Goal: Communication & Community: Answer question/provide support

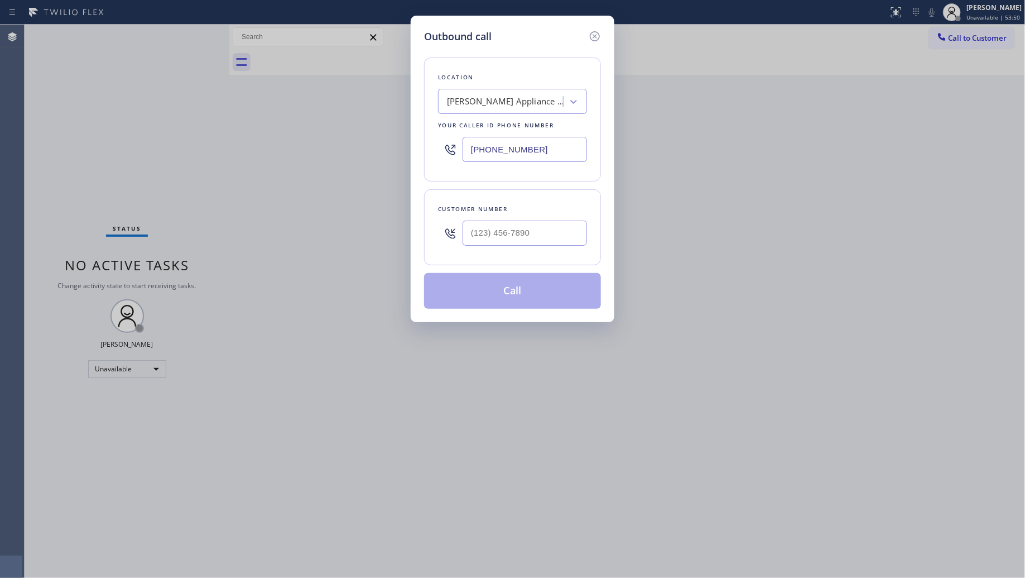
drag, startPoint x: 566, startPoint y: 148, endPoint x: 346, endPoint y: 141, distance: 220.5
click at [346, 141] on div "Outbound call Location Terrys Appliance Service Repair [GEOGRAPHIC_DATA] Your c…" at bounding box center [512, 289] width 1025 height 578
paste input "13) 205-0107"
type input "[PHONE_NUMBER]"
click at [545, 251] on div at bounding box center [525, 233] width 124 height 36
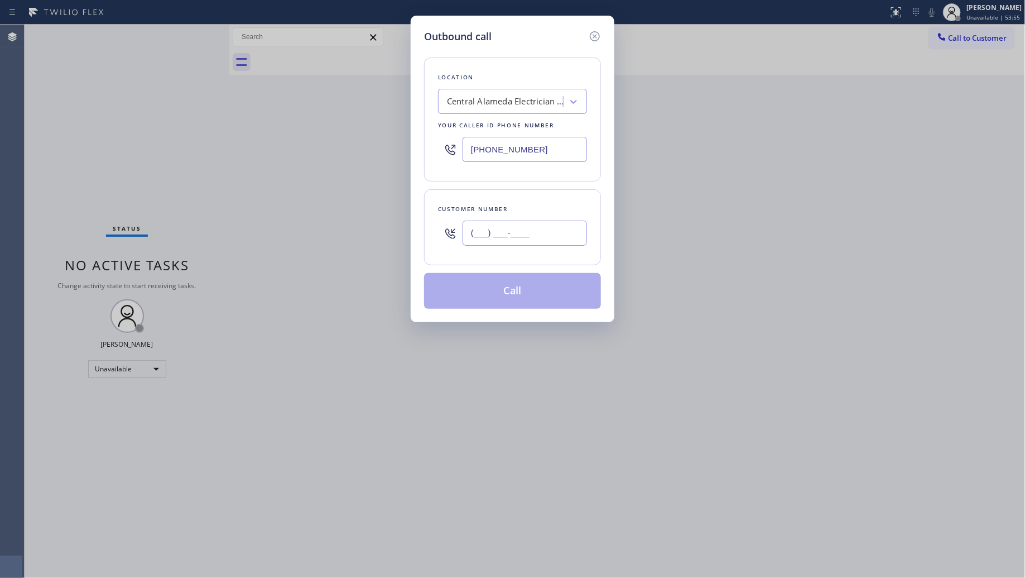
paste input "562) 552-7769"
click at [550, 243] on input "[PHONE_NUMBER]" at bounding box center [525, 232] width 124 height 25
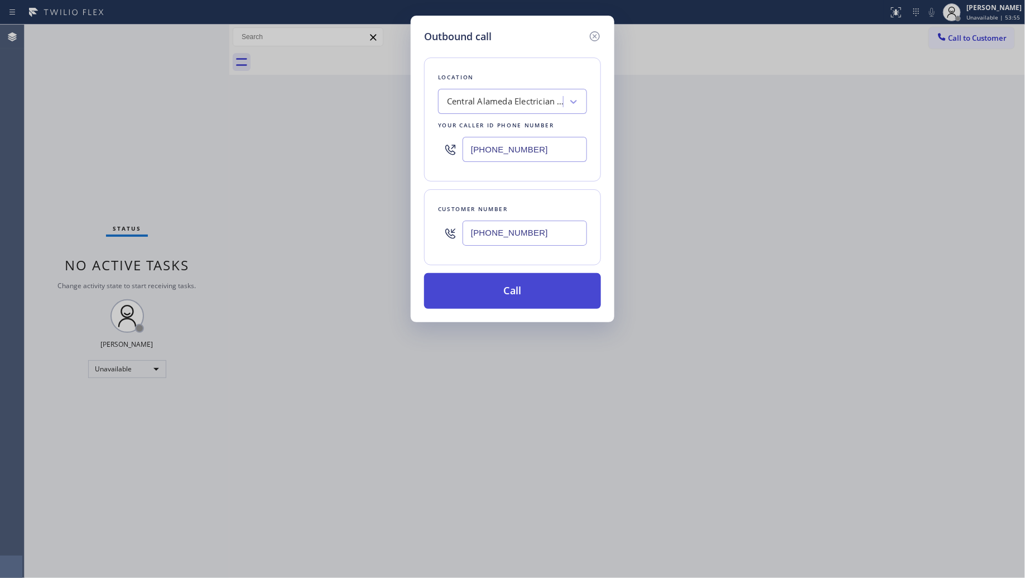
type input "[PHONE_NUMBER]"
click at [514, 296] on button "Call" at bounding box center [512, 291] width 177 height 36
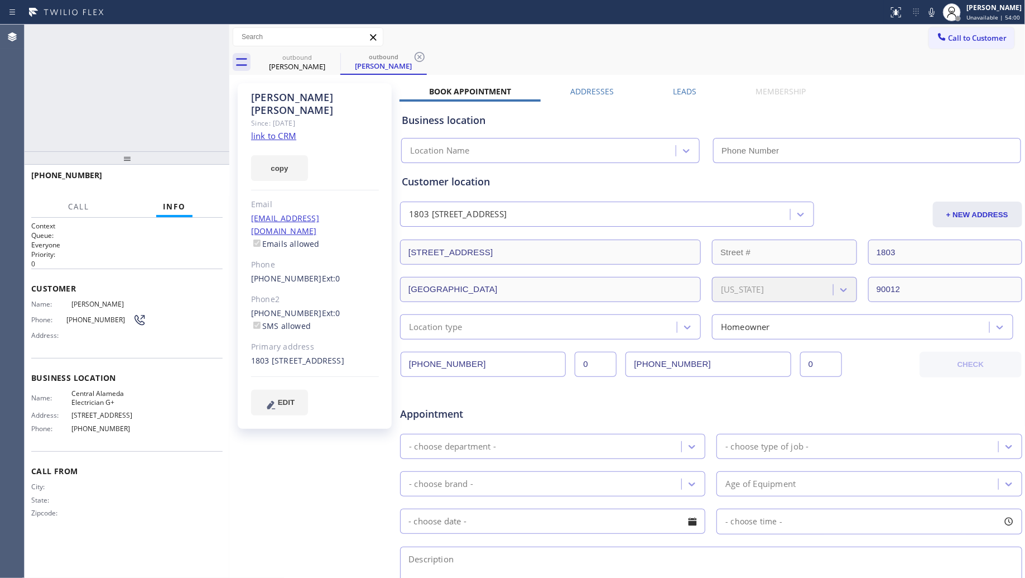
type input "[PHONE_NUMBER]"
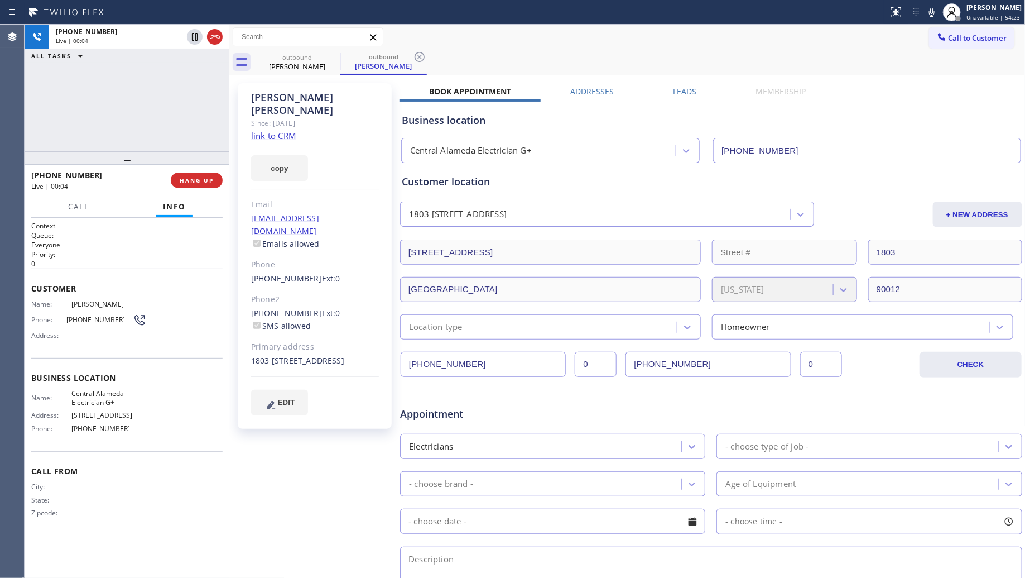
drag, startPoint x: 215, startPoint y: 39, endPoint x: 215, endPoint y: 55, distance: 15.6
click at [215, 39] on icon at bounding box center [214, 36] width 13 height 13
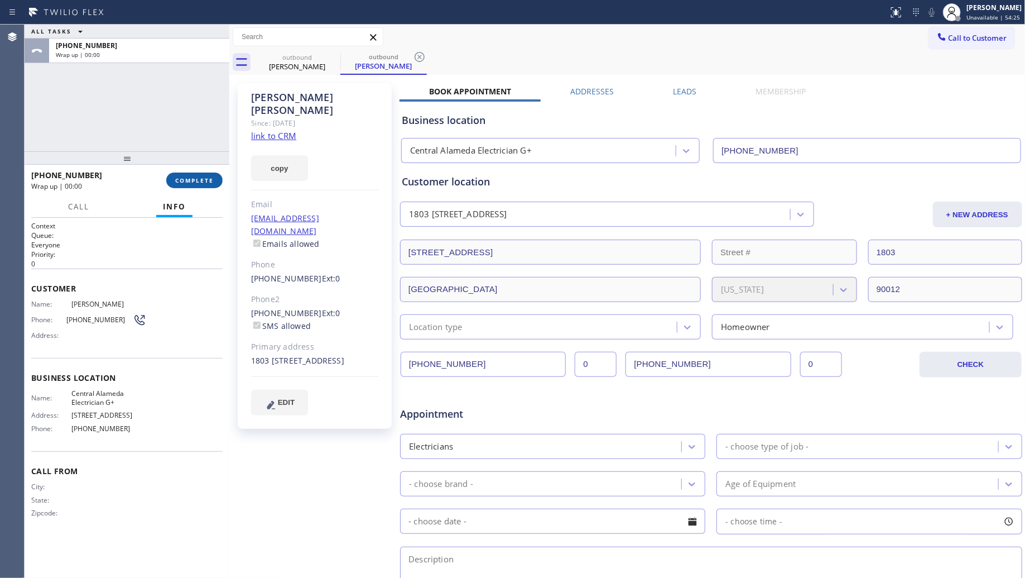
click at [195, 182] on span "COMPLETE" at bounding box center [194, 180] width 39 height 8
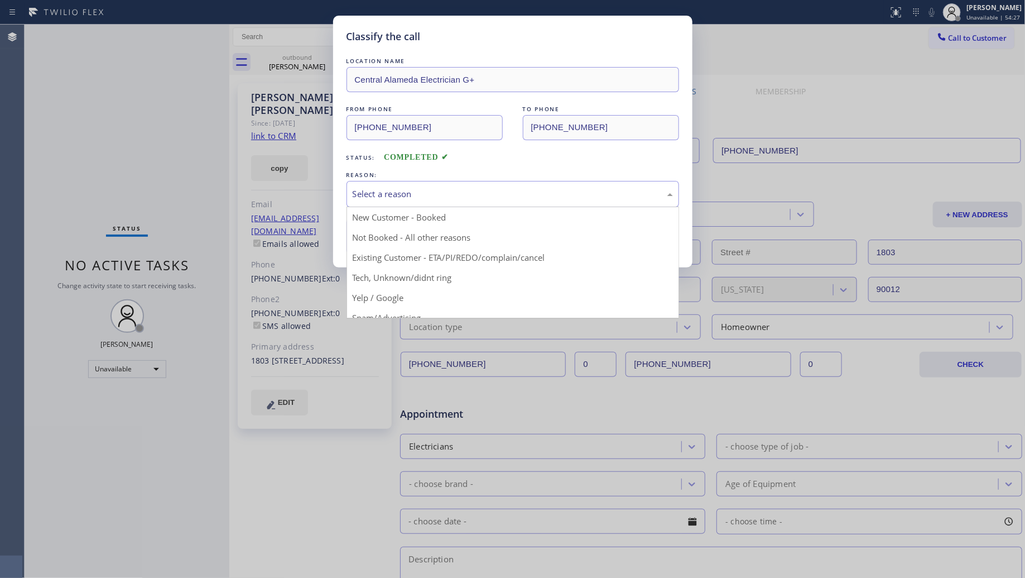
click at [378, 199] on div "Select a reason" at bounding box center [513, 194] width 320 height 13
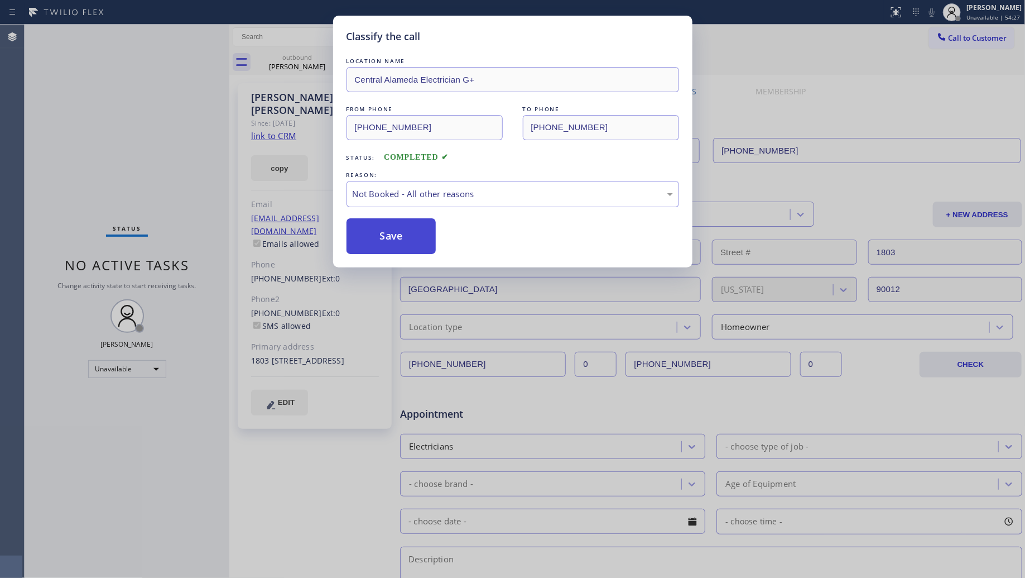
click at [384, 242] on button "Save" at bounding box center [392, 236] width 90 height 36
click at [384, 240] on button "Save" at bounding box center [392, 236] width 90 height 36
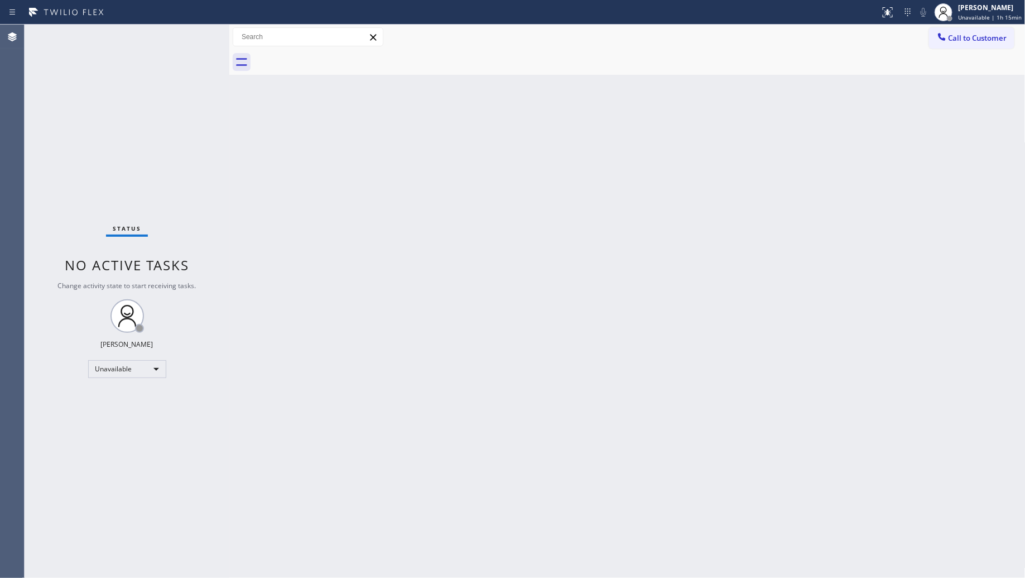
click at [961, 38] on span "Call to Customer" at bounding box center [978, 38] width 59 height 10
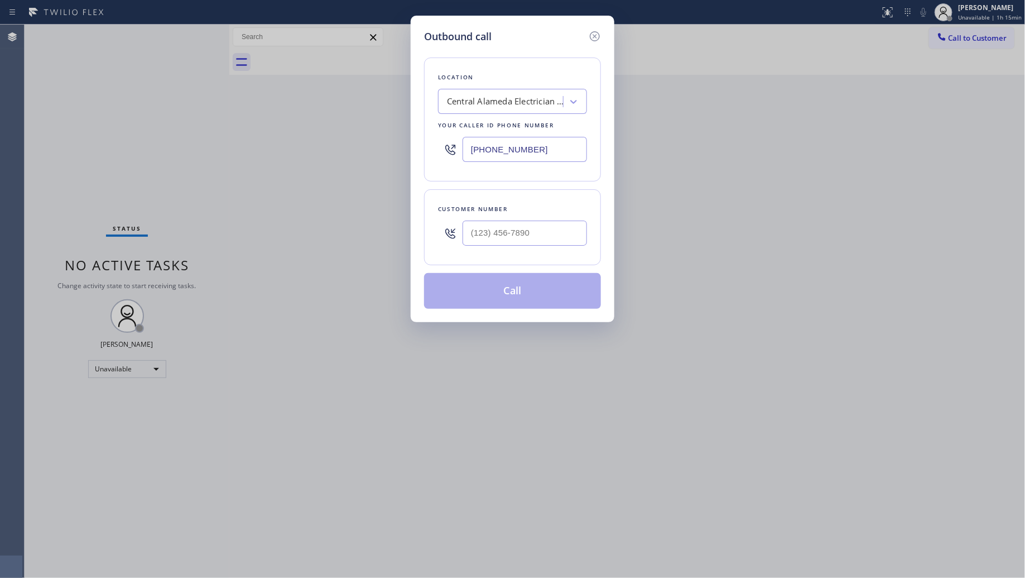
click at [542, 148] on input "[PHONE_NUMBER]" at bounding box center [525, 149] width 124 height 25
drag, startPoint x: 542, startPoint y: 148, endPoint x: 489, endPoint y: 155, distance: 54.0
click at [489, 155] on input "[PHONE_NUMBER]" at bounding box center [525, 149] width 124 height 25
click at [477, 151] on input "[PHONE_NUMBER]" at bounding box center [525, 149] width 124 height 25
click at [474, 150] on input "[PHONE_NUMBER]" at bounding box center [525, 149] width 124 height 25
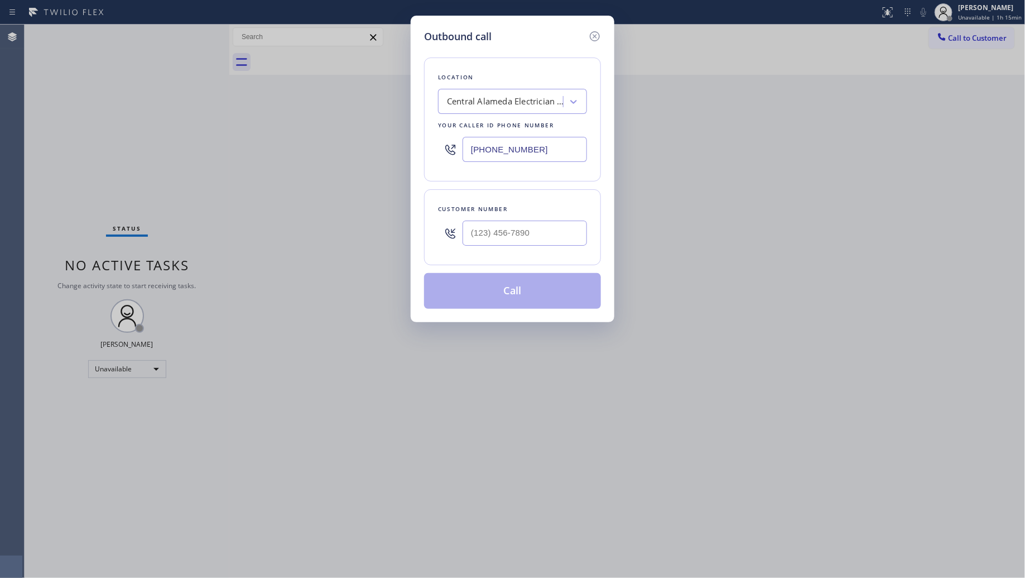
paste input "619) 257-1900"
type input "[PHONE_NUMBER]"
click at [539, 233] on input "(___) ___-____" at bounding box center [525, 232] width 124 height 25
paste input "858) 663-6242"
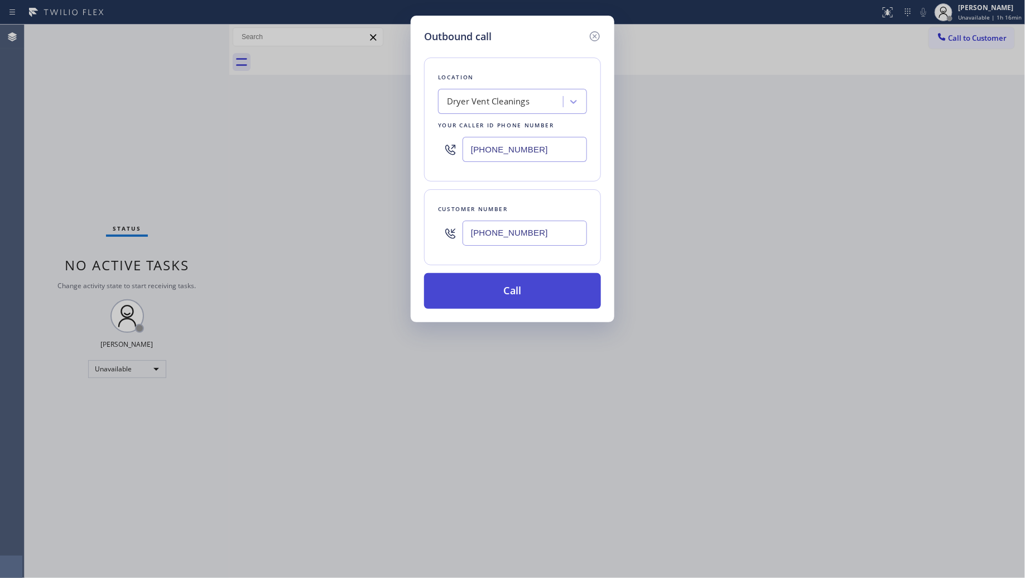
type input "[PHONE_NUMBER]"
click at [498, 293] on button "Call" at bounding box center [512, 291] width 177 height 36
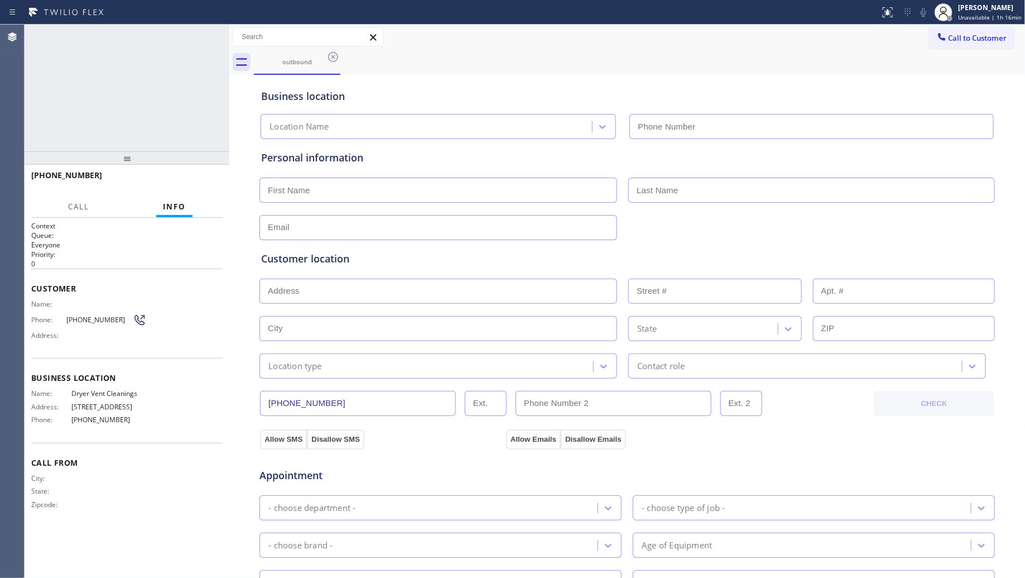
type input "[PHONE_NUMBER]"
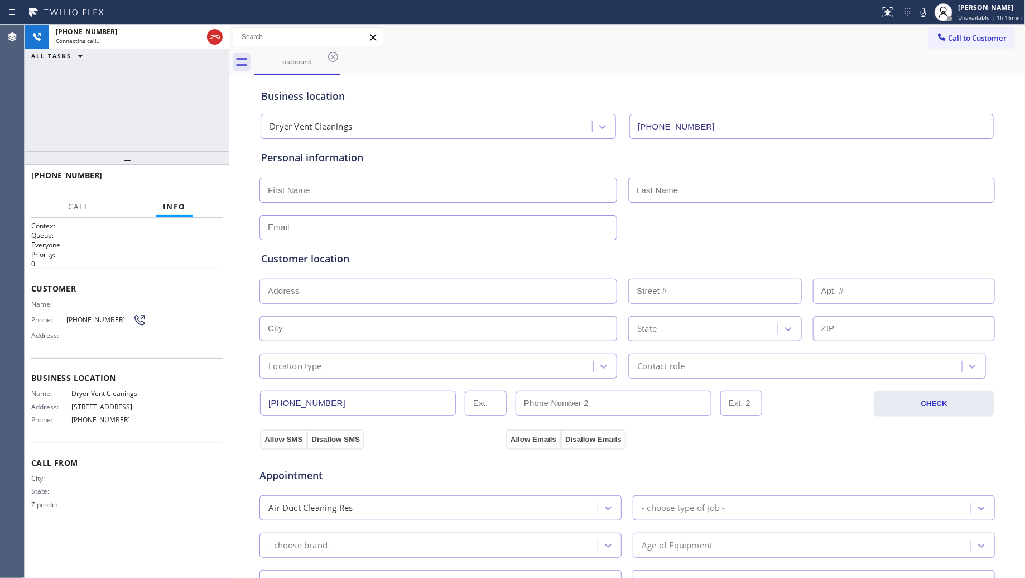
click at [612, 56] on div "outbound" at bounding box center [640, 62] width 772 height 25
click at [219, 36] on icon at bounding box center [215, 36] width 10 height 3
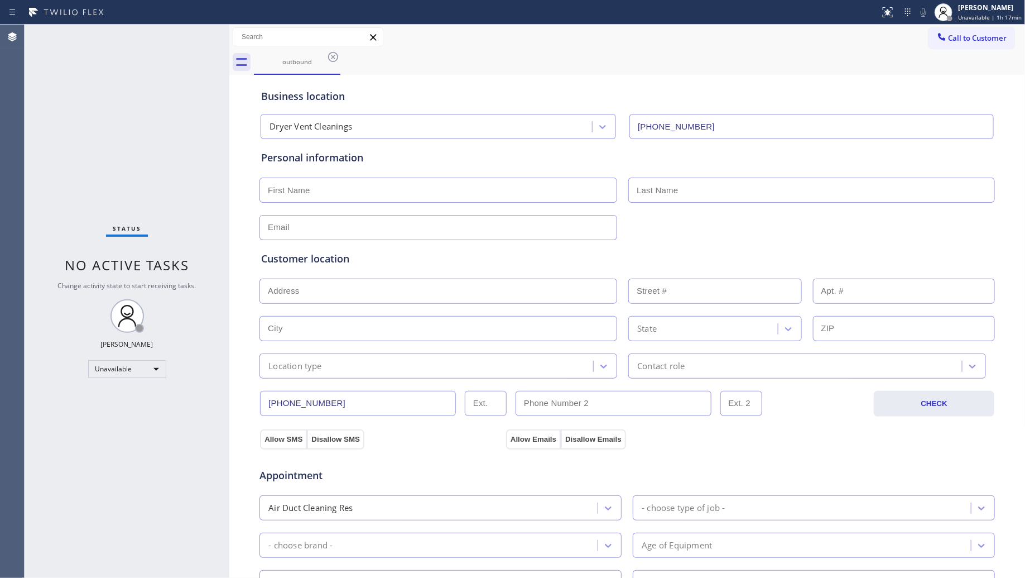
click at [329, 57] on icon at bounding box center [332, 56] width 13 height 13
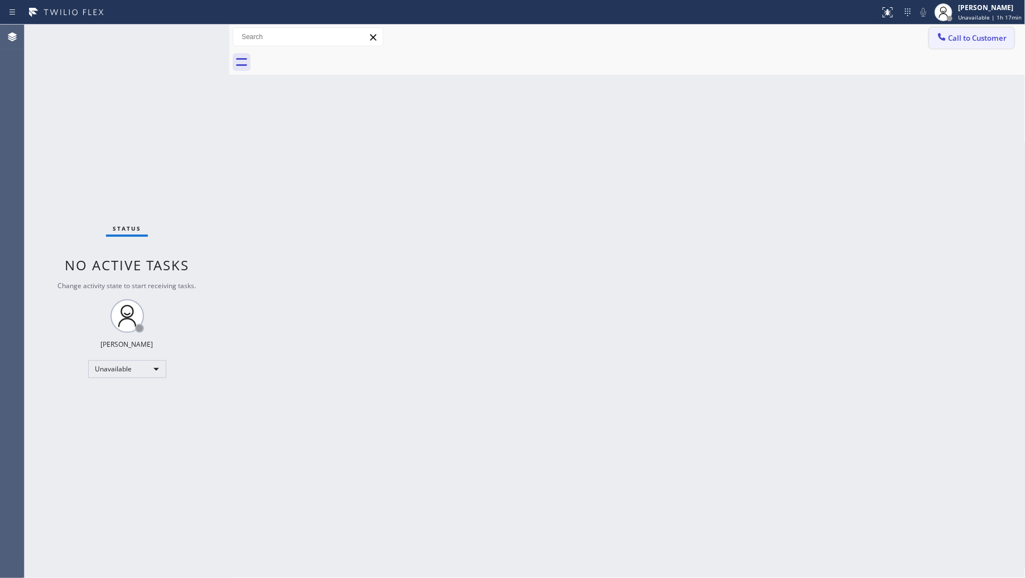
click at [946, 35] on icon at bounding box center [941, 36] width 11 height 11
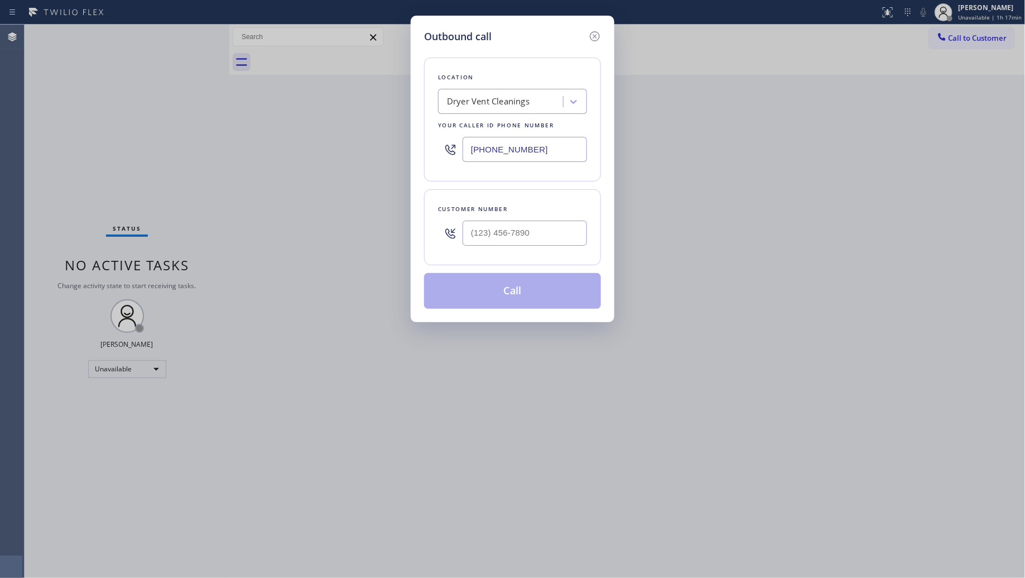
drag, startPoint x: 494, startPoint y: 143, endPoint x: 374, endPoint y: 156, distance: 120.7
click at [381, 155] on div "Outbound call Location Dryer Vent Cleanings Your caller id phone number [PHONE_…" at bounding box center [512, 289] width 1025 height 578
paste input "424) 299-4858"
type input "[PHONE_NUMBER]"
click at [502, 232] on input "(___) ___-____" at bounding box center [525, 232] width 124 height 25
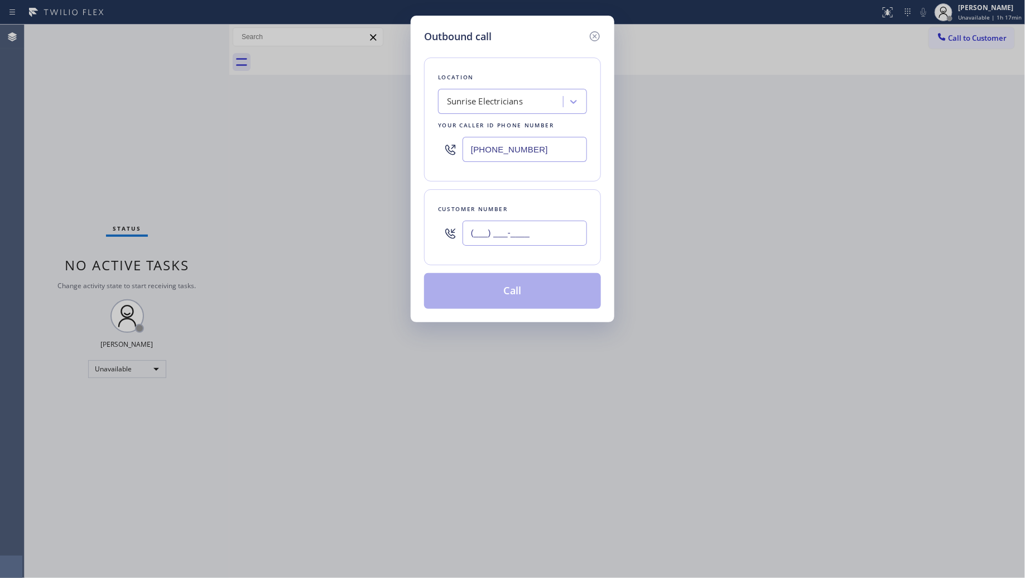
paste input "619) 781-2986"
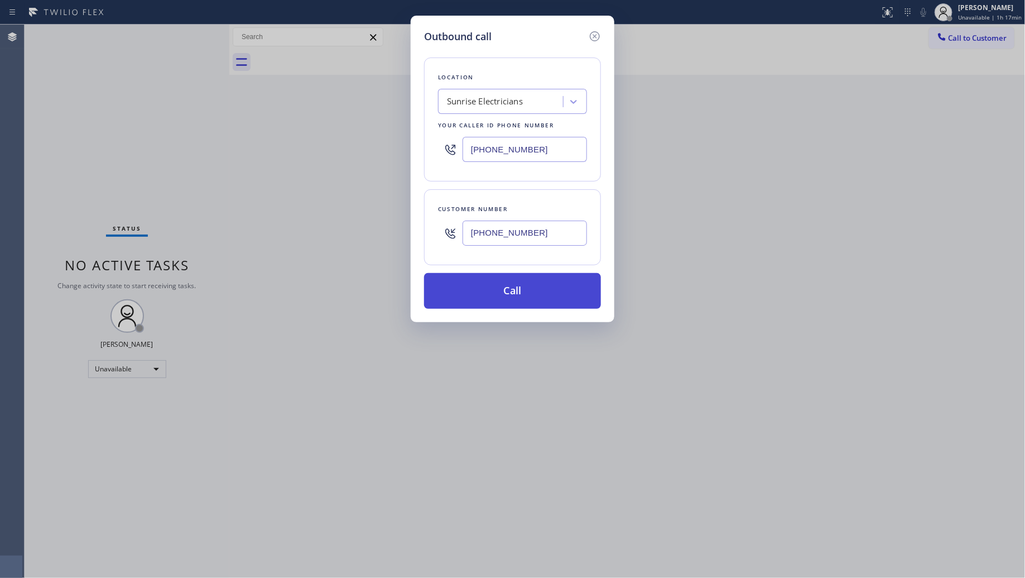
type input "[PHONE_NUMBER]"
click at [516, 282] on button "Call" at bounding box center [512, 291] width 177 height 36
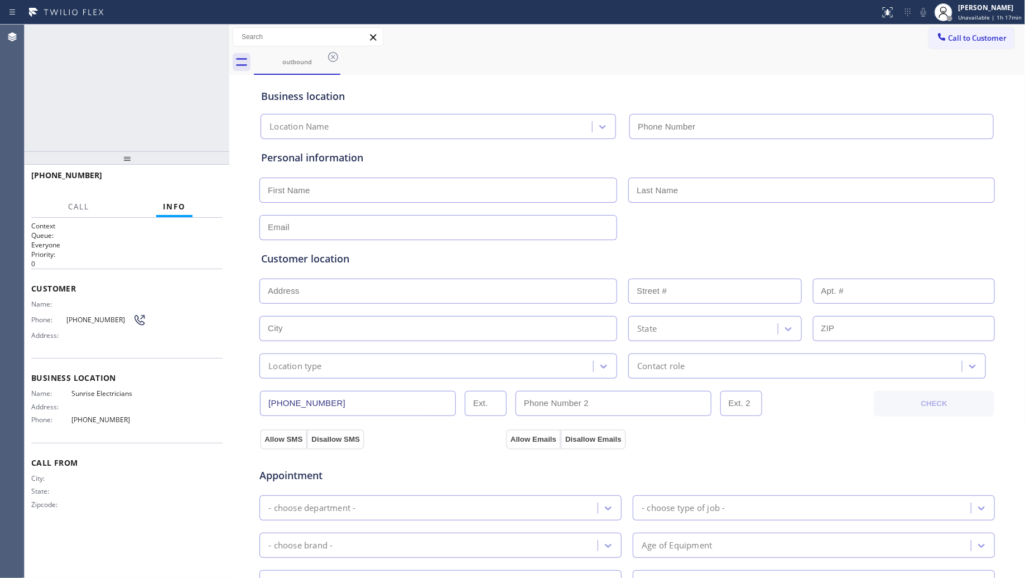
type input "[PHONE_NUMBER]"
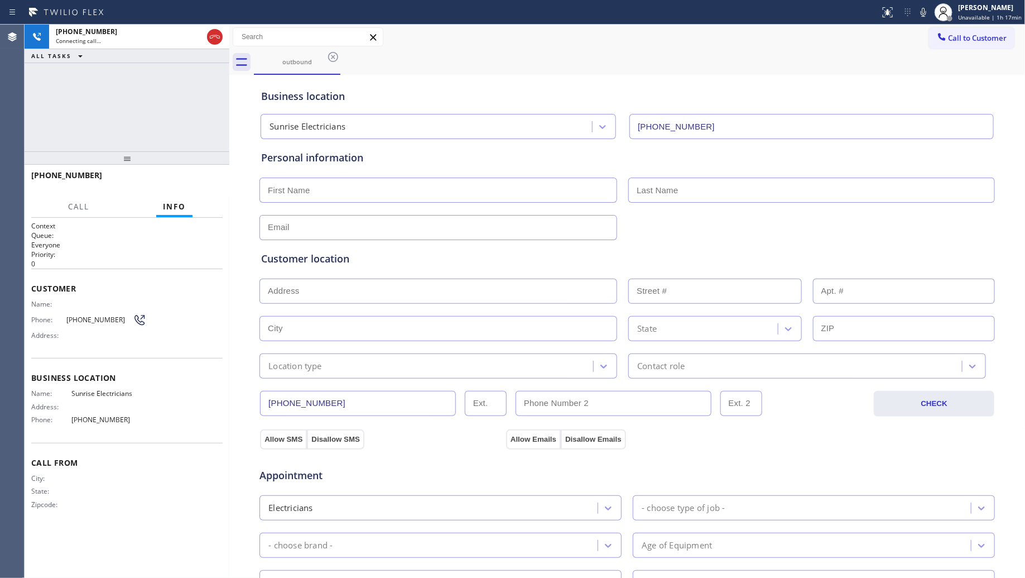
click at [146, 99] on div "[PHONE_NUMBER] Connecting call… ALL TASKS ALL TASKS ACTIVE TASKS TASKS IN WRAP …" at bounding box center [127, 88] width 205 height 127
click at [939, 6] on div at bounding box center [944, 12] width 18 height 18
click at [930, 15] on icon at bounding box center [923, 12] width 13 height 13
click at [924, 7] on icon at bounding box center [923, 12] width 13 height 13
click at [119, 392] on span "Sunrise Electricians" at bounding box center [108, 393] width 75 height 8
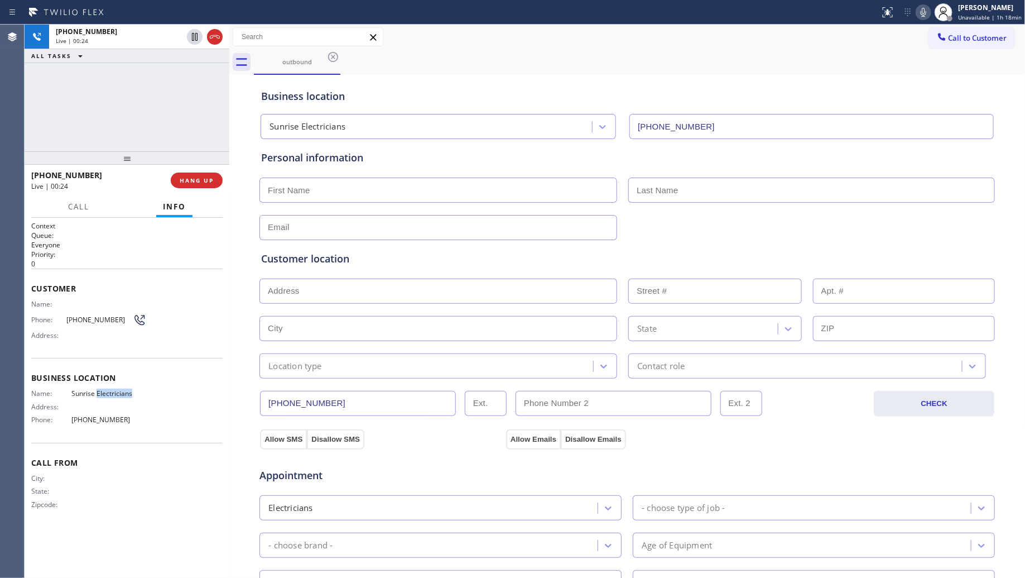
click at [119, 392] on span "Sunrise Electricians" at bounding box center [108, 393] width 75 height 8
copy span "Sunrise Electricians"
click at [96, 415] on span "[PHONE_NUMBER]" at bounding box center [108, 419] width 75 height 8
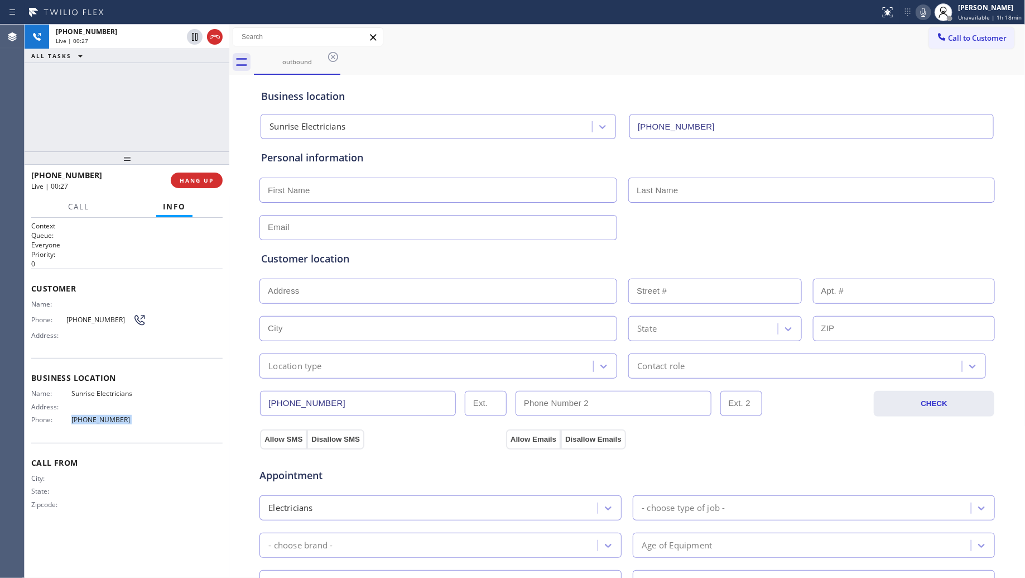
click at [96, 415] on span "[PHONE_NUMBER]" at bounding box center [108, 419] width 75 height 8
copy span "[PHONE_NUMBER]"
click at [414, 405] on input "[PHONE_NUMBER]" at bounding box center [358, 403] width 196 height 25
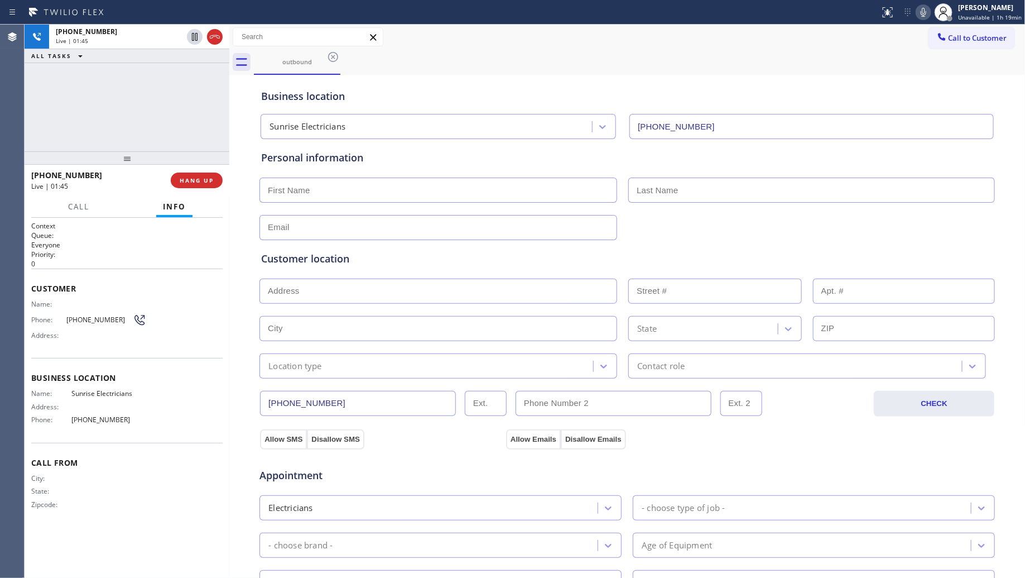
click at [924, 12] on icon at bounding box center [924, 12] width 6 height 9
drag, startPoint x: 924, startPoint y: 6, endPoint x: 984, endPoint y: 116, distance: 124.6
click at [925, 7] on icon at bounding box center [923, 12] width 13 height 13
click at [927, 14] on icon at bounding box center [923, 12] width 13 height 13
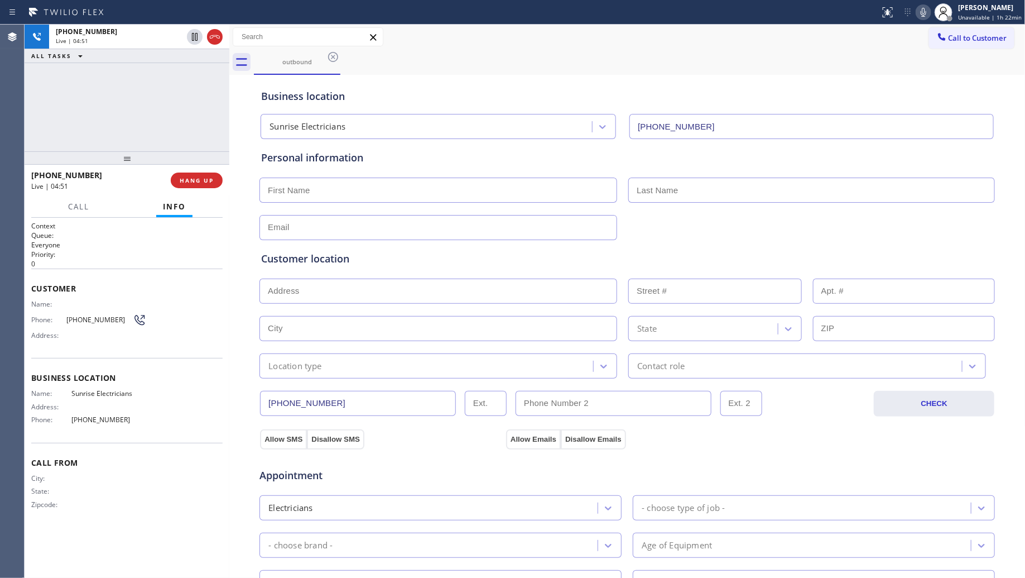
click at [723, 246] on div "Customer location >> ADD NEW ADDRESS << + NEW ADDRESS State Location type Conta…" at bounding box center [627, 309] width 737 height 138
click at [927, 14] on icon at bounding box center [923, 12] width 13 height 13
click at [926, 13] on icon at bounding box center [924, 12] width 6 height 9
click at [928, 17] on icon at bounding box center [923, 12] width 13 height 13
click at [930, 10] on icon at bounding box center [923, 12] width 13 height 13
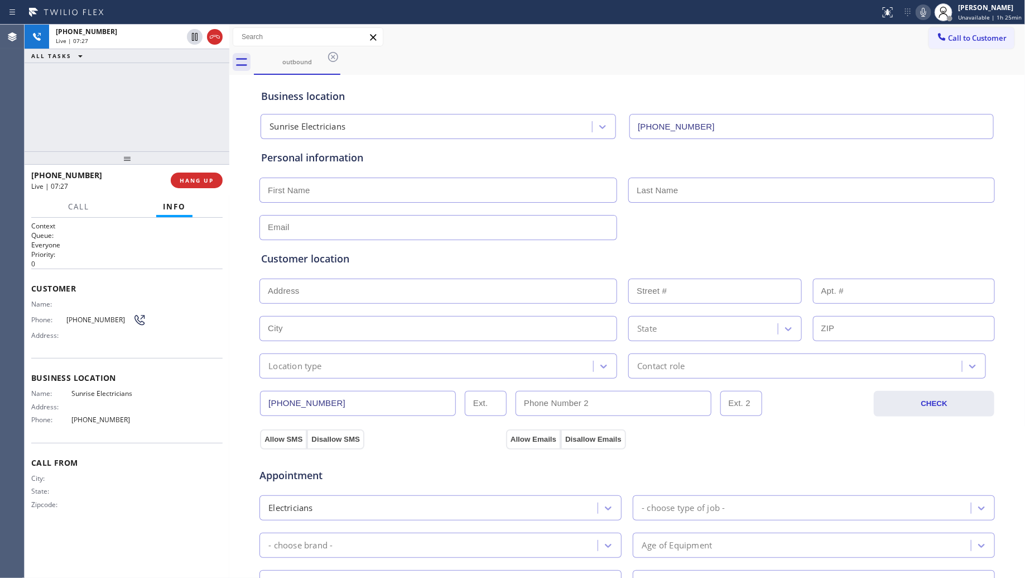
click at [924, 13] on icon at bounding box center [923, 12] width 13 height 13
click at [930, 12] on icon at bounding box center [923, 12] width 13 height 13
click at [926, 17] on icon at bounding box center [923, 12] width 13 height 13
click at [882, 68] on div "outbound" at bounding box center [640, 62] width 772 height 25
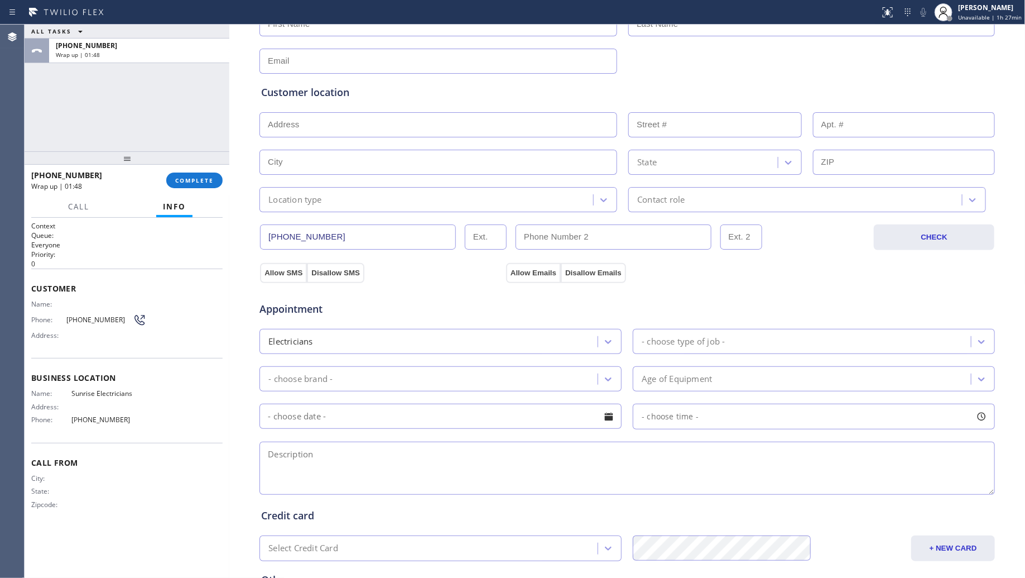
scroll to position [209, 0]
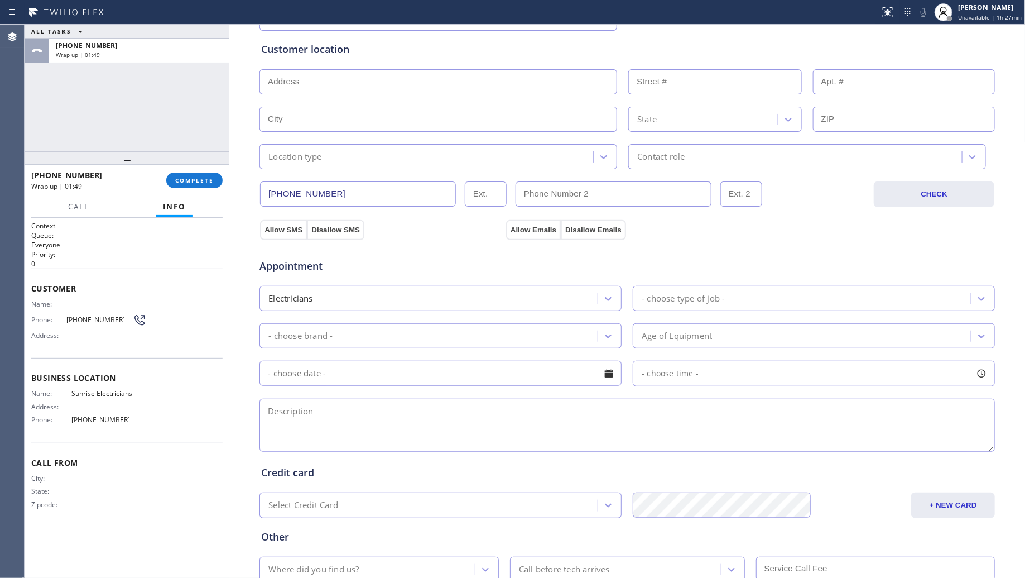
click at [335, 425] on textarea at bounding box center [627, 424] width 736 height 53
paste textarea "1-4, NO SCF, EV Charger installation - has the car, (dont have the charging sta…"
click at [648, 416] on textarea "1-4, NO SCF, EV Charger installation - has the car, (dont have the charging sta…" at bounding box center [627, 424] width 736 height 53
type textarea "1-4, NO SCF, EV Charger installation - has the car, (dont have the charging sta…"
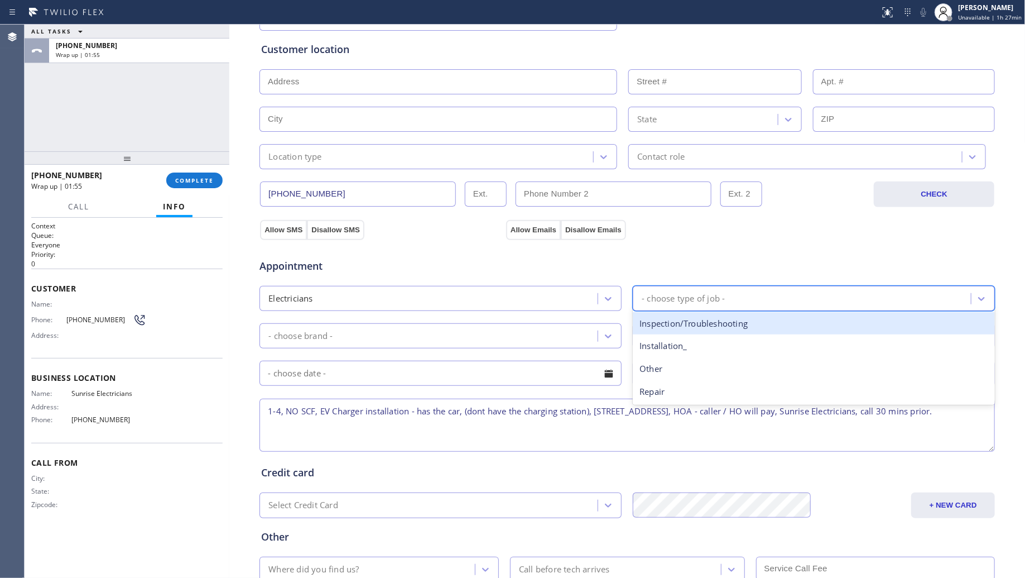
click at [714, 294] on div "- choose type of job -" at bounding box center [683, 298] width 83 height 13
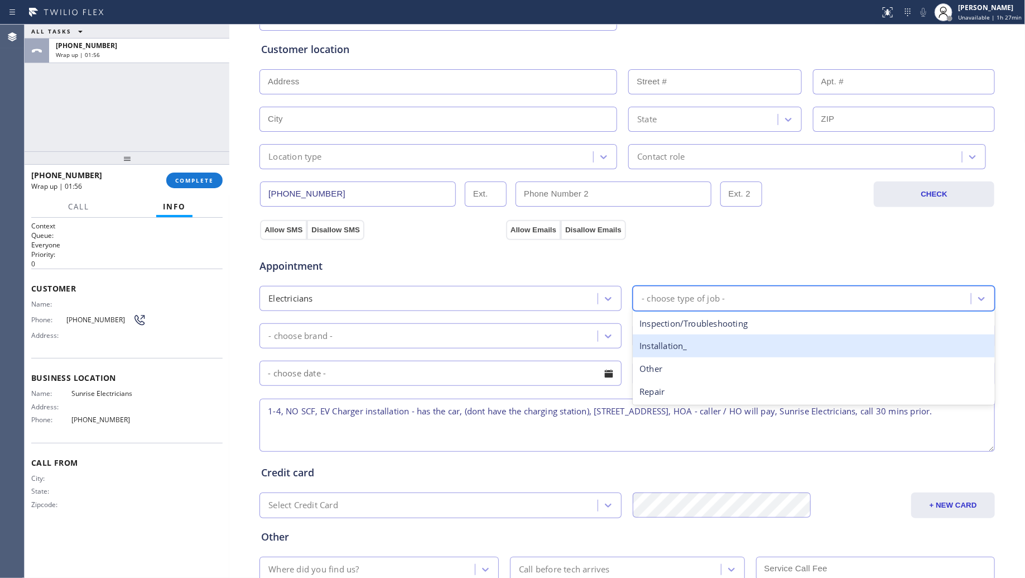
click at [669, 345] on div "Installation_" at bounding box center [814, 345] width 362 height 23
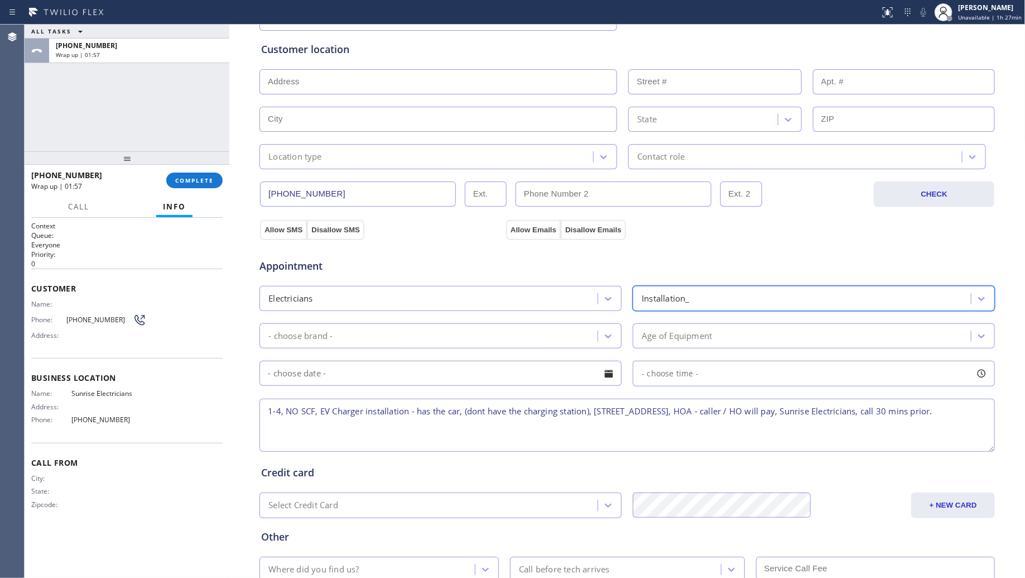
click at [492, 332] on div "- choose brand -" at bounding box center [430, 336] width 335 height 20
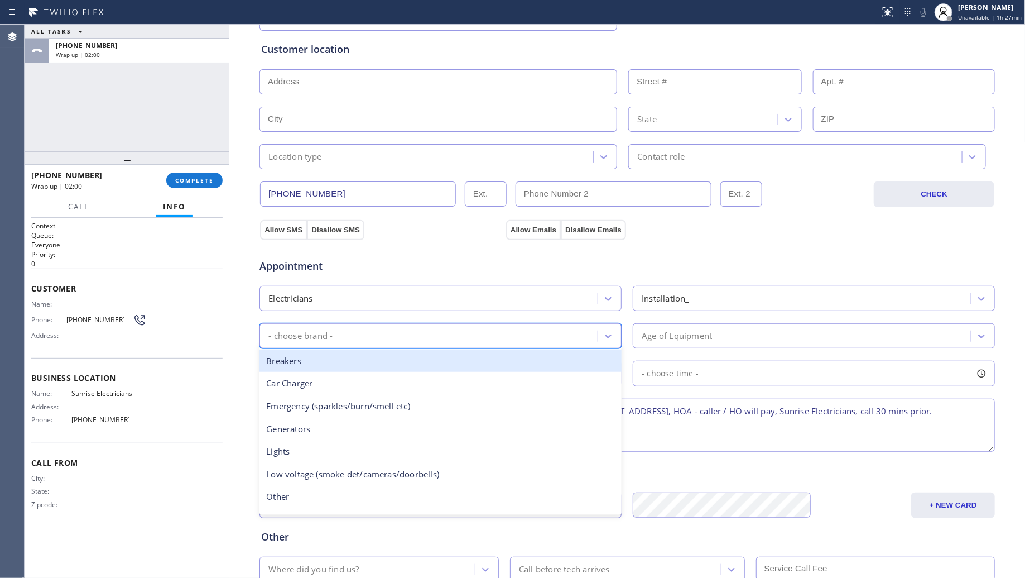
click at [391, 366] on div "Breakers" at bounding box center [440, 360] width 362 height 23
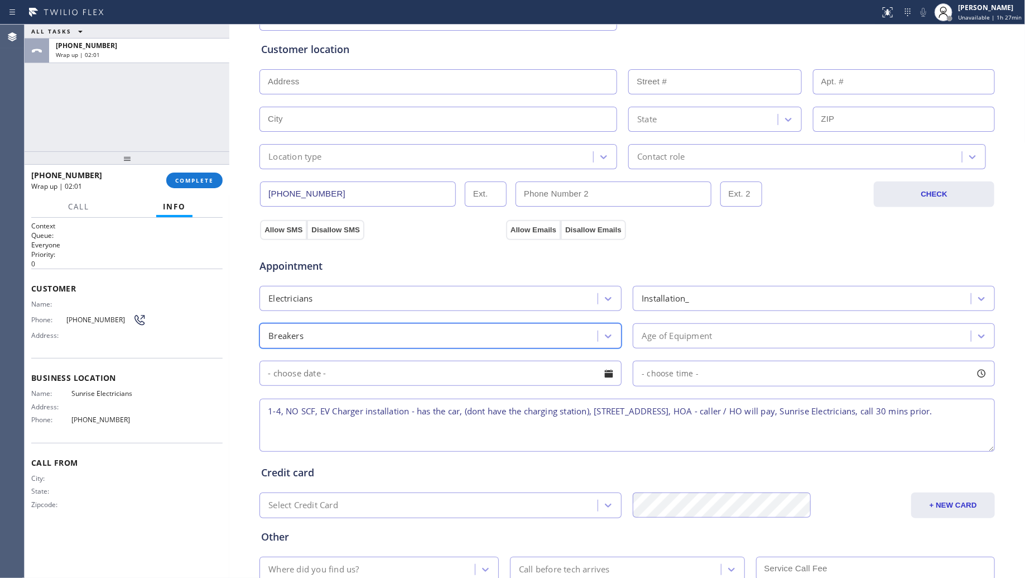
click at [379, 342] on div "Breakers" at bounding box center [430, 336] width 335 height 20
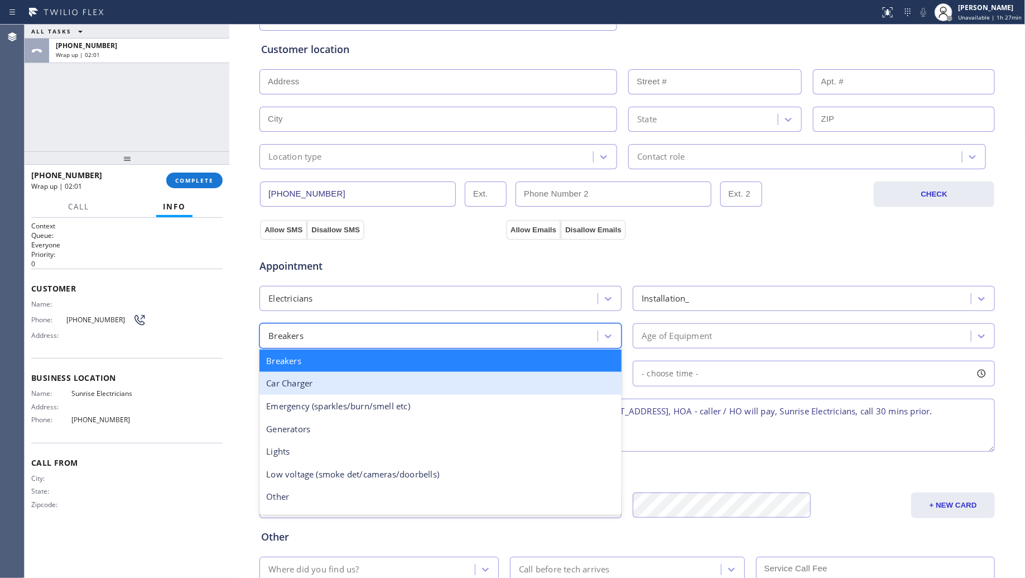
drag, startPoint x: 344, startPoint y: 384, endPoint x: 373, endPoint y: 372, distance: 31.0
click at [344, 383] on div "Car Charger" at bounding box center [440, 383] width 362 height 23
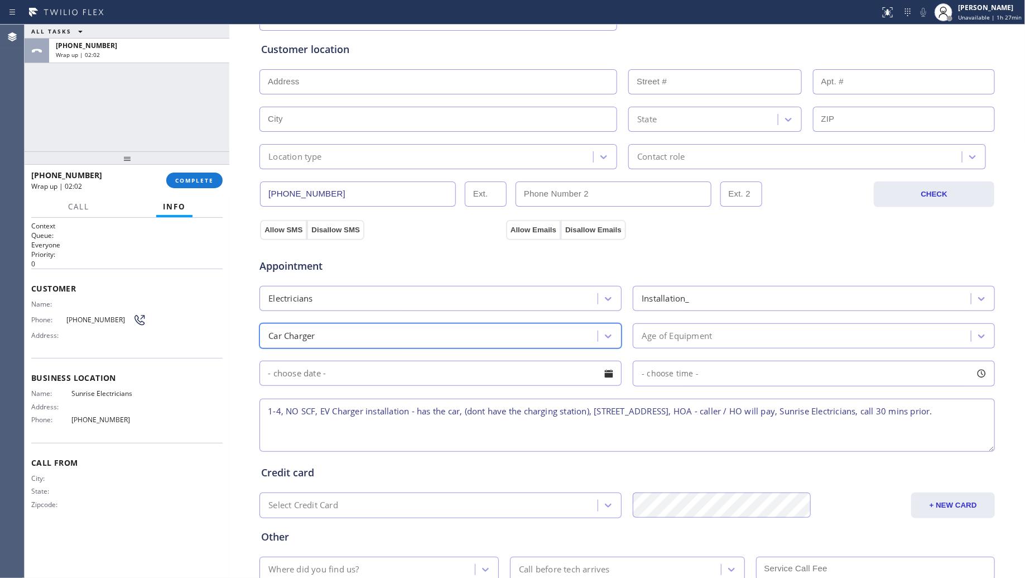
click at [653, 341] on div "Age of Equipment" at bounding box center [677, 335] width 70 height 13
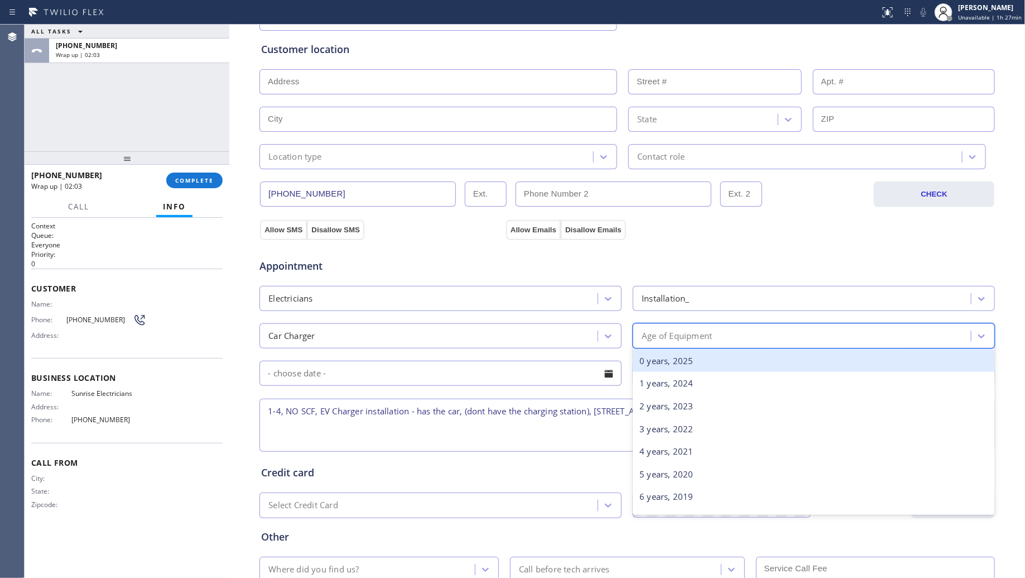
click at [654, 361] on div "0 years, 2025" at bounding box center [814, 360] width 362 height 23
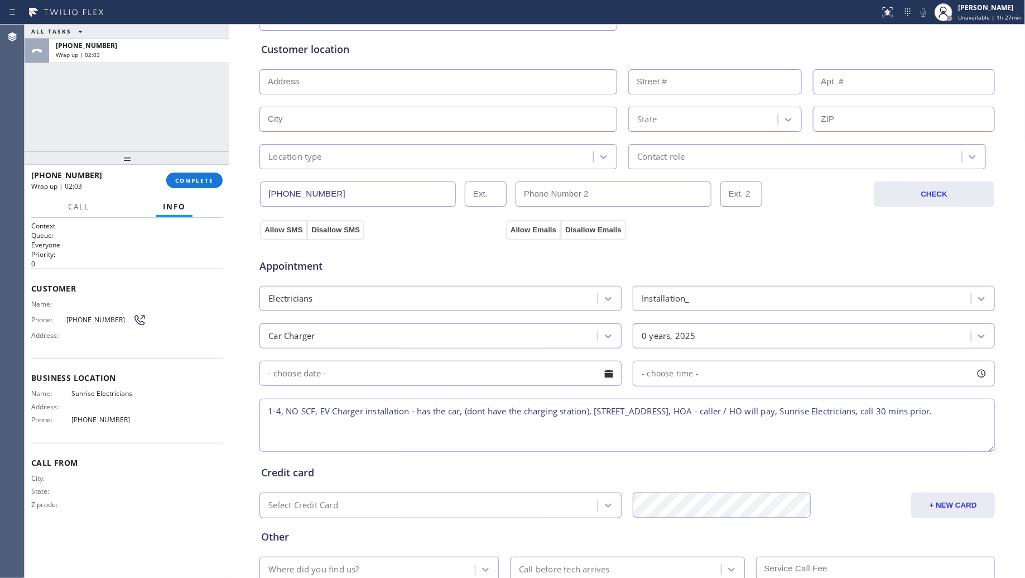
click at [478, 361] on div "- choose time -" at bounding box center [627, 372] width 738 height 28
click at [467, 378] on input "text" at bounding box center [440, 373] width 362 height 25
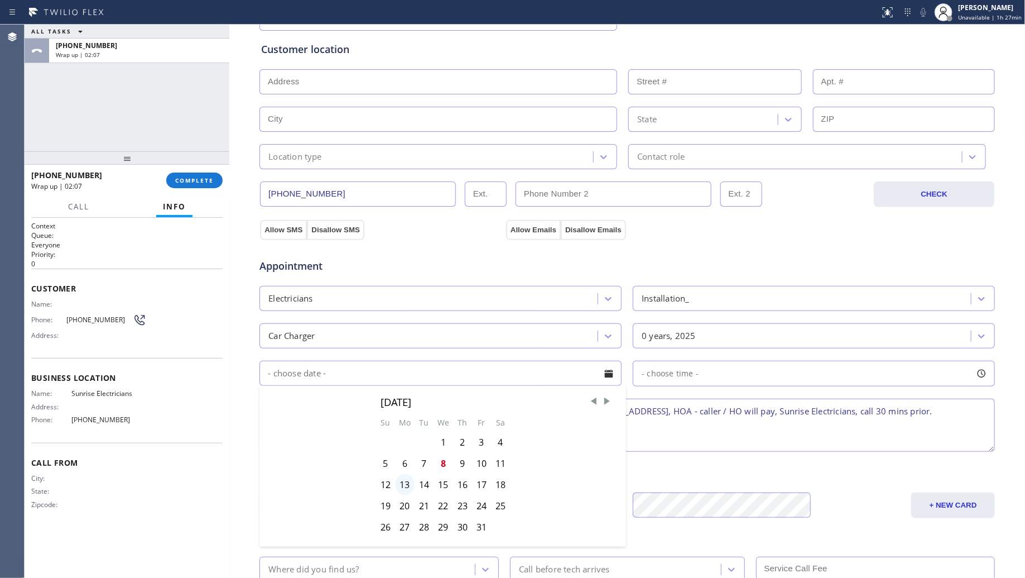
click at [402, 489] on div "13" at bounding box center [405, 484] width 20 height 21
type input "[DATE]"
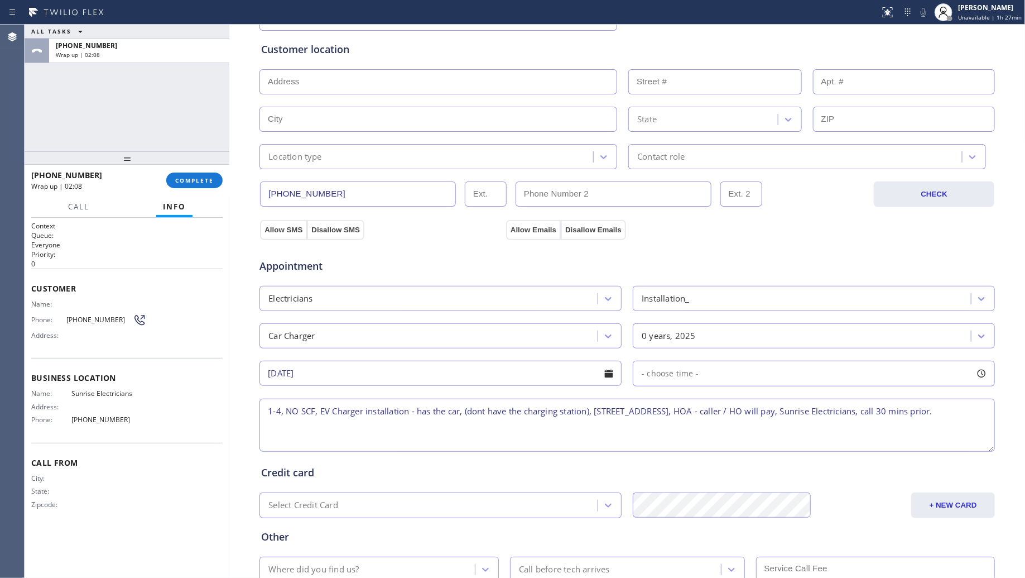
click at [642, 383] on div "- choose time -" at bounding box center [814, 374] width 362 height 26
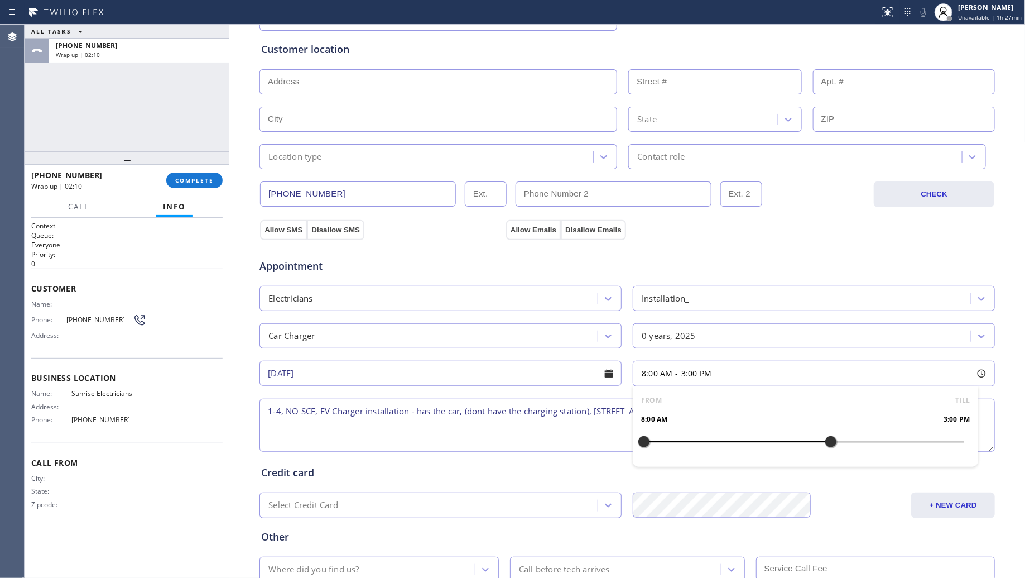
drag, startPoint x: 636, startPoint y: 442, endPoint x: 829, endPoint y: 449, distance: 193.2
click at [829, 449] on div at bounding box center [830, 441] width 13 height 23
drag, startPoint x: 832, startPoint y: 449, endPoint x: 848, endPoint y: 450, distance: 16.2
click at [852, 450] on div at bounding box center [857, 441] width 13 height 23
drag, startPoint x: 640, startPoint y: 444, endPoint x: 776, endPoint y: 443, distance: 136.2
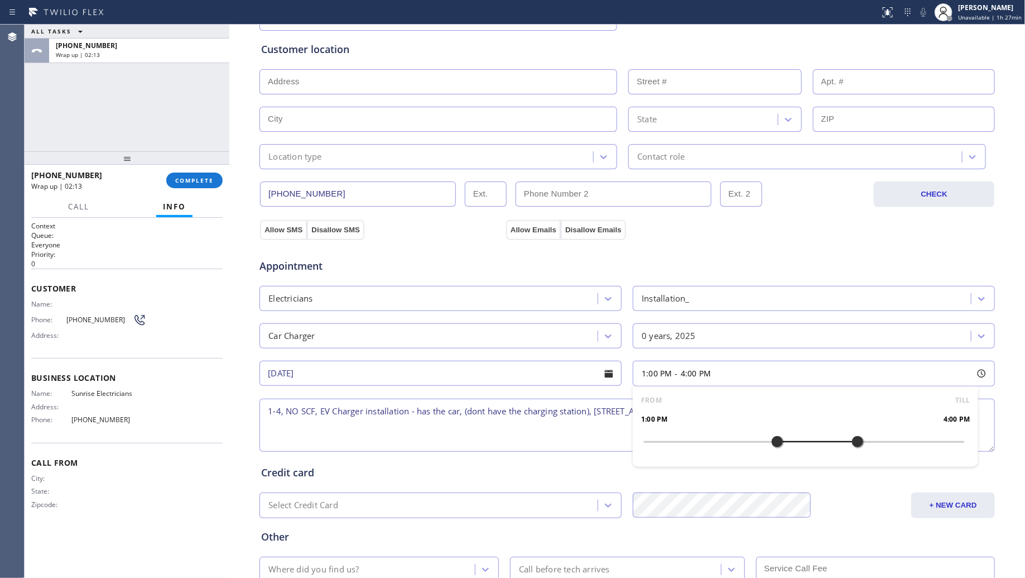
click at [776, 443] on div at bounding box center [777, 441] width 13 height 23
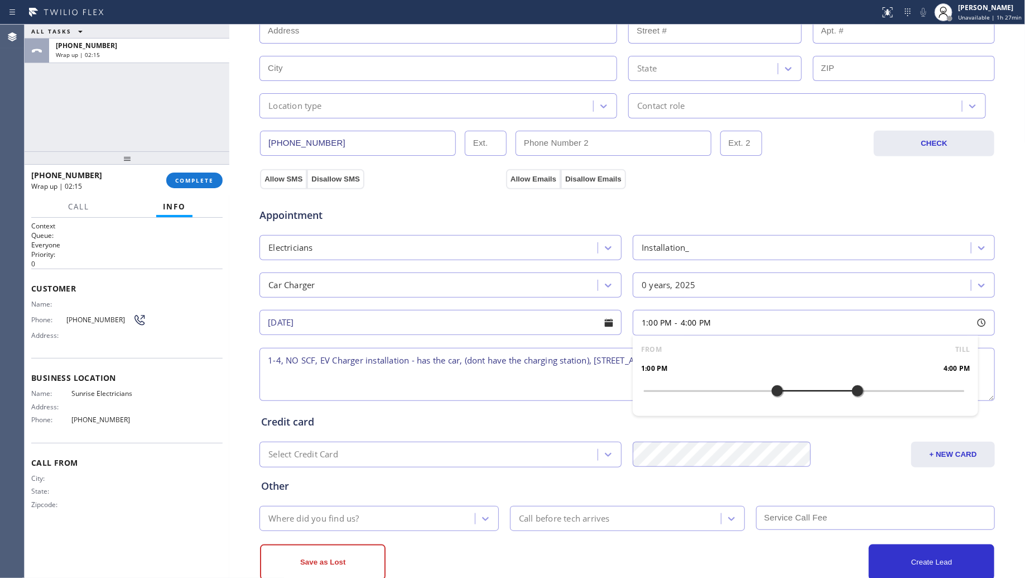
scroll to position [289, 0]
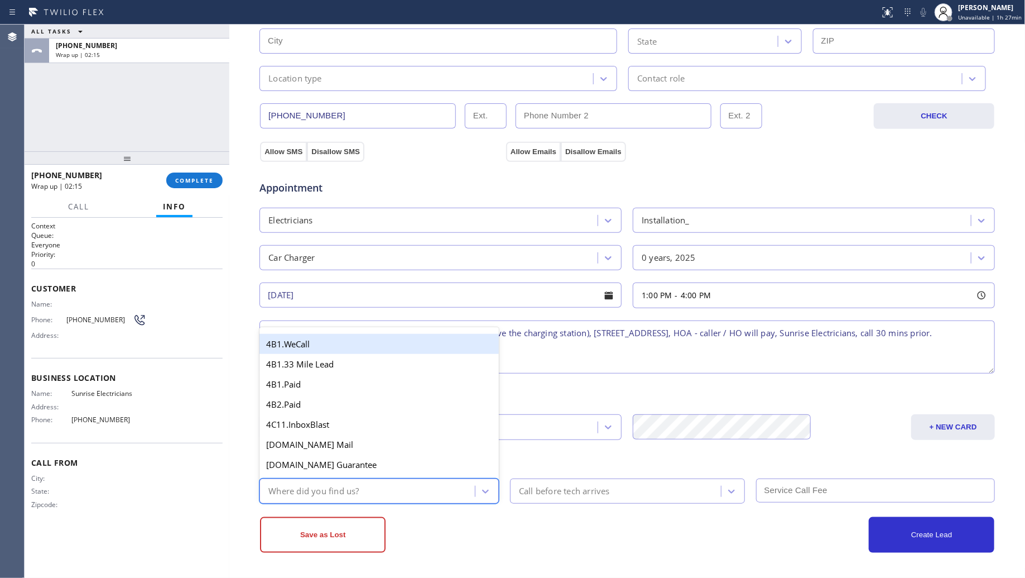
click at [354, 494] on div "Where did you find us?" at bounding box center [313, 490] width 90 height 13
type input "ou"
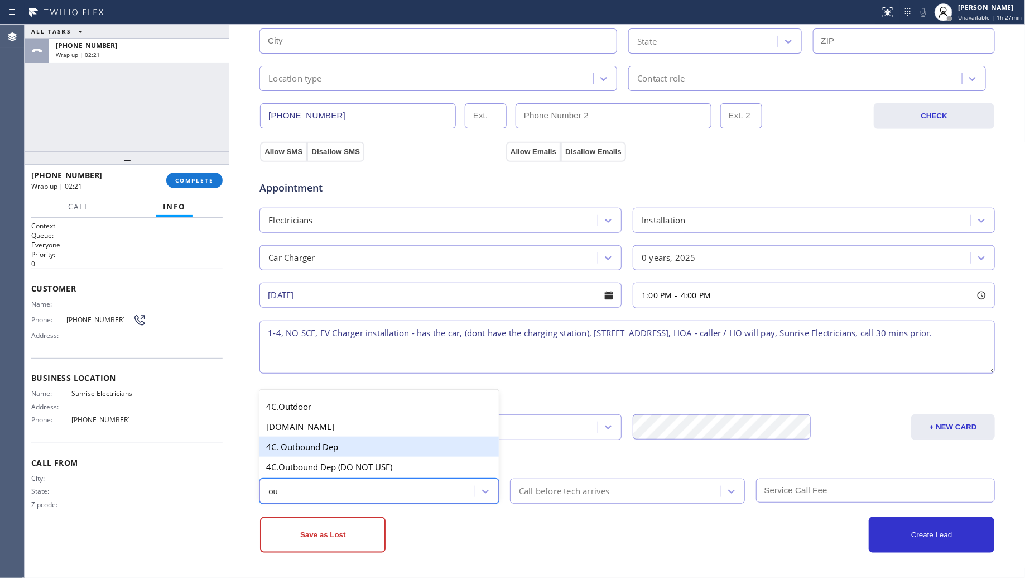
click at [296, 444] on div "4C. Outbound Dep" at bounding box center [378, 446] width 239 height 20
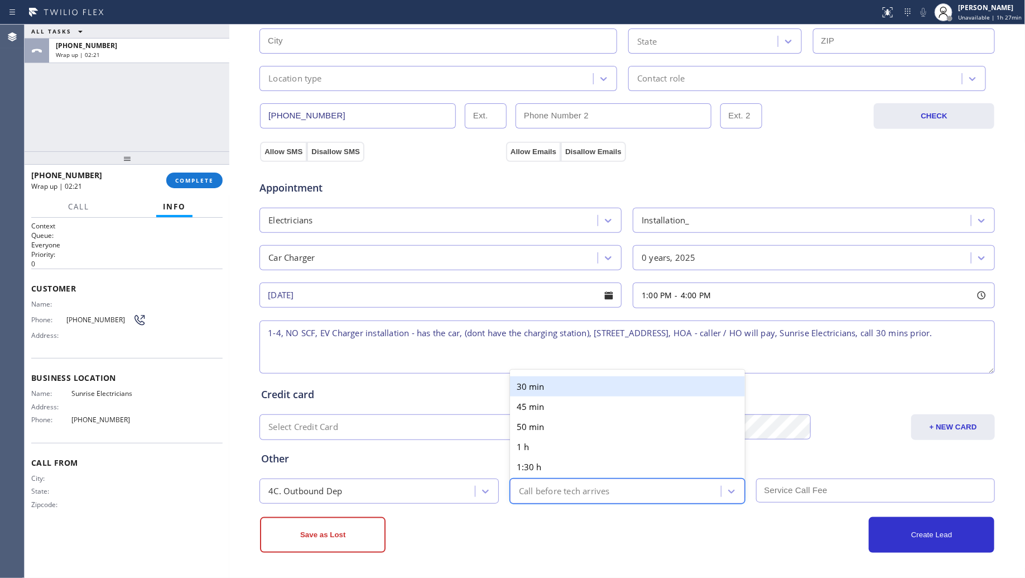
click at [533, 492] on div "Call before tech arrives" at bounding box center [564, 490] width 91 height 13
drag, startPoint x: 526, startPoint y: 373, endPoint x: 539, endPoint y: 382, distance: 16.0
click at [526, 376] on div "30 min" at bounding box center [627, 386] width 235 height 20
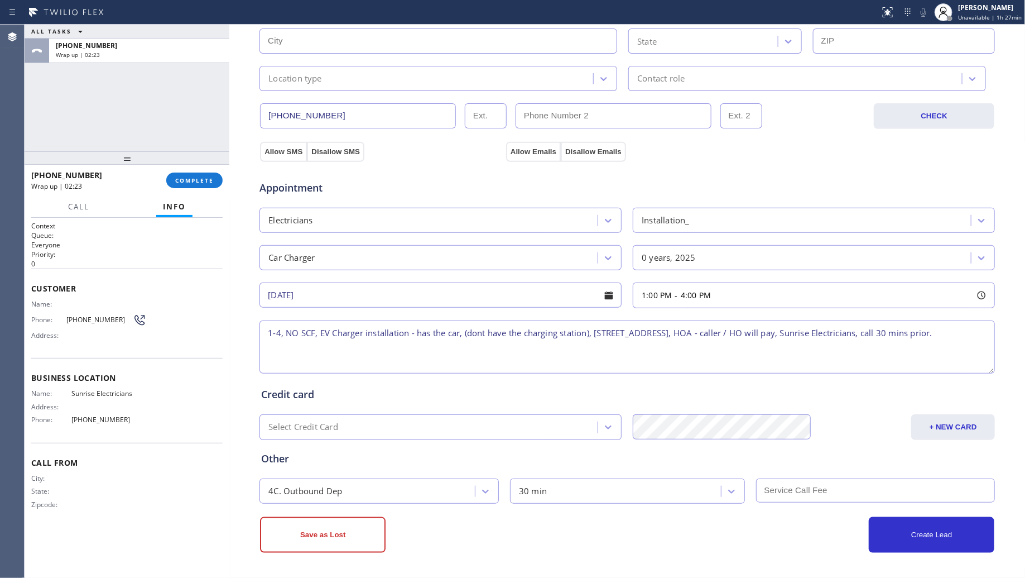
click at [787, 489] on input "text" at bounding box center [875, 490] width 239 height 24
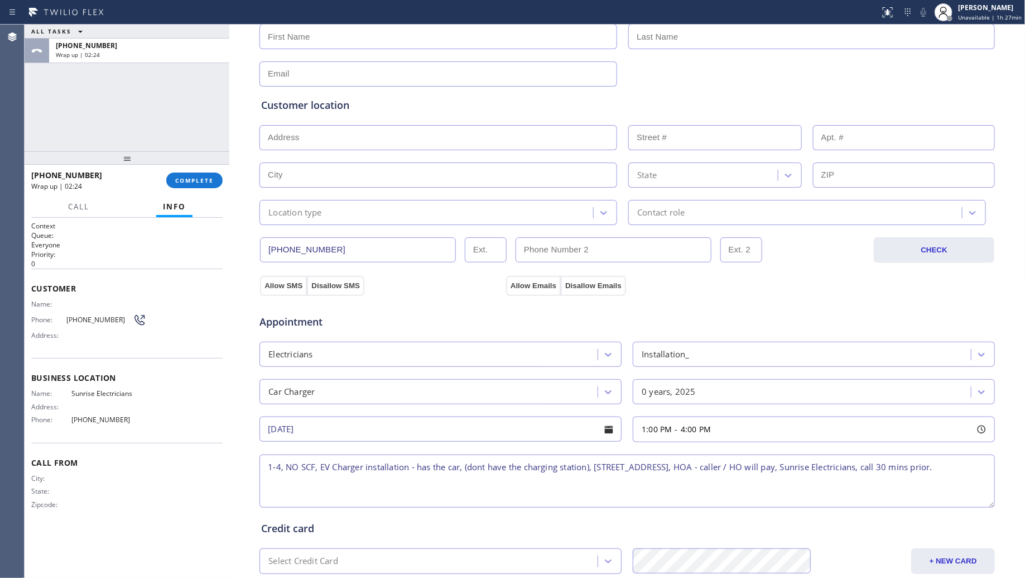
scroll to position [0, 0]
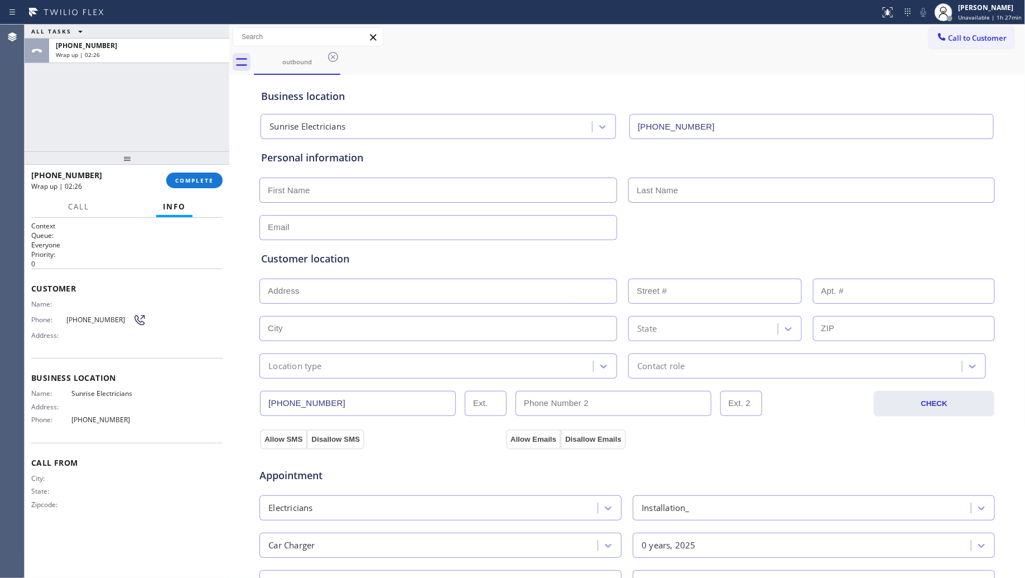
type input "0"
click at [370, 195] on input "text" at bounding box center [438, 189] width 358 height 25
paste input "[PERSON_NAME]"
type input "[PERSON_NAME]"
drag, startPoint x: 632, startPoint y: 173, endPoint x: 638, endPoint y: 176, distance: 7.0
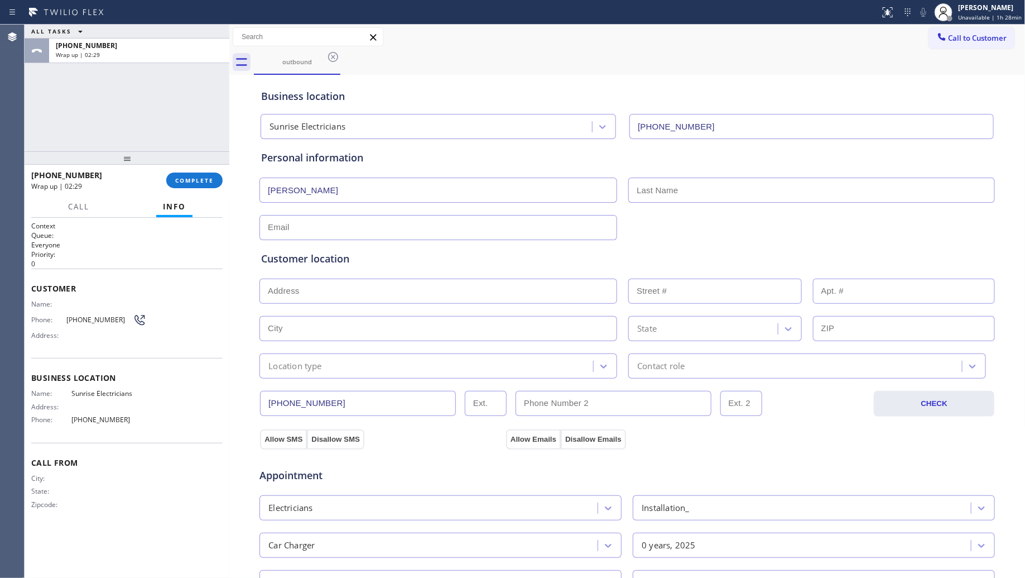
click at [635, 174] on div "Personal information [PERSON_NAME]" at bounding box center [627, 195] width 732 height 90
click at [641, 177] on input "text" at bounding box center [811, 189] width 367 height 25
paste input "[PERSON_NAME]"
type input "[PERSON_NAME]"
drag, startPoint x: 741, startPoint y: 250, endPoint x: 823, endPoint y: 253, distance: 82.1
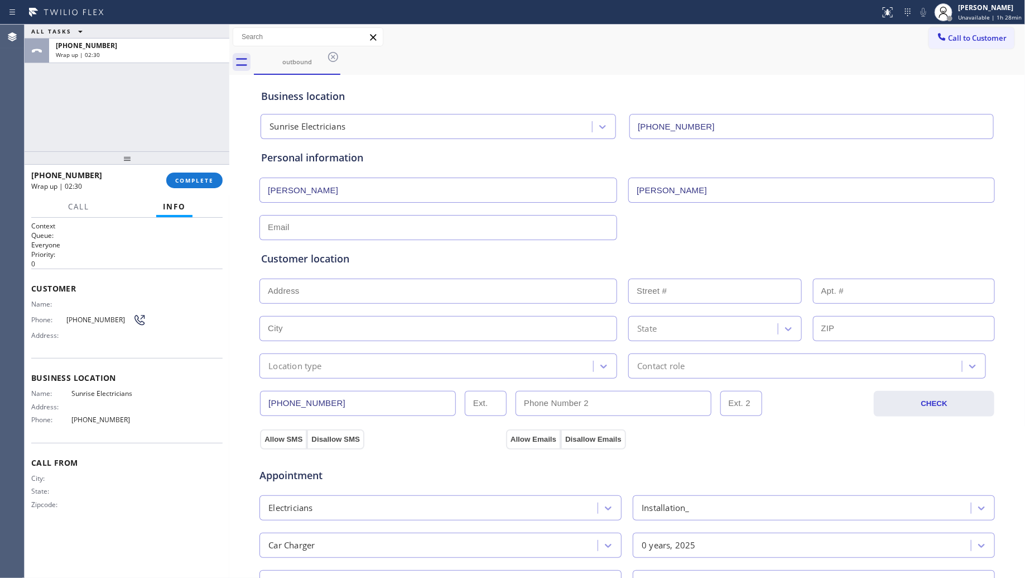
click at [748, 250] on div "Customer location >> ADD NEW ADDRESS << + NEW ADDRESS State Location type Conta…" at bounding box center [627, 309] width 737 height 138
click at [474, 219] on input "text" at bounding box center [438, 227] width 358 height 25
paste input "[EMAIL_ADDRESS][DOMAIN_NAME]"
type input "[EMAIL_ADDRESS][DOMAIN_NAME]"
drag, startPoint x: 684, startPoint y: 266, endPoint x: 721, endPoint y: 268, distance: 37.5
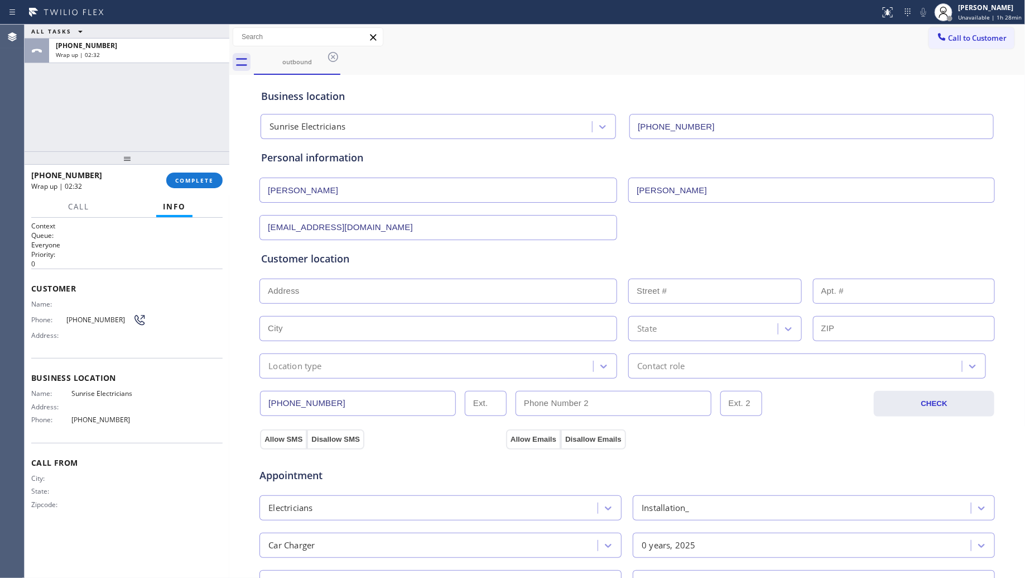
click at [684, 266] on div "Customer location" at bounding box center [627, 258] width 732 height 15
click at [389, 279] on input "text" at bounding box center [438, 290] width 358 height 25
paste input "[STREET_ADDRESS]"
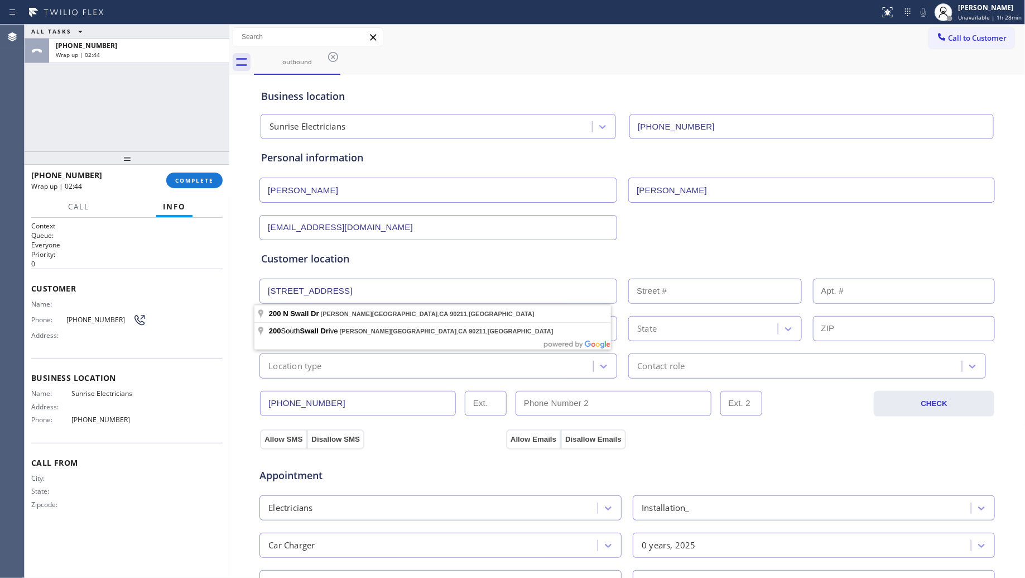
click at [368, 302] on input "[STREET_ADDRESS]" at bounding box center [438, 290] width 358 height 25
type input "[STREET_ADDRESS]"
type input "200"
type input "[PERSON_NAME][GEOGRAPHIC_DATA]"
type input "90211"
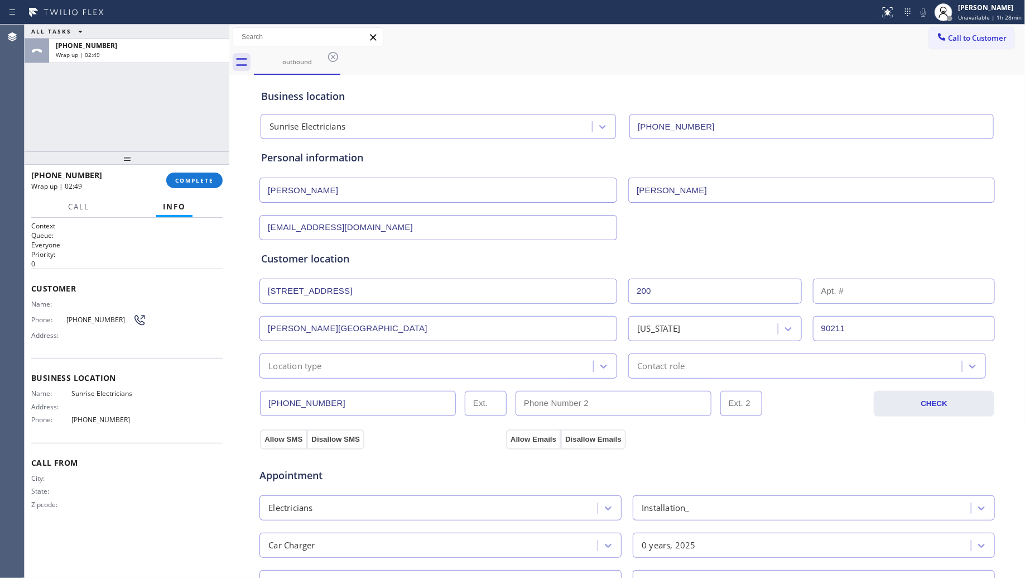
scroll to position [70, 0]
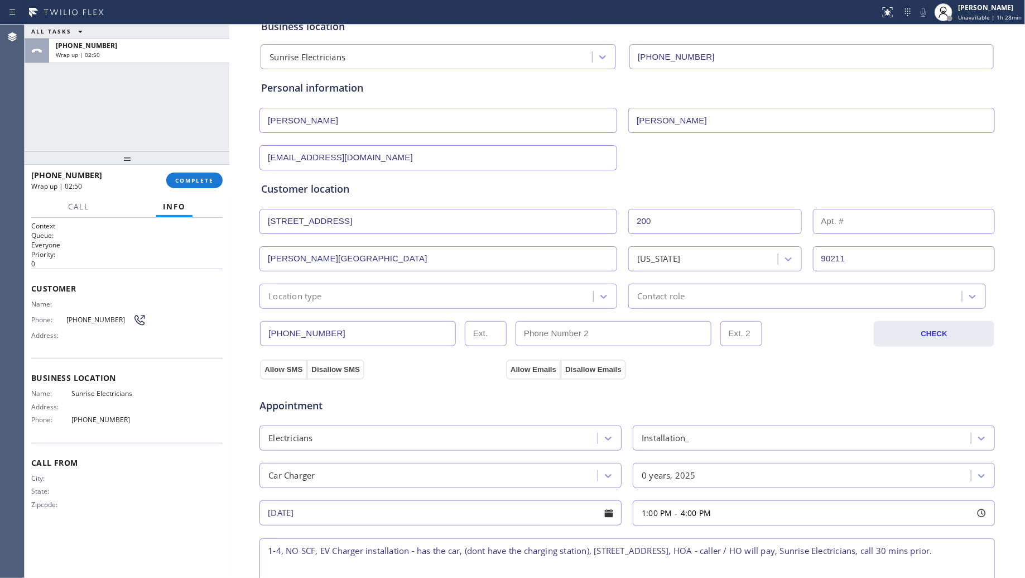
click at [369, 295] on div "Location type" at bounding box center [428, 296] width 330 height 20
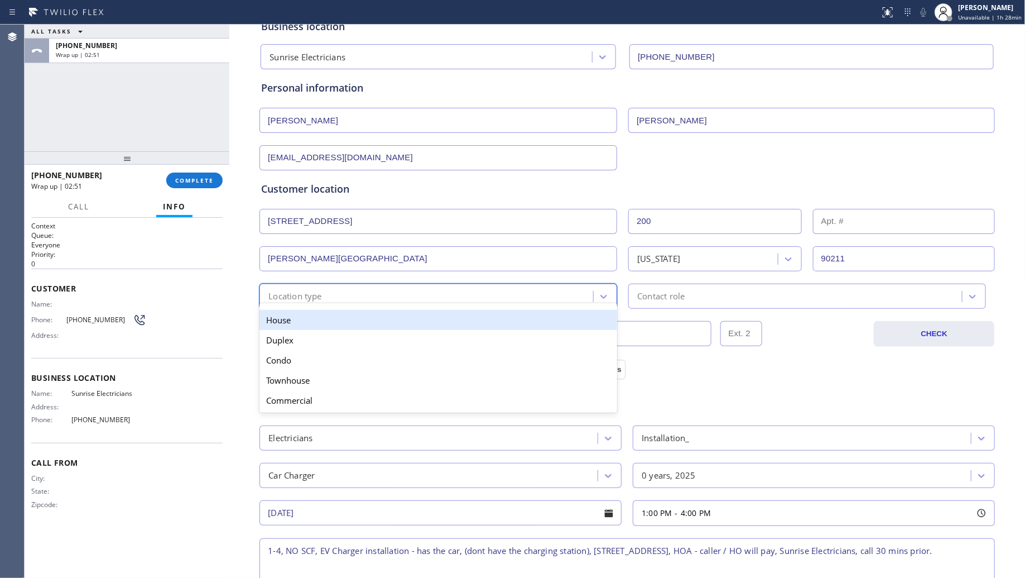
click at [327, 315] on div "House" at bounding box center [438, 320] width 358 height 20
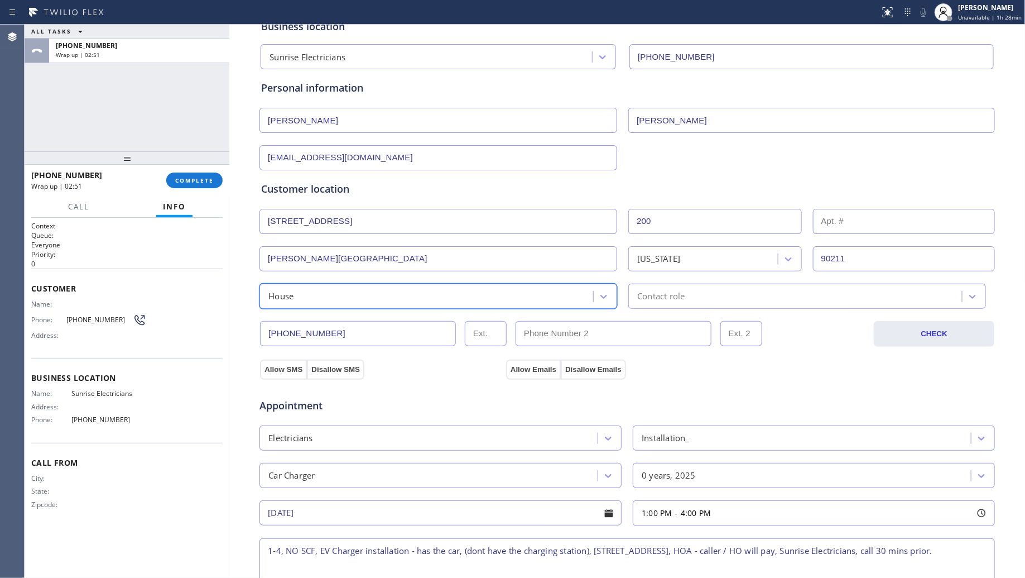
click at [696, 291] on div "Contact role" at bounding box center [797, 296] width 330 height 20
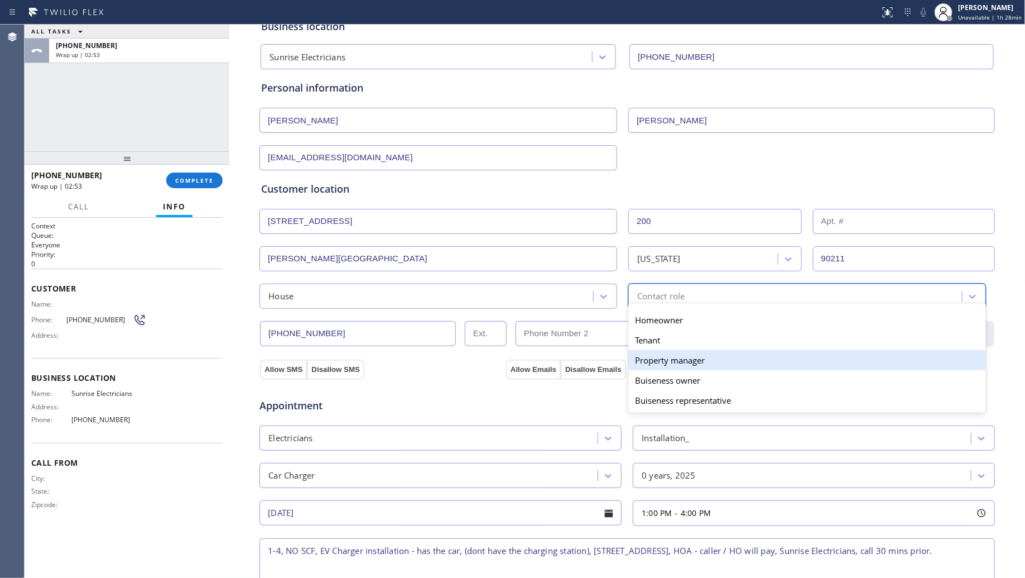
click at [653, 366] on div "Property manager" at bounding box center [807, 360] width 358 height 20
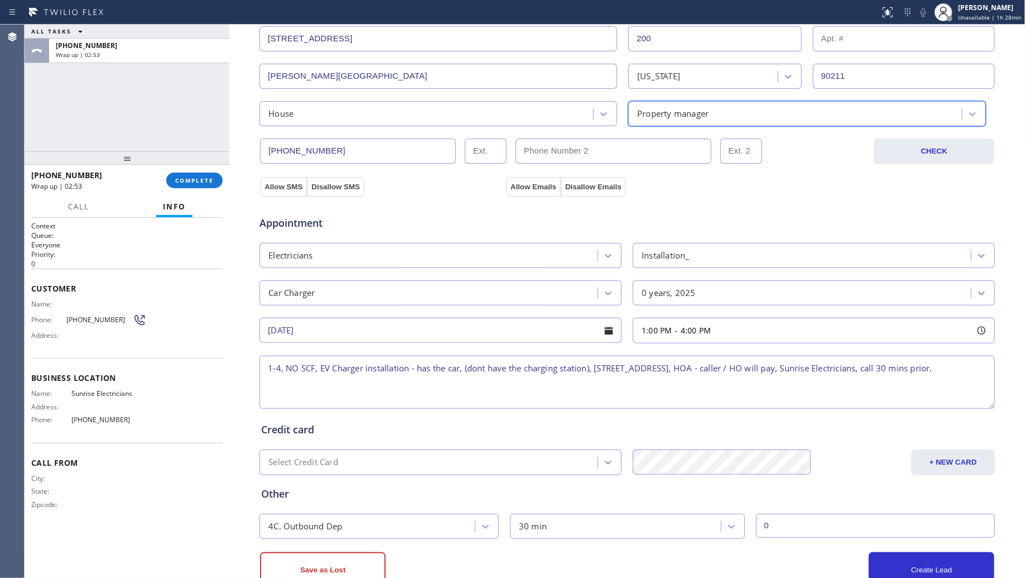
scroll to position [279, 0]
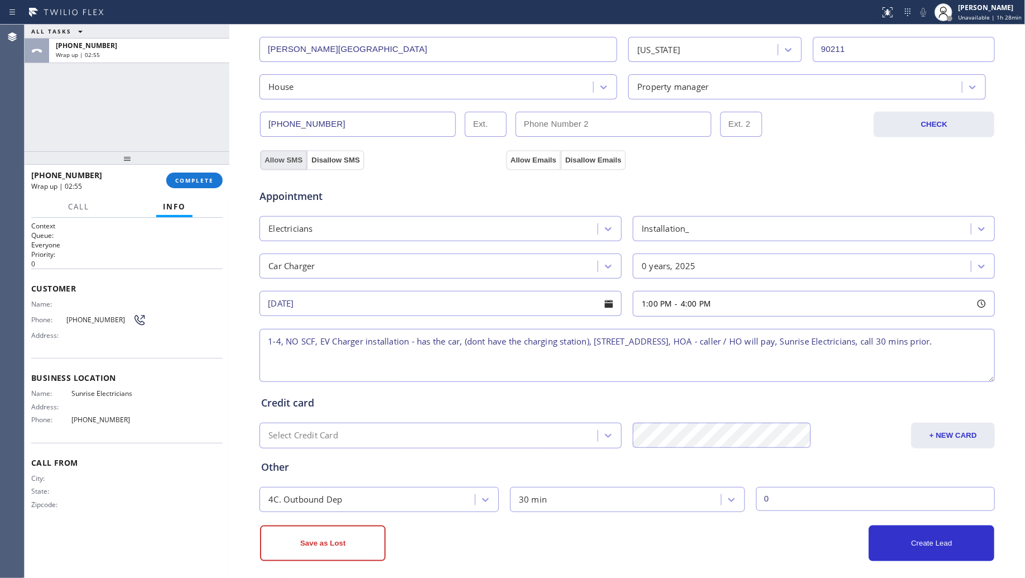
click at [283, 159] on button "Allow SMS" at bounding box center [283, 160] width 47 height 20
click at [528, 157] on button "Allow Emails" at bounding box center [533, 160] width 55 height 20
click at [944, 542] on button "Create Lead" at bounding box center [932, 543] width 126 height 36
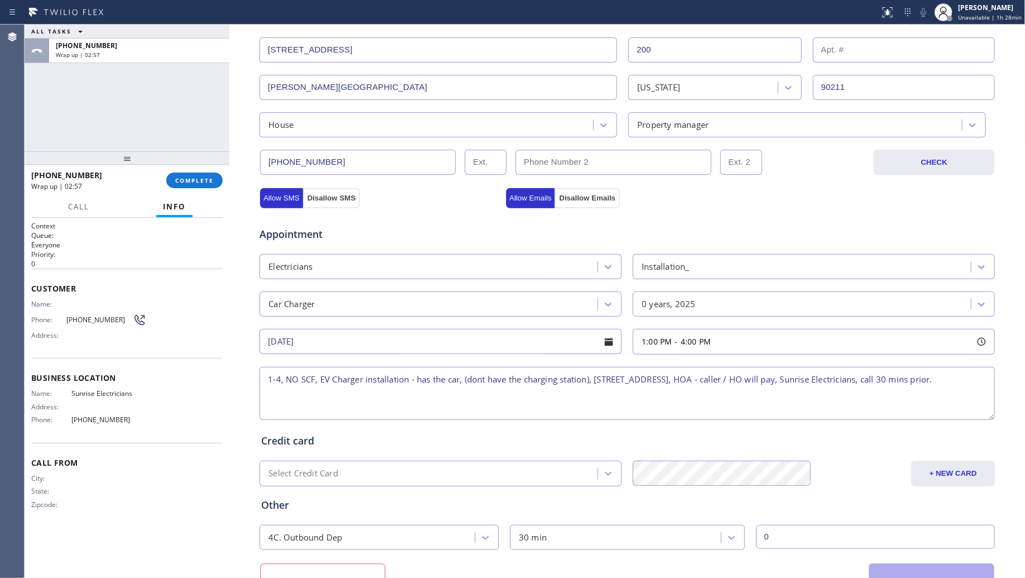
scroll to position [316, 0]
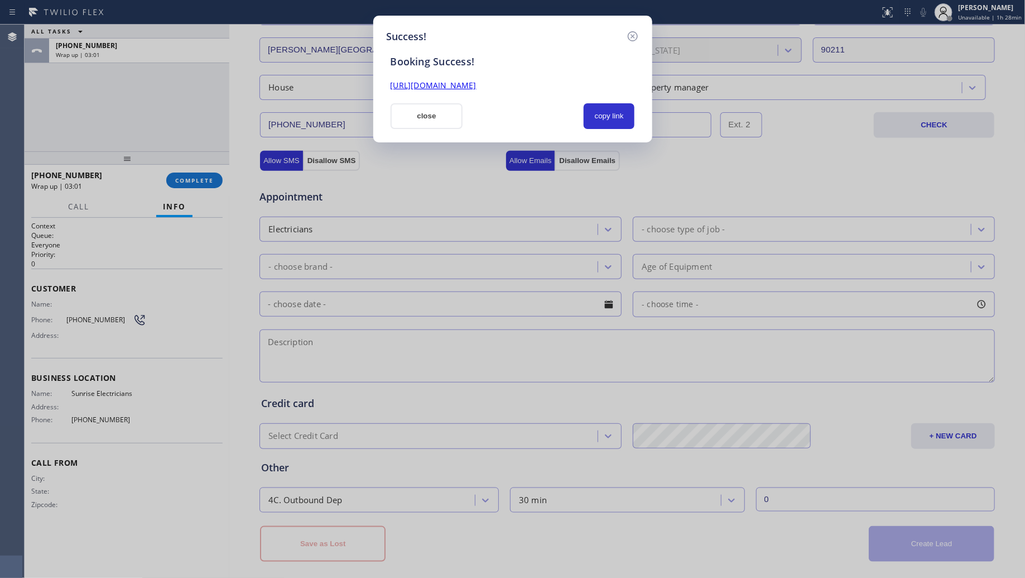
drag, startPoint x: 603, startPoint y: 113, endPoint x: 576, endPoint y: 102, distance: 28.3
click at [603, 112] on button "copy link" at bounding box center [609, 116] width 51 height 26
click at [477, 83] on link "[URL][DOMAIN_NAME]" at bounding box center [434, 85] width 86 height 11
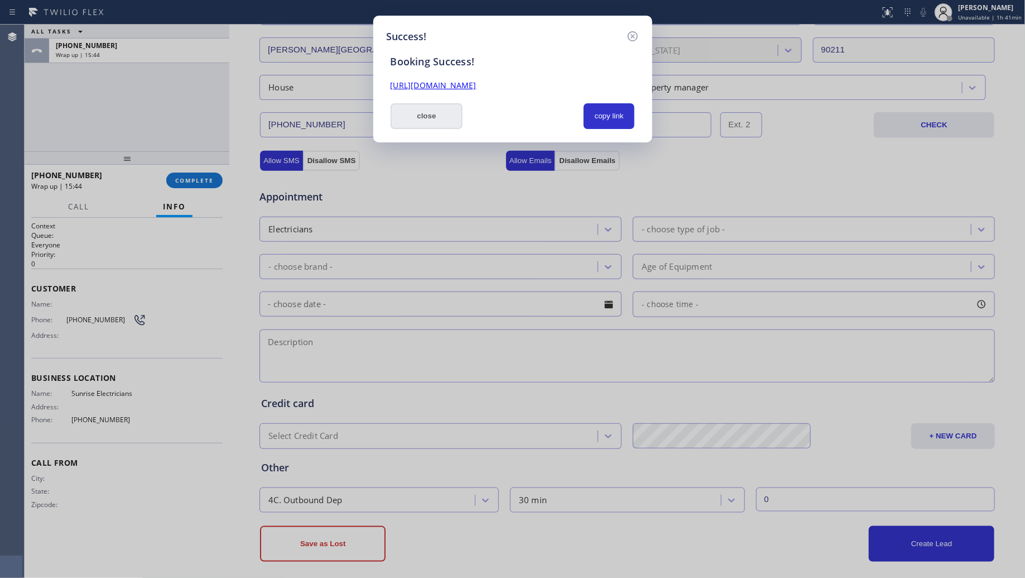
drag, startPoint x: 458, startPoint y: 112, endPoint x: 441, endPoint y: 118, distance: 18.2
click at [456, 113] on button "close" at bounding box center [427, 116] width 73 height 26
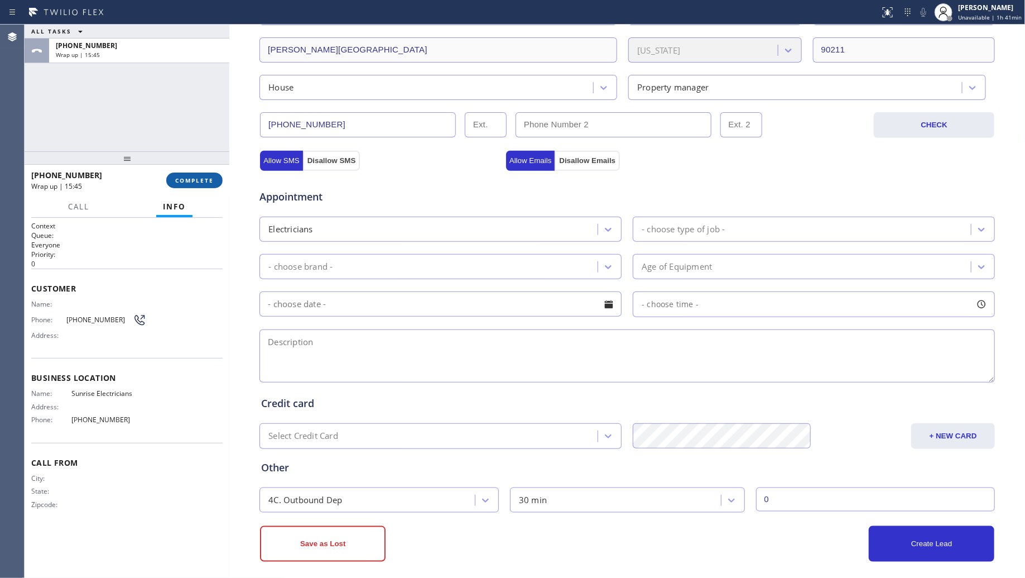
click at [207, 179] on span "COMPLETE" at bounding box center [194, 180] width 39 height 8
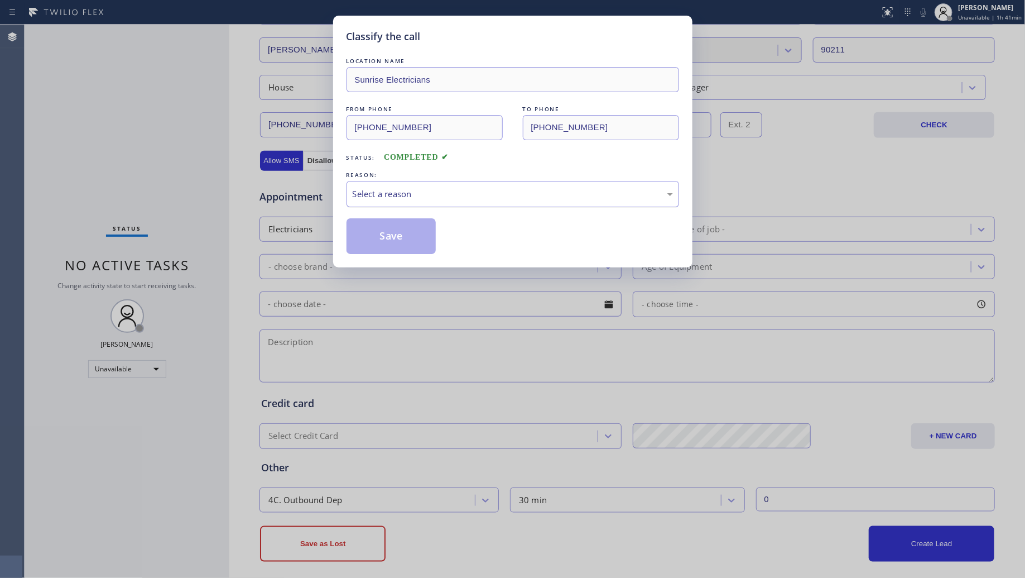
drag, startPoint x: 409, startPoint y: 196, endPoint x: 405, endPoint y: 206, distance: 11.0
click at [407, 200] on div "Select a reason" at bounding box center [513, 194] width 320 height 13
click at [402, 235] on button "Save" at bounding box center [392, 236] width 90 height 36
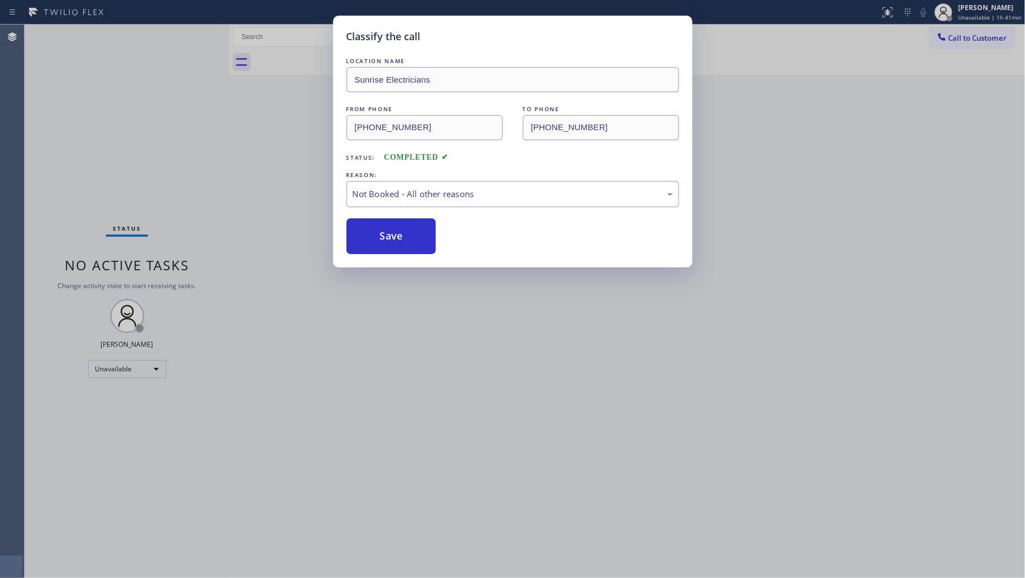
click at [402, 235] on button "Save" at bounding box center [392, 236] width 90 height 36
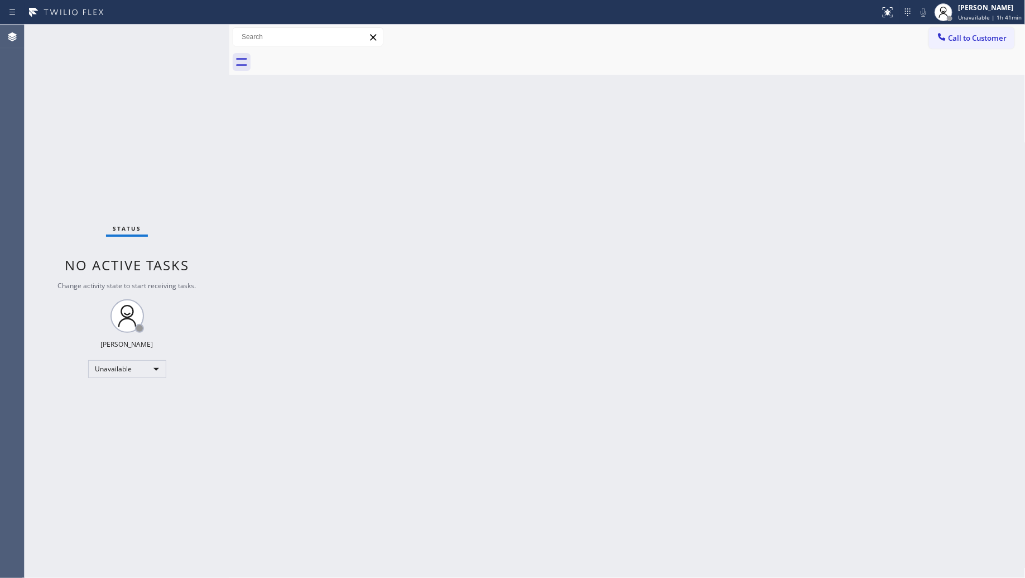
click at [564, 353] on div "Back to Dashboard Change Sender ID Customers Technicians Select a contact Outbo…" at bounding box center [627, 301] width 796 height 553
click at [566, 350] on div "Back to Dashboard Change Sender ID Customers Technicians Select a contact Outbo…" at bounding box center [627, 301] width 796 height 553
drag, startPoint x: 702, startPoint y: 40, endPoint x: 694, endPoint y: 46, distance: 10.4
click at [696, 45] on div "Call to Customer Outbound call Location Sunrise Electricians Your caller id pho…" at bounding box center [627, 37] width 796 height 20
click at [734, 63] on div at bounding box center [640, 62] width 772 height 25
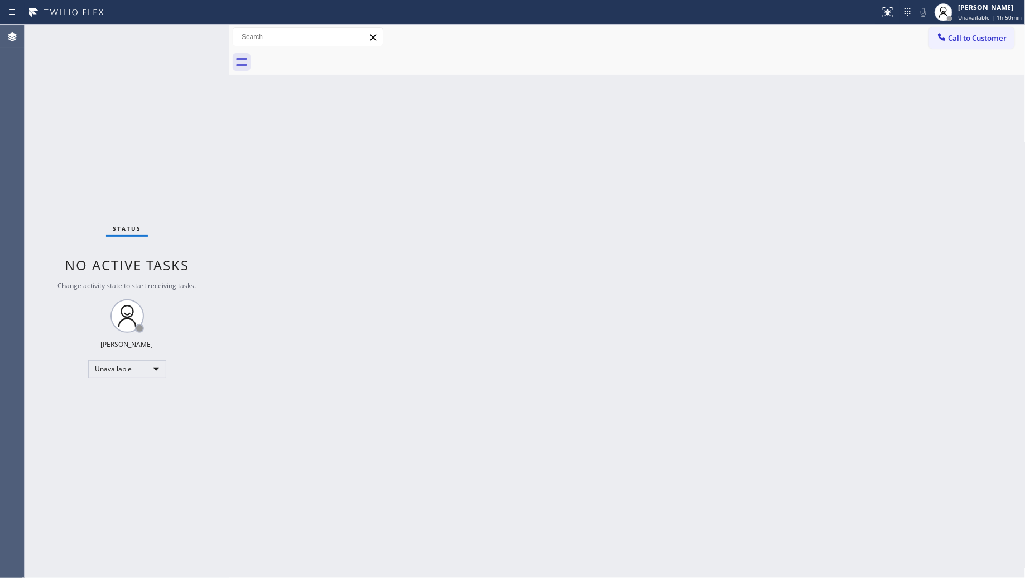
click at [623, 113] on div "Back to Dashboard Change Sender ID Customers Technicians Select a contact Outbo…" at bounding box center [627, 301] width 796 height 553
drag, startPoint x: 534, startPoint y: 254, endPoint x: 967, endPoint y: 14, distance: 494.6
click at [969, 4] on div "[PERSON_NAME]" at bounding box center [990, 7] width 64 height 9
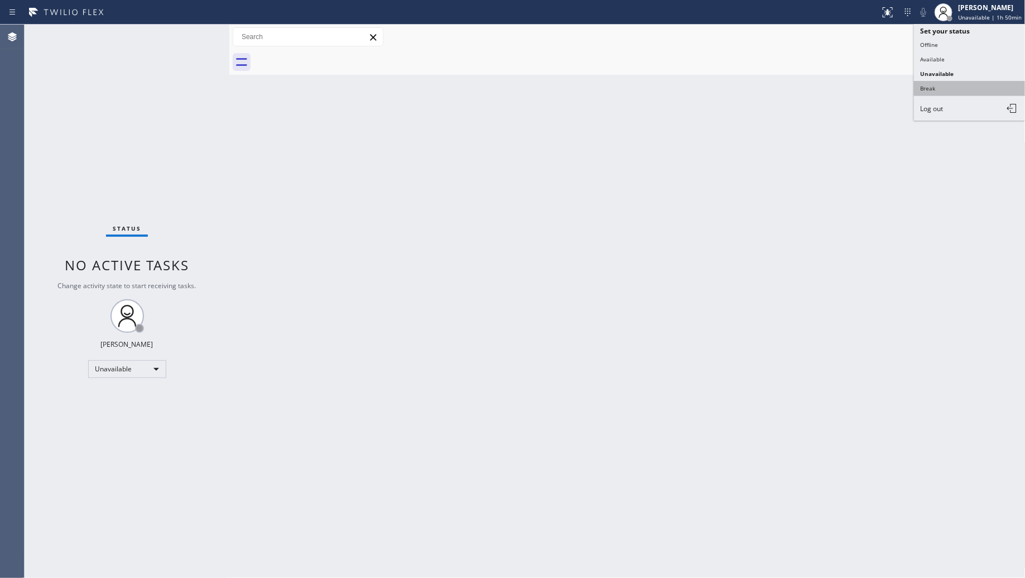
click at [943, 85] on button "Break" at bounding box center [970, 88] width 112 height 15
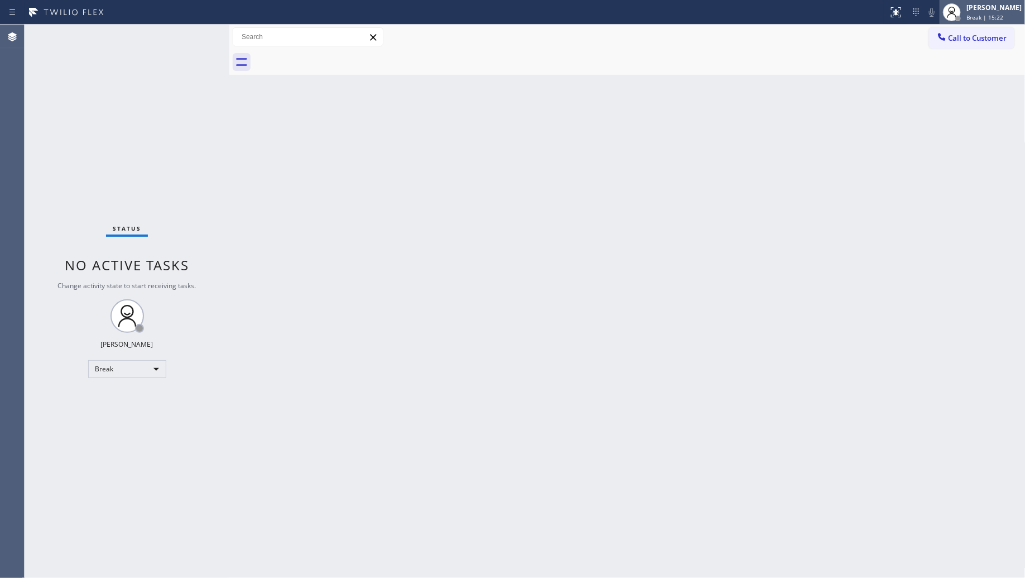
click at [1001, 18] on span "Break | 15:22" at bounding box center [985, 17] width 37 height 8
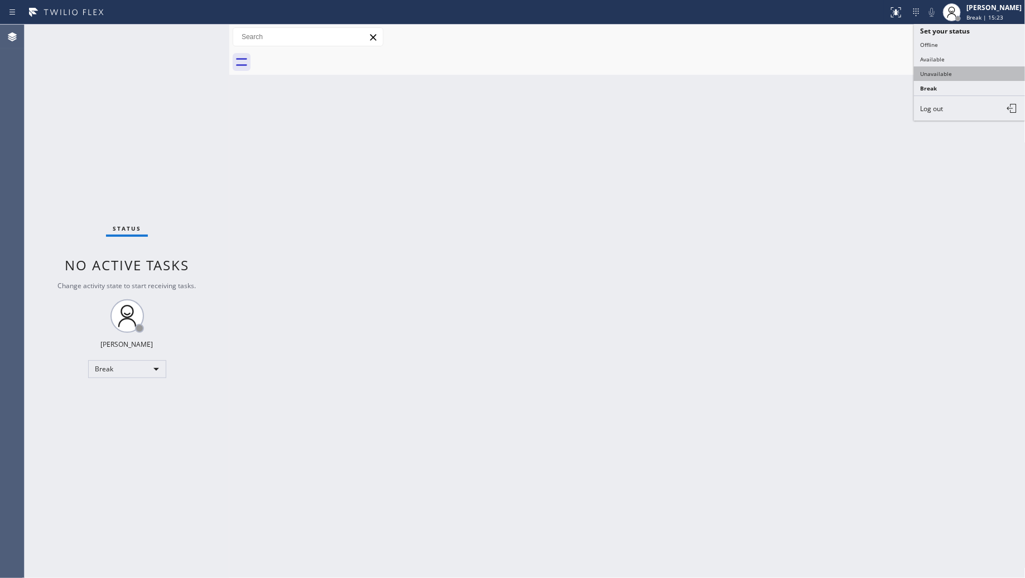
click at [957, 79] on button "Unavailable" at bounding box center [970, 73] width 112 height 15
click at [582, 258] on div "Back to Dashboard Change Sender ID Customers Technicians Select a contact Outbo…" at bounding box center [627, 301] width 796 height 553
click at [871, 222] on div "Back to Dashboard Change Sender ID Customers Technicians Select a contact Outbo…" at bounding box center [627, 301] width 796 height 553
click at [793, 183] on div "Back to Dashboard Change Sender ID Customers Technicians Select a contact Outbo…" at bounding box center [627, 301] width 796 height 553
drag, startPoint x: 686, startPoint y: 123, endPoint x: 702, endPoint y: 118, distance: 16.3
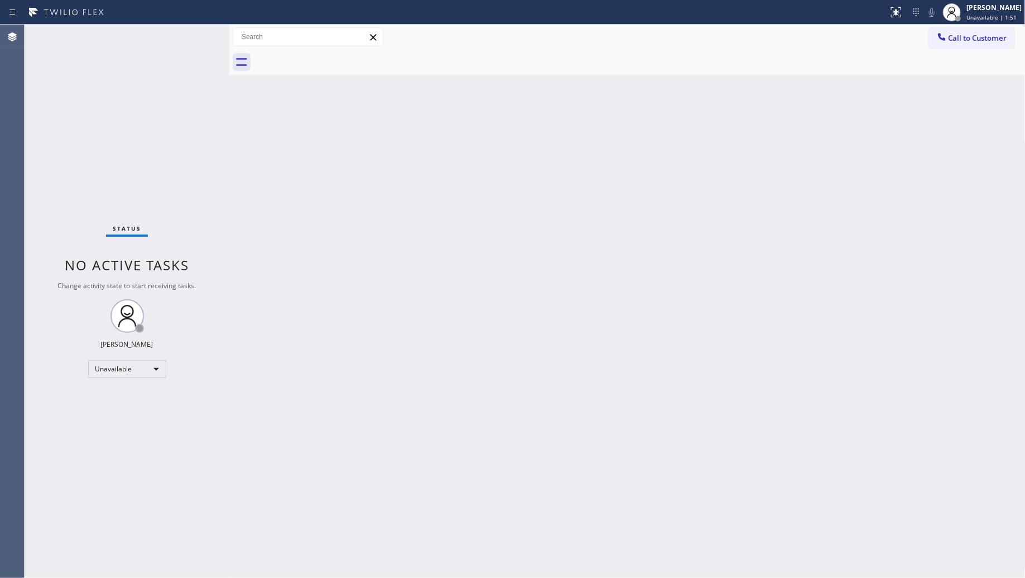
click at [702, 118] on div "Back to Dashboard Change Sender ID Customers Technicians Select a contact Outbo…" at bounding box center [627, 301] width 796 height 553
drag, startPoint x: 959, startPoint y: 35, endPoint x: 853, endPoint y: 69, distance: 111.2
click at [957, 36] on span "Call to Customer" at bounding box center [978, 38] width 59 height 10
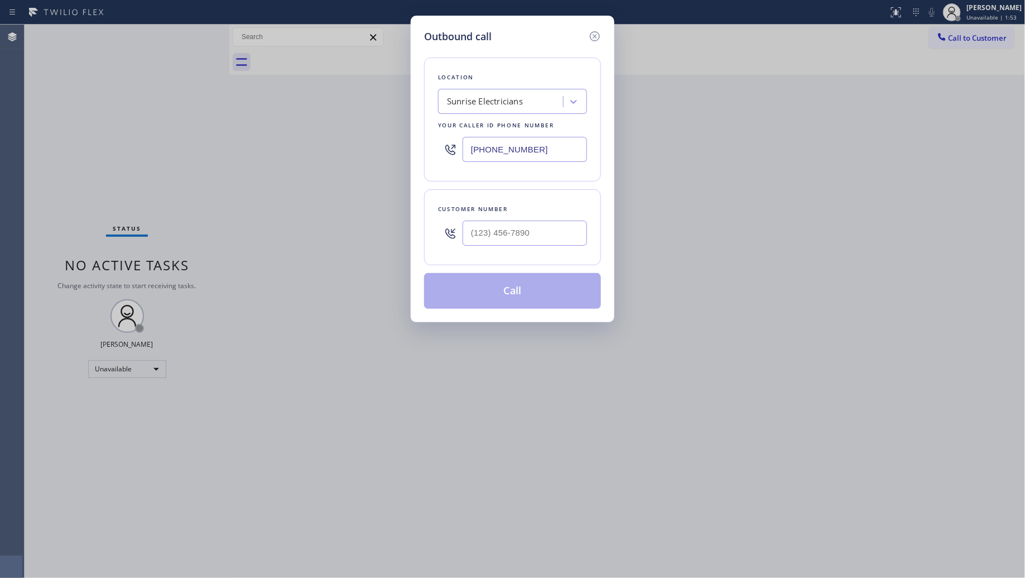
drag, startPoint x: 517, startPoint y: 148, endPoint x: 451, endPoint y: 146, distance: 65.9
click at [450, 146] on div "[PHONE_NUMBER]" at bounding box center [512, 149] width 149 height 36
paste input "619) 257-1900"
type input "[PHONE_NUMBER]"
click at [555, 232] on input "(___) ___-____" at bounding box center [525, 232] width 124 height 25
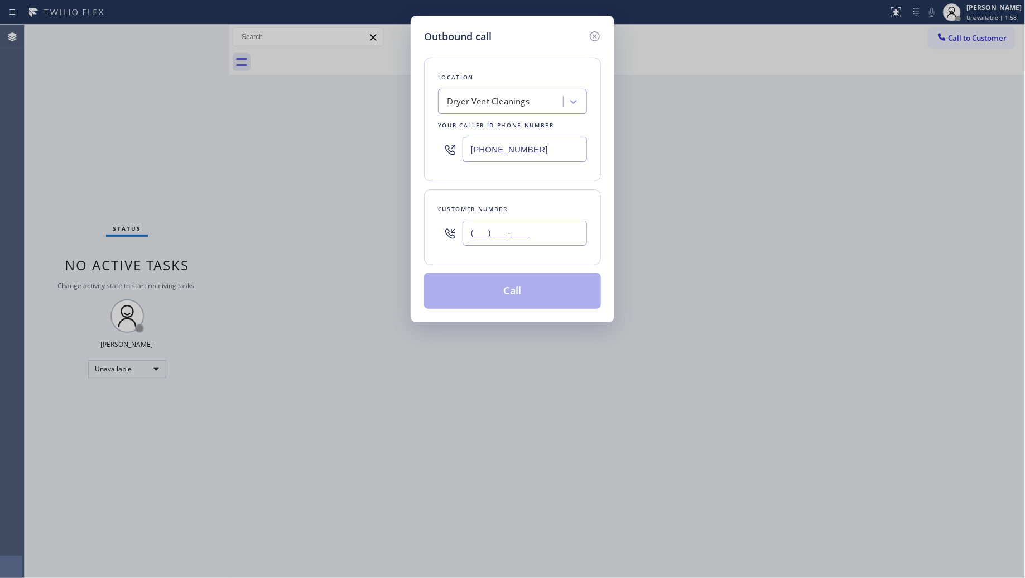
paste input "858) 663-6242"
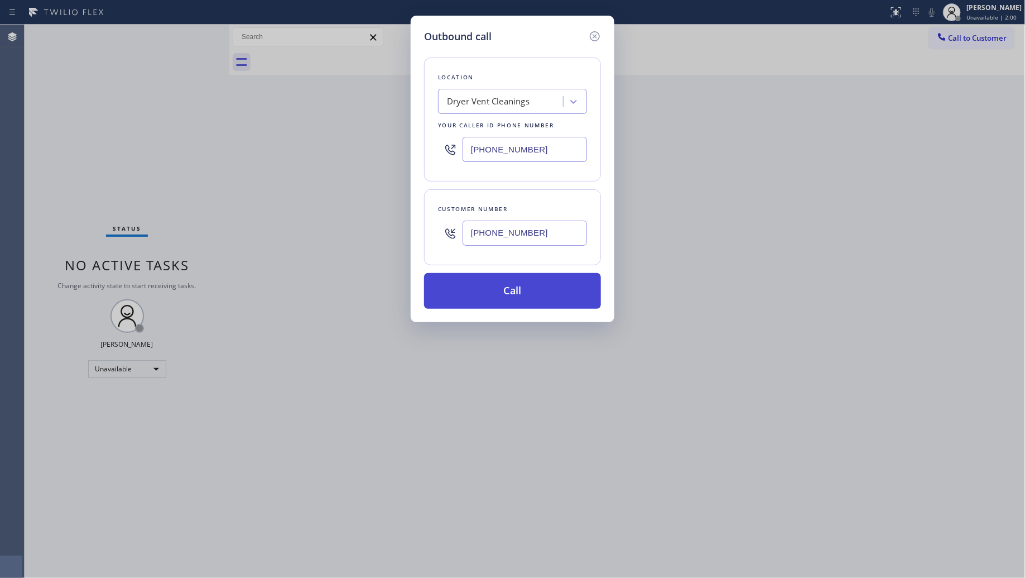
type input "[PHONE_NUMBER]"
click at [525, 290] on button "Call" at bounding box center [512, 291] width 177 height 36
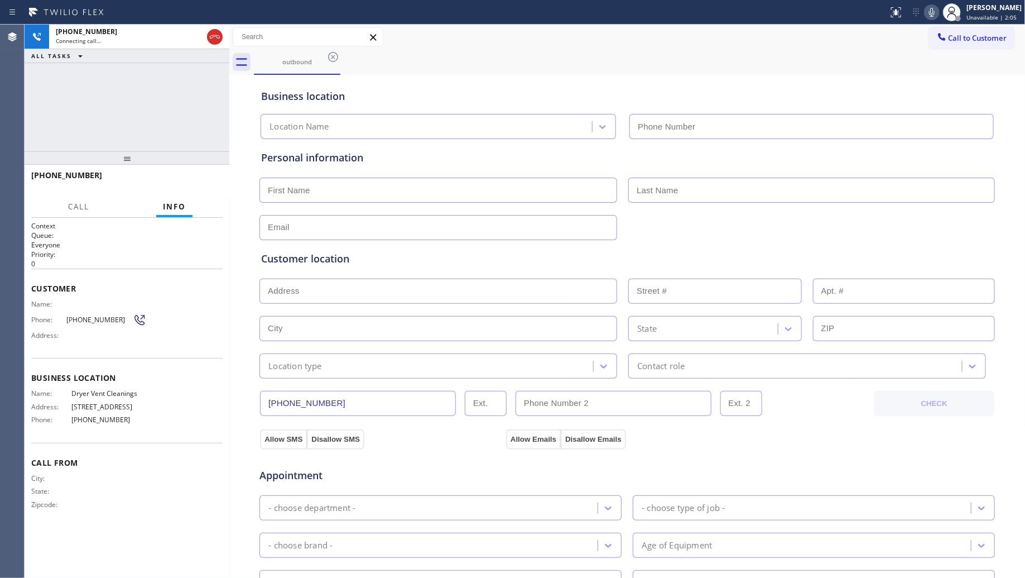
type input "[PHONE_NUMBER]"
drag, startPoint x: 646, startPoint y: 90, endPoint x: 639, endPoint y: 76, distance: 16.2
click at [646, 90] on div "Business location" at bounding box center [627, 96] width 732 height 15
click at [215, 78] on div "[PHONE_NUMBER] Connecting call… ALL TASKS ALL TASKS ACTIVE TASKS TASKS IN WRAP …" at bounding box center [127, 88] width 205 height 127
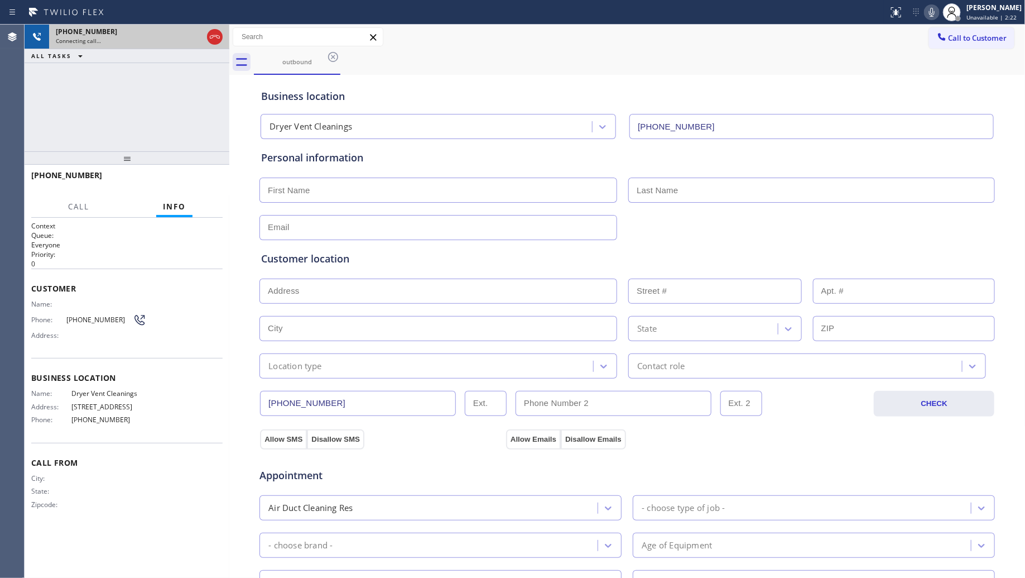
click at [215, 46] on div at bounding box center [215, 37] width 20 height 25
click at [215, 42] on icon at bounding box center [214, 36] width 13 height 13
click at [334, 52] on icon at bounding box center [333, 57] width 10 height 10
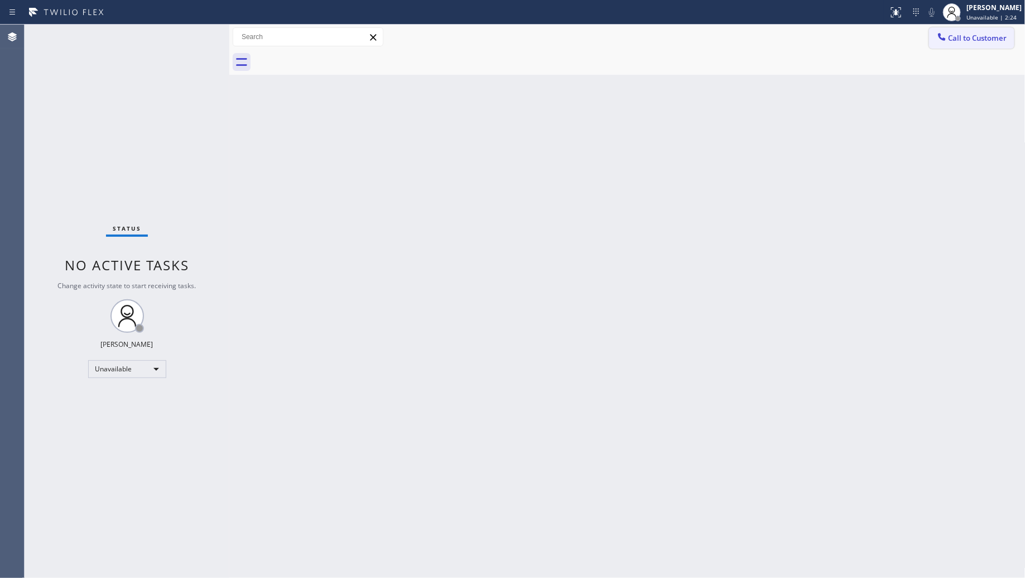
click at [953, 37] on span "Call to Customer" at bounding box center [978, 38] width 59 height 10
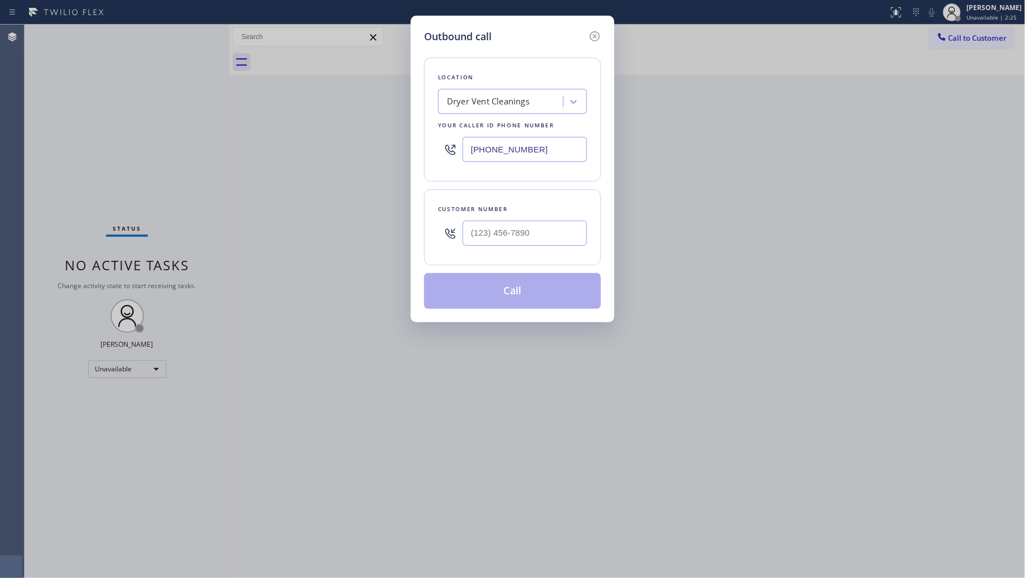
drag, startPoint x: 542, startPoint y: 148, endPoint x: 412, endPoint y: 143, distance: 130.1
click at [412, 143] on div "Outbound call Location Dryer Vent Cleanings Your caller id phone number [PHONE_…" at bounding box center [513, 169] width 204 height 306
paste input "346) 742-1675"
type input "[PHONE_NUMBER]"
click at [578, 235] on input "(___) ___-____" at bounding box center [525, 232] width 124 height 25
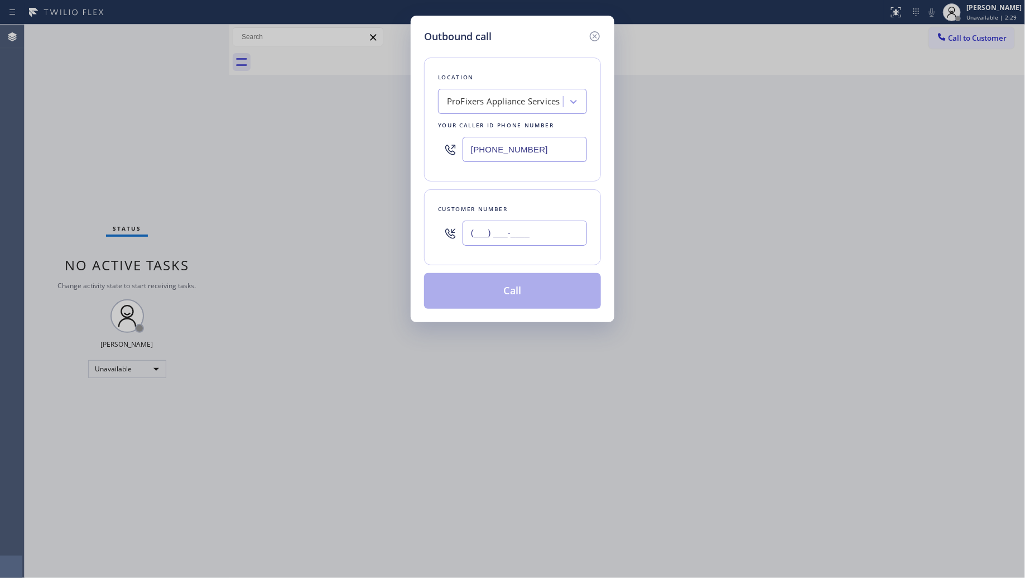
paste input "346) 757-9060"
type input "[PHONE_NUMBER]"
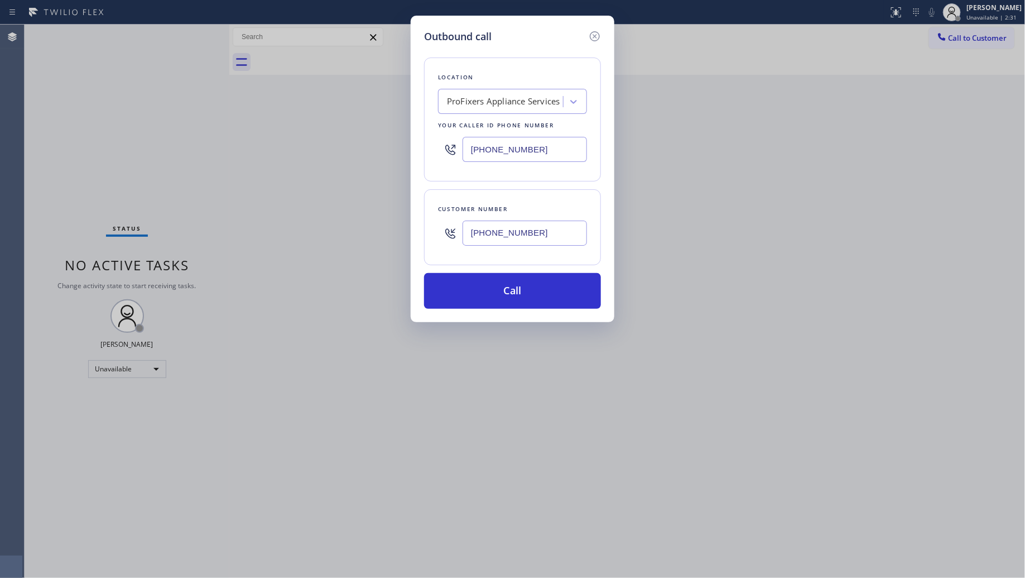
click at [514, 270] on div "Location ProFixers Appliance Services Your caller id phone number [PHONE_NUMBER…" at bounding box center [512, 176] width 177 height 265
drag, startPoint x: 516, startPoint y: 289, endPoint x: 882, endPoint y: 275, distance: 366.3
click at [517, 289] on button "Call" at bounding box center [512, 291] width 177 height 36
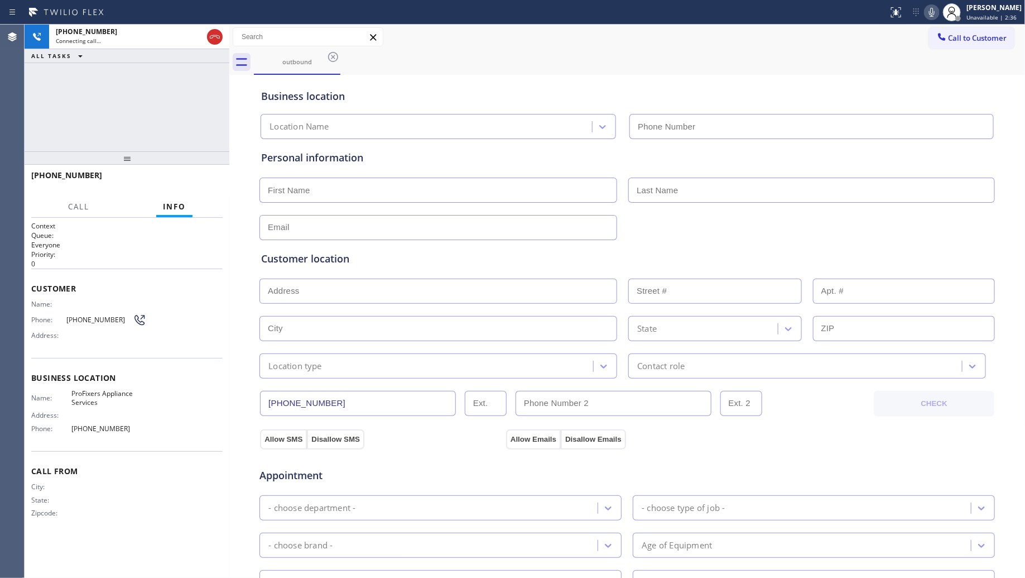
type input "[PHONE_NUMBER]"
drag, startPoint x: 213, startPoint y: 36, endPoint x: 233, endPoint y: 42, distance: 21.0
click at [213, 36] on icon at bounding box center [215, 36] width 10 height 3
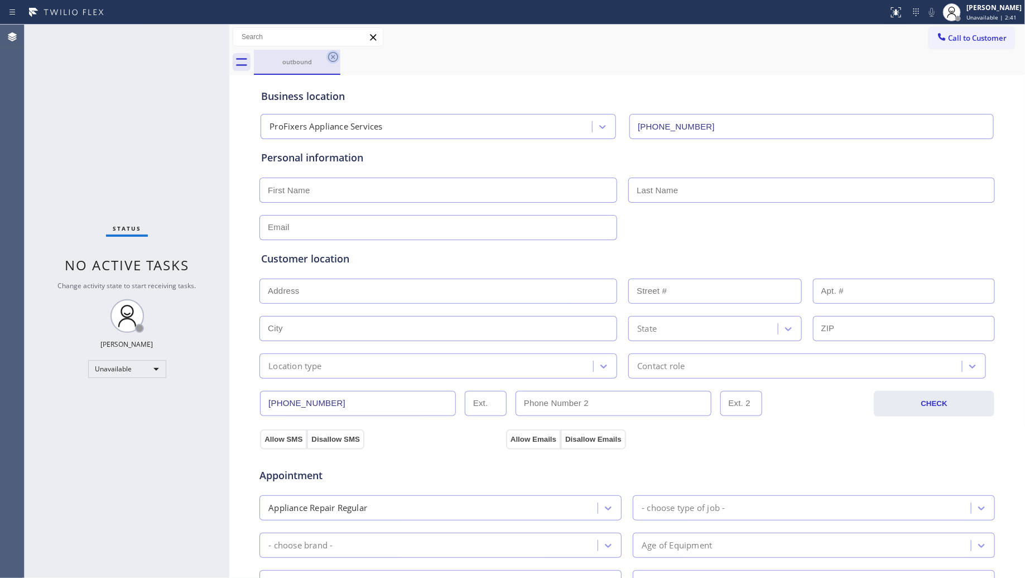
click at [331, 54] on icon at bounding box center [332, 56] width 13 height 13
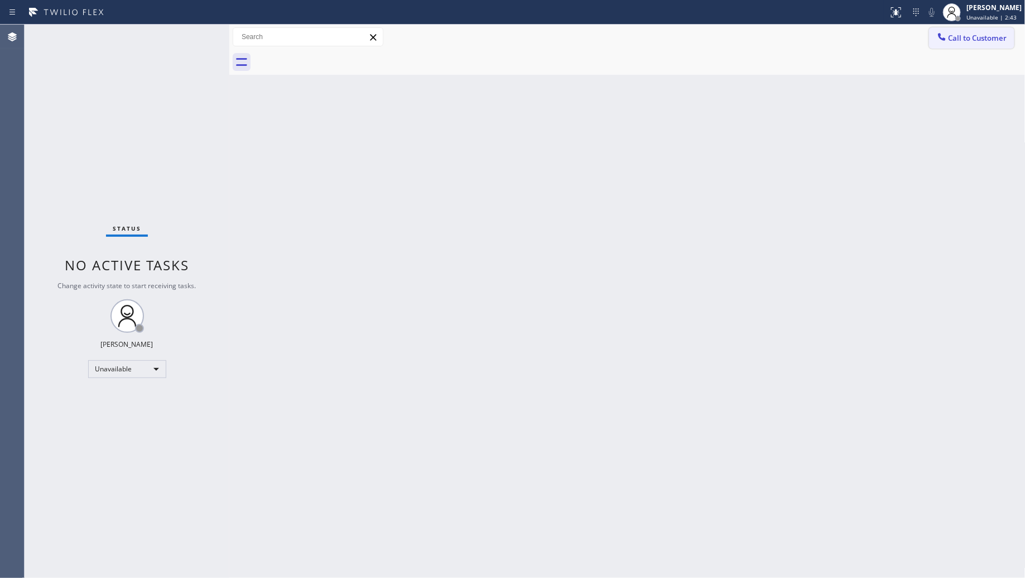
click at [953, 38] on span "Call to Customer" at bounding box center [978, 38] width 59 height 10
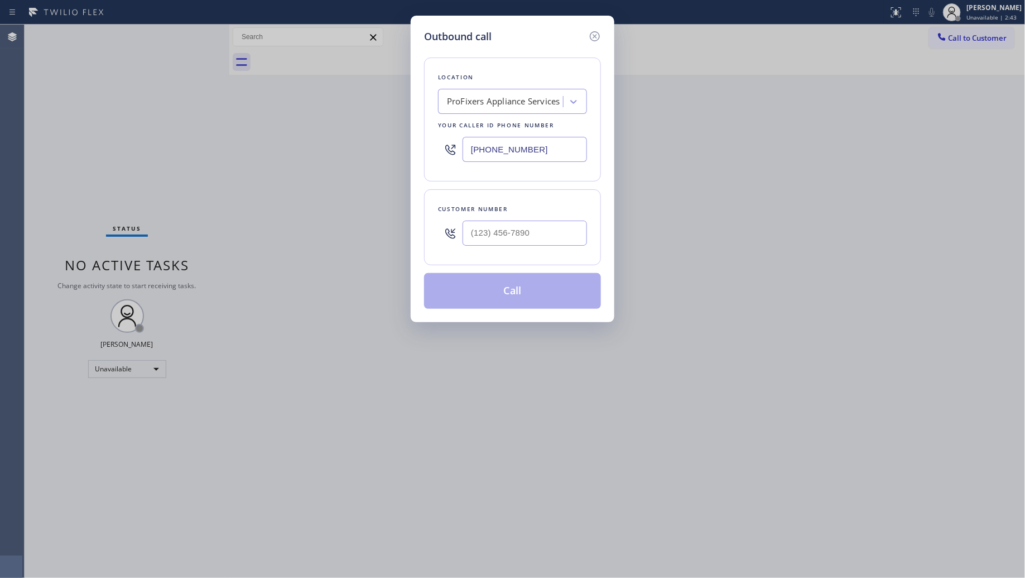
drag, startPoint x: 548, startPoint y: 148, endPoint x: 434, endPoint y: 143, distance: 114.0
click at [439, 146] on div "[PHONE_NUMBER]" at bounding box center [512, 149] width 149 height 36
paste input "877) 748-5179"
type input "[PHONE_NUMBER]"
click at [567, 229] on input "(___) ___-____" at bounding box center [525, 232] width 124 height 25
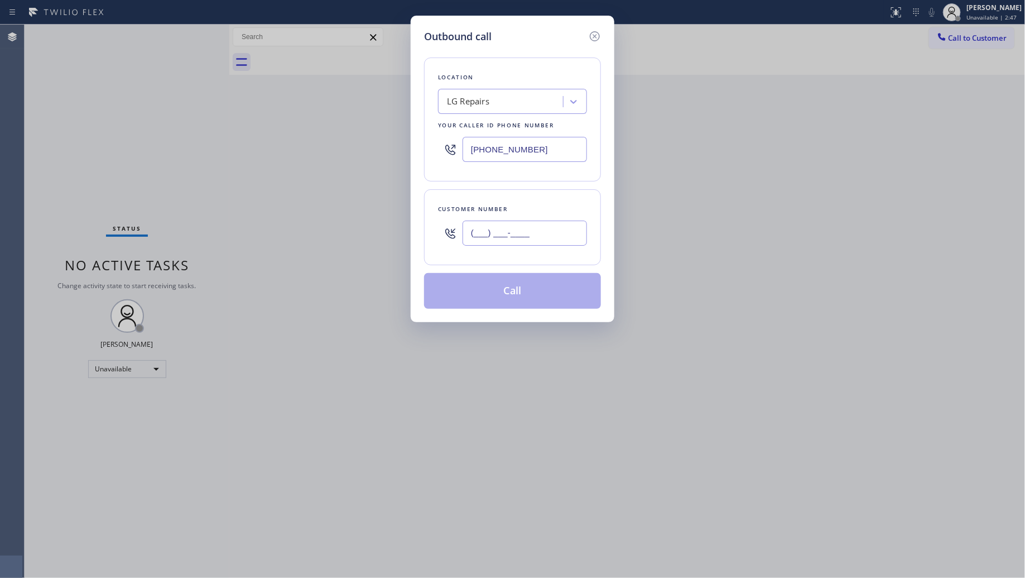
paste input "270) 568-6131"
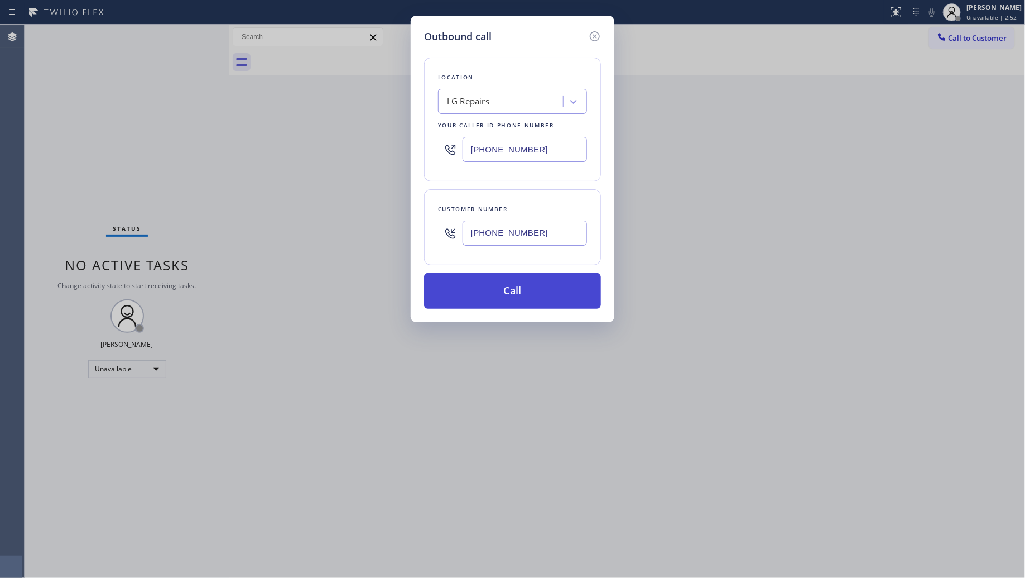
type input "[PHONE_NUMBER]"
click at [522, 288] on button "Call" at bounding box center [512, 291] width 177 height 36
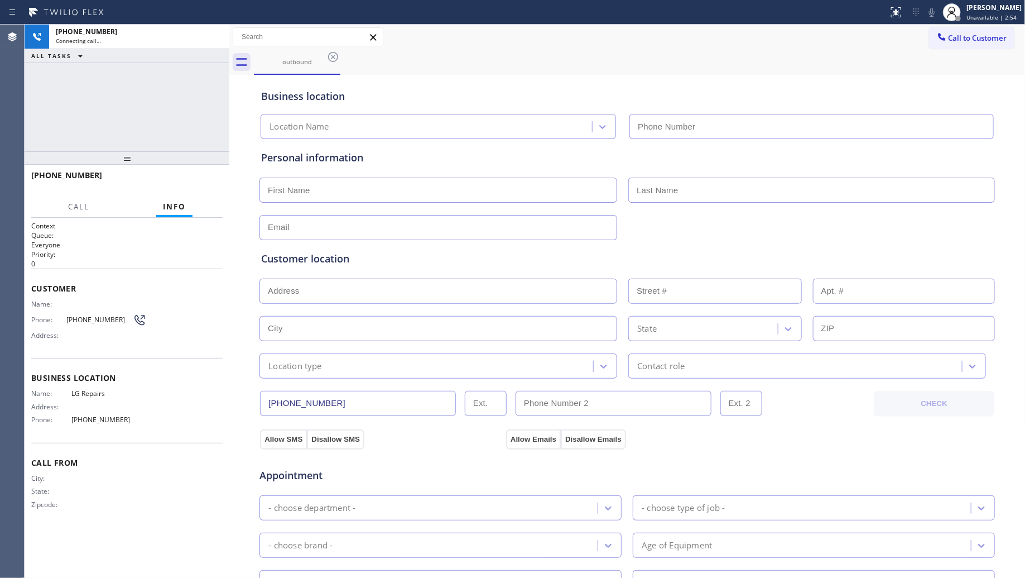
type input "[PHONE_NUMBER]"
click at [681, 23] on div "Status report No issues detected If you experience an issue, please download th…" at bounding box center [512, 12] width 1025 height 25
click at [206, 173] on button "HANG UP" at bounding box center [197, 180] width 52 height 16
click at [204, 169] on div "[PHONE_NUMBER] Live | 00:03 HANG UP" at bounding box center [126, 180] width 191 height 29
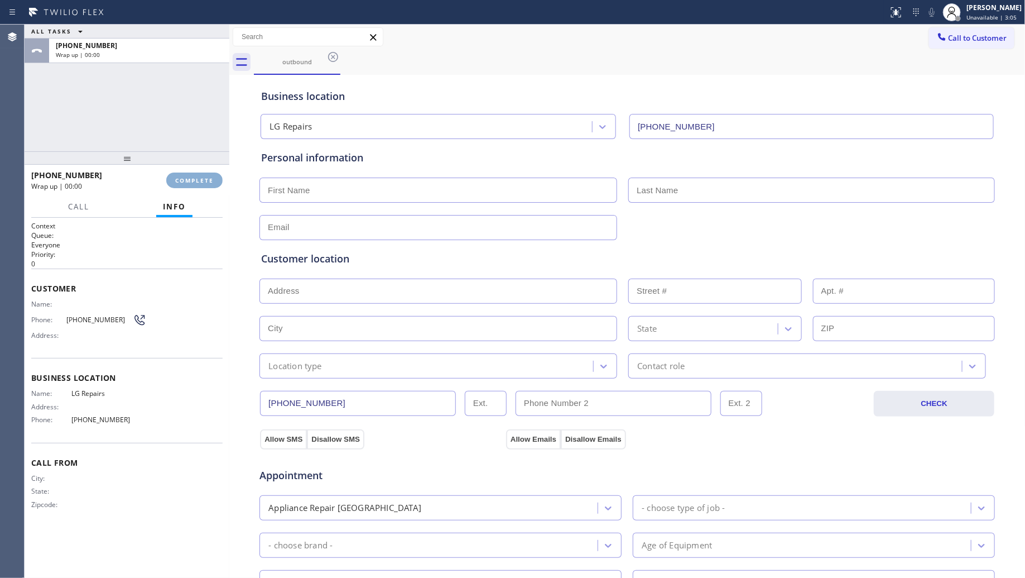
click at [198, 180] on span "COMPLETE" at bounding box center [194, 180] width 39 height 8
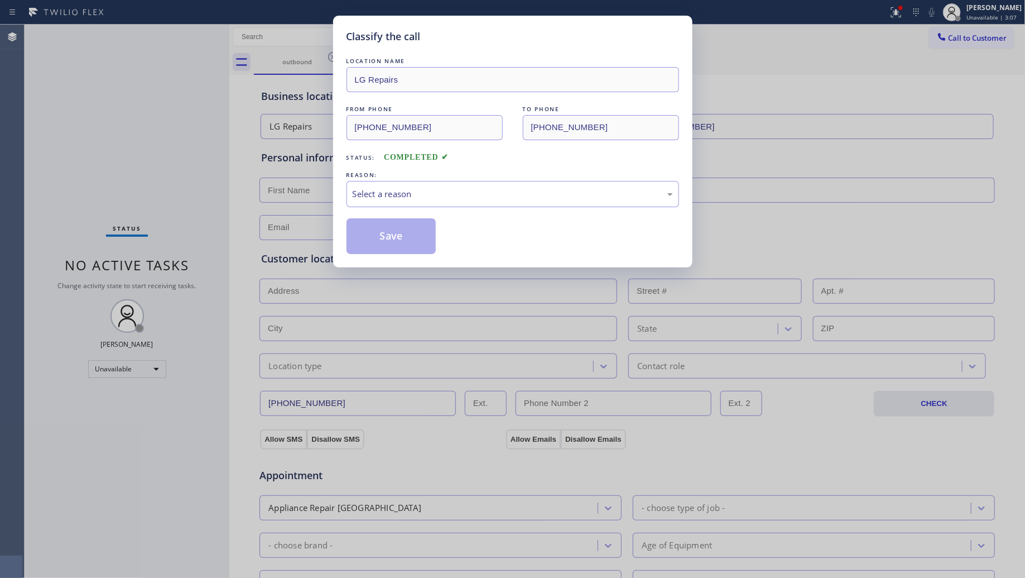
click at [361, 180] on div "REASON:" at bounding box center [513, 175] width 333 height 12
click at [375, 199] on div "Select a reason" at bounding box center [513, 194] width 320 height 13
click at [375, 239] on button "Save" at bounding box center [392, 236] width 90 height 36
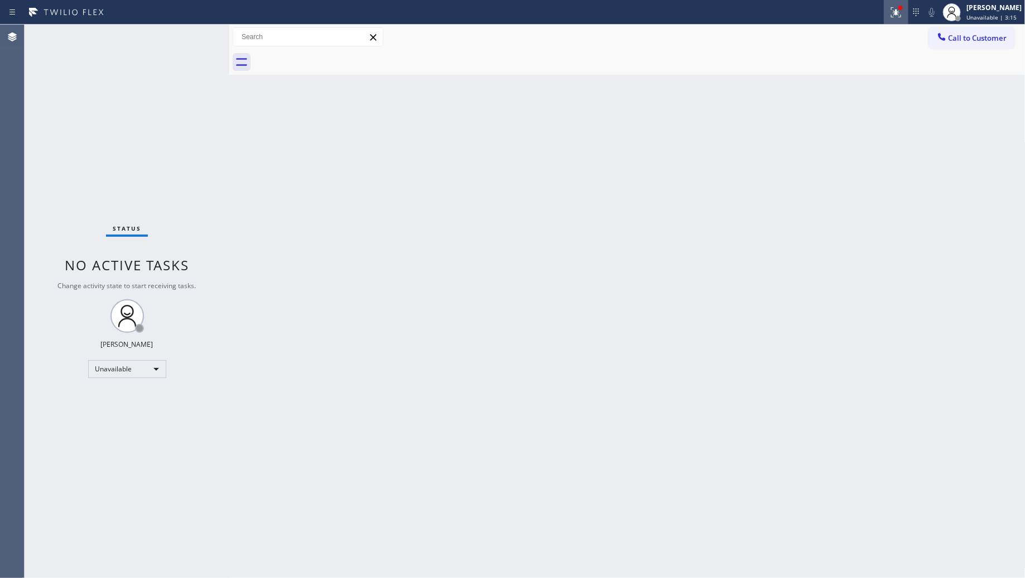
click at [888, 20] on button at bounding box center [896, 12] width 25 height 25
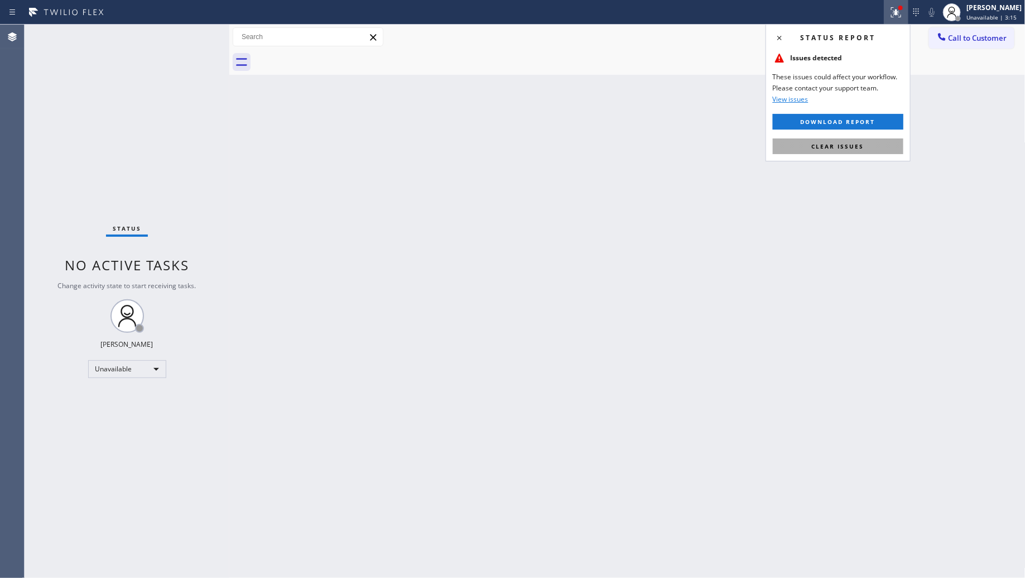
click at [867, 144] on button "Clear issues" at bounding box center [838, 146] width 131 height 16
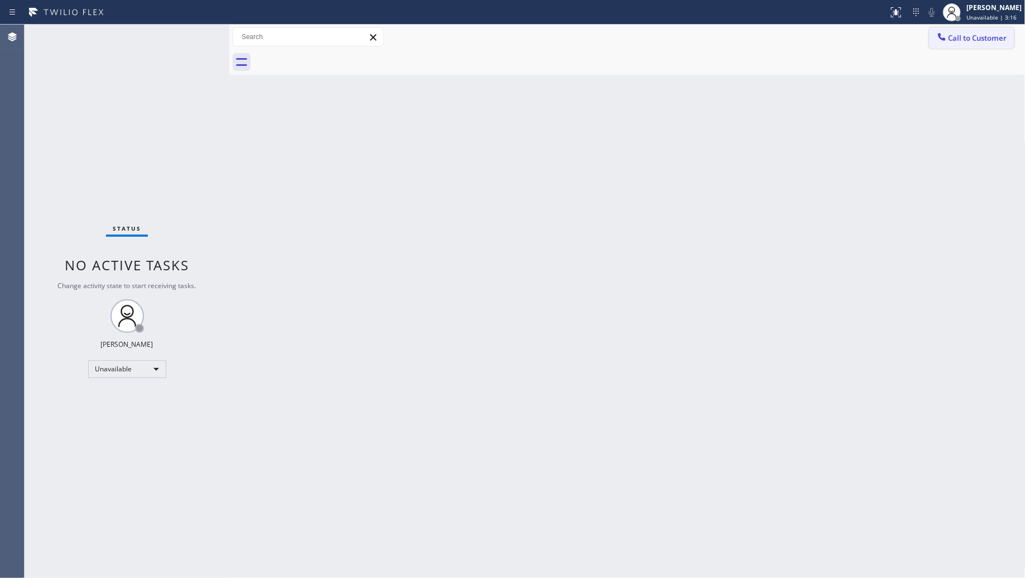
click at [964, 35] on span "Call to Customer" at bounding box center [978, 38] width 59 height 10
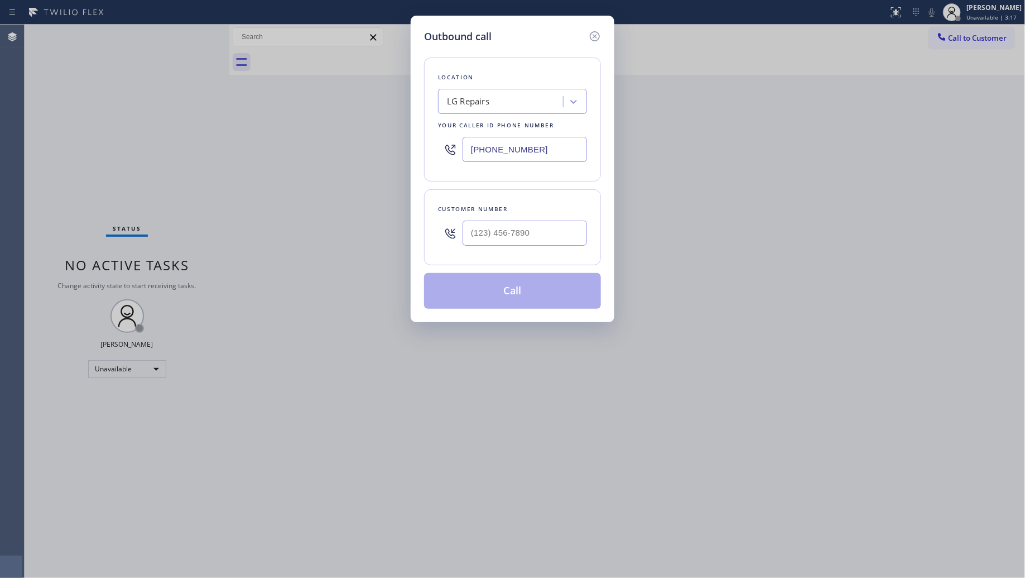
drag, startPoint x: 541, startPoint y: 156, endPoint x: 434, endPoint y: 149, distance: 107.4
click at [449, 155] on div "[PHONE_NUMBER]" at bounding box center [512, 149] width 149 height 36
paste input "347) 614-2747"
type input "[PHONE_NUMBER]"
click at [511, 227] on input "(___) ___-____" at bounding box center [525, 232] width 124 height 25
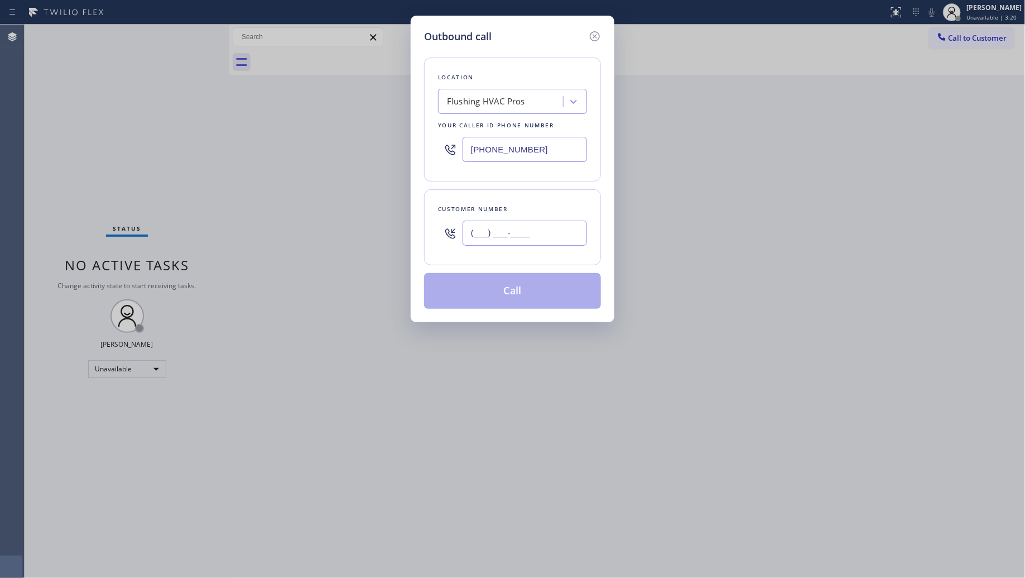
paste input "347) 676-2536"
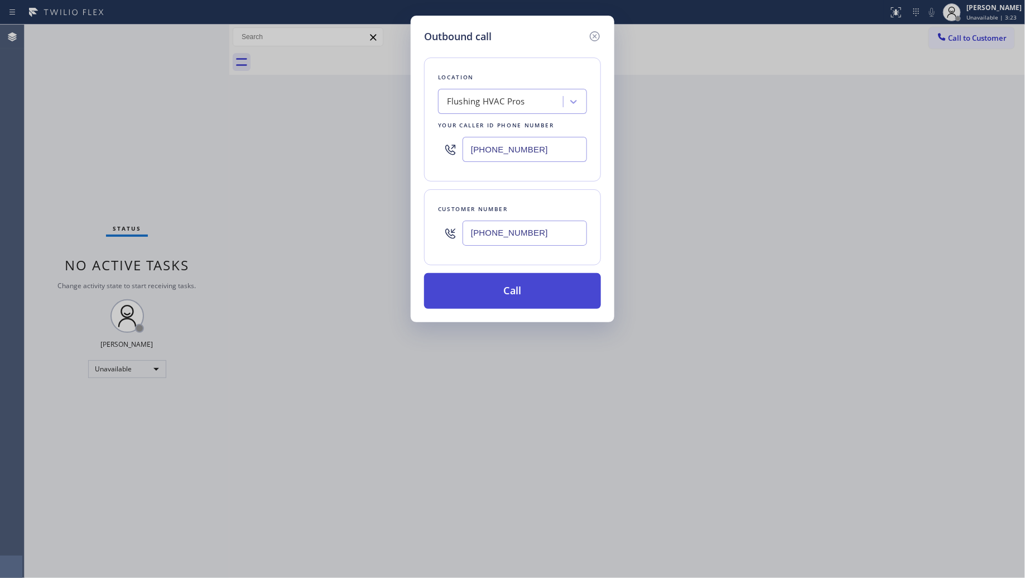
type input "[PHONE_NUMBER]"
click at [512, 292] on button "Call" at bounding box center [512, 291] width 177 height 36
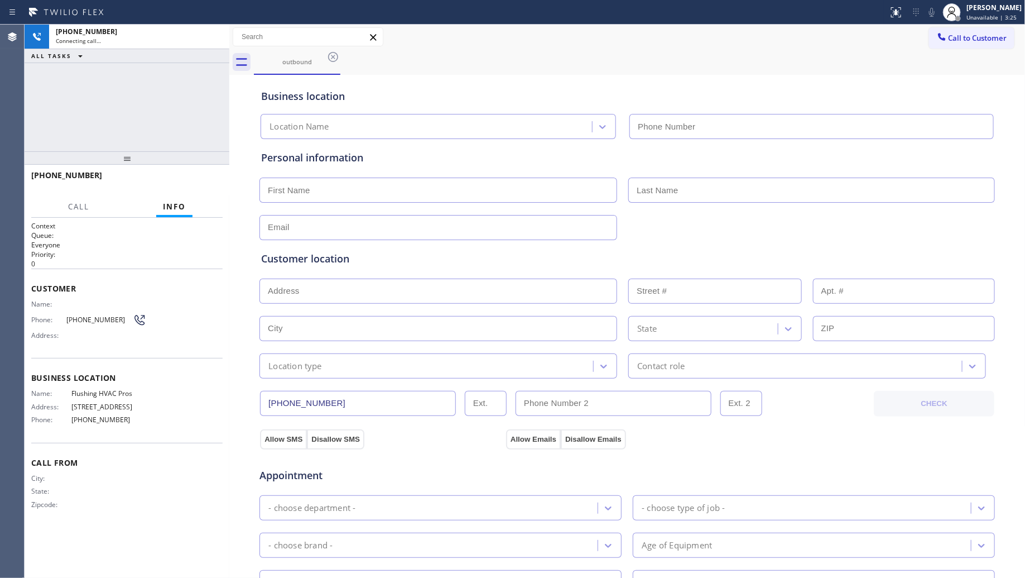
type input "[PHONE_NUMBER]"
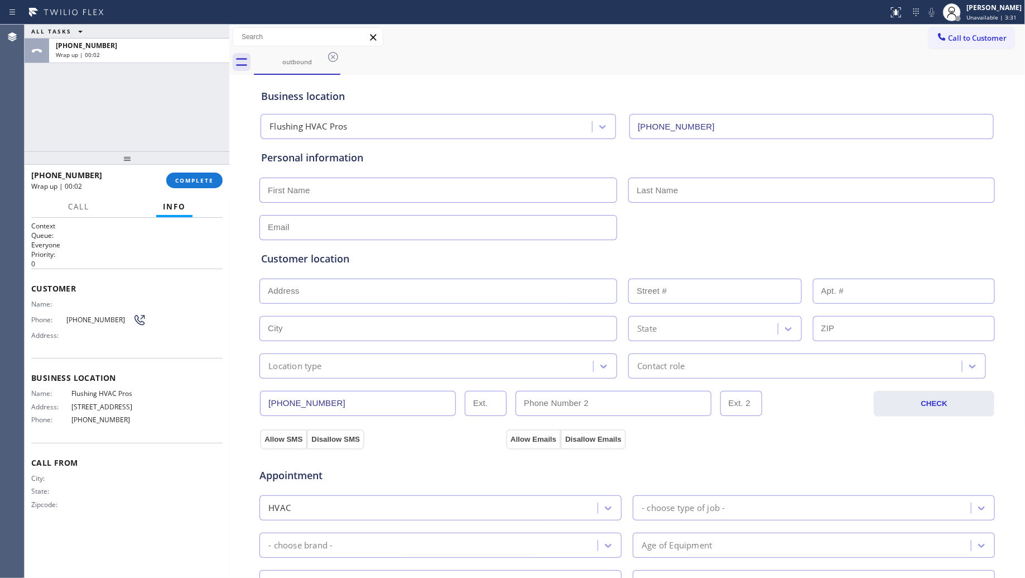
click at [128, 183] on div "Wrap up | 00:02" at bounding box center [94, 185] width 127 height 9
click at [172, 177] on button "COMPLETE" at bounding box center [194, 180] width 56 height 16
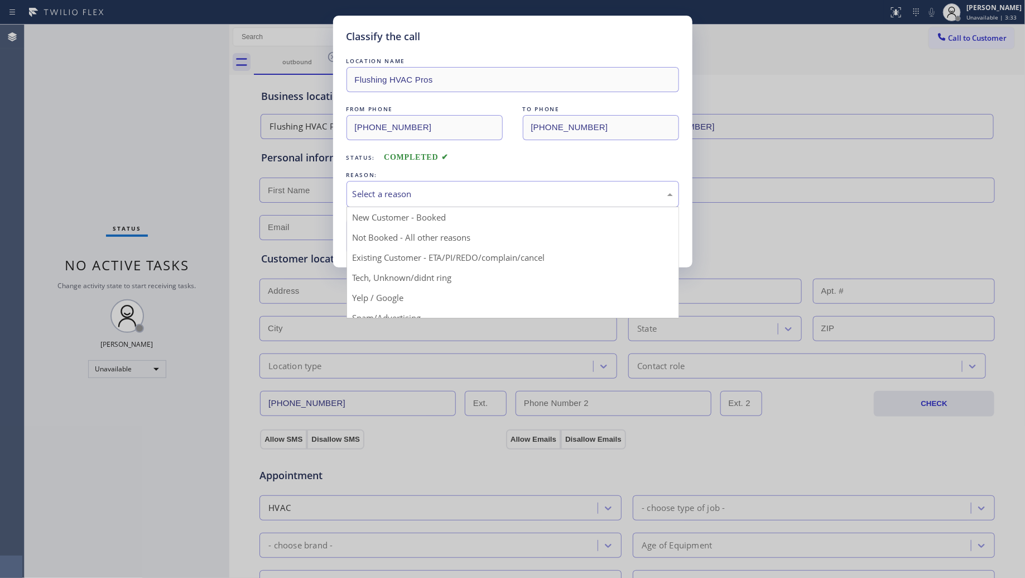
click at [403, 195] on div "Select a reason" at bounding box center [513, 194] width 320 height 13
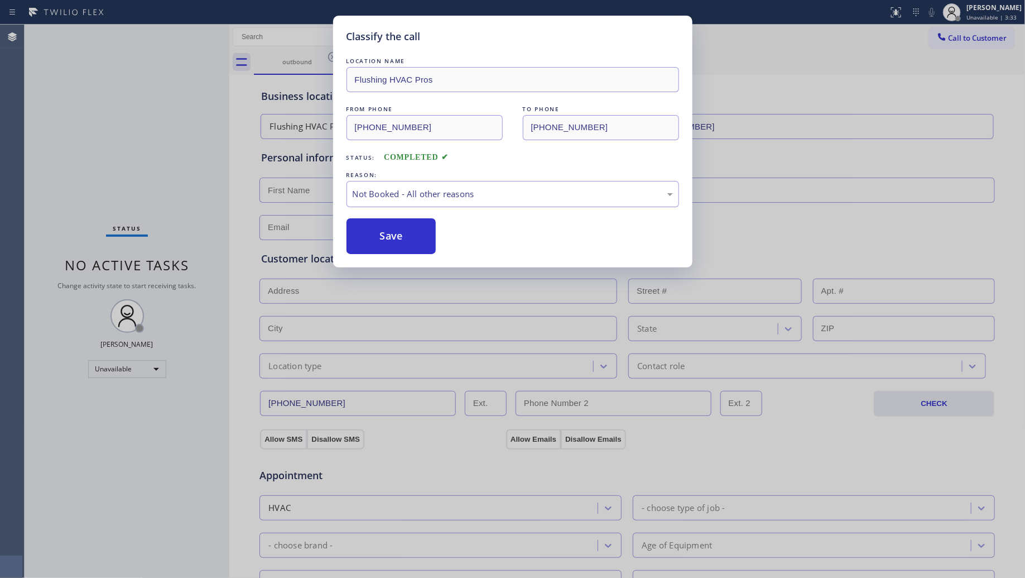
click at [403, 233] on button "Save" at bounding box center [392, 236] width 90 height 36
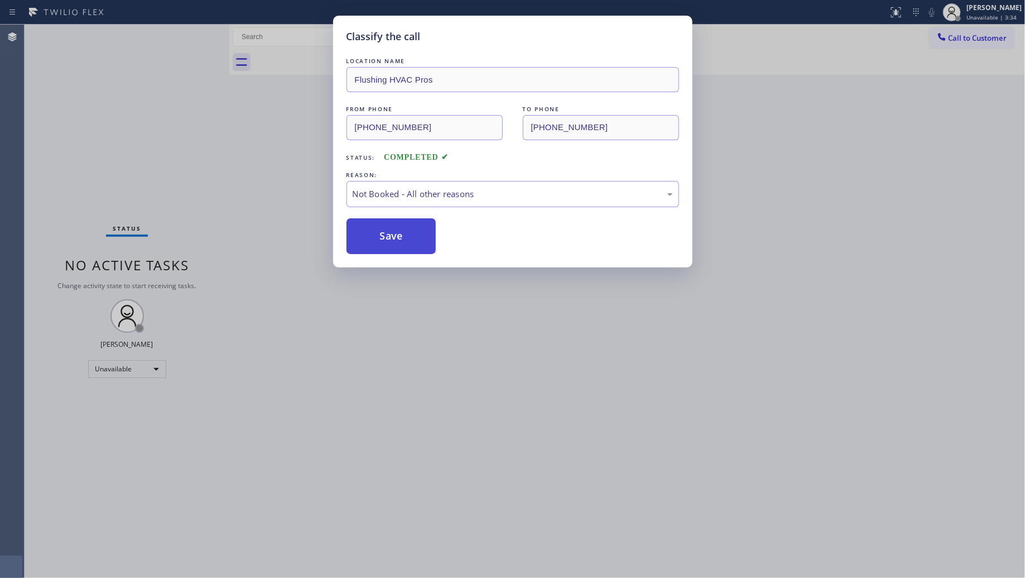
click at [405, 234] on button "Save" at bounding box center [392, 236] width 90 height 36
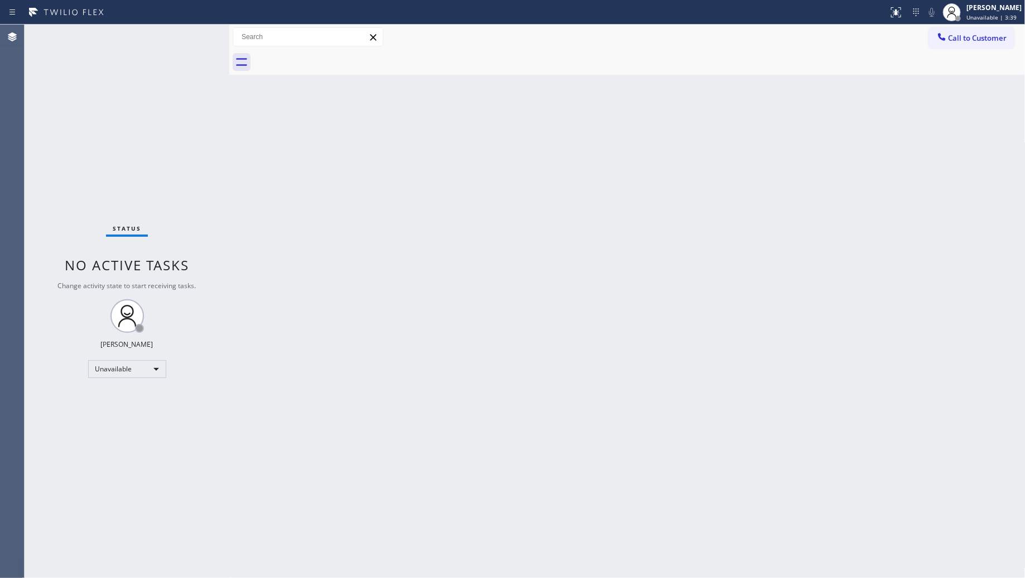
click at [865, 98] on div "Back to Dashboard Change Sender ID Customers Technicians Select a contact Outbo…" at bounding box center [627, 301] width 796 height 553
drag, startPoint x: 969, startPoint y: 33, endPoint x: 950, endPoint y: 59, distance: 31.5
click at [969, 34] on span "Call to Customer" at bounding box center [978, 38] width 59 height 10
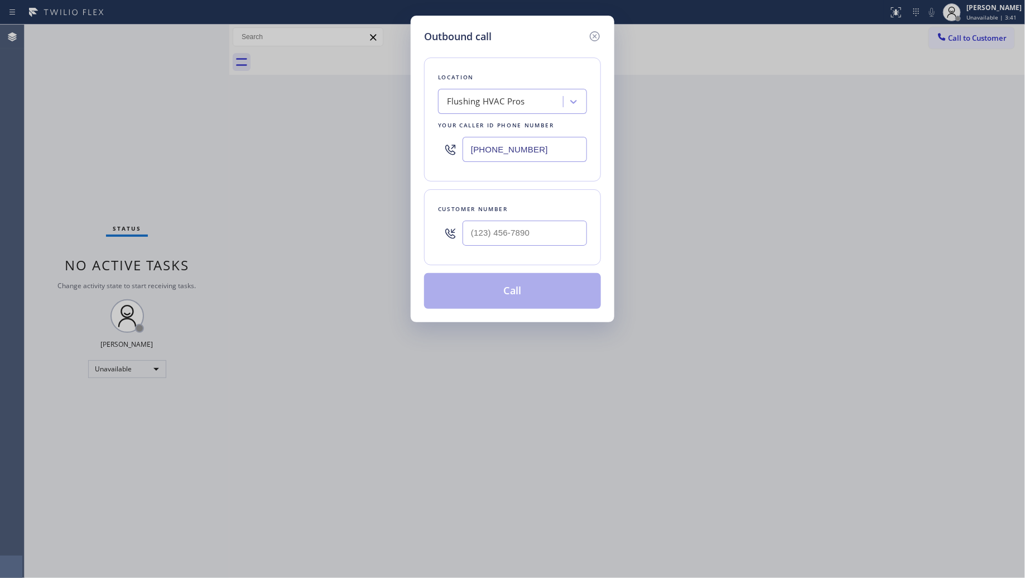
drag, startPoint x: 555, startPoint y: 148, endPoint x: 427, endPoint y: 155, distance: 127.9
click at [427, 155] on div "Location Flushing HVAC Pros Your caller id phone number [PHONE_NUMBER]" at bounding box center [512, 119] width 177 height 124
paste input "855) 666-9755"
type input "[PHONE_NUMBER]"
click at [552, 232] on input "(___) ___-____" at bounding box center [525, 232] width 124 height 25
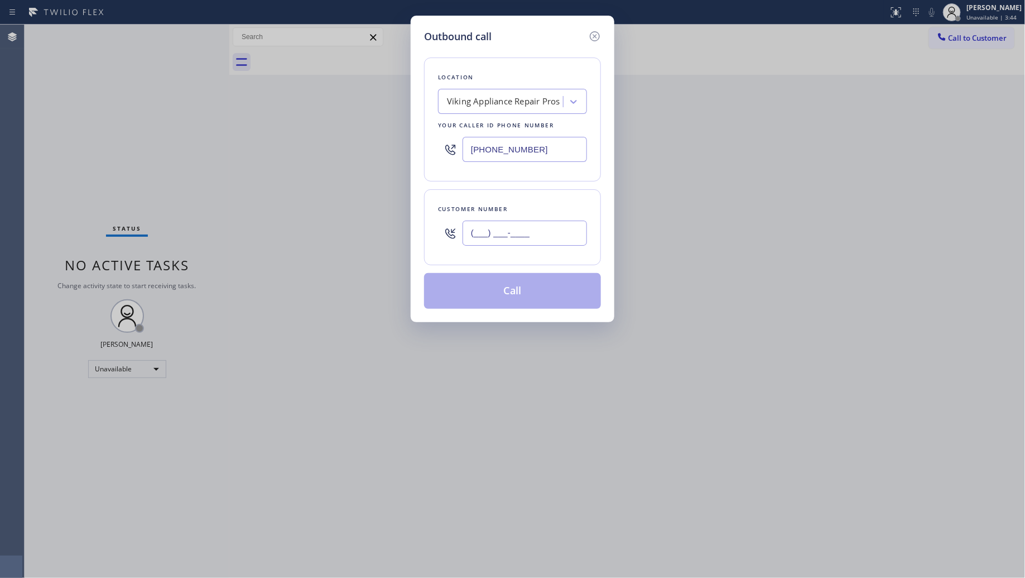
paste input "647) 225-9268"
type input "[PHONE_NUMBER]"
click at [516, 294] on button "Call" at bounding box center [512, 291] width 177 height 36
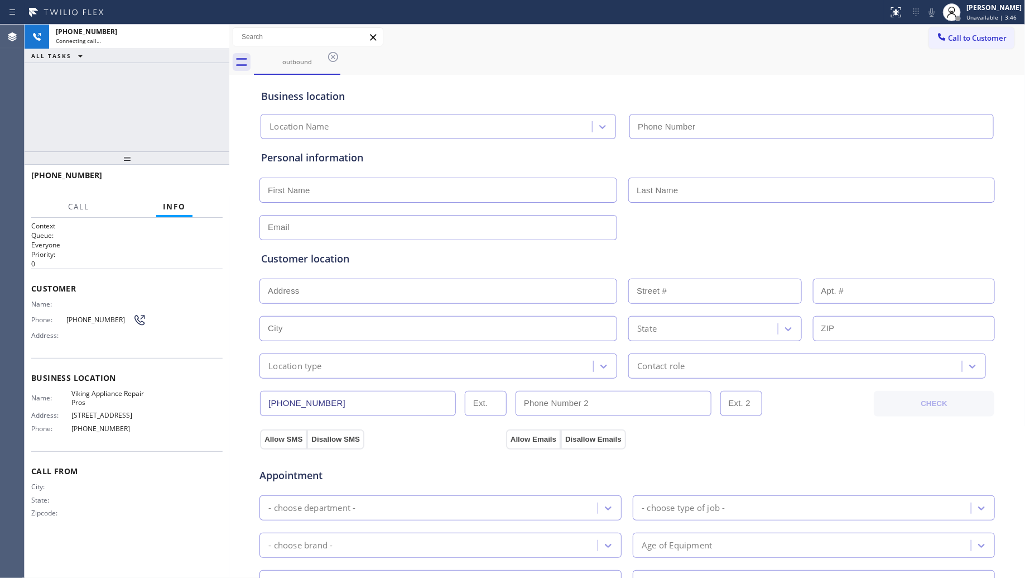
type input "[PHONE_NUMBER]"
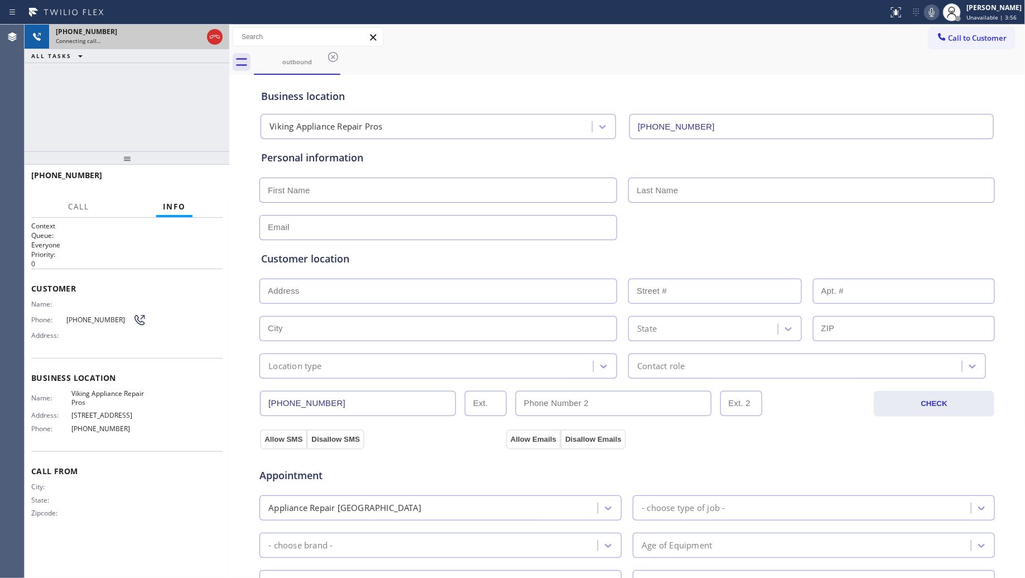
click at [218, 35] on icon at bounding box center [215, 36] width 10 height 3
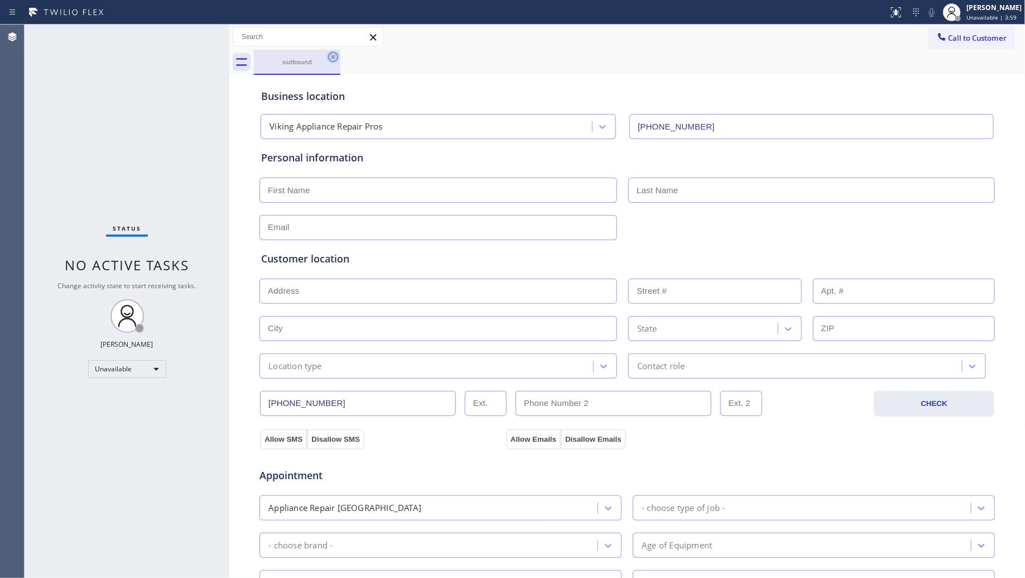
click at [334, 56] on icon at bounding box center [332, 56] width 13 height 13
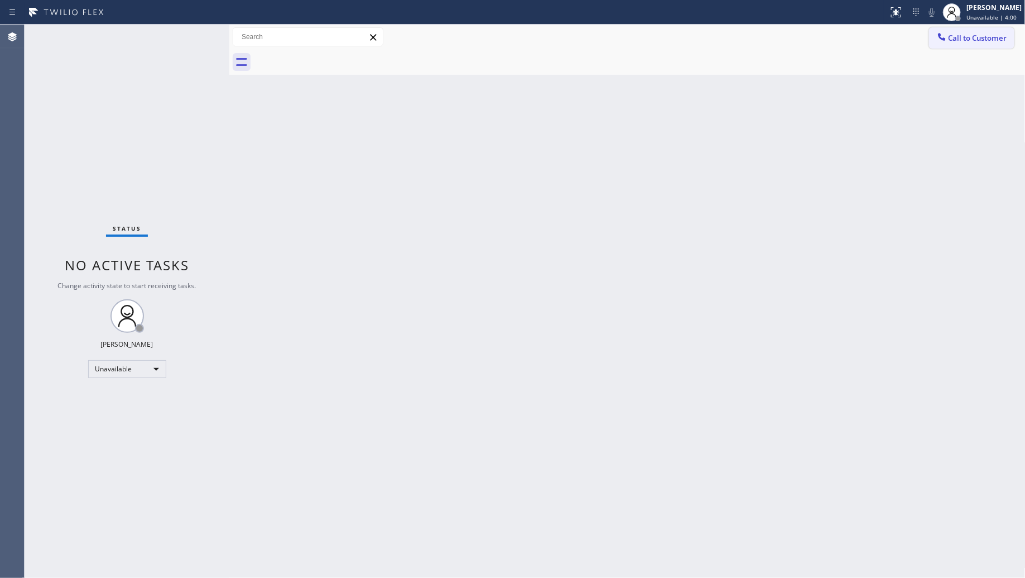
click at [941, 37] on icon at bounding box center [941, 36] width 11 height 11
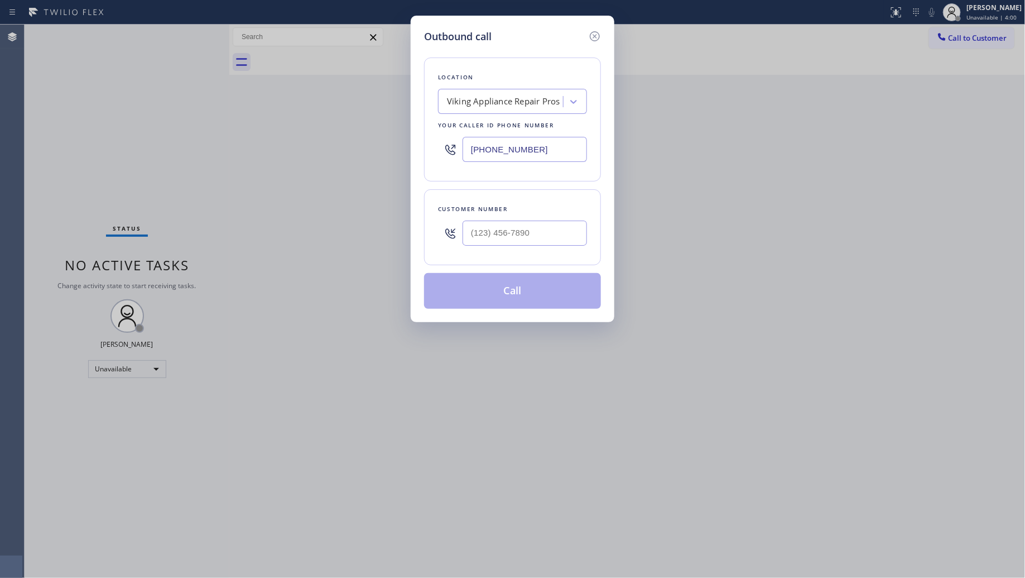
drag, startPoint x: 550, startPoint y: 155, endPoint x: 396, endPoint y: 155, distance: 154.0
click at [396, 155] on div "Outbound call Location Viking Appliance Repair Pros Your caller id phone number…" at bounding box center [512, 289] width 1025 height 578
paste input "310) 946-0021"
type input "[PHONE_NUMBER]"
click at [571, 226] on input "(___) ___-____" at bounding box center [525, 232] width 124 height 25
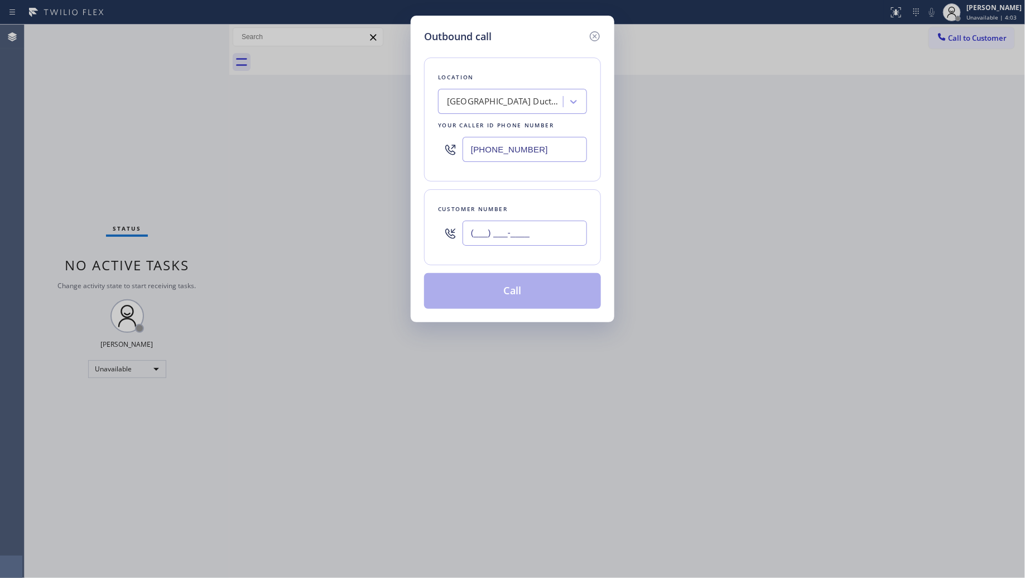
paste input "213) 295-6419"
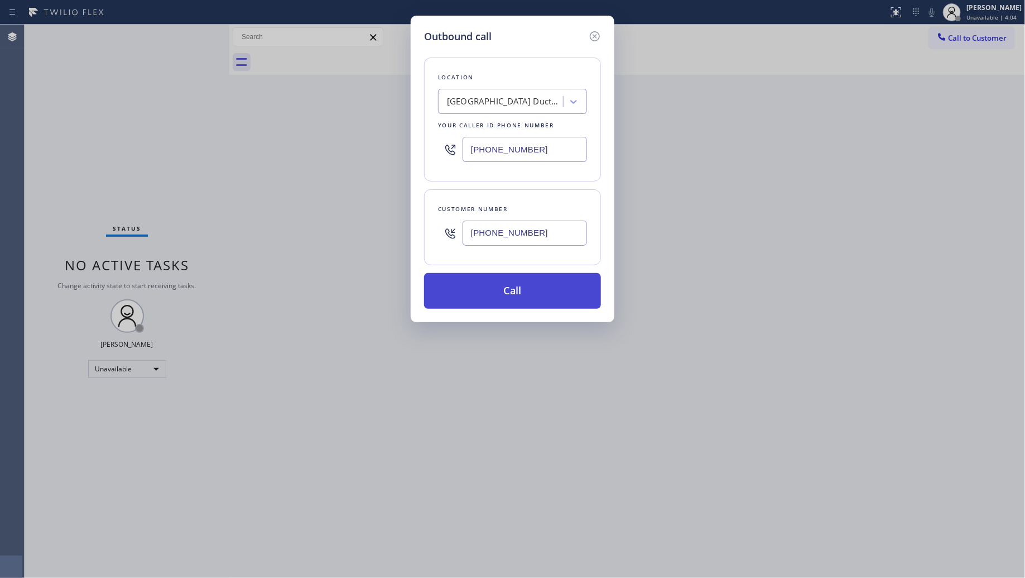
type input "[PHONE_NUMBER]"
click at [515, 289] on button "Call" at bounding box center [512, 291] width 177 height 36
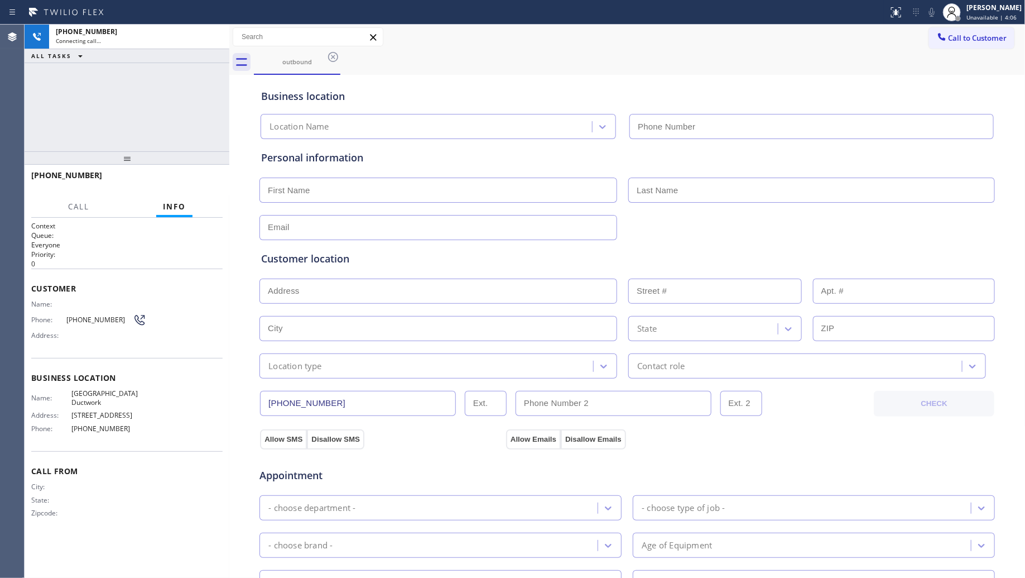
type input "[PHONE_NUMBER]"
click at [701, 86] on div "Business location [GEOGRAPHIC_DATA] Ductwork [PHONE_NUMBER]" at bounding box center [627, 108] width 737 height 61
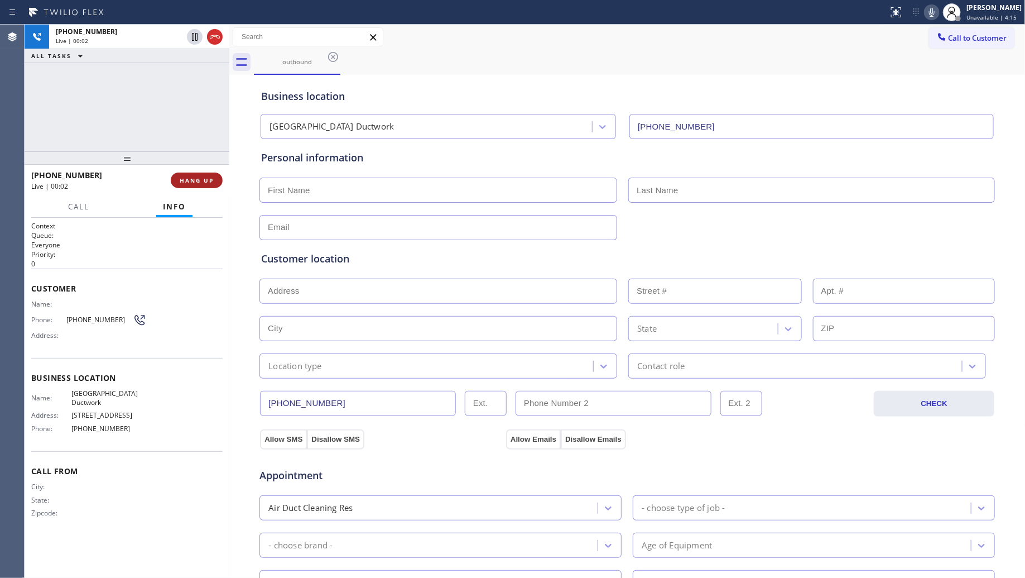
click at [193, 179] on span "HANG UP" at bounding box center [197, 180] width 34 height 8
click at [194, 179] on span "HANG UP" at bounding box center [197, 180] width 34 height 8
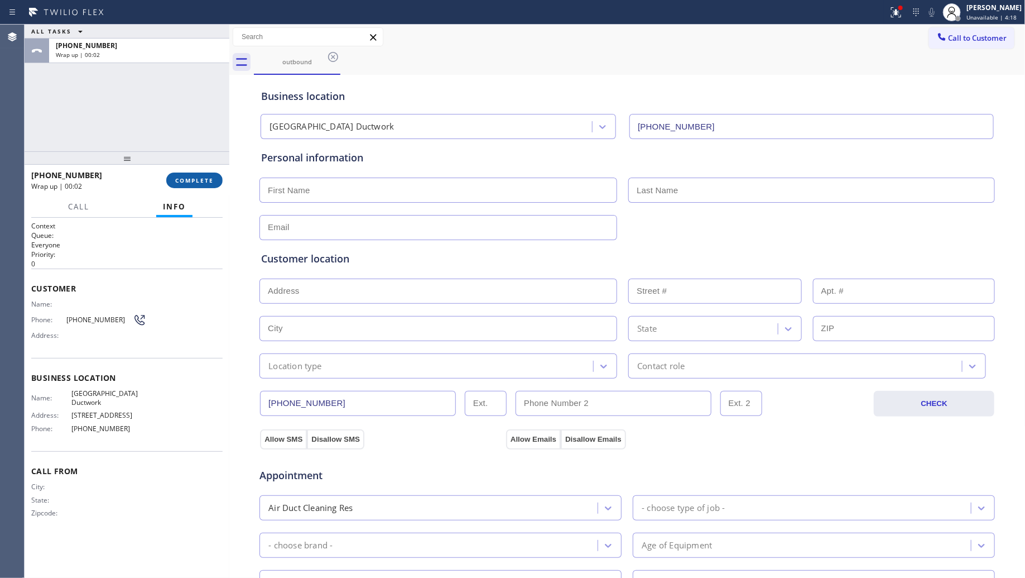
click at [187, 174] on button "COMPLETE" at bounding box center [194, 180] width 56 height 16
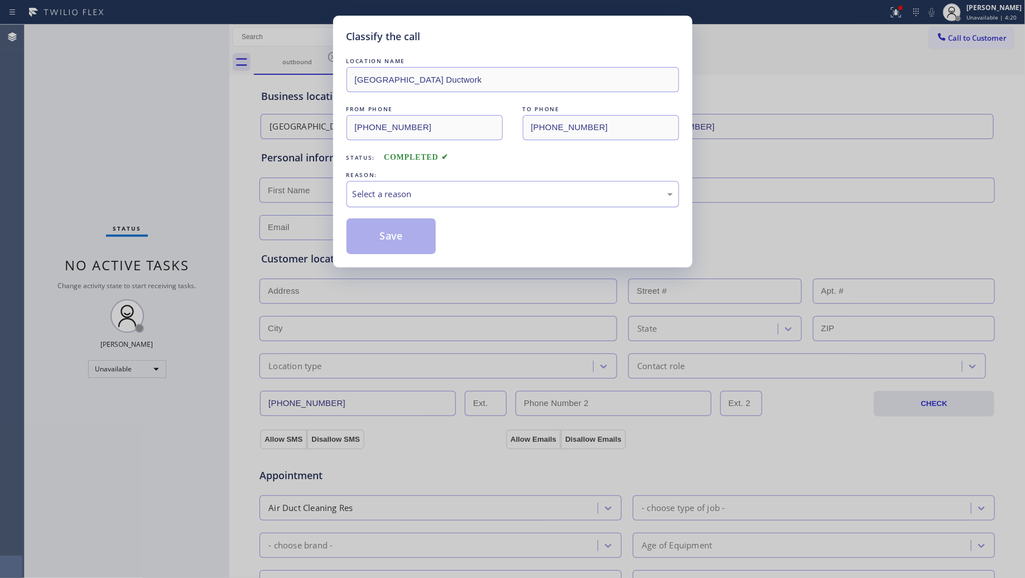
click at [368, 190] on div "Select a reason" at bounding box center [513, 194] width 320 height 13
click at [374, 241] on button "Save" at bounding box center [392, 236] width 90 height 36
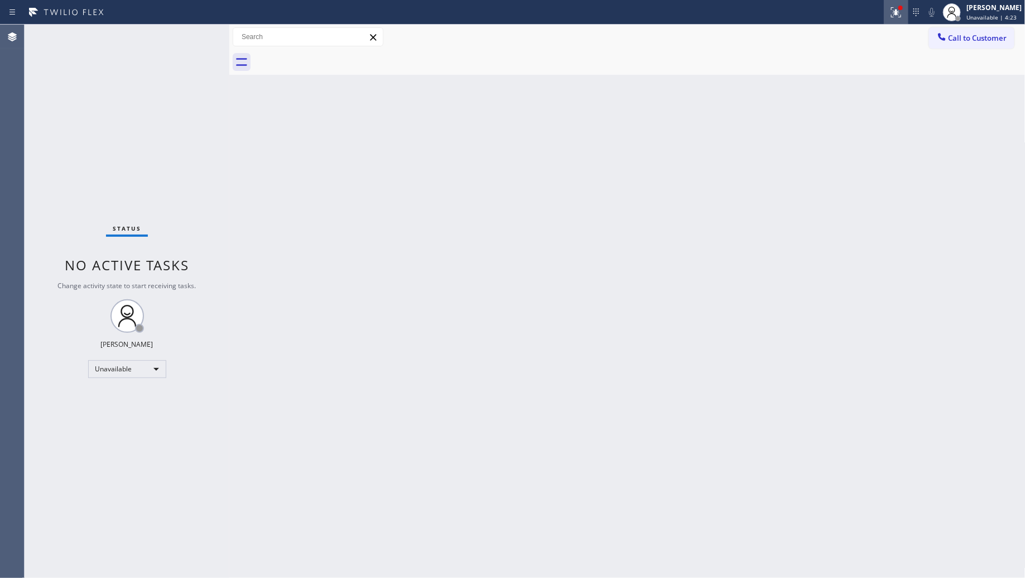
click at [893, 6] on icon at bounding box center [896, 12] width 13 height 13
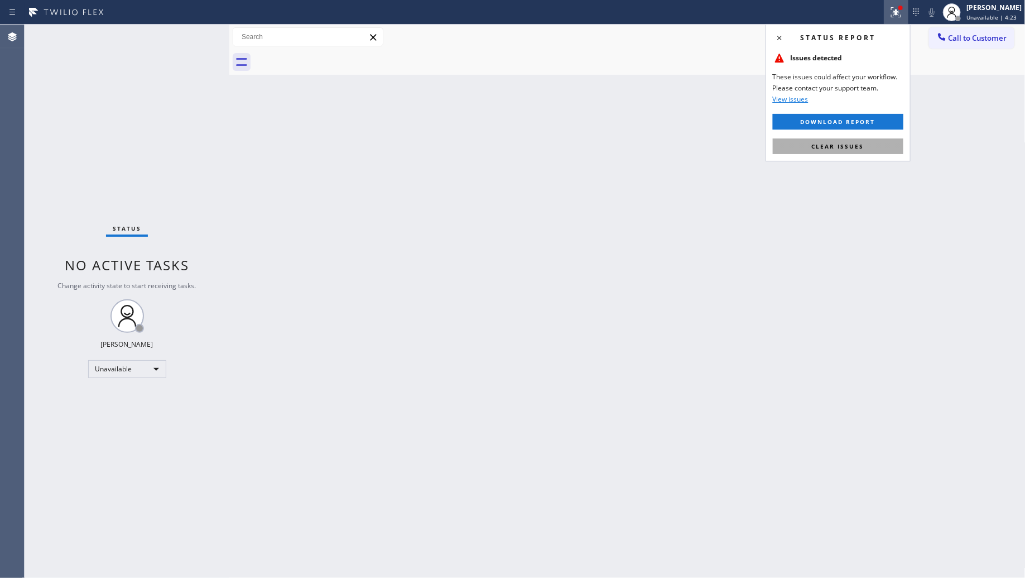
click at [874, 145] on button "Clear issues" at bounding box center [838, 146] width 131 height 16
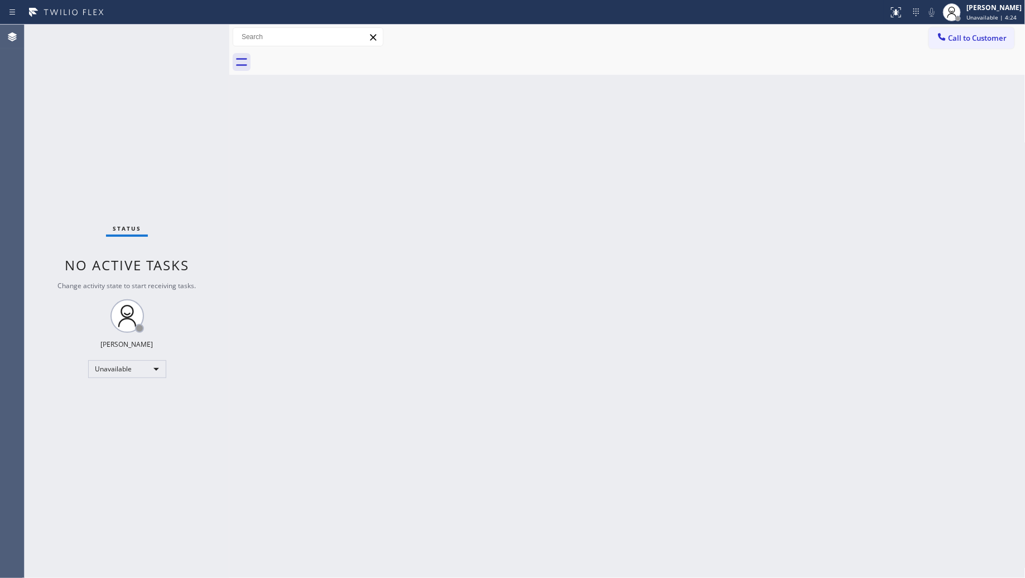
click at [969, 43] on button "Call to Customer" at bounding box center [971, 37] width 85 height 21
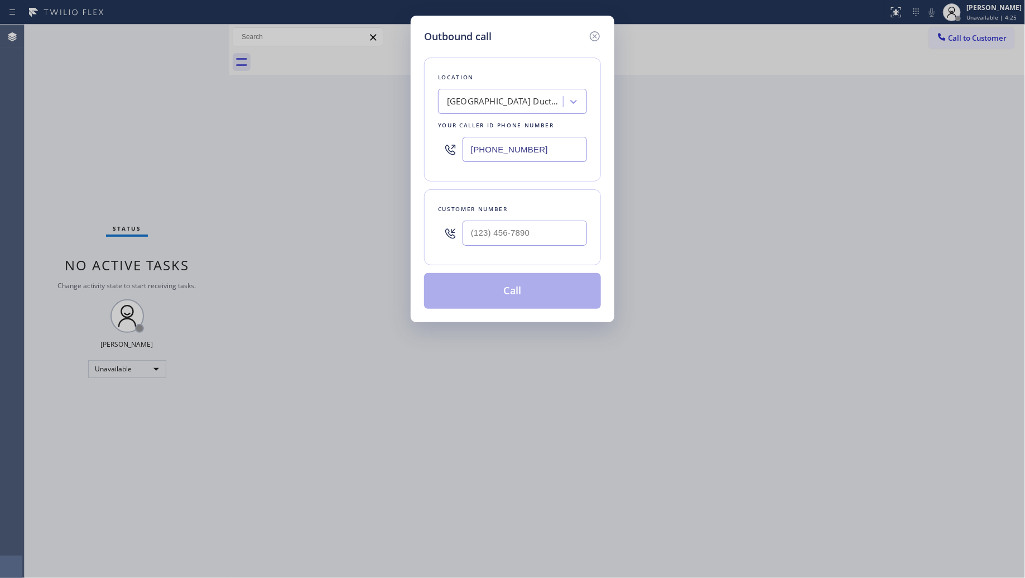
drag, startPoint x: 561, startPoint y: 151, endPoint x: 461, endPoint y: 152, distance: 100.5
click at [461, 152] on div "[PHONE_NUMBER]" at bounding box center [512, 149] width 149 height 36
paste input "714) 643-8039"
type input "[PHONE_NUMBER]"
click at [569, 237] on input "(___) ___-____" at bounding box center [525, 232] width 124 height 25
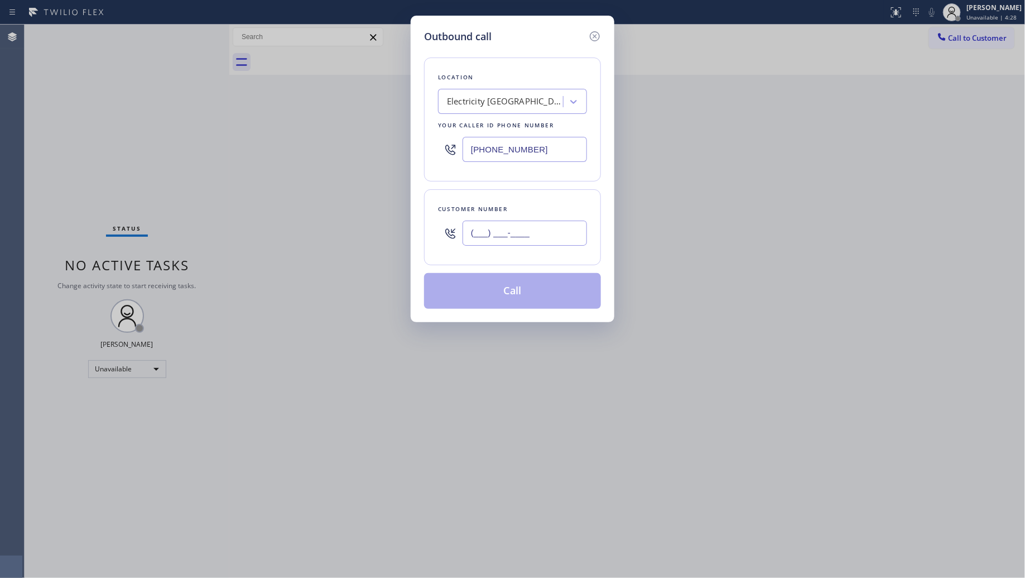
paste input "580) 954-0389"
type input "[PHONE_NUMBER]"
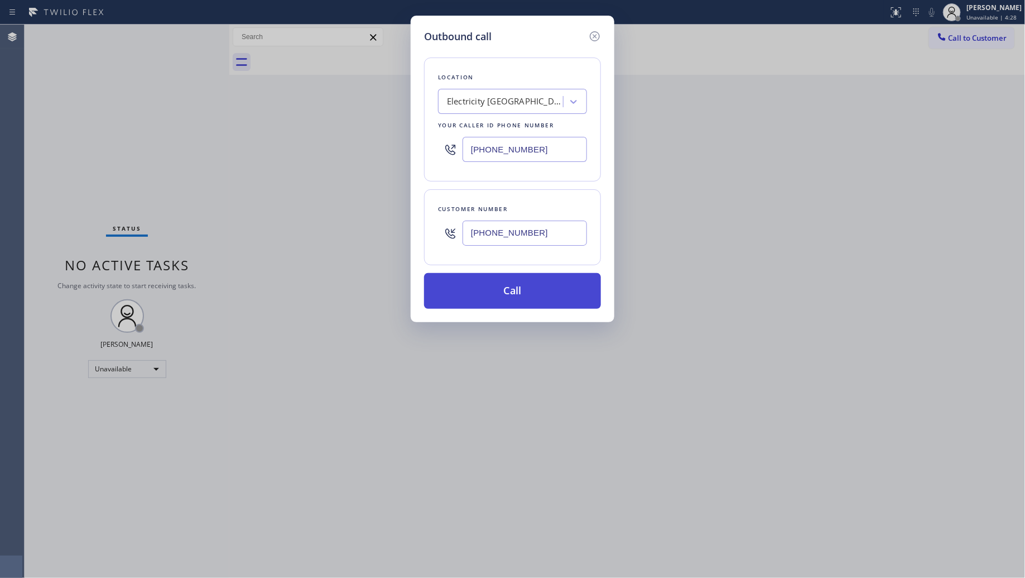
click at [539, 292] on button "Call" at bounding box center [512, 291] width 177 height 36
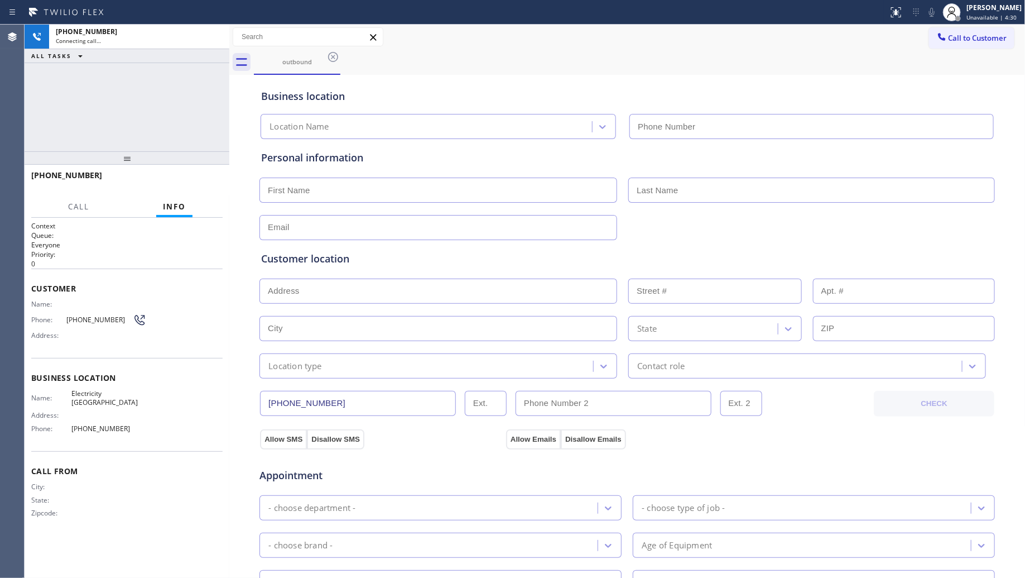
type input "[PHONE_NUMBER]"
click at [665, 65] on div "outbound" at bounding box center [640, 62] width 772 height 25
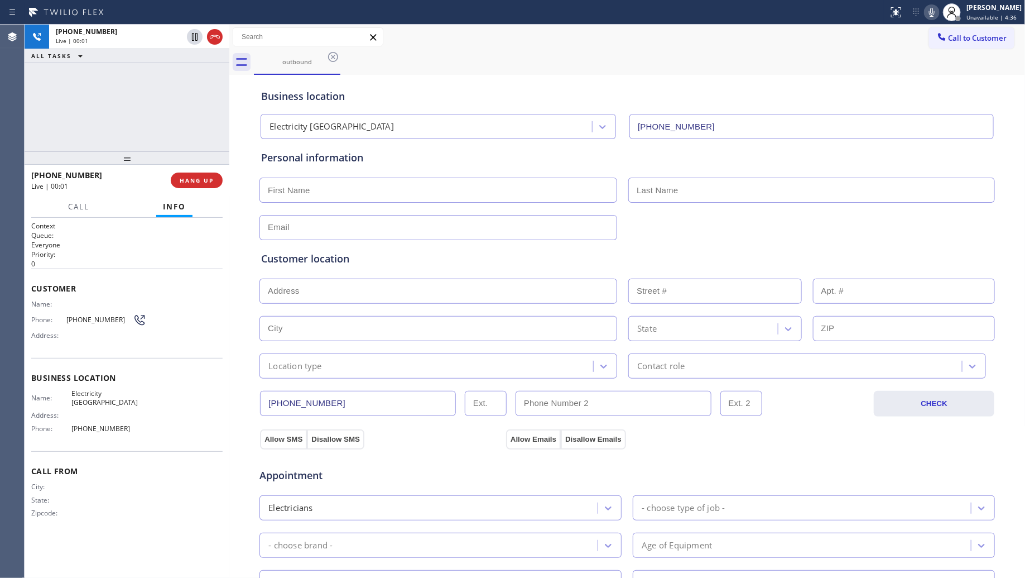
click at [196, 169] on div "[PHONE_NUMBER] Live | 00:01 HANG UP" at bounding box center [126, 180] width 191 height 29
click at [193, 176] on span "HANG UP" at bounding box center [197, 180] width 34 height 8
click at [191, 176] on span "HANG UP" at bounding box center [197, 180] width 34 height 8
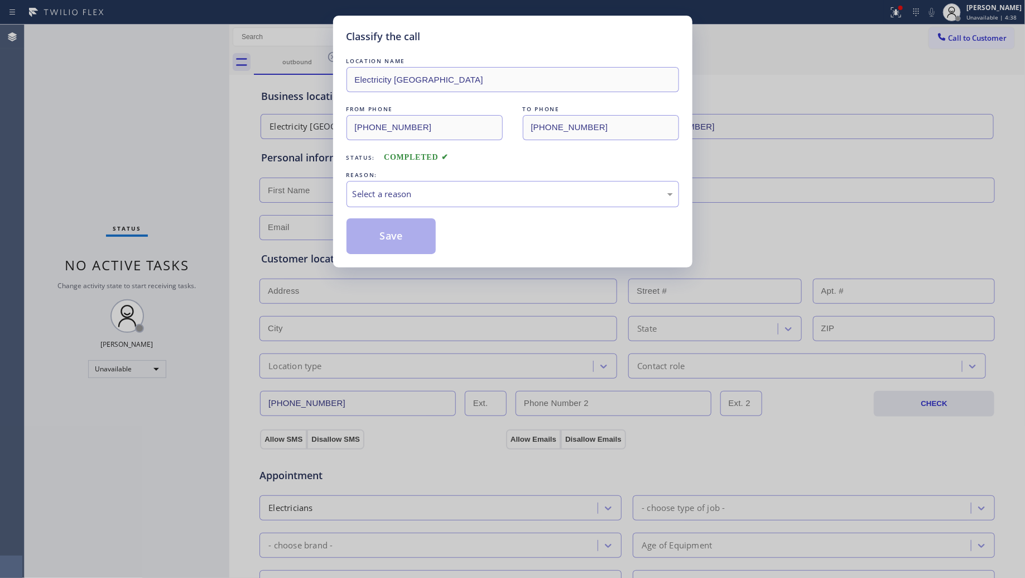
click at [199, 174] on div "Classify the call LOCATION NAME Electricity [GEOGRAPHIC_DATA] FROM PHONE [PHONE…" at bounding box center [512, 289] width 1025 height 578
click at [445, 202] on div "Select a reason" at bounding box center [513, 194] width 333 height 26
drag, startPoint x: 389, startPoint y: 242, endPoint x: 458, endPoint y: 232, distance: 69.4
click at [390, 241] on button "Save" at bounding box center [392, 236] width 90 height 36
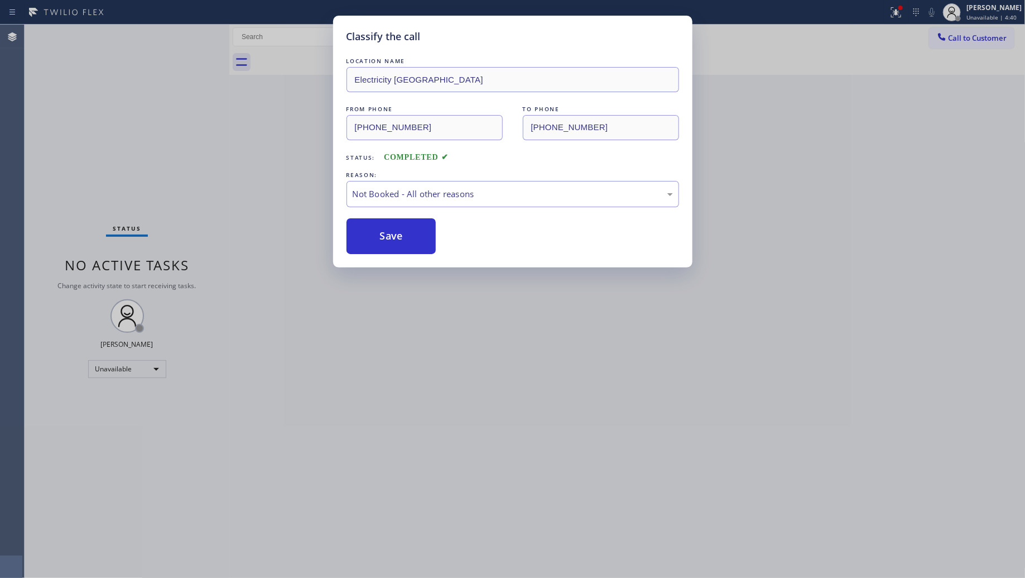
click at [898, 13] on div "Classify the call LOCATION NAME Electricity [GEOGRAPHIC_DATA] FROM PHONE [PHONE…" at bounding box center [512, 289] width 1025 height 578
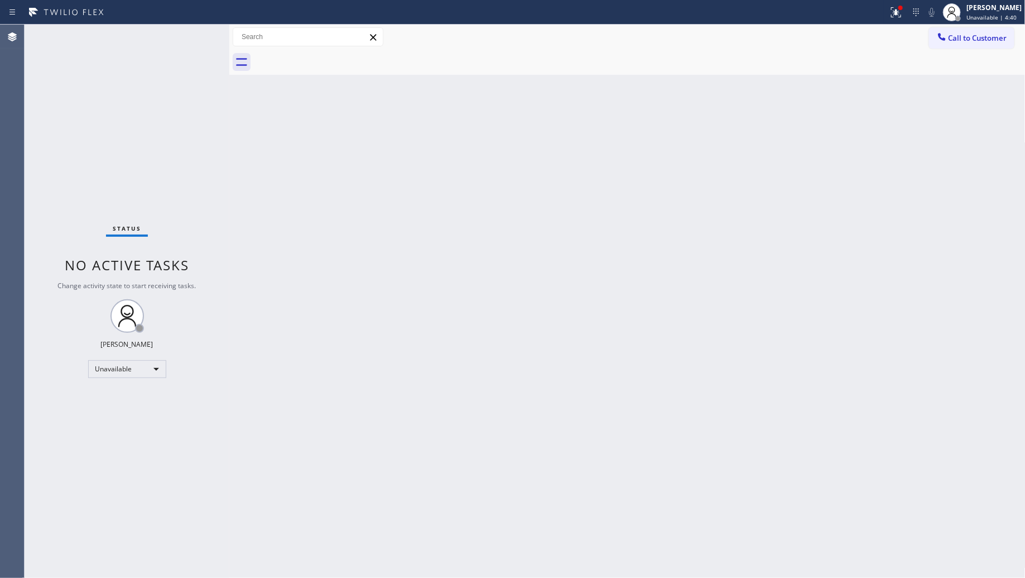
drag, startPoint x: 893, startPoint y: 7, endPoint x: 886, endPoint y: 97, distance: 89.6
click at [893, 12] on icon at bounding box center [896, 12] width 13 height 13
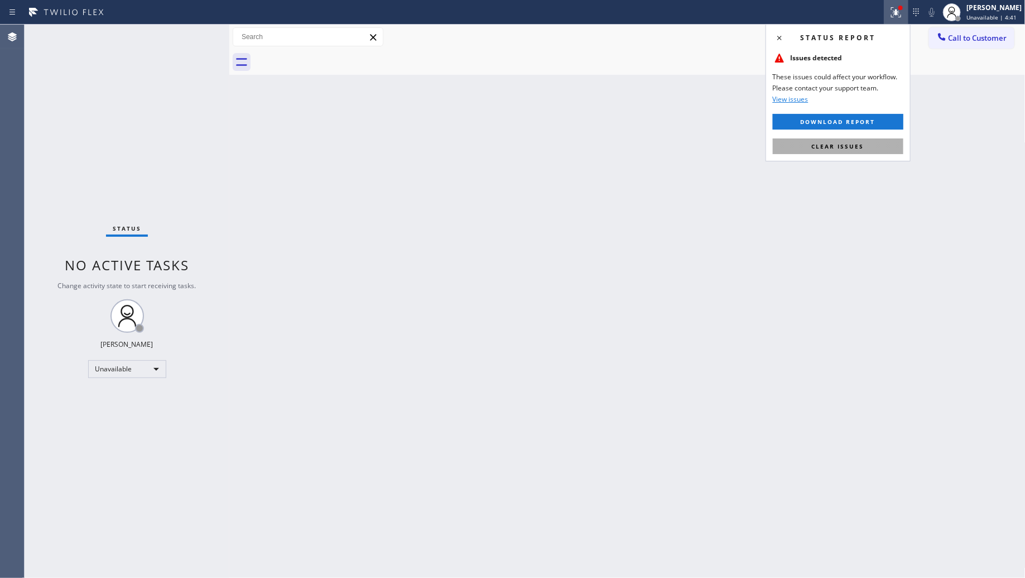
click at [863, 148] on button "Clear issues" at bounding box center [838, 146] width 131 height 16
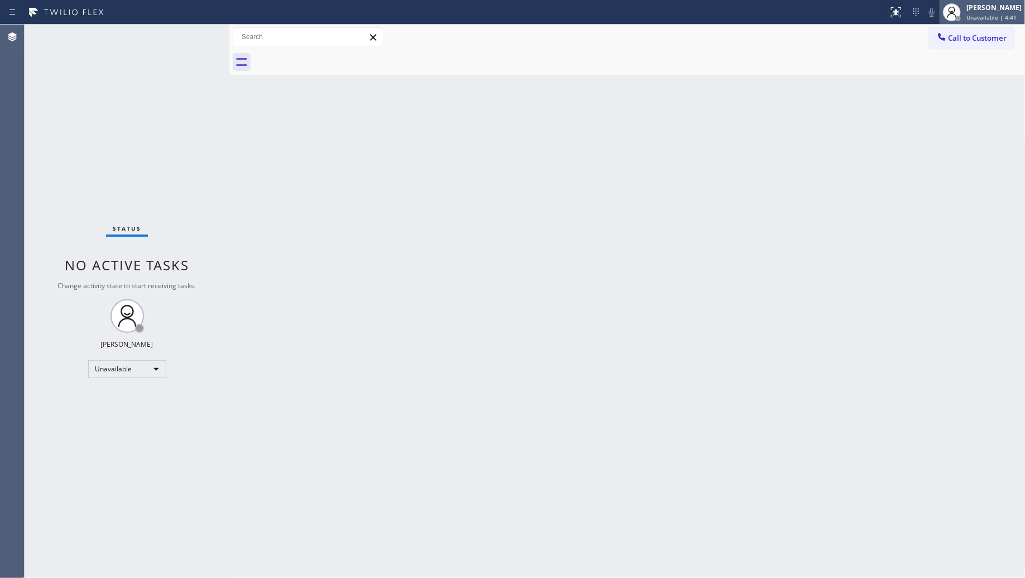
click at [974, 18] on span "Unavailable | 4:41" at bounding box center [992, 17] width 50 height 8
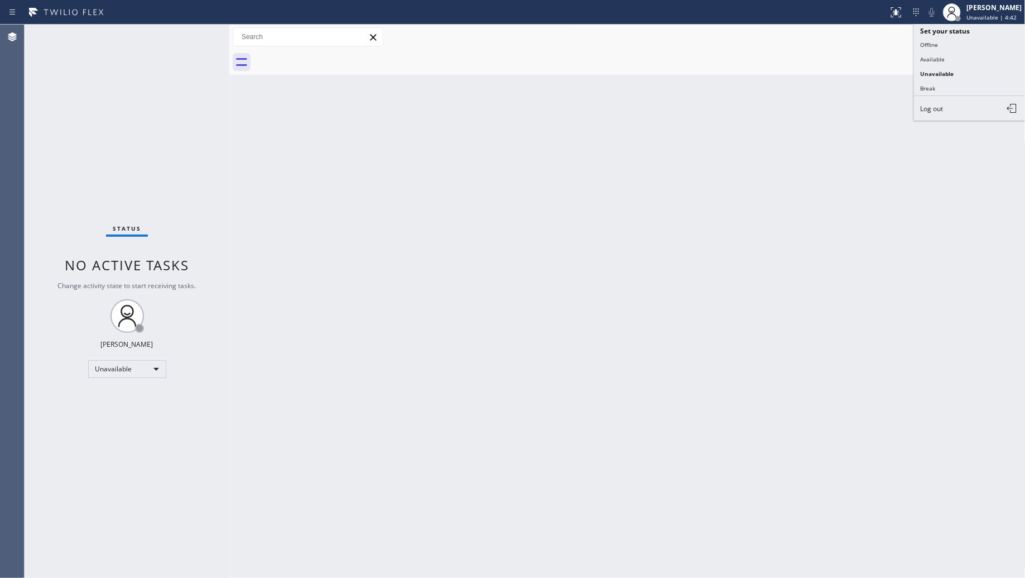
click at [907, 50] on div at bounding box center [640, 62] width 772 height 25
click at [953, 39] on span "Call to Customer" at bounding box center [978, 38] width 59 height 10
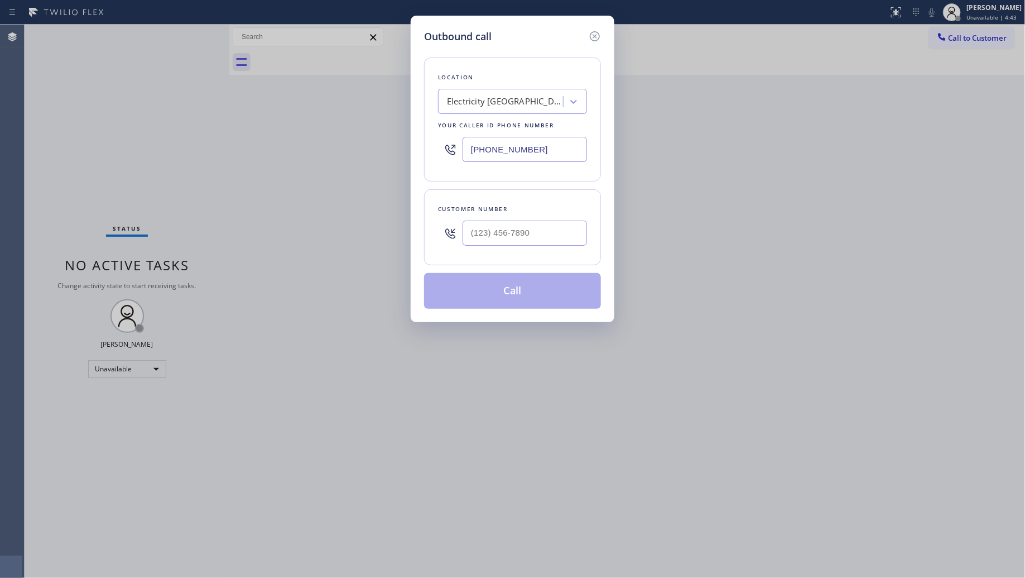
drag, startPoint x: 564, startPoint y: 147, endPoint x: 389, endPoint y: 150, distance: 175.2
click at [392, 152] on div "Outbound call Location Electricity [GEOGRAPHIC_DATA] Your caller id phone numbe…" at bounding box center [512, 289] width 1025 height 578
paste input "562) 414-4415"
type input "[PHONE_NUMBER]"
drag, startPoint x: 582, startPoint y: 235, endPoint x: 576, endPoint y: 233, distance: 5.8
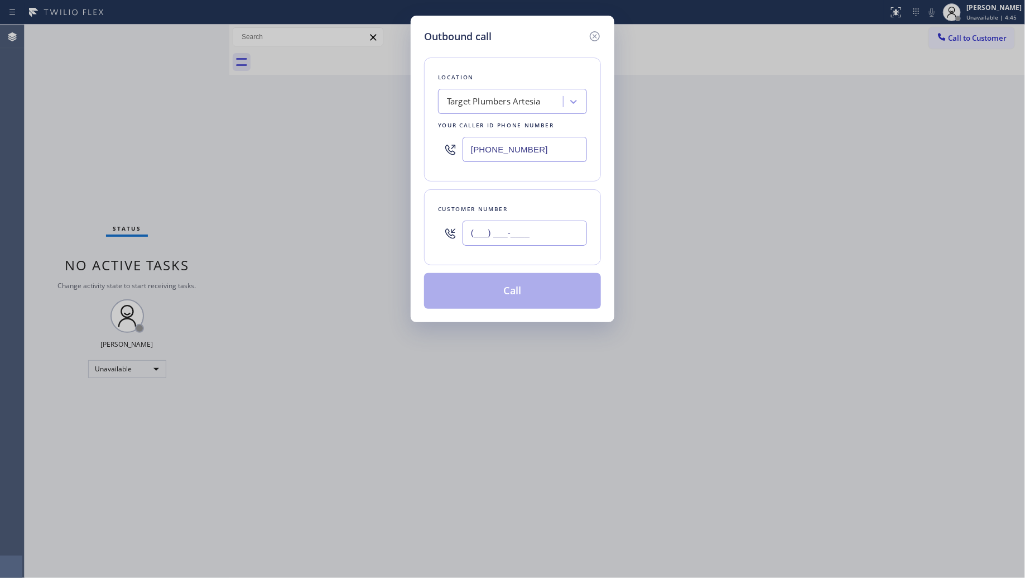
click at [580, 235] on input "(___) ___-____" at bounding box center [525, 232] width 124 height 25
paste input "412) 457-9705"
type input "[PHONE_NUMBER]"
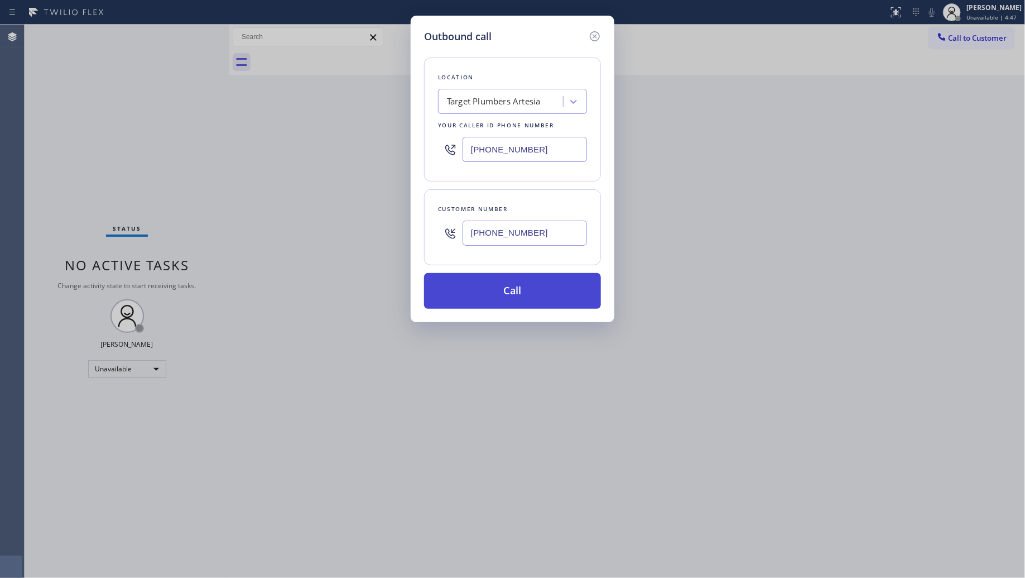
click at [498, 304] on button "Call" at bounding box center [512, 291] width 177 height 36
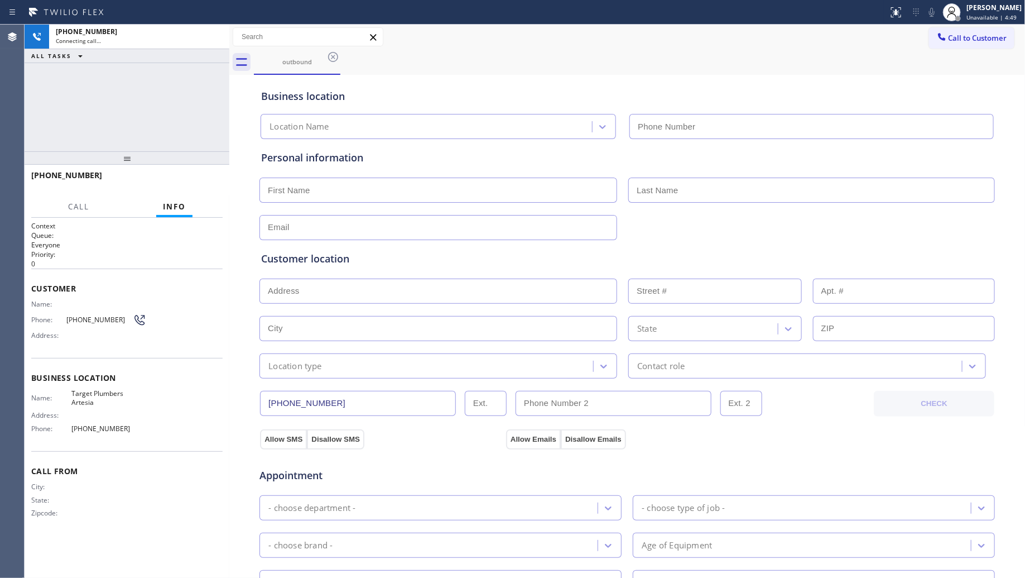
type input "[PHONE_NUMBER]"
click at [718, 40] on div "Call to Customer Outbound call Location Target Plumbers Artesia Your caller id …" at bounding box center [627, 37] width 796 height 20
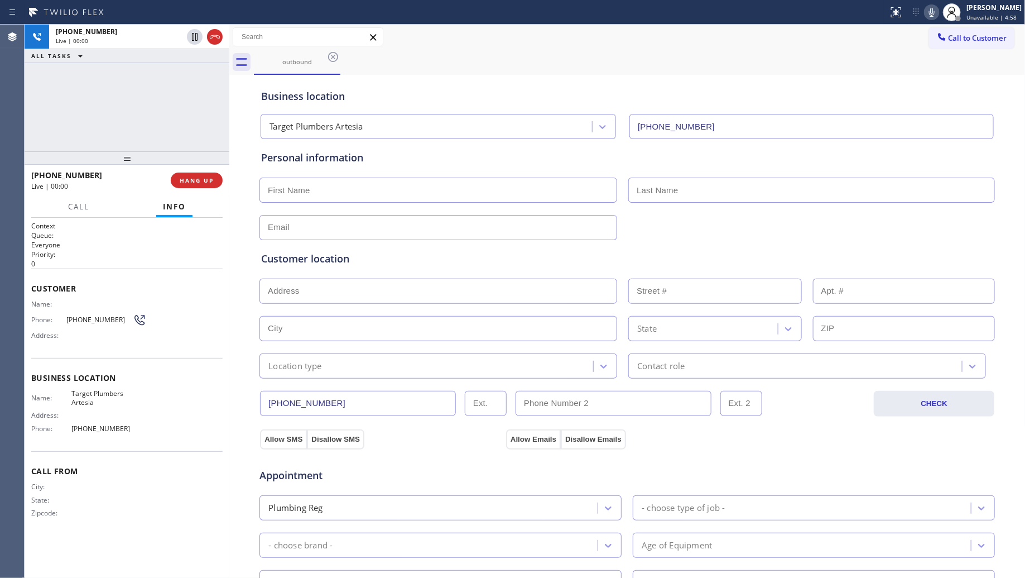
click at [203, 100] on div "[PHONE_NUMBER] Live | 00:00 ALL TASKS ALL TASKS ACTIVE TASKS TASKS IN WRAP UP" at bounding box center [127, 88] width 205 height 127
click at [213, 37] on icon at bounding box center [214, 36] width 13 height 13
click at [212, 180] on span "COMPLETE" at bounding box center [194, 180] width 39 height 8
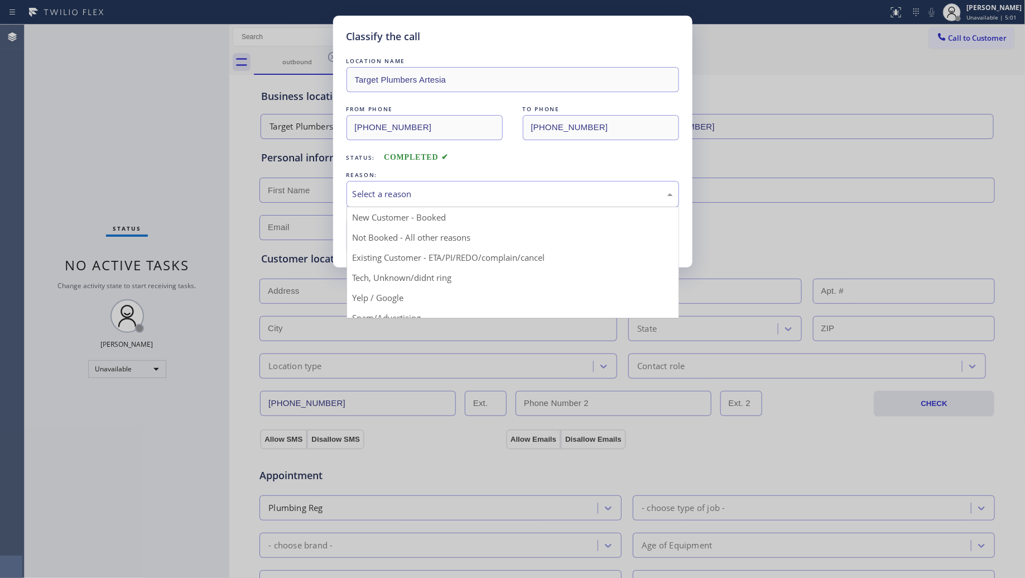
click at [468, 185] on div "Select a reason" at bounding box center [513, 194] width 333 height 26
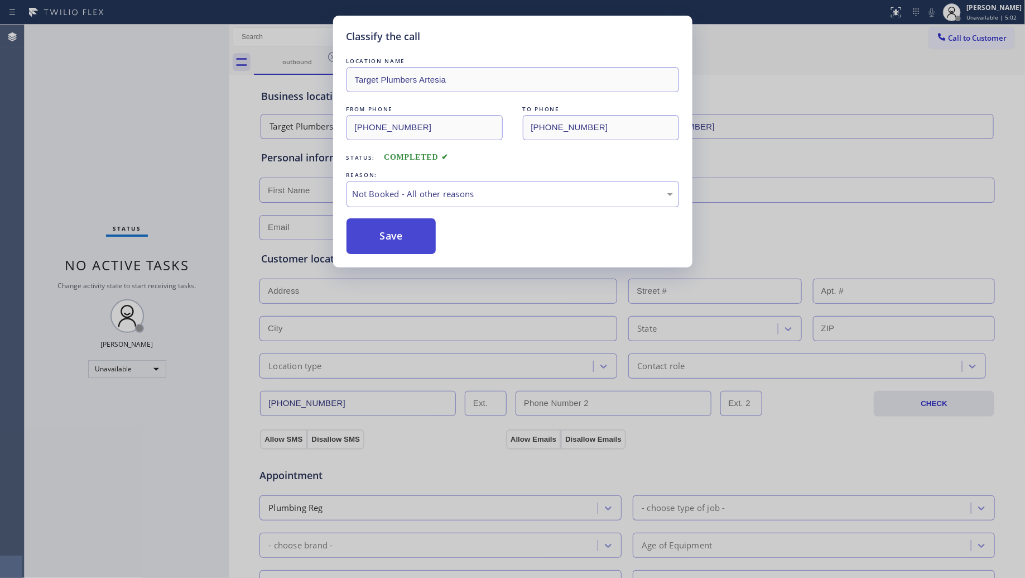
click at [394, 244] on button "Save" at bounding box center [392, 236] width 90 height 36
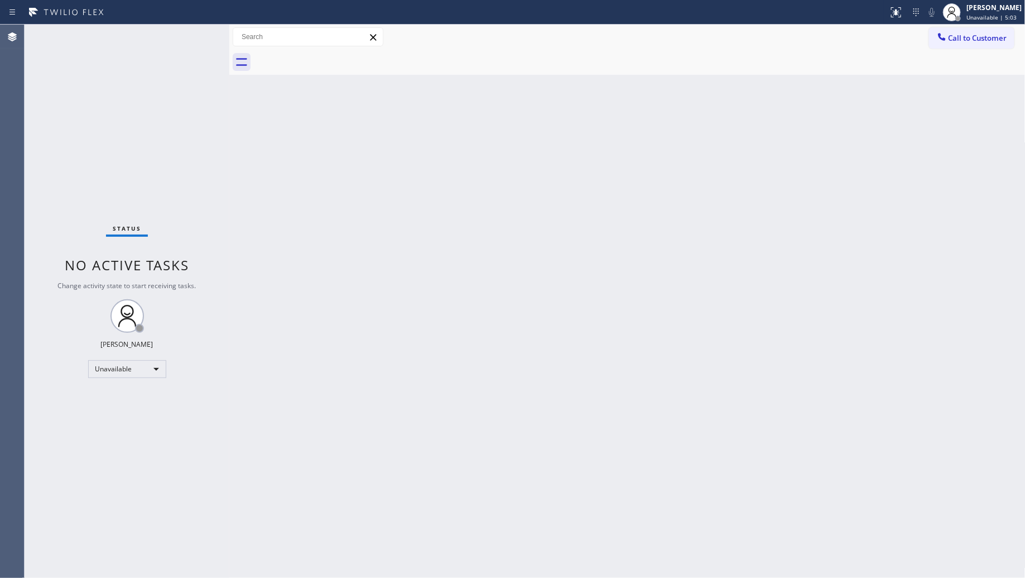
drag, startPoint x: 959, startPoint y: 34, endPoint x: 719, endPoint y: 112, distance: 252.2
click at [959, 35] on span "Call to Customer" at bounding box center [978, 38] width 59 height 10
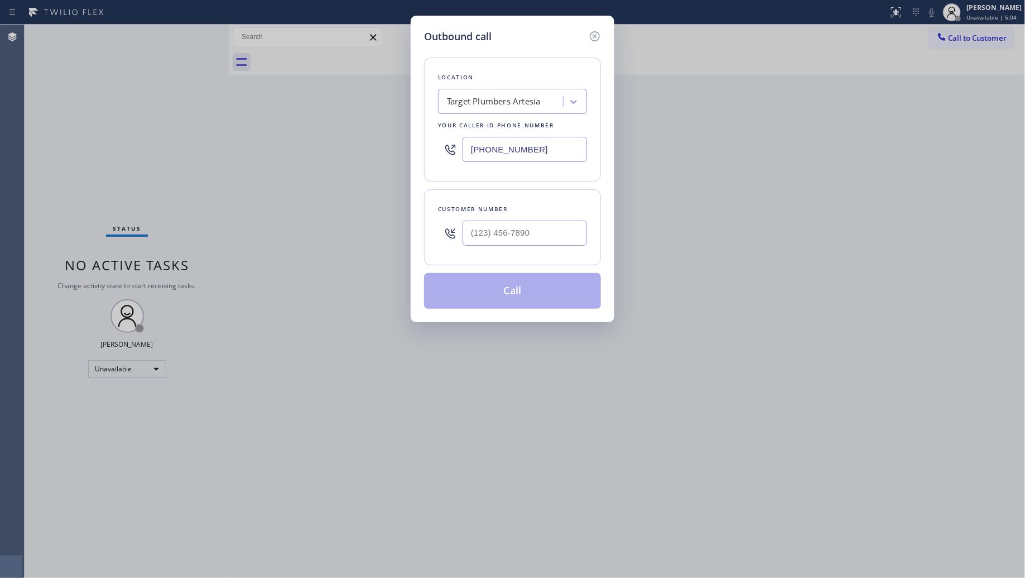
drag, startPoint x: 549, startPoint y: 155, endPoint x: 400, endPoint y: 157, distance: 148.5
click at [401, 156] on div "Outbound call Location Target Plumbers Artesia Your caller id phone number [PHO…" at bounding box center [512, 289] width 1025 height 578
paste input "602) 313-1762"
type input "[PHONE_NUMBER]"
drag, startPoint x: 560, startPoint y: 239, endPoint x: 579, endPoint y: 219, distance: 27.6
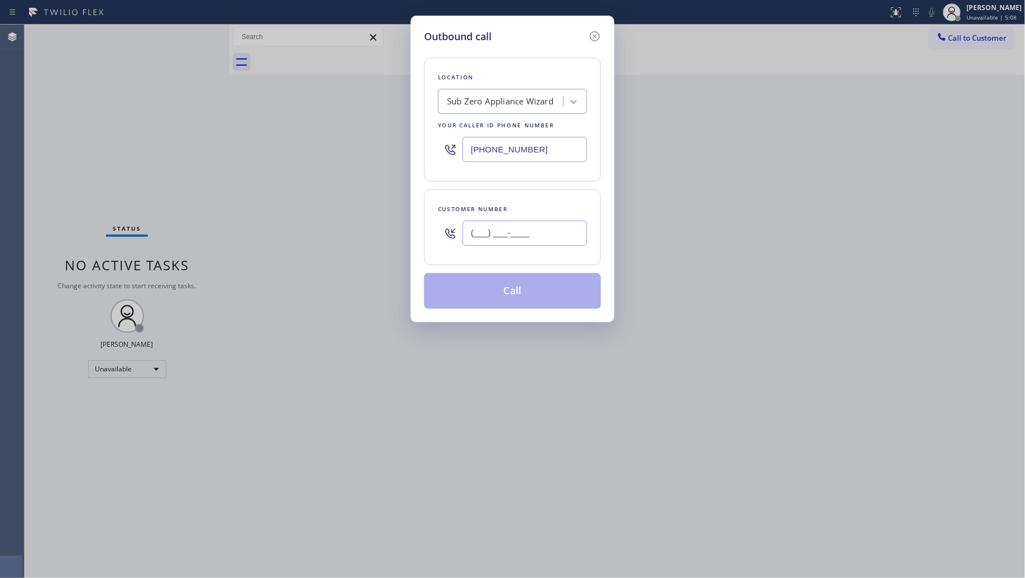
click at [559, 239] on input "(___) ___-____" at bounding box center [525, 232] width 124 height 25
paste input "520) 541-6330"
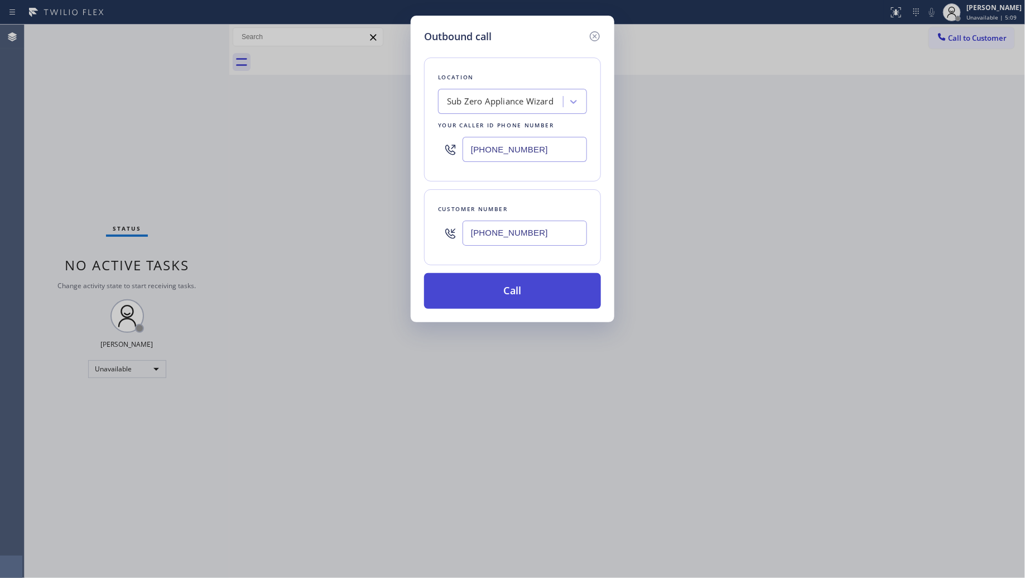
type input "[PHONE_NUMBER]"
click at [511, 288] on button "Call" at bounding box center [512, 291] width 177 height 36
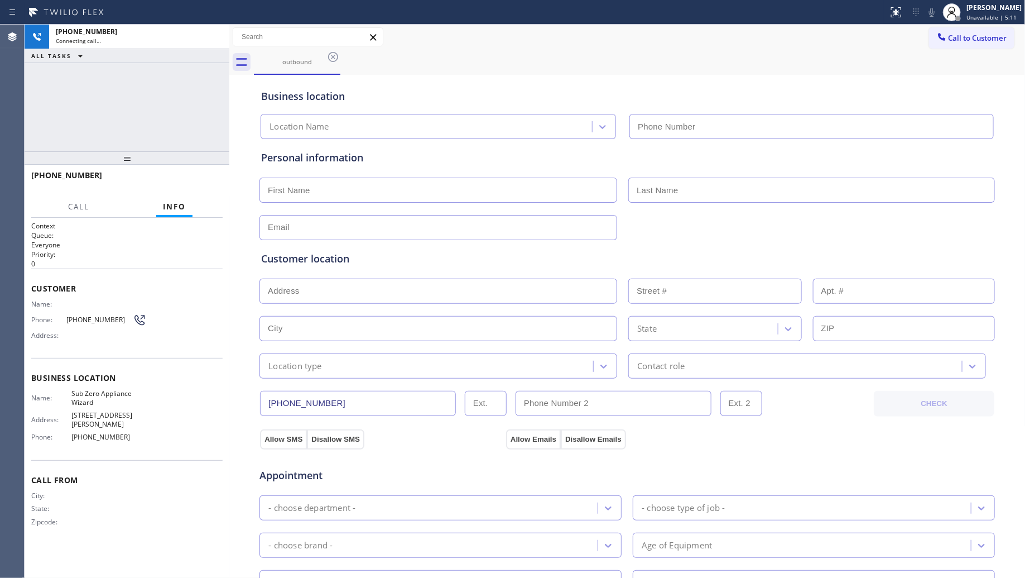
type input "[PHONE_NUMBER]"
drag, startPoint x: 621, startPoint y: 85, endPoint x: 626, endPoint y: 96, distance: 12.5
click at [620, 85] on div "Business location Sub Zero Appliance Wizard [PHONE_NUMBER]" at bounding box center [627, 108] width 737 height 61
click at [152, 122] on div "[PHONE_NUMBER] Connecting call… ALL TASKS ALL TASKS ACTIVE TASKS TASKS IN WRAP …" at bounding box center [127, 88] width 205 height 127
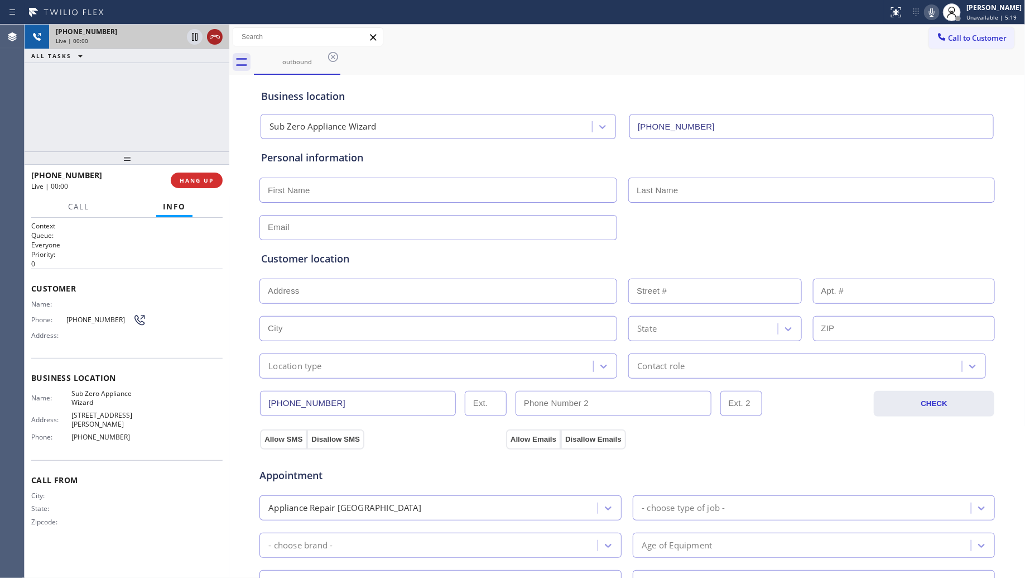
click at [213, 31] on icon at bounding box center [214, 36] width 13 height 13
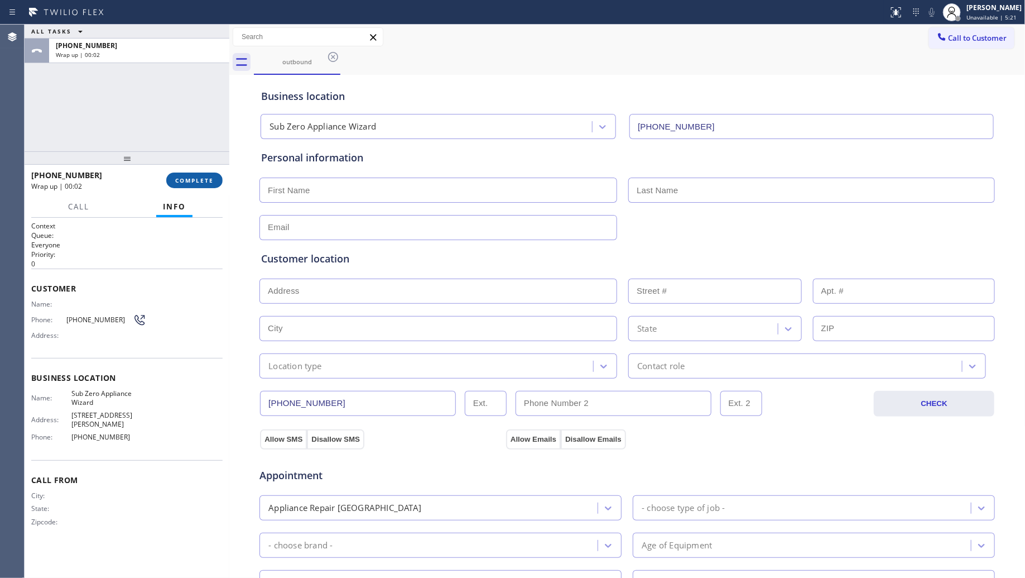
click at [190, 180] on span "COMPLETE" at bounding box center [194, 180] width 39 height 8
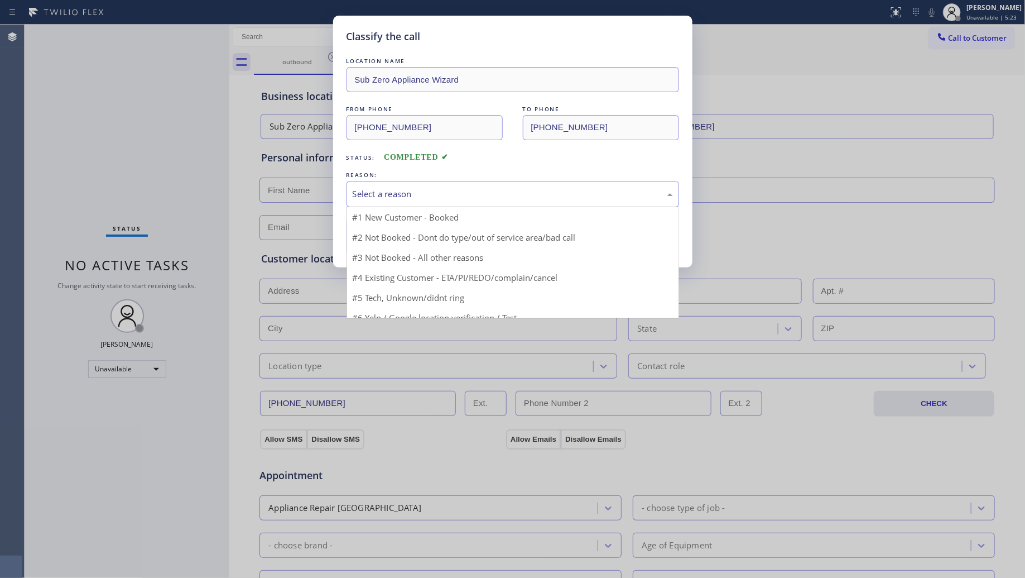
click at [413, 202] on div "Select a reason" at bounding box center [513, 194] width 333 height 26
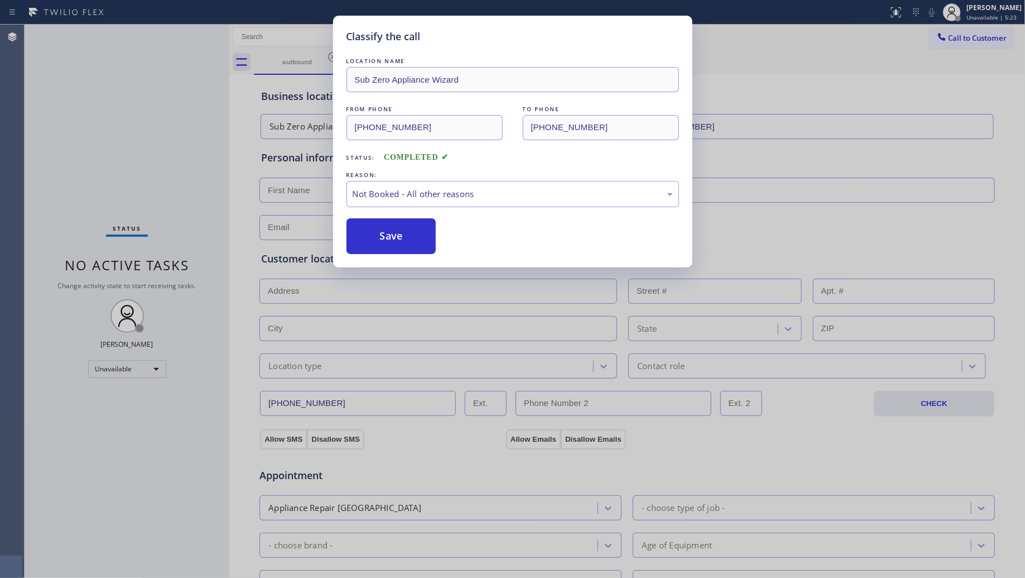
click at [383, 239] on button "Save" at bounding box center [392, 236] width 90 height 36
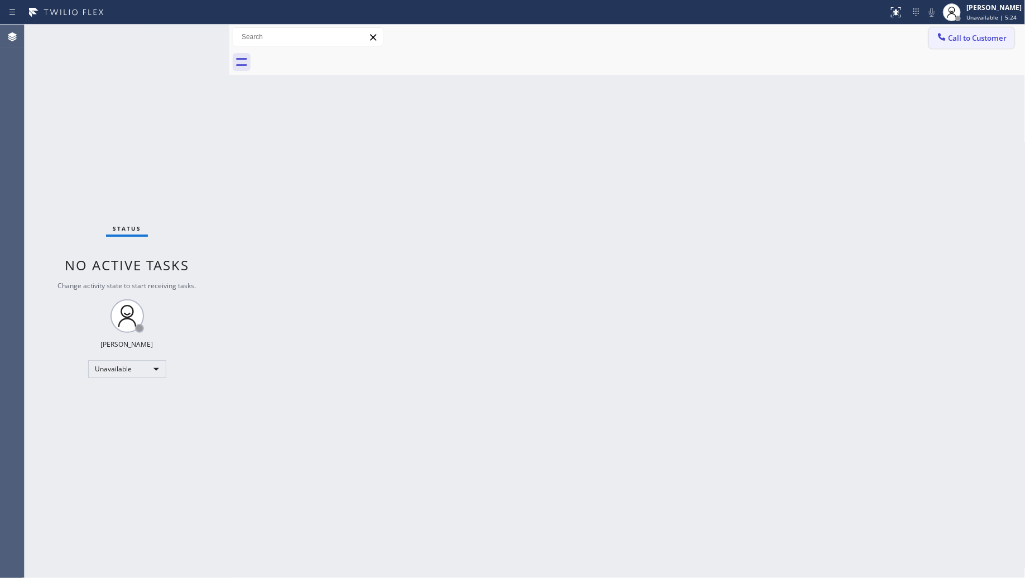
click at [972, 41] on span "Call to Customer" at bounding box center [978, 38] width 59 height 10
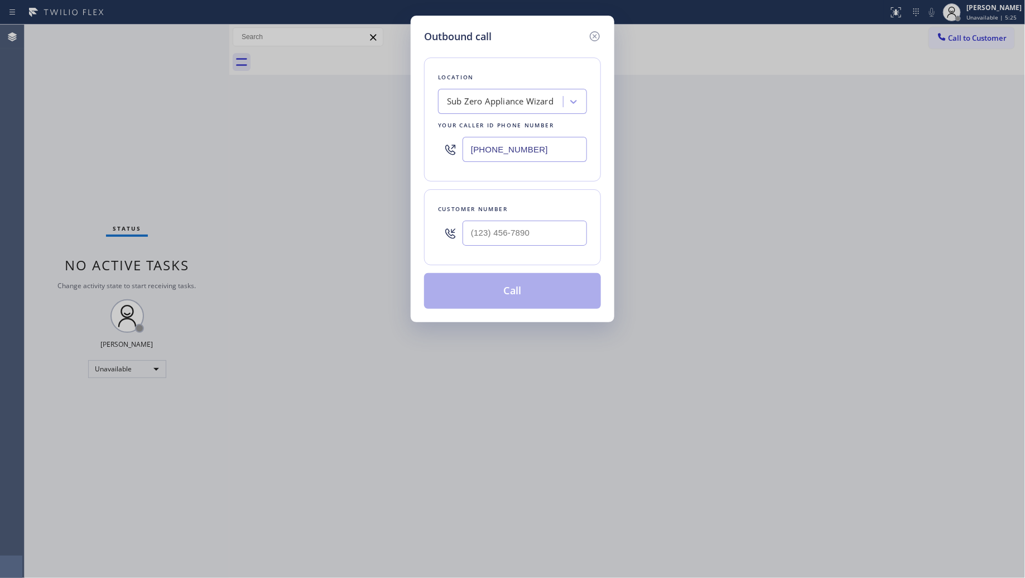
drag, startPoint x: 535, startPoint y: 151, endPoint x: 433, endPoint y: 146, distance: 101.7
click at [434, 146] on div "Location Sub Zero Appliance Wizard Your caller id phone number [PHONE_NUMBER]" at bounding box center [512, 119] width 177 height 124
paste input "26) 967-6930"
type input "[PHONE_NUMBER]"
click at [532, 233] on input "(___) ___-____" at bounding box center [525, 232] width 124 height 25
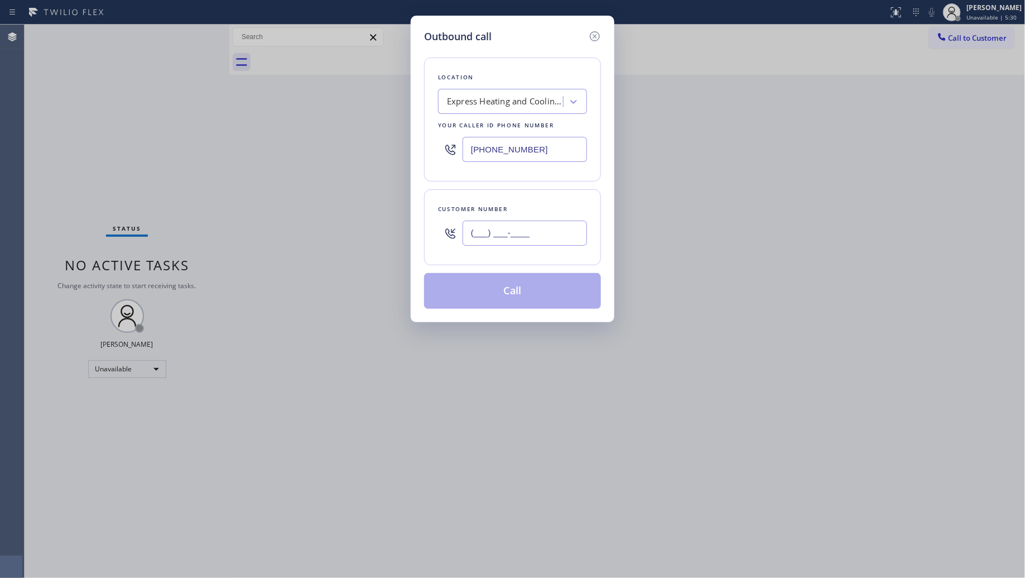
paste input "626) 481-6070"
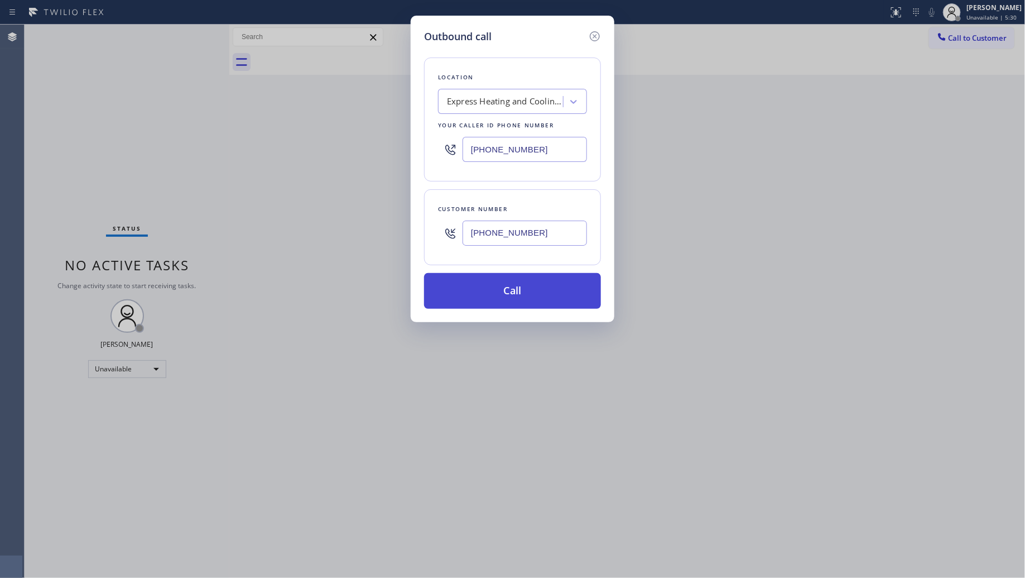
type input "[PHONE_NUMBER]"
drag, startPoint x: 520, startPoint y: 289, endPoint x: 533, endPoint y: 294, distance: 14.3
click at [520, 290] on button "Call" at bounding box center [512, 291] width 177 height 36
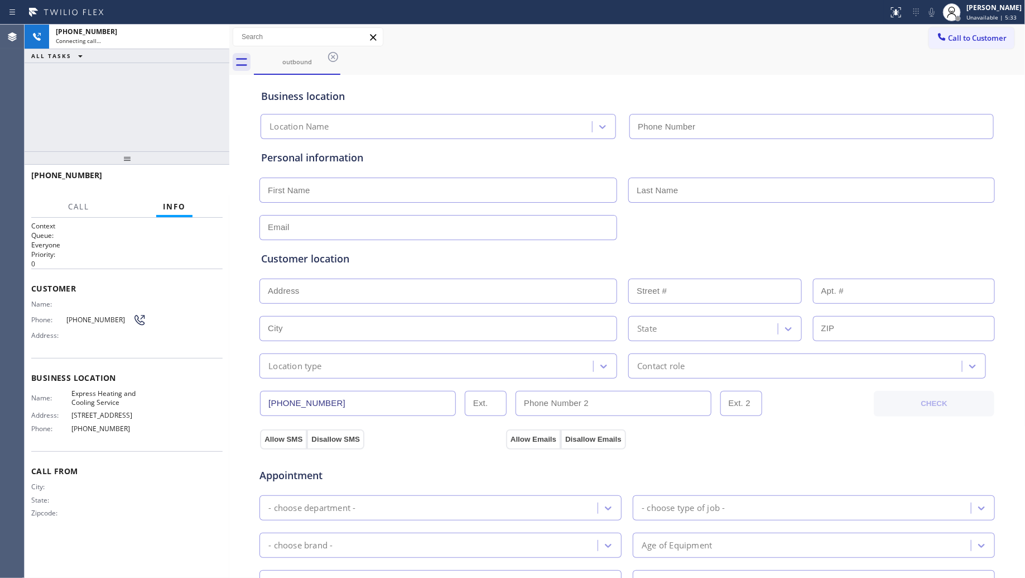
type input "[PHONE_NUMBER]"
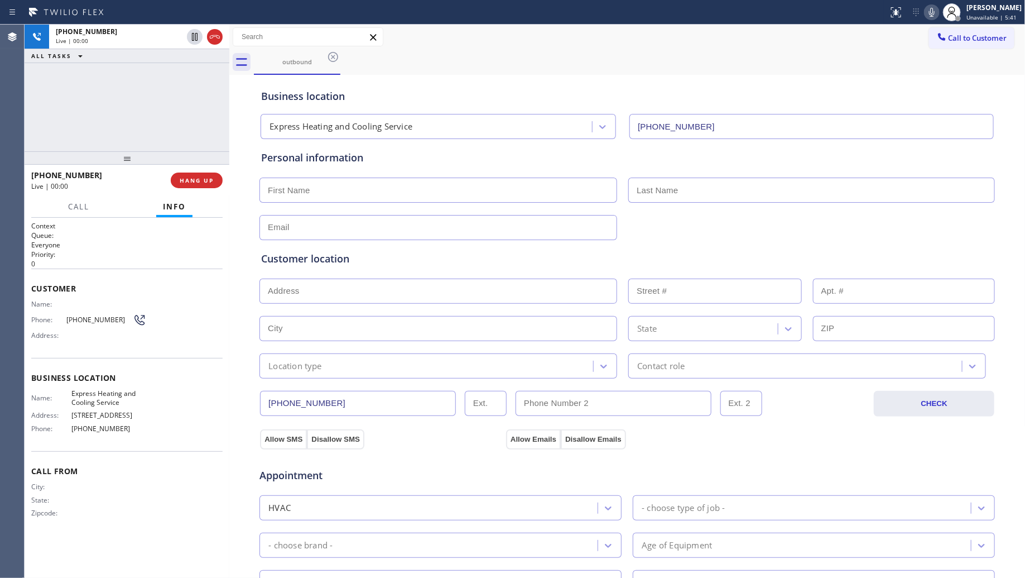
click at [726, 79] on div "Business location Express Heating and Cooling Service [PHONE_NUMBER]" at bounding box center [627, 108] width 737 height 61
click at [197, 180] on span "HANG UP" at bounding box center [197, 180] width 34 height 8
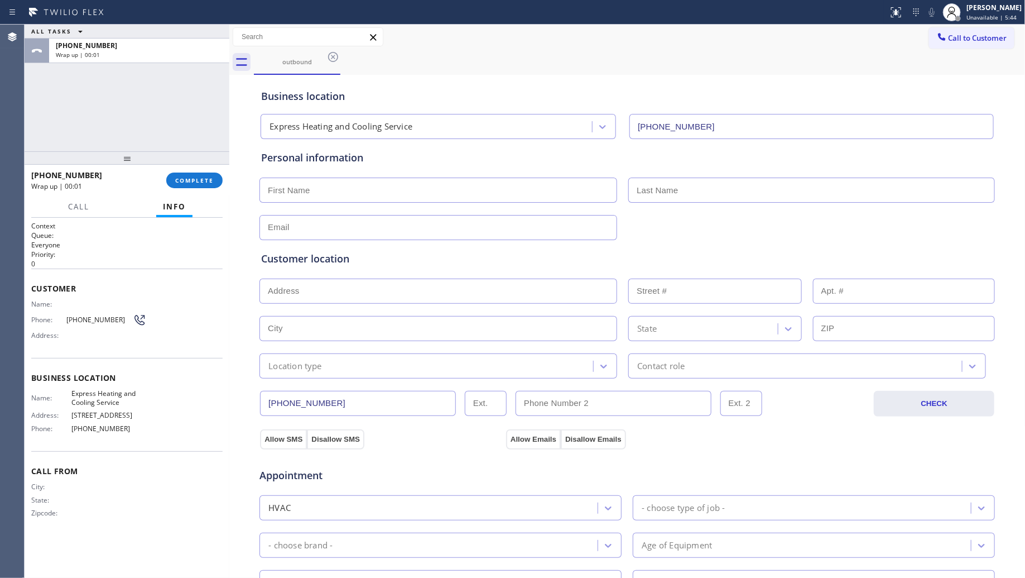
drag, startPoint x: 316, startPoint y: 390, endPoint x: 321, endPoint y: 377, distance: 13.8
click at [314, 390] on div "[PHONE_NUMBER] CHECK" at bounding box center [627, 402] width 737 height 28
click at [315, 389] on div "[PHONE_NUMBER] CHECK" at bounding box center [627, 402] width 737 height 28
copy input "text"
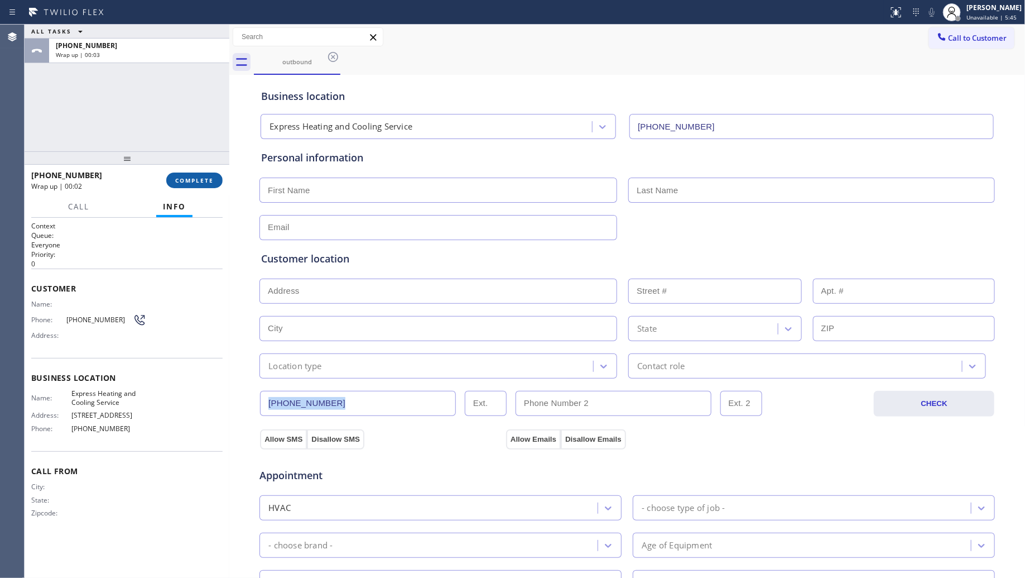
click at [218, 176] on button "COMPLETE" at bounding box center [194, 180] width 56 height 16
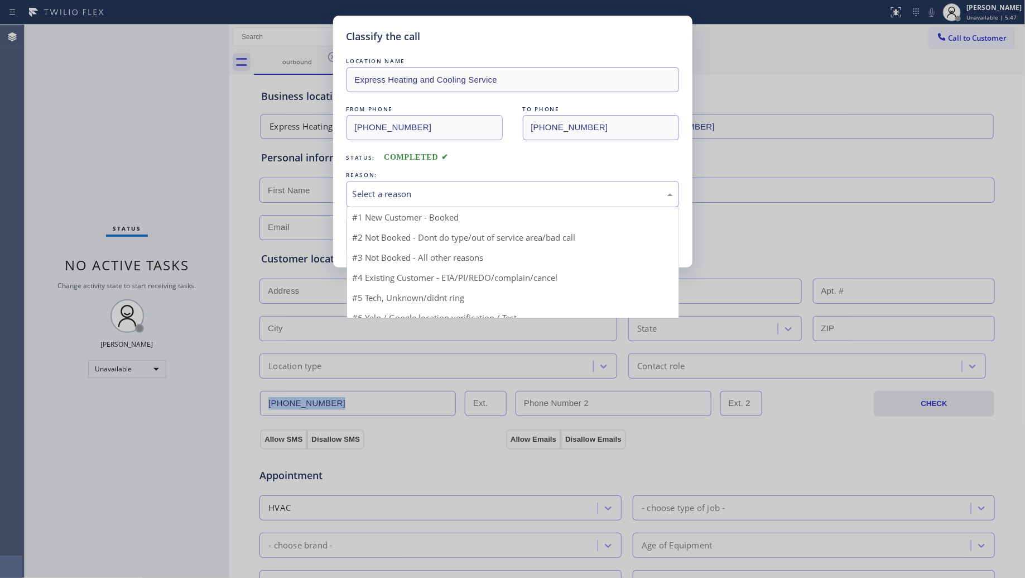
click at [383, 190] on div "Select a reason" at bounding box center [513, 194] width 320 height 13
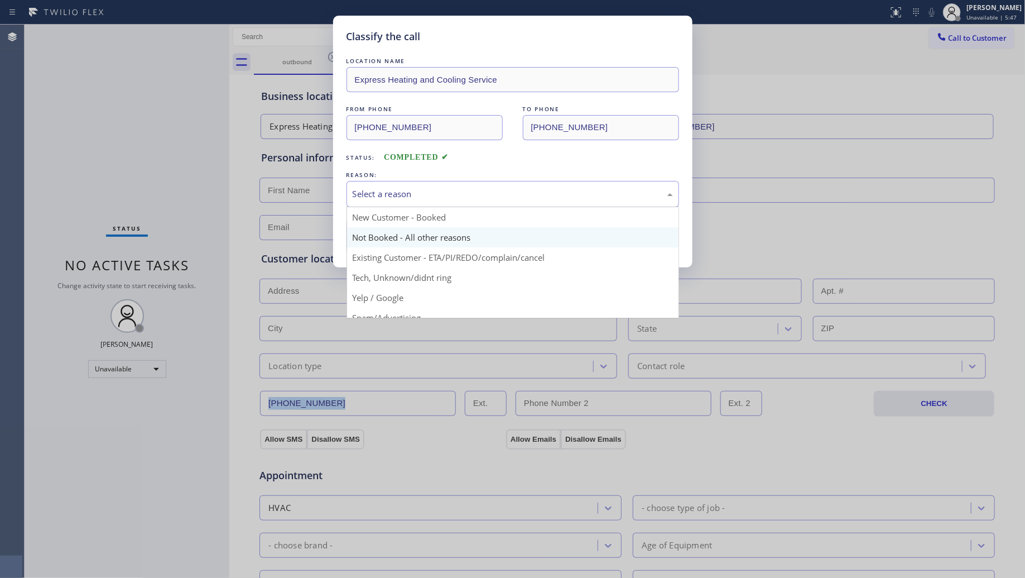
click at [386, 241] on button "Save" at bounding box center [392, 236] width 90 height 36
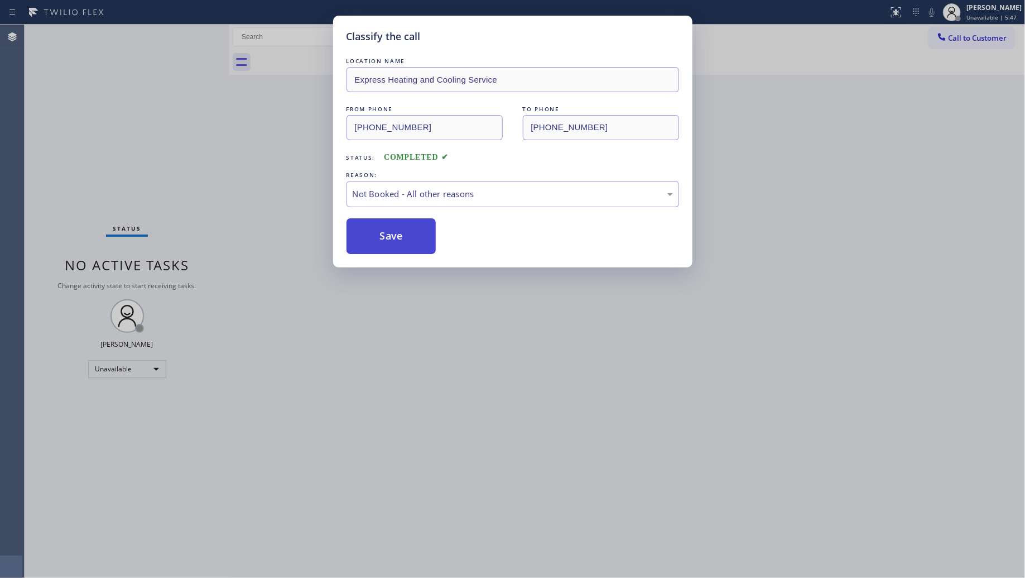
click at [387, 241] on button "Save" at bounding box center [392, 236] width 90 height 36
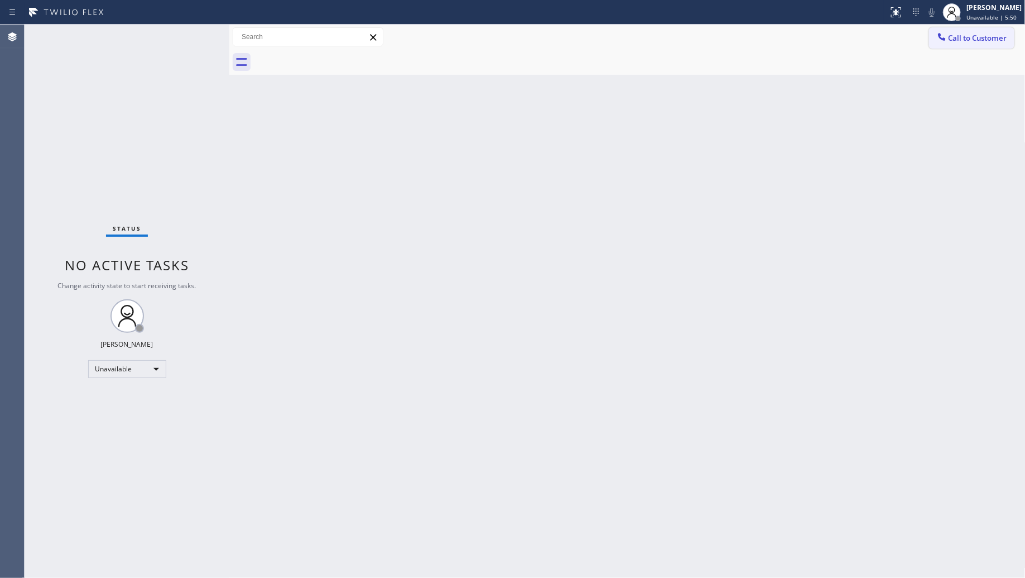
click at [933, 40] on button "Call to Customer" at bounding box center [971, 37] width 85 height 21
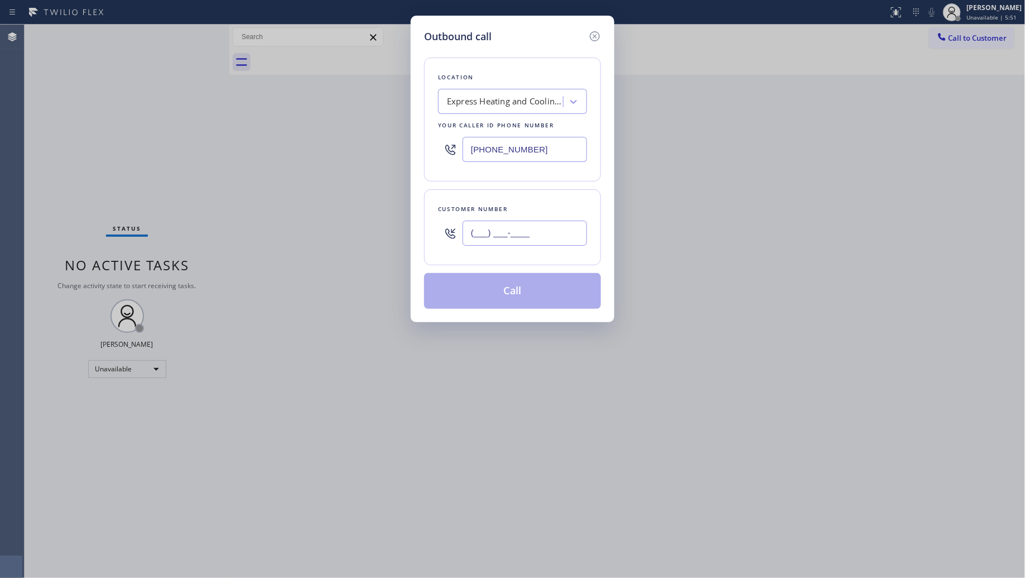
click at [531, 228] on input "(___) ___-____" at bounding box center [525, 232] width 124 height 25
paste input "626) 481-6070"
type input "[PHONE_NUMBER]"
click at [521, 296] on button "Call" at bounding box center [512, 291] width 177 height 36
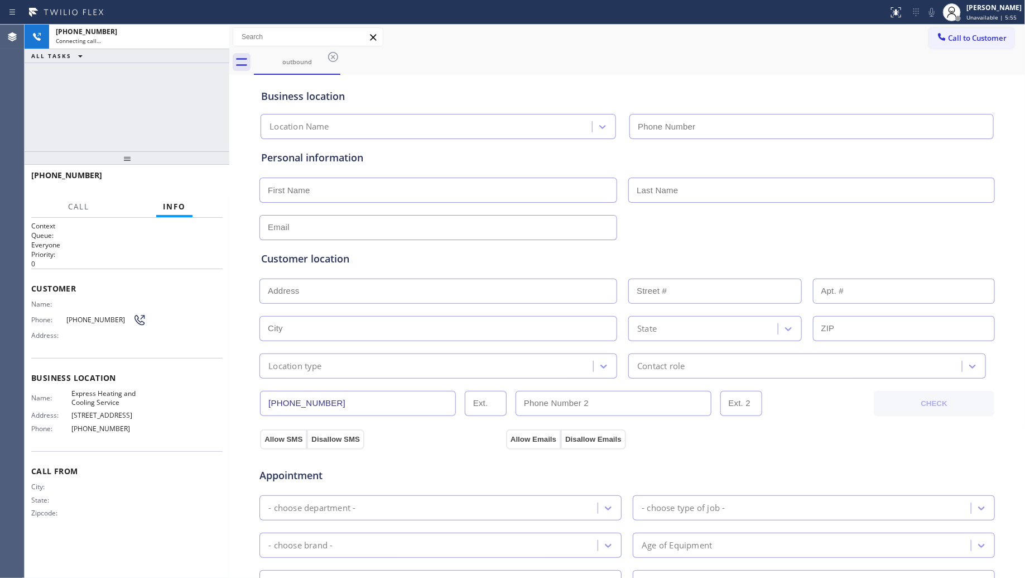
type input "[PHONE_NUMBER]"
click at [663, 66] on div "outbound" at bounding box center [640, 62] width 772 height 25
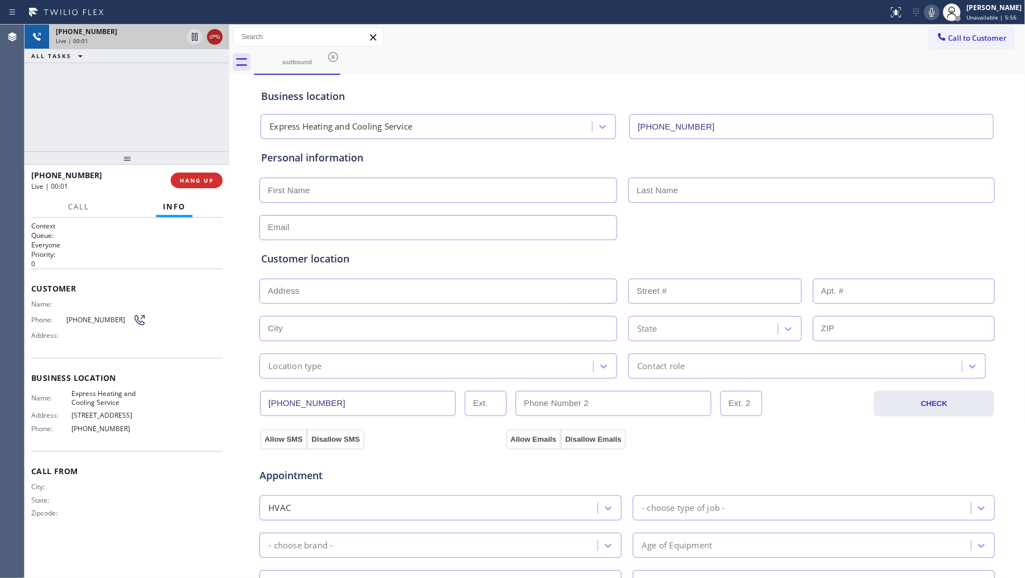
click at [215, 31] on icon at bounding box center [214, 36] width 13 height 13
click at [201, 165] on div at bounding box center [127, 157] width 205 height 13
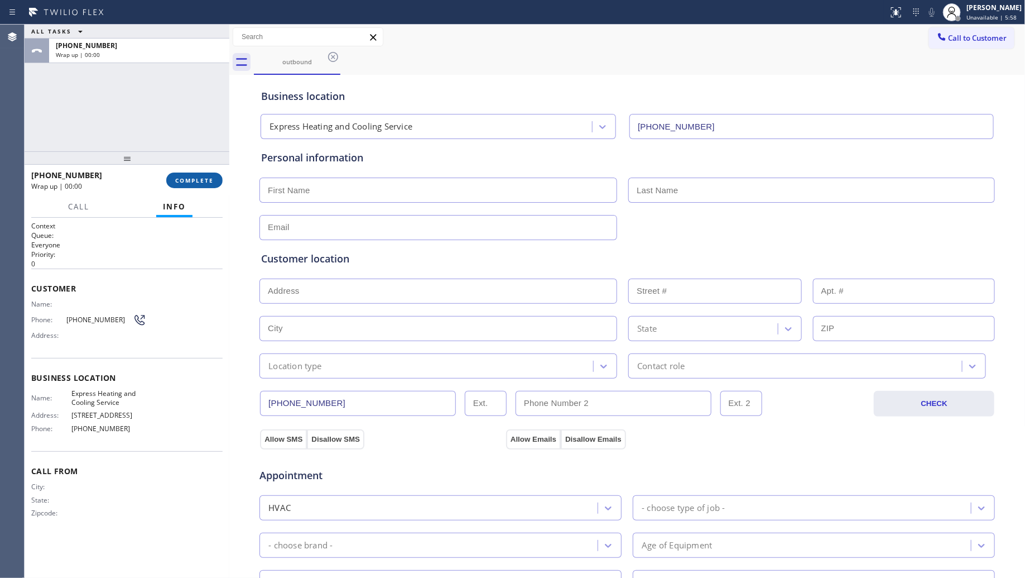
click at [201, 179] on span "COMPLETE" at bounding box center [194, 180] width 39 height 8
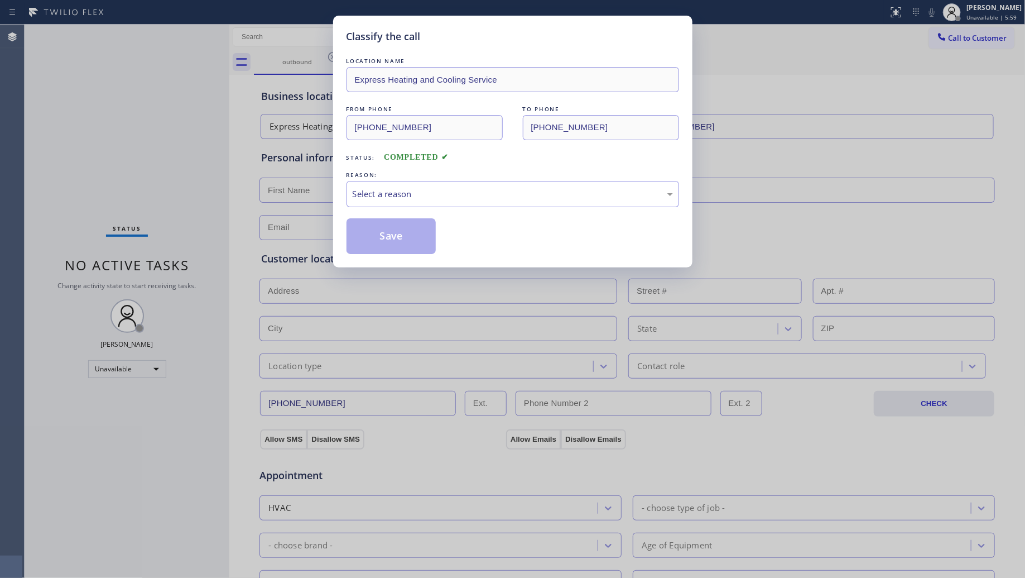
click at [200, 177] on div "Classify the call LOCATION NAME Express Heating and Cooling Service FROM PHONE …" at bounding box center [512, 289] width 1025 height 578
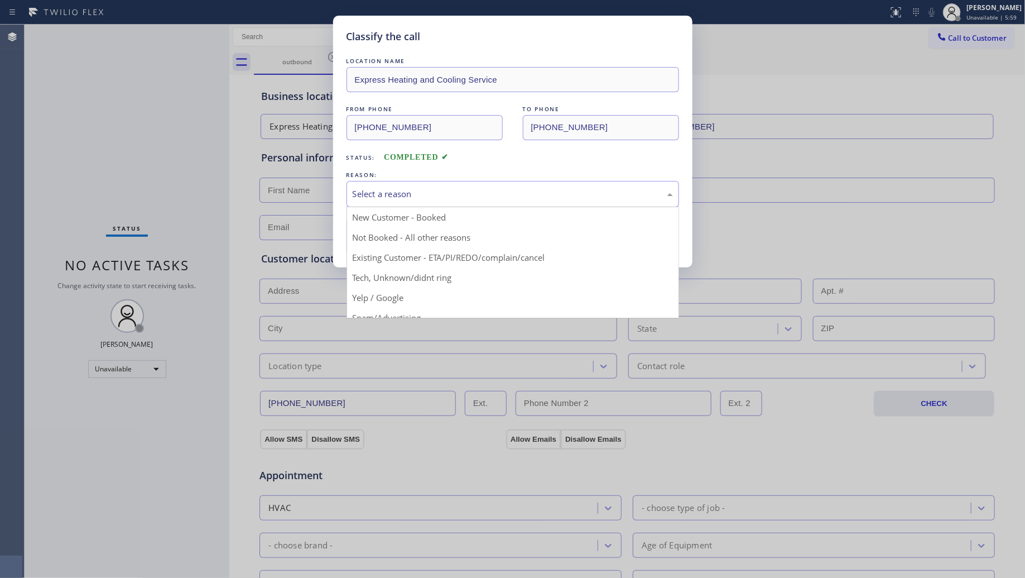
drag, startPoint x: 427, startPoint y: 185, endPoint x: 427, endPoint y: 199, distance: 14.5
click at [428, 185] on div "Select a reason" at bounding box center [513, 194] width 333 height 26
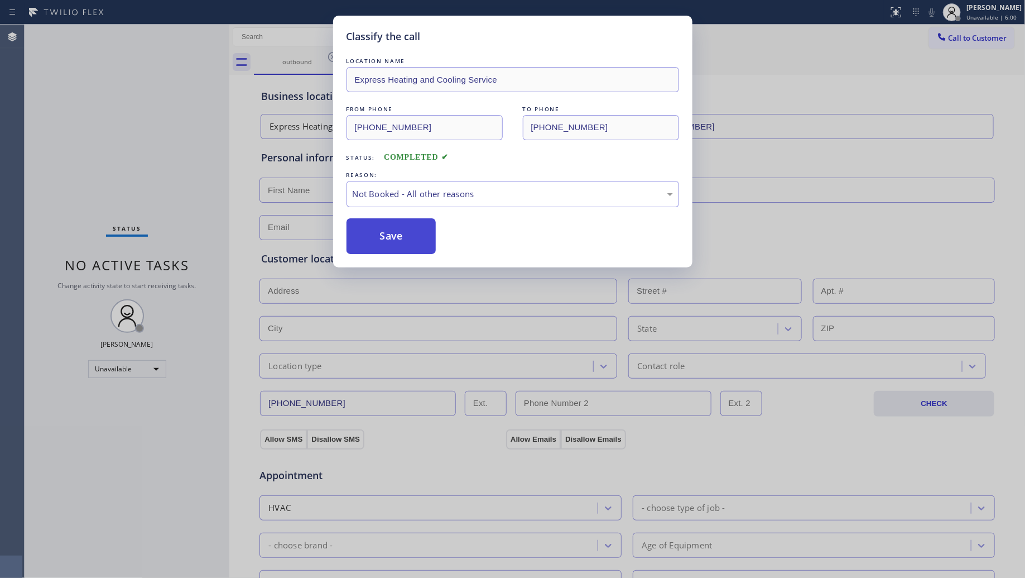
click at [397, 237] on button "Save" at bounding box center [392, 236] width 90 height 36
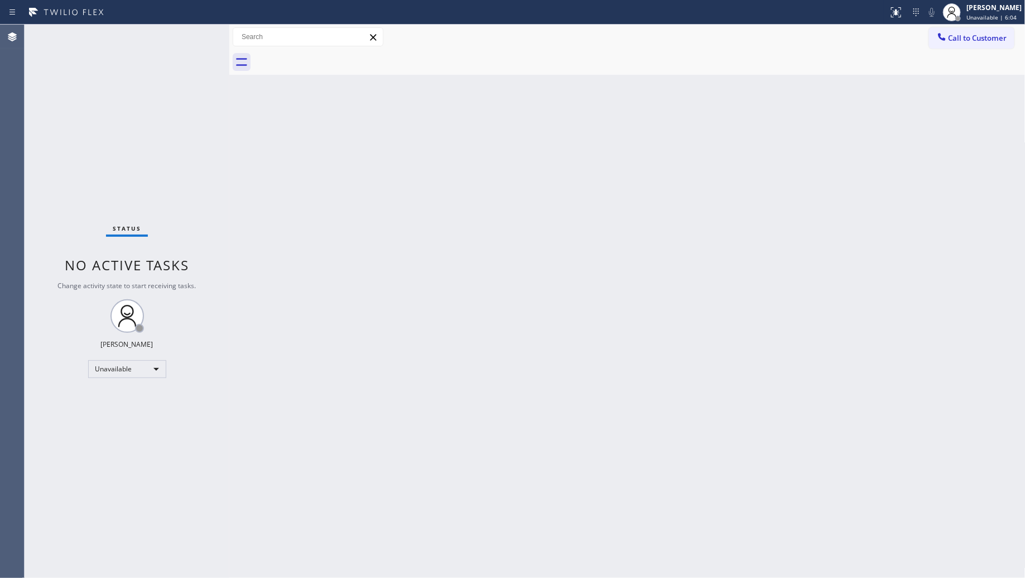
drag, startPoint x: 977, startPoint y: 36, endPoint x: 621, endPoint y: 166, distance: 378.3
click at [975, 37] on span "Call to Customer" at bounding box center [978, 38] width 59 height 10
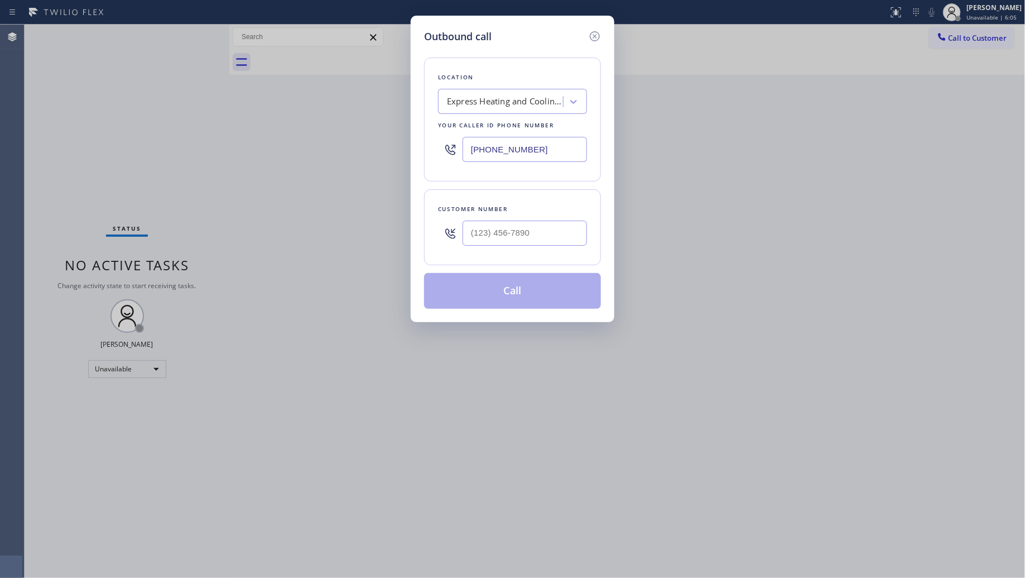
drag, startPoint x: 536, startPoint y: 150, endPoint x: 433, endPoint y: 151, distance: 102.7
click at [433, 151] on div "Location Express Heating and Cooling Service Your caller id phone number [PHONE…" at bounding box center [512, 119] width 177 height 124
paste input "3) 292-5313"
type input "[PHONE_NUMBER]"
click at [559, 237] on input "(___) ___-____" at bounding box center [525, 232] width 124 height 25
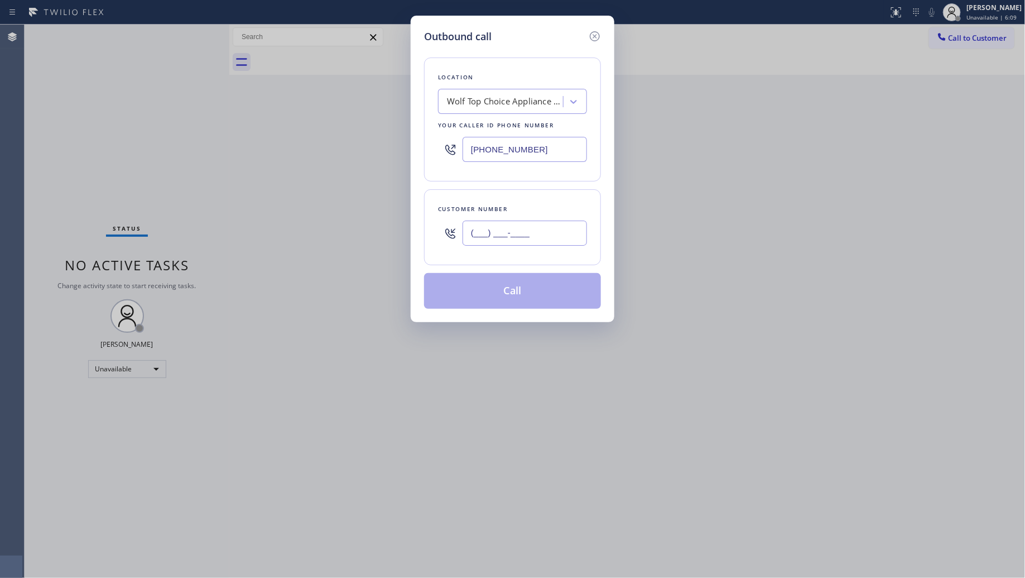
paste input "520) 541-6323"
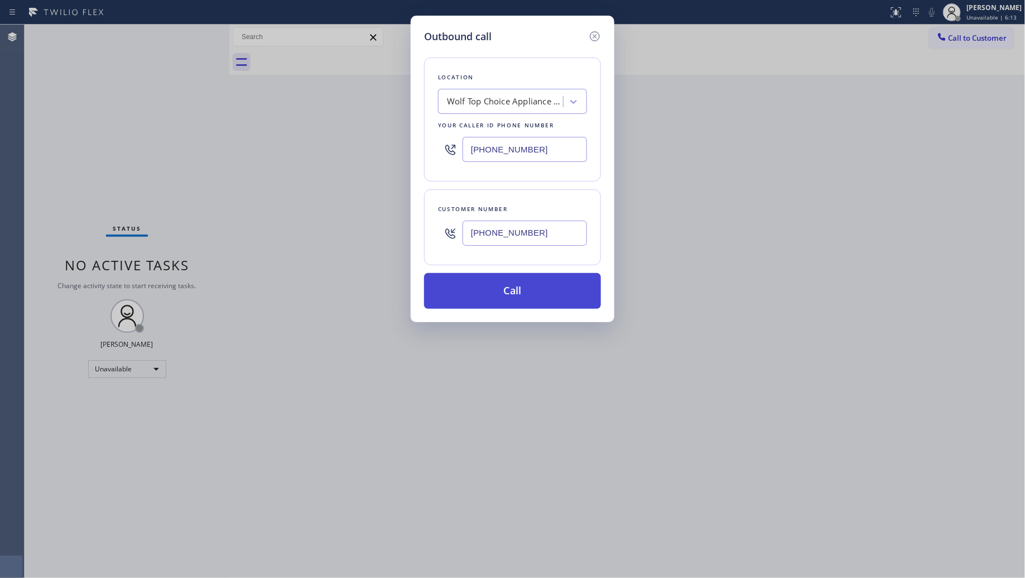
type input "[PHONE_NUMBER]"
click at [509, 299] on button "Call" at bounding box center [512, 291] width 177 height 36
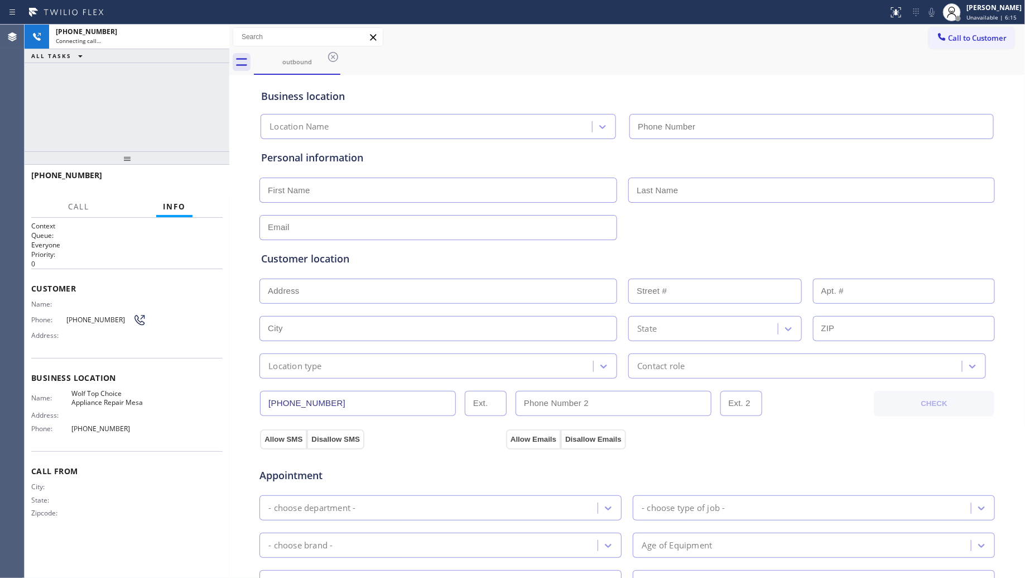
type input "[PHONE_NUMBER]"
click at [635, 57] on div "outbound" at bounding box center [640, 62] width 772 height 25
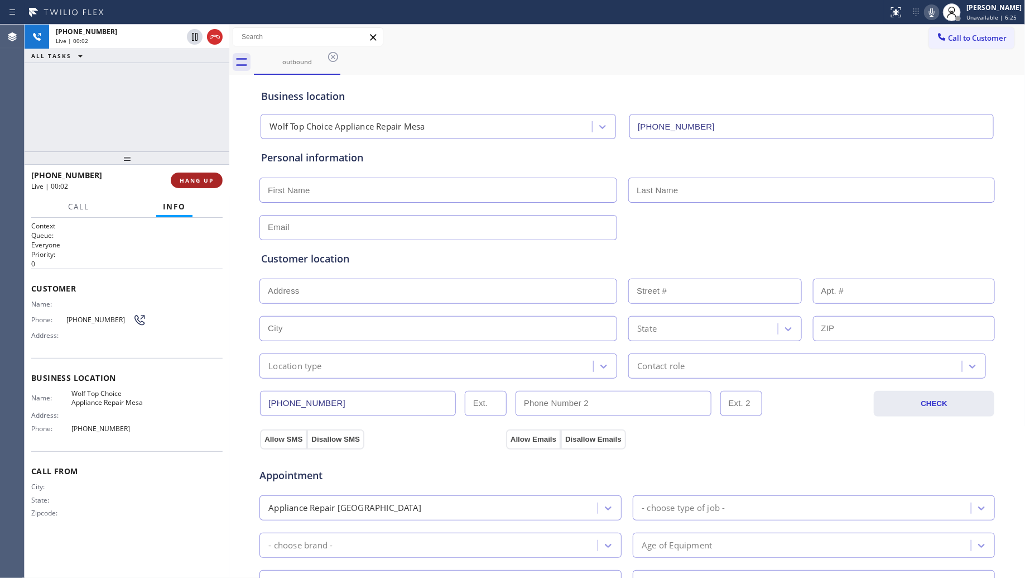
click at [196, 174] on button "HANG UP" at bounding box center [197, 180] width 52 height 16
click at [205, 176] on span "HANG UP" at bounding box center [197, 180] width 34 height 8
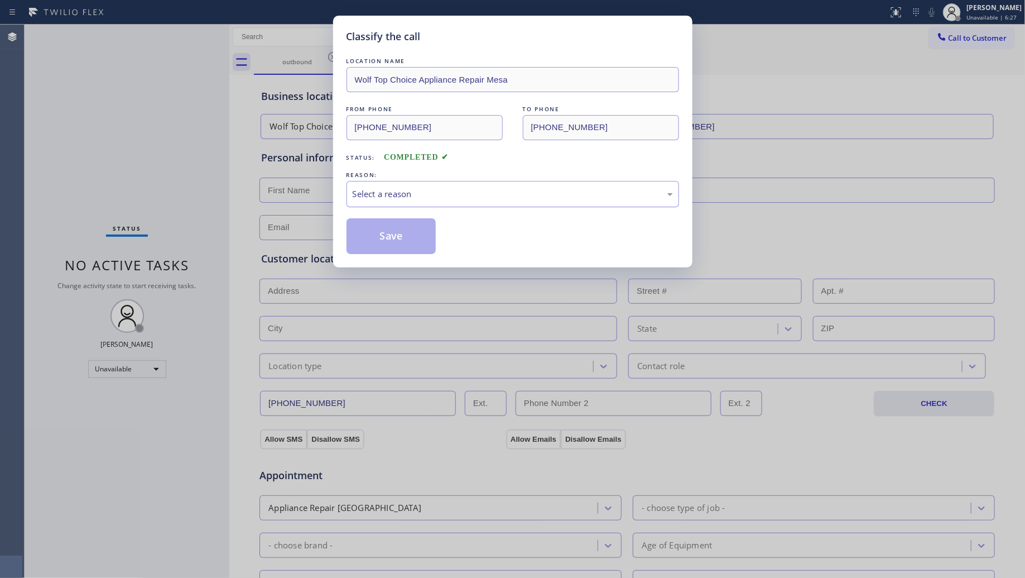
click at [371, 190] on div "Select a reason" at bounding box center [513, 194] width 320 height 13
click at [372, 234] on button "Save" at bounding box center [392, 236] width 90 height 36
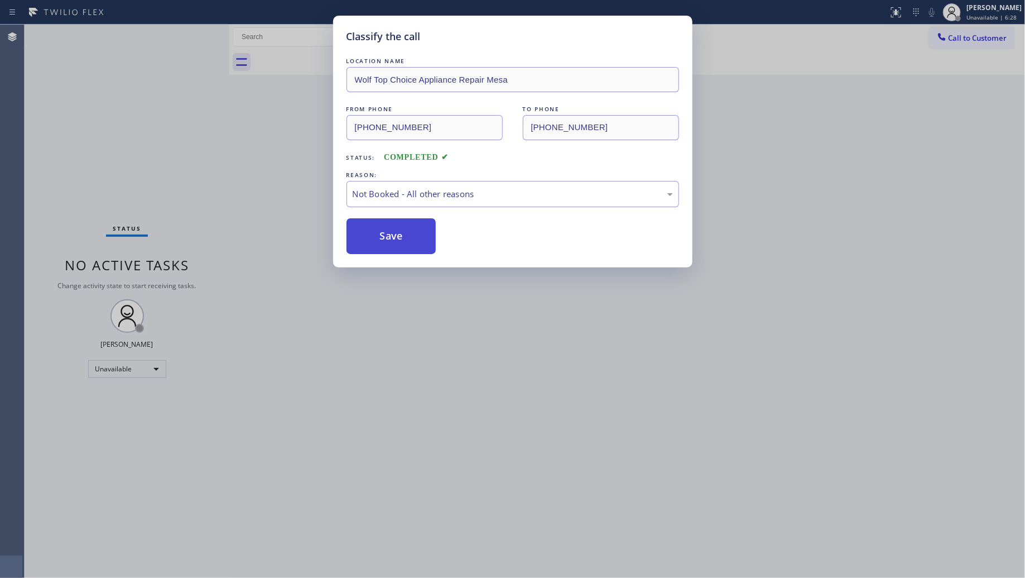
click at [373, 234] on button "Save" at bounding box center [392, 236] width 90 height 36
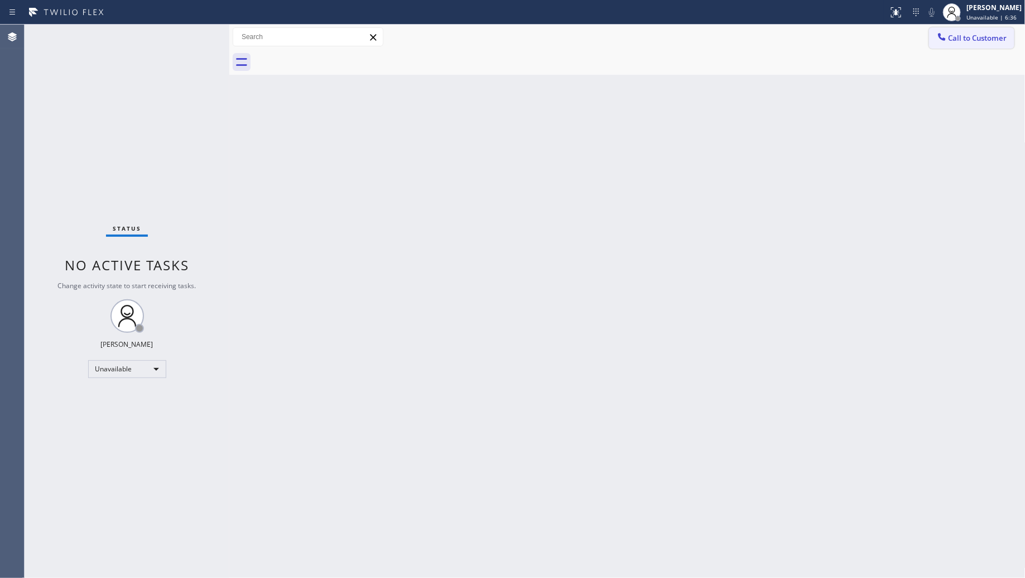
click at [964, 37] on span "Call to Customer" at bounding box center [978, 38] width 59 height 10
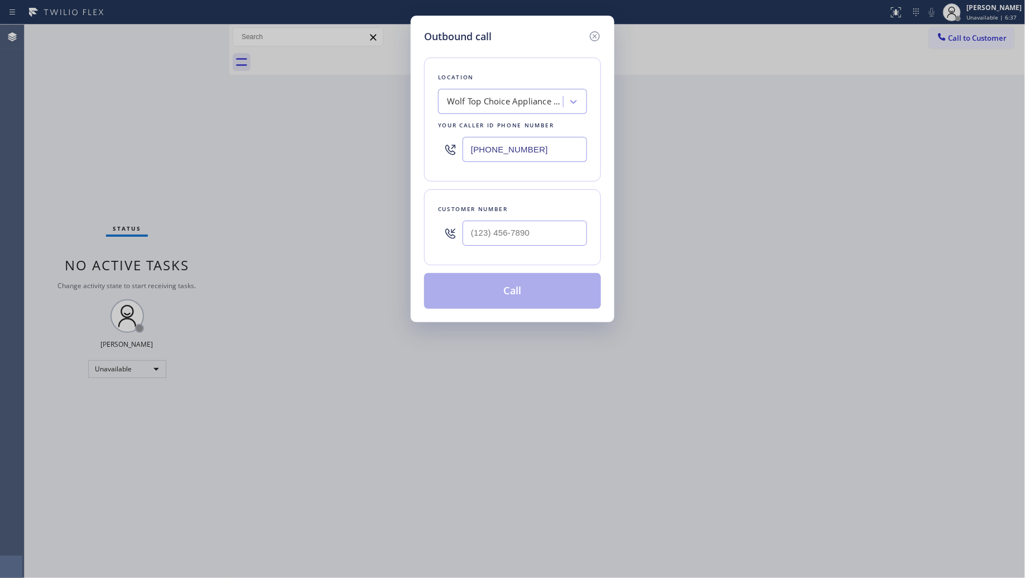
drag, startPoint x: 563, startPoint y: 145, endPoint x: 411, endPoint y: 145, distance: 151.2
click at [422, 146] on div "Outbound call Location Wolf Top Choice Appliance Repair [GEOGRAPHIC_DATA] Your …" at bounding box center [513, 169] width 204 height 306
paste input "57) 261-8320"
type input "[PHONE_NUMBER]"
click at [553, 238] on input "(___) ___-____" at bounding box center [525, 232] width 124 height 25
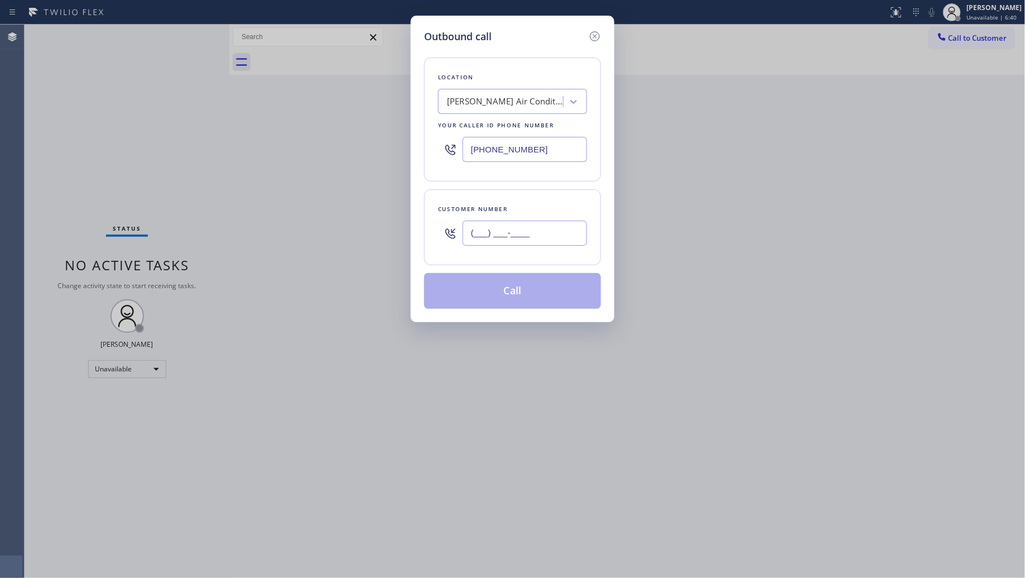
paste input "657) 464-1988"
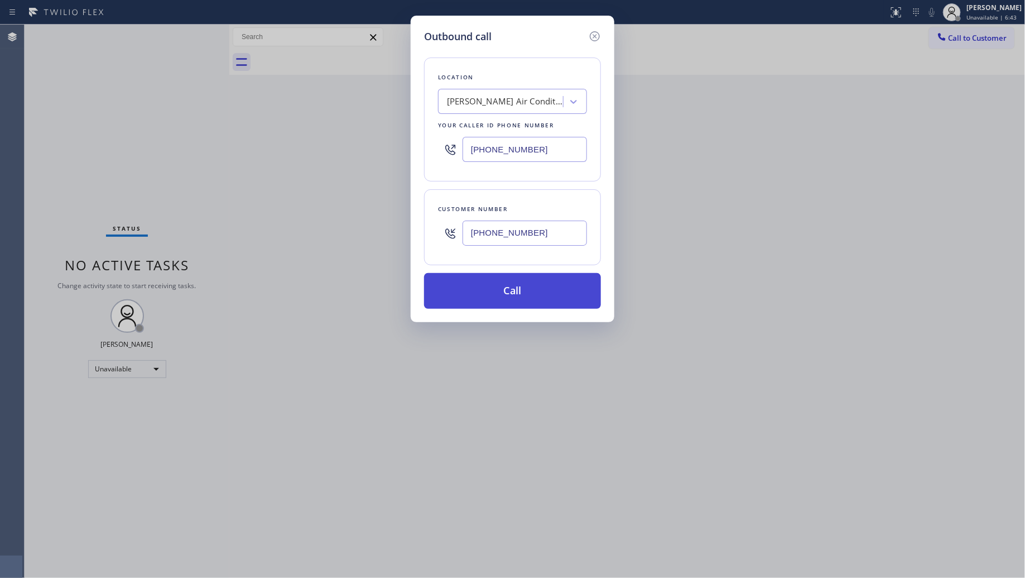
type input "[PHONE_NUMBER]"
click at [509, 294] on button "Call" at bounding box center [512, 291] width 177 height 36
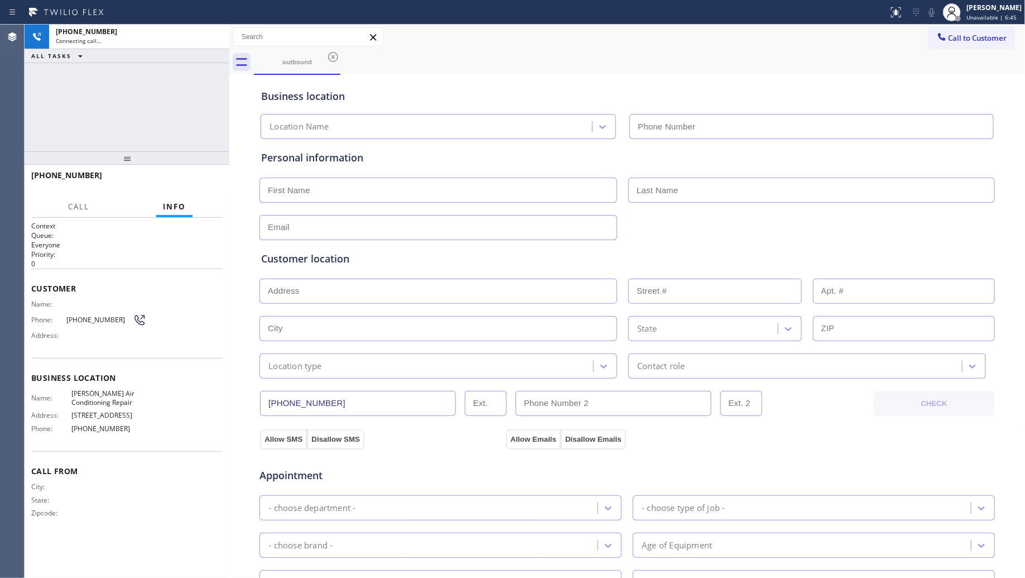
type input "[PHONE_NUMBER]"
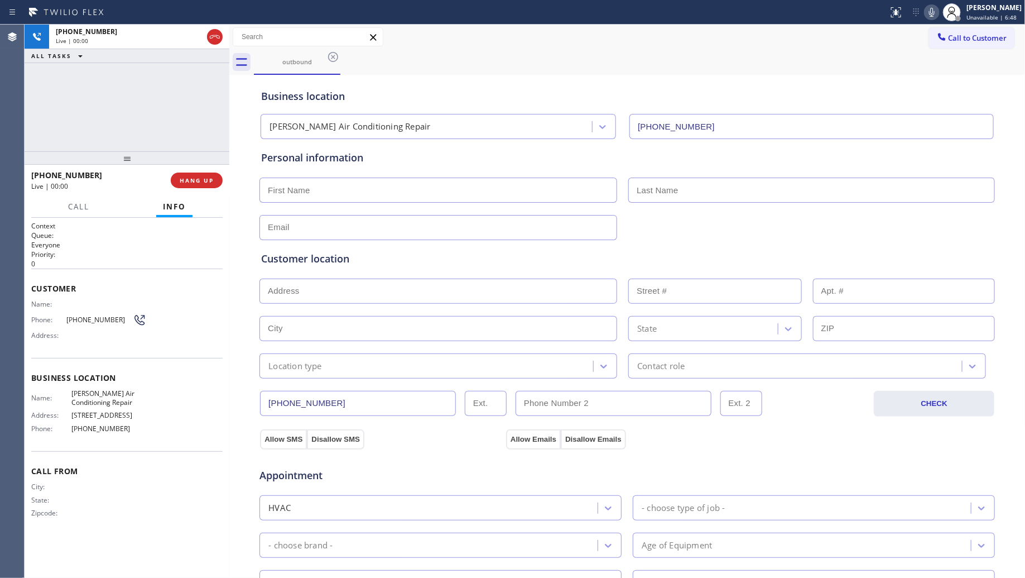
click at [712, 84] on div "Business location [PERSON_NAME] Air Conditioning Repair [PHONE_NUMBER]" at bounding box center [627, 108] width 737 height 61
click at [203, 176] on span "HANG UP" at bounding box center [197, 180] width 34 height 8
click at [201, 176] on span "HANG UP" at bounding box center [197, 180] width 34 height 8
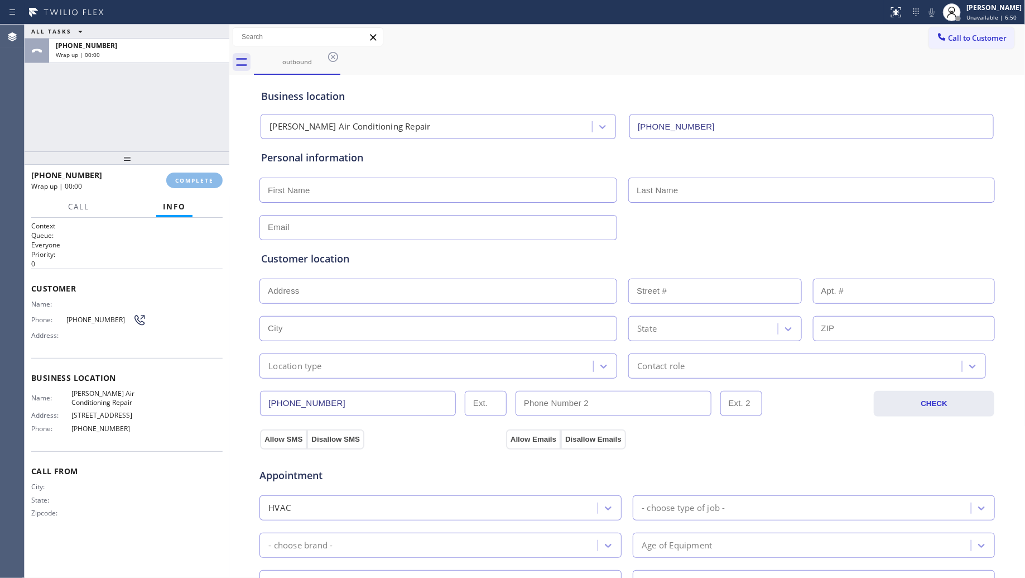
click at [185, 131] on div "ALL TASKS ALL TASKS ACTIVE TASKS TASKS IN WRAP UP [PHONE_NUMBER] Wrap up | 00:00" at bounding box center [127, 88] width 205 height 127
click at [188, 179] on span "COMPLETE" at bounding box center [194, 180] width 39 height 8
click at [200, 112] on div "ALL TASKS ALL TASKS ACTIVE TASKS TASKS IN WRAP UP [PHONE_NUMBER] Wrap up | 00:01" at bounding box center [127, 88] width 205 height 127
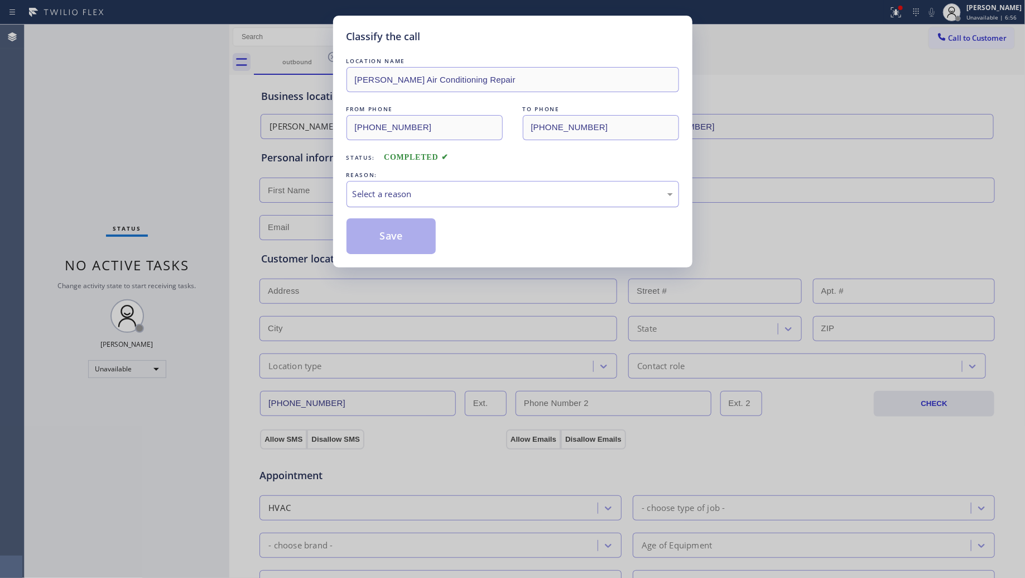
drag, startPoint x: 417, startPoint y: 189, endPoint x: 416, endPoint y: 197, distance: 8.4
click at [416, 190] on div "Select a reason" at bounding box center [513, 194] width 320 height 13
click at [374, 241] on button "Save" at bounding box center [392, 236] width 90 height 36
click at [376, 241] on button "Save" at bounding box center [392, 236] width 90 height 36
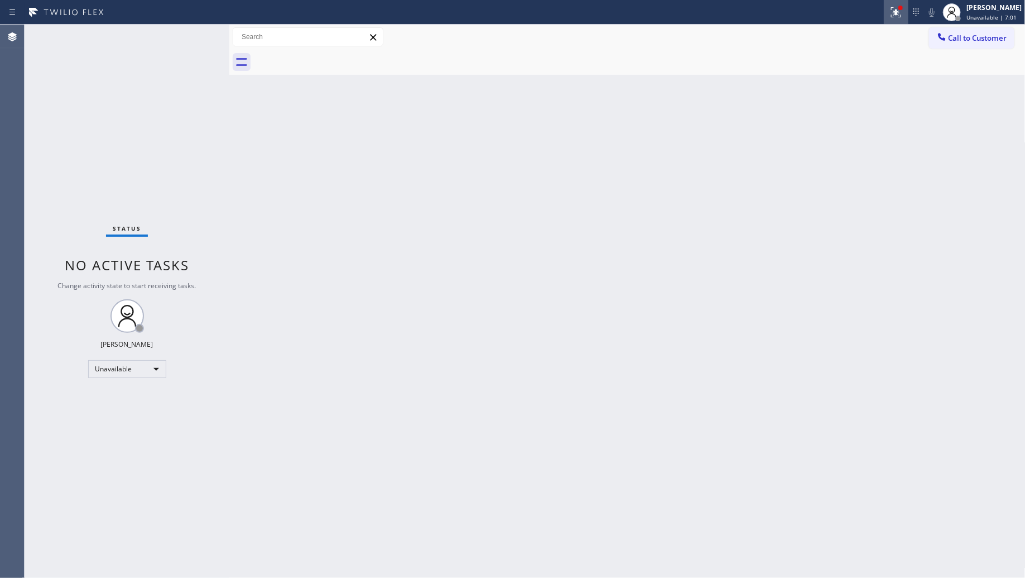
drag, startPoint x: 900, startPoint y: 17, endPoint x: 865, endPoint y: 126, distance: 114.2
click at [900, 18] on icon at bounding box center [896, 12] width 13 height 13
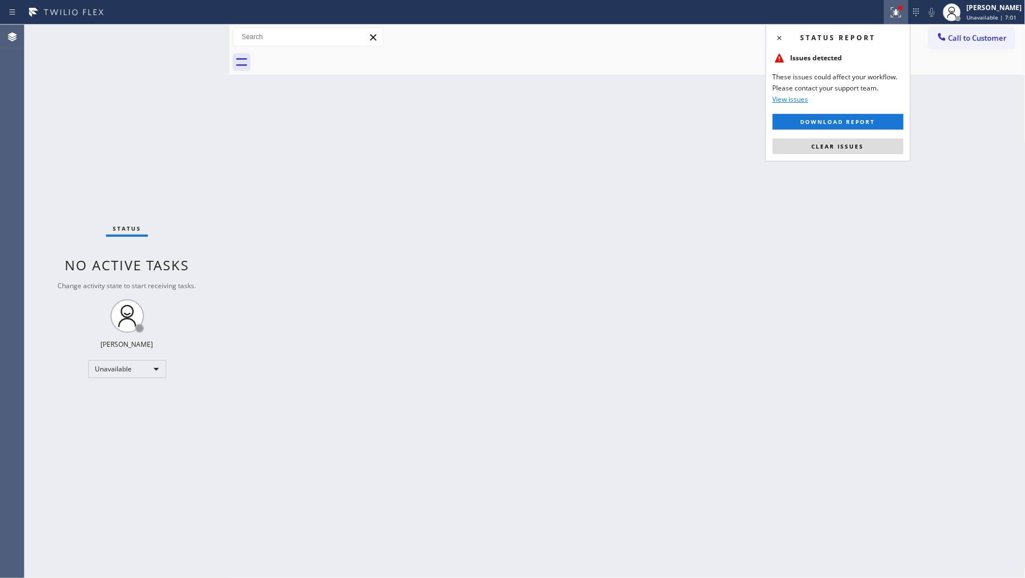
click at [857, 157] on div "Status report Issues detected These issues could affect your workflow. Please c…" at bounding box center [838, 92] width 145 height 137
click at [855, 153] on button "Clear issues" at bounding box center [838, 146] width 131 height 16
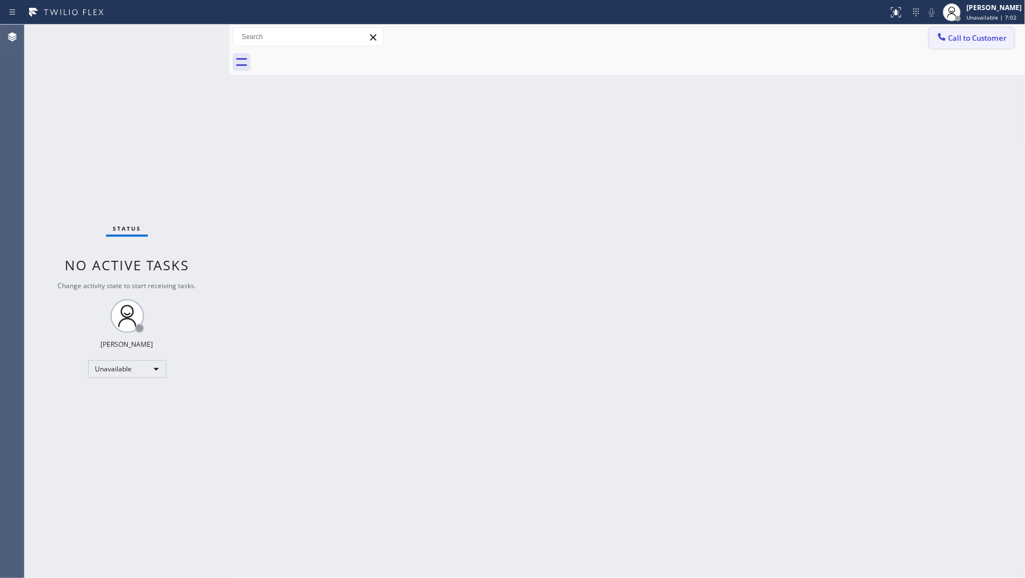
click at [962, 42] on span "Call to Customer" at bounding box center [978, 38] width 59 height 10
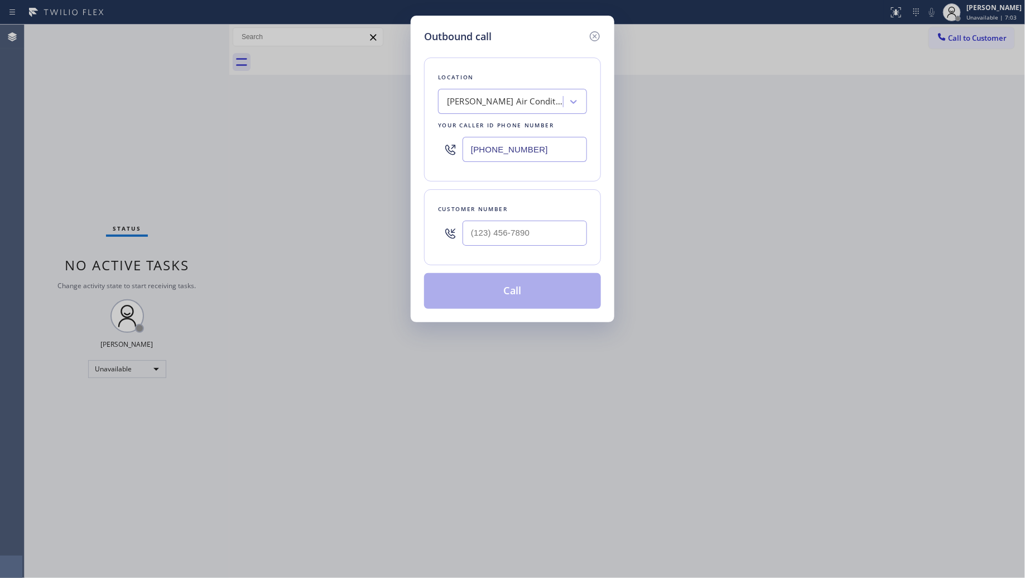
click at [540, 153] on input "[PHONE_NUMBER]" at bounding box center [525, 149] width 124 height 25
drag, startPoint x: 547, startPoint y: 153, endPoint x: 443, endPoint y: 153, distance: 104.9
click at [443, 153] on div "[PHONE_NUMBER]" at bounding box center [512, 149] width 149 height 36
paste input "818) 239-4092"
type input "[PHONE_NUMBER]"
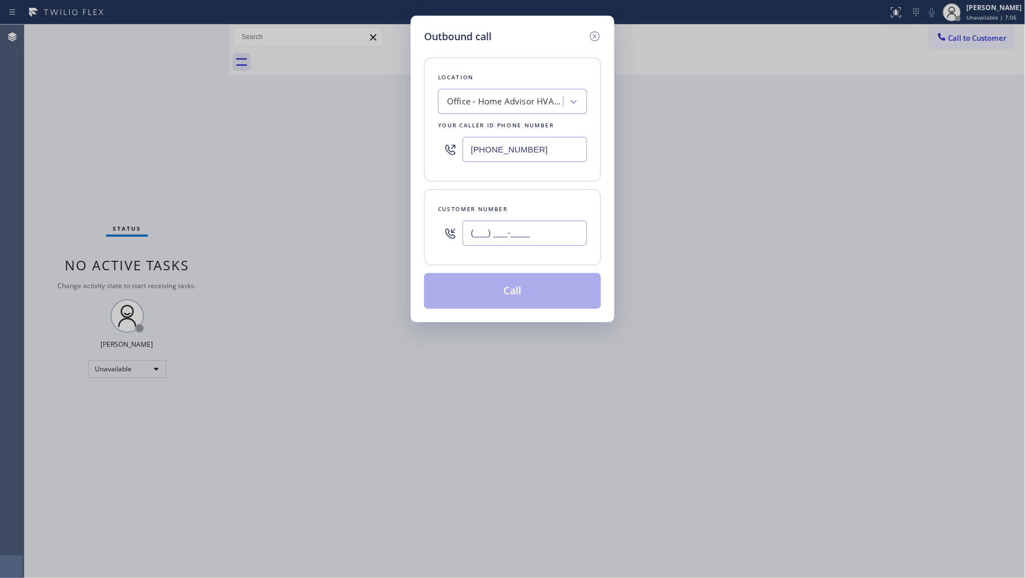
click at [561, 221] on input "(___) ___-____" at bounding box center [525, 232] width 124 height 25
paste input "747) 309-1890"
type input "[PHONE_NUMBER]"
click at [517, 293] on button "Call" at bounding box center [512, 291] width 177 height 36
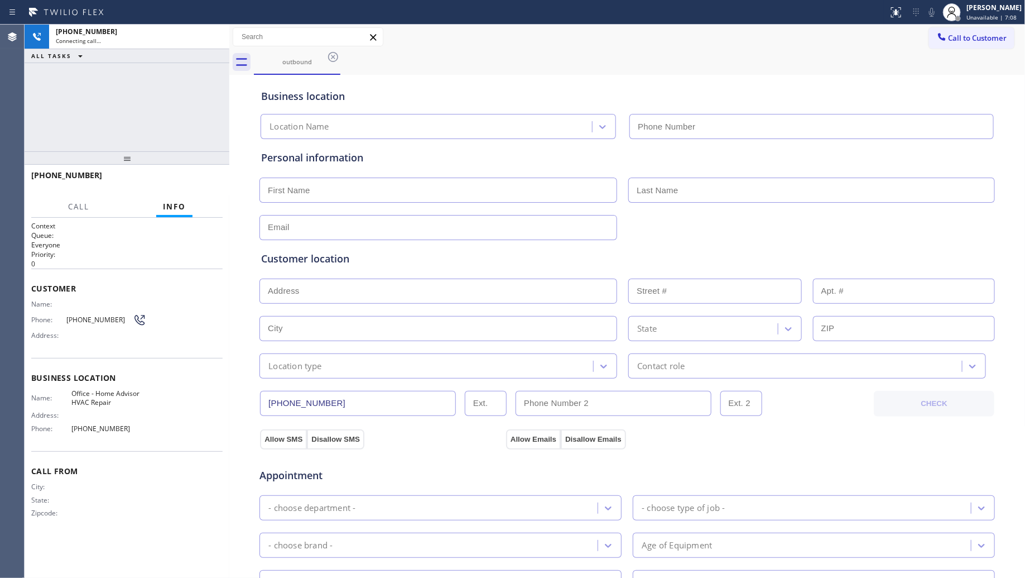
type input "[PHONE_NUMBER]"
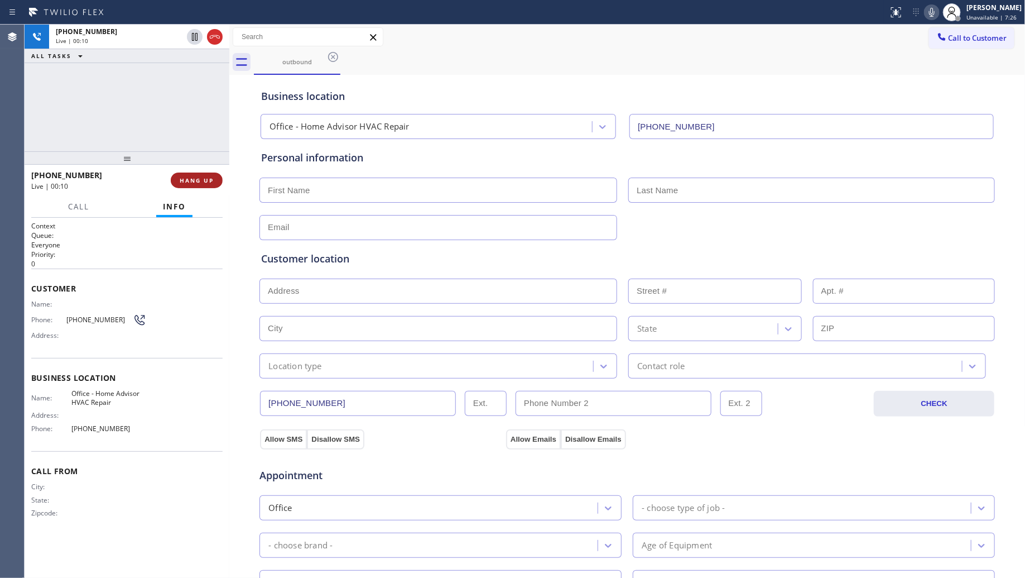
click at [200, 183] on button "HANG UP" at bounding box center [197, 180] width 52 height 16
click at [199, 182] on span "HANG UP" at bounding box center [197, 180] width 34 height 8
click at [185, 160] on div at bounding box center [127, 157] width 205 height 13
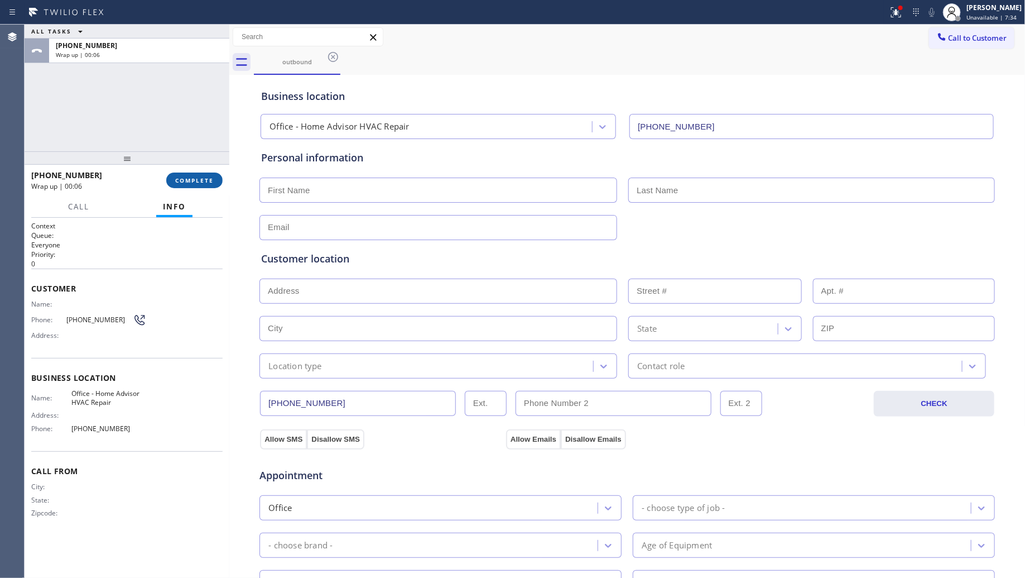
drag, startPoint x: 206, startPoint y: 184, endPoint x: 207, endPoint y: 176, distance: 7.8
click at [204, 179] on button "COMPLETE" at bounding box center [194, 180] width 56 height 16
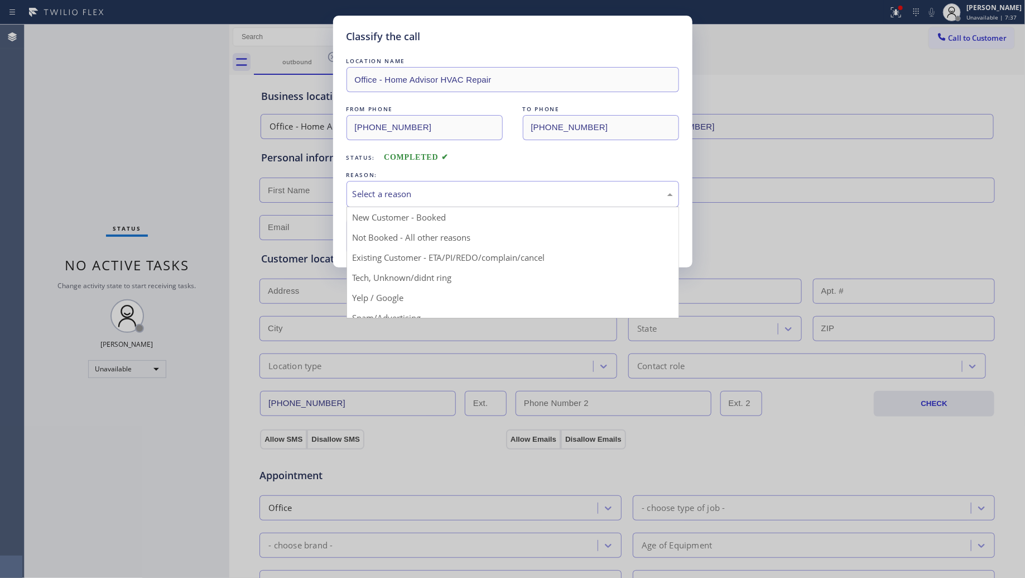
click at [382, 196] on div "Select a reason" at bounding box center [513, 194] width 320 height 13
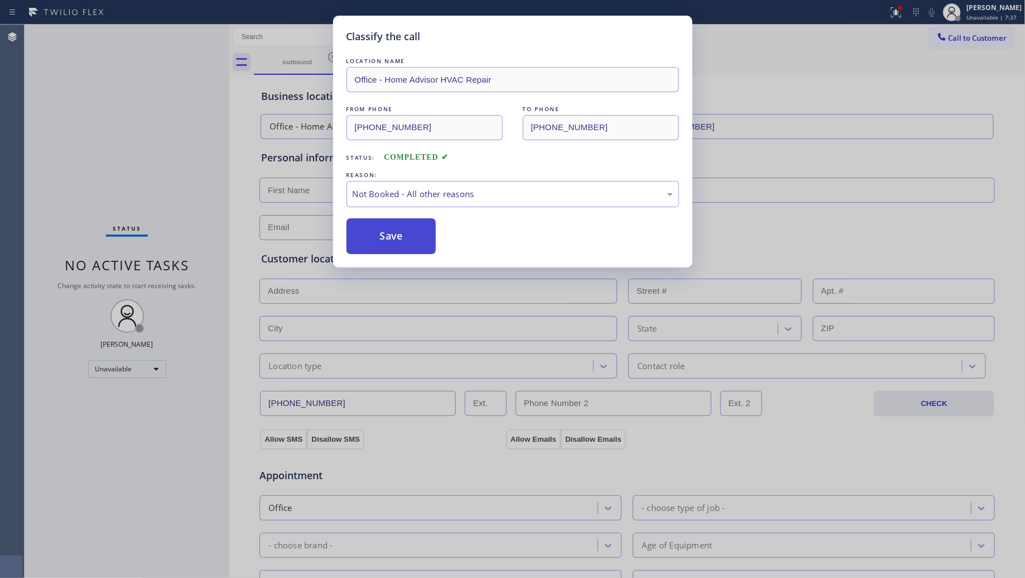
click at [374, 230] on button "Save" at bounding box center [392, 236] width 90 height 36
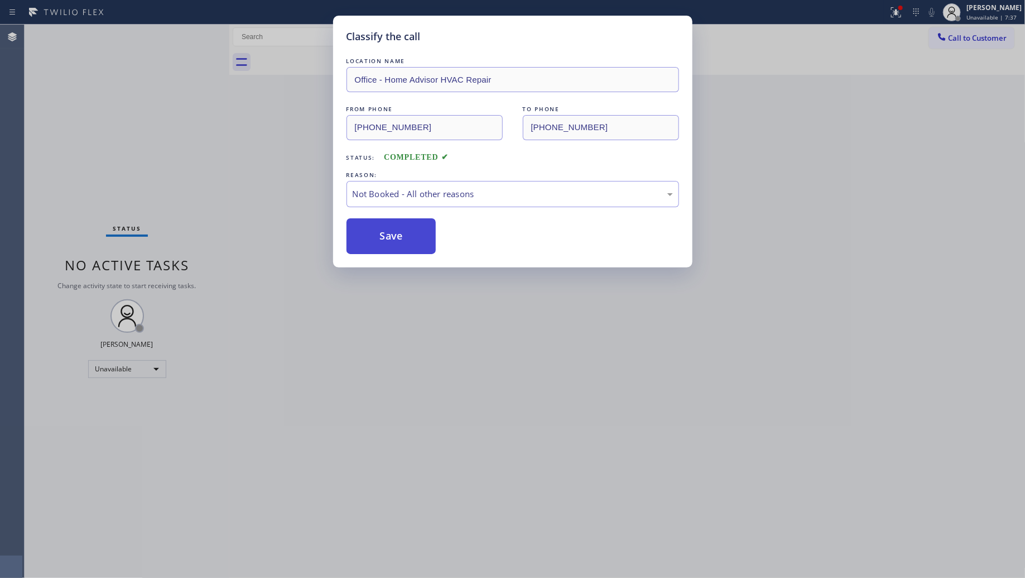
click at [375, 230] on button "Save" at bounding box center [392, 236] width 90 height 36
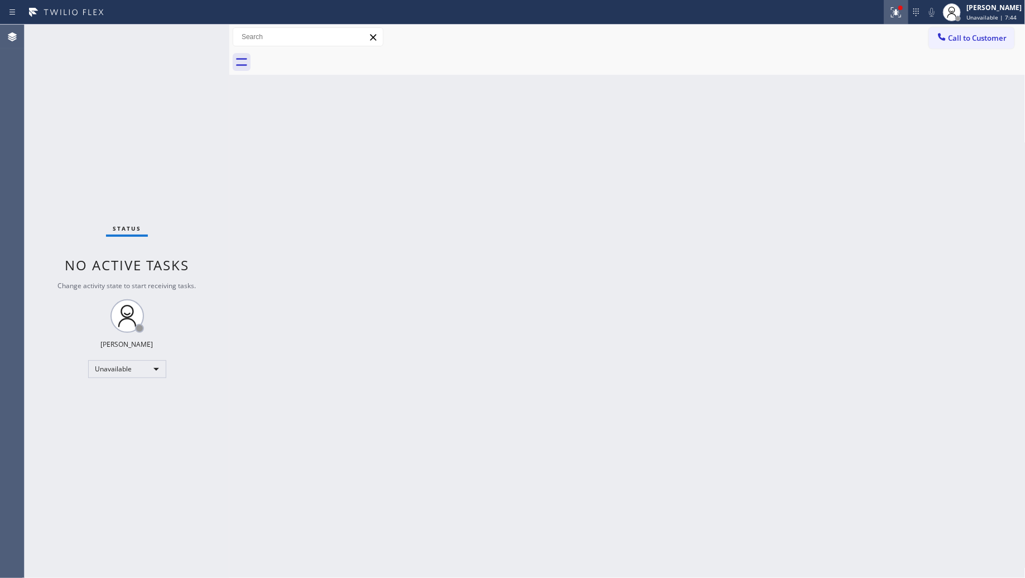
click at [893, 9] on icon at bounding box center [894, 11] width 7 height 8
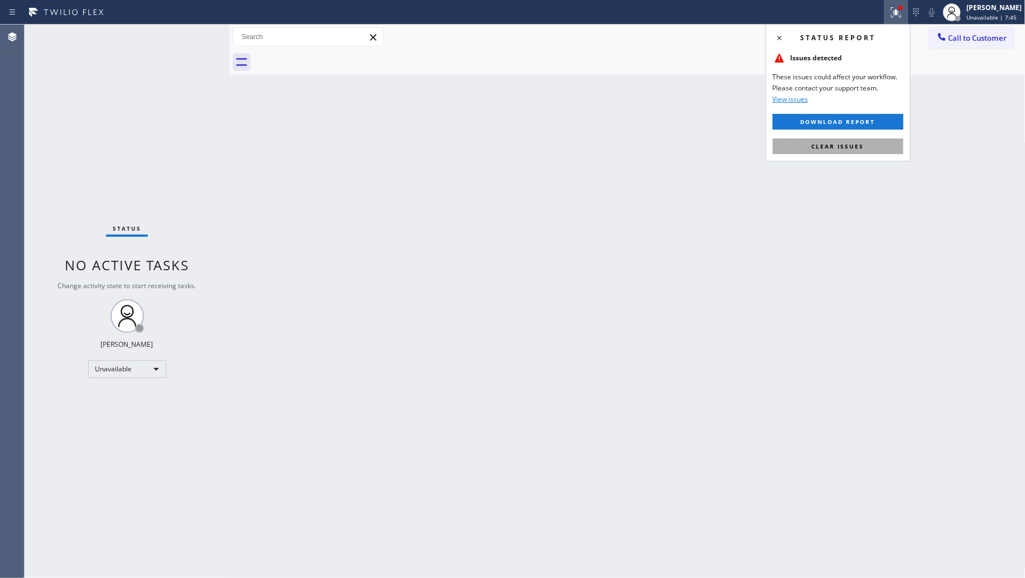
click at [852, 152] on button "Clear issues" at bounding box center [838, 146] width 131 height 16
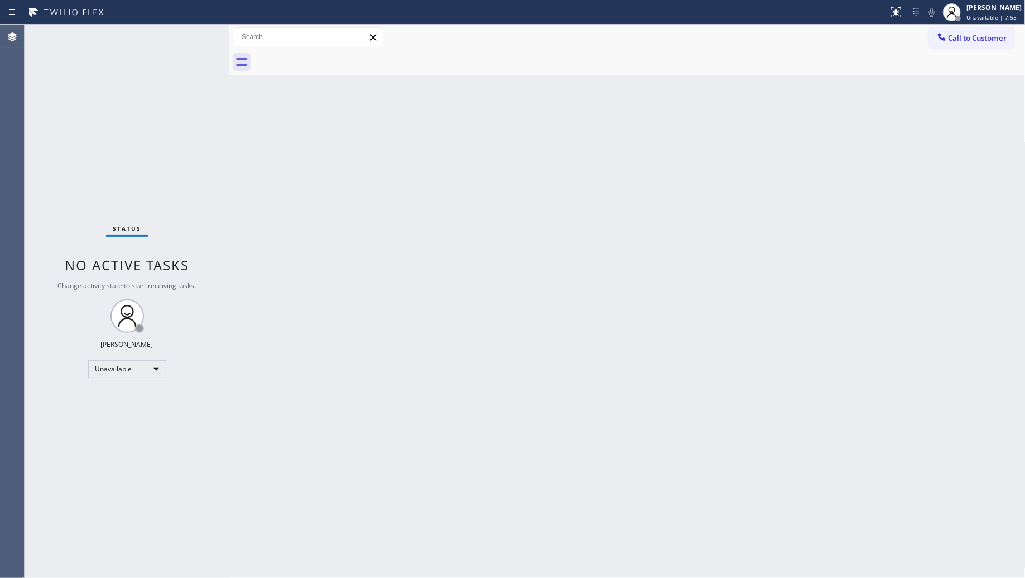
click at [733, 128] on div "Back to Dashboard Change Sender ID Customers Technicians Select a contact Outbo…" at bounding box center [627, 301] width 796 height 553
drag, startPoint x: 967, startPoint y: 35, endPoint x: 938, endPoint y: 35, distance: 29.0
click at [967, 35] on span "Call to Customer" at bounding box center [978, 38] width 59 height 10
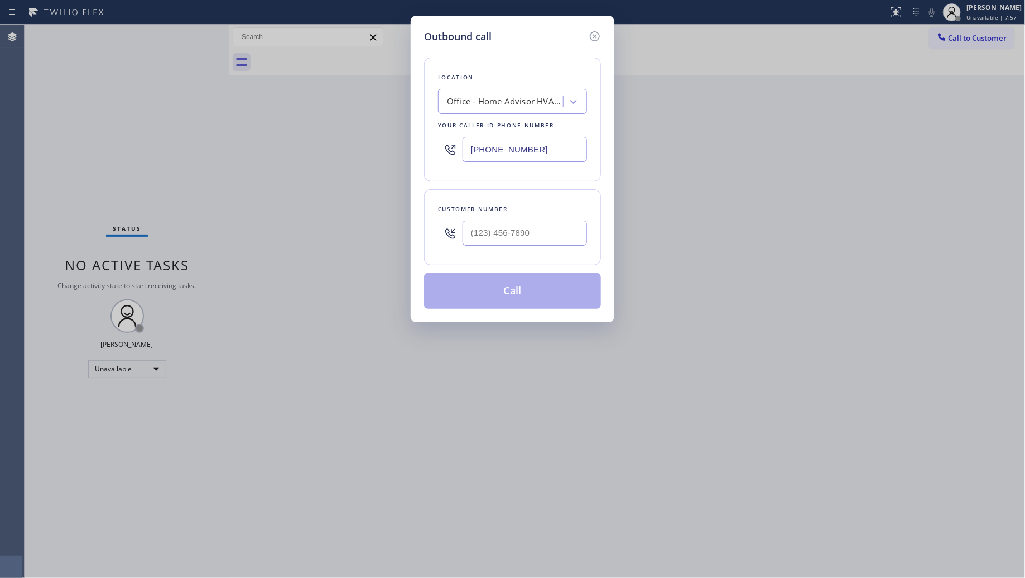
drag, startPoint x: 483, startPoint y: 136, endPoint x: 417, endPoint y: 134, distance: 66.4
click at [417, 134] on div "Outbound call Location Office - Home Advisor HVAC Repair Your caller id phone n…" at bounding box center [513, 169] width 204 height 306
paste input "512) 943-7443"
type input "[PHONE_NUMBER]"
click at [564, 229] on input "(___) ___-____" at bounding box center [525, 232] width 124 height 25
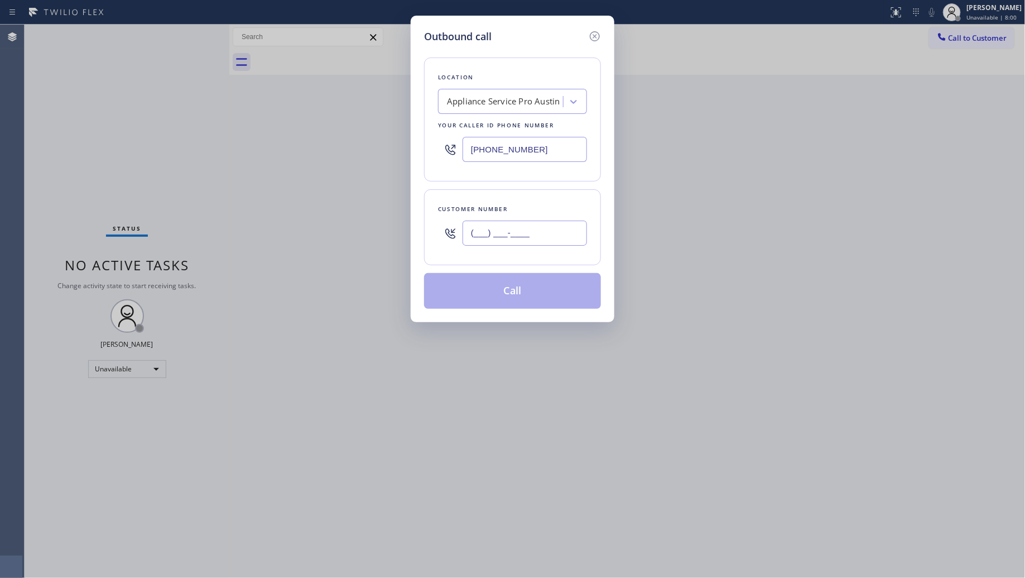
paste input "210) 399-6089"
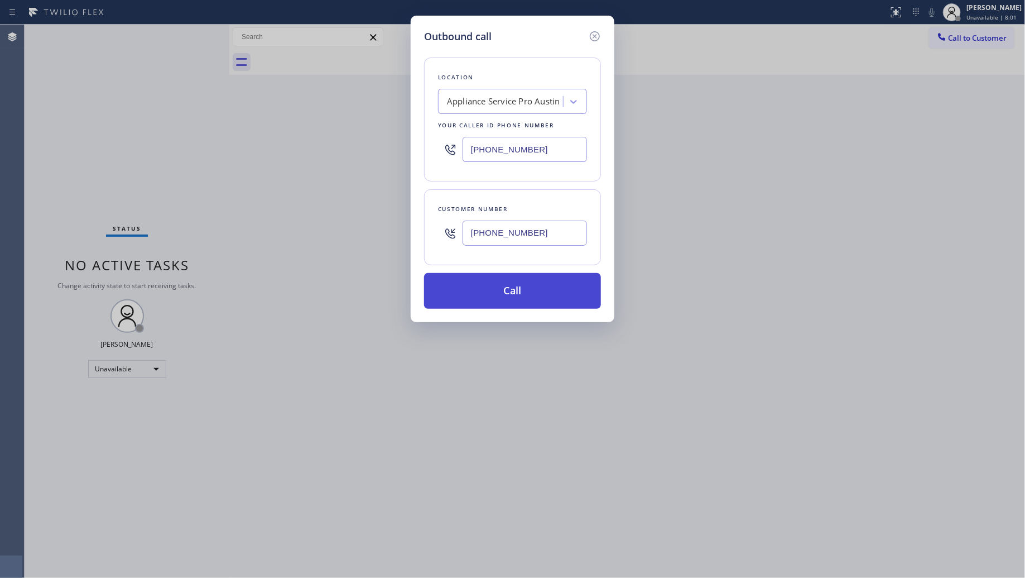
type input "[PHONE_NUMBER]"
click at [526, 285] on button "Call" at bounding box center [512, 291] width 177 height 36
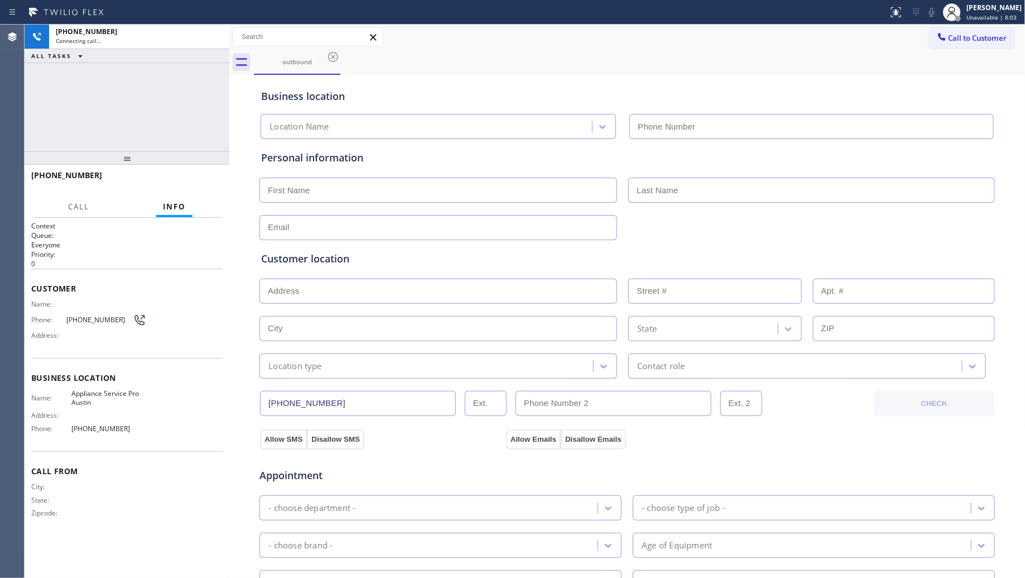
type input "[PHONE_NUMBER]"
click at [691, 47] on div "Call to Customer Outbound call Location Appliance Service Pro [GEOGRAPHIC_DATA]…" at bounding box center [627, 37] width 796 height 25
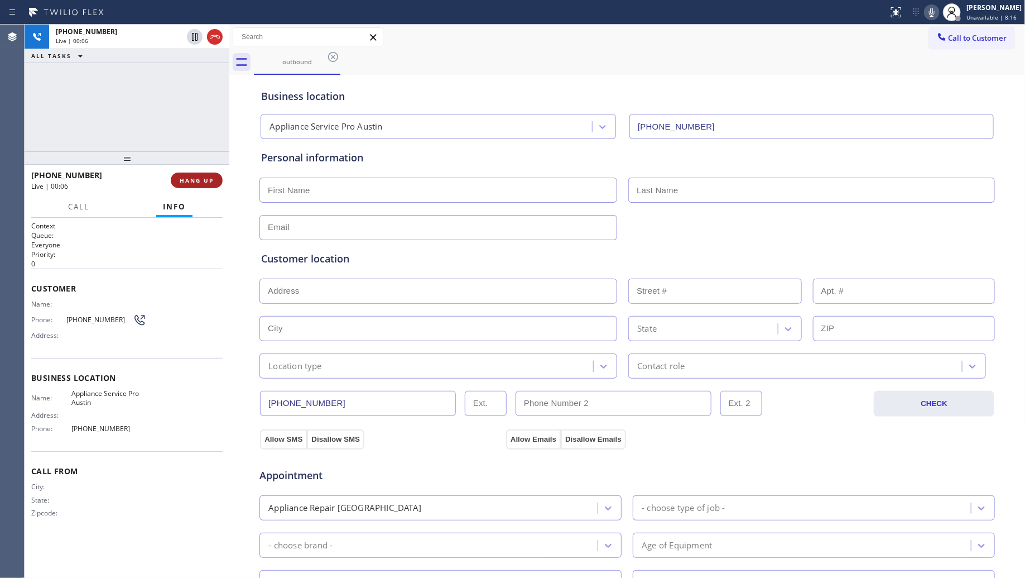
click at [191, 176] on span "HANG UP" at bounding box center [197, 180] width 34 height 8
click at [193, 176] on span "HANG UP" at bounding box center [197, 180] width 34 height 8
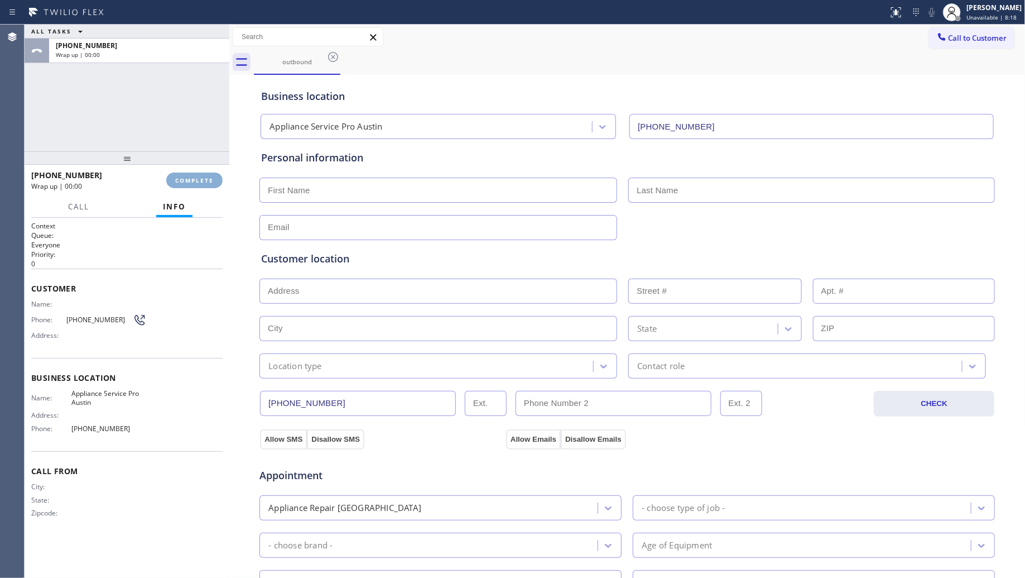
click at [193, 176] on span "COMPLETE" at bounding box center [194, 180] width 39 height 8
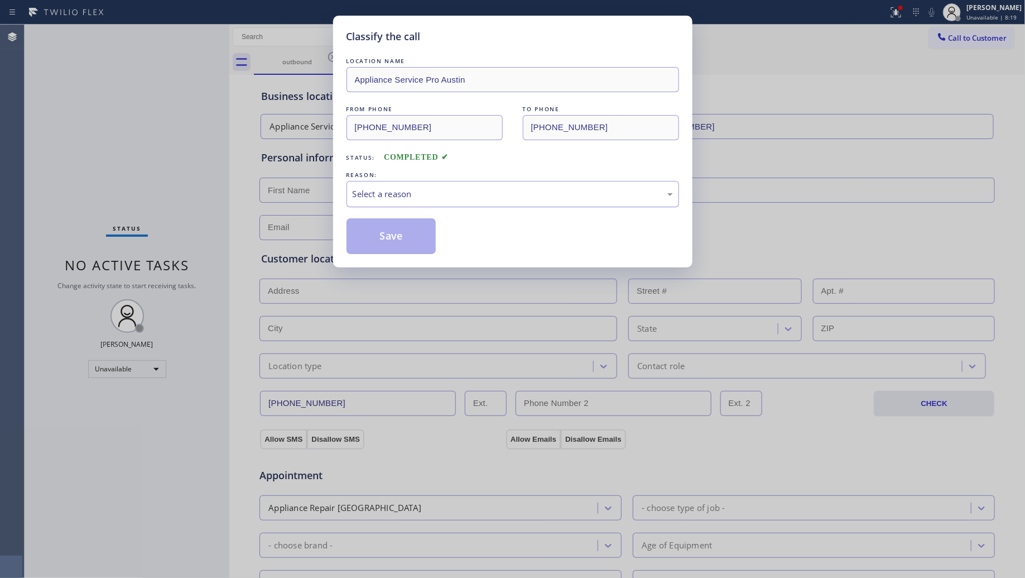
click at [425, 198] on div "Select a reason" at bounding box center [513, 194] width 320 height 13
click at [395, 204] on div "New Customer - Booked" at bounding box center [513, 194] width 333 height 26
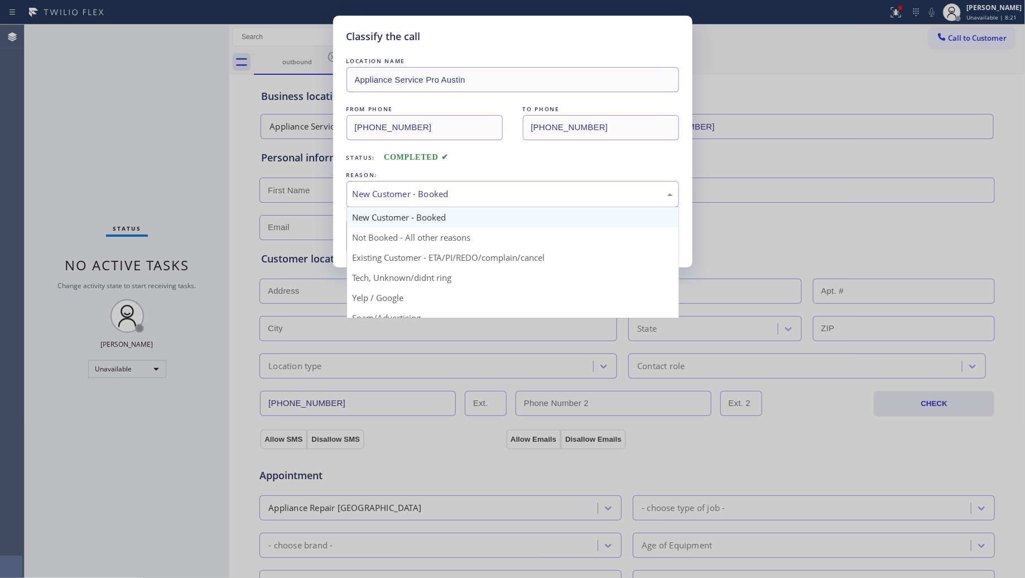
click at [383, 240] on button "Save" at bounding box center [392, 236] width 90 height 36
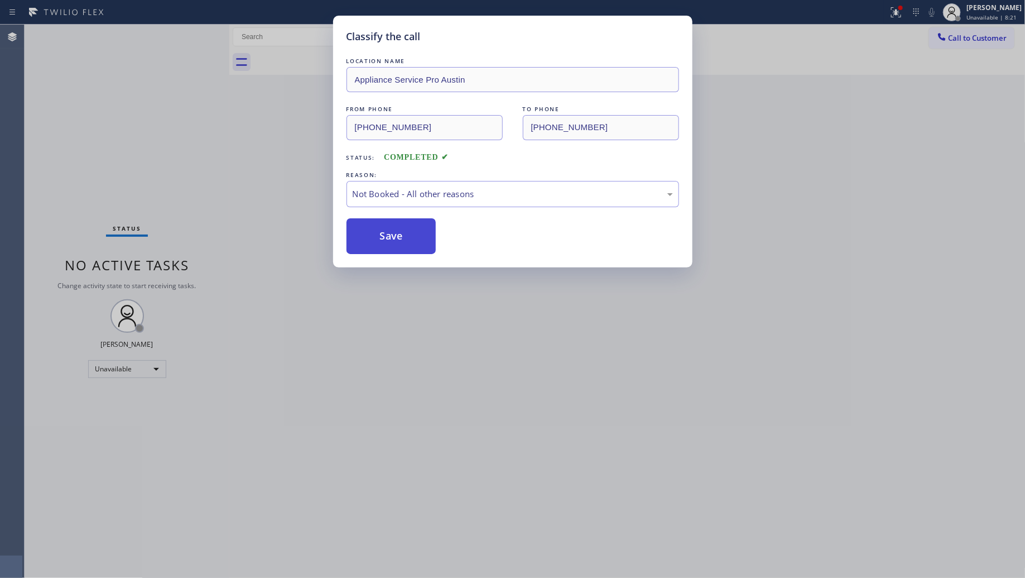
click at [383, 239] on button "Save" at bounding box center [392, 236] width 90 height 36
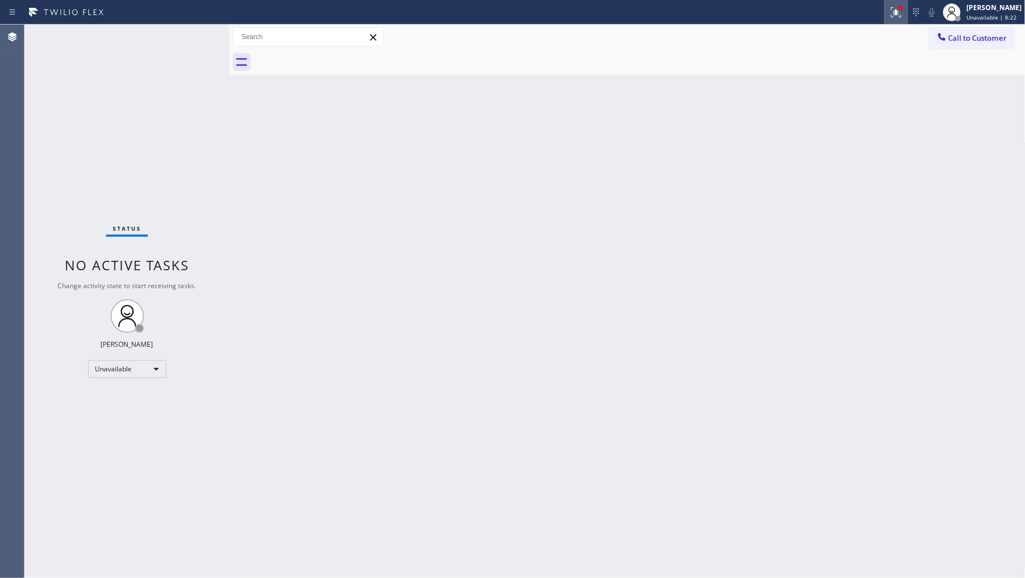
click at [898, 6] on icon at bounding box center [896, 12] width 13 height 13
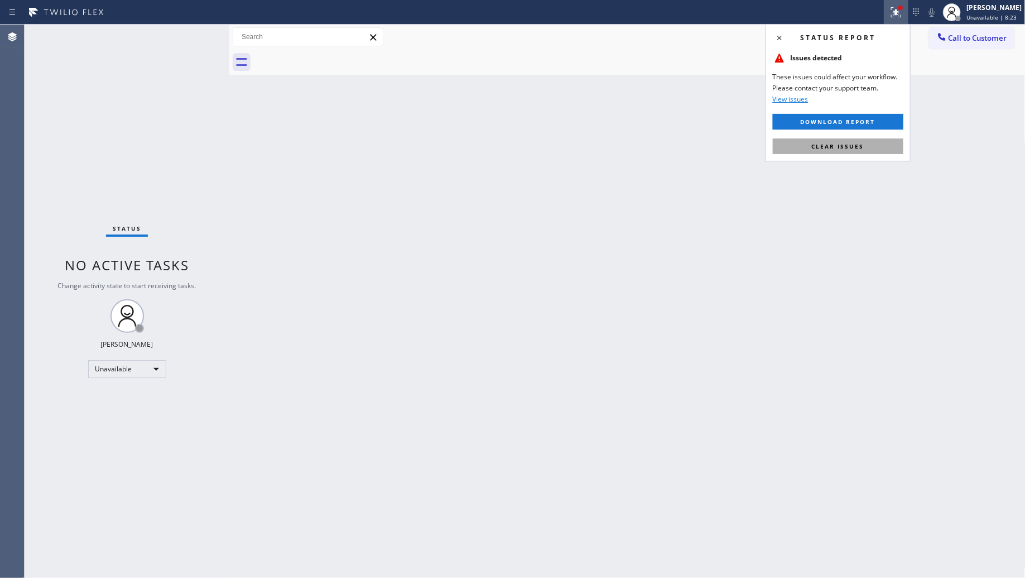
click at [843, 140] on button "Clear issues" at bounding box center [838, 146] width 131 height 16
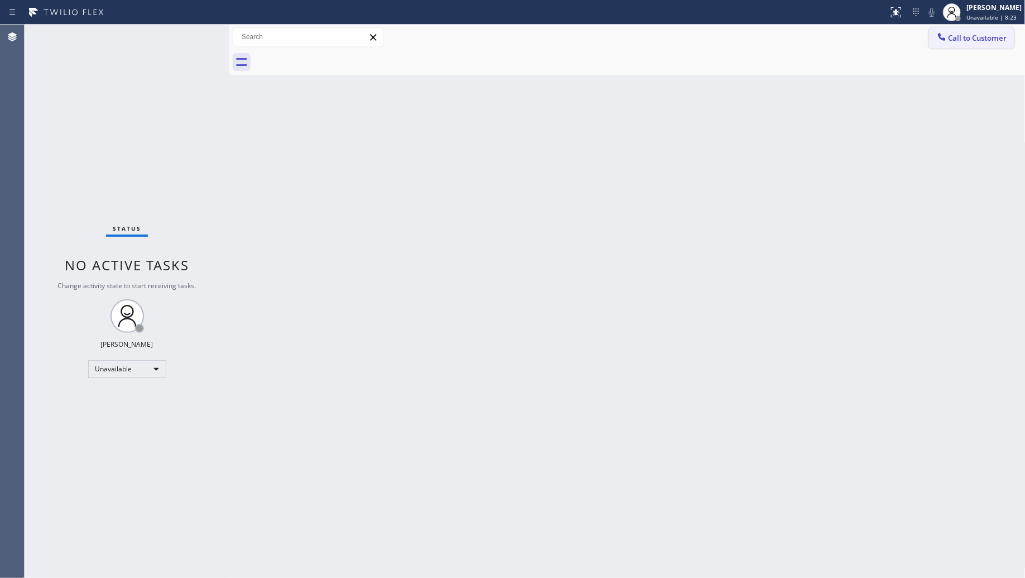
click at [958, 31] on button "Call to Customer" at bounding box center [971, 37] width 85 height 21
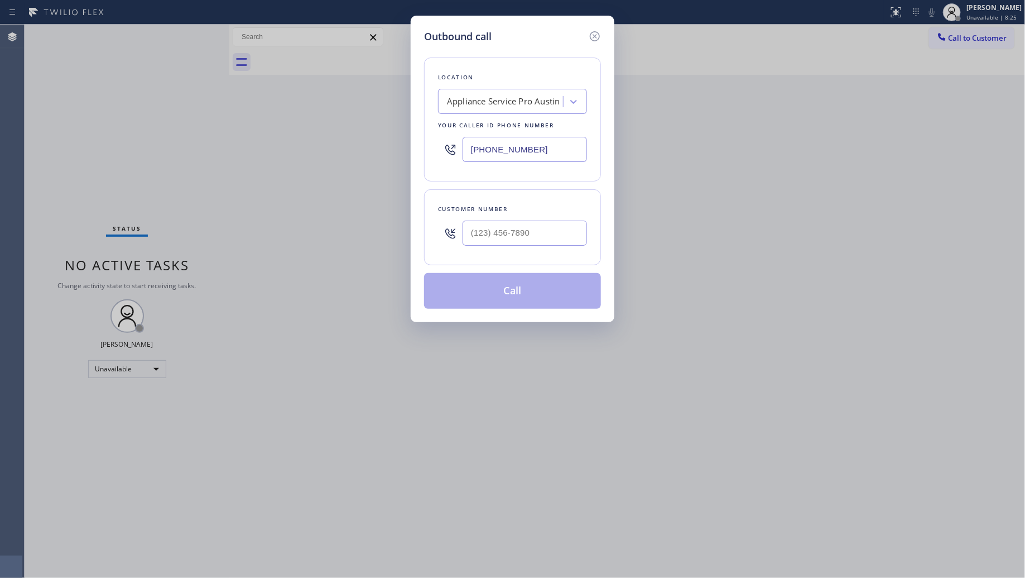
drag, startPoint x: 572, startPoint y: 148, endPoint x: 392, endPoint y: 146, distance: 179.7
click at [390, 148] on div "Outbound call Location Appliance Service Pro [GEOGRAPHIC_DATA] Your caller id p…" at bounding box center [512, 289] width 1025 height 578
paste input "689) 302-4375"
type input "[PHONE_NUMBER]"
click at [568, 238] on input "(___) ___-____" at bounding box center [525, 232] width 124 height 25
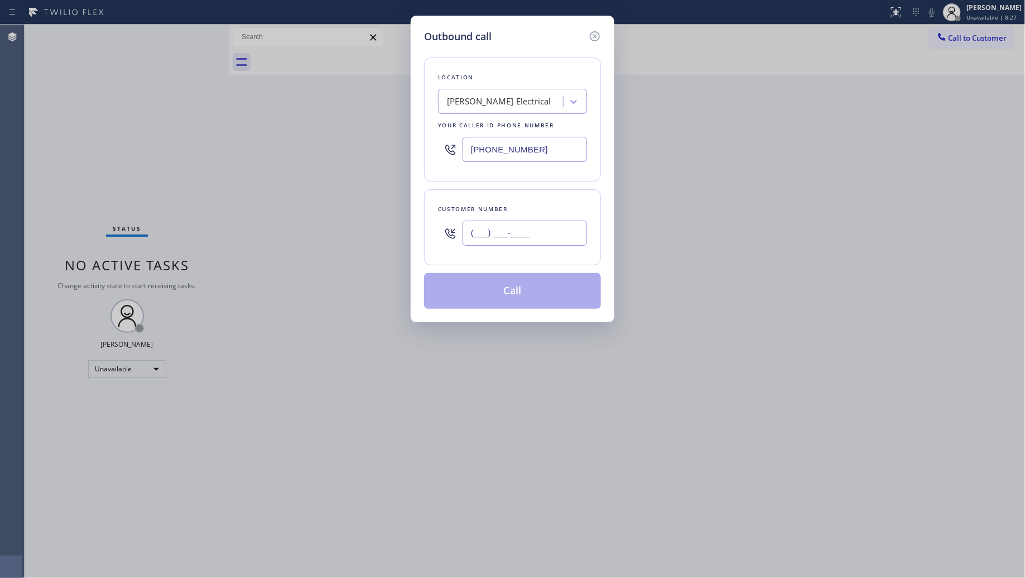
paste input "856) 783-9332"
type input "[PHONE_NUMBER]"
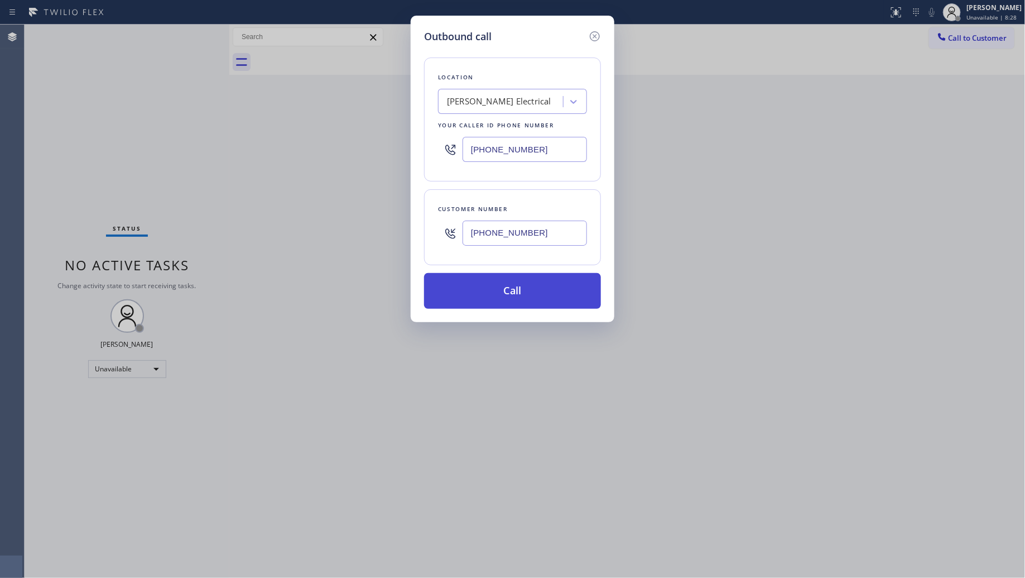
click at [518, 285] on button "Call" at bounding box center [512, 291] width 177 height 36
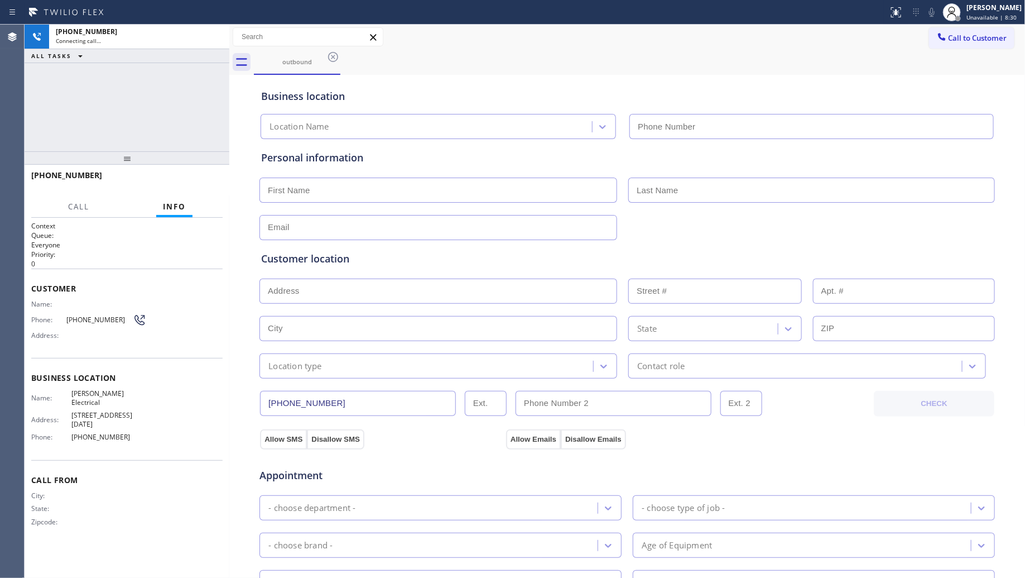
type input "[PHONE_NUMBER]"
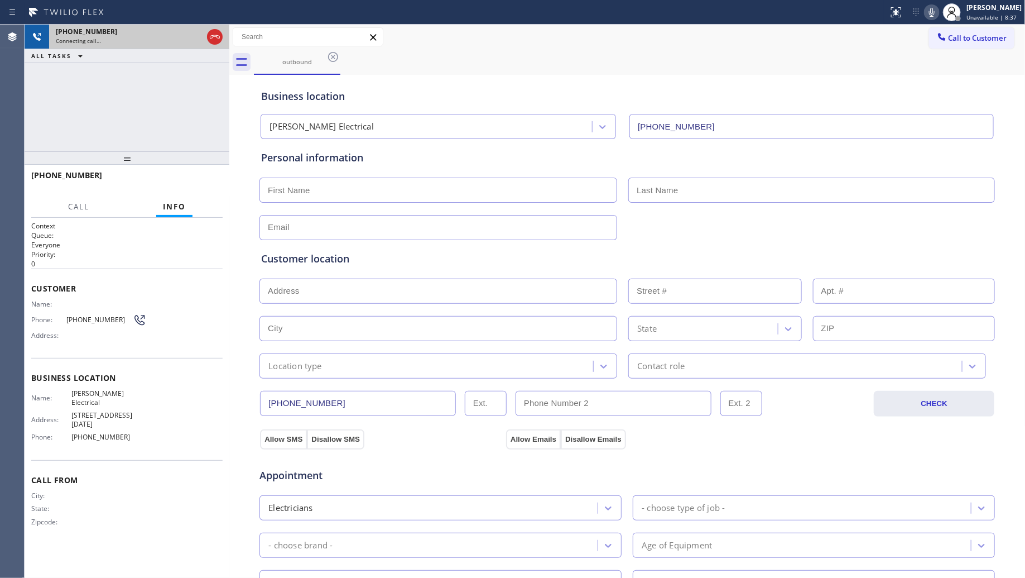
click at [216, 25] on div at bounding box center [215, 37] width 20 height 25
click at [215, 27] on div at bounding box center [215, 37] width 20 height 25
click at [215, 28] on div at bounding box center [215, 37] width 20 height 25
click at [211, 32] on icon at bounding box center [214, 36] width 13 height 13
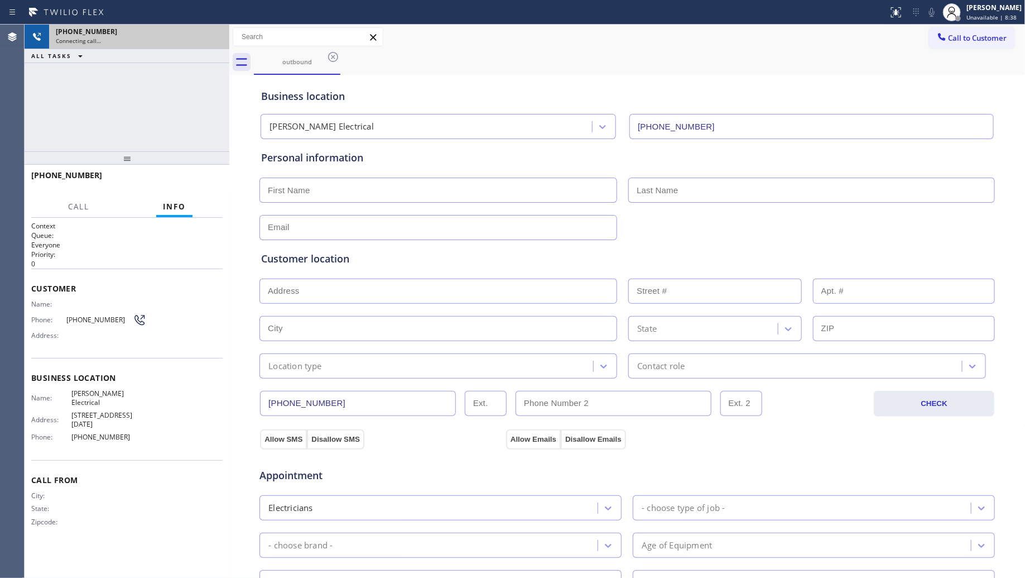
click at [211, 32] on div "[PHONE_NUMBER]" at bounding box center [139, 31] width 167 height 9
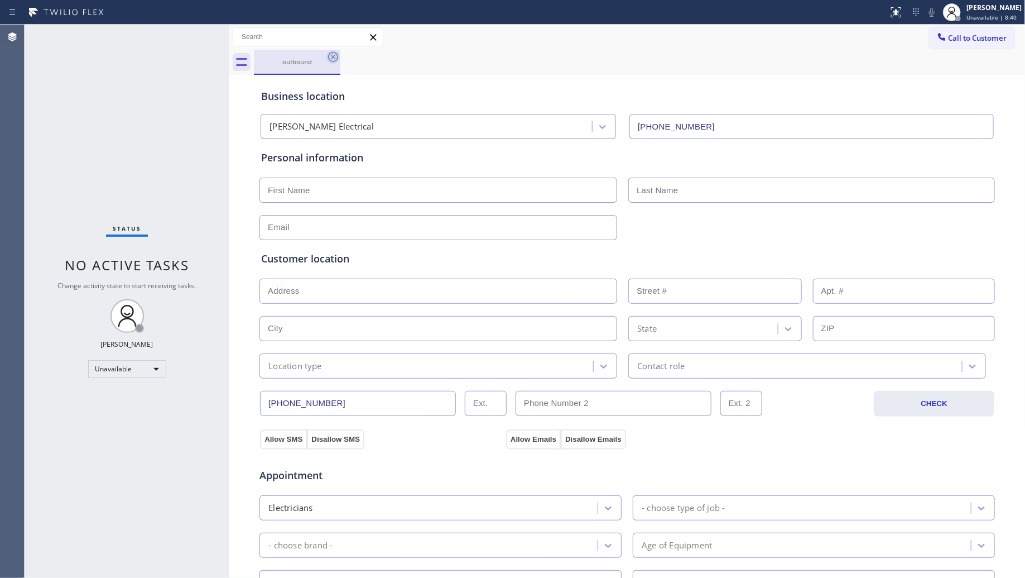
click at [338, 55] on icon at bounding box center [332, 56] width 13 height 13
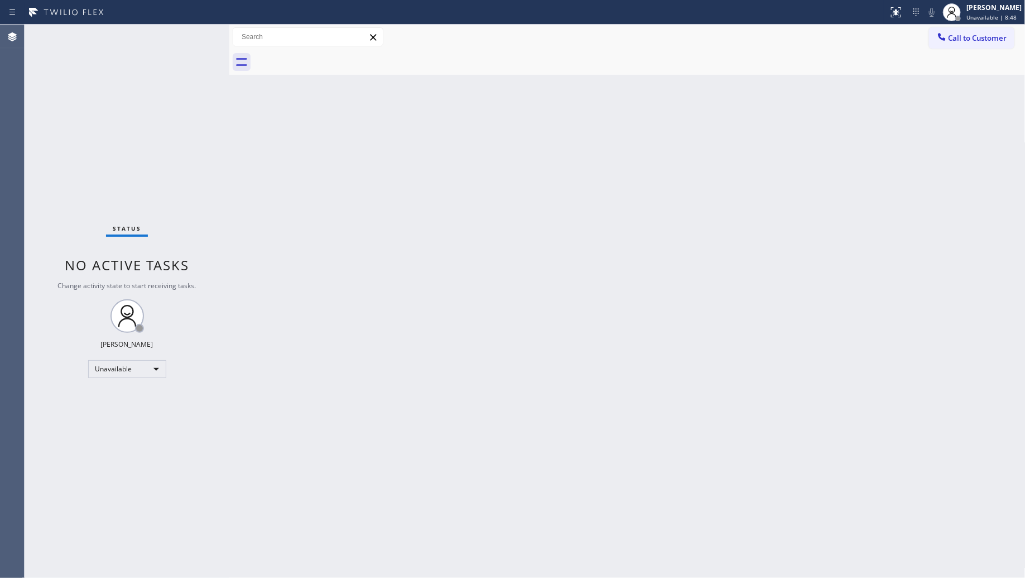
drag, startPoint x: 816, startPoint y: 59, endPoint x: 922, endPoint y: 38, distance: 108.7
click at [819, 57] on div at bounding box center [640, 62] width 772 height 25
click at [977, 33] on span "Call to Customer" at bounding box center [978, 38] width 59 height 10
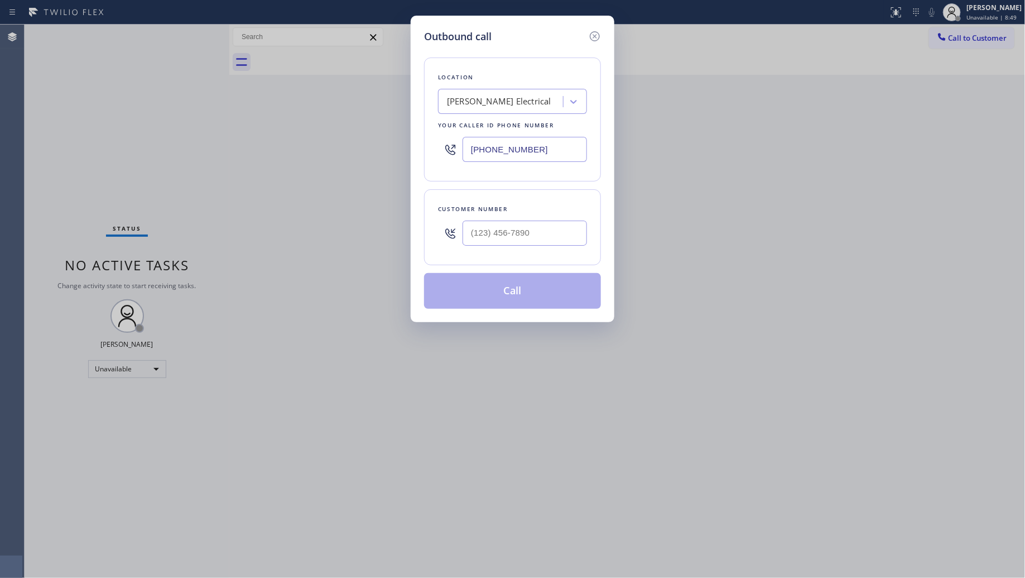
drag, startPoint x: 540, startPoint y: 150, endPoint x: 409, endPoint y: 135, distance: 131.9
click at [375, 150] on div "Outbound call Location [PERSON_NAME] Electrical Your caller id phone number [PH…" at bounding box center [512, 289] width 1025 height 578
paste input "818) 740-472"
type input "[PHONE_NUMBER]"
click at [553, 232] on input "(___) ___-____" at bounding box center [525, 232] width 124 height 25
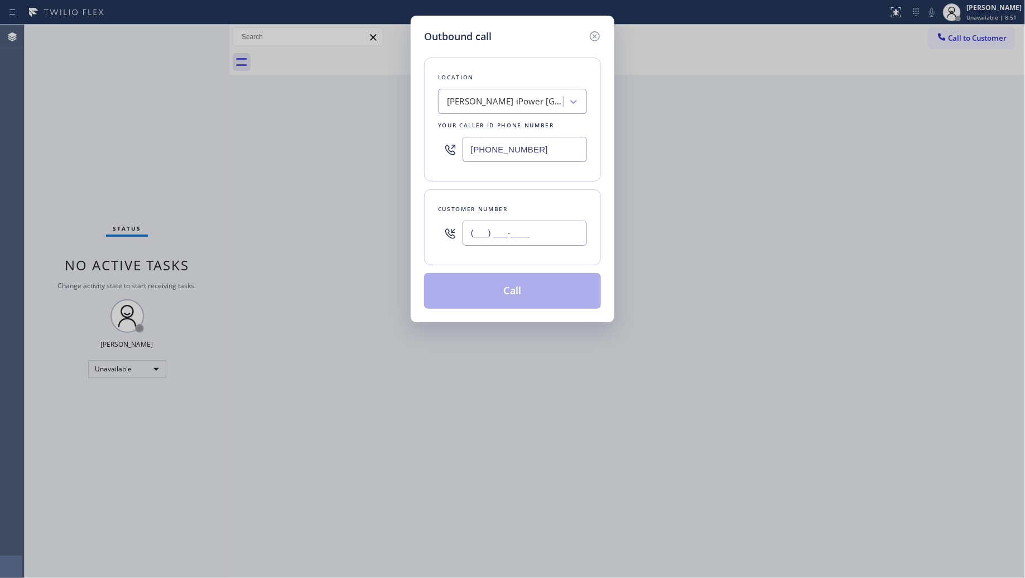
paste input "708) 802-3315"
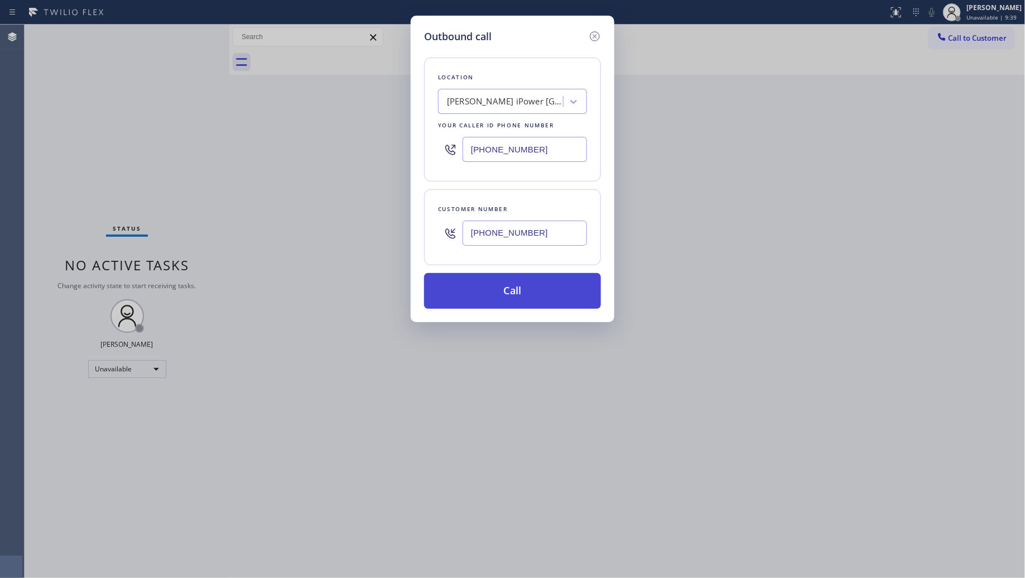
type input "[PHONE_NUMBER]"
click at [526, 296] on button "Call" at bounding box center [512, 291] width 177 height 36
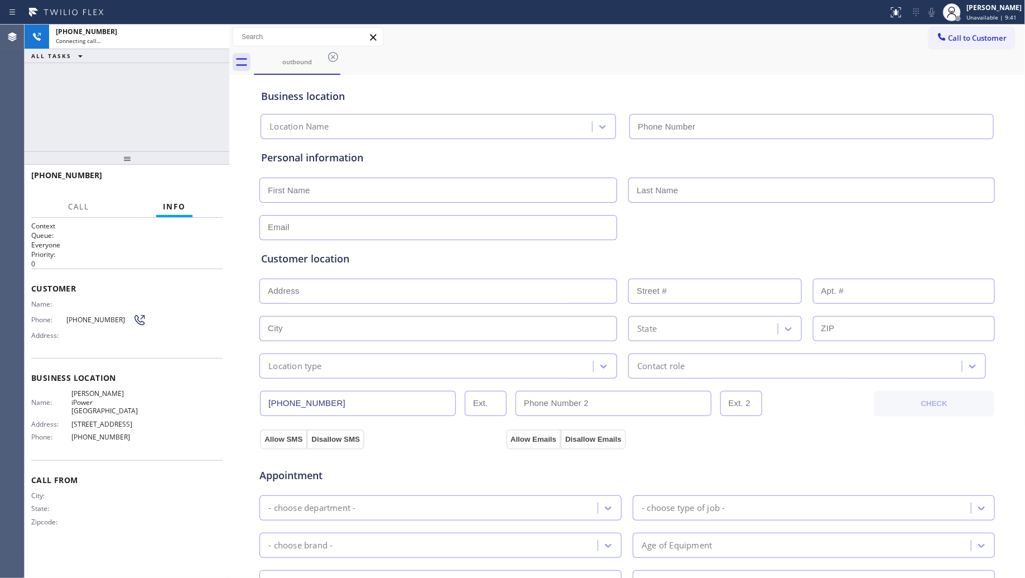
type input "[PHONE_NUMBER]"
click at [754, 66] on div "outbound" at bounding box center [640, 62] width 772 height 25
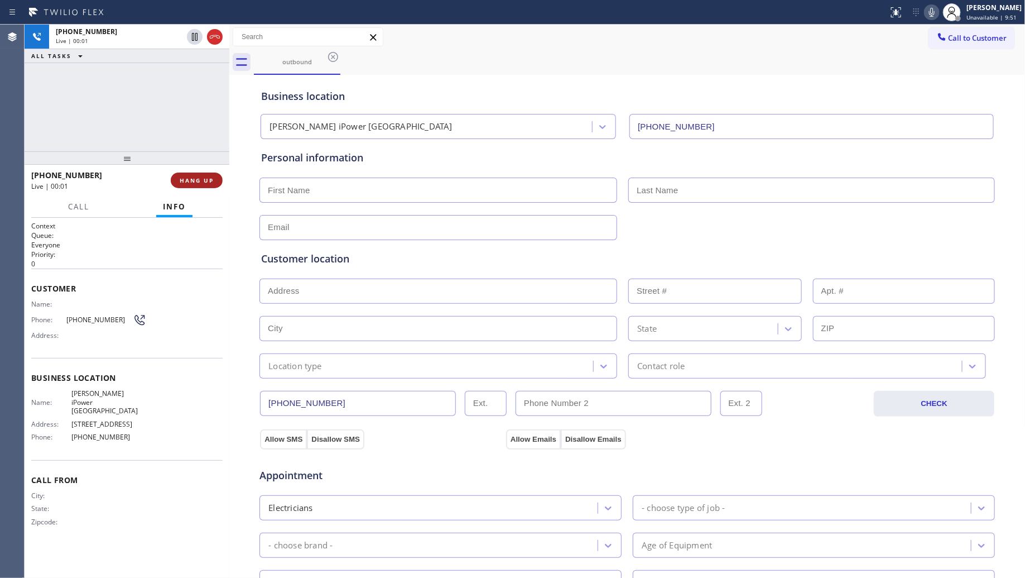
click at [208, 174] on button "HANG UP" at bounding box center [197, 180] width 52 height 16
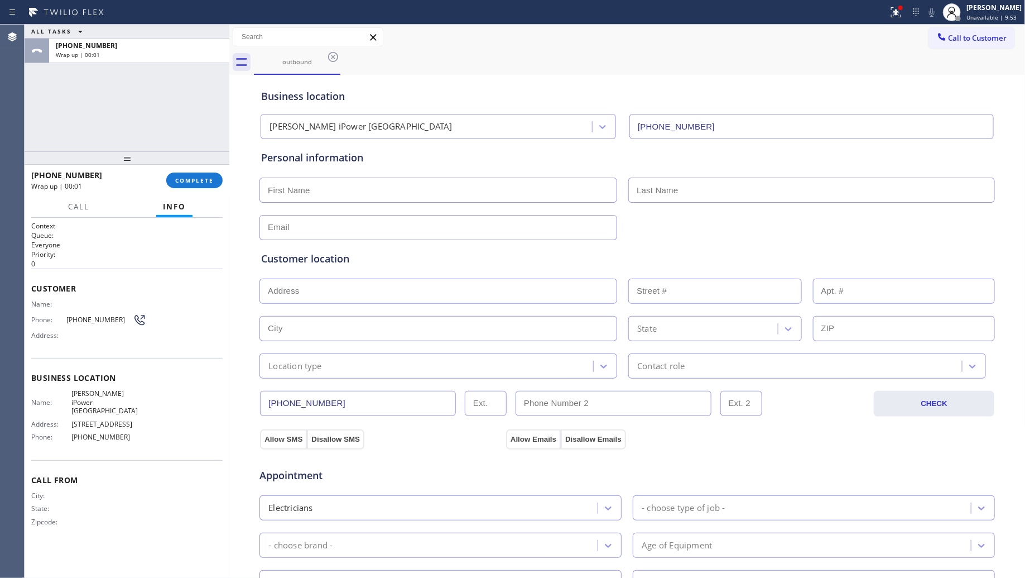
click at [194, 177] on span "COMPLETE" at bounding box center [194, 180] width 39 height 8
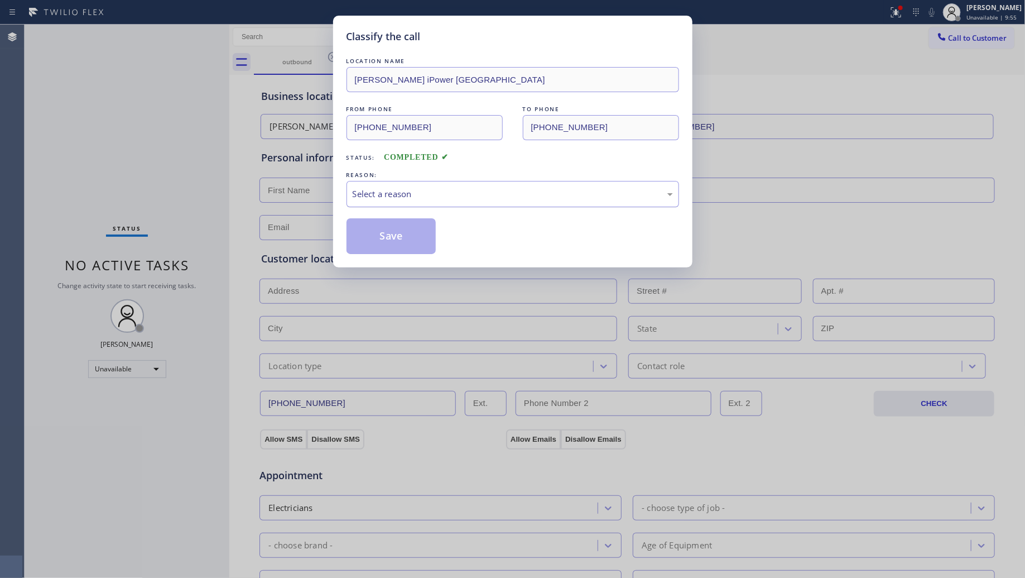
click at [394, 200] on div "Select a reason" at bounding box center [513, 194] width 320 height 13
click at [397, 237] on button "Save" at bounding box center [392, 236] width 90 height 36
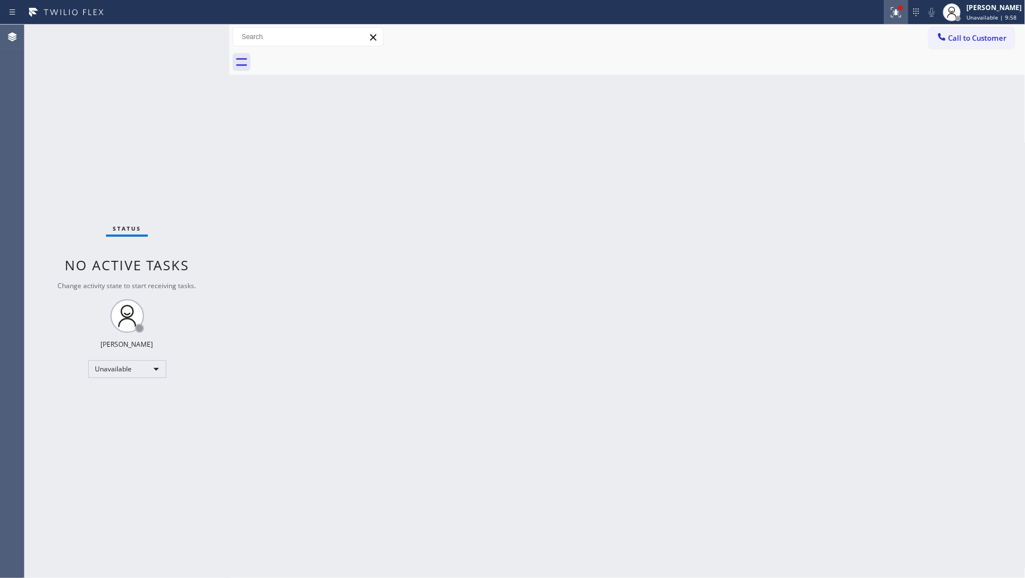
click at [890, 12] on div at bounding box center [896, 12] width 25 height 13
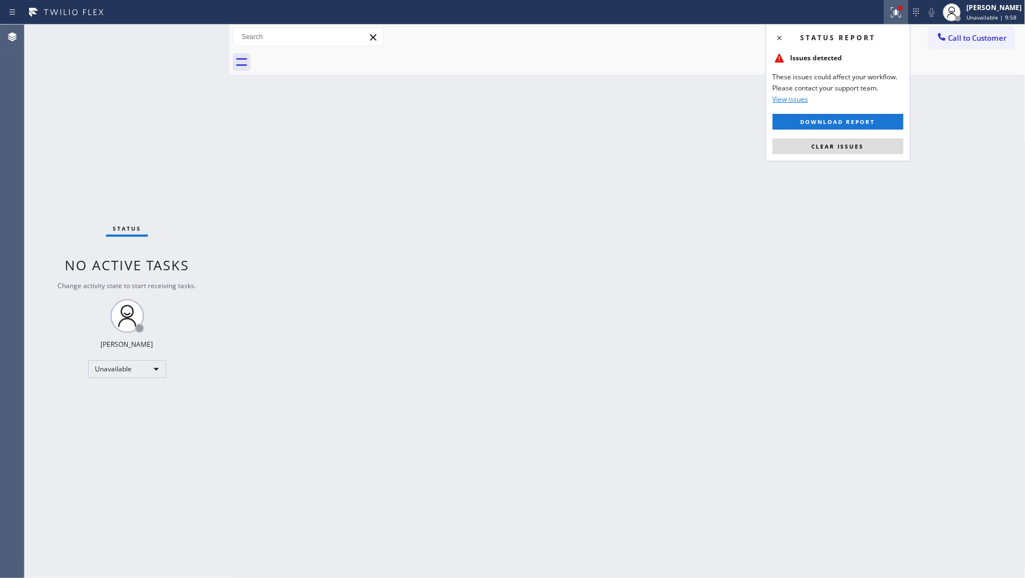
click at [846, 137] on div "Status report Issues detected These issues could affect your workflow. Please c…" at bounding box center [838, 92] width 145 height 137
click at [863, 140] on button "Clear issues" at bounding box center [838, 146] width 131 height 16
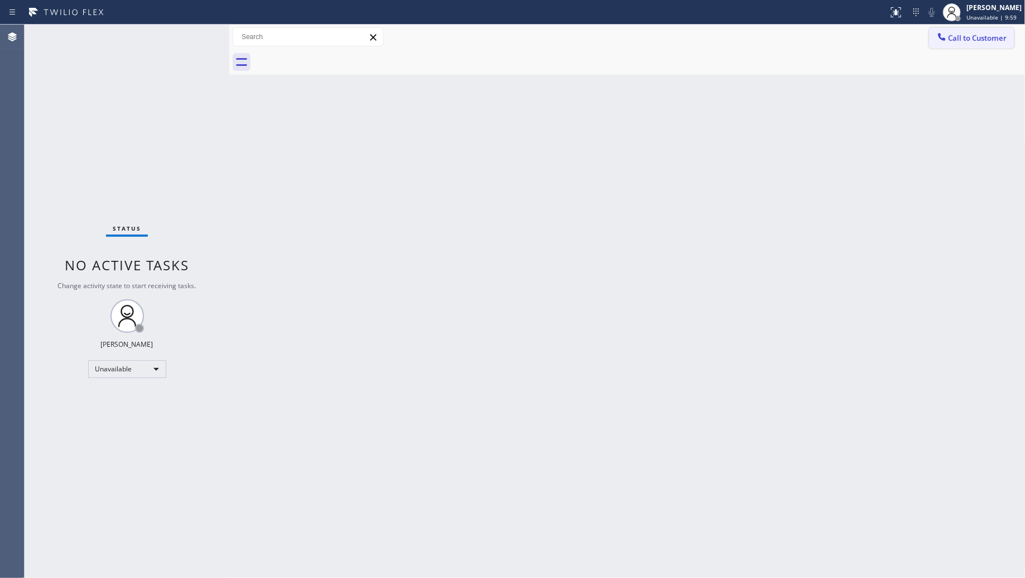
click at [960, 45] on button "Call to Customer" at bounding box center [971, 37] width 85 height 21
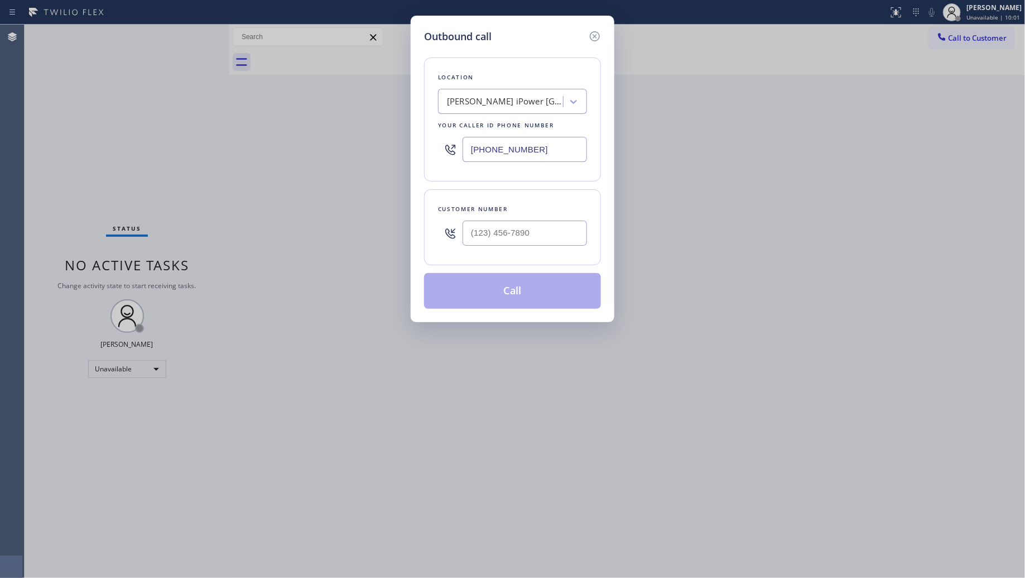
drag, startPoint x: 570, startPoint y: 142, endPoint x: 442, endPoint y: 162, distance: 129.3
click at [442, 162] on div "[PHONE_NUMBER]" at bounding box center [512, 149] width 149 height 36
paste input "56) 373-4950"
type input "[PHONE_NUMBER]"
drag, startPoint x: 537, startPoint y: 229, endPoint x: 579, endPoint y: 204, distance: 49.0
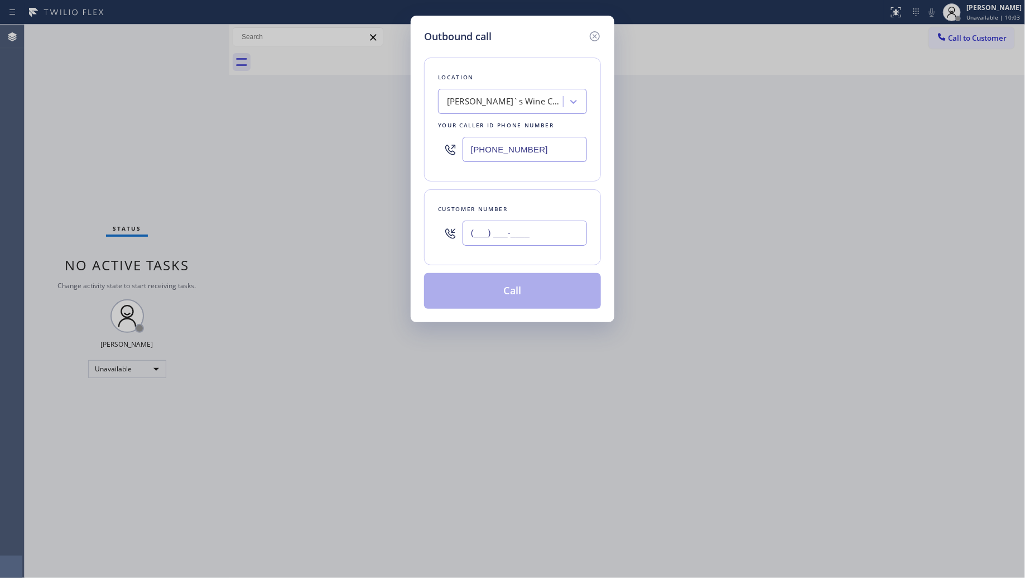
click at [537, 229] on input "(___) ___-____" at bounding box center [525, 232] width 124 height 25
paste input "267) 671-6818"
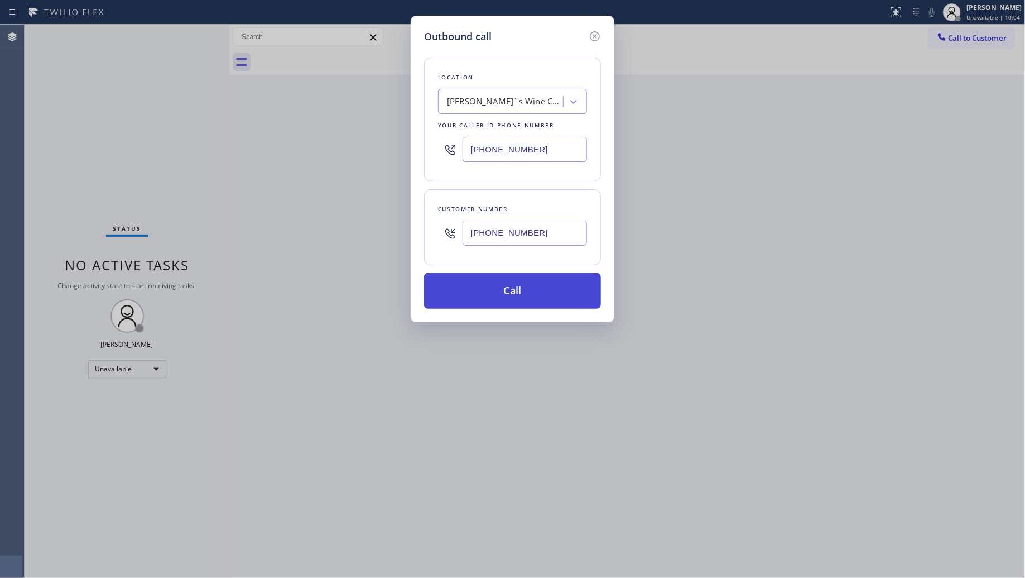
type input "[PHONE_NUMBER]"
click at [518, 289] on button "Call" at bounding box center [512, 291] width 177 height 36
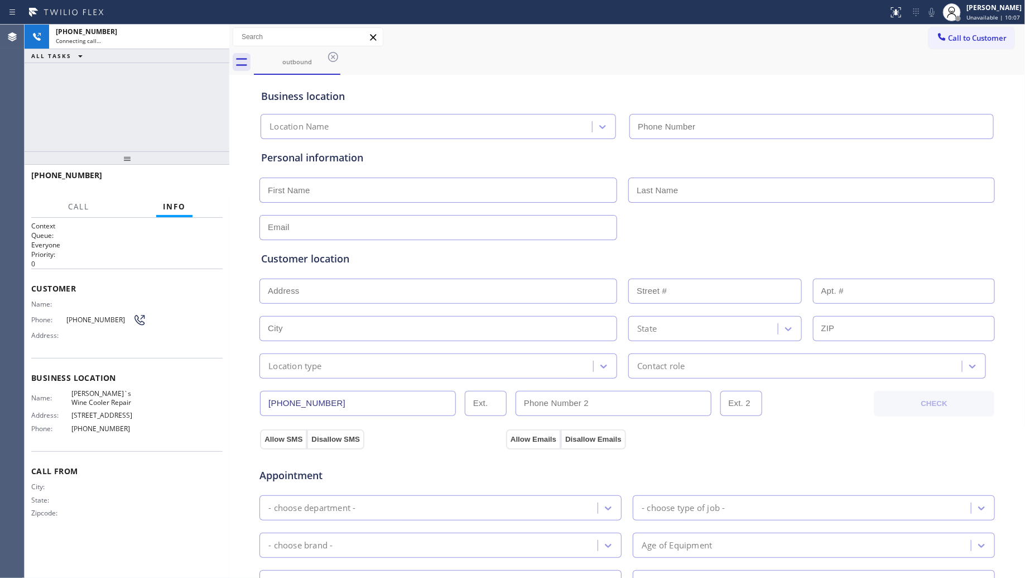
type input "[PHONE_NUMBER]"
click at [704, 86] on div "Business location [PERSON_NAME]`s Wine Cooler Repair [PHONE_NUMBER]" at bounding box center [627, 108] width 737 height 61
click at [704, 85] on div "Business location [PERSON_NAME]`s Wine Cooler Repair [PHONE_NUMBER]" at bounding box center [627, 108] width 737 height 61
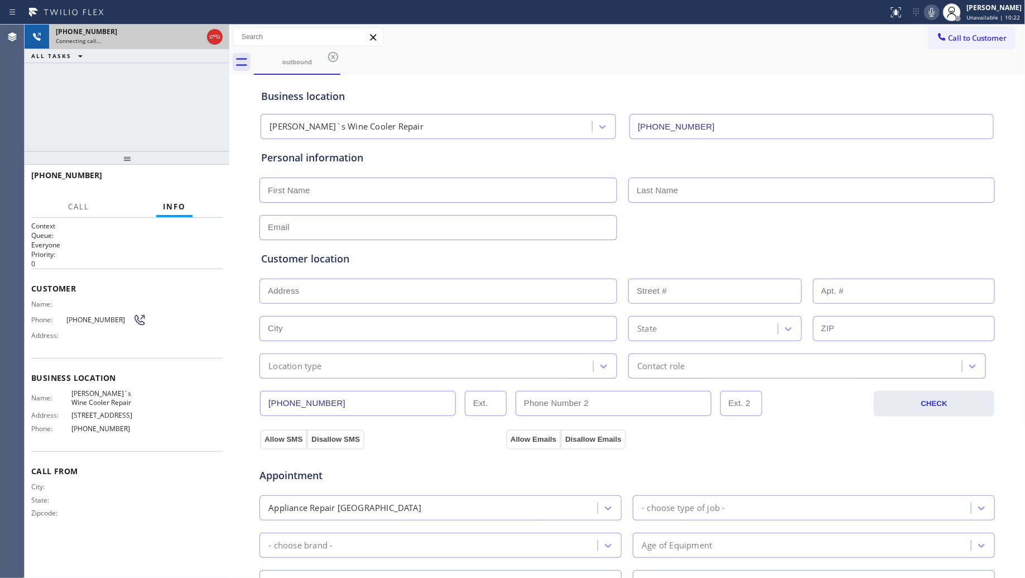
click at [220, 35] on div at bounding box center [215, 36] width 16 height 13
click at [219, 37] on div "Connecting call…" at bounding box center [139, 41] width 167 height 8
click at [218, 37] on div "Connecting call…" at bounding box center [139, 41] width 167 height 8
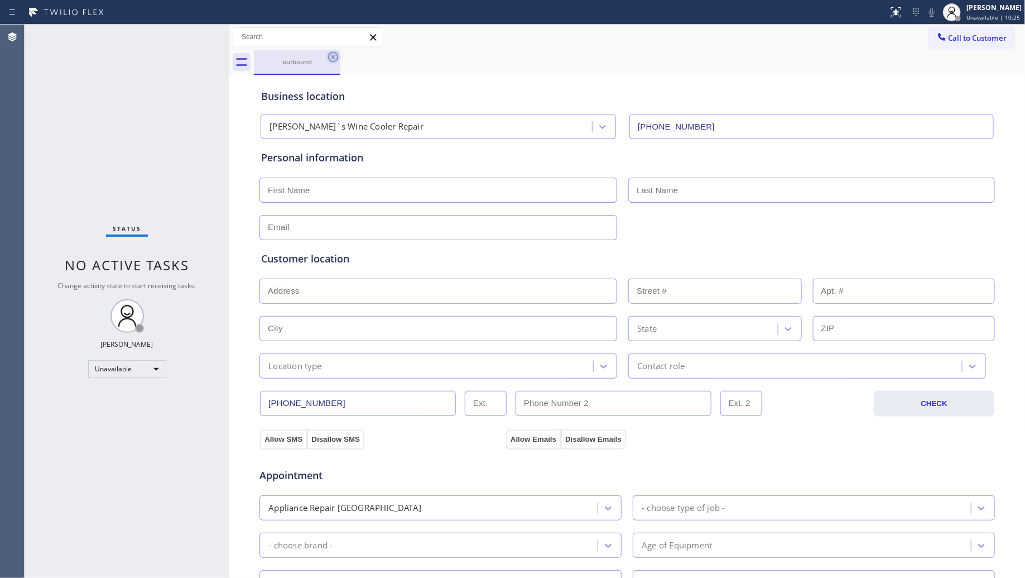
click at [333, 59] on icon at bounding box center [332, 56] width 13 height 13
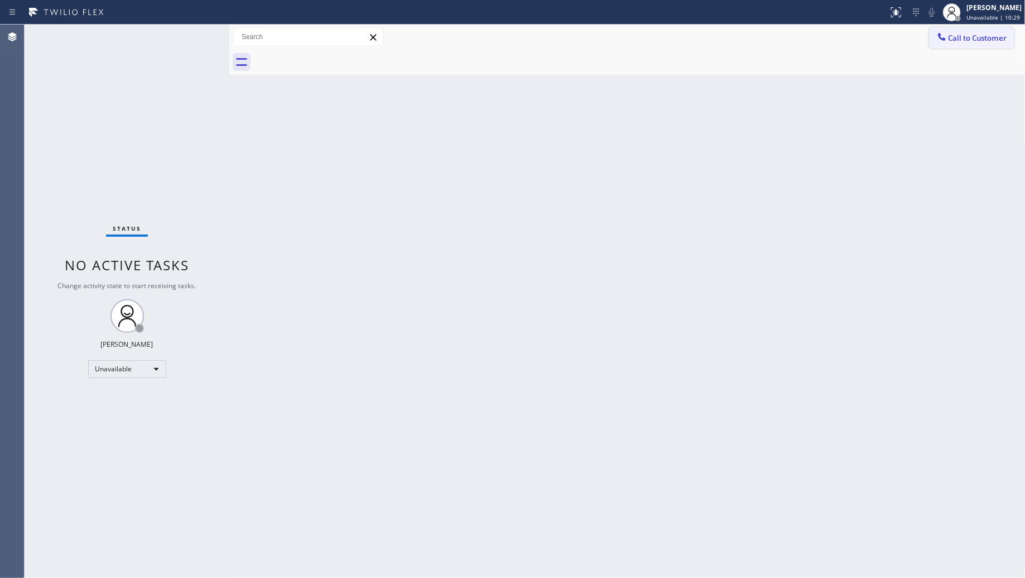
click at [963, 27] on button "Call to Customer" at bounding box center [971, 37] width 85 height 21
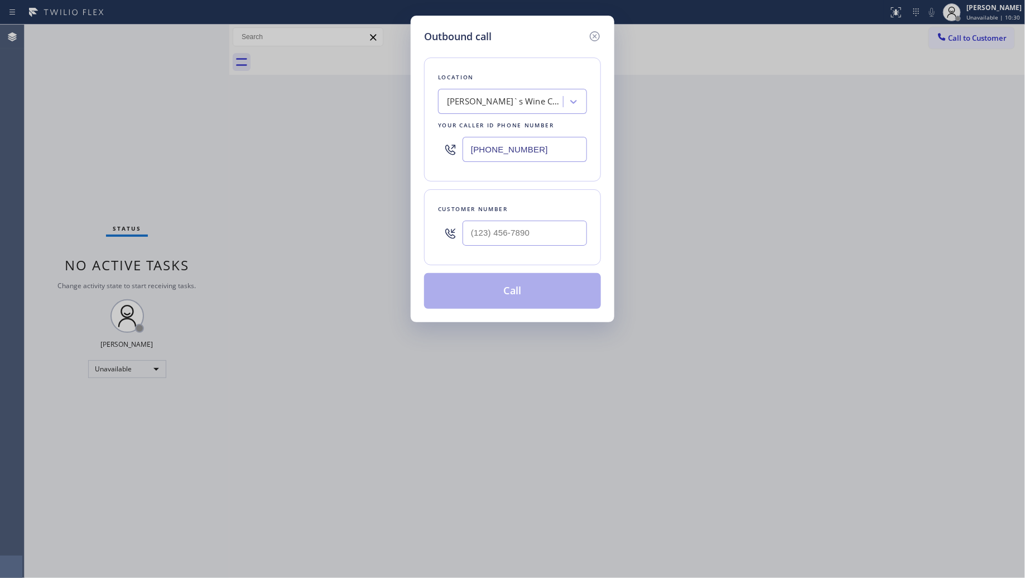
drag, startPoint x: 549, startPoint y: 145, endPoint x: 441, endPoint y: 146, distance: 107.7
click at [441, 146] on div "[PHONE_NUMBER]" at bounding box center [512, 149] width 149 height 36
paste input "503) 694-4934"
type input "[PHONE_NUMBER]"
click at [526, 227] on input "(___) ___-____" at bounding box center [525, 232] width 124 height 25
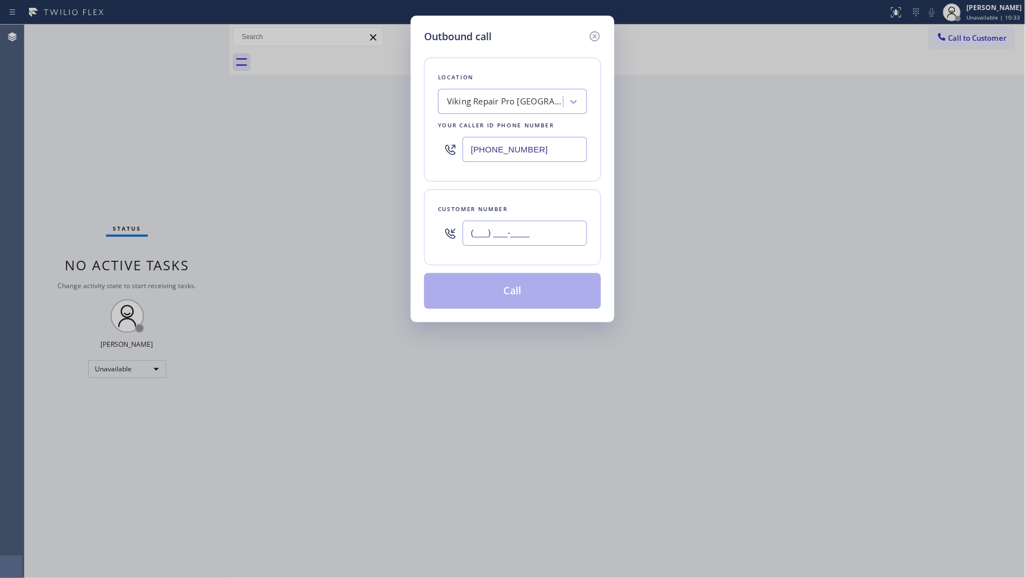
paste input "305) 771-6197"
type input "[PHONE_NUMBER]"
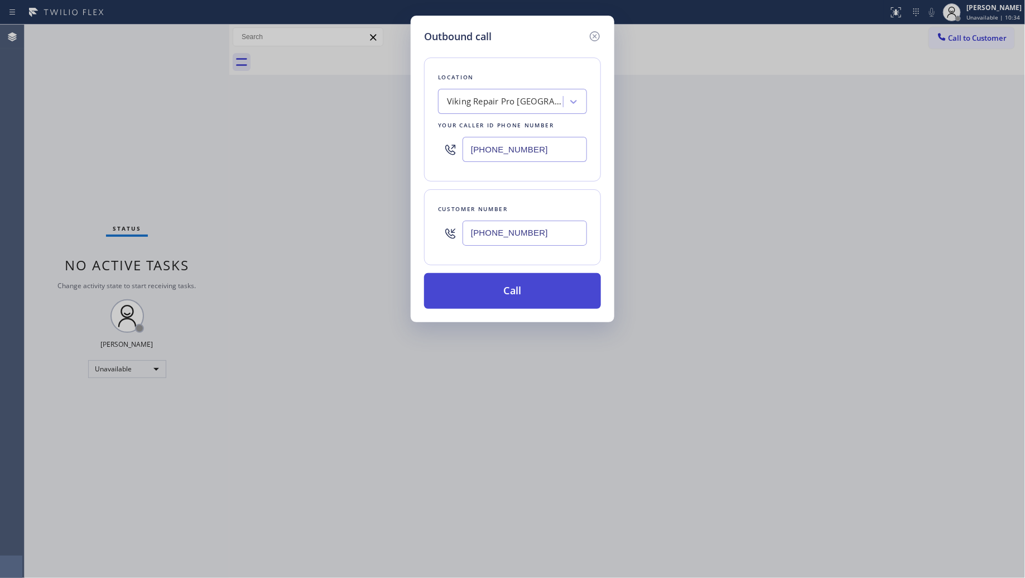
click at [509, 300] on button "Call" at bounding box center [512, 291] width 177 height 36
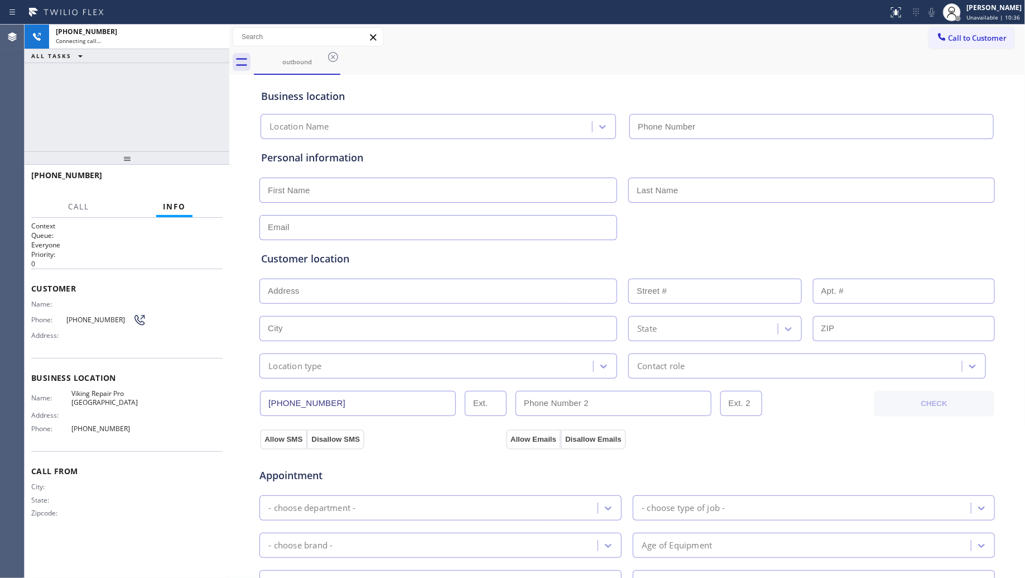
type input "[PHONE_NUMBER]"
click at [792, 73] on div "Business location Viking Repair Pro [GEOGRAPHIC_DATA] [PHONE_NUMBER]" at bounding box center [627, 106] width 737 height 66
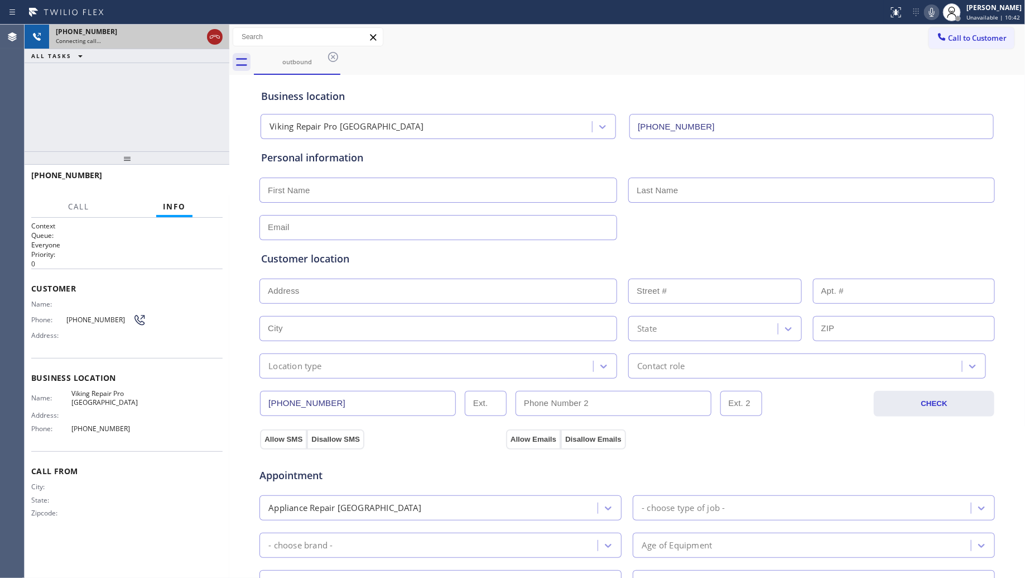
click at [214, 37] on icon at bounding box center [214, 36] width 13 height 13
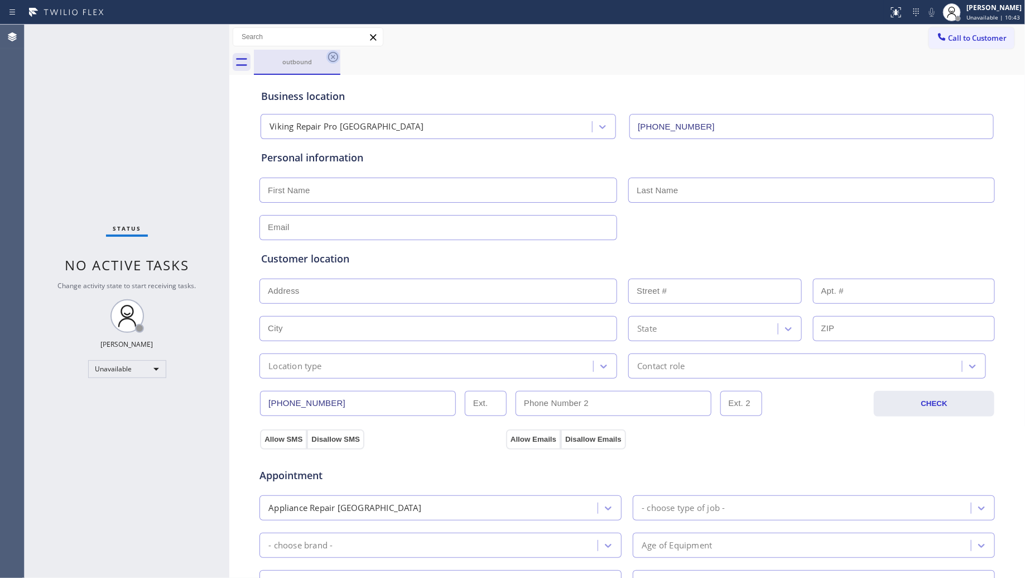
drag, startPoint x: 332, startPoint y: 57, endPoint x: 340, endPoint y: 63, distance: 10.4
click at [332, 57] on icon at bounding box center [332, 56] width 13 height 13
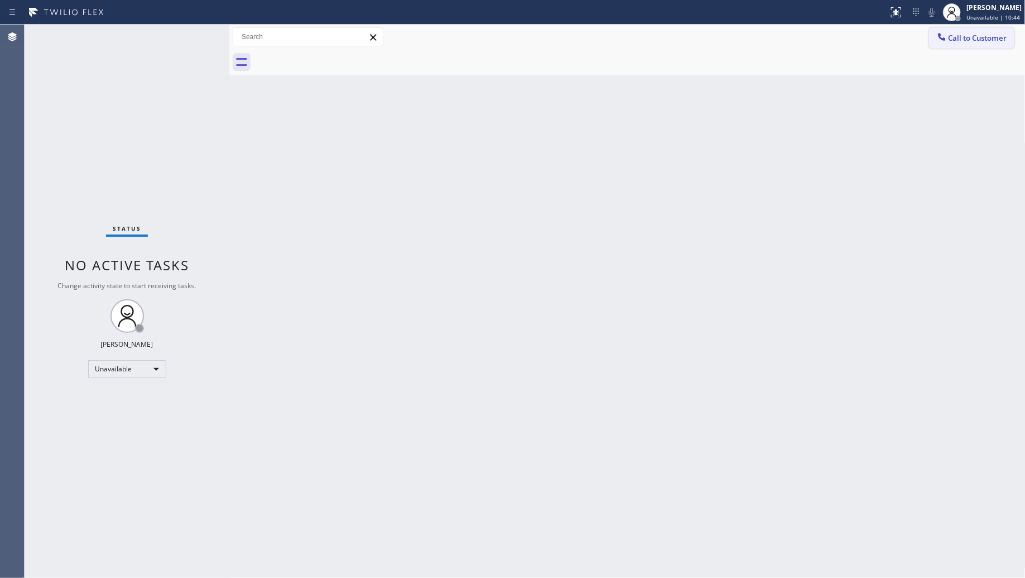
click at [953, 34] on span "Call to Customer" at bounding box center [978, 38] width 59 height 10
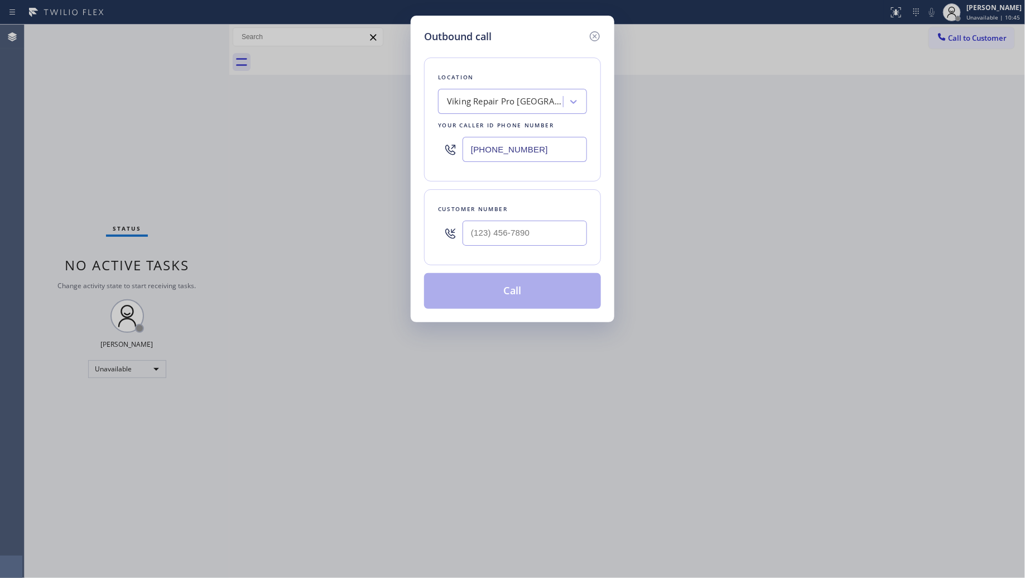
drag, startPoint x: 530, startPoint y: 148, endPoint x: 464, endPoint y: 149, distance: 66.4
click at [451, 148] on div "[PHONE_NUMBER]" at bounding box center [512, 149] width 149 height 36
paste input "360) 469-5900"
type input "[PHONE_NUMBER]"
click at [542, 238] on input "(___) ___-____" at bounding box center [525, 232] width 124 height 25
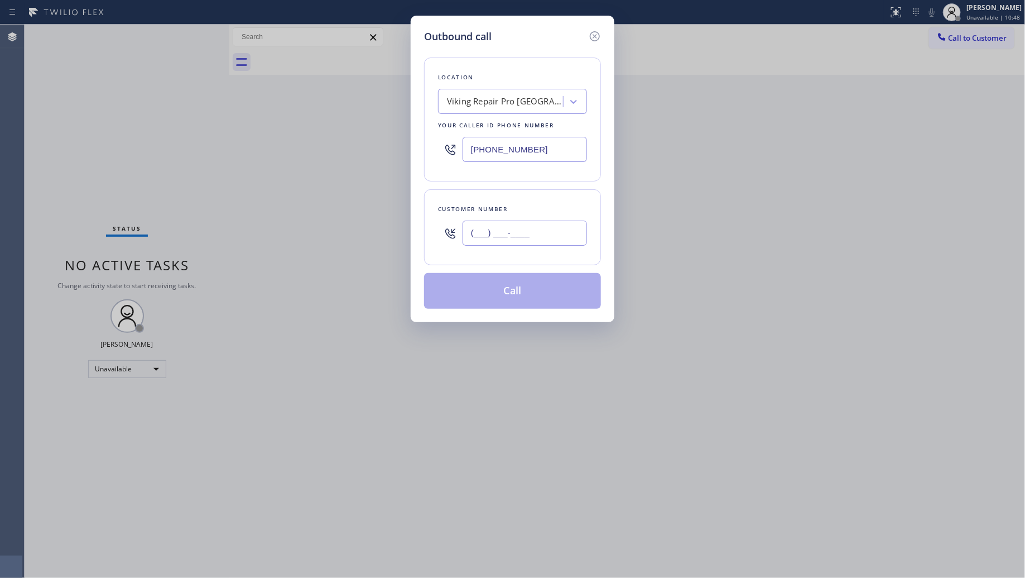
paste input "360) 626-5927"
type input "[PHONE_NUMBER]"
click at [509, 290] on button "Call" at bounding box center [512, 291] width 177 height 36
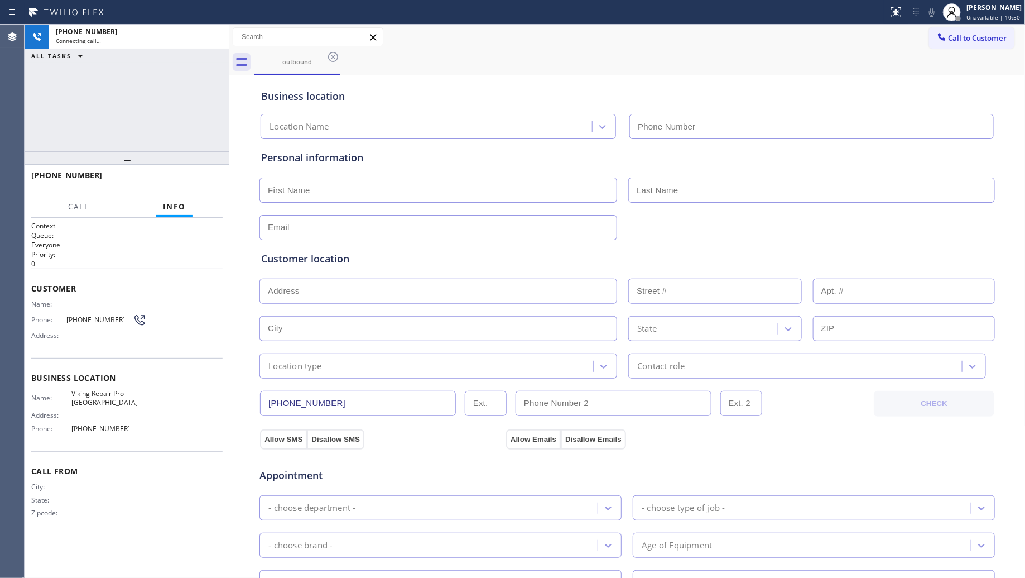
type input "[PHONE_NUMBER]"
click at [587, 84] on div "Business location Viking Repair Pro [GEOGRAPHIC_DATA] [PHONE_NUMBER]" at bounding box center [627, 108] width 737 height 61
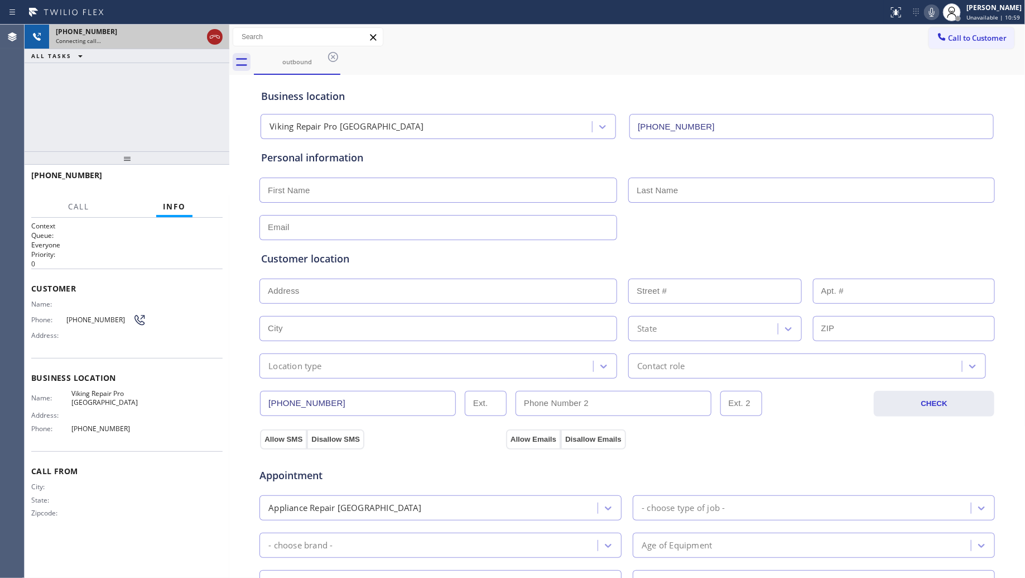
click at [212, 40] on icon at bounding box center [214, 36] width 13 height 13
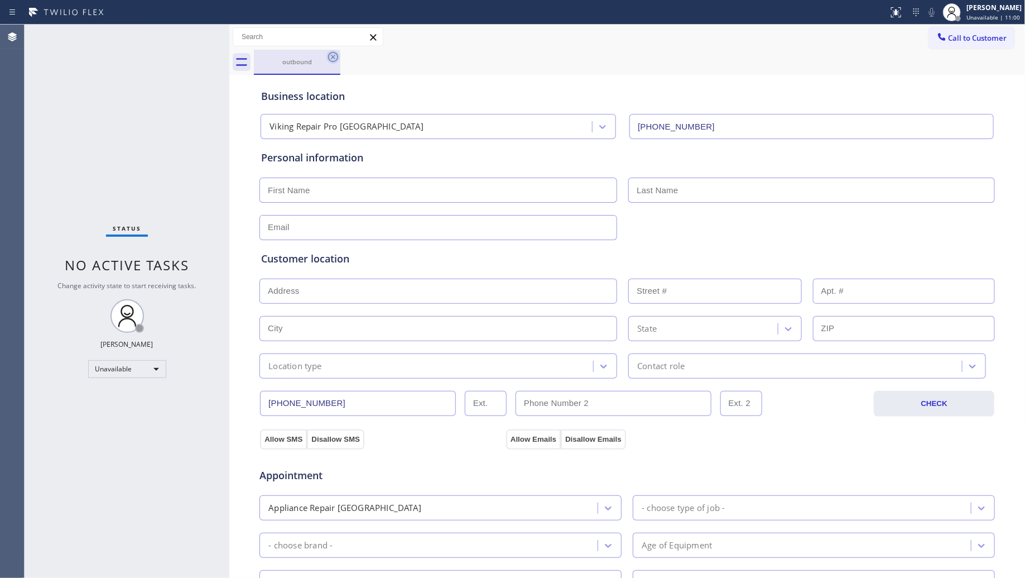
click at [334, 54] on icon at bounding box center [332, 56] width 13 height 13
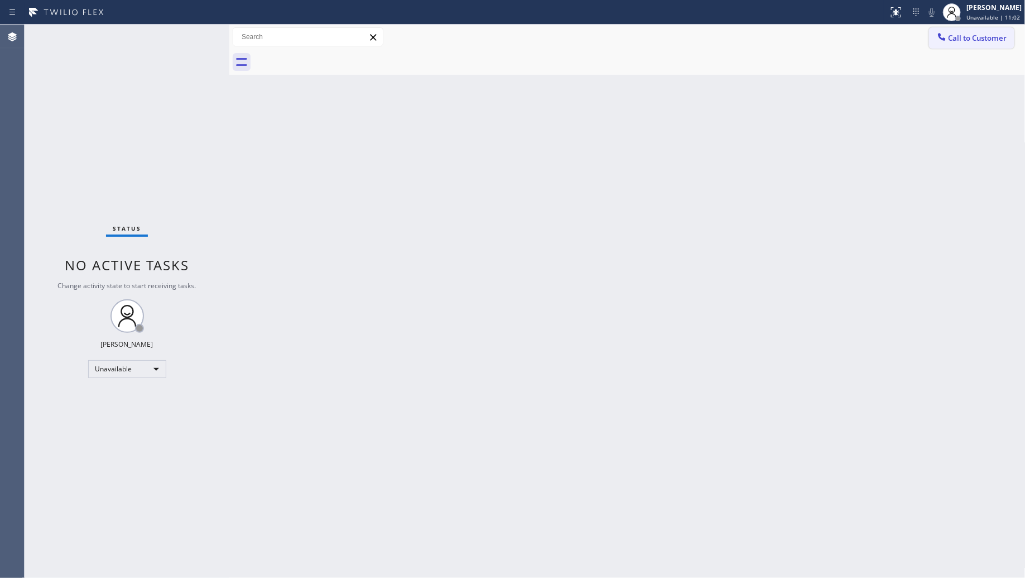
click at [975, 36] on span "Call to Customer" at bounding box center [978, 38] width 59 height 10
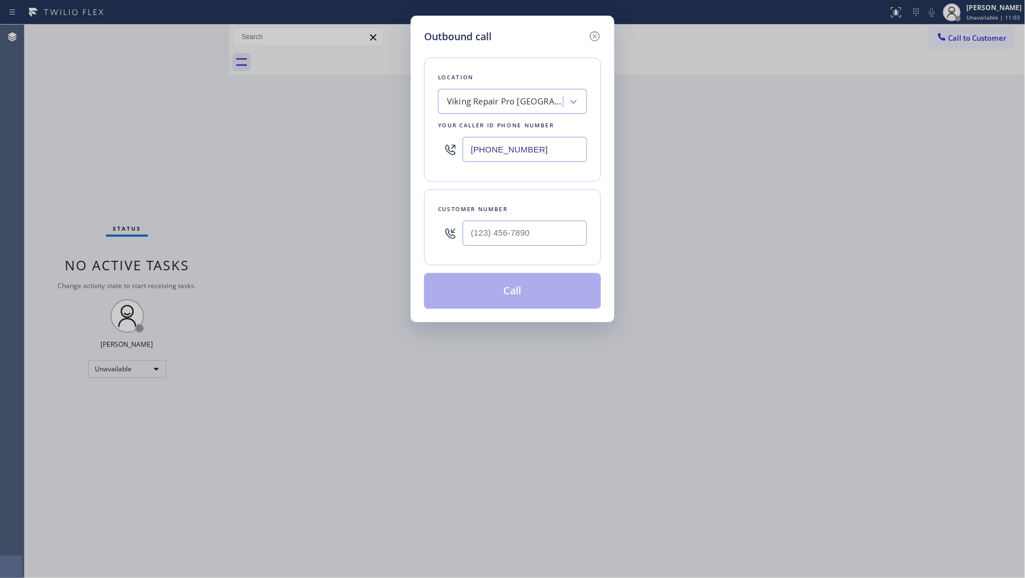
drag, startPoint x: 542, startPoint y: 152, endPoint x: 372, endPoint y: 146, distance: 170.3
click at [377, 146] on div "Outbound call Location Viking Repair Pro [GEOGRAPHIC_DATA] Your caller id phone…" at bounding box center [512, 289] width 1025 height 578
paste input "503) 386-0333"
type input "[PHONE_NUMBER]"
click at [549, 229] on input "(___) ___-____" at bounding box center [525, 232] width 124 height 25
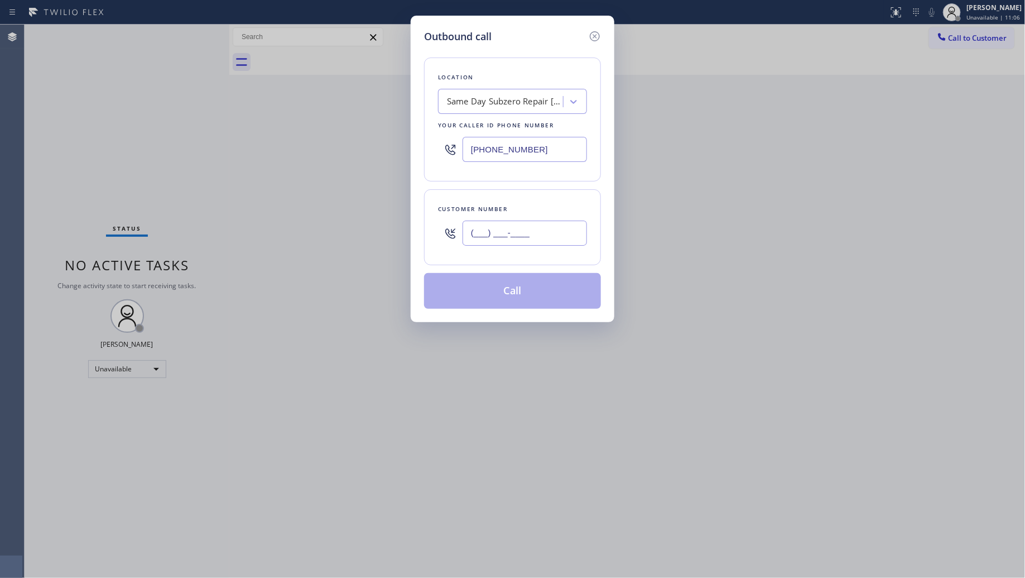
paste input "305) 771-6197"
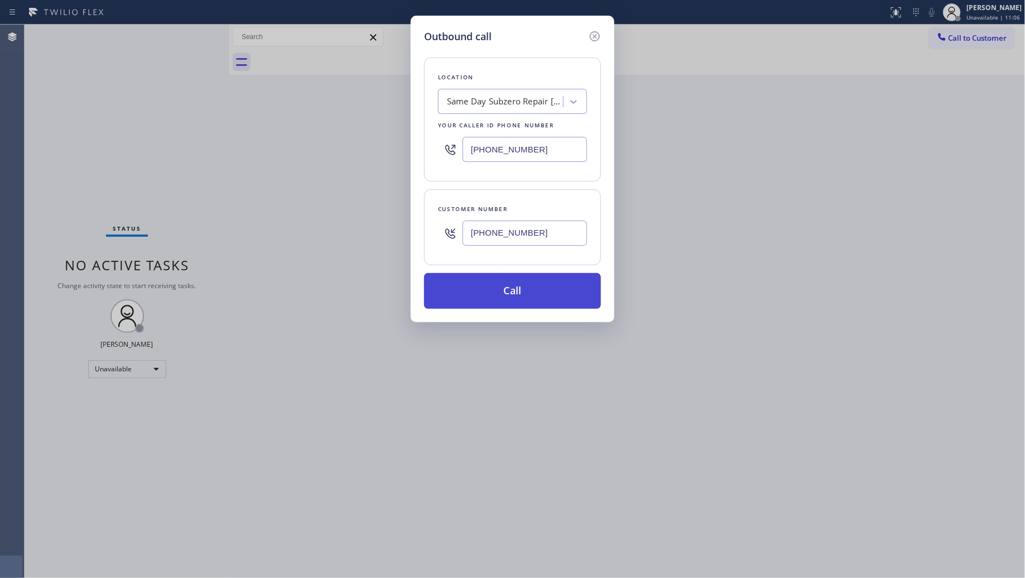
type input "[PHONE_NUMBER]"
click at [514, 294] on button "Call" at bounding box center [512, 291] width 177 height 36
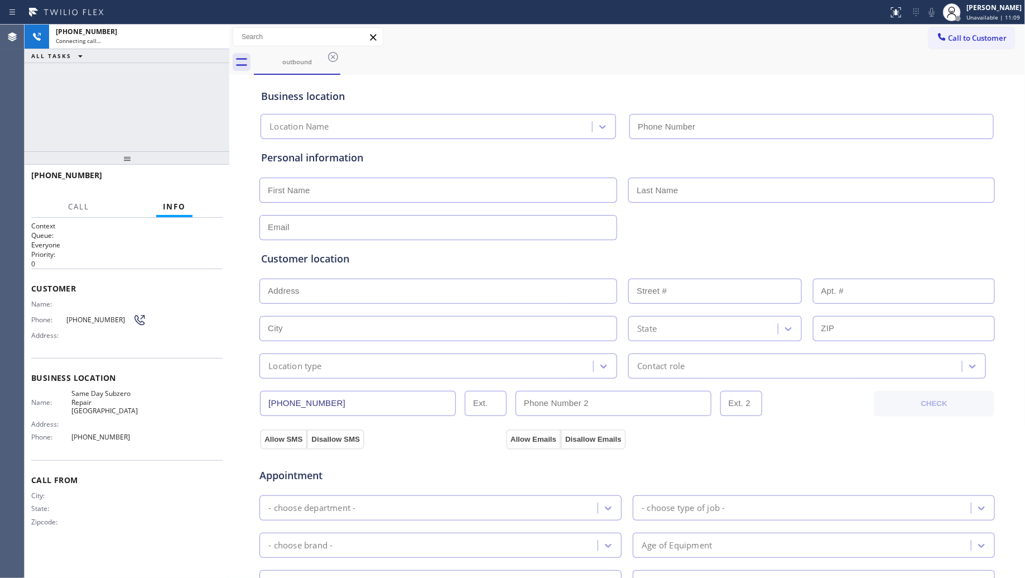
type input "[PHONE_NUMBER]"
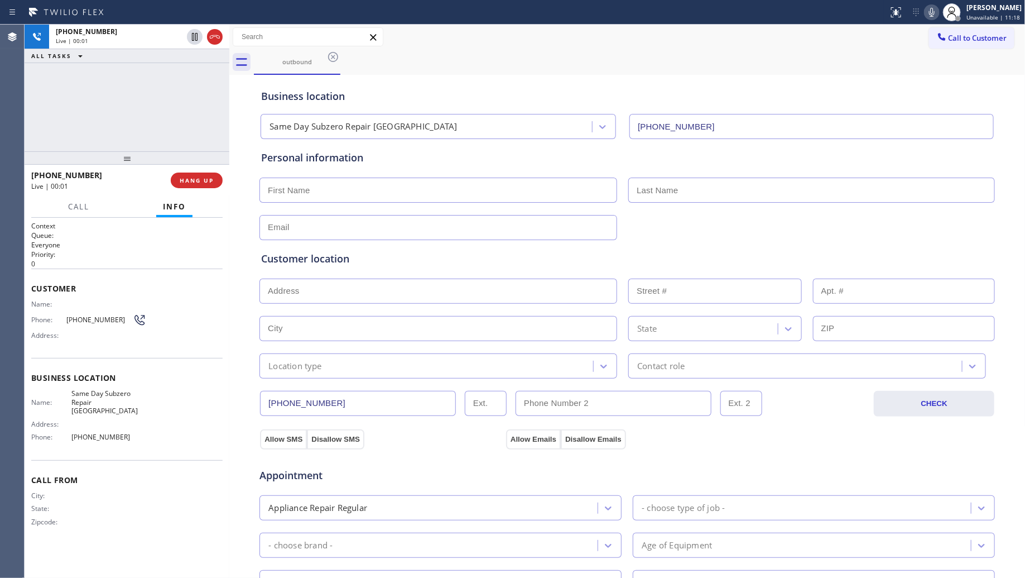
click at [193, 168] on div "[PHONE_NUMBER] Live | 00:01 HANG UP" at bounding box center [126, 180] width 191 height 29
click at [194, 175] on button "HANG UP" at bounding box center [197, 180] width 52 height 16
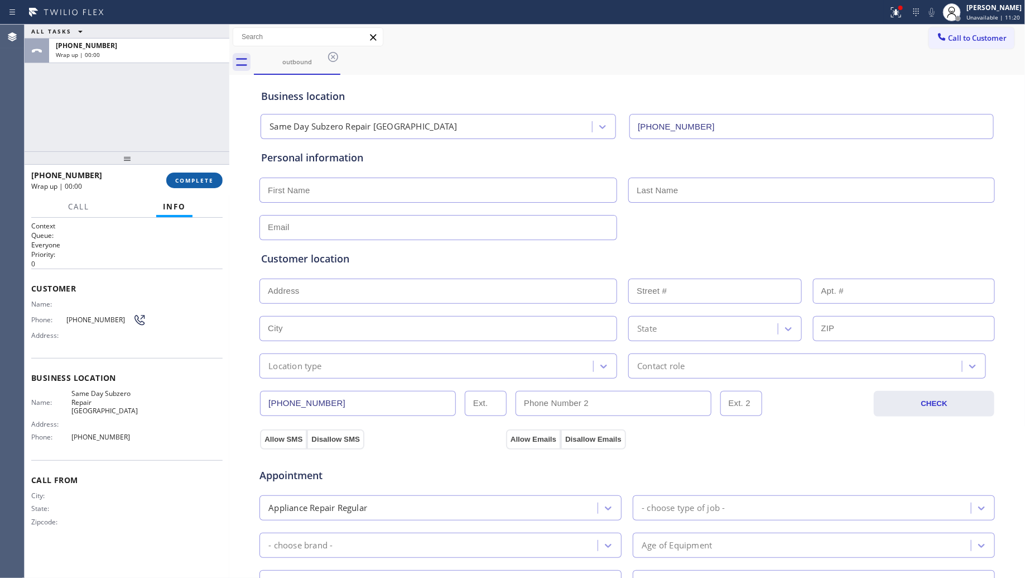
click at [195, 174] on button "COMPLETE" at bounding box center [194, 180] width 56 height 16
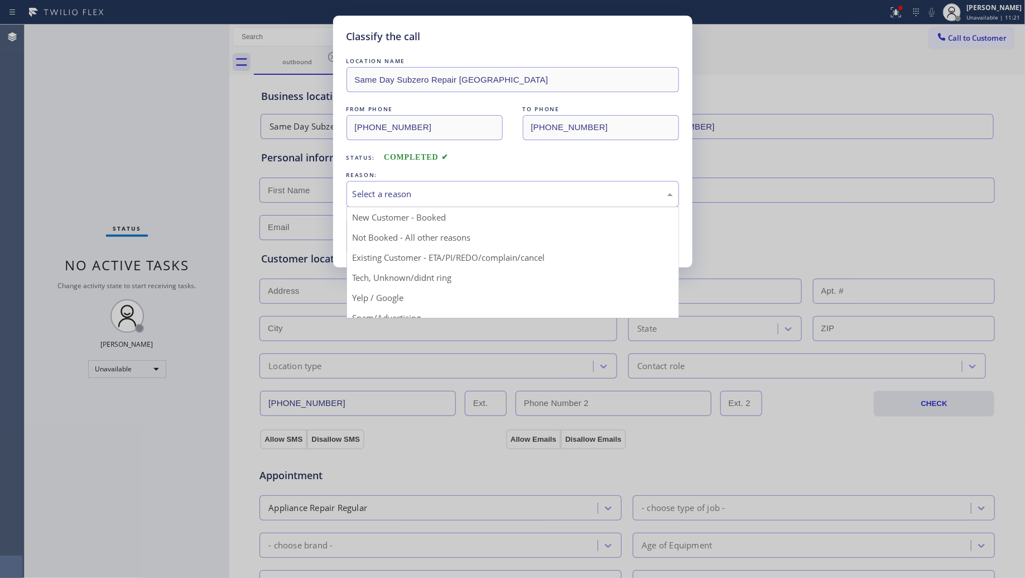
click at [386, 191] on div "Select a reason" at bounding box center [513, 194] width 320 height 13
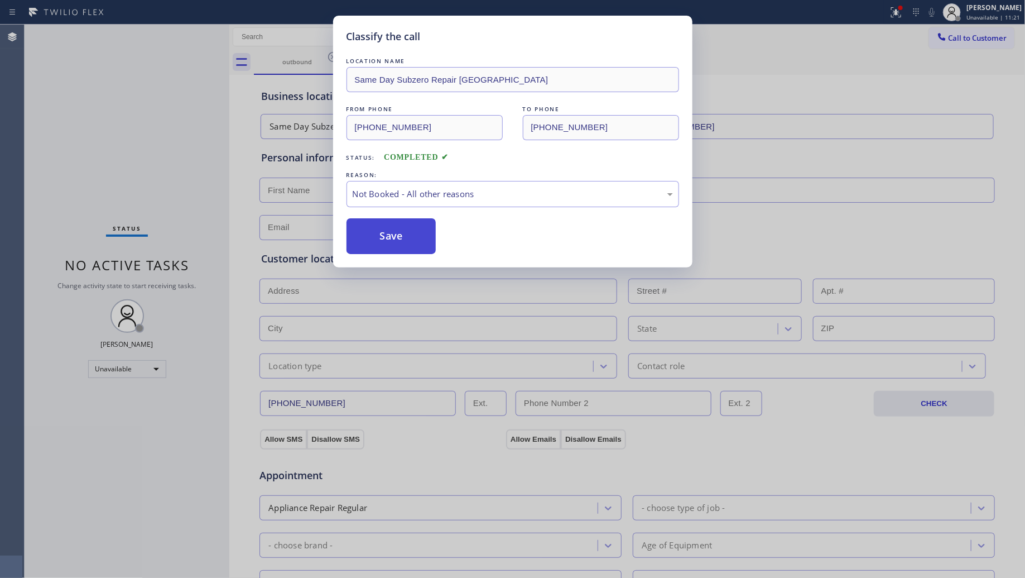
click at [385, 240] on button "Save" at bounding box center [392, 236] width 90 height 36
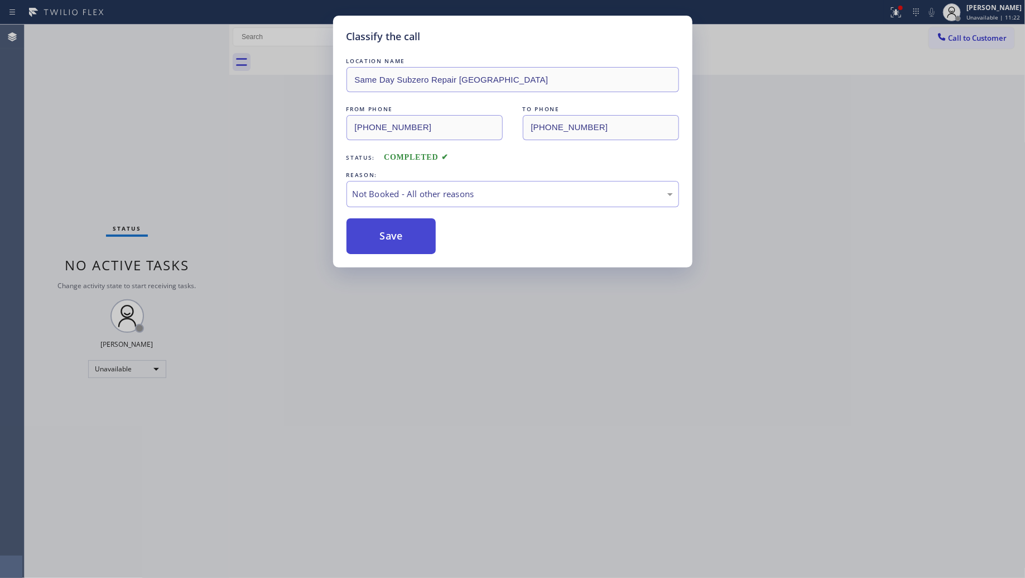
click at [385, 238] on button "Save" at bounding box center [392, 236] width 90 height 36
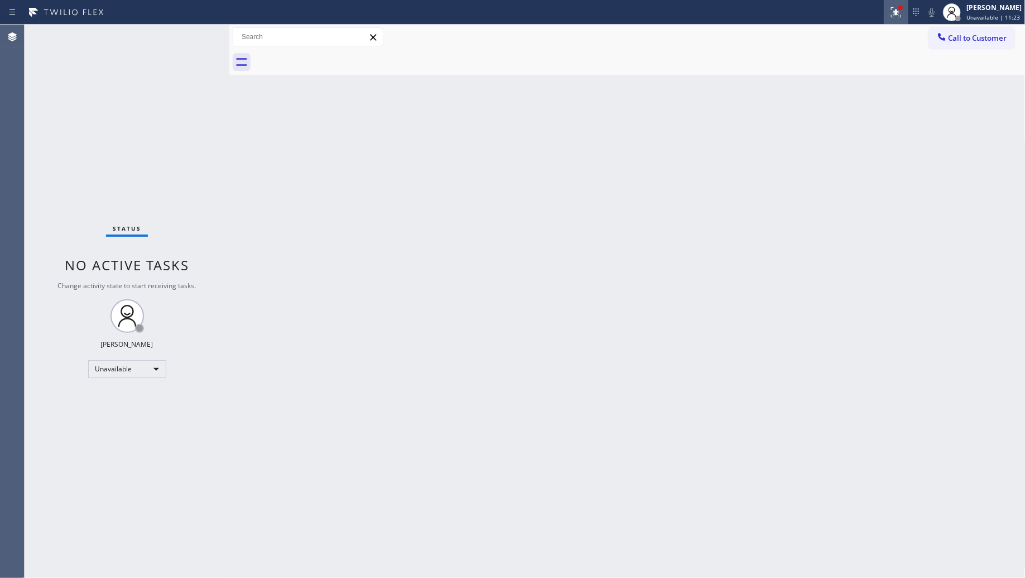
click at [891, 17] on icon at bounding box center [896, 12] width 13 height 13
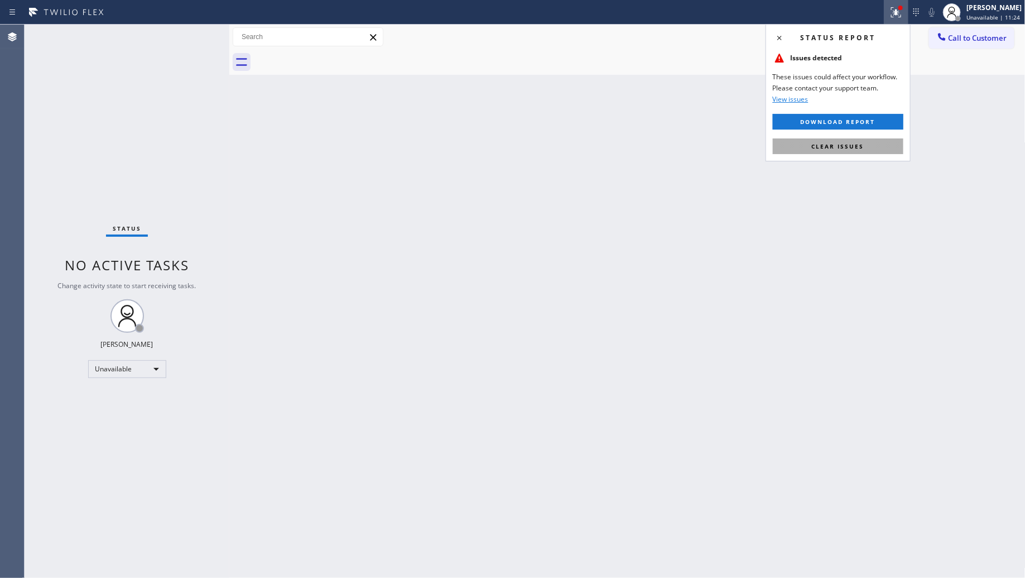
click at [861, 140] on button "Clear issues" at bounding box center [838, 146] width 131 height 16
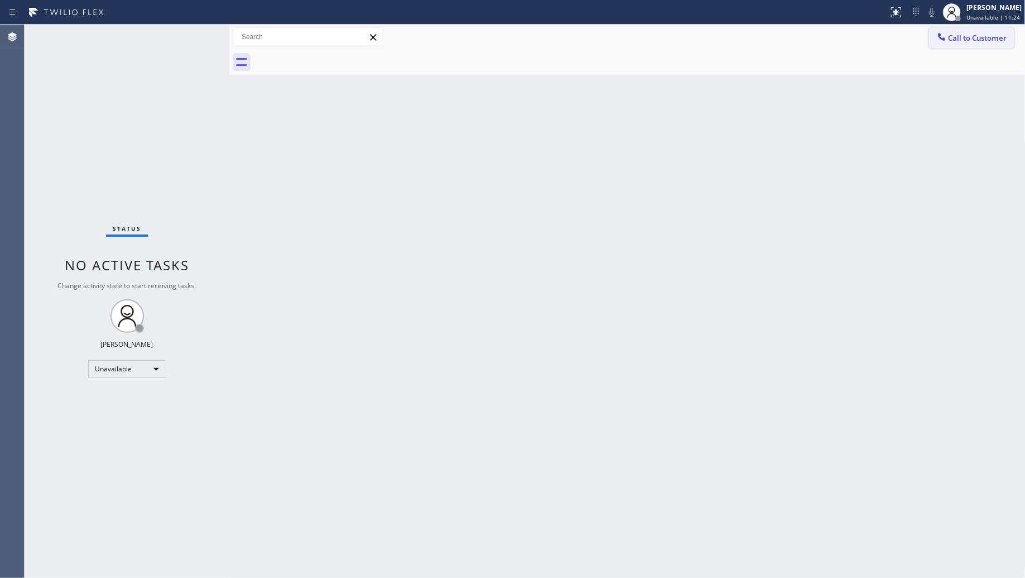
click at [955, 40] on span "Call to Customer" at bounding box center [978, 38] width 59 height 10
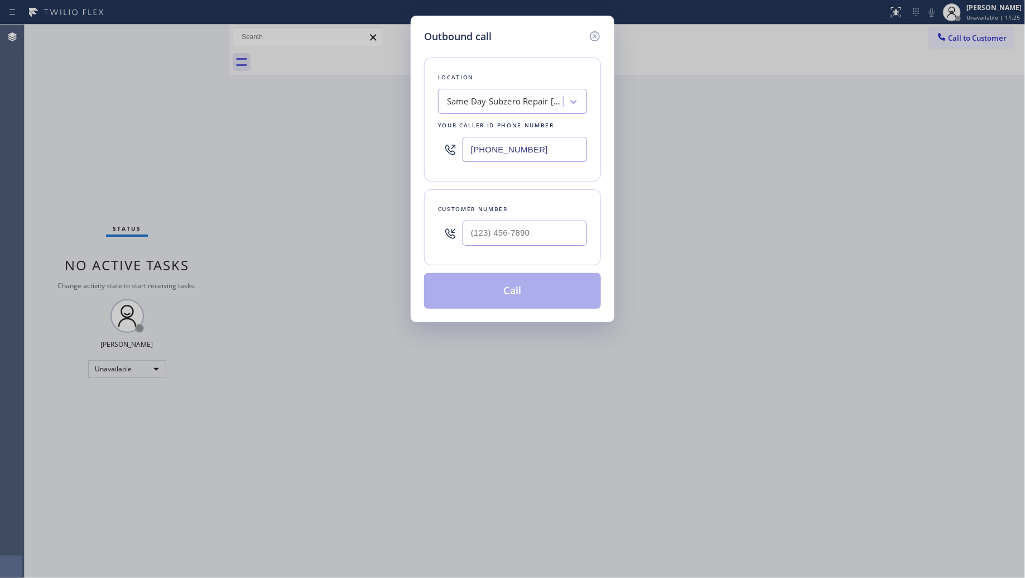
drag, startPoint x: 561, startPoint y: 147, endPoint x: 469, endPoint y: 127, distance: 94.1
click at [397, 135] on div "Outbound call Location Same Day Subzero Repair [GEOGRAPHIC_DATA] Your caller id…" at bounding box center [512, 289] width 1025 height 578
paste input "720) 408-2931"
type input "[PHONE_NUMBER]"
click at [542, 246] on input "(___) ___-____" at bounding box center [525, 232] width 124 height 25
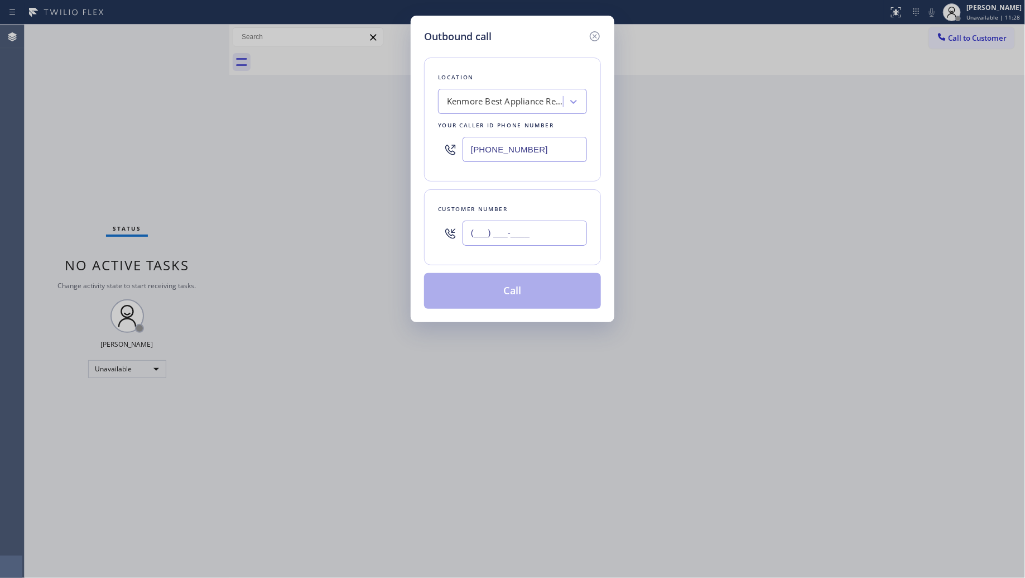
paste input "720) 292-2682"
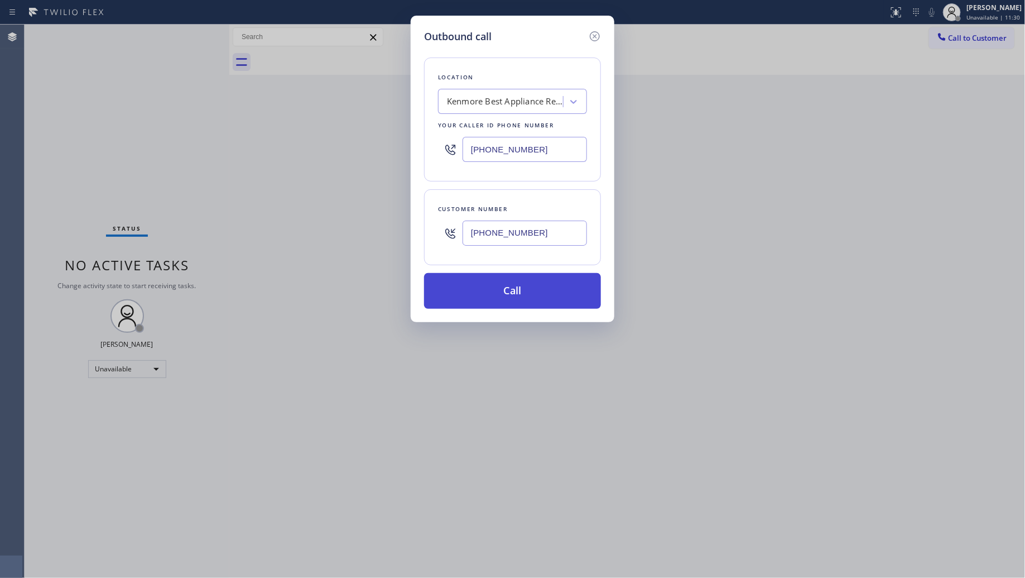
type input "[PHONE_NUMBER]"
click at [511, 289] on button "Call" at bounding box center [512, 291] width 177 height 36
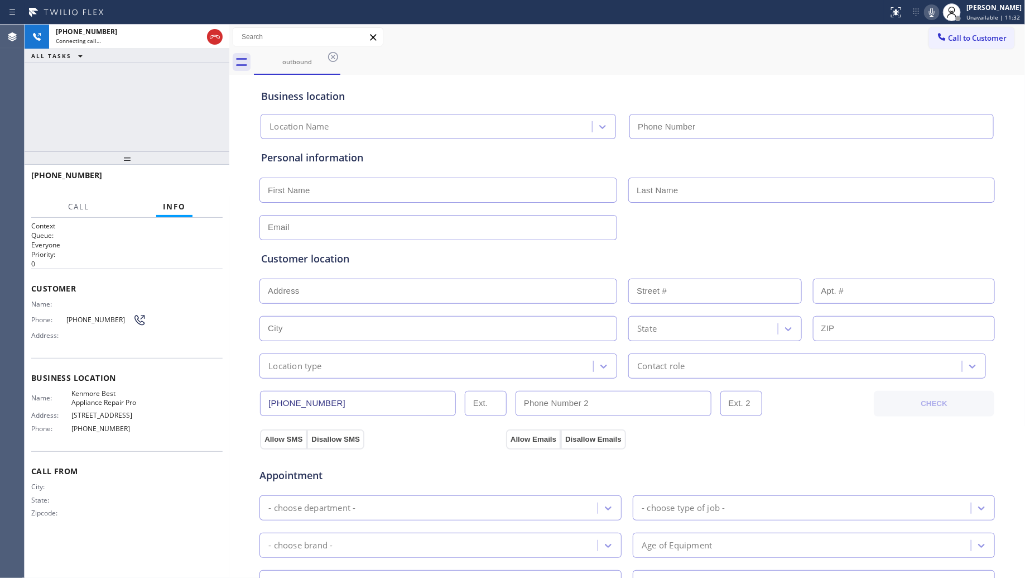
type input "[PHONE_NUMBER]"
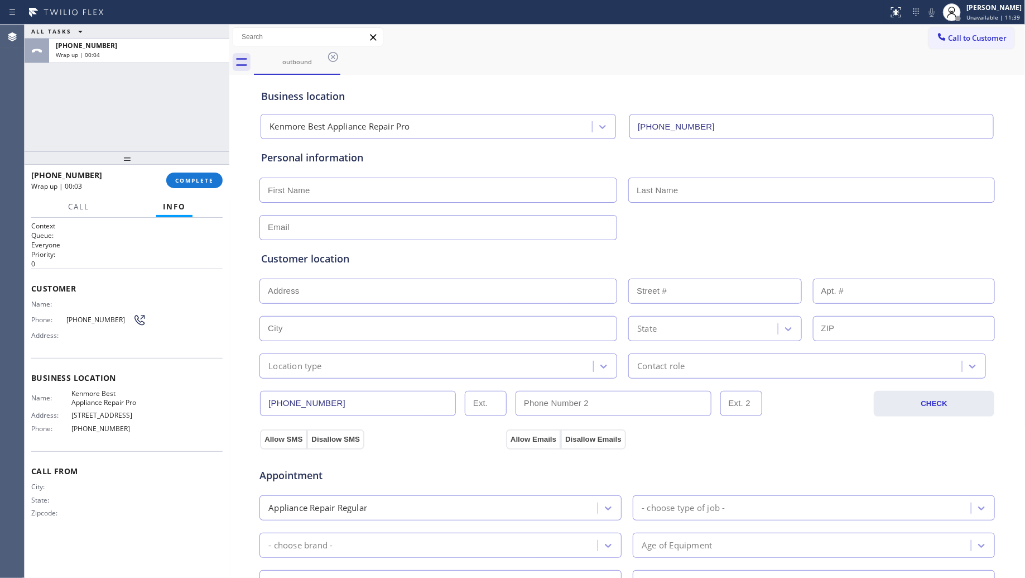
click at [215, 188] on div "[PHONE_NUMBER] Wrap up | 00:03 COMPLETE" at bounding box center [126, 180] width 191 height 29
click at [211, 180] on span "COMPLETE" at bounding box center [194, 180] width 39 height 8
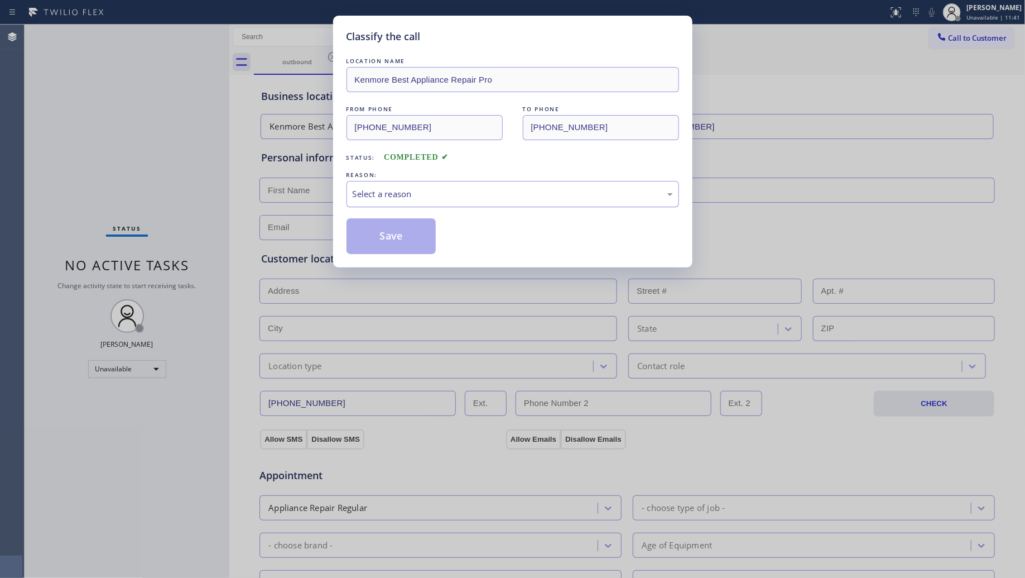
click at [378, 188] on div "Select a reason" at bounding box center [513, 194] width 320 height 13
click at [378, 243] on button "Save" at bounding box center [392, 236] width 90 height 36
click at [378, 241] on button "Save" at bounding box center [392, 236] width 90 height 36
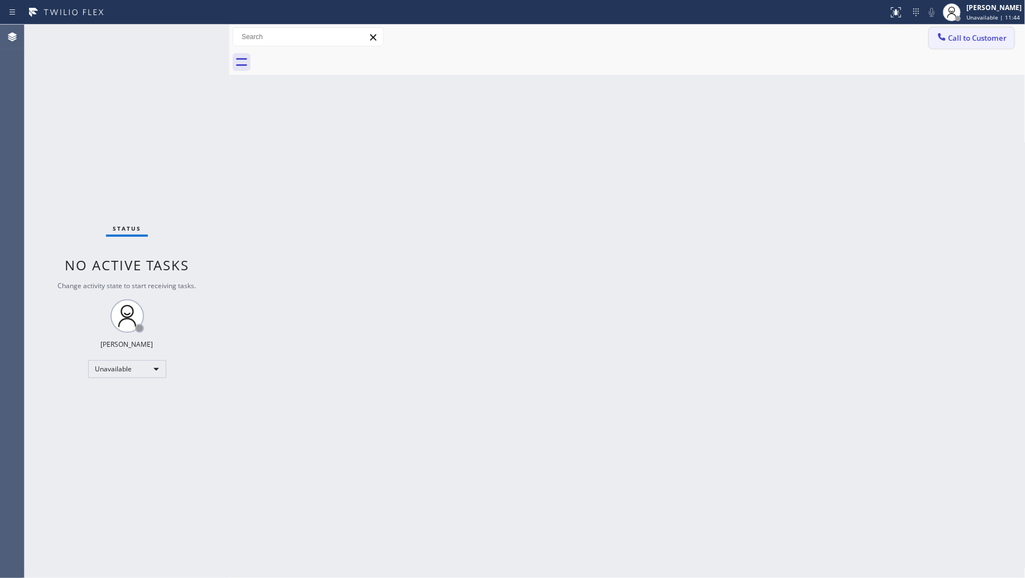
click at [967, 41] on span "Call to Customer" at bounding box center [978, 38] width 59 height 10
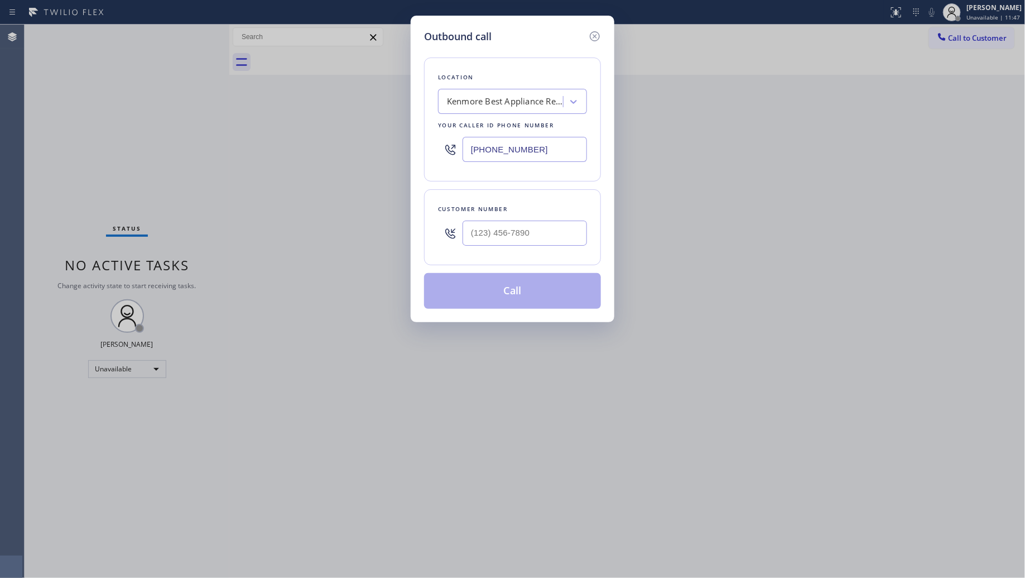
type input "(___) ___-____"
click at [498, 235] on input "(___) ___-____" at bounding box center [525, 232] width 124 height 25
drag, startPoint x: 540, startPoint y: 148, endPoint x: 383, endPoint y: 141, distance: 156.4
click at [367, 141] on div "Outbound call Location [GEOGRAPHIC_DATA] Best Appliance Repair Pro Your caller …" at bounding box center [512, 289] width 1025 height 578
paste input "602) 671-3355"
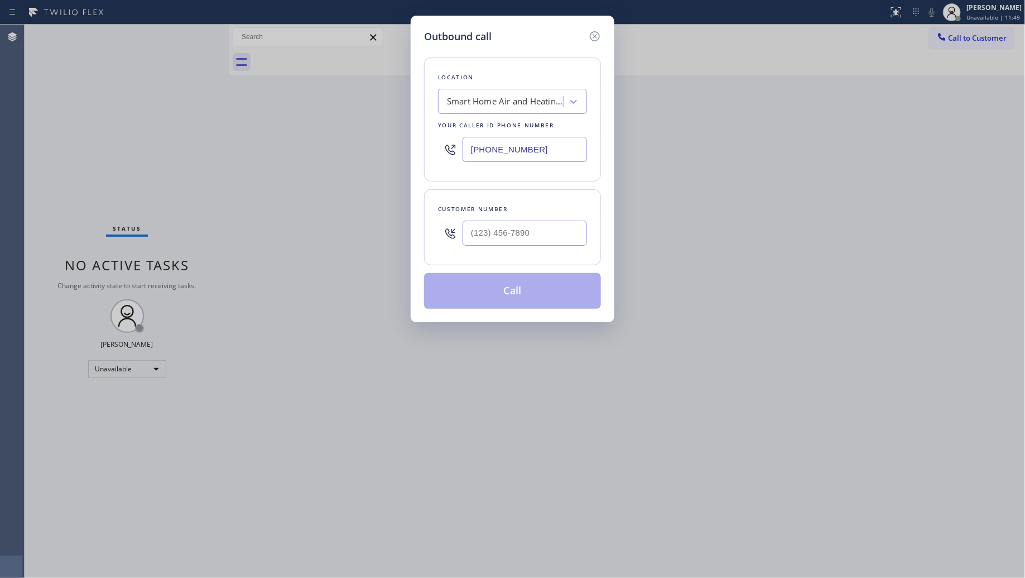
type input "[PHONE_NUMBER]"
click at [554, 230] on input "(___) ___-____" at bounding box center [525, 232] width 124 height 25
paste input "929) 813-3984"
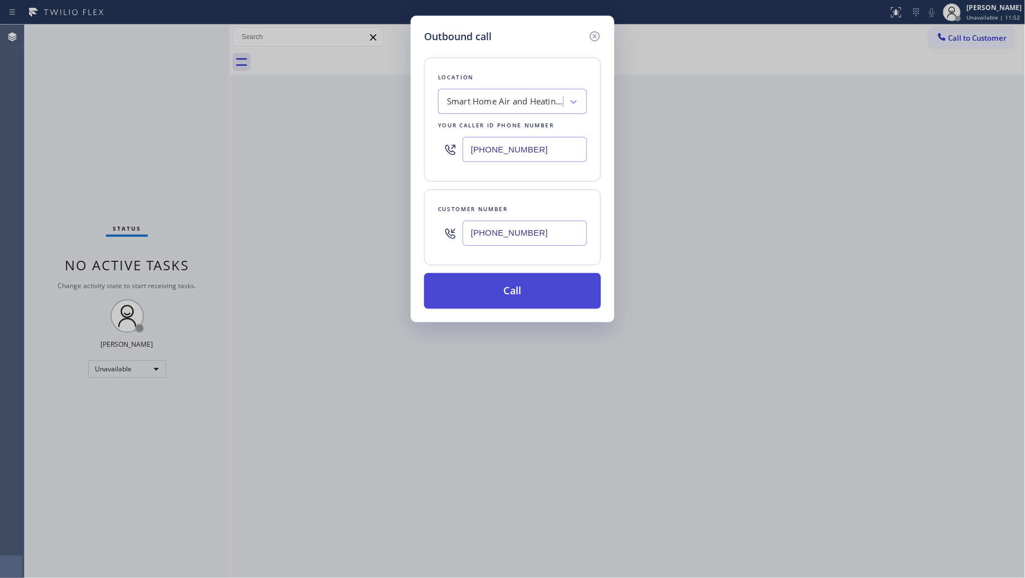
type input "[PHONE_NUMBER]"
click at [509, 296] on button "Call" at bounding box center [512, 291] width 177 height 36
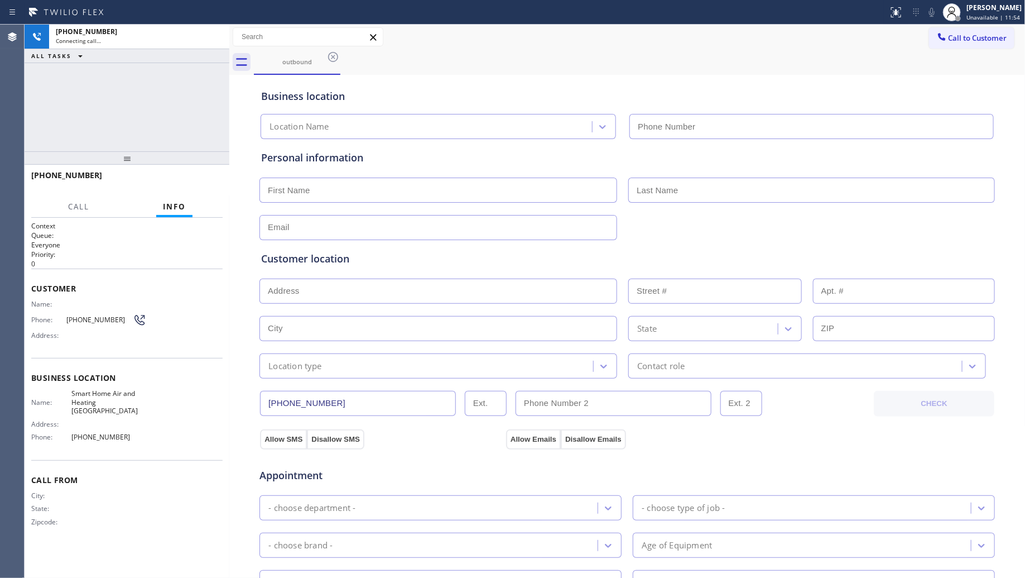
type input "[PHONE_NUMBER]"
click at [652, 79] on div "Business location Smart Home Air and Heating [GEOGRAPHIC_DATA] [PHONE_NUMBER]" at bounding box center [627, 108] width 737 height 61
click at [625, 98] on div "Business location" at bounding box center [627, 96] width 732 height 15
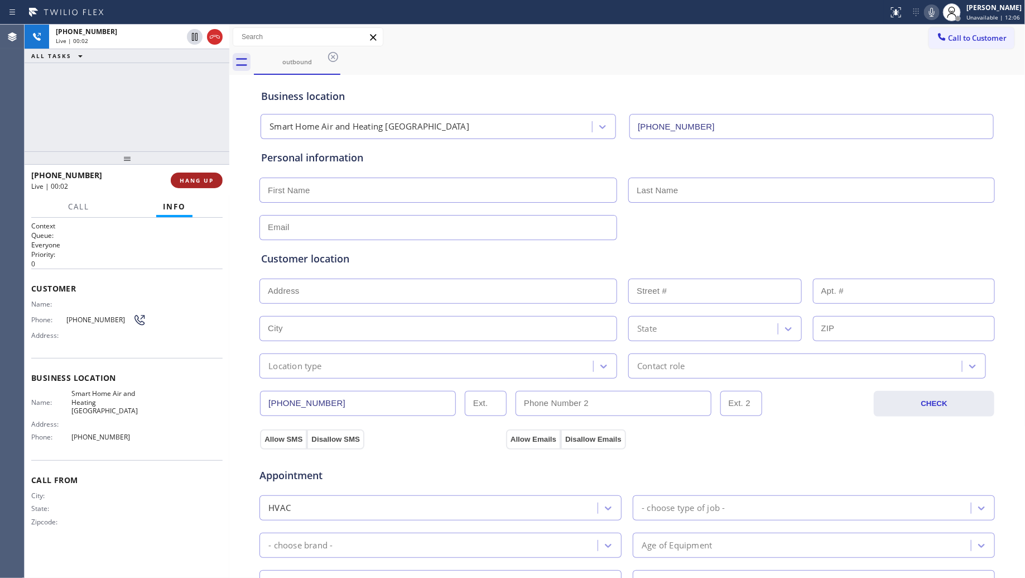
click at [209, 175] on button "HANG UP" at bounding box center [197, 180] width 52 height 16
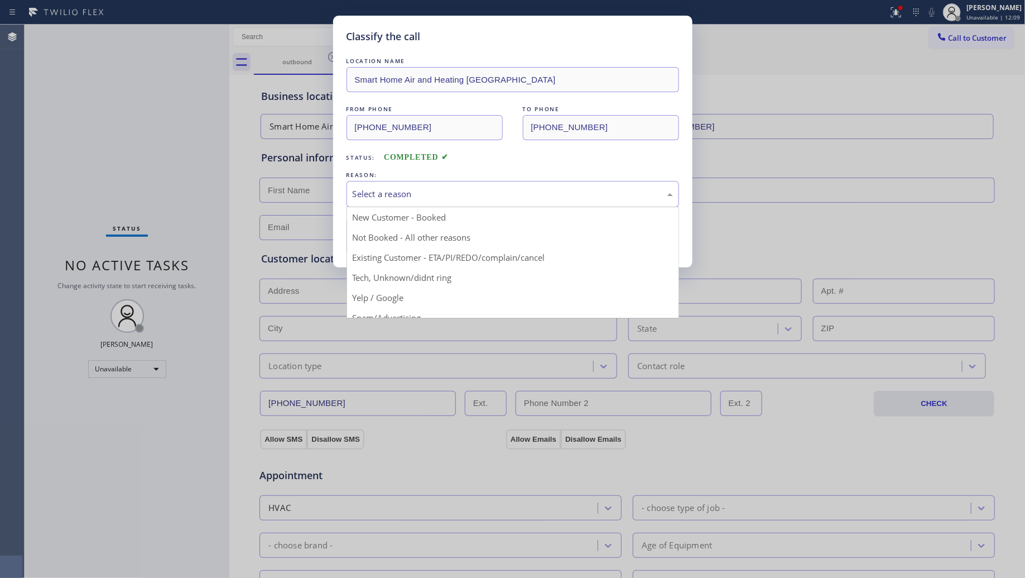
click at [445, 191] on div "Select a reason" at bounding box center [513, 194] width 320 height 13
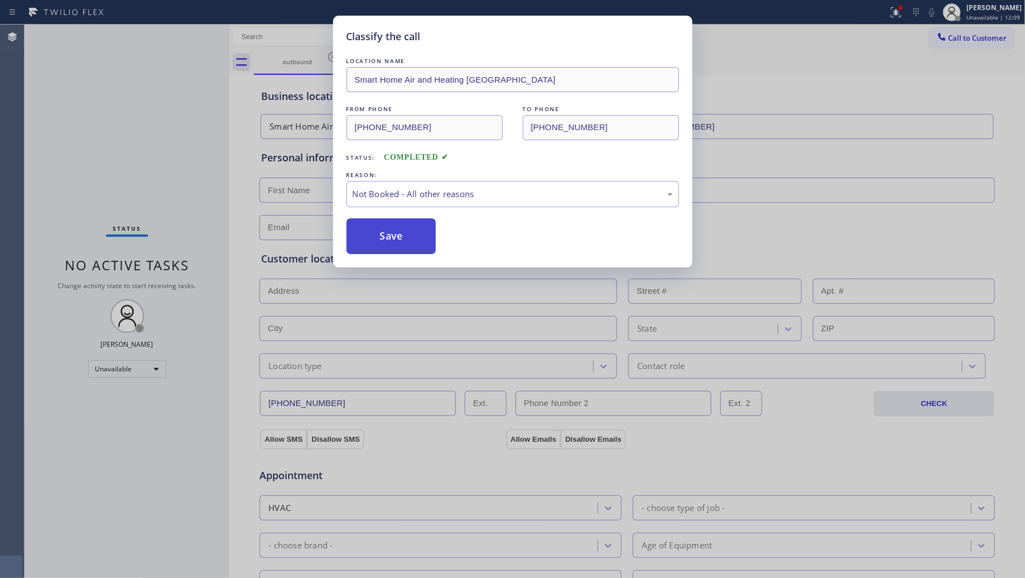
click at [370, 238] on button "Save" at bounding box center [392, 236] width 90 height 36
click at [373, 237] on button "Save" at bounding box center [392, 236] width 90 height 36
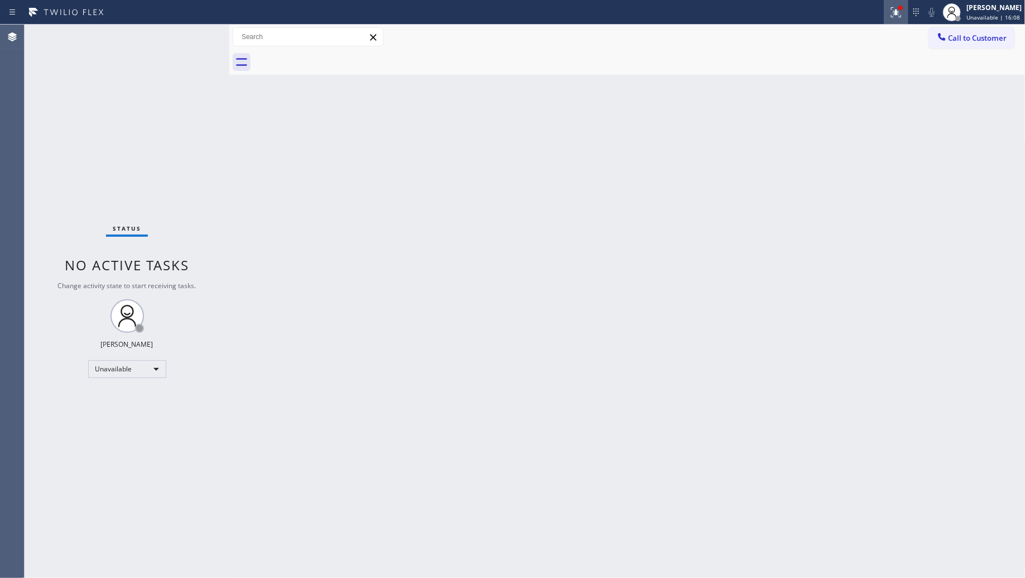
click at [900, 14] on icon at bounding box center [896, 12] width 10 height 10
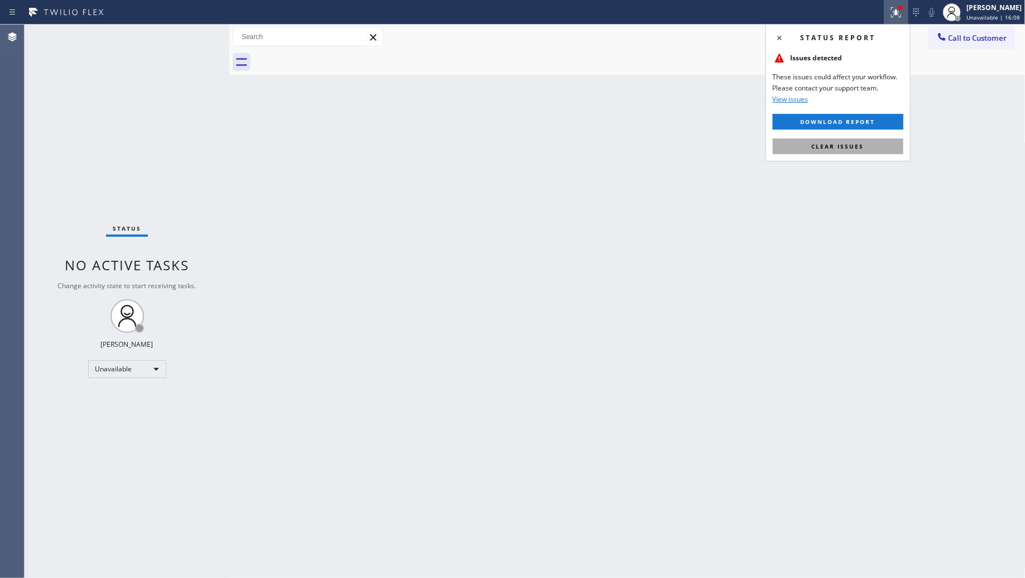
click at [875, 138] on button "Clear issues" at bounding box center [838, 146] width 131 height 16
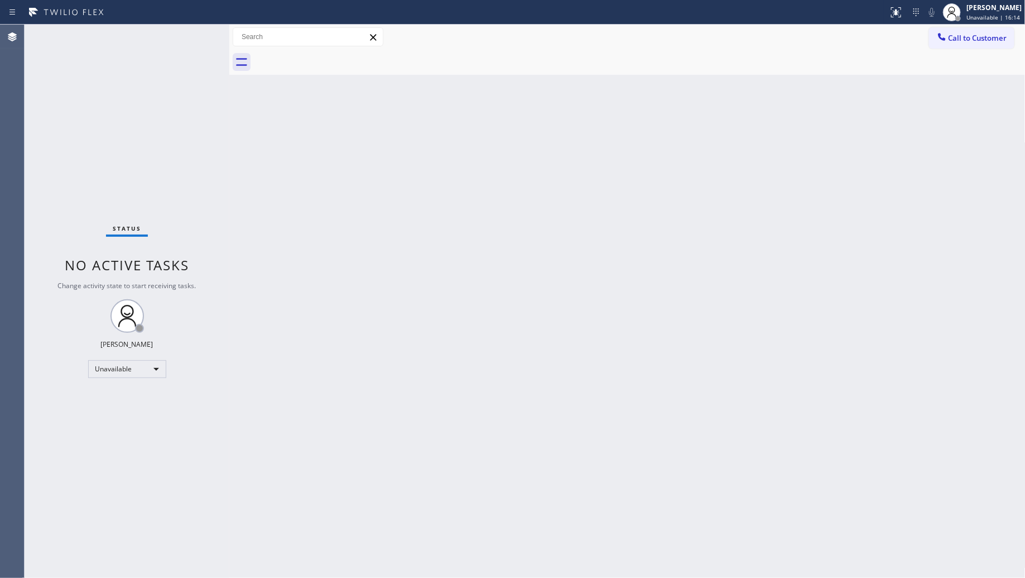
drag, startPoint x: 436, startPoint y: 191, endPoint x: 454, endPoint y: 177, distance: 22.6
click at [438, 191] on div "Back to Dashboard Change Sender ID Customers Technicians Select a contact Outbo…" at bounding box center [627, 301] width 796 height 553
drag, startPoint x: 834, startPoint y: 214, endPoint x: 860, endPoint y: 176, distance: 45.4
click at [834, 213] on div "Back to Dashboard Change Sender ID Customers Technicians Select a contact Outbo…" at bounding box center [627, 301] width 796 height 553
click at [961, 40] on span "Call to Customer" at bounding box center [978, 38] width 59 height 10
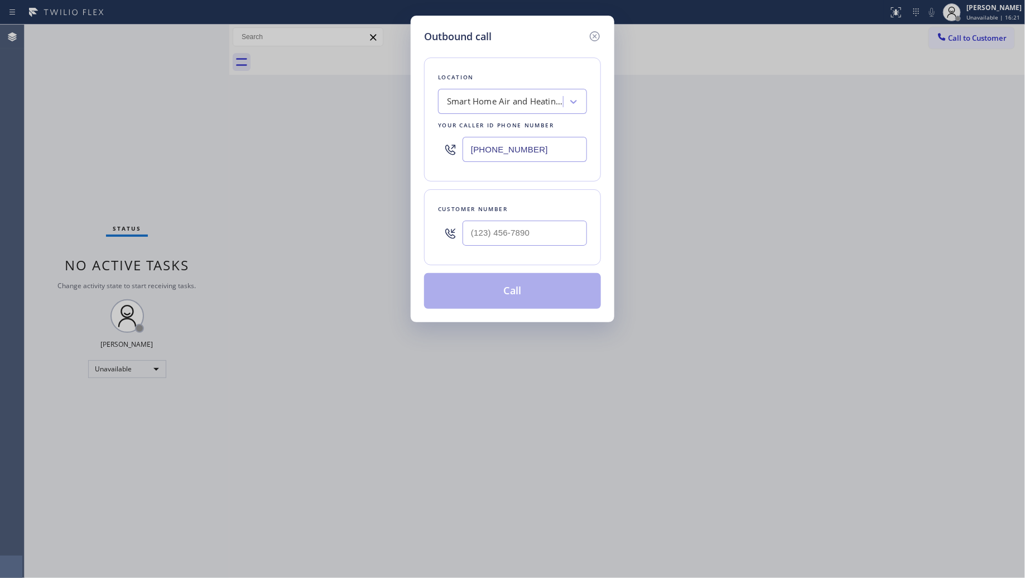
drag, startPoint x: 552, startPoint y: 146, endPoint x: 410, endPoint y: 141, distance: 142.4
click at [403, 145] on div "Outbound call Location Smart Home Air and Heating [GEOGRAPHIC_DATA] Your caller…" at bounding box center [512, 289] width 1025 height 578
paste input "50) 670-3868"
type input "[PHONE_NUMBER]"
click at [517, 239] on input "(___) ___-____" at bounding box center [525, 232] width 124 height 25
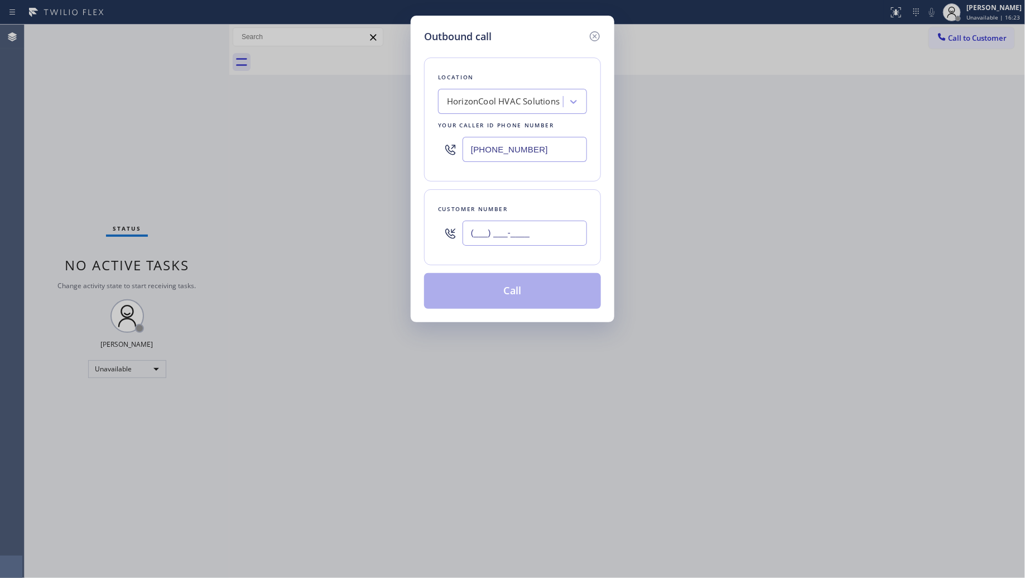
paste input "253) 295-4252"
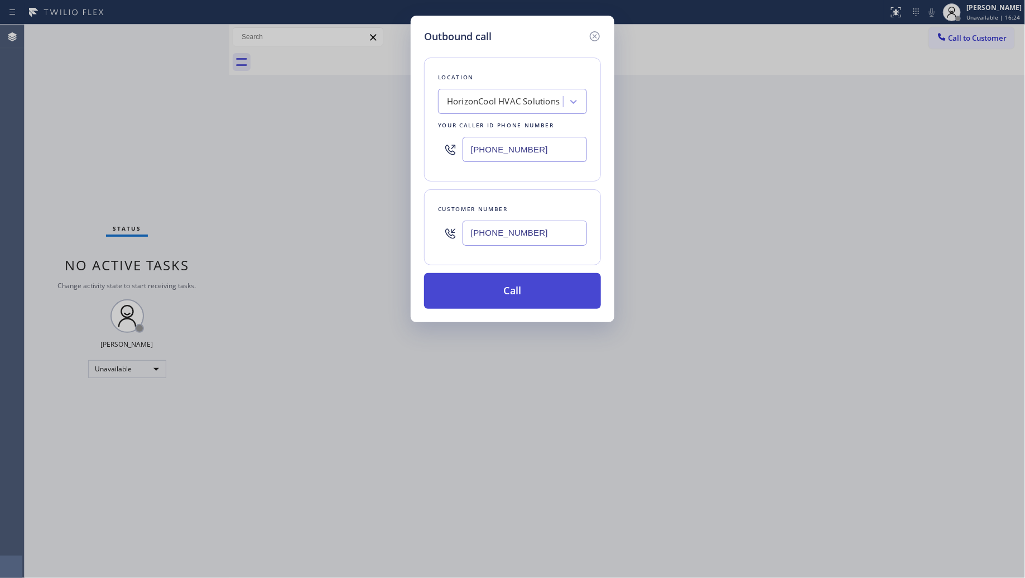
type input "[PHONE_NUMBER]"
click at [522, 294] on button "Call" at bounding box center [512, 291] width 177 height 36
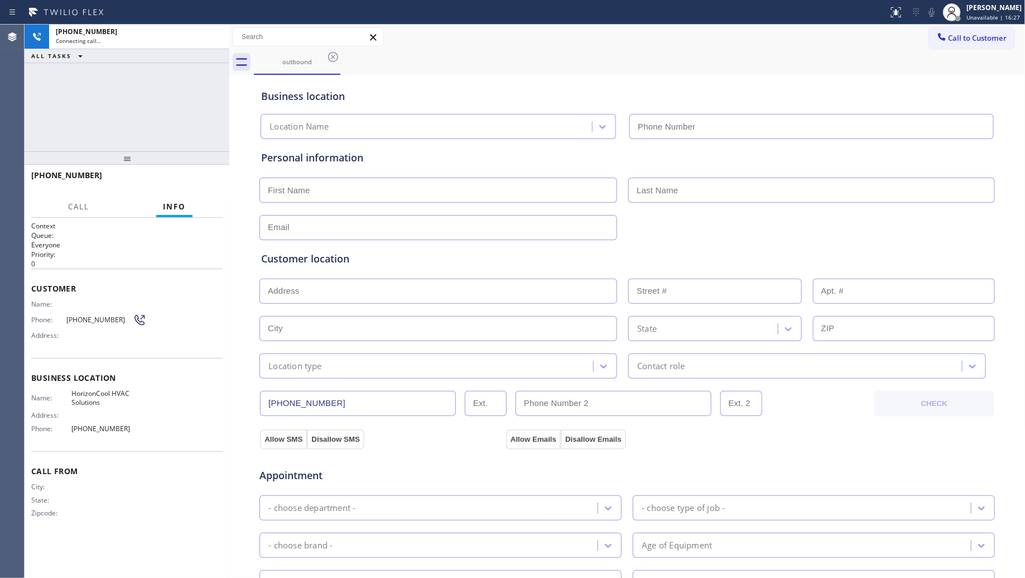
type input "[PHONE_NUMBER]"
drag, startPoint x: 603, startPoint y: 54, endPoint x: 618, endPoint y: 65, distance: 18.9
click at [603, 54] on div "outbound" at bounding box center [640, 62] width 772 height 25
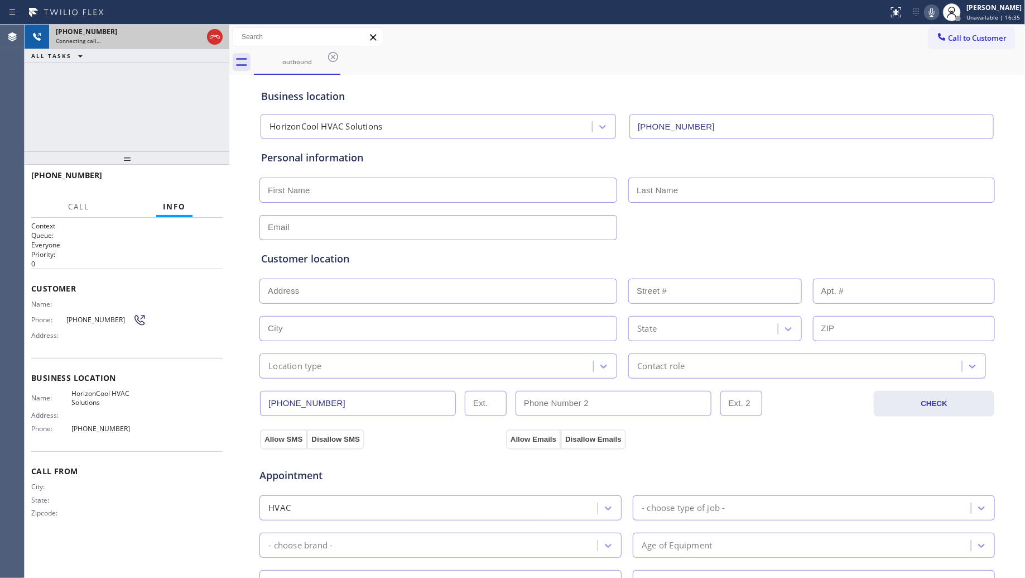
click at [210, 35] on icon at bounding box center [214, 36] width 13 height 13
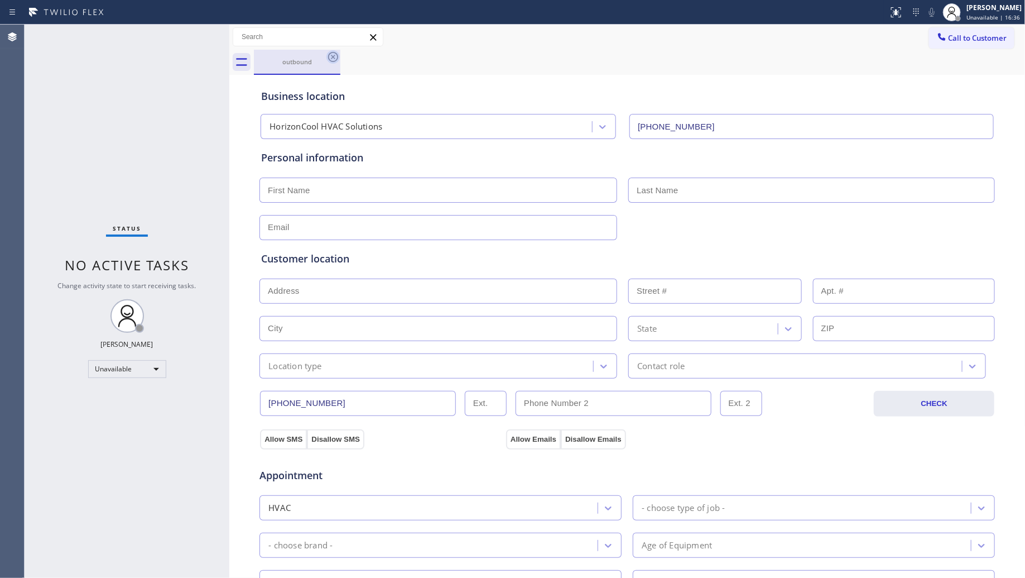
click at [339, 56] on icon at bounding box center [332, 56] width 13 height 13
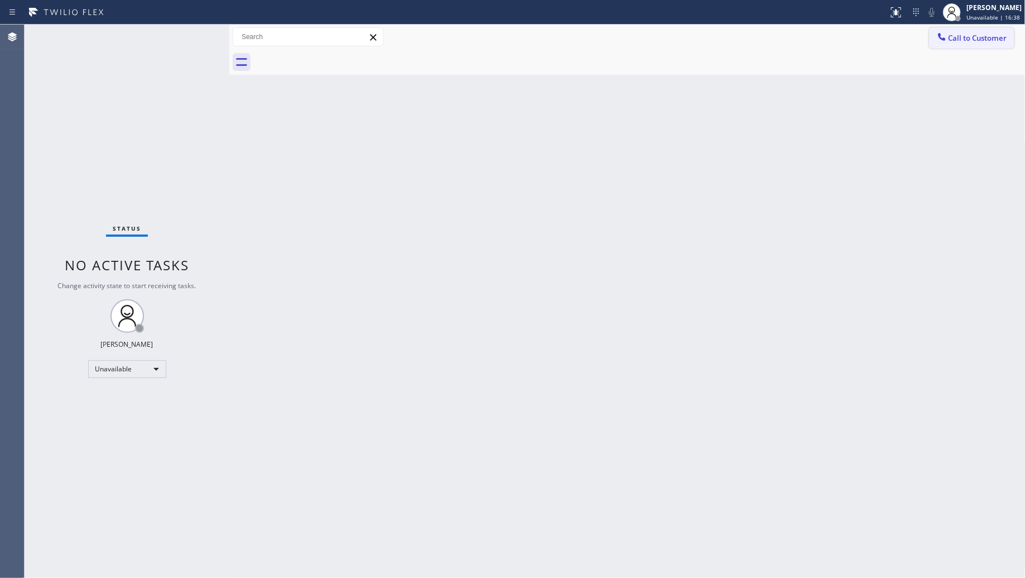
click at [941, 42] on icon at bounding box center [941, 36] width 11 height 11
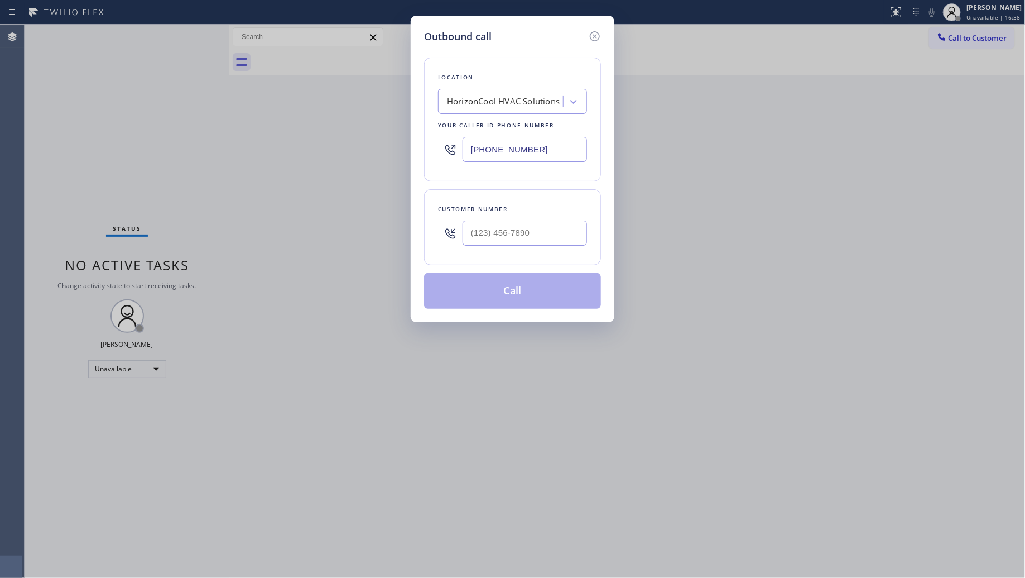
drag, startPoint x: 556, startPoint y: 144, endPoint x: 430, endPoint y: 151, distance: 126.3
click at [431, 151] on div "Location HorizonCool HVAC Solutions Your caller id phone number [PHONE_NUMBER]" at bounding box center [512, 119] width 177 height 124
paste input "951) 579-417"
type input "[PHONE_NUMBER]"
click at [554, 229] on input "(___) ___-____" at bounding box center [525, 232] width 124 height 25
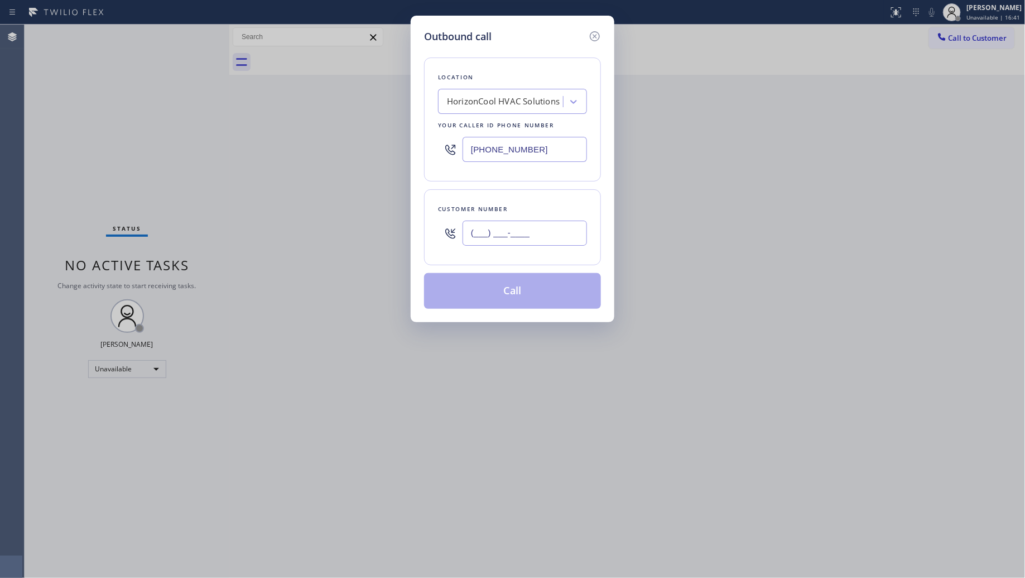
paste input "304) 484-9539"
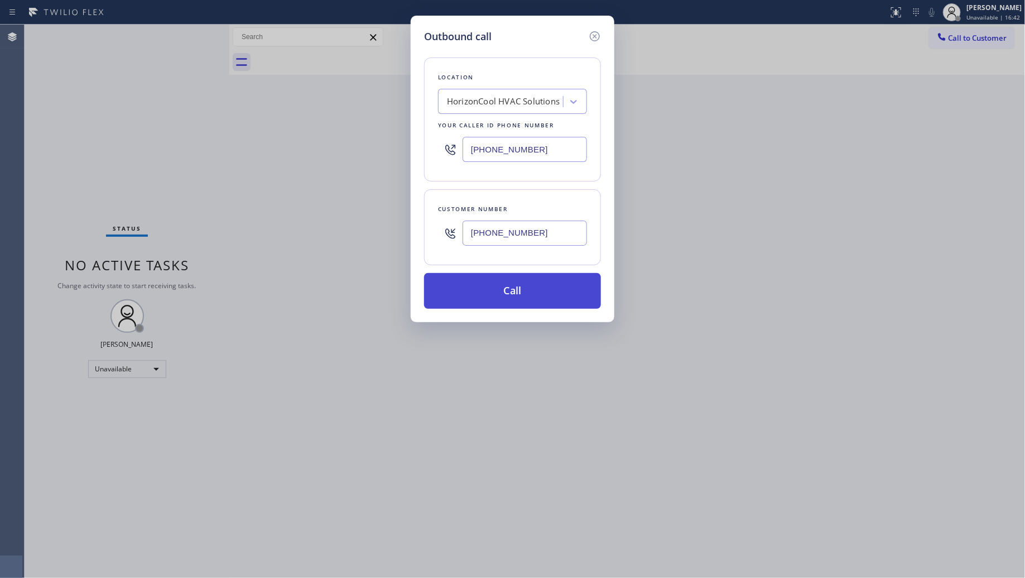
type input "[PHONE_NUMBER]"
click at [515, 291] on button "Call" at bounding box center [512, 291] width 177 height 36
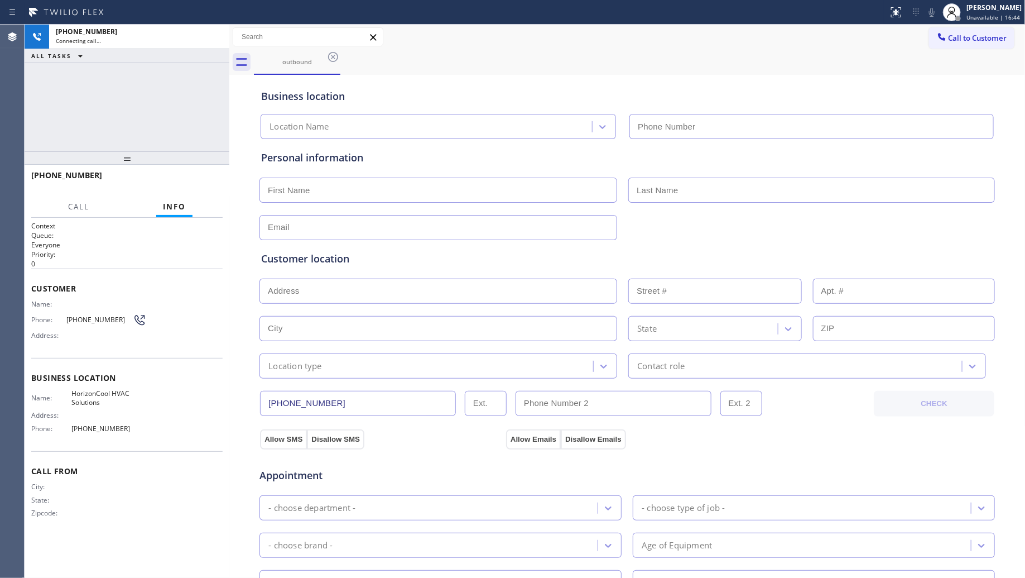
type input "[PHONE_NUMBER]"
click at [595, 65] on div "outbound" at bounding box center [640, 62] width 772 height 25
click at [184, 112] on div "[PHONE_NUMBER] Connecting call… ALL TASKS ALL TASKS ACTIVE TASKS TASKS IN WRAP …" at bounding box center [127, 88] width 205 height 127
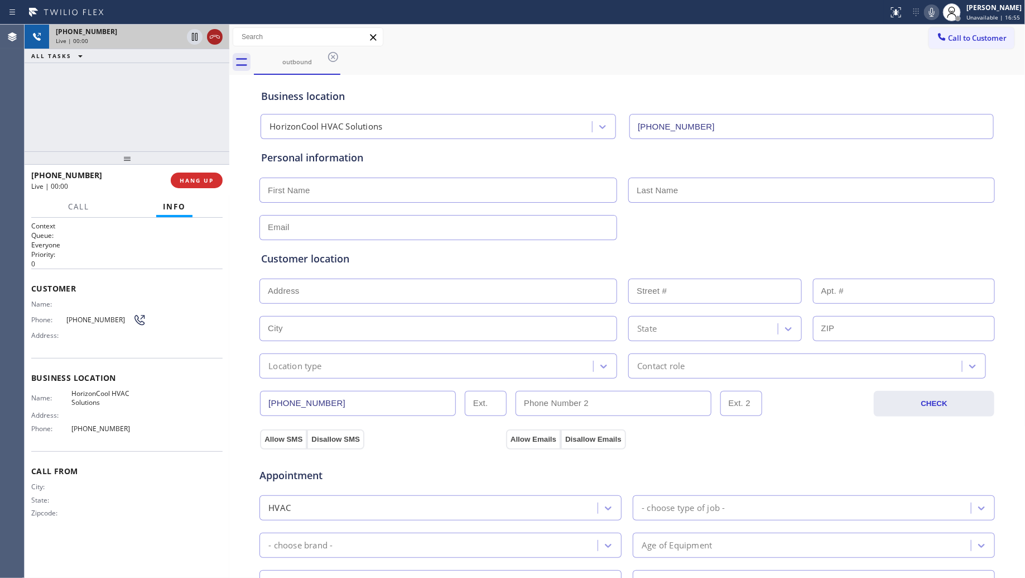
click at [214, 40] on icon at bounding box center [214, 36] width 13 height 13
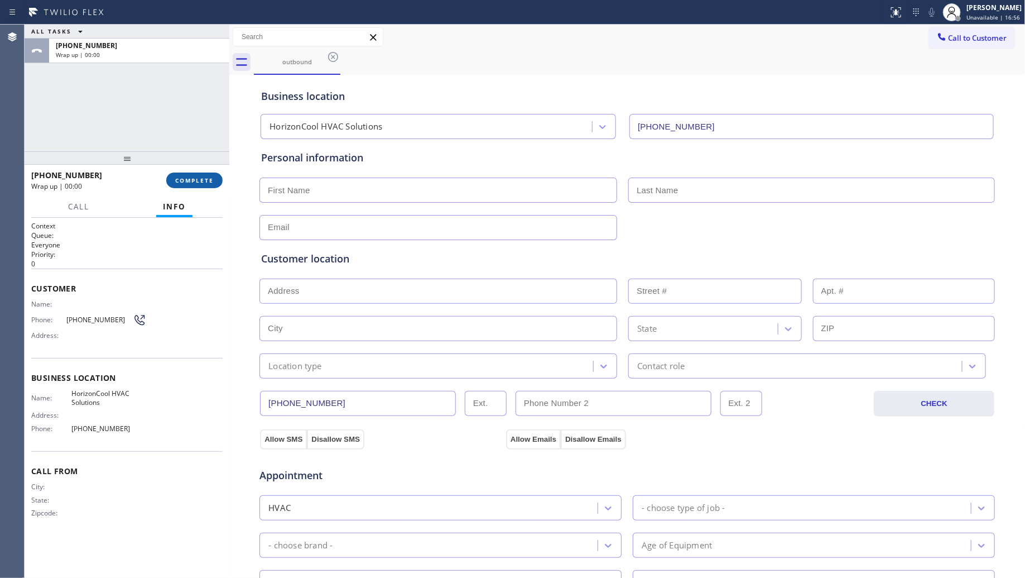
click at [205, 179] on span "COMPLETE" at bounding box center [194, 180] width 39 height 8
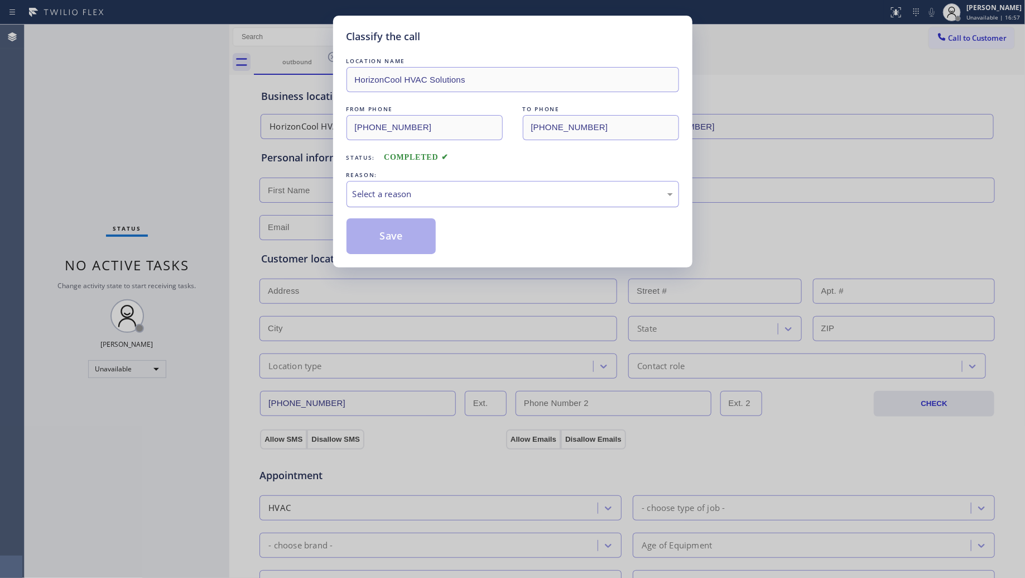
click at [420, 197] on div "Select a reason" at bounding box center [513, 194] width 320 height 13
click at [382, 242] on button "Save" at bounding box center [392, 236] width 90 height 36
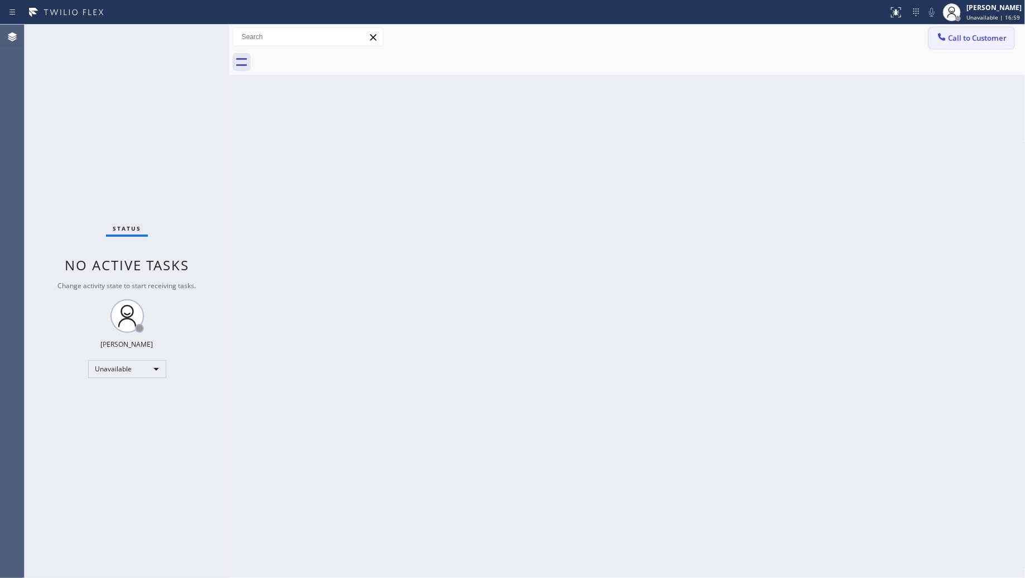
click at [946, 40] on icon at bounding box center [941, 36] width 11 height 11
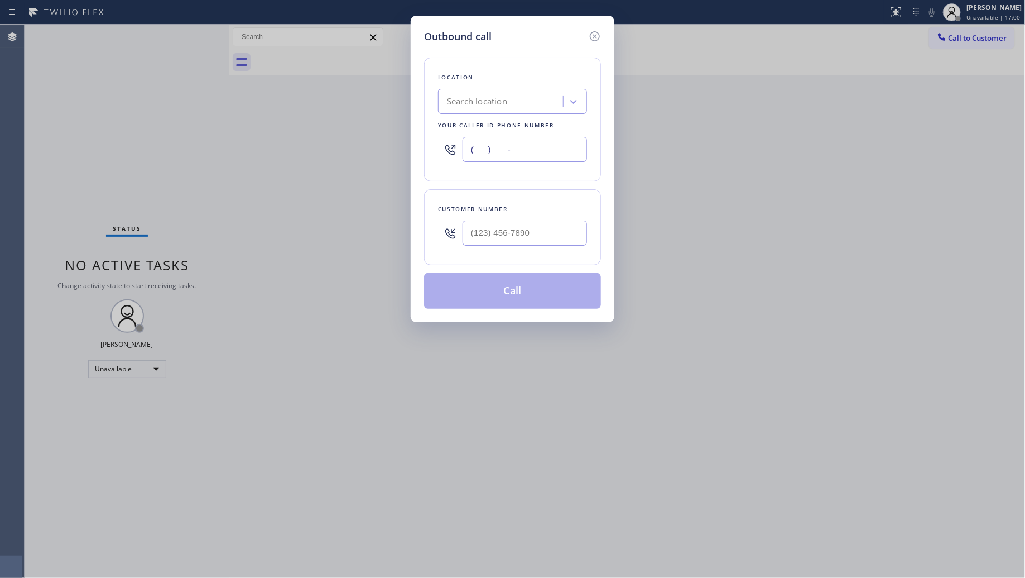
drag, startPoint x: 545, startPoint y: 155, endPoint x: 448, endPoint y: 150, distance: 97.2
click at [448, 150] on div "(___) ___-____" at bounding box center [512, 149] width 149 height 36
paste input "510) 574-8380"
type input "[PHONE_NUMBER]"
drag, startPoint x: 546, startPoint y: 239, endPoint x: 554, endPoint y: 235, distance: 9.0
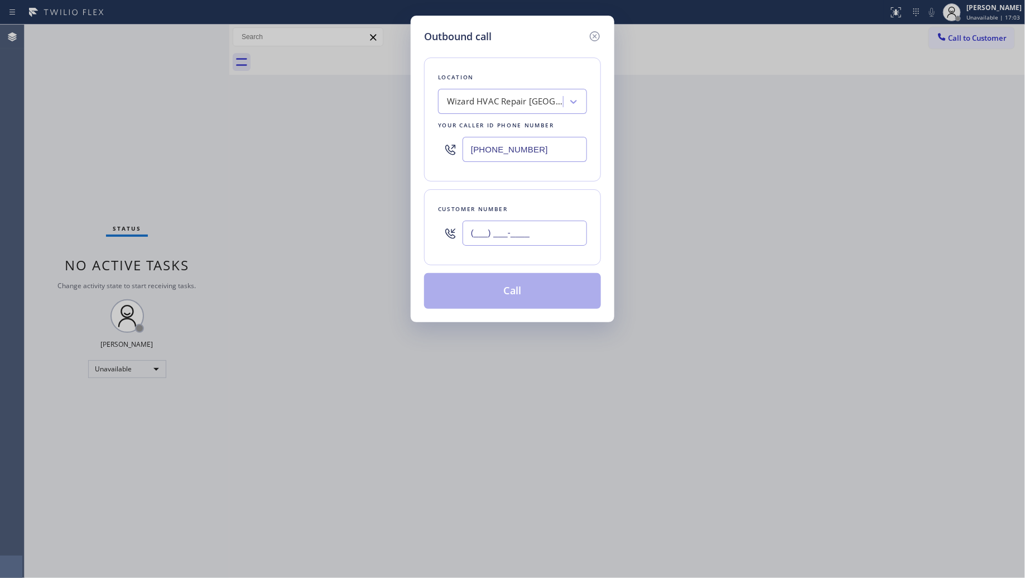
click at [546, 239] on input "(___) ___-____" at bounding box center [525, 232] width 124 height 25
paste input "650) 290-9431"
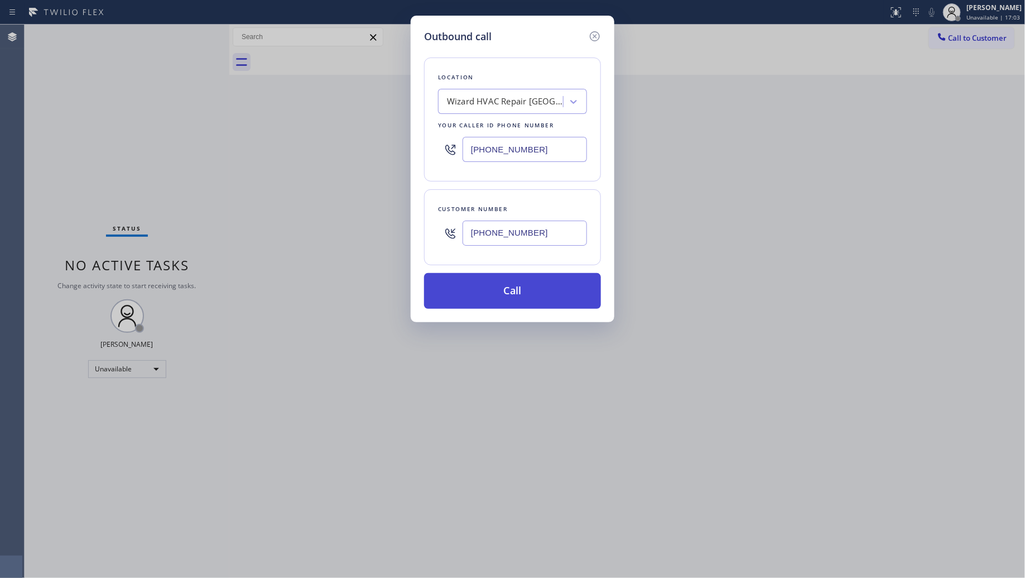
type input "[PHONE_NUMBER]"
click at [531, 282] on button "Call" at bounding box center [512, 291] width 177 height 36
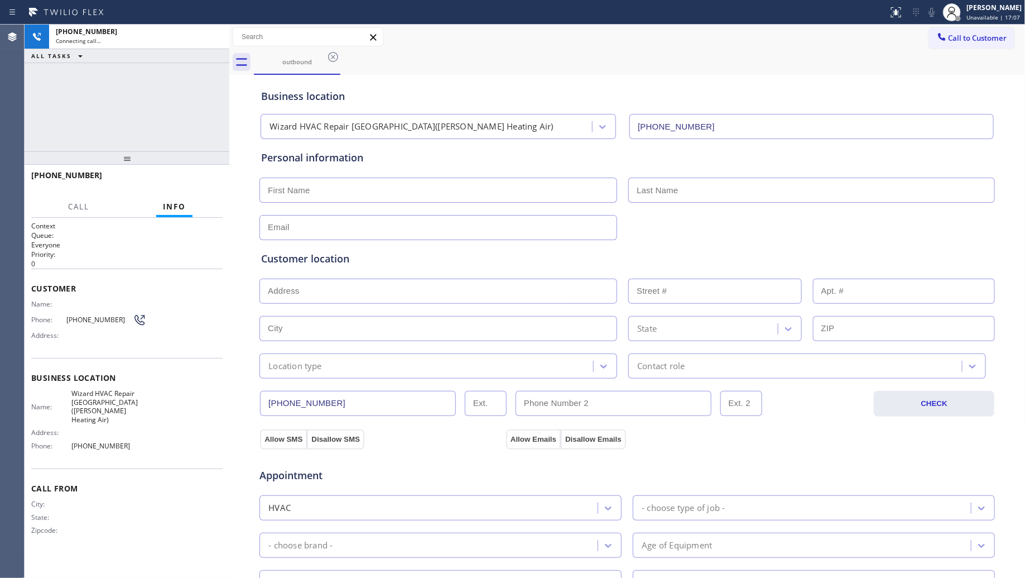
type input "[PHONE_NUMBER]"
click at [757, 88] on div "Business location Wizard HVAC Repair [GEOGRAPHIC_DATA]([PERSON_NAME] Heating Ai…" at bounding box center [627, 108] width 737 height 61
drag, startPoint x: 672, startPoint y: 90, endPoint x: 638, endPoint y: 90, distance: 34.6
click at [665, 90] on div "Business location" at bounding box center [627, 96] width 732 height 15
click at [229, 183] on div at bounding box center [229, 301] width 0 height 553
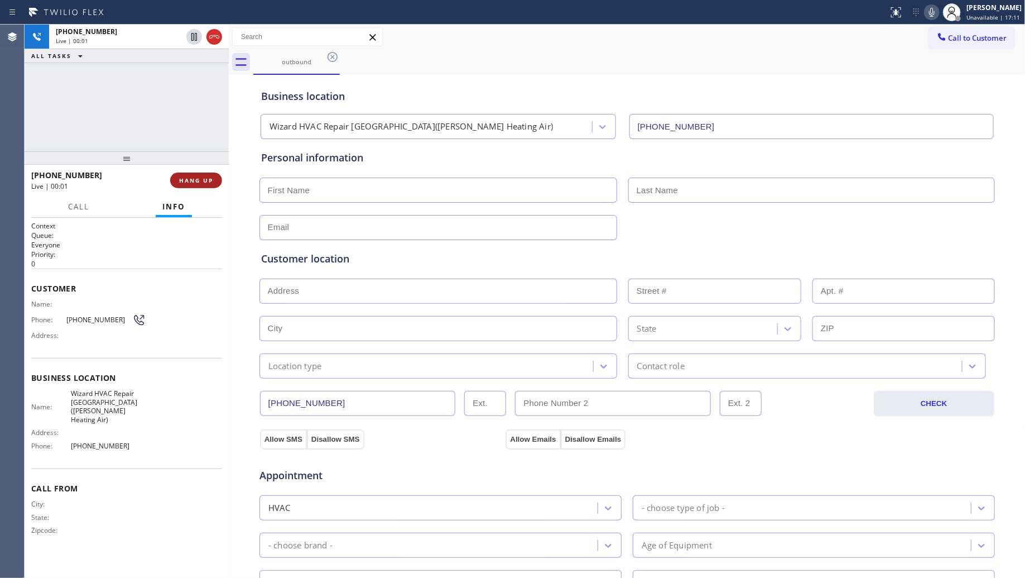
click at [215, 184] on div "[PHONE_NUMBER] Live | 00:01 HANG UP" at bounding box center [127, 180] width 204 height 31
click at [215, 184] on button "HANG UP" at bounding box center [196, 180] width 52 height 16
click at [214, 183] on button "HANG UP" at bounding box center [196, 180] width 52 height 16
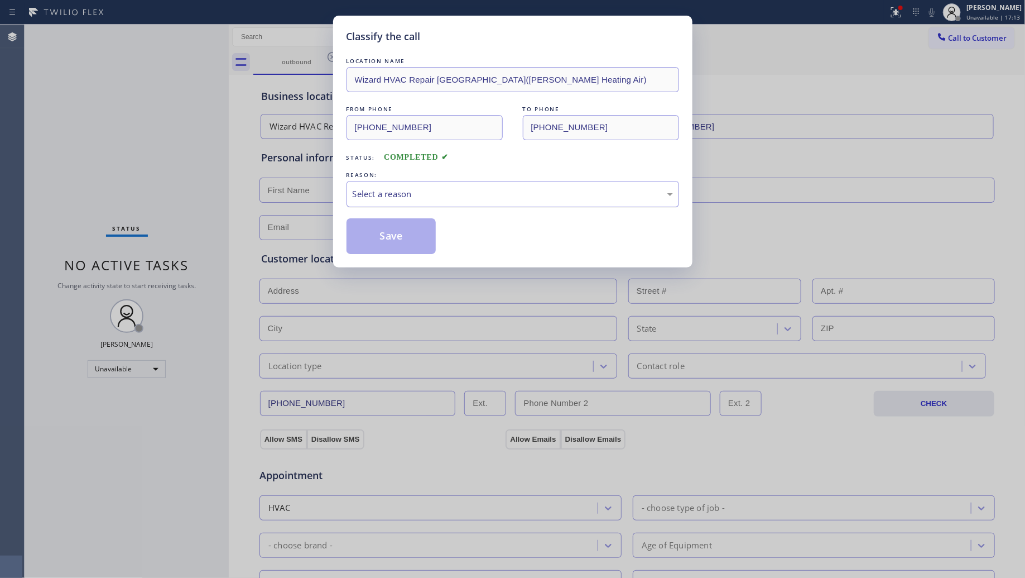
click at [411, 191] on div "Select a reason" at bounding box center [513, 194] width 320 height 13
click at [392, 233] on button "Save" at bounding box center [392, 236] width 90 height 36
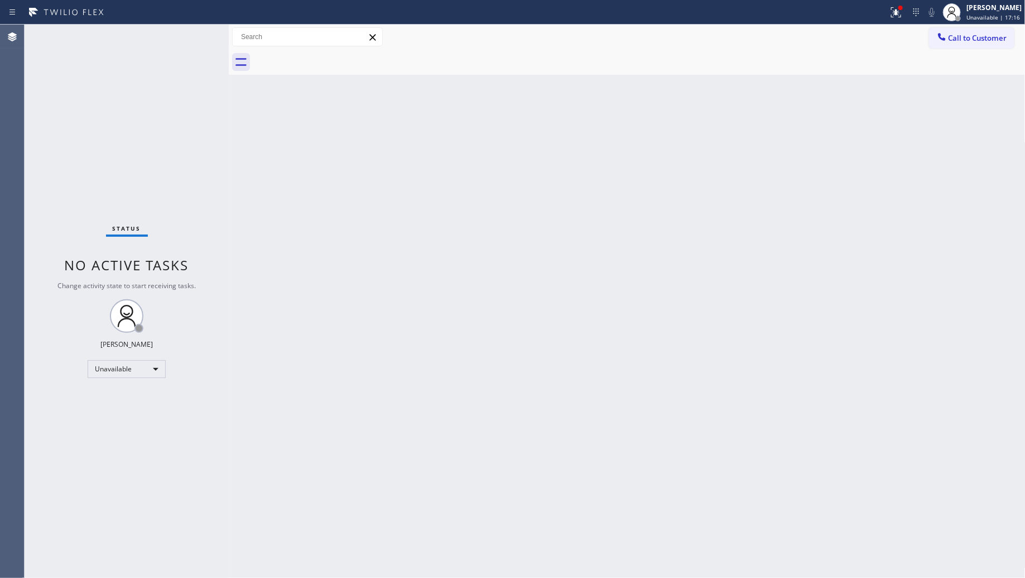
drag, startPoint x: 968, startPoint y: 32, endPoint x: 862, endPoint y: 95, distance: 123.1
click at [967, 33] on span "Call to Customer" at bounding box center [978, 38] width 59 height 10
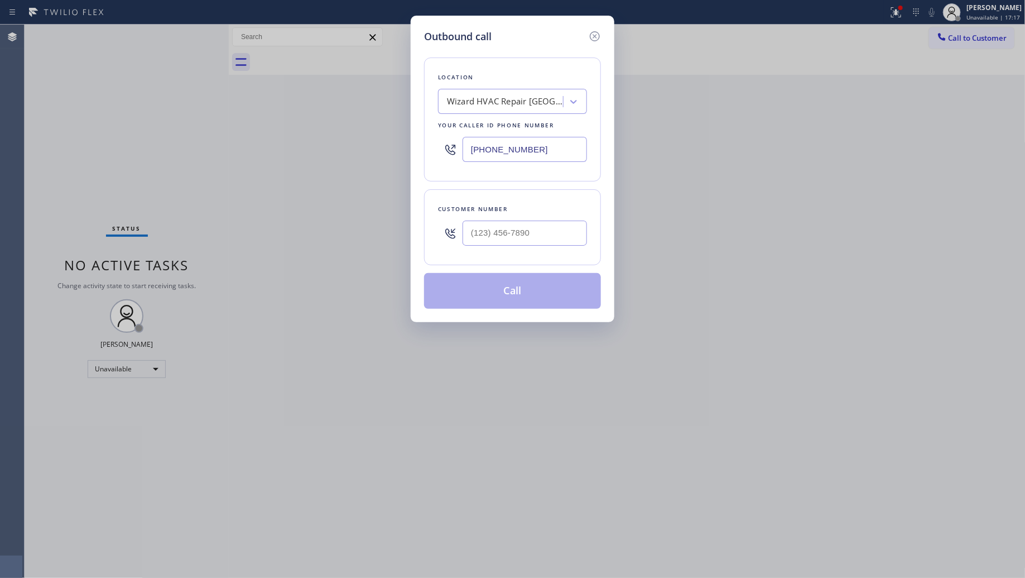
drag, startPoint x: 539, startPoint y: 155, endPoint x: 410, endPoint y: 153, distance: 128.9
click at [410, 153] on div "Outbound call Location Wizard HVAC Repair [GEOGRAPHIC_DATA]([PERSON_NAME] Heati…" at bounding box center [512, 289] width 1025 height 578
paste input "657) 213-247"
type input "[PHONE_NUMBER]"
click at [537, 241] on input "(___) ___-____" at bounding box center [525, 232] width 124 height 25
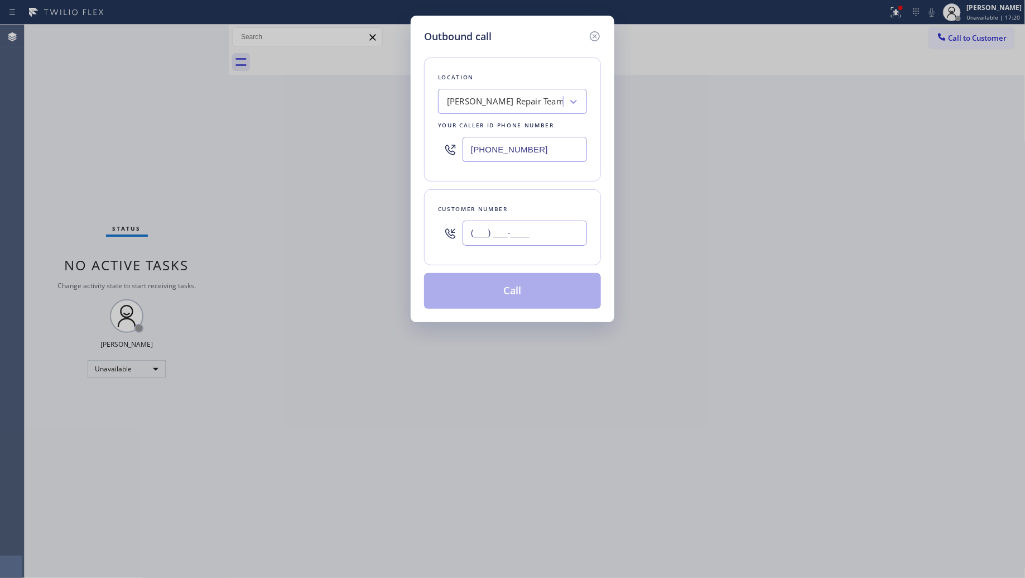
paste input "657) 452-6788"
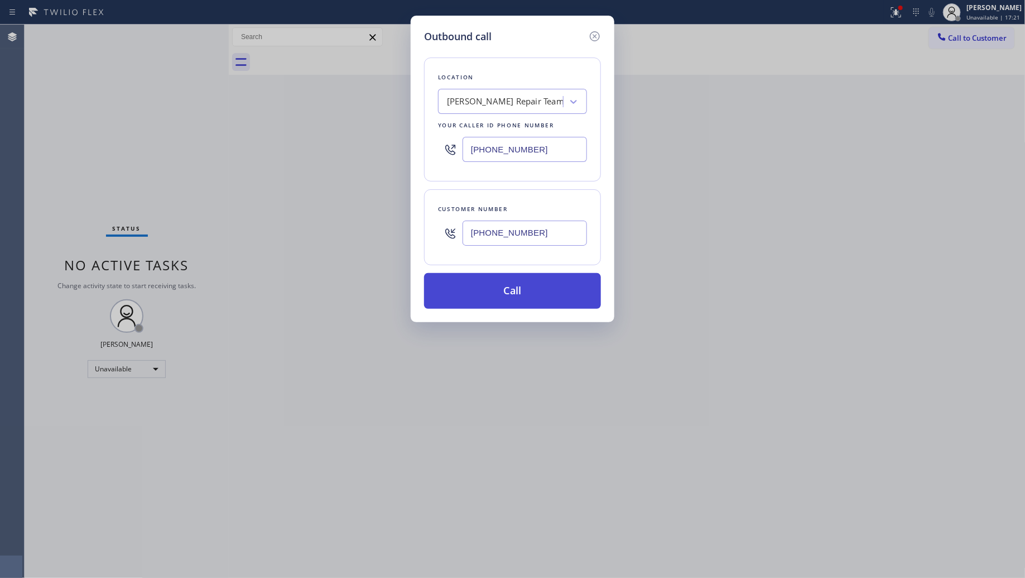
type input "[PHONE_NUMBER]"
click at [522, 286] on button "Call" at bounding box center [512, 291] width 177 height 36
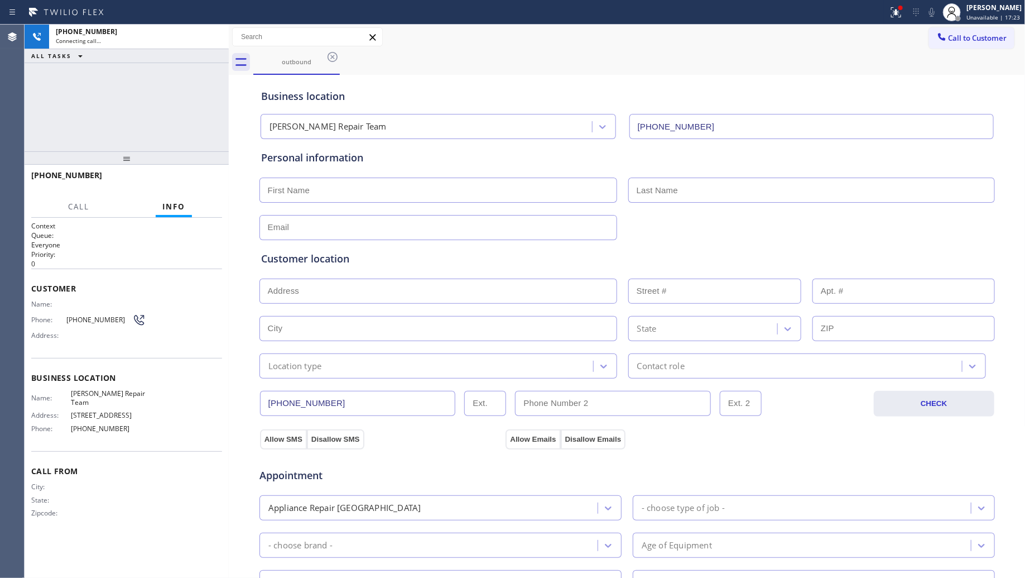
type input "[PHONE_NUMBER]"
click at [610, 28] on div "Call to Customer Outbound call Location Viking [GEOGRAPHIC_DATA] Repair Team Yo…" at bounding box center [627, 37] width 797 height 20
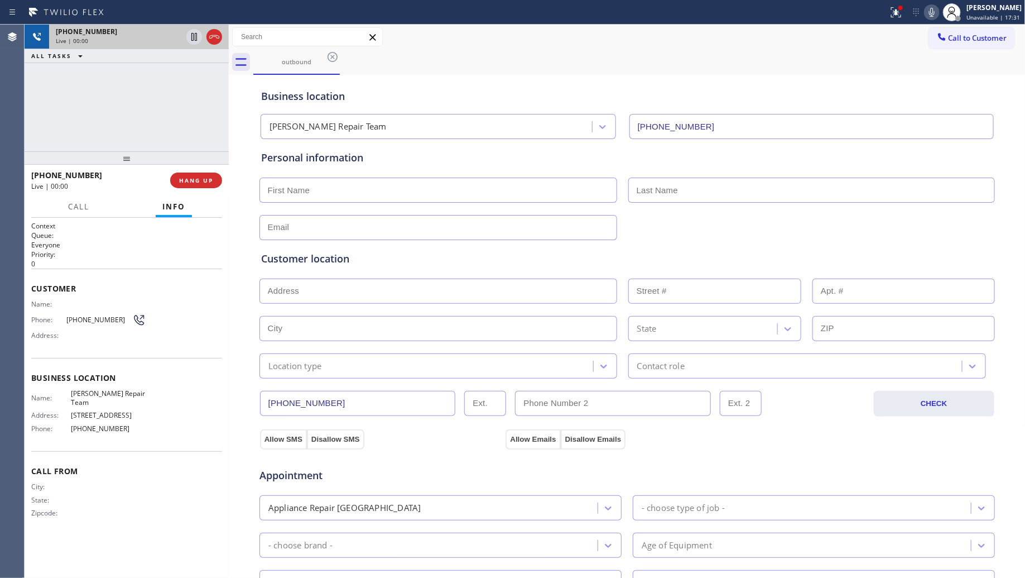
click at [213, 33] on icon at bounding box center [214, 36] width 13 height 13
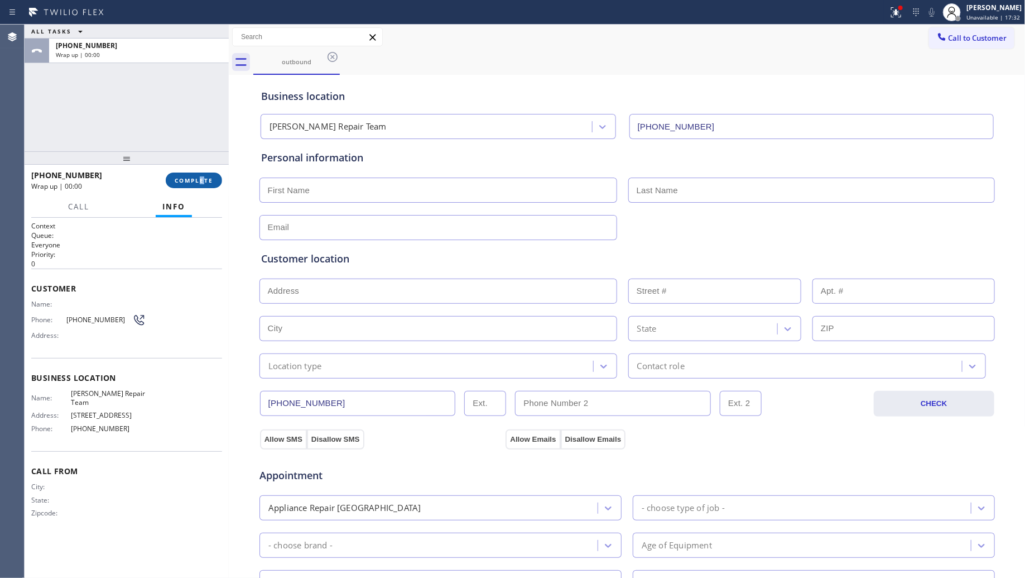
click at [201, 171] on div "[PHONE_NUMBER] Wrap up | 00:00 COMPLETE" at bounding box center [126, 180] width 191 height 29
click at [200, 172] on button "COMPLETE" at bounding box center [194, 180] width 56 height 16
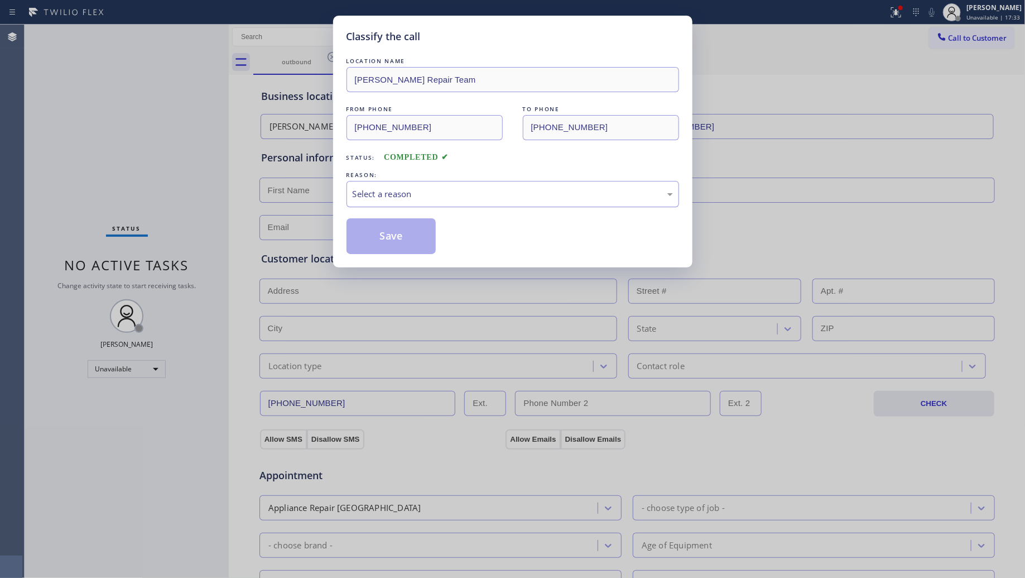
click at [406, 190] on div "Select a reason" at bounding box center [513, 194] width 320 height 13
drag, startPoint x: 378, startPoint y: 240, endPoint x: 386, endPoint y: 243, distance: 8.8
click at [378, 240] on button "Save" at bounding box center [392, 236] width 90 height 36
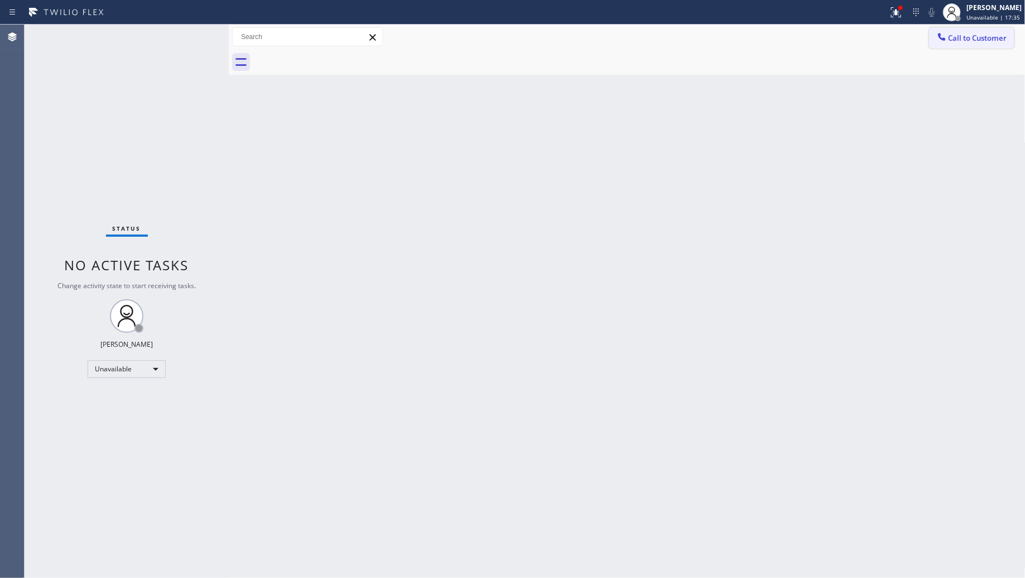
click at [963, 38] on span "Call to Customer" at bounding box center [978, 38] width 59 height 10
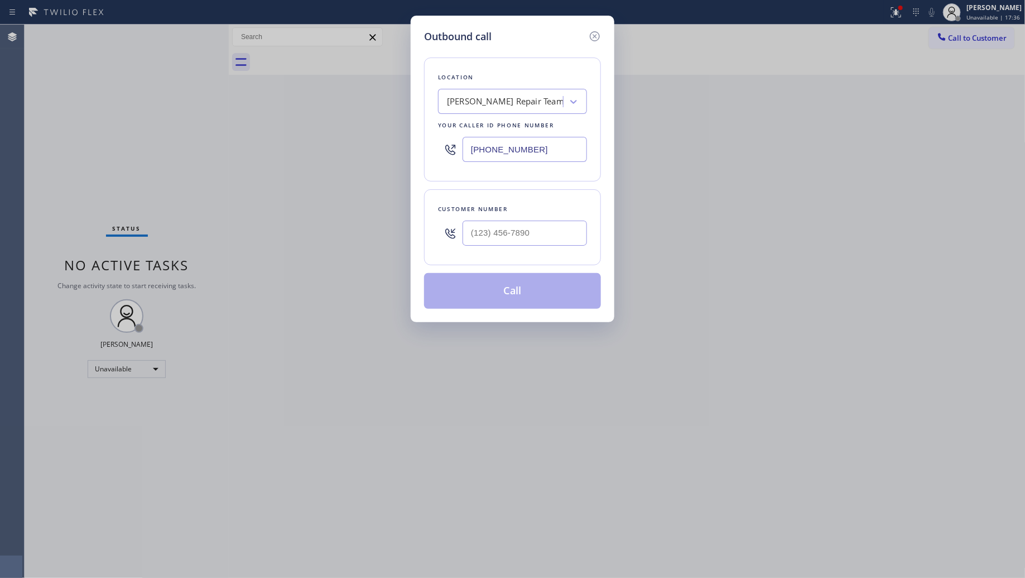
drag, startPoint x: 541, startPoint y: 152, endPoint x: 419, endPoint y: 151, distance: 122.8
click at [414, 151] on div "Outbound call Location Viking [GEOGRAPHIC_DATA] Repair Team Your caller id phon…" at bounding box center [513, 169] width 204 height 306
paste input "805) 754-3511"
type input "[PHONE_NUMBER]"
click at [554, 239] on input "(___) ___-____" at bounding box center [525, 232] width 124 height 25
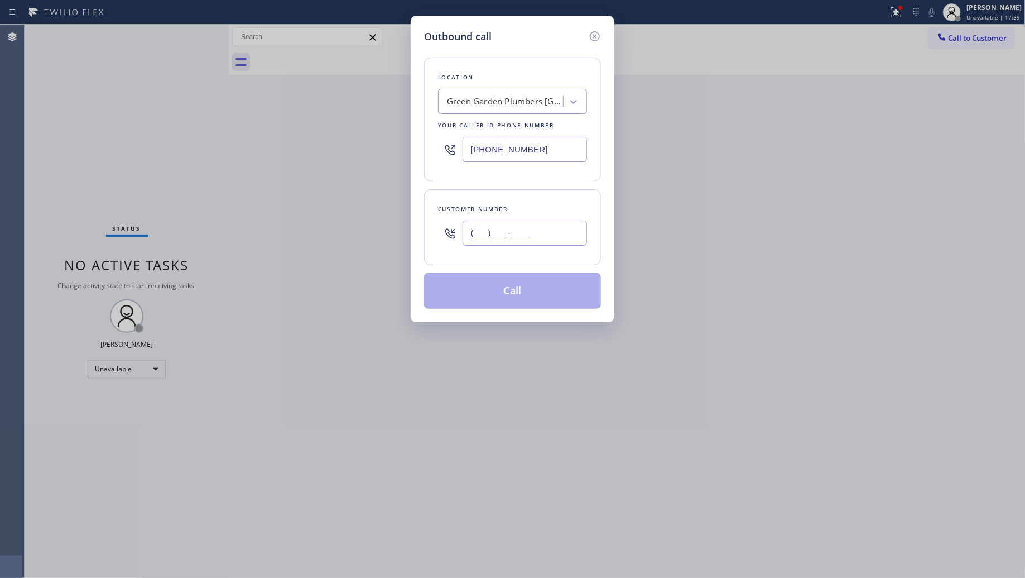
paste input "203) 242-4171"
type input "[PHONE_NUMBER]"
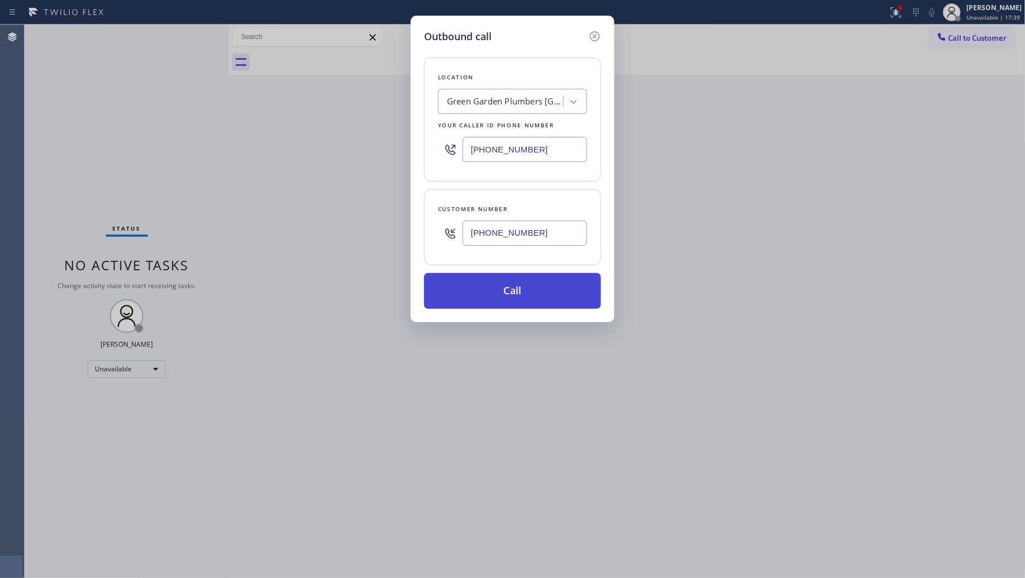
click at [519, 290] on button "Call" at bounding box center [512, 291] width 177 height 36
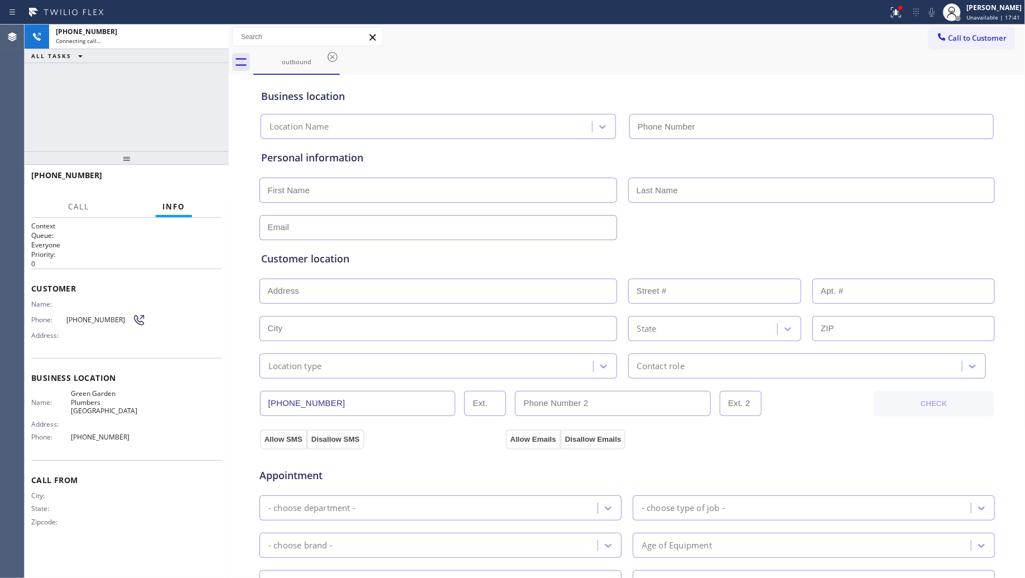
type input "[PHONE_NUMBER]"
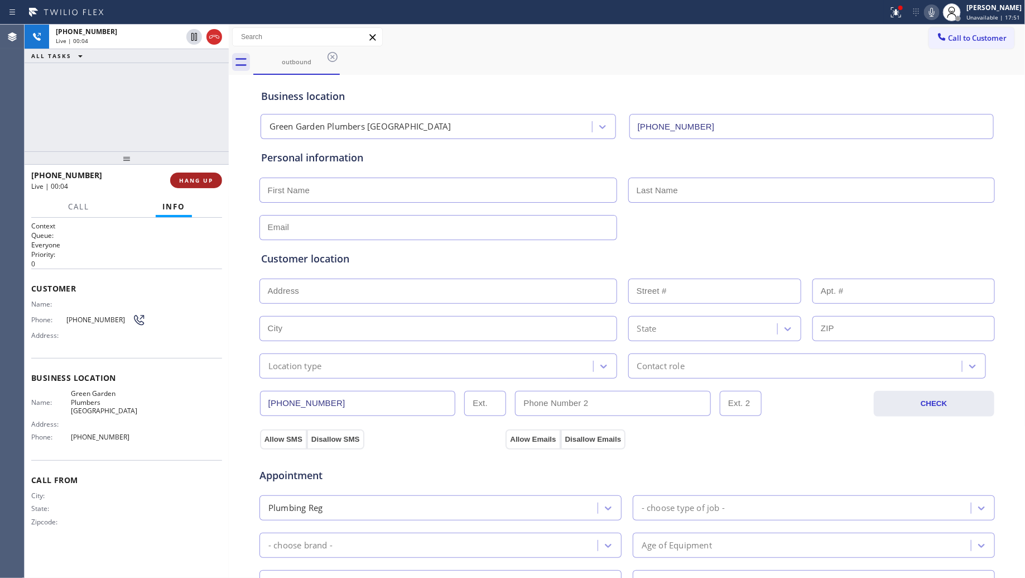
click at [202, 177] on span "HANG UP" at bounding box center [196, 180] width 34 height 8
click at [201, 177] on span "HANG UP" at bounding box center [196, 180] width 34 height 8
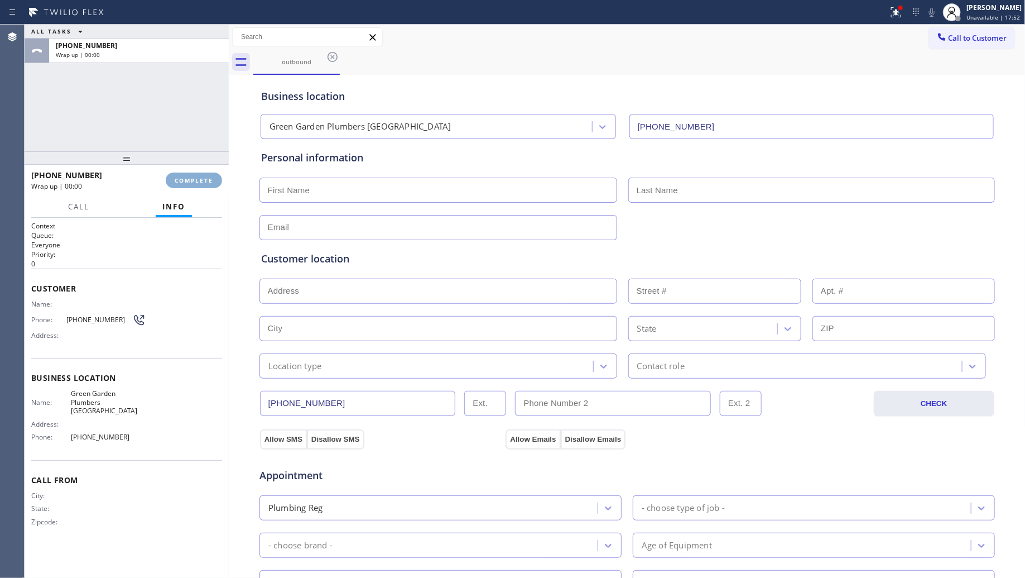
click at [199, 179] on span "COMPLETE" at bounding box center [194, 180] width 39 height 8
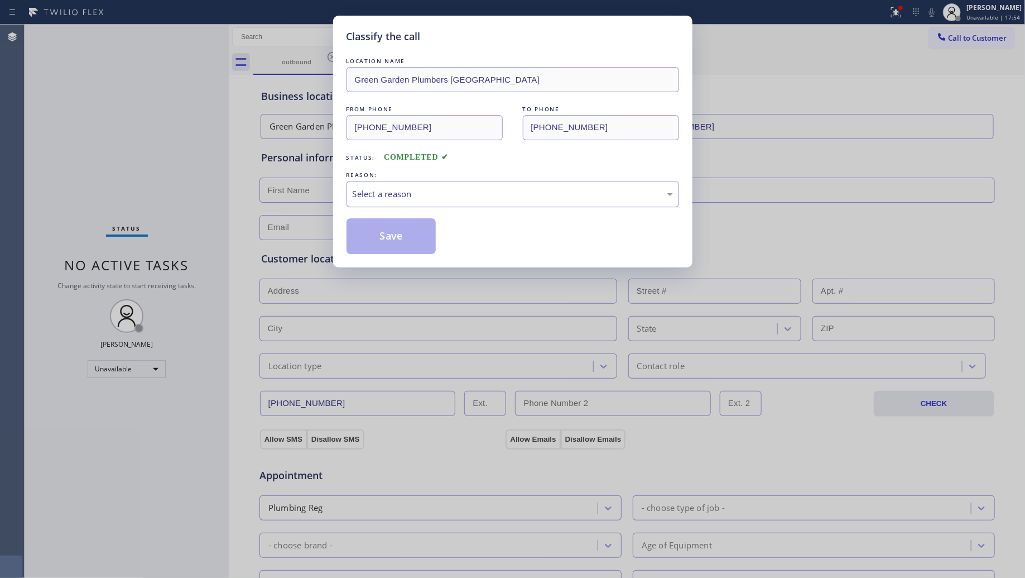
click at [479, 207] on div "Select a reason" at bounding box center [513, 194] width 333 height 26
click at [377, 241] on button "Save" at bounding box center [392, 236] width 90 height 36
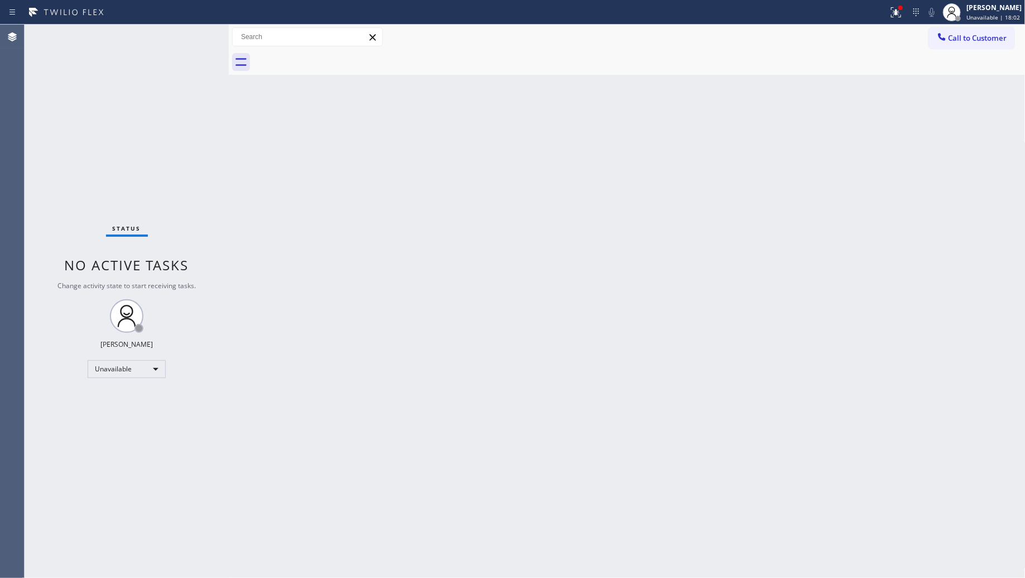
drag, startPoint x: 837, startPoint y: 110, endPoint x: 854, endPoint y: 90, distance: 26.5
click at [838, 109] on div "Back to Dashboard Change Sender ID Customers Technicians Select a contact Outbo…" at bounding box center [627, 301] width 797 height 553
click at [965, 41] on span "Call to Customer" at bounding box center [978, 38] width 59 height 10
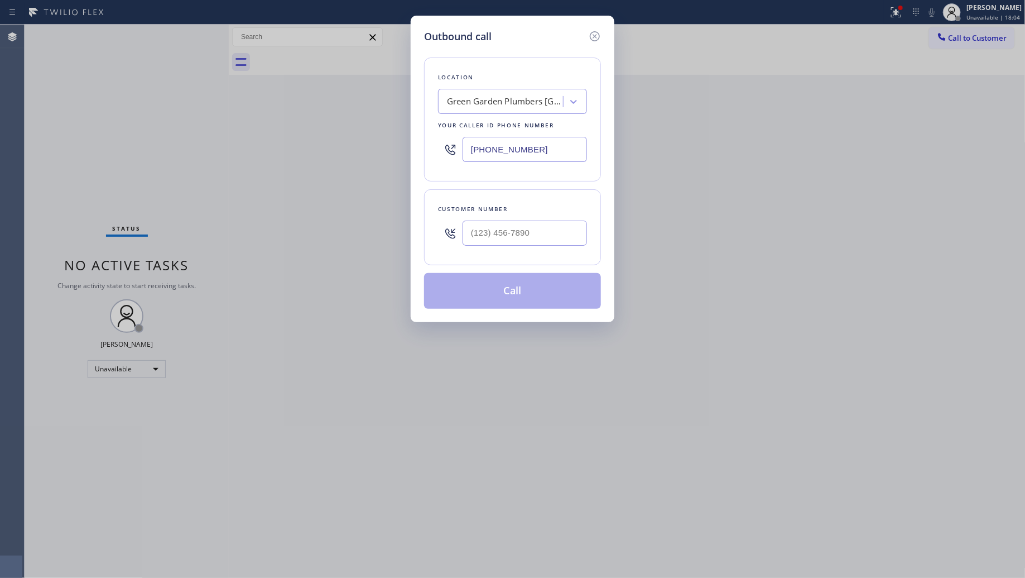
click at [517, 148] on input "[PHONE_NUMBER]" at bounding box center [525, 149] width 124 height 25
drag, startPoint x: 542, startPoint y: 148, endPoint x: 364, endPoint y: 147, distance: 177.5
click at [356, 151] on div "Outbound call Location [GEOGRAPHIC_DATA] Plumbers [GEOGRAPHIC_DATA] Your caller…" at bounding box center [512, 289] width 1025 height 578
paste input "310) 868-0747"
type input "[PHONE_NUMBER]"
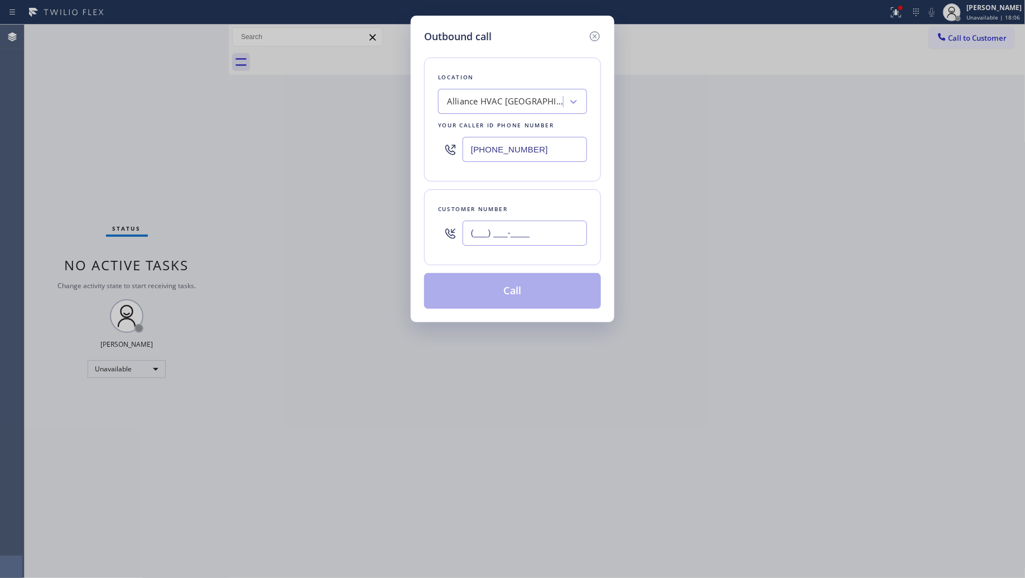
click at [568, 241] on input "(___) ___-____" at bounding box center [525, 232] width 124 height 25
paste input "310) 708-0791"
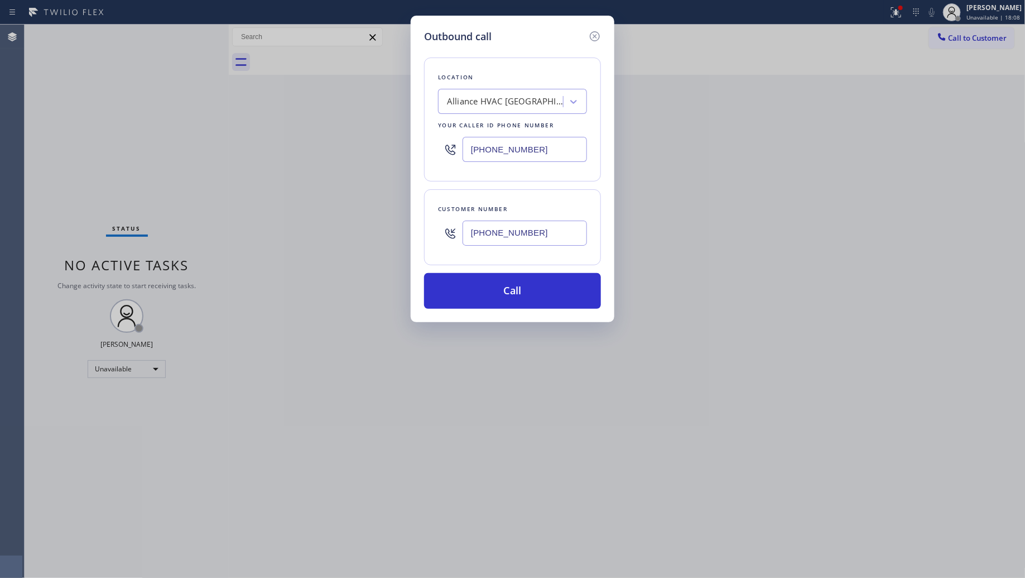
type input "[PHONE_NUMBER]"
click at [561, 296] on button "Call" at bounding box center [512, 291] width 177 height 36
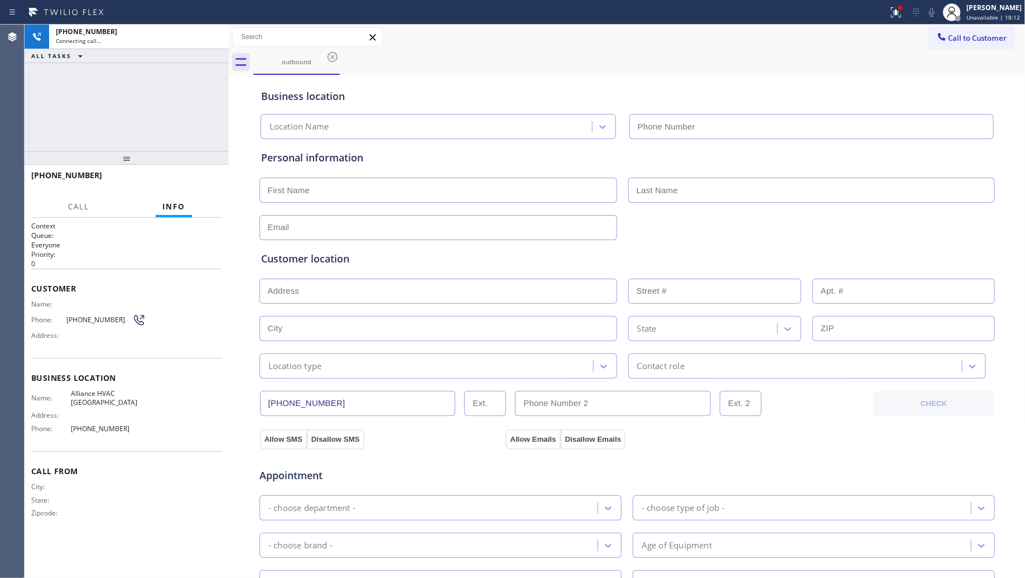
type input "[PHONE_NUMBER]"
click at [526, 78] on div "Business location Alliance HVAC [GEOGRAPHIC_DATA] [PHONE_NUMBER]" at bounding box center [627, 108] width 737 height 61
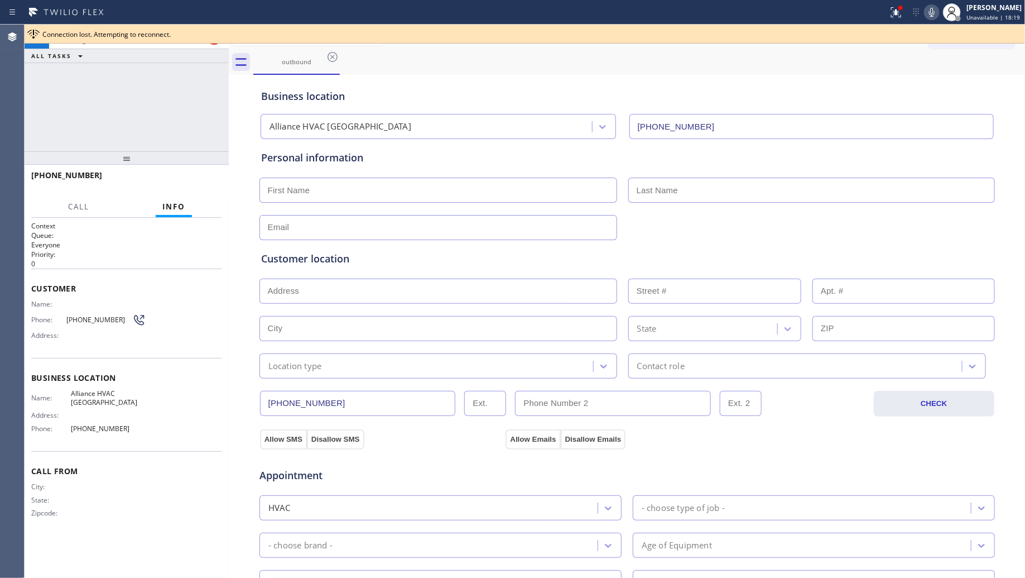
click at [213, 37] on div "Connection lost. Attempting to reconnect." at bounding box center [531, 34] width 978 height 9
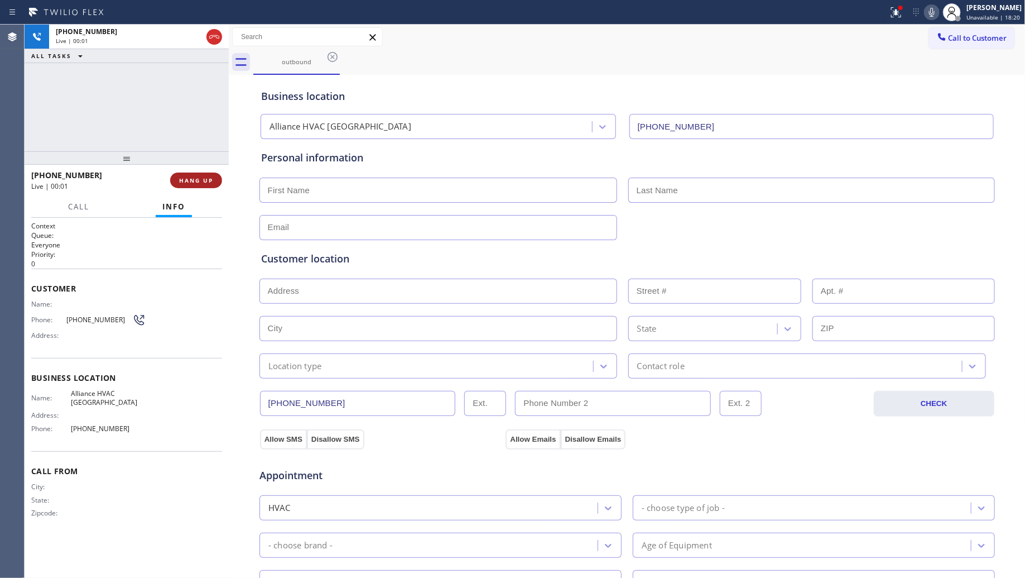
click at [184, 179] on span "HANG UP" at bounding box center [196, 180] width 34 height 8
click at [185, 177] on span "HANG UP" at bounding box center [196, 180] width 34 height 8
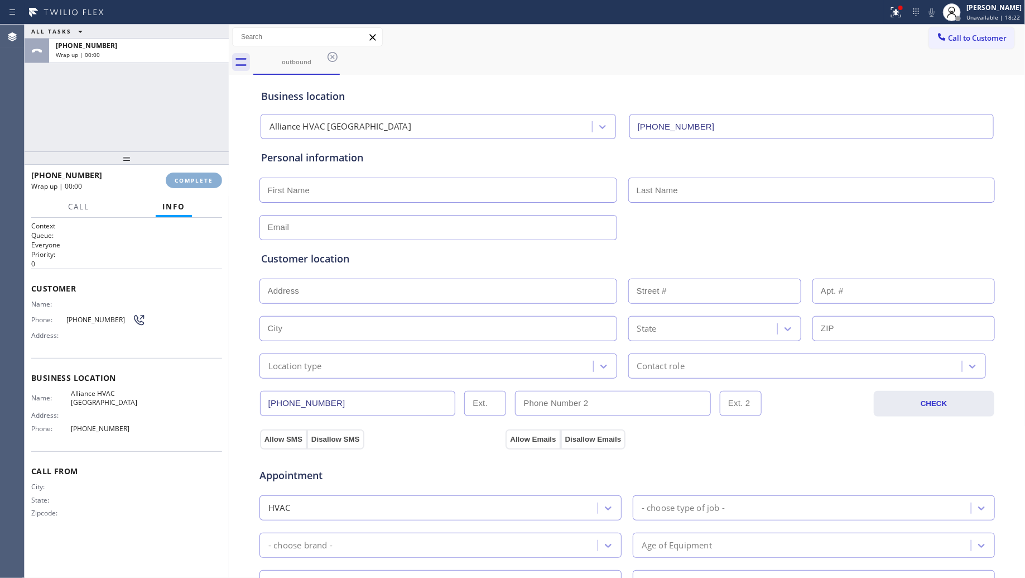
click at [185, 177] on span "COMPLETE" at bounding box center [194, 180] width 39 height 8
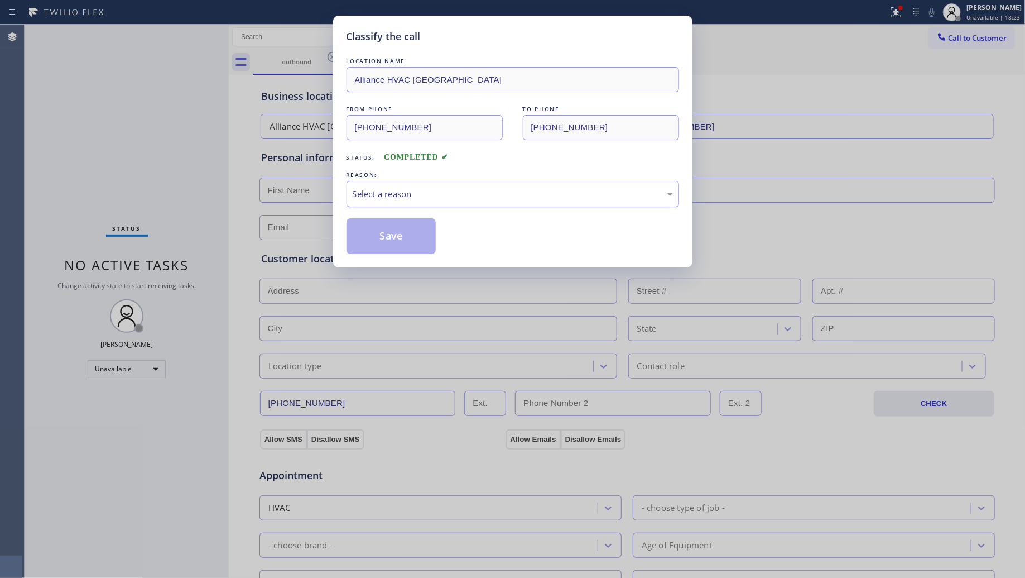
click at [400, 205] on div "Select a reason" at bounding box center [513, 194] width 333 height 26
click at [388, 238] on button "Save" at bounding box center [392, 236] width 90 height 36
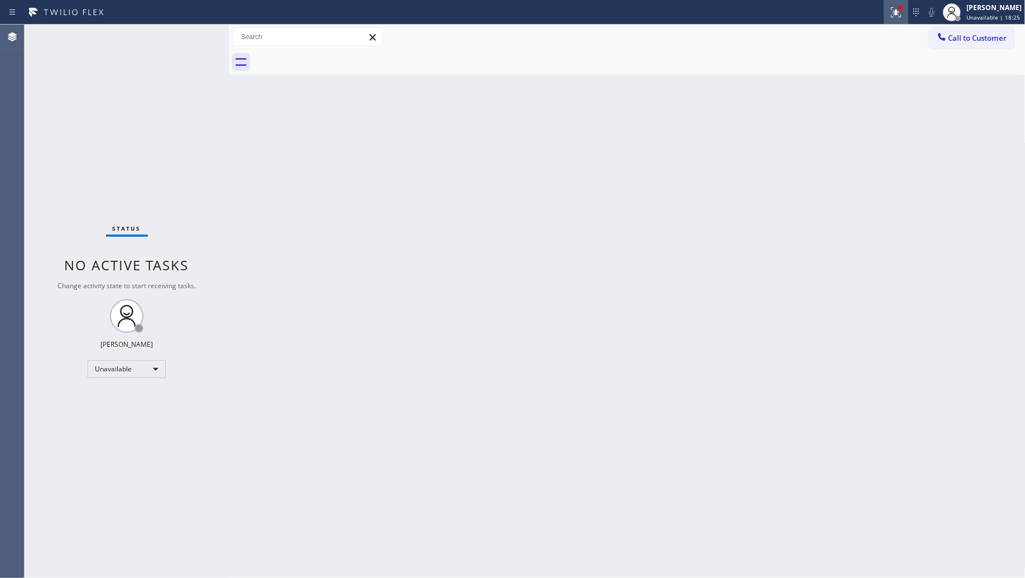
click at [893, 18] on icon at bounding box center [896, 12] width 13 height 13
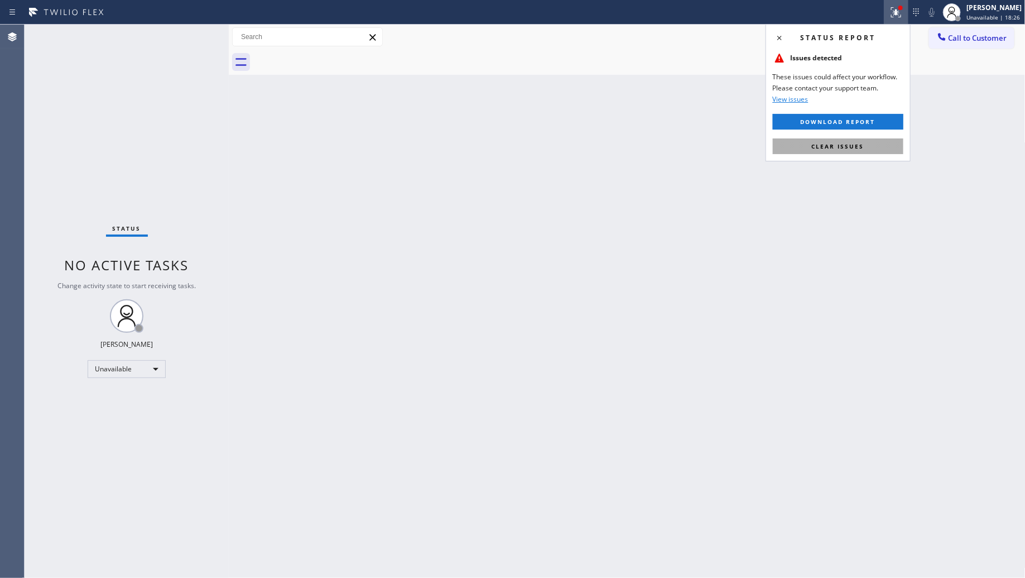
click at [842, 150] on span "Clear issues" at bounding box center [838, 146] width 52 height 8
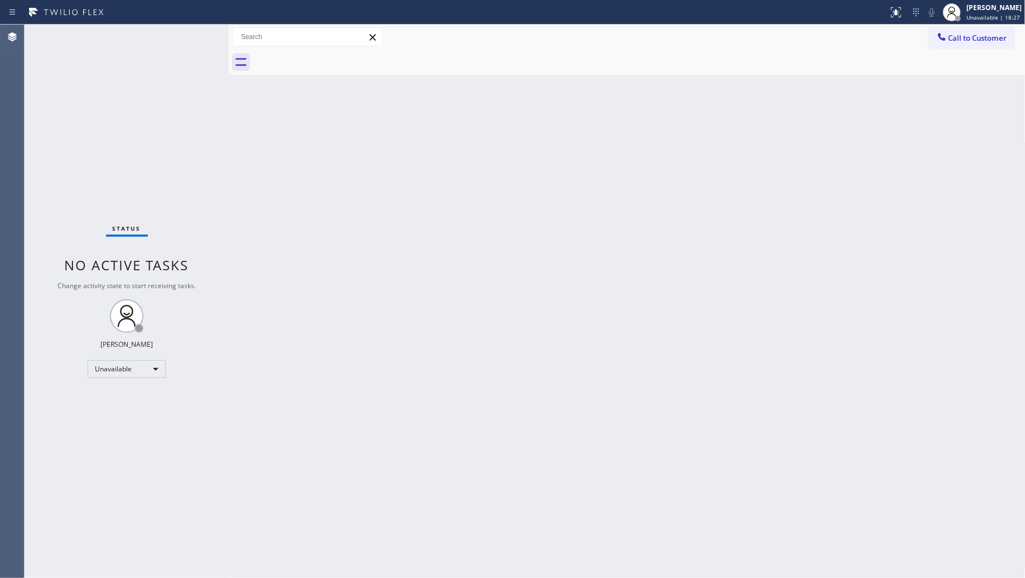
click at [948, 31] on div at bounding box center [941, 37] width 13 height 13
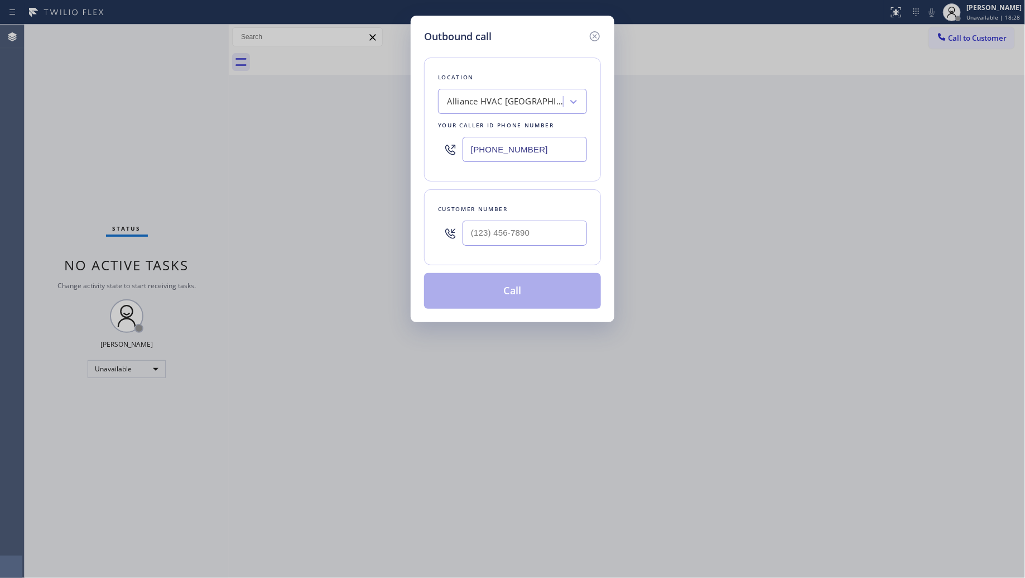
drag, startPoint x: 547, startPoint y: 148, endPoint x: 445, endPoint y: 143, distance: 101.7
click at [449, 145] on div "[PHONE_NUMBER]" at bounding box center [512, 149] width 149 height 36
paste input "954) 869-48"
type input "[PHONE_NUMBER]"
click at [573, 234] on input "(___) ___-____" at bounding box center [525, 232] width 124 height 25
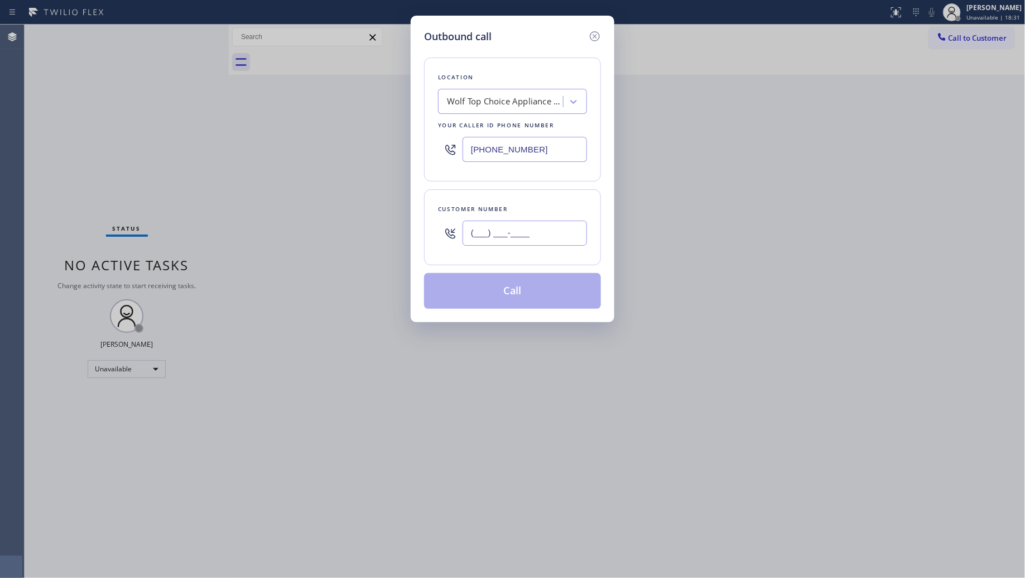
paste input "954) 815-3666"
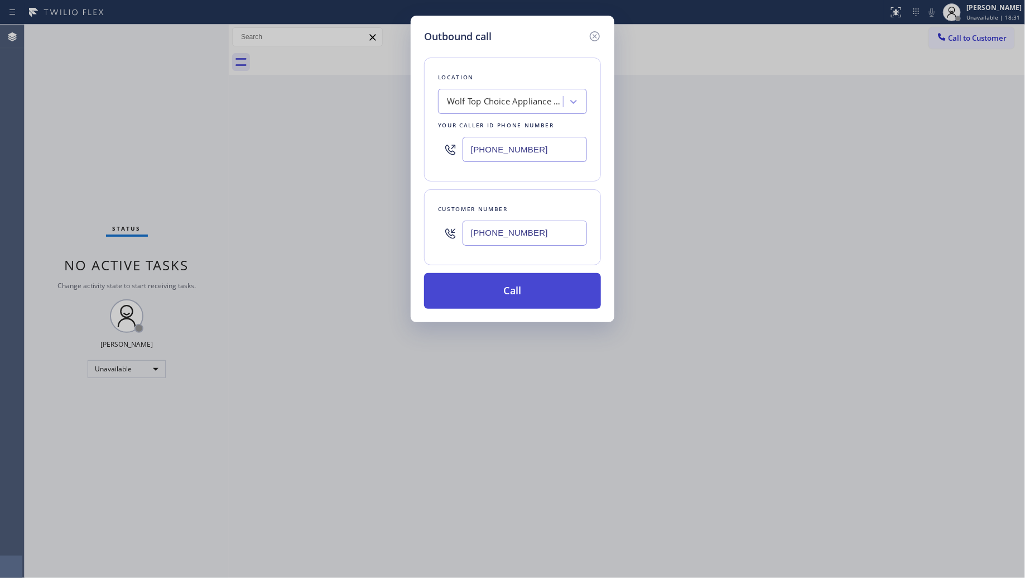
type input "[PHONE_NUMBER]"
click at [499, 291] on button "Call" at bounding box center [512, 291] width 177 height 36
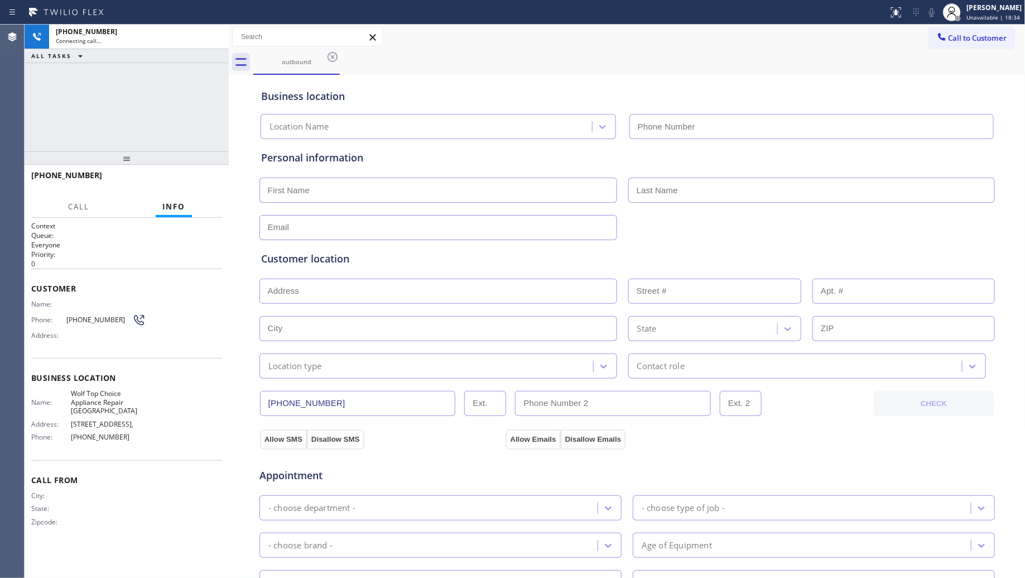
type input "[PHONE_NUMBER]"
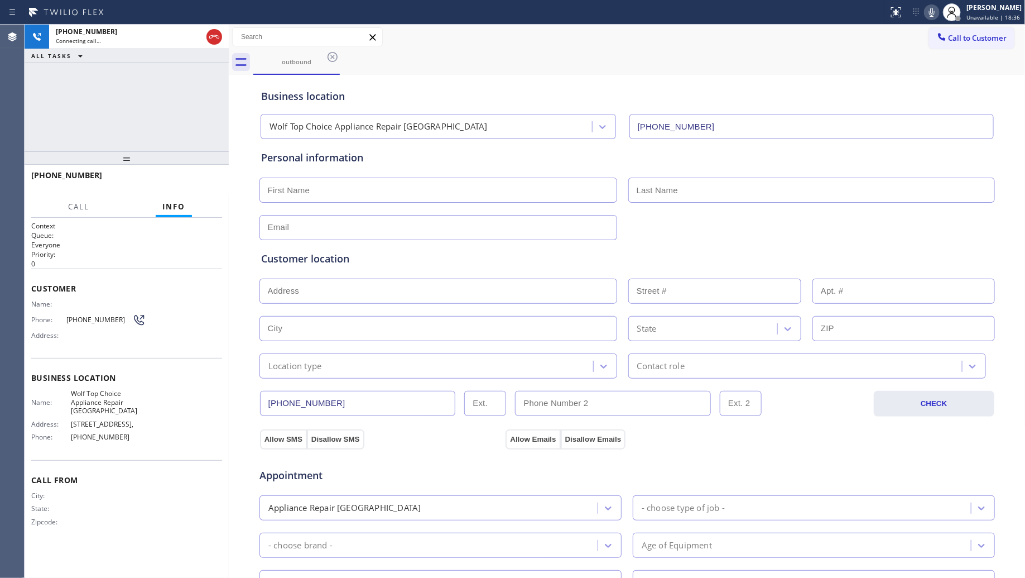
click at [745, 74] on div "Business location Wolf Top Choice Appliance Repair [GEOGRAPHIC_DATA] [PHONE_NUM…" at bounding box center [627, 106] width 737 height 66
click at [213, 85] on div "[PHONE_NUMBER] Connecting call… ALL TASKS ALL TASKS ACTIVE TASKS TASKS IN WRAP …" at bounding box center [127, 88] width 204 height 127
click at [213, 44] on button at bounding box center [214, 37] width 16 height 16
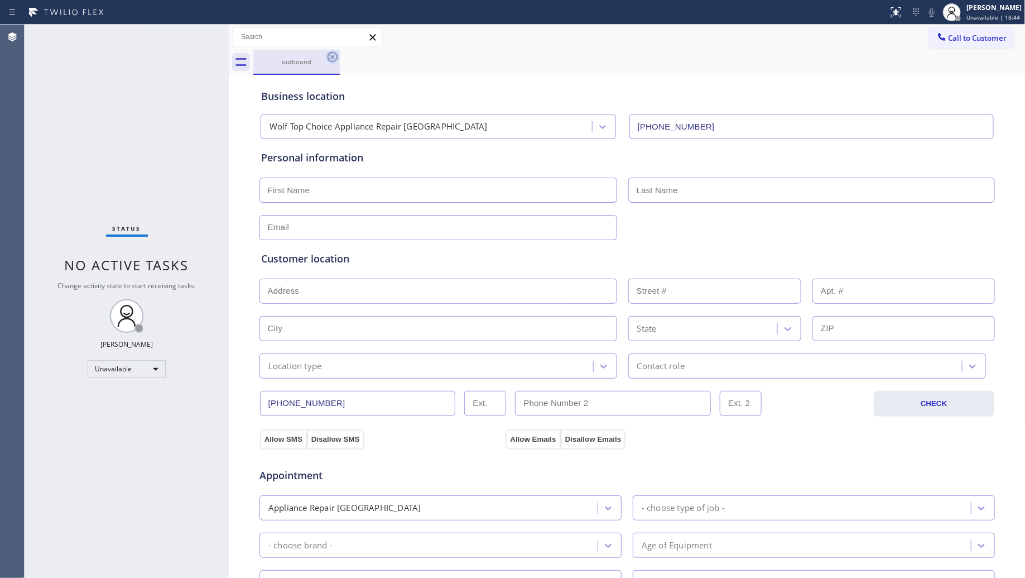
click at [332, 55] on icon at bounding box center [332, 56] width 13 height 13
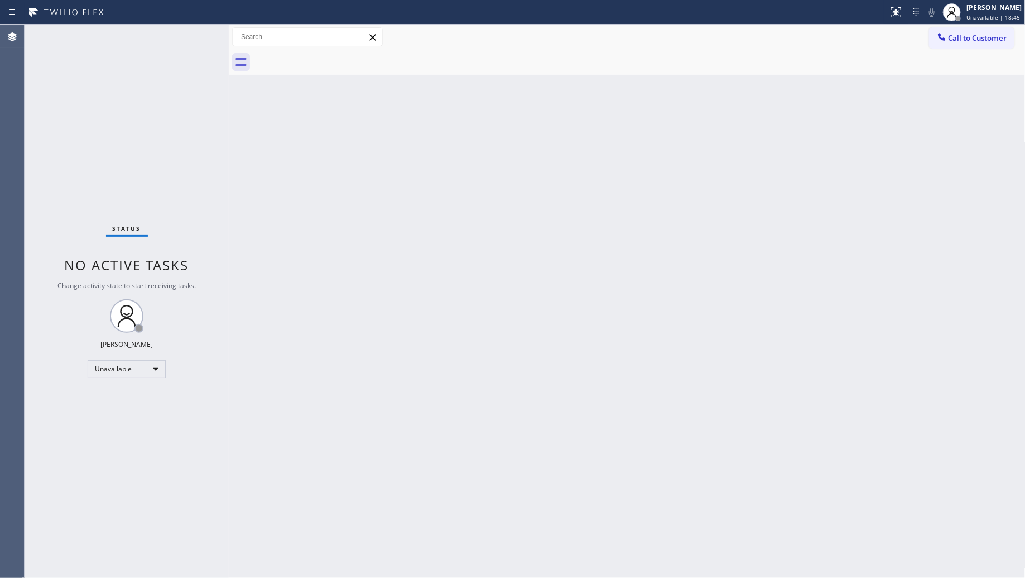
drag, startPoint x: 950, startPoint y: 31, endPoint x: 935, endPoint y: 38, distance: 16.5
click at [944, 33] on button "Call to Customer" at bounding box center [971, 37] width 85 height 21
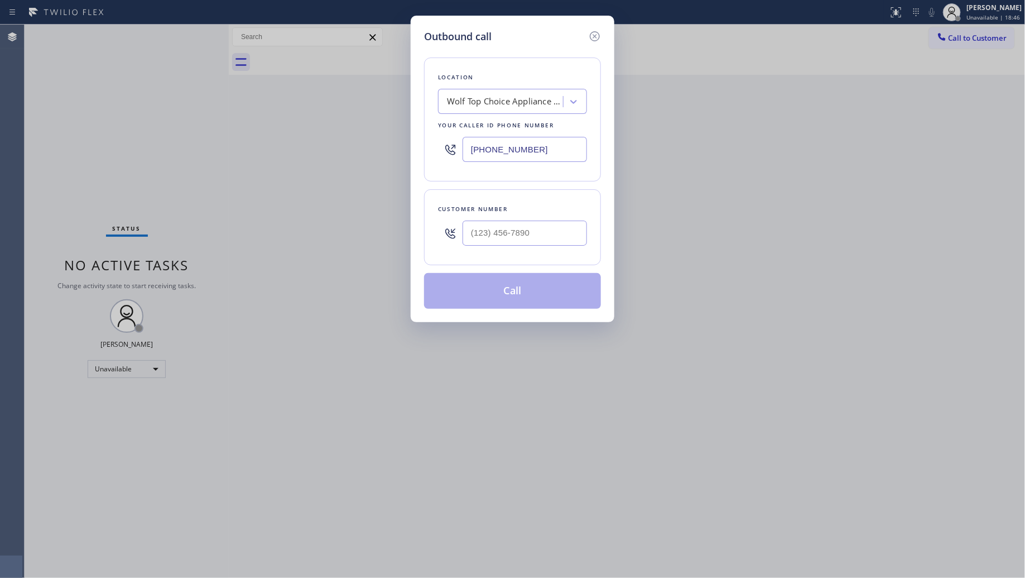
drag, startPoint x: 564, startPoint y: 143, endPoint x: 448, endPoint y: 151, distance: 116.9
click at [450, 151] on div "[PHONE_NUMBER]" at bounding box center [512, 149] width 149 height 36
paste input "305) 547-8549"
type input "[PHONE_NUMBER]"
click at [563, 238] on input "(___) ___-____" at bounding box center [525, 232] width 124 height 25
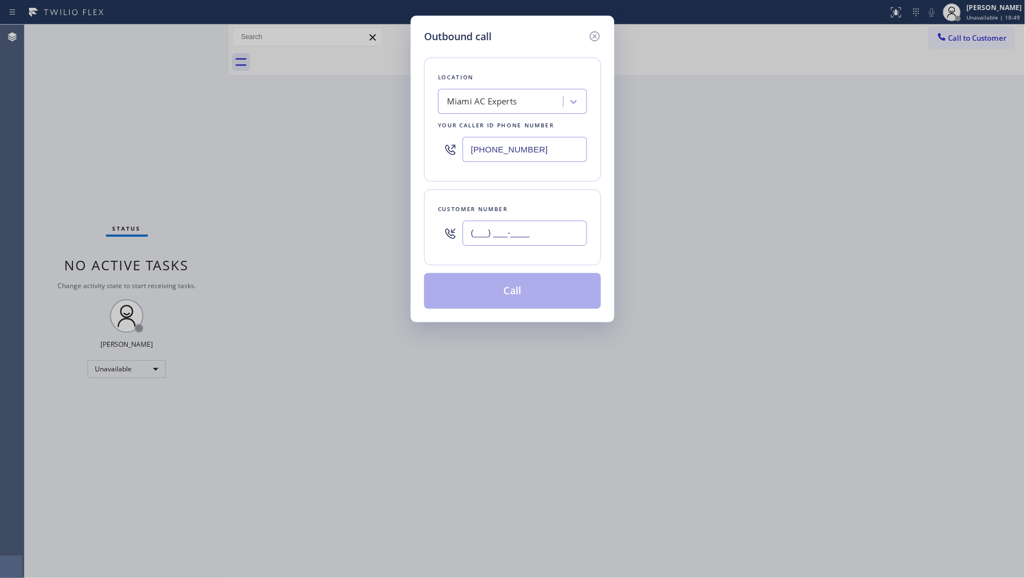
paste input "305) 629-8268"
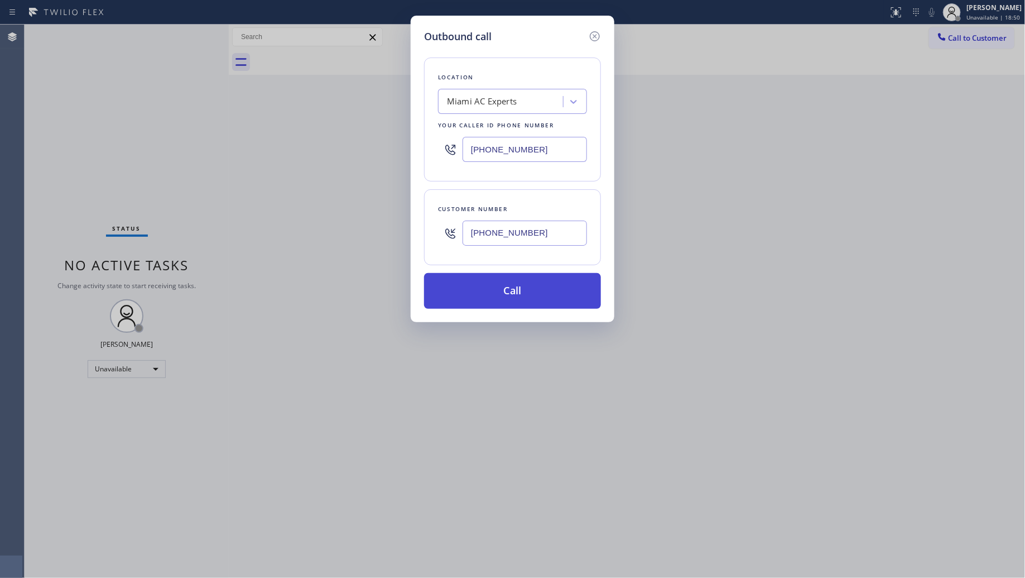
type input "[PHONE_NUMBER]"
click at [506, 297] on button "Call" at bounding box center [512, 291] width 177 height 36
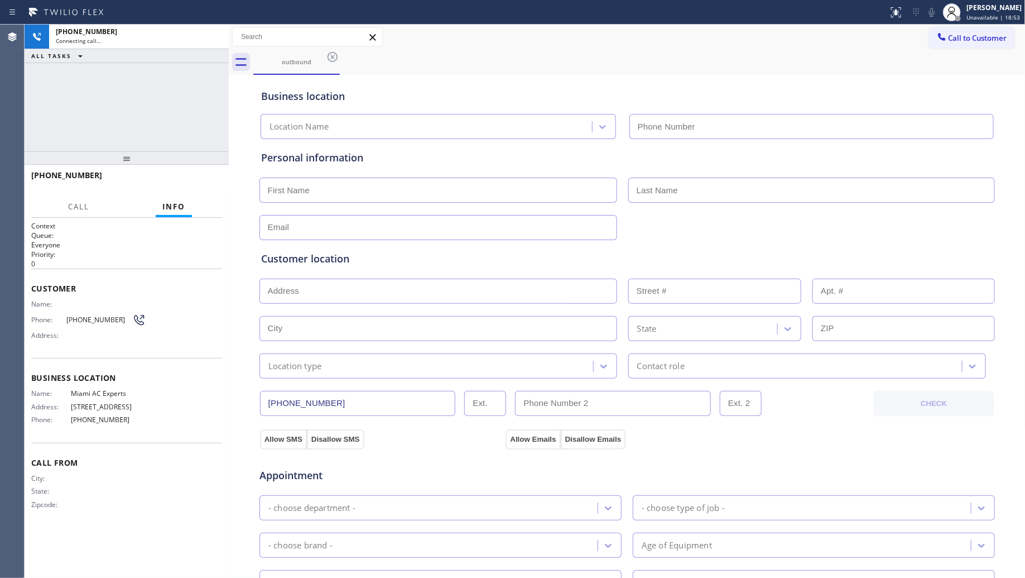
type input "[PHONE_NUMBER]"
click at [698, 85] on div "Business location [GEOGRAPHIC_DATA] AC Experts [PHONE_NUMBER]" at bounding box center [627, 108] width 737 height 61
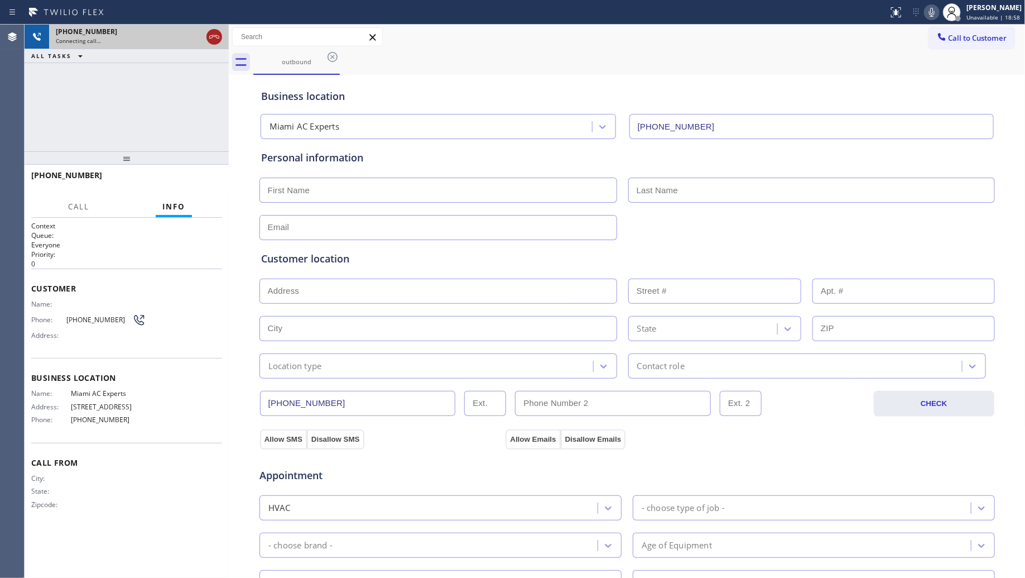
click at [208, 35] on icon at bounding box center [214, 36] width 13 height 13
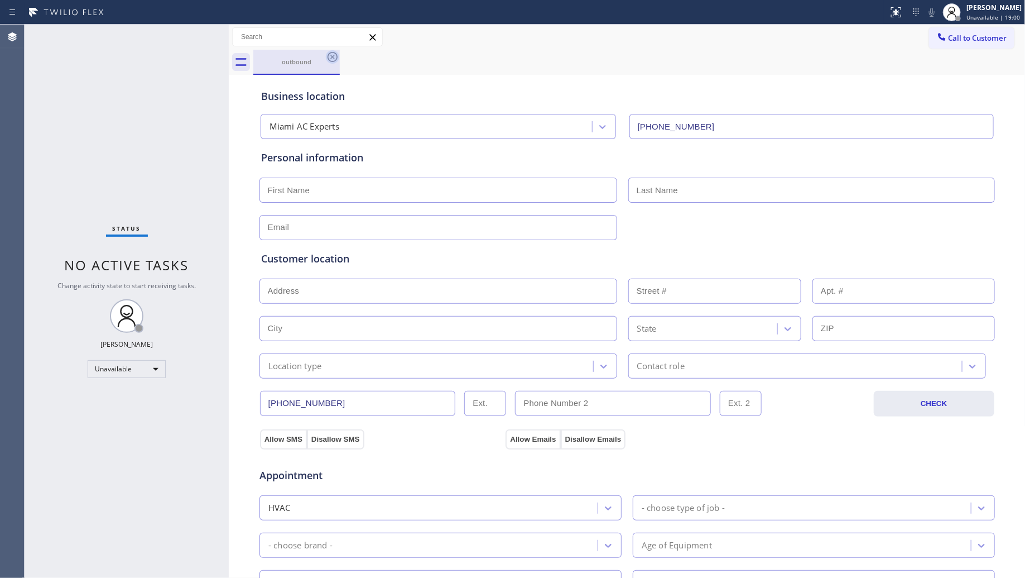
click at [333, 59] on icon at bounding box center [332, 56] width 13 height 13
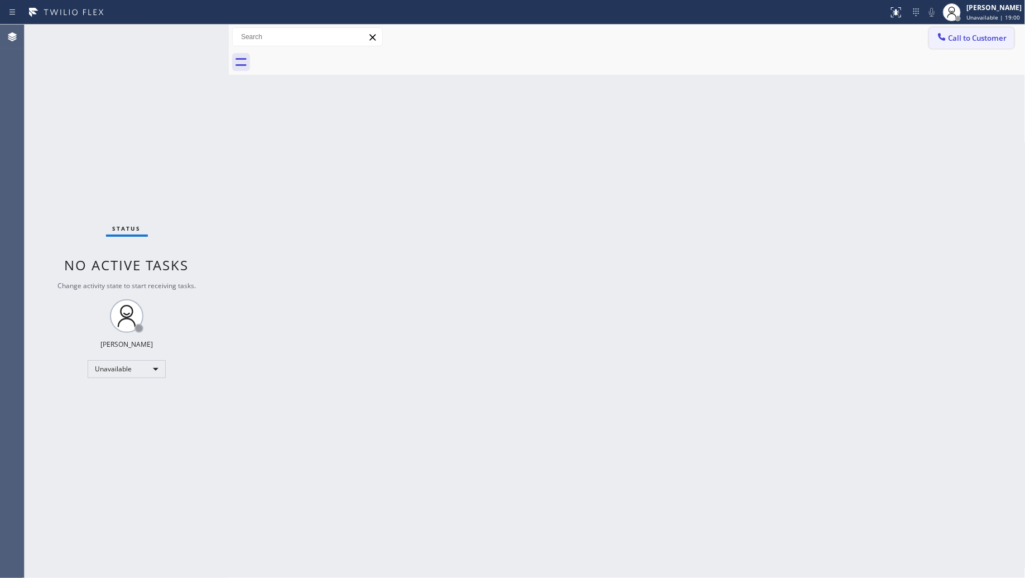
click at [958, 42] on span "Call to Customer" at bounding box center [978, 38] width 59 height 10
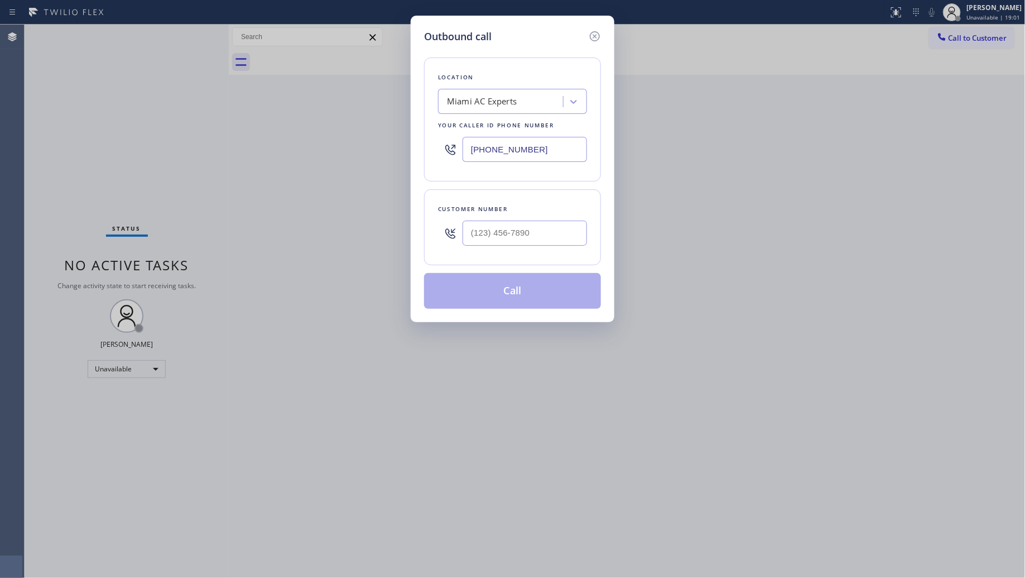
drag, startPoint x: 561, startPoint y: 150, endPoint x: 439, endPoint y: 140, distance: 122.6
click at [439, 140] on div "[PHONE_NUMBER]" at bounding box center [512, 149] width 149 height 36
paste input "602) 666-930"
type input "[PHONE_NUMBER]"
paste input "602) 910-9477"
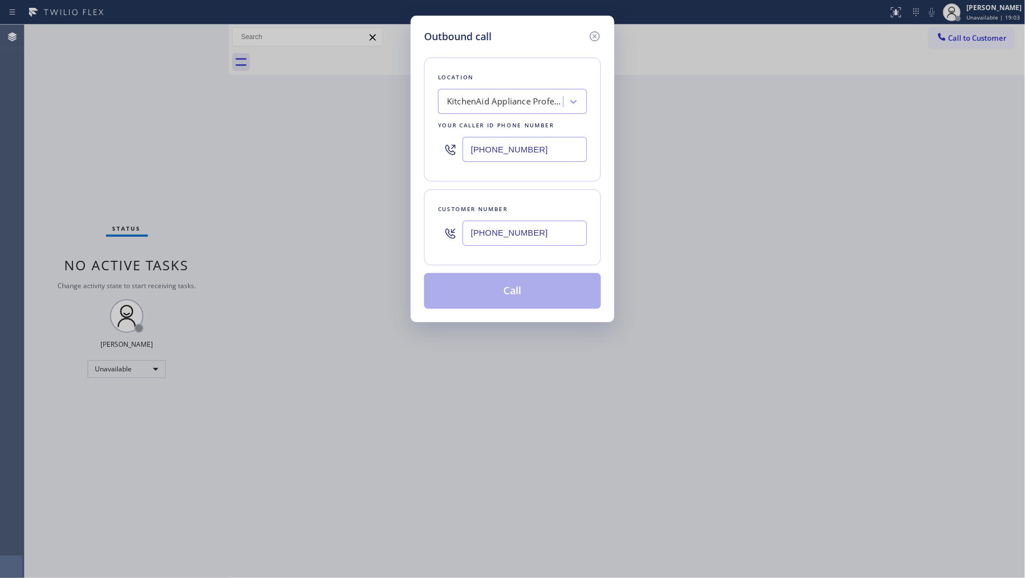
click at [532, 233] on input "[PHONE_NUMBER]" at bounding box center [525, 232] width 124 height 25
type input "[PHONE_NUMBER]"
click at [540, 278] on button "Call" at bounding box center [512, 291] width 177 height 36
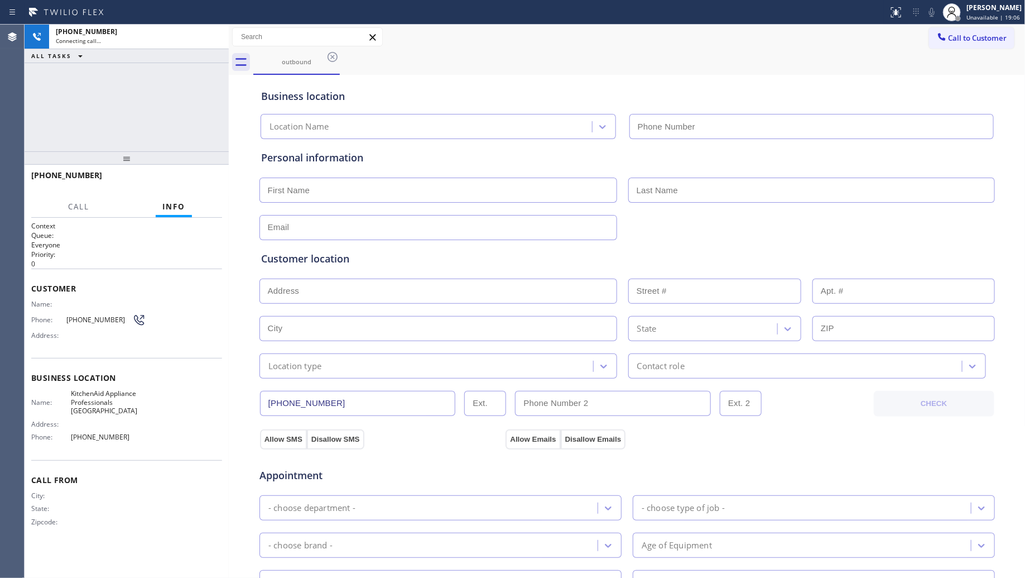
type input "[PHONE_NUMBER]"
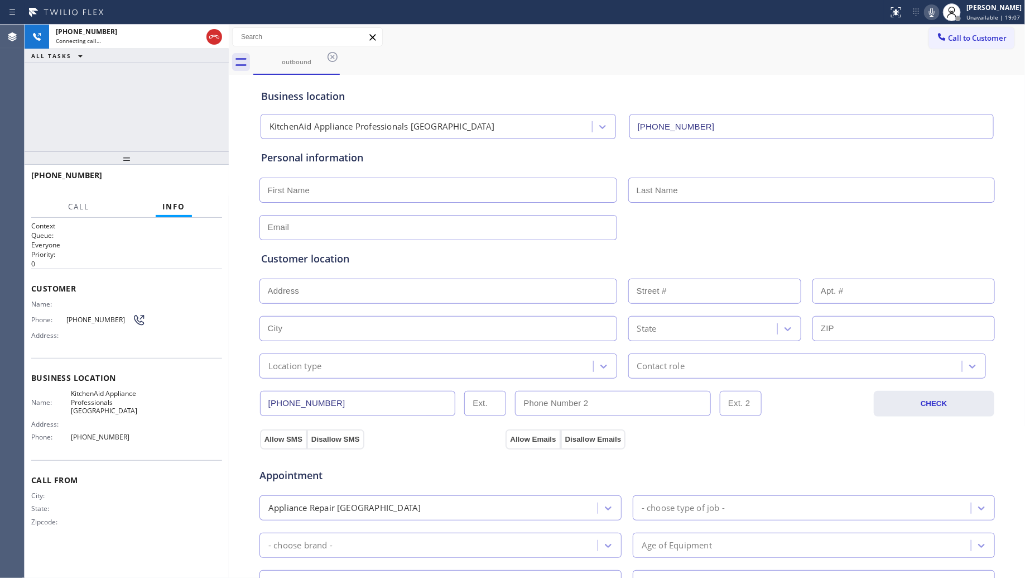
click at [754, 56] on div "outbound" at bounding box center [639, 62] width 772 height 25
click at [364, 64] on div "outbound" at bounding box center [639, 62] width 772 height 25
click at [182, 70] on div "[PHONE_NUMBER] Connecting call… ALL TASKS ALL TASKS ACTIVE TASKS TASKS IN WRAP …" at bounding box center [127, 88] width 204 height 127
click at [212, 40] on icon at bounding box center [214, 36] width 13 height 13
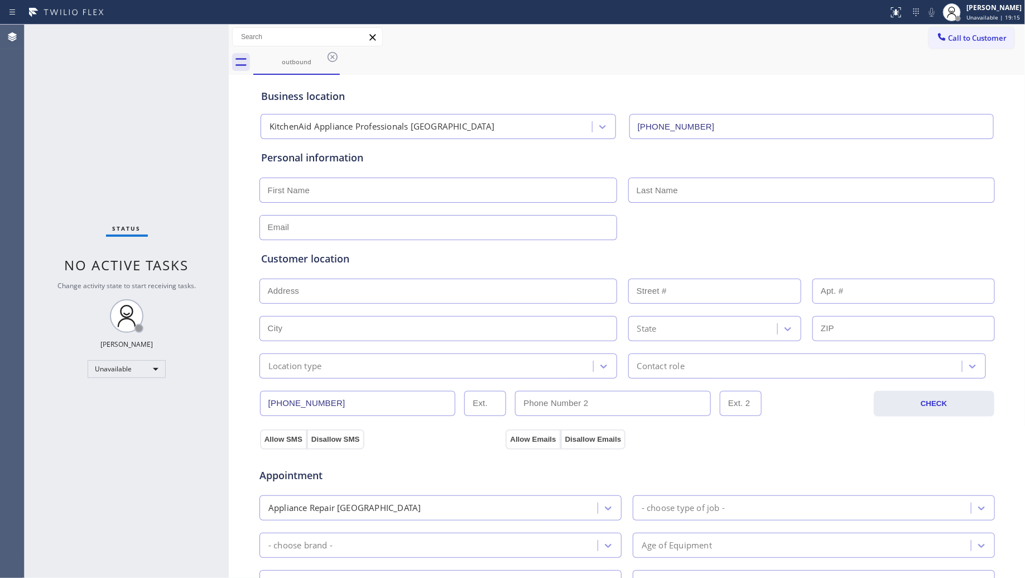
click at [328, 53] on icon at bounding box center [332, 56] width 13 height 13
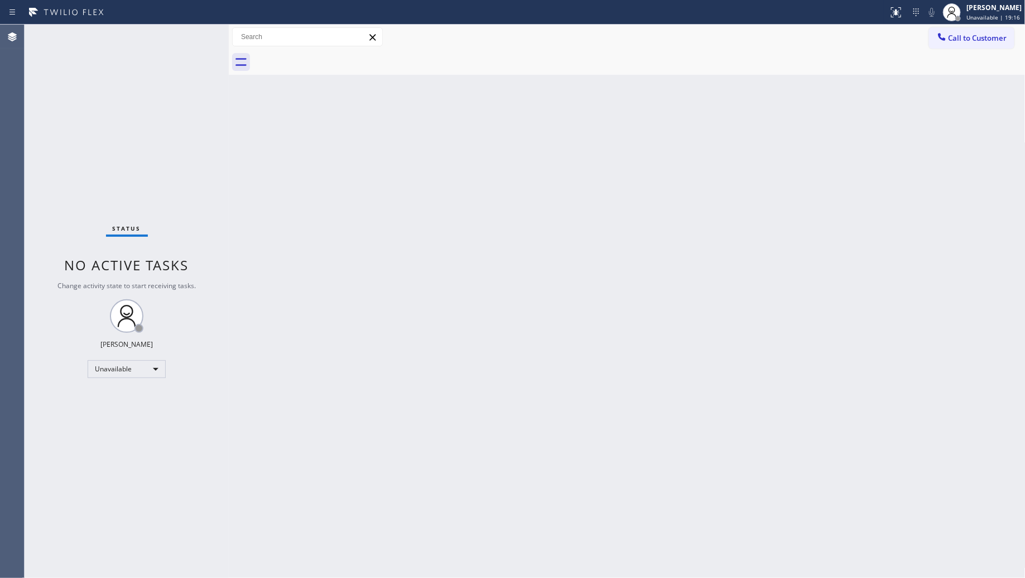
click at [972, 50] on div at bounding box center [639, 62] width 772 height 25
drag, startPoint x: 966, startPoint y: 37, endPoint x: 978, endPoint y: 31, distance: 13.5
click at [965, 37] on span "Call to Customer" at bounding box center [978, 38] width 59 height 10
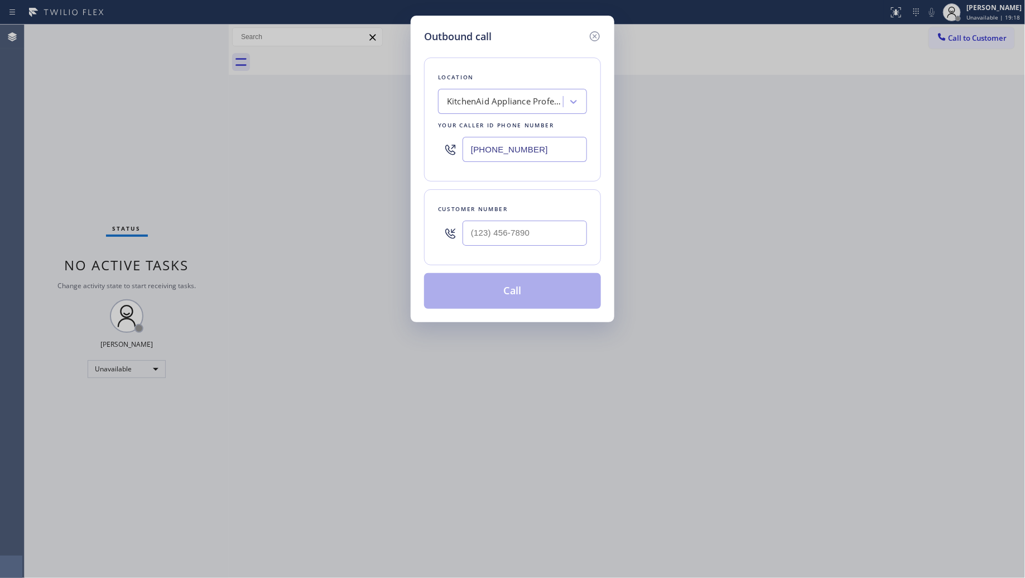
drag, startPoint x: 563, startPoint y: 151, endPoint x: 462, endPoint y: 152, distance: 101.0
click at [462, 152] on div "[PHONE_NUMBER]" at bounding box center [512, 149] width 149 height 36
paste input "562) 337-3944"
type input "[PHONE_NUMBER]"
click at [533, 234] on input "(___) ___-____" at bounding box center [525, 232] width 124 height 25
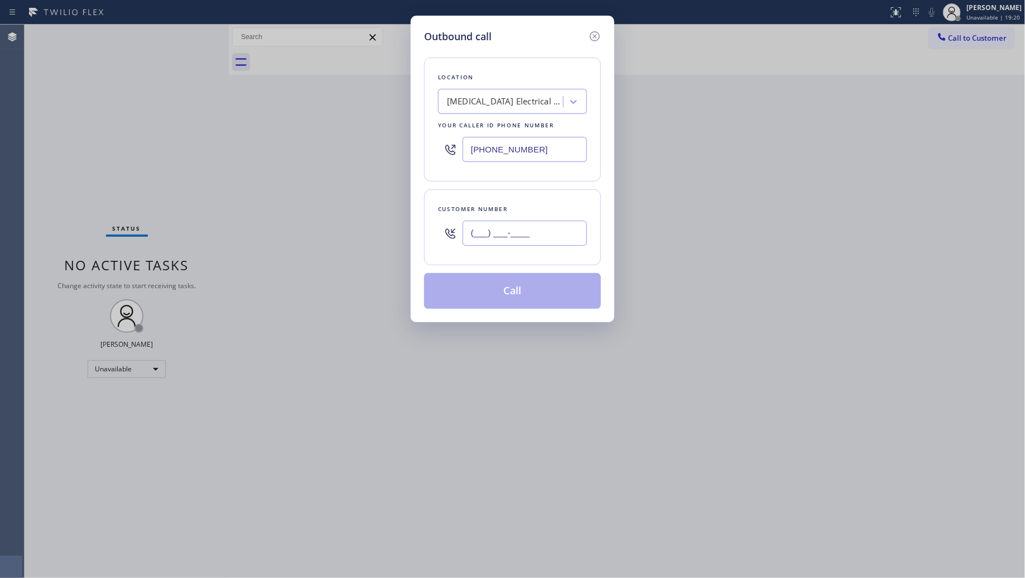
paste input "562) 689-4347"
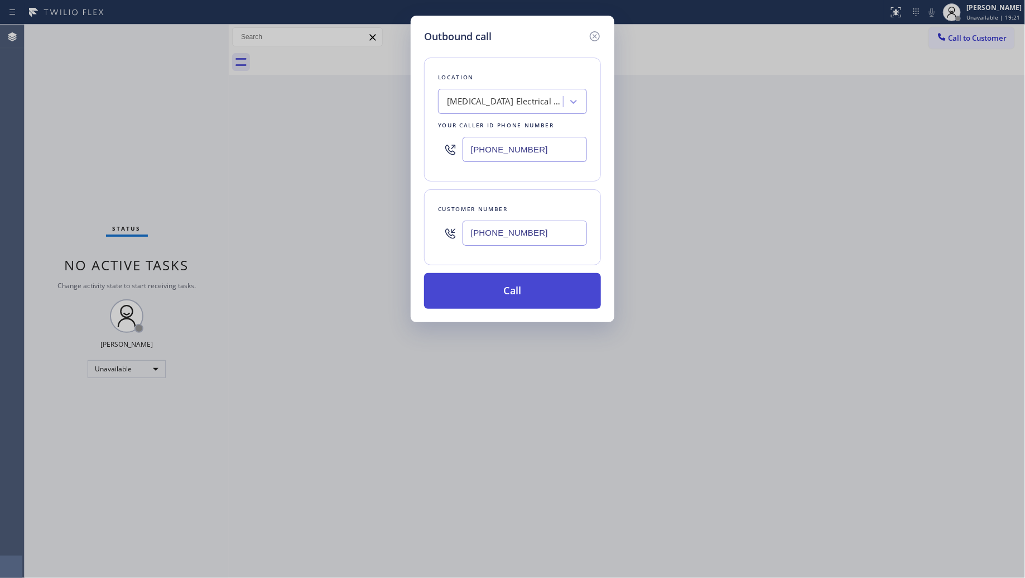
type input "[PHONE_NUMBER]"
click at [522, 285] on button "Call" at bounding box center [512, 291] width 177 height 36
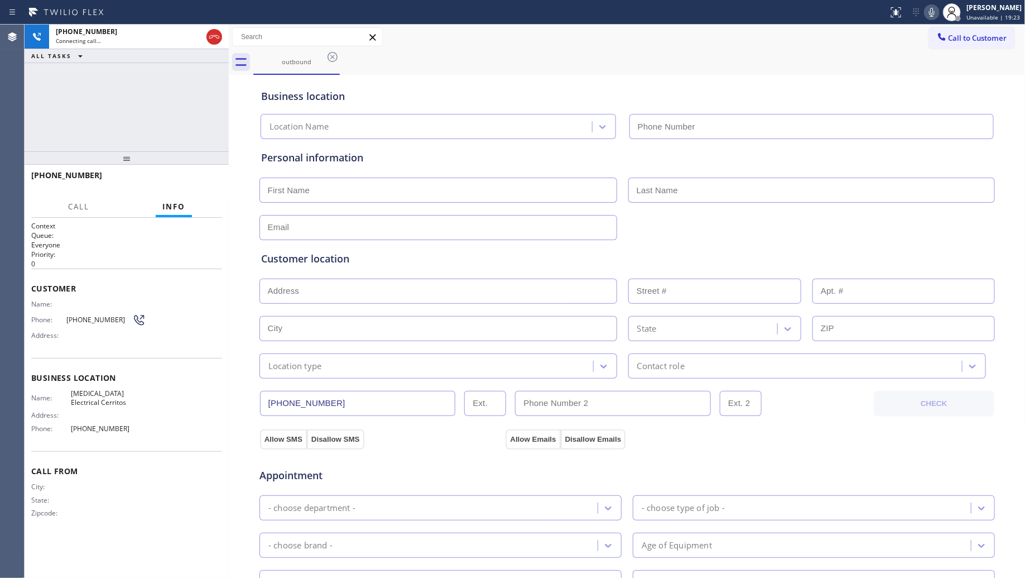
type input "[PHONE_NUMBER]"
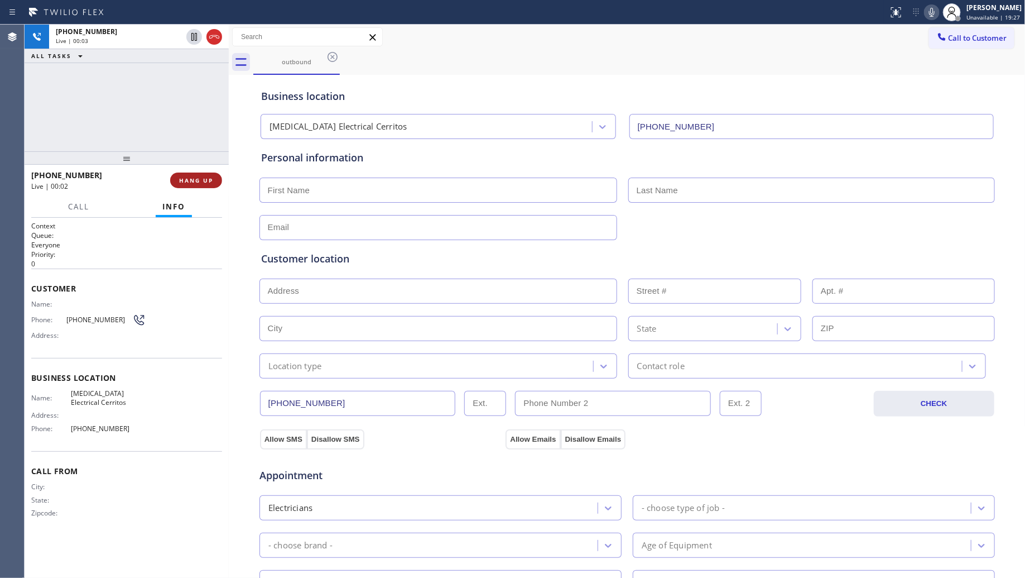
click at [218, 180] on button "HANG UP" at bounding box center [196, 180] width 52 height 16
click at [217, 180] on button "HANG UP" at bounding box center [196, 180] width 52 height 16
click at [215, 179] on button "HANG UP" at bounding box center [196, 180] width 52 height 16
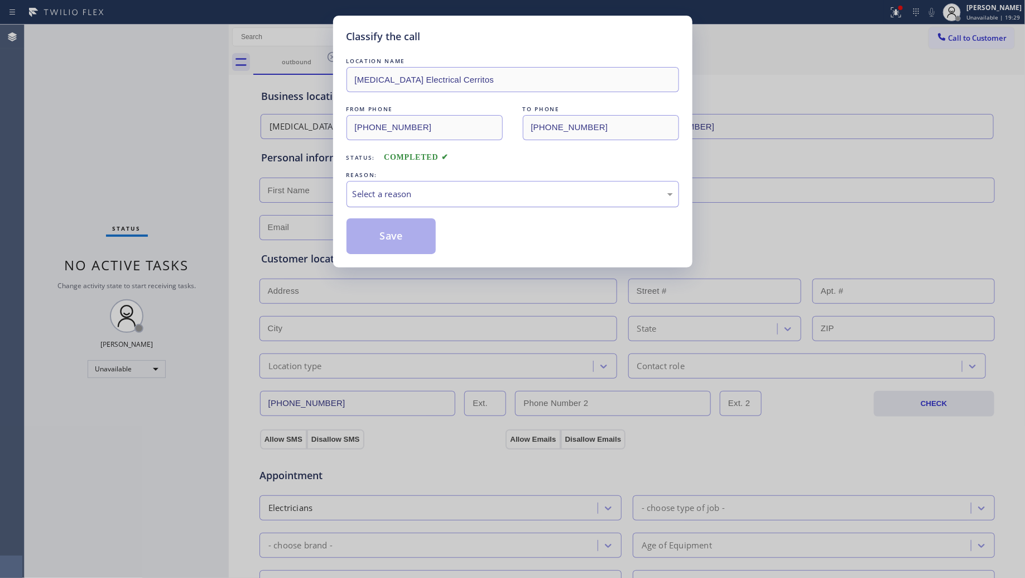
click at [417, 196] on div "Select a reason" at bounding box center [513, 194] width 320 height 13
drag, startPoint x: 363, startPoint y: 235, endPoint x: 381, endPoint y: 232, distance: 18.8
click at [364, 235] on button "Save" at bounding box center [392, 236] width 90 height 36
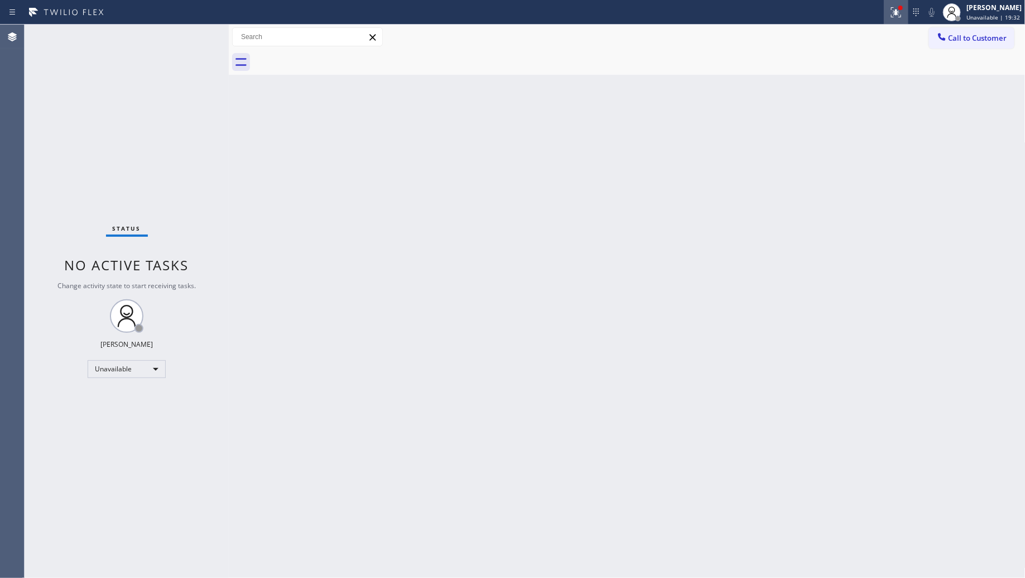
drag, startPoint x: 891, startPoint y: 15, endPoint x: 873, endPoint y: 105, distance: 91.6
click at [891, 17] on icon at bounding box center [896, 12] width 13 height 13
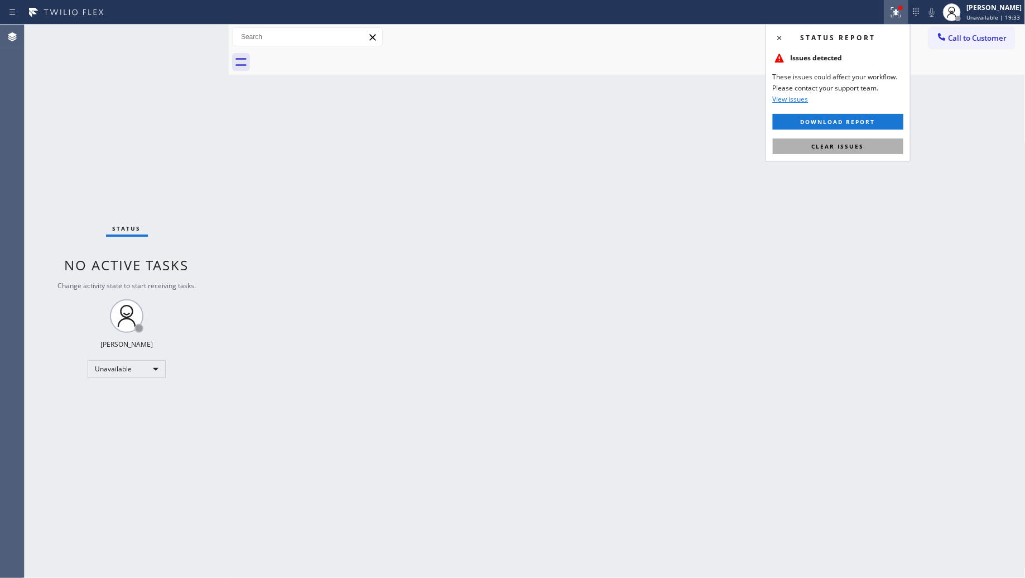
click at [859, 143] on span "Clear issues" at bounding box center [838, 146] width 52 height 8
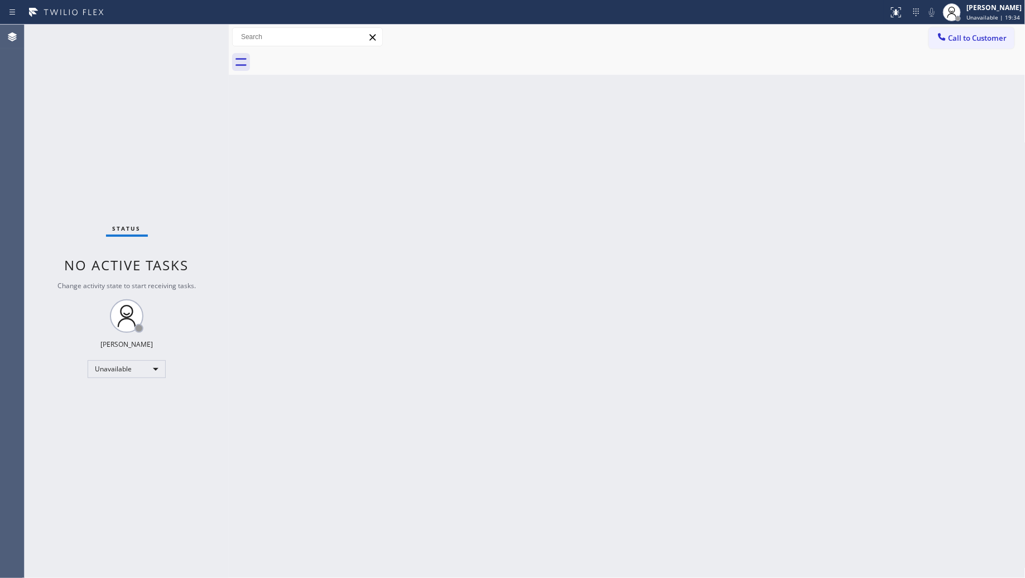
drag, startPoint x: 982, startPoint y: 33, endPoint x: 967, endPoint y: 37, distance: 16.0
click at [981, 33] on span "Call to Customer" at bounding box center [978, 38] width 59 height 10
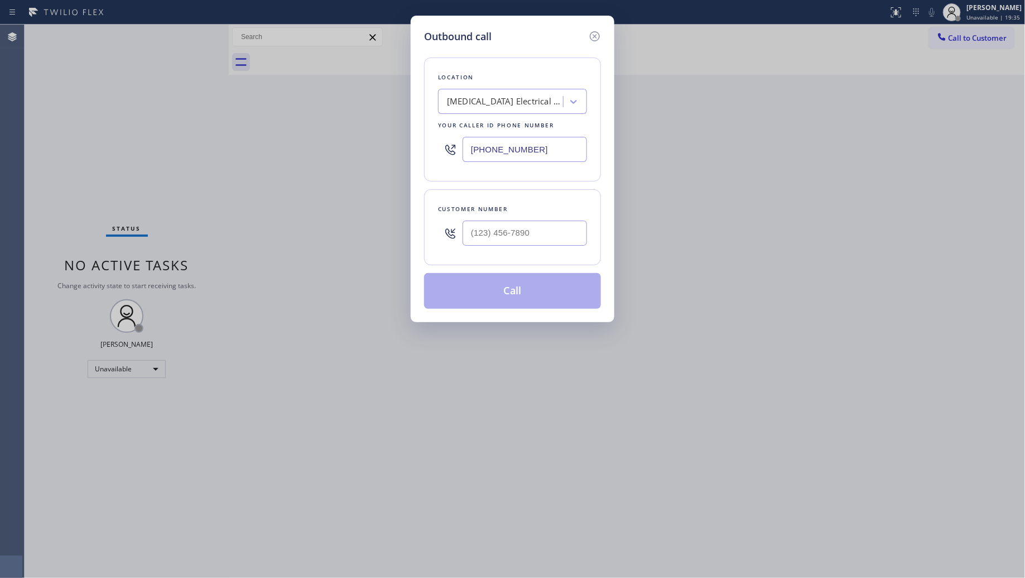
drag, startPoint x: 550, startPoint y: 152, endPoint x: 442, endPoint y: 132, distance: 110.1
click at [452, 134] on div "[PHONE_NUMBER]" at bounding box center [512, 149] width 149 height 36
paste input "805) 222-7592"
type input "[PHONE_NUMBER]"
click at [548, 248] on div at bounding box center [525, 233] width 124 height 36
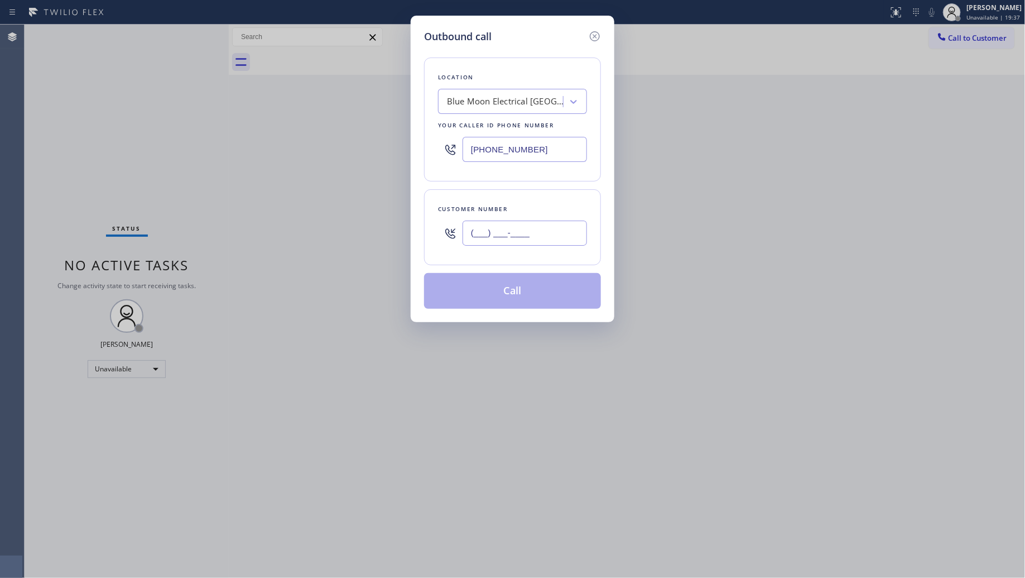
paste input "805) 254-9760"
click at [572, 224] on input "[PHONE_NUMBER]" at bounding box center [525, 232] width 124 height 25
type input "[PHONE_NUMBER]"
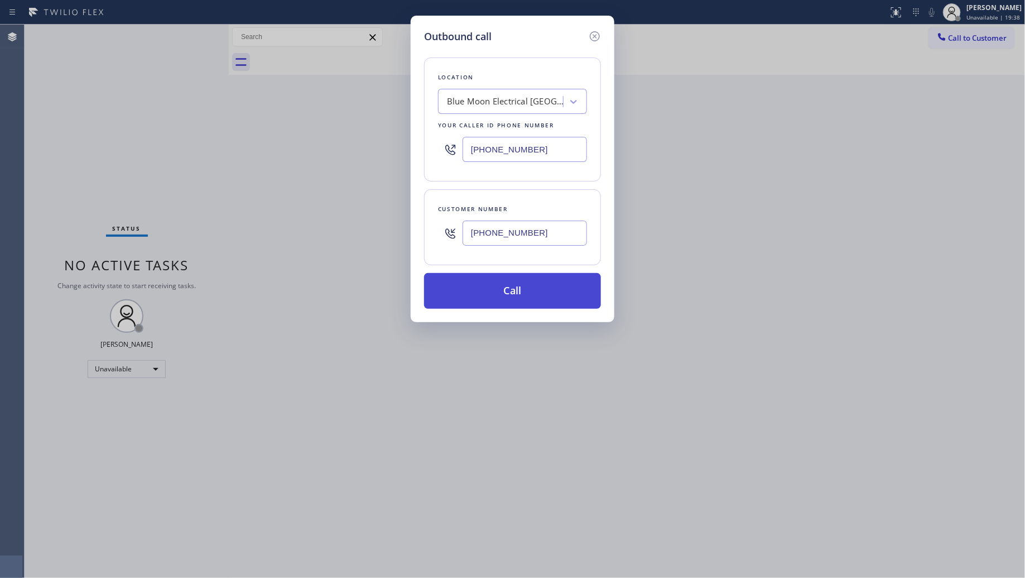
click at [514, 289] on button "Call" at bounding box center [512, 291] width 177 height 36
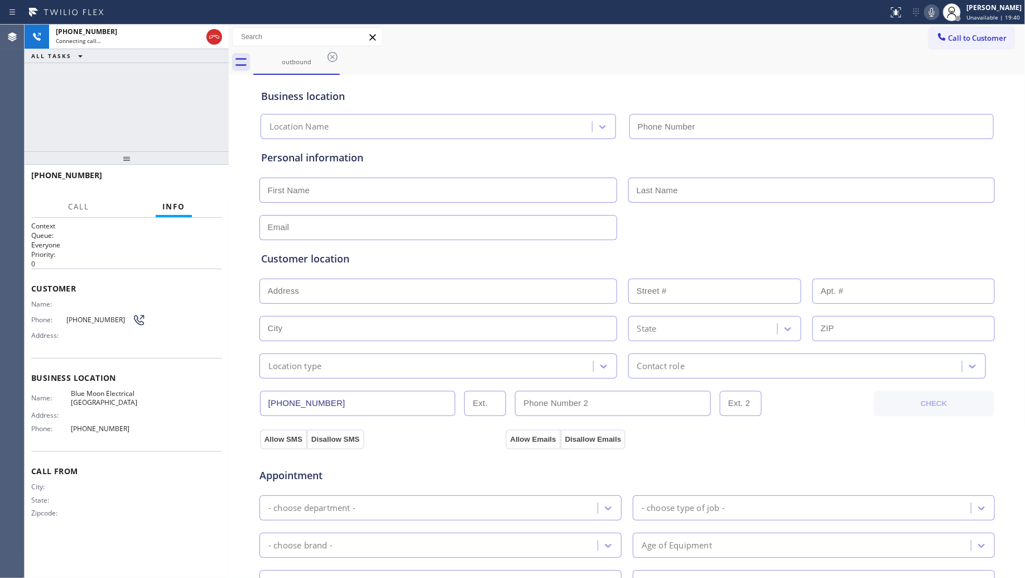
type input "[PHONE_NUMBER]"
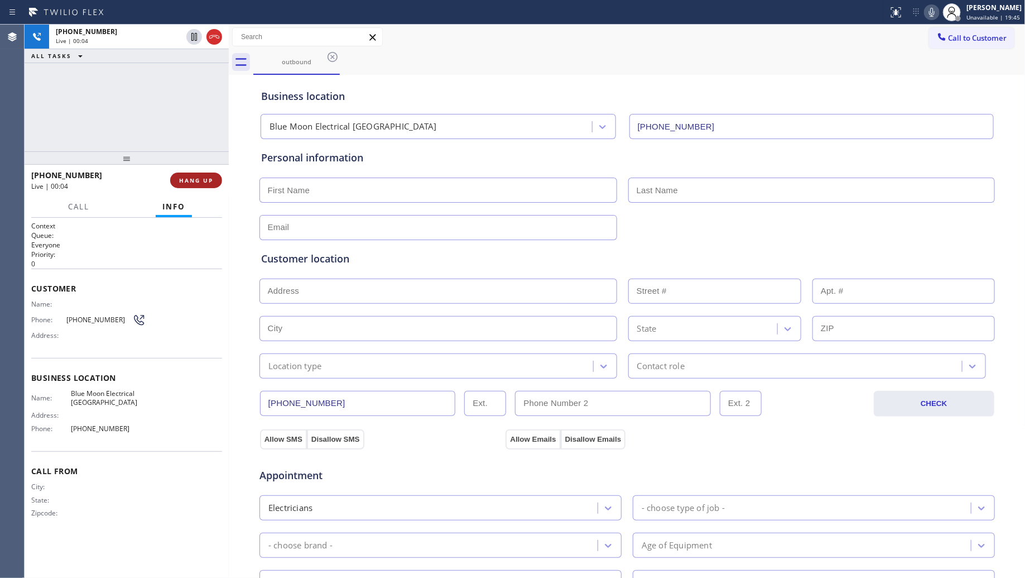
click at [212, 175] on button "HANG UP" at bounding box center [196, 180] width 52 height 16
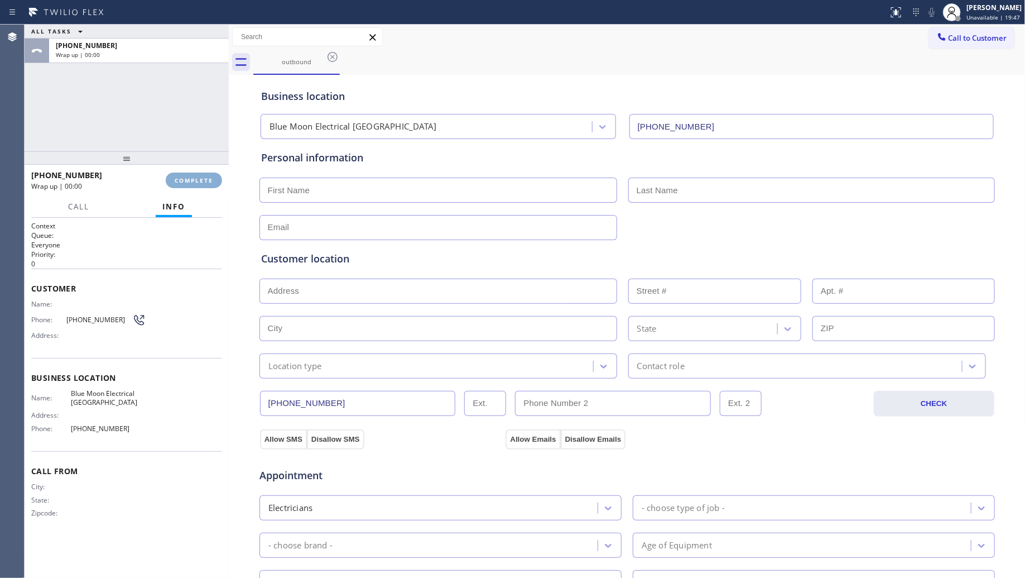
click at [211, 175] on button "COMPLETE" at bounding box center [194, 180] width 56 height 16
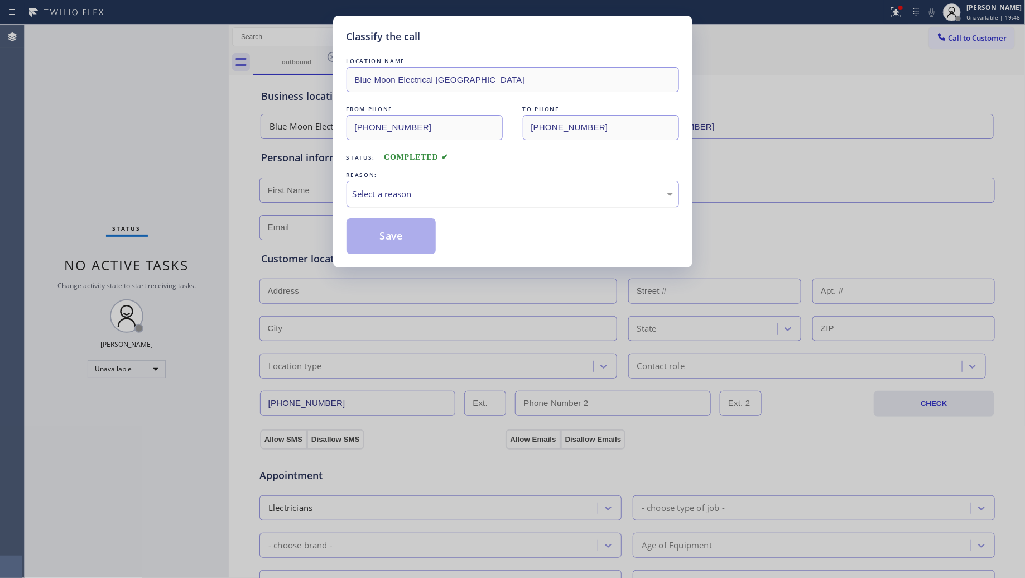
click at [413, 194] on div "Select a reason" at bounding box center [513, 194] width 320 height 13
click at [395, 237] on button "Save" at bounding box center [392, 236] width 90 height 36
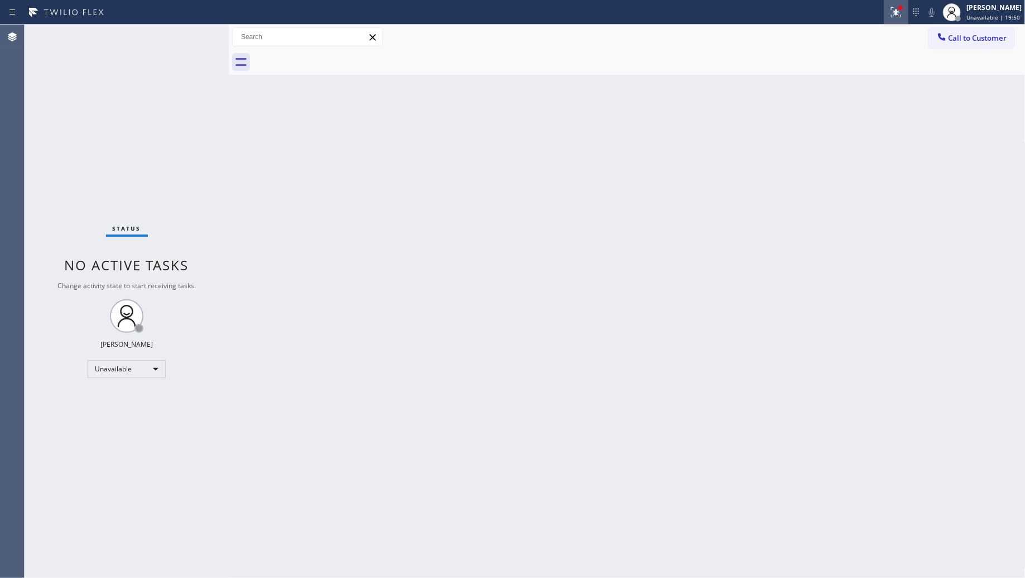
drag, startPoint x: 893, startPoint y: 18, endPoint x: 893, endPoint y: 102, distance: 84.3
click at [894, 18] on button at bounding box center [896, 12] width 25 height 25
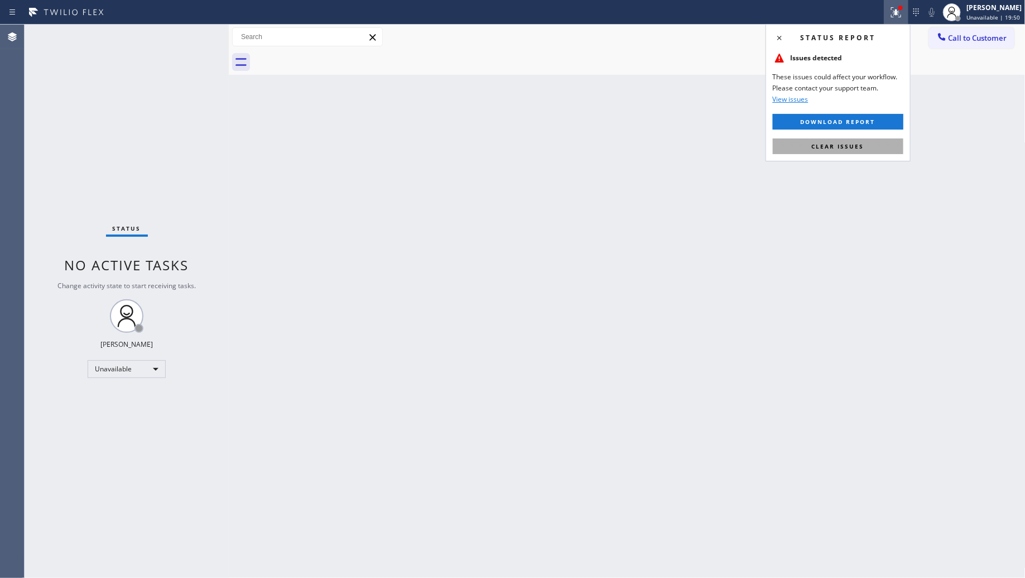
click at [866, 143] on button "Clear issues" at bounding box center [838, 146] width 131 height 16
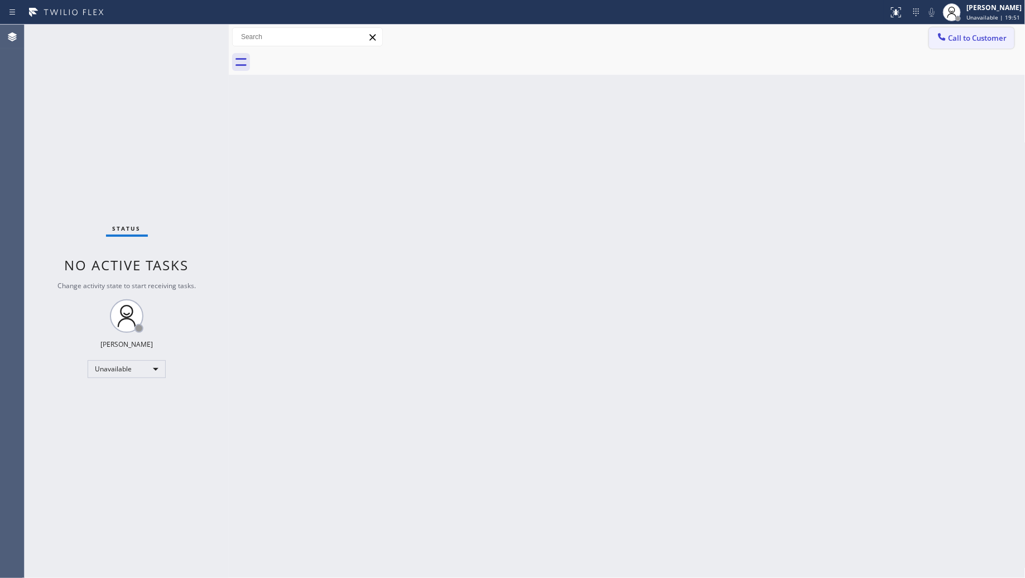
click at [962, 41] on span "Call to Customer" at bounding box center [978, 38] width 59 height 10
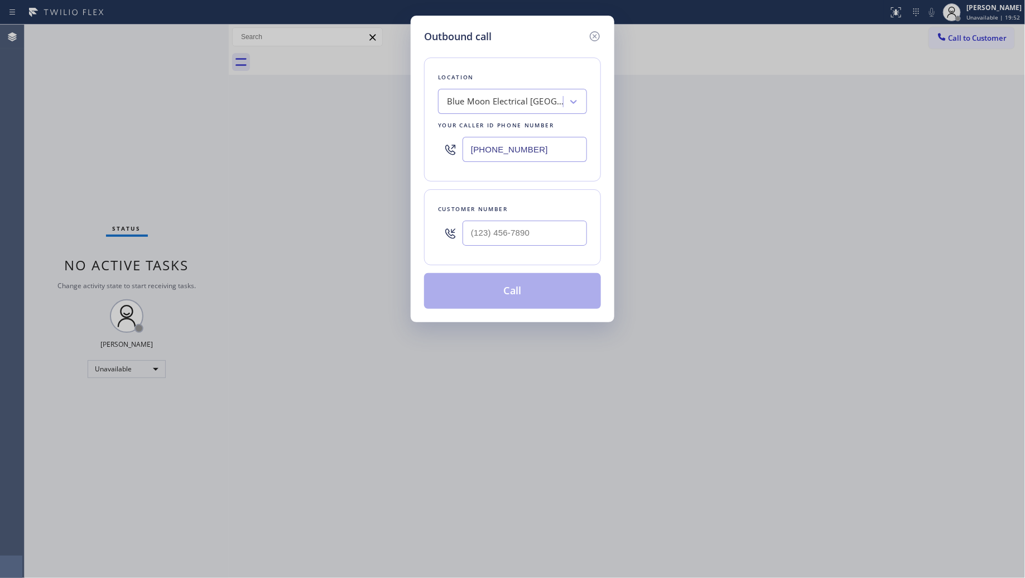
drag, startPoint x: 568, startPoint y: 146, endPoint x: 467, endPoint y: 147, distance: 100.5
click at [467, 147] on input "[PHONE_NUMBER]" at bounding box center [525, 149] width 124 height 25
paste input "33) 348-0421"
type input "[PHONE_NUMBER]"
click at [497, 225] on input "(___) ___-____" at bounding box center [525, 232] width 124 height 25
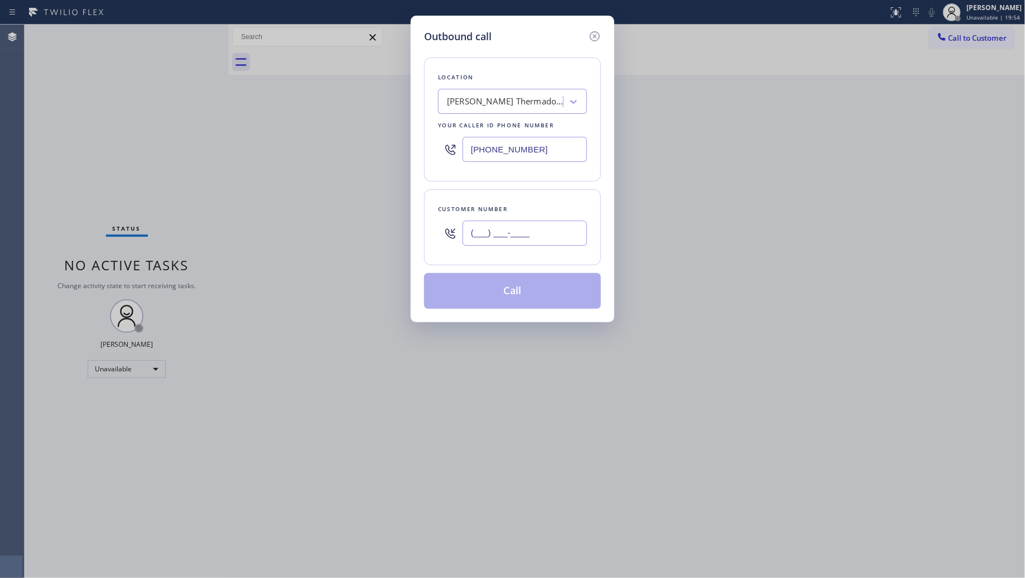
paste input "610) 246-4542"
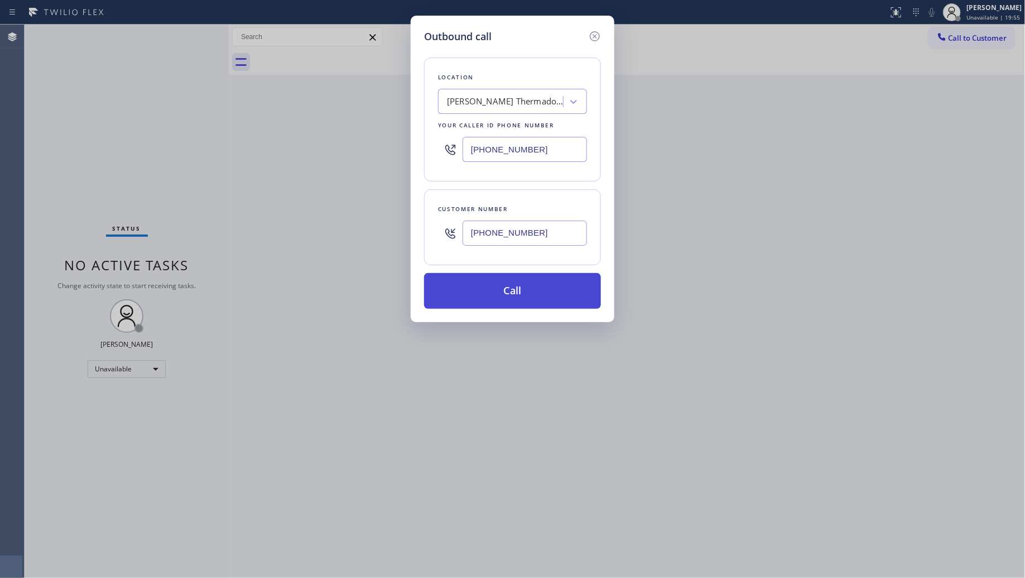
type input "[PHONE_NUMBER]"
click at [521, 296] on button "Call" at bounding box center [512, 291] width 177 height 36
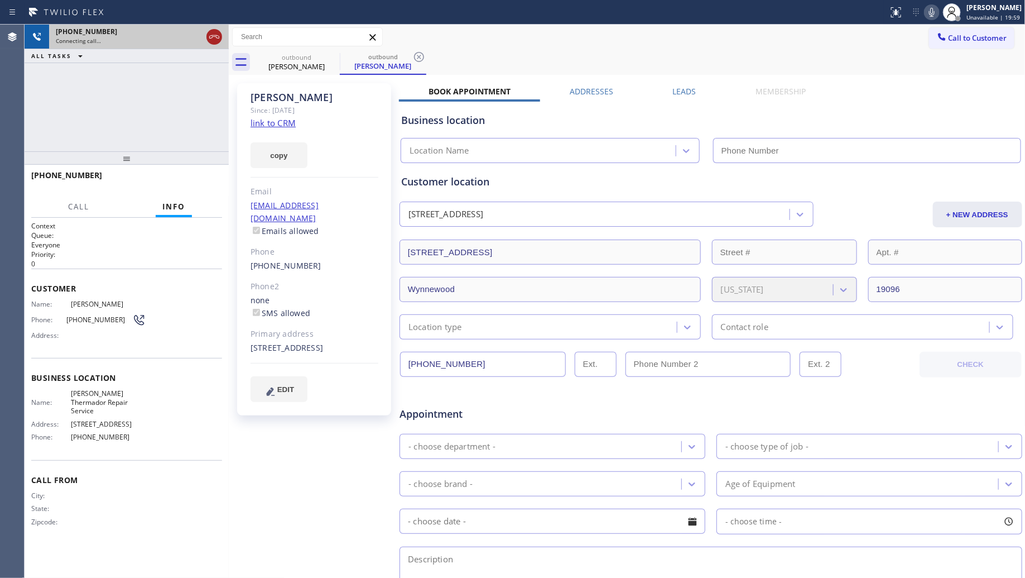
click at [215, 38] on icon at bounding box center [214, 36] width 13 height 13
click at [202, 38] on div "Connecting call…" at bounding box center [129, 41] width 146 height 8
click at [214, 38] on div "Connecting call…" at bounding box center [139, 41] width 166 height 8
click at [211, 37] on div "Connecting call…" at bounding box center [139, 41] width 166 height 8
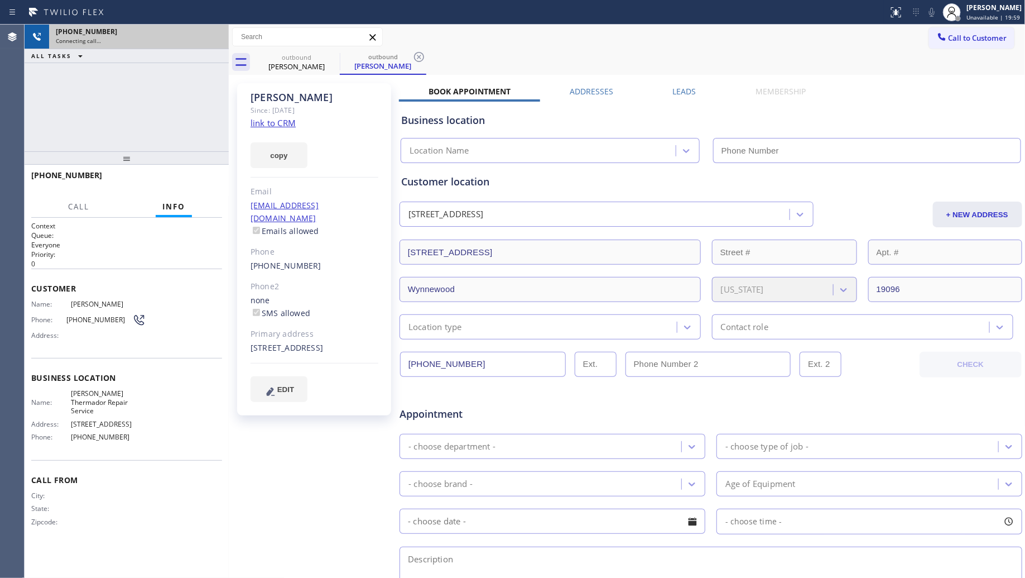
type input "[PHONE_NUMBER]"
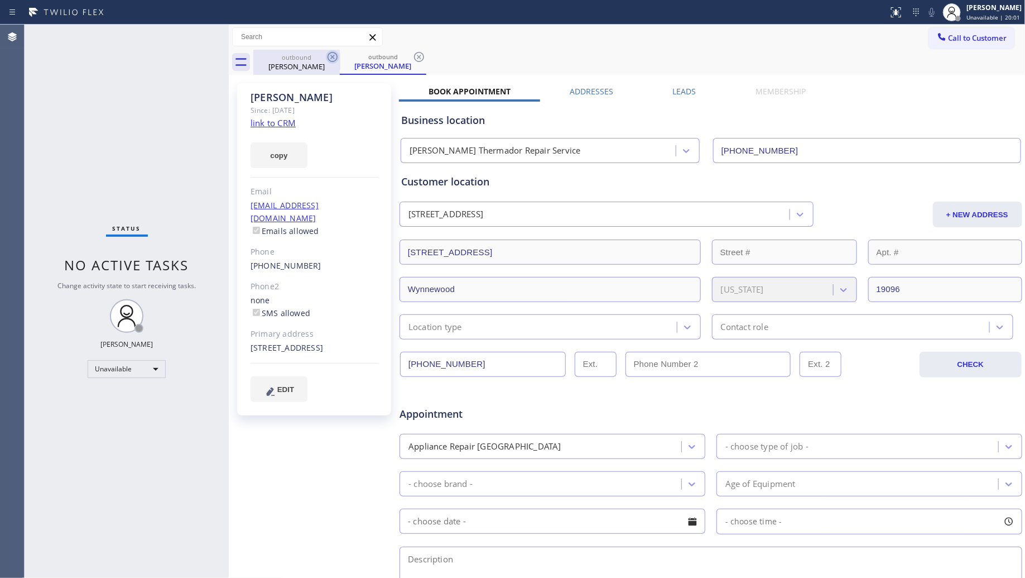
click at [333, 56] on icon at bounding box center [333, 57] width 10 height 10
click at [0, 0] on icon at bounding box center [0, 0] width 0 height 0
click at [412, 59] on icon at bounding box center [418, 56] width 13 height 13
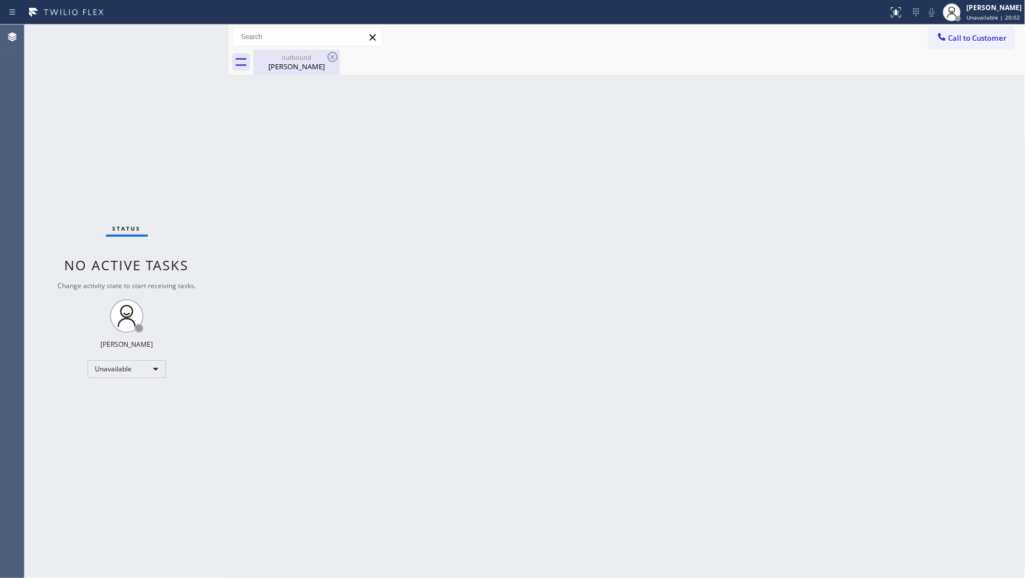
click at [338, 59] on icon at bounding box center [332, 56] width 13 height 13
click at [316, 65] on div "[PERSON_NAME]" at bounding box center [296, 66] width 84 height 10
drag, startPoint x: 728, startPoint y: 71, endPoint x: 766, endPoint y: 67, distance: 37.7
click at [734, 71] on div at bounding box center [639, 62] width 772 height 25
click at [958, 35] on span "Call to Customer" at bounding box center [978, 38] width 59 height 10
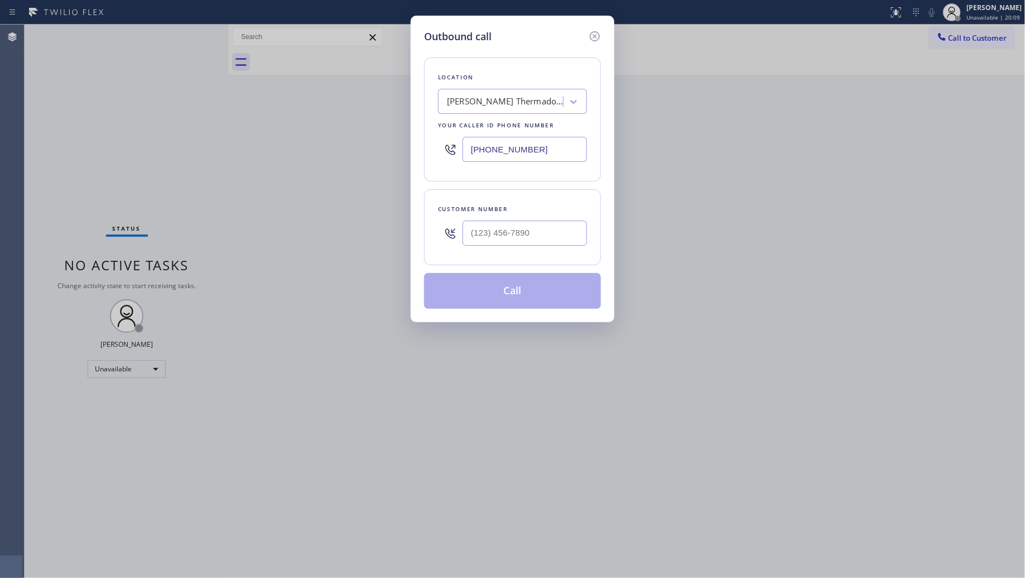
drag, startPoint x: 543, startPoint y: 161, endPoint x: 422, endPoint y: 142, distance: 122.5
click at [420, 142] on div "Outbound call Location [PERSON_NAME] Thermador Repair Service Your caller id ph…" at bounding box center [513, 169] width 204 height 306
paste input "510) 306-7543"
type input "[PHONE_NUMBER]"
click at [556, 243] on input "(___) ___-____" at bounding box center [525, 232] width 124 height 25
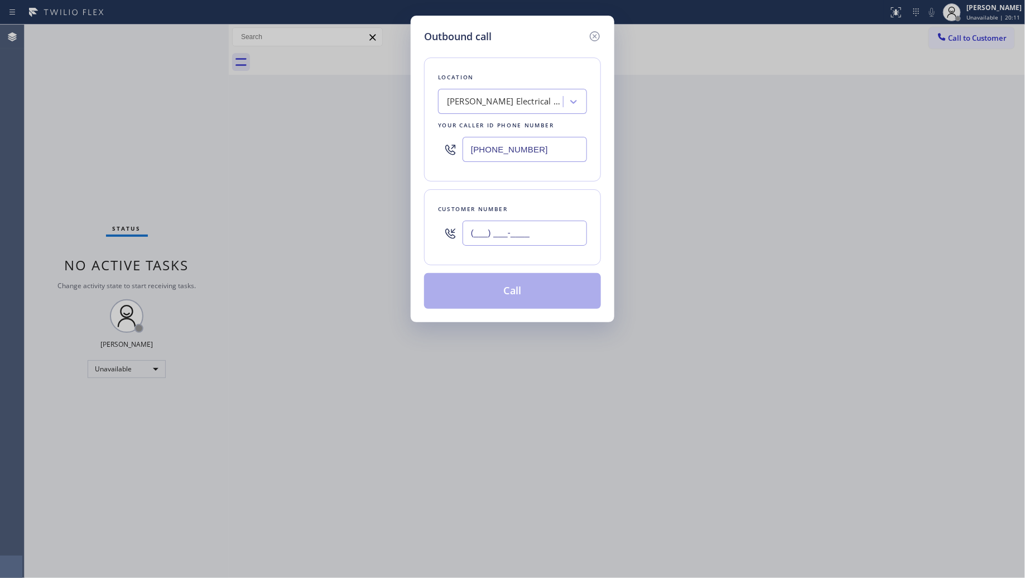
paste input "415) 246-8684"
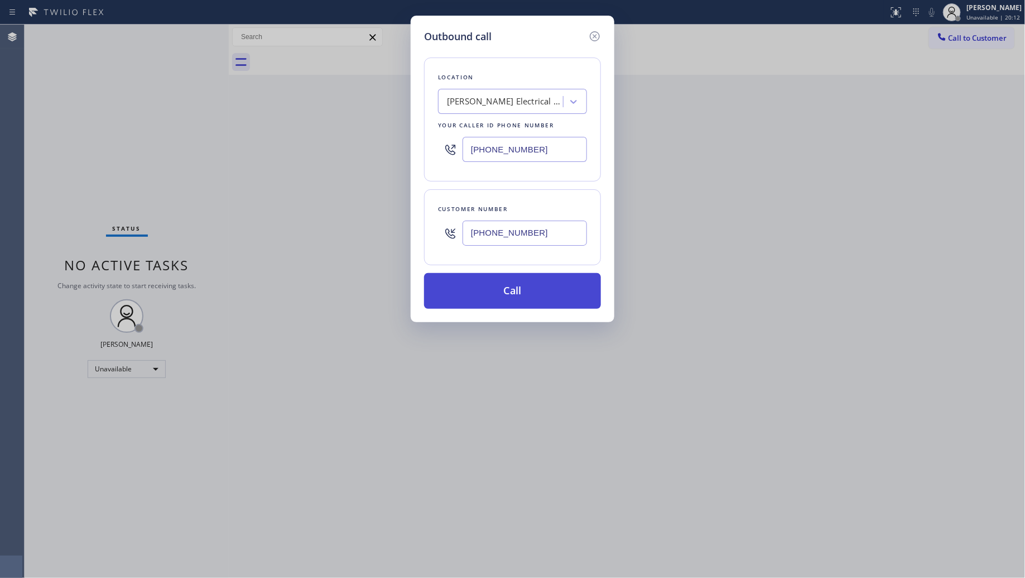
type input "[PHONE_NUMBER]"
click at [511, 287] on button "Call" at bounding box center [512, 291] width 177 height 36
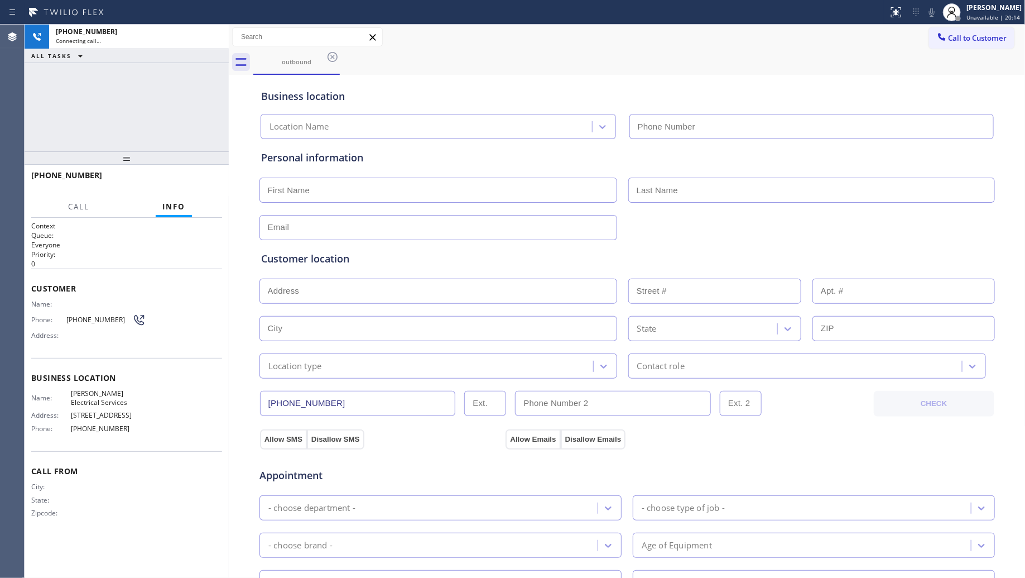
type input "[PHONE_NUMBER]"
click at [563, 31] on div "Call to Customer Outbound call Location [PERSON_NAME] Electrical Services Your …" at bounding box center [627, 37] width 797 height 20
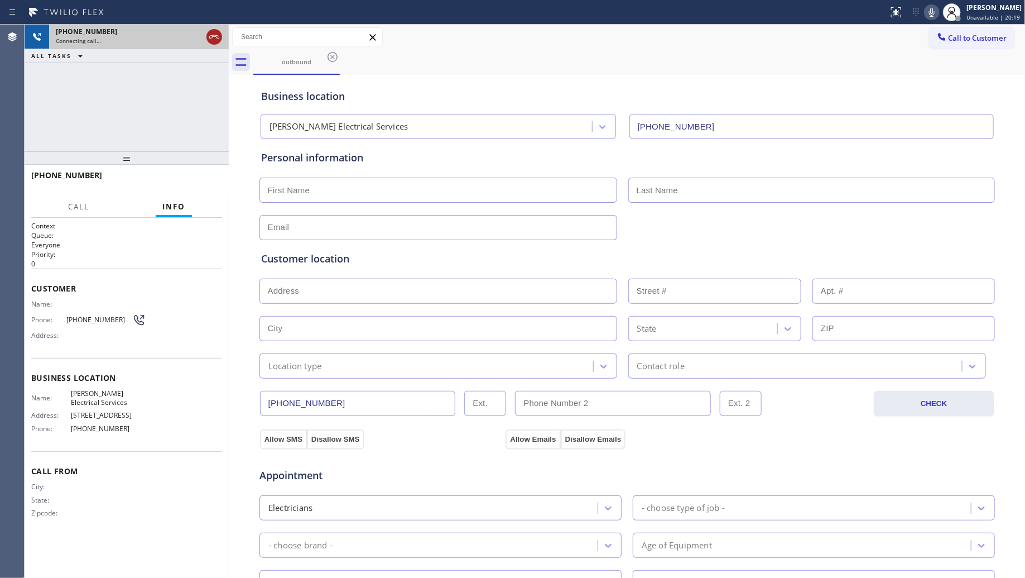
click at [214, 32] on icon at bounding box center [214, 36] width 13 height 13
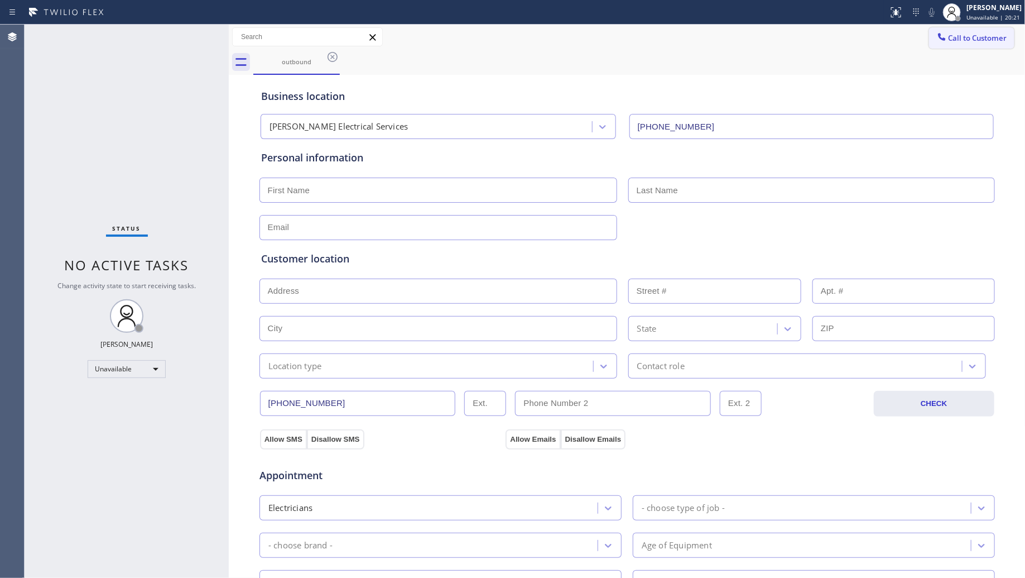
click at [936, 40] on icon at bounding box center [941, 36] width 11 height 11
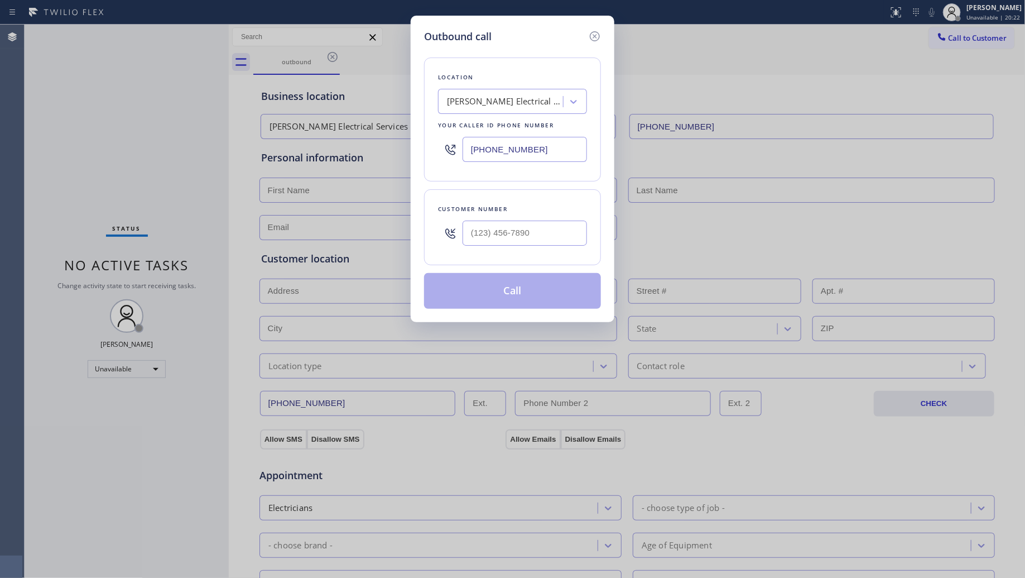
drag, startPoint x: 532, startPoint y: 146, endPoint x: 414, endPoint y: 148, distance: 117.8
click at [405, 146] on div "Outbound call Location [PERSON_NAME] Electrical Services Your caller id phone n…" at bounding box center [512, 289] width 1025 height 578
paste input "213) 263-407"
type input "[PHONE_NUMBER]"
click at [541, 238] on input "(___) ___-____" at bounding box center [525, 232] width 124 height 25
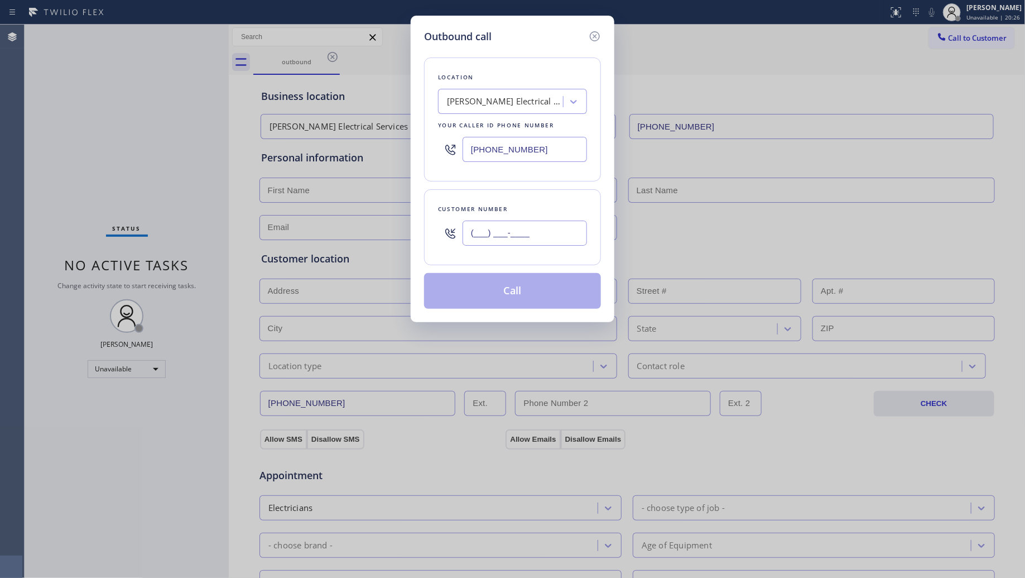
paste input "213) 772-2576"
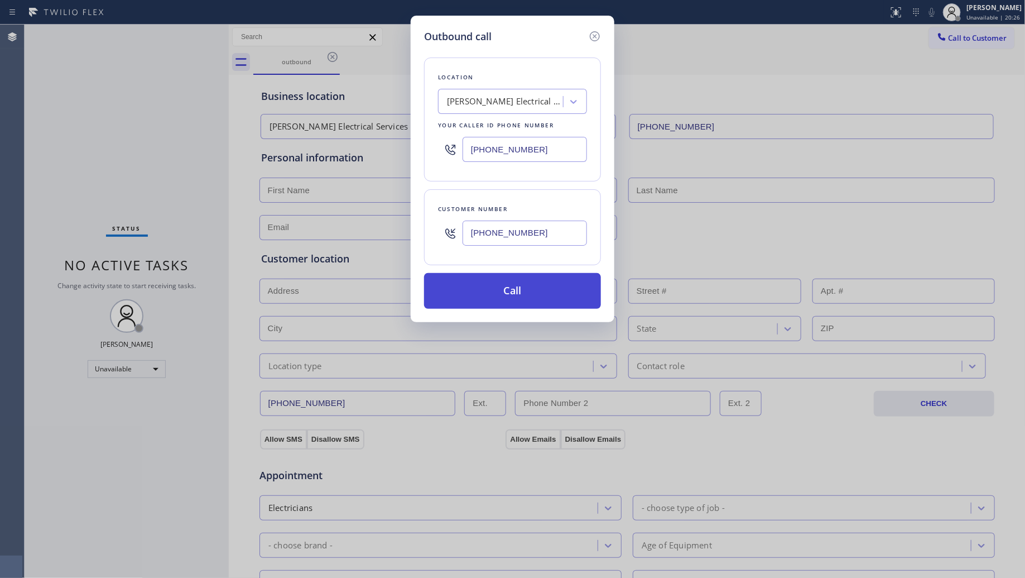
type input "[PHONE_NUMBER]"
click at [520, 279] on button "Call" at bounding box center [512, 291] width 177 height 36
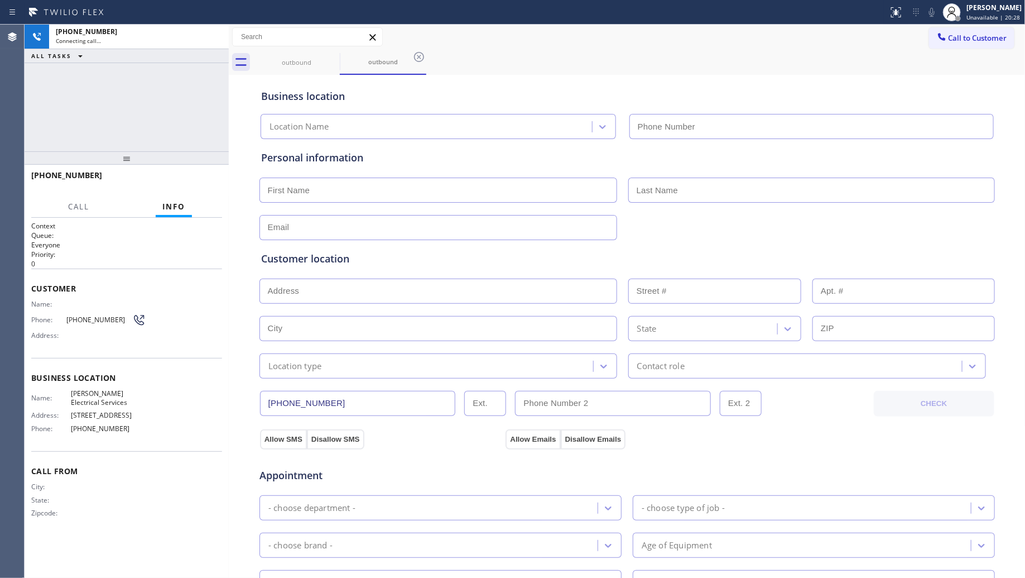
type input "[PHONE_NUMBER]"
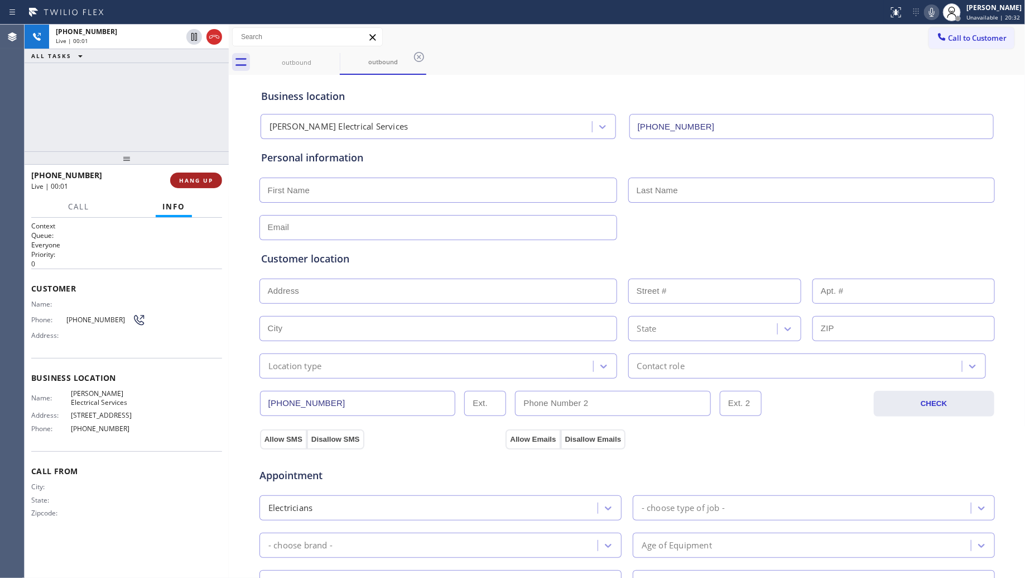
click at [204, 174] on button "HANG UP" at bounding box center [196, 180] width 52 height 16
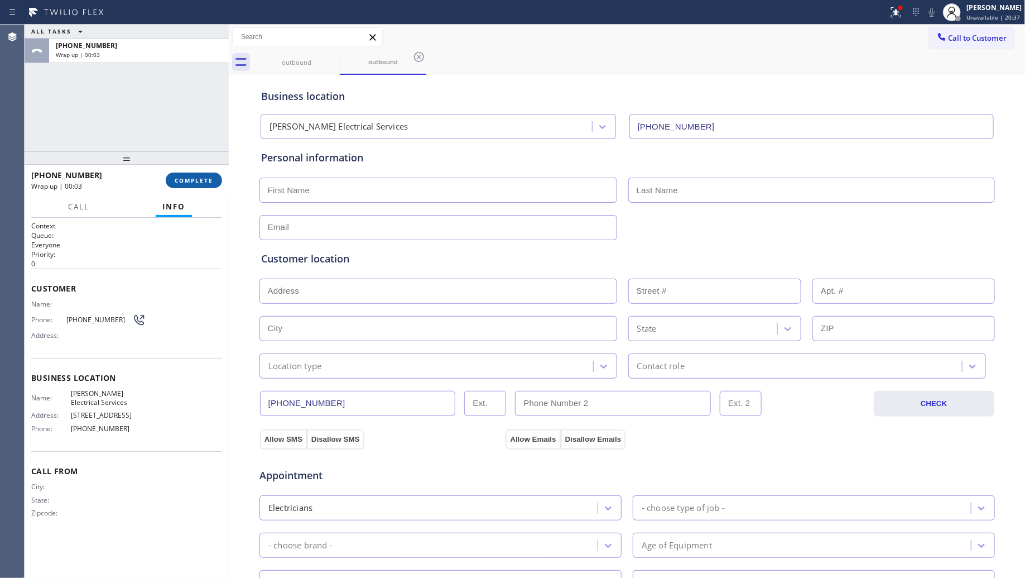
click at [210, 185] on button "COMPLETE" at bounding box center [194, 180] width 56 height 16
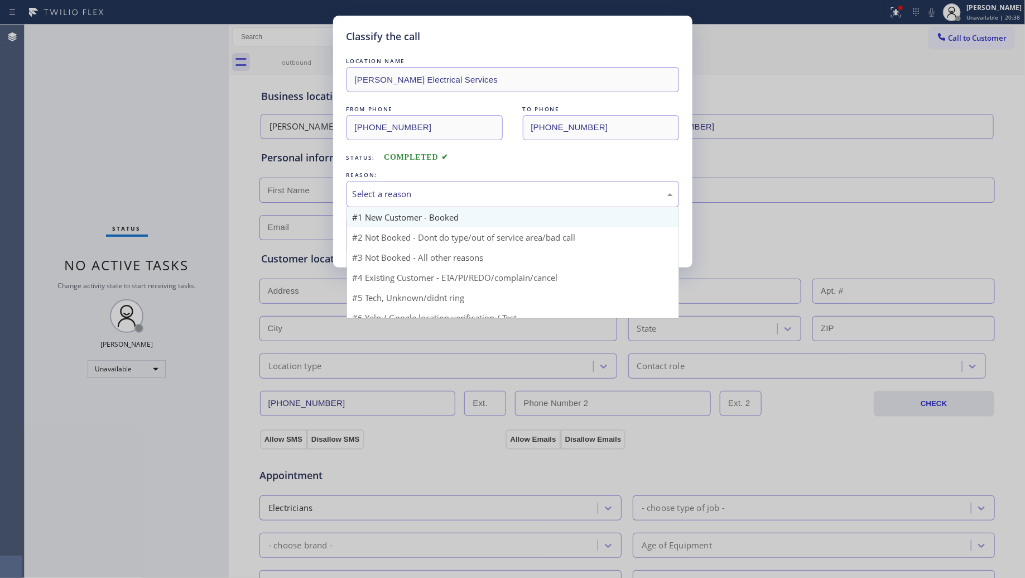
drag, startPoint x: 361, startPoint y: 199, endPoint x: 372, endPoint y: 209, distance: 15.4
click at [364, 199] on div "Select a reason" at bounding box center [513, 194] width 320 height 13
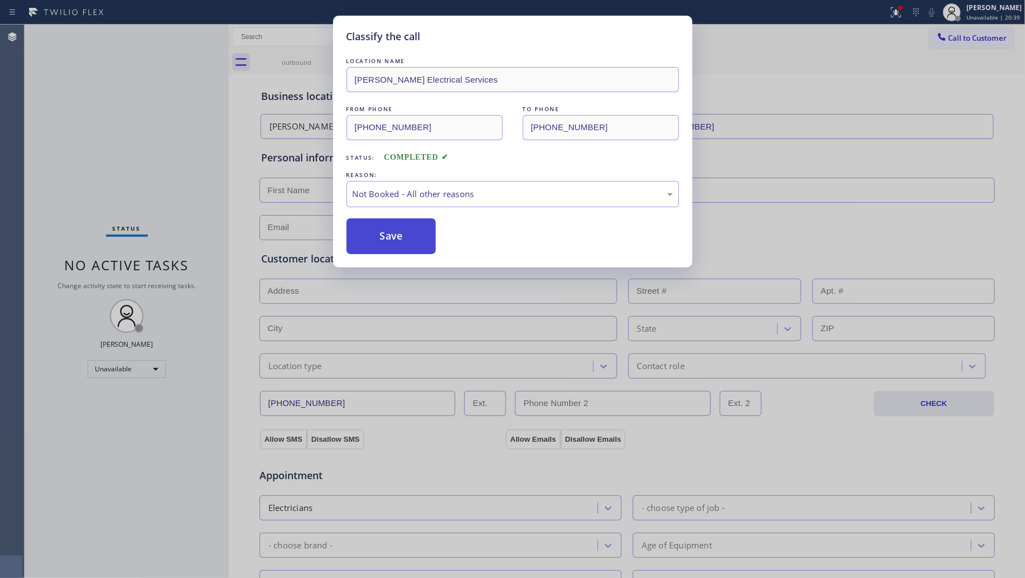
click at [385, 233] on button "Save" at bounding box center [392, 236] width 90 height 36
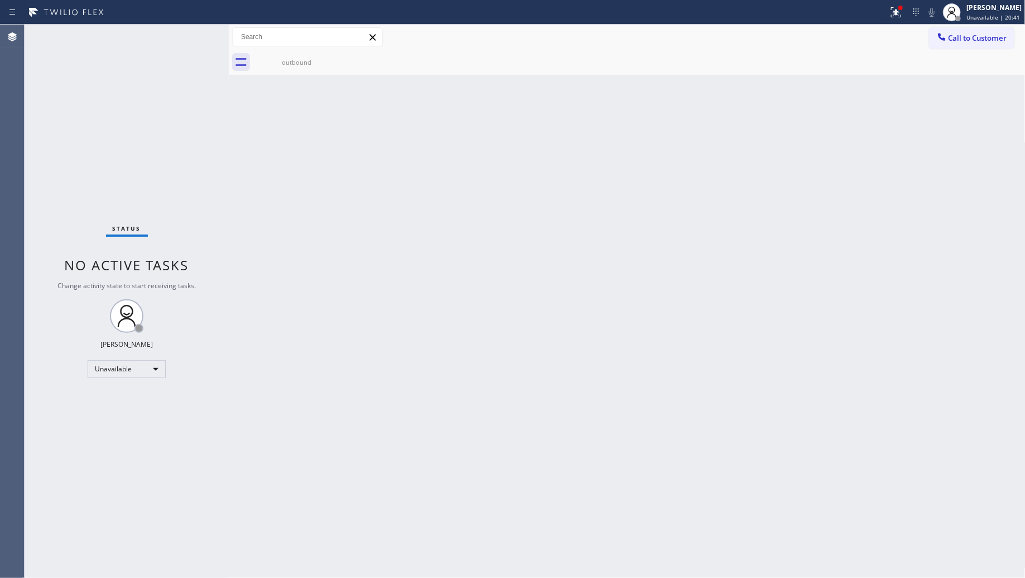
drag, startPoint x: 945, startPoint y: 32, endPoint x: 883, endPoint y: 102, distance: 92.9
click at [945, 31] on icon at bounding box center [941, 36] width 11 height 11
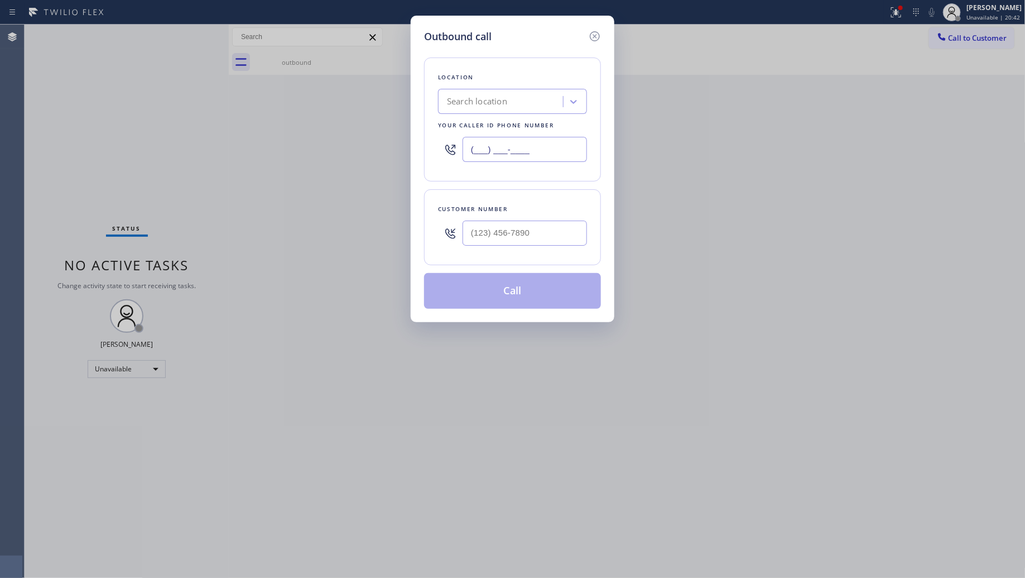
drag, startPoint x: 548, startPoint y: 148, endPoint x: 445, endPoint y: 138, distance: 103.1
click at [446, 140] on div "(___) ___-____" at bounding box center [512, 149] width 149 height 36
paste input "516) 788-5767"
type input "[PHONE_NUMBER]"
click at [531, 241] on input "(___) ___-____" at bounding box center [525, 232] width 124 height 25
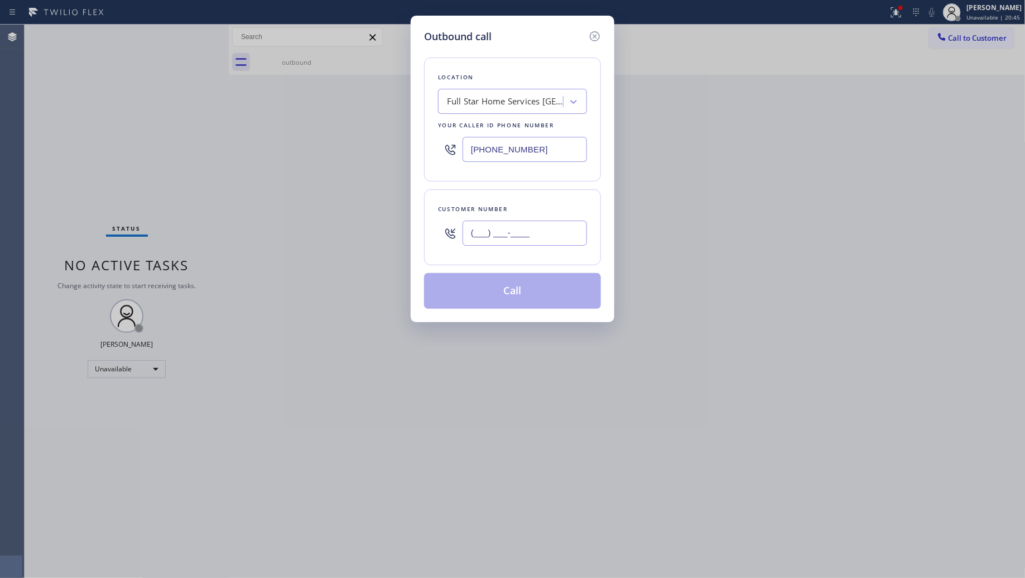
paste input "516) 253-8360"
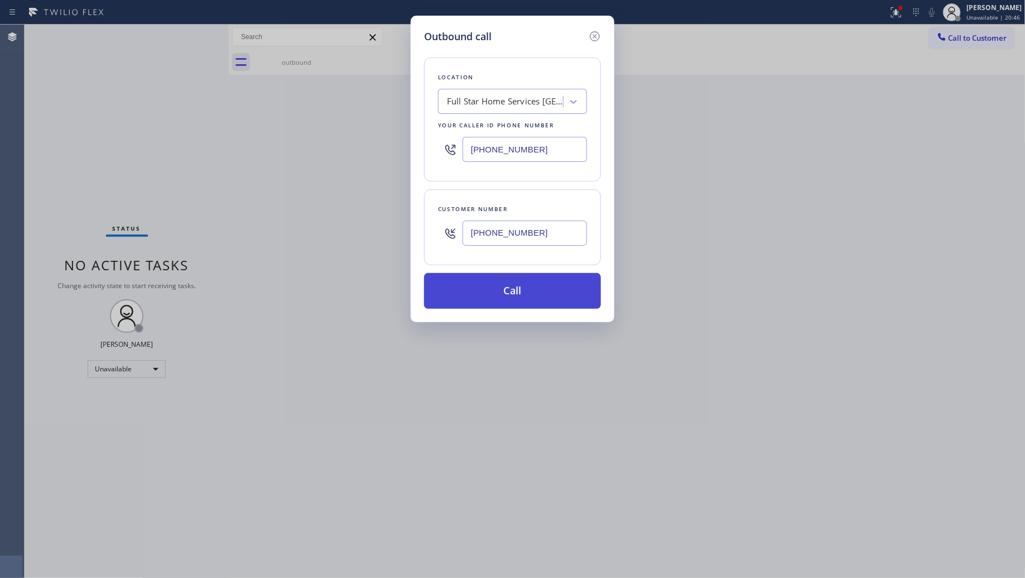
type input "[PHONE_NUMBER]"
click at [536, 291] on button "Call" at bounding box center [512, 291] width 177 height 36
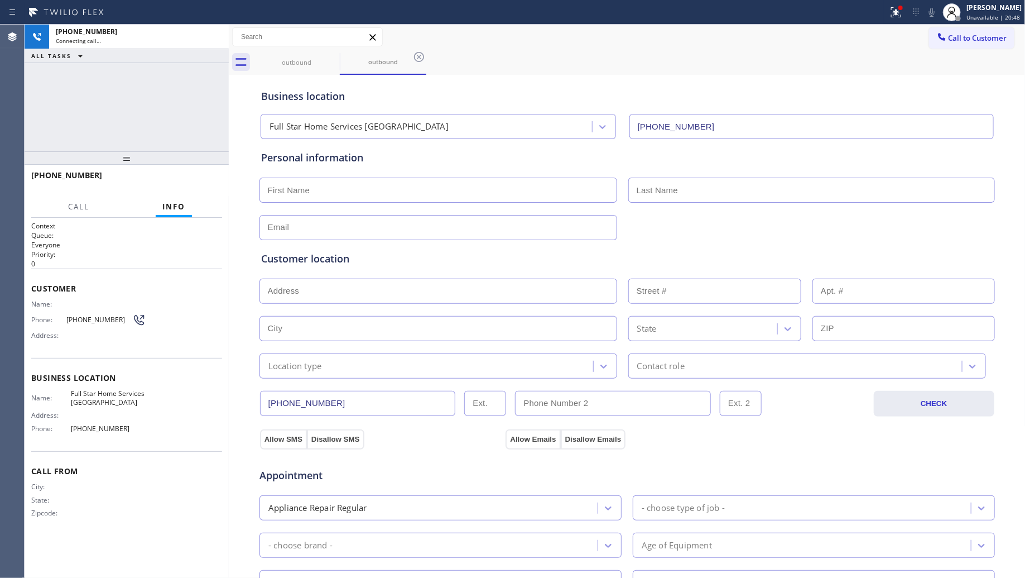
type input "[PHONE_NUMBER]"
click at [554, 63] on div "outbound outbound" at bounding box center [639, 62] width 772 height 25
click at [422, 51] on icon at bounding box center [418, 56] width 13 height 13
click at [333, 55] on icon at bounding box center [332, 56] width 13 height 13
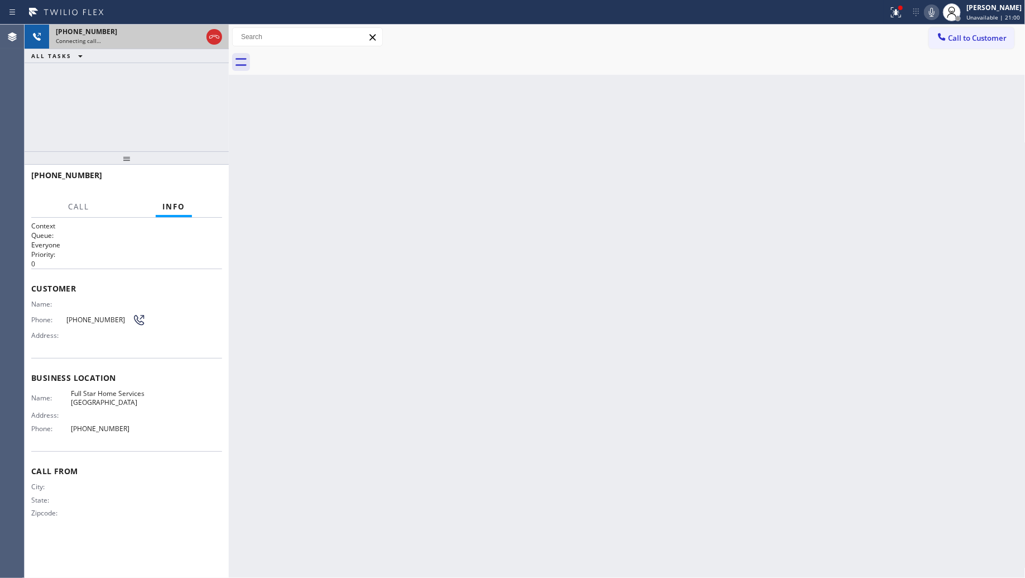
click at [208, 35] on icon at bounding box center [214, 36] width 13 height 13
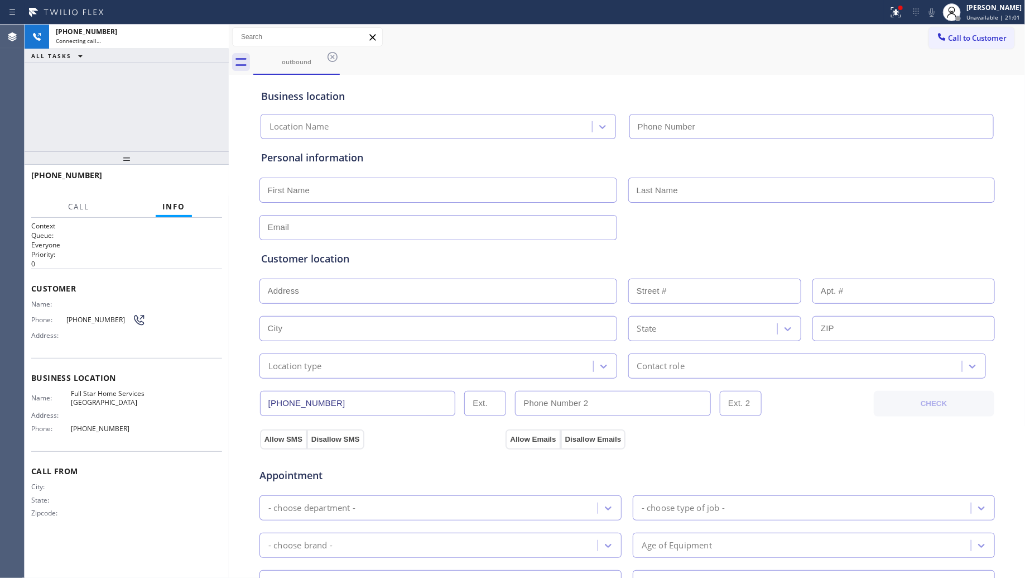
type input "[PHONE_NUMBER]"
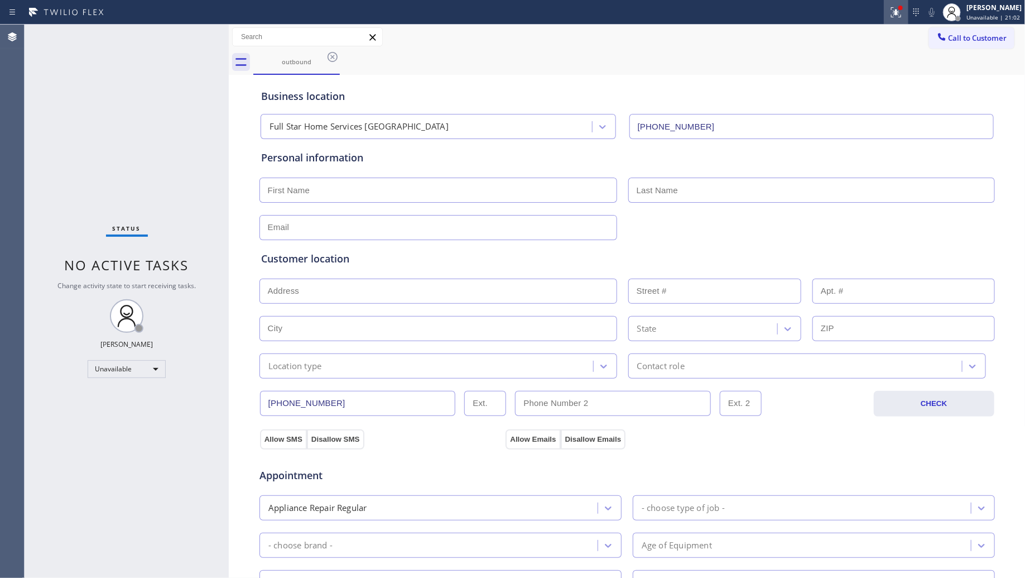
drag, startPoint x: 891, startPoint y: 17, endPoint x: 894, endPoint y: 22, distance: 5.7
click at [893, 18] on icon at bounding box center [896, 12] width 13 height 13
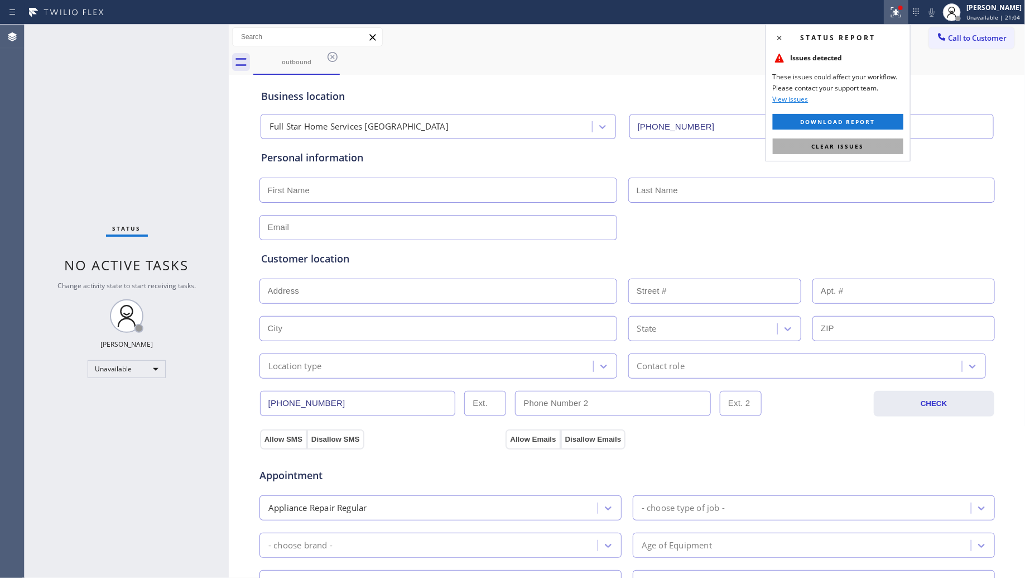
click at [824, 147] on span "Clear issues" at bounding box center [838, 146] width 52 height 8
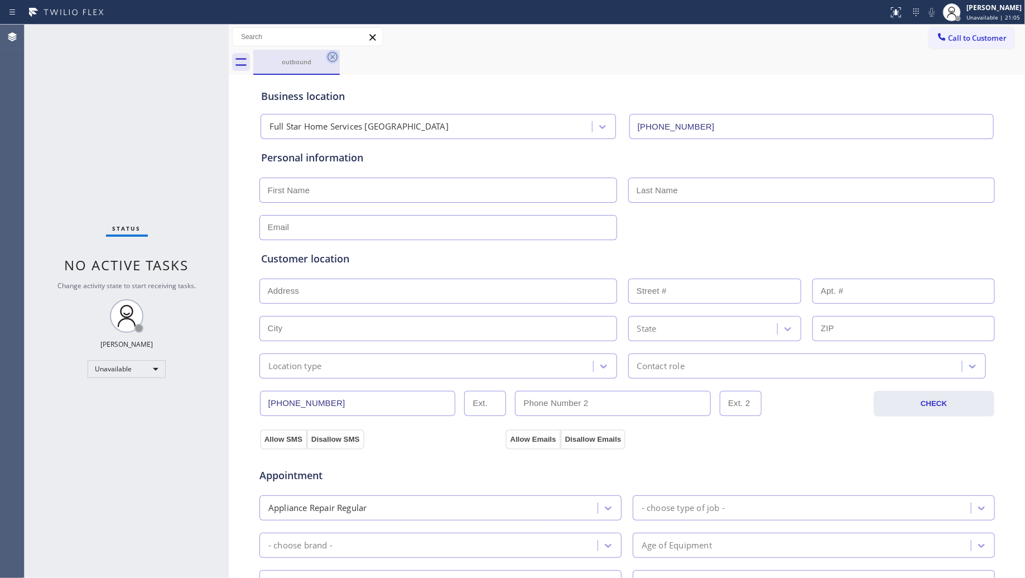
drag, startPoint x: 330, startPoint y: 60, endPoint x: 370, endPoint y: 67, distance: 40.2
click at [332, 60] on icon at bounding box center [332, 56] width 13 height 13
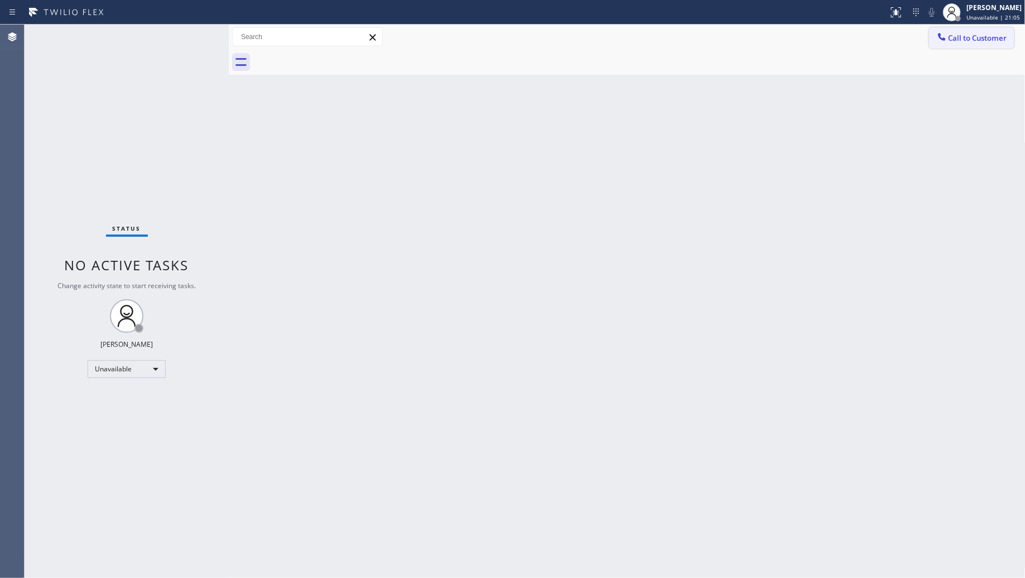
drag, startPoint x: 968, startPoint y: 37, endPoint x: 910, endPoint y: 37, distance: 58.0
click at [967, 37] on span "Call to Customer" at bounding box center [978, 38] width 59 height 10
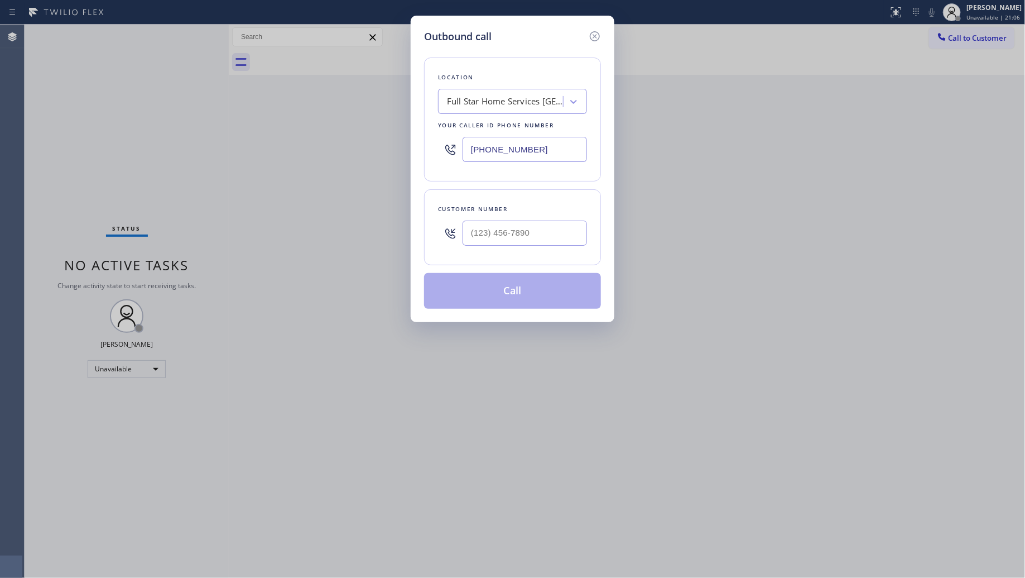
drag, startPoint x: 537, startPoint y: 147, endPoint x: 427, endPoint y: 149, distance: 110.0
click at [427, 149] on div "Location Full Star Home Services Hempstead Your caller id phone number [PHONE_N…" at bounding box center [512, 119] width 177 height 124
paste input "818) 616-7532"
type input "[PHONE_NUMBER]"
paste input "818) 438-1105"
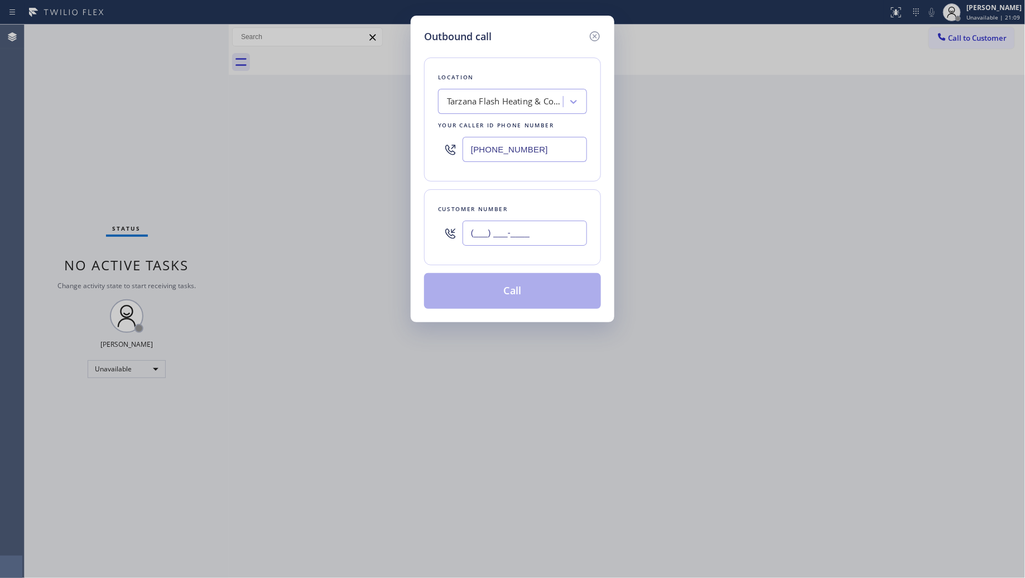
click at [542, 240] on input "(___) ___-____" at bounding box center [525, 232] width 124 height 25
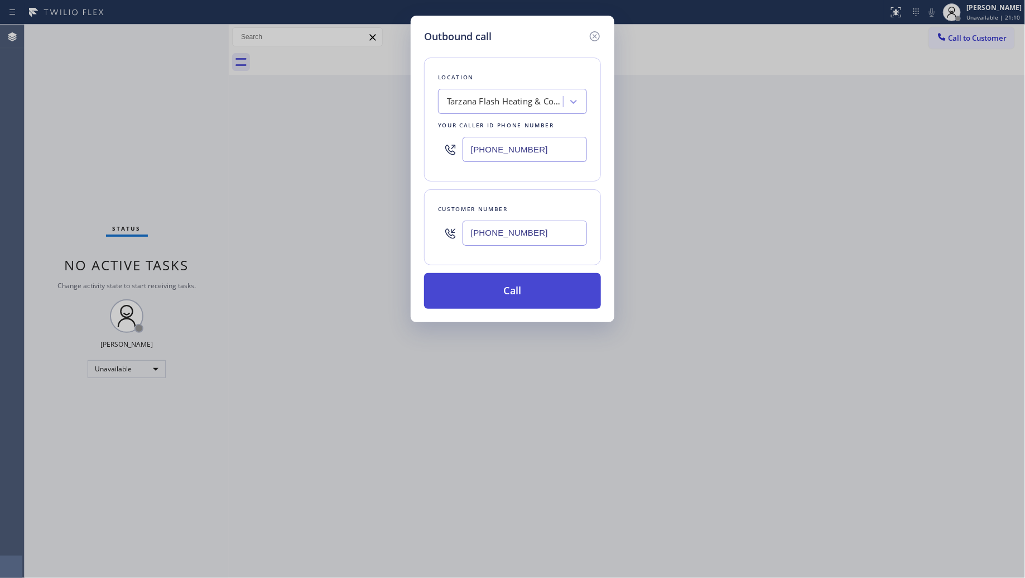
type input "[PHONE_NUMBER]"
click at [522, 289] on button "Call" at bounding box center [512, 291] width 177 height 36
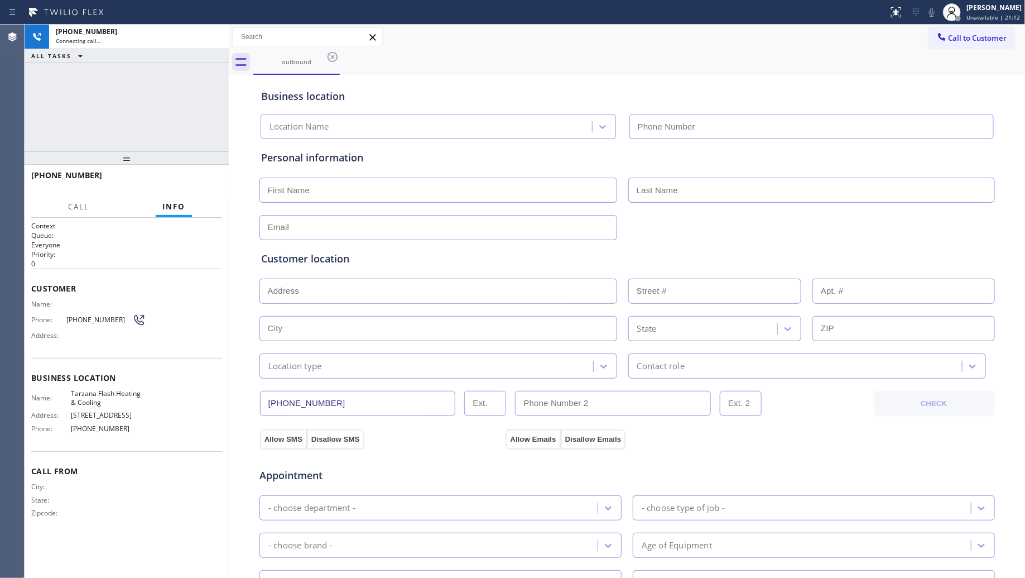
type input "[PHONE_NUMBER]"
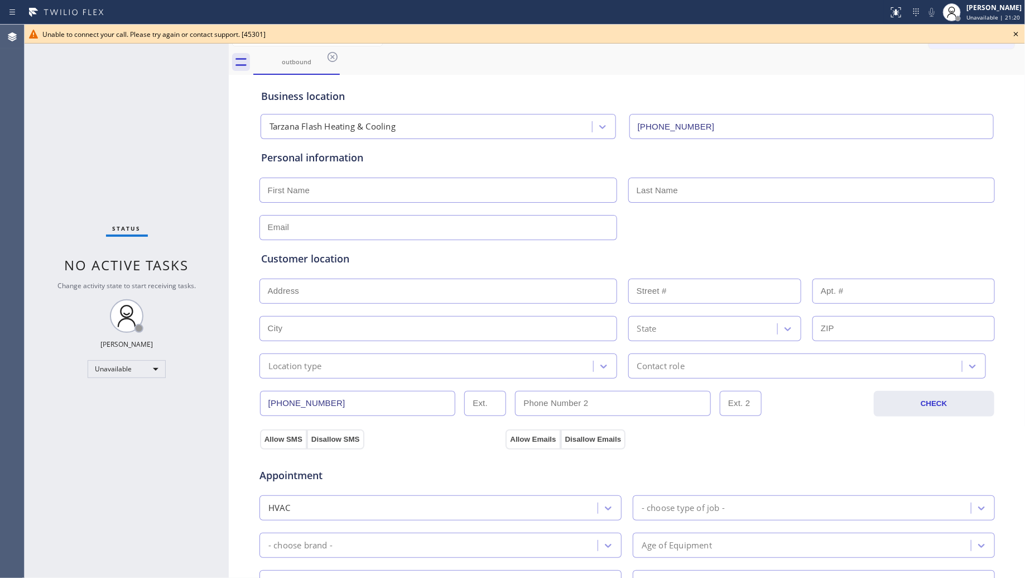
click at [781, 91] on div "Business location" at bounding box center [627, 96] width 732 height 15
click at [1012, 35] on icon at bounding box center [1016, 33] width 13 height 13
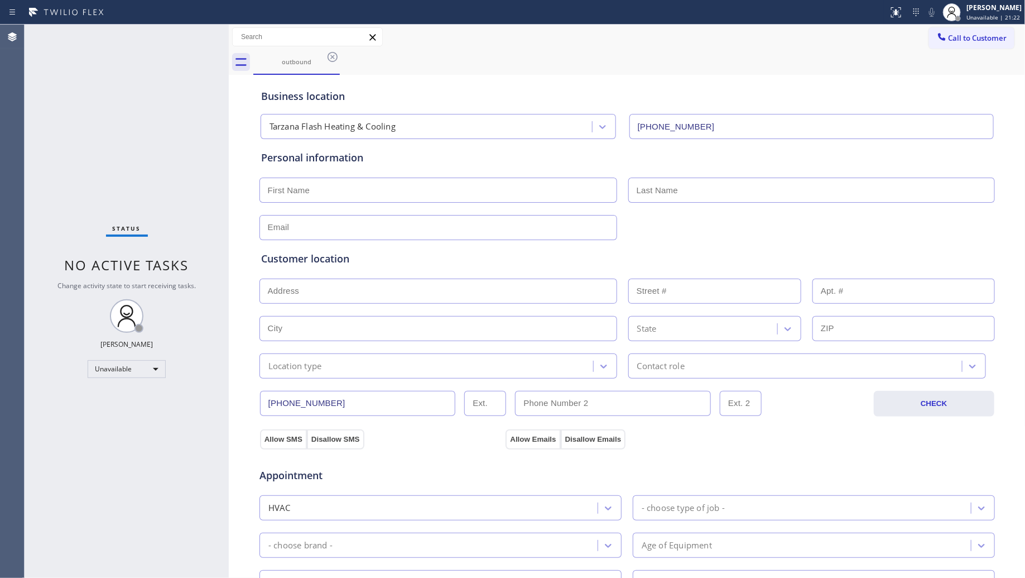
drag, startPoint x: 967, startPoint y: 35, endPoint x: 802, endPoint y: 110, distance: 180.8
click at [966, 35] on span "Call to Customer" at bounding box center [978, 38] width 59 height 10
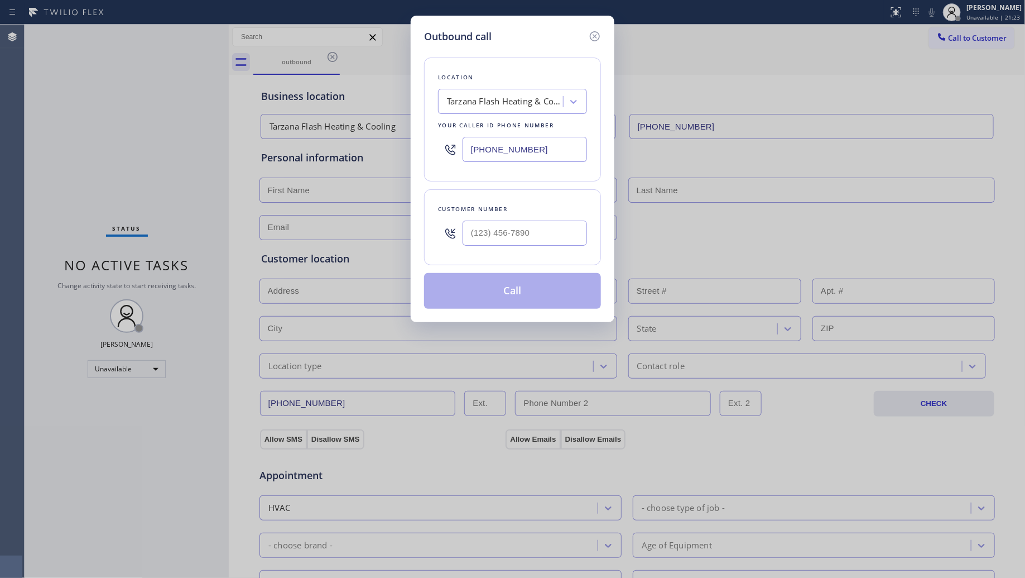
drag, startPoint x: 559, startPoint y: 146, endPoint x: 447, endPoint y: 146, distance: 112.2
click at [446, 148] on div "[PHONE_NUMBER]" at bounding box center [512, 149] width 149 height 36
paste input "609) 710-8354"
type input "[PHONE_NUMBER]"
paste input "text"
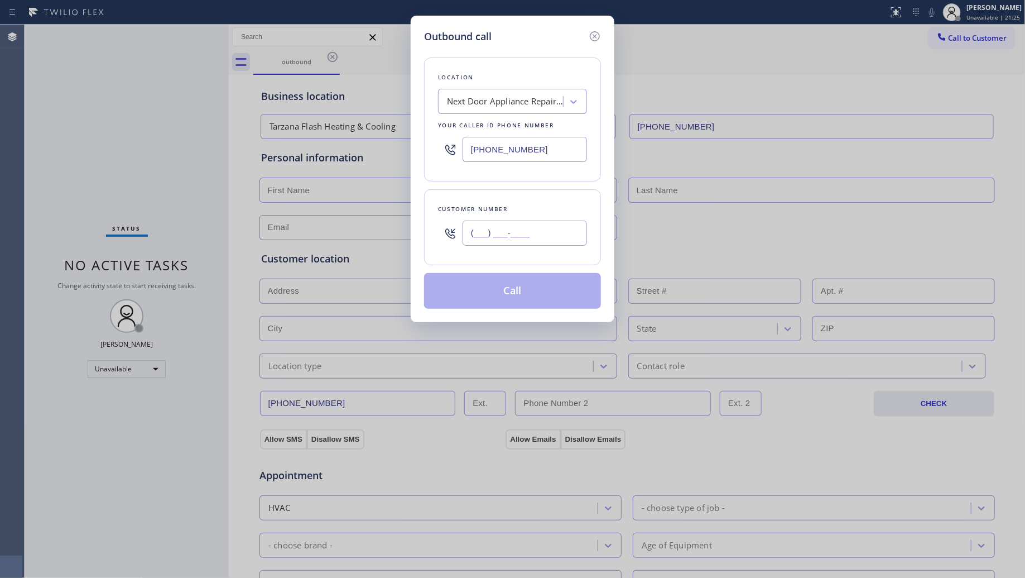
click at [568, 243] on input "(___) ___-____" at bounding box center [525, 232] width 124 height 25
paste input "609) 757-6232"
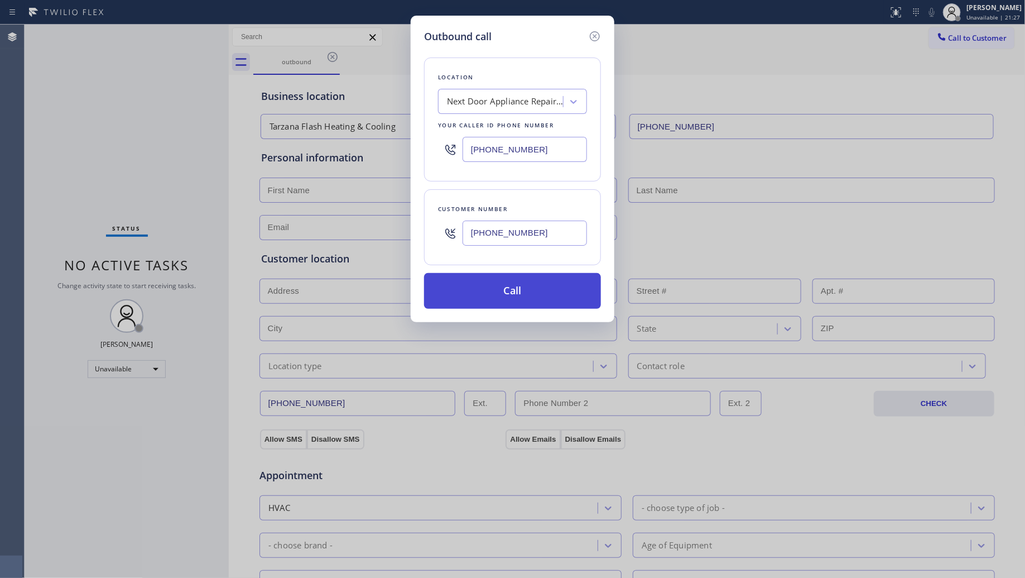
type input "[PHONE_NUMBER]"
click at [509, 285] on button "Call" at bounding box center [512, 291] width 177 height 36
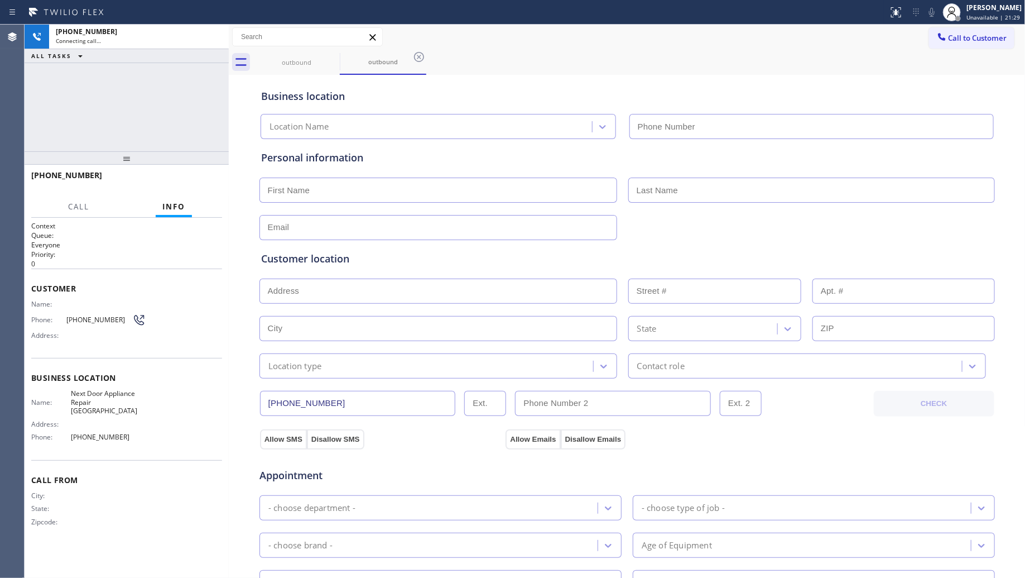
type input "[PHONE_NUMBER]"
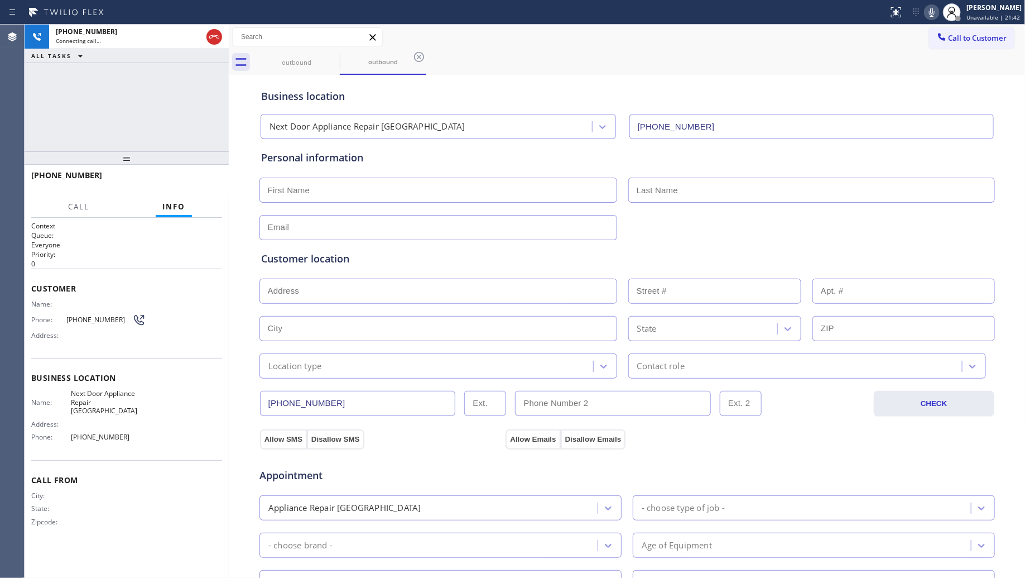
drag, startPoint x: 504, startPoint y: 90, endPoint x: 494, endPoint y: 82, distance: 13.1
click at [494, 82] on div "Business location Next Door Appliance Repair [GEOGRAPHIC_DATA] [PHONE_NUMBER]" at bounding box center [627, 108] width 737 height 61
click at [427, 57] on div "outbound outbound" at bounding box center [639, 62] width 772 height 25
drag, startPoint x: 422, startPoint y: 56, endPoint x: 399, endPoint y: 57, distance: 22.9
click at [414, 57] on icon at bounding box center [418, 56] width 13 height 13
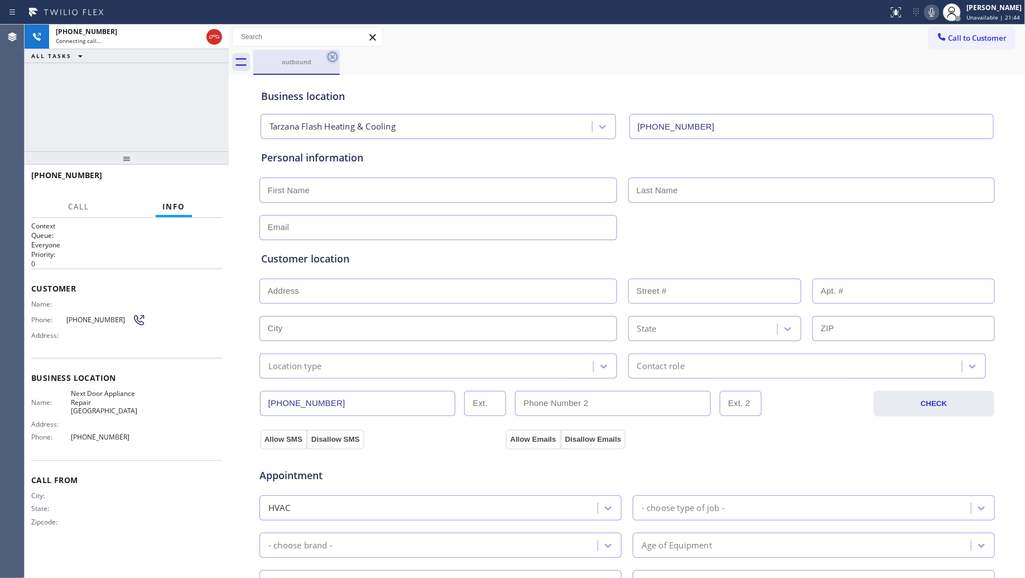
click at [339, 56] on icon at bounding box center [332, 56] width 13 height 13
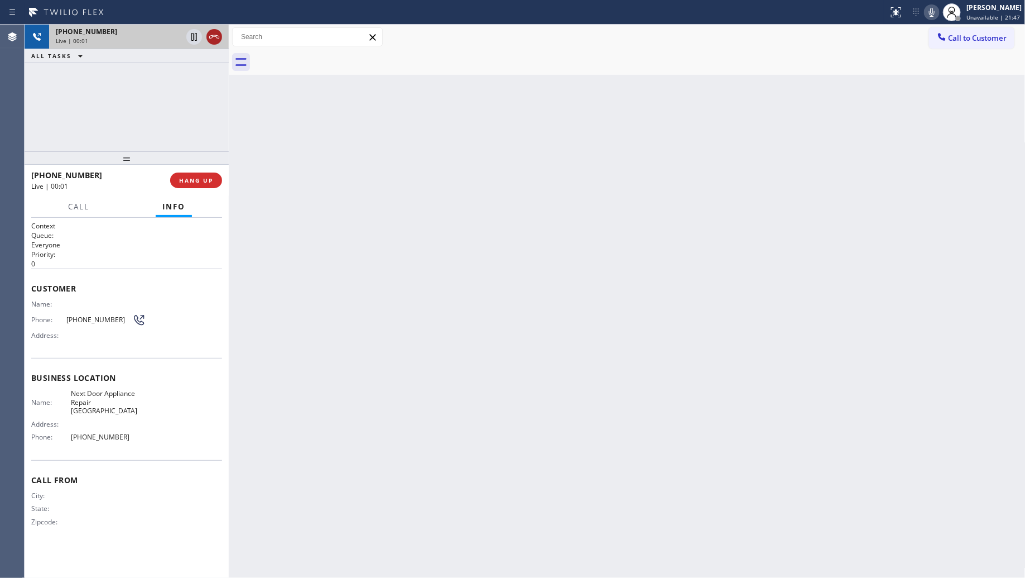
click at [216, 33] on icon at bounding box center [214, 36] width 13 height 13
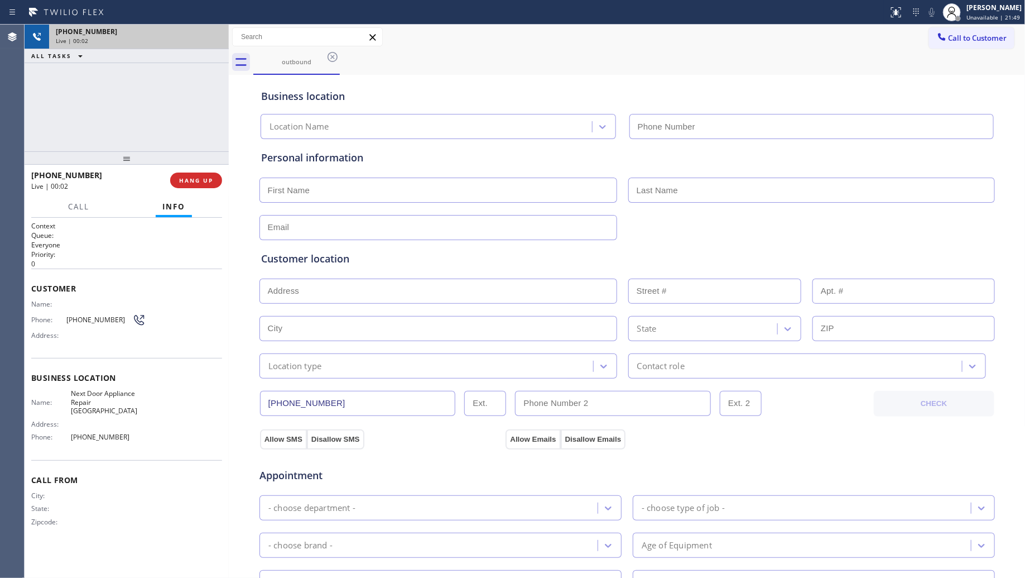
type input "[PHONE_NUMBER]"
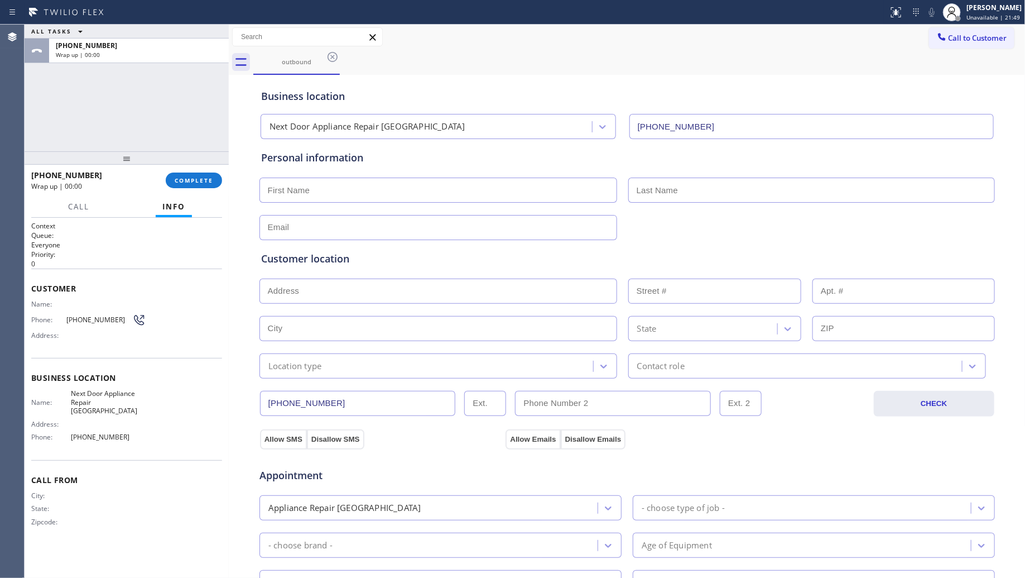
click at [198, 168] on div "[PHONE_NUMBER] Wrap up | 00:00 COMPLETE" at bounding box center [126, 180] width 191 height 29
click at [210, 180] on span "COMPLETE" at bounding box center [194, 180] width 39 height 8
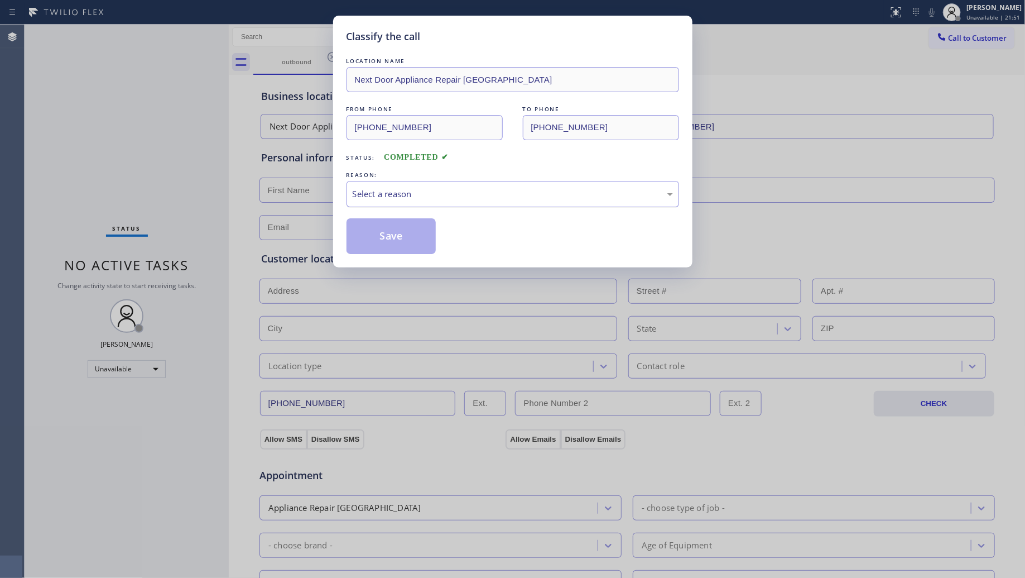
drag, startPoint x: 391, startPoint y: 194, endPoint x: 384, endPoint y: 205, distance: 13.8
click at [390, 195] on div "Select a reason" at bounding box center [513, 194] width 320 height 13
click at [367, 239] on button "Save" at bounding box center [392, 236] width 90 height 36
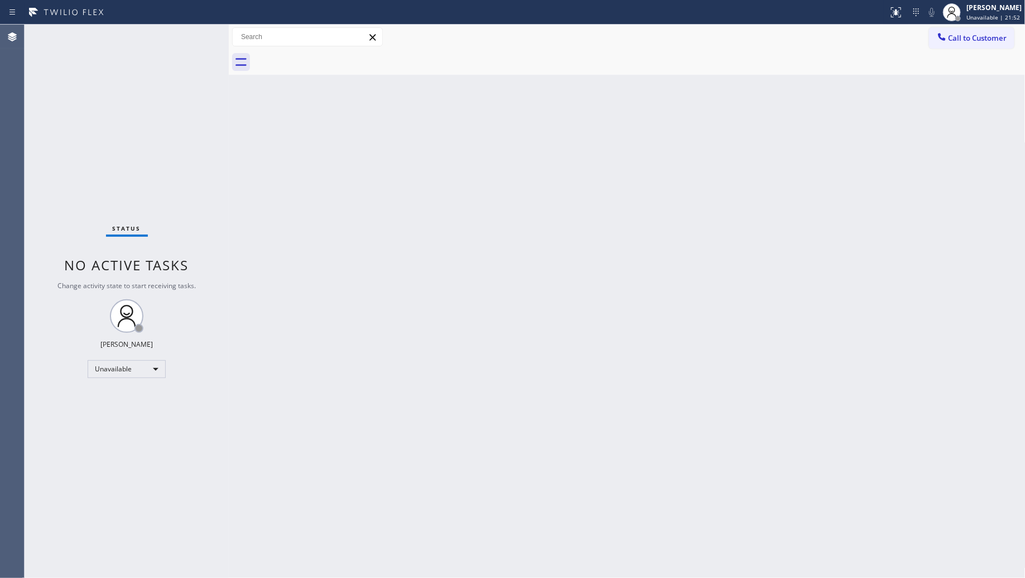
click at [975, 37] on span "Call to Customer" at bounding box center [978, 38] width 59 height 10
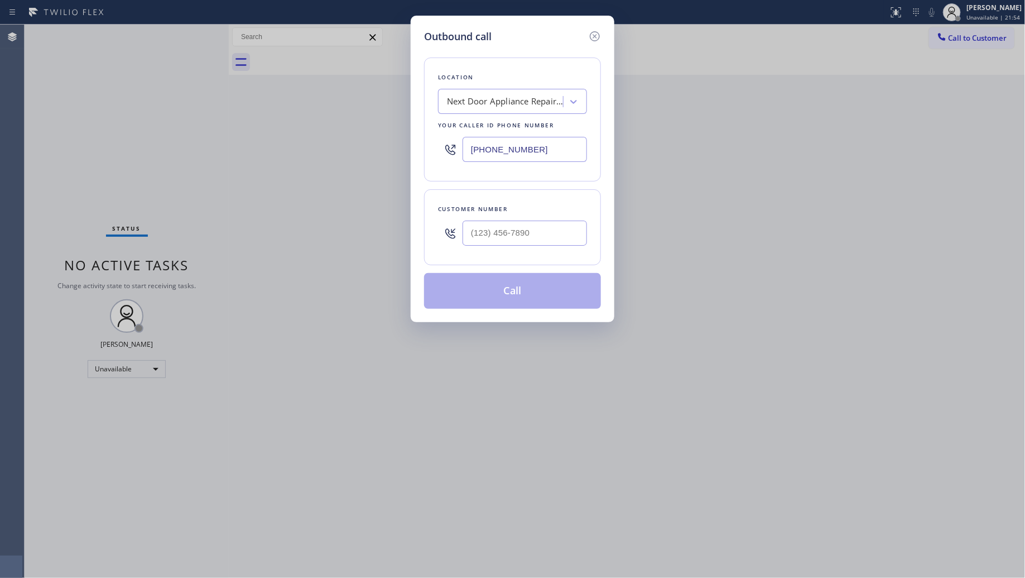
drag, startPoint x: 561, startPoint y: 155, endPoint x: 451, endPoint y: 156, distance: 109.9
click at [451, 156] on div "[PHONE_NUMBER]" at bounding box center [512, 149] width 149 height 36
paste input "562) 454-1603"
type input "[PHONE_NUMBER]"
paste input "562) 349-2959"
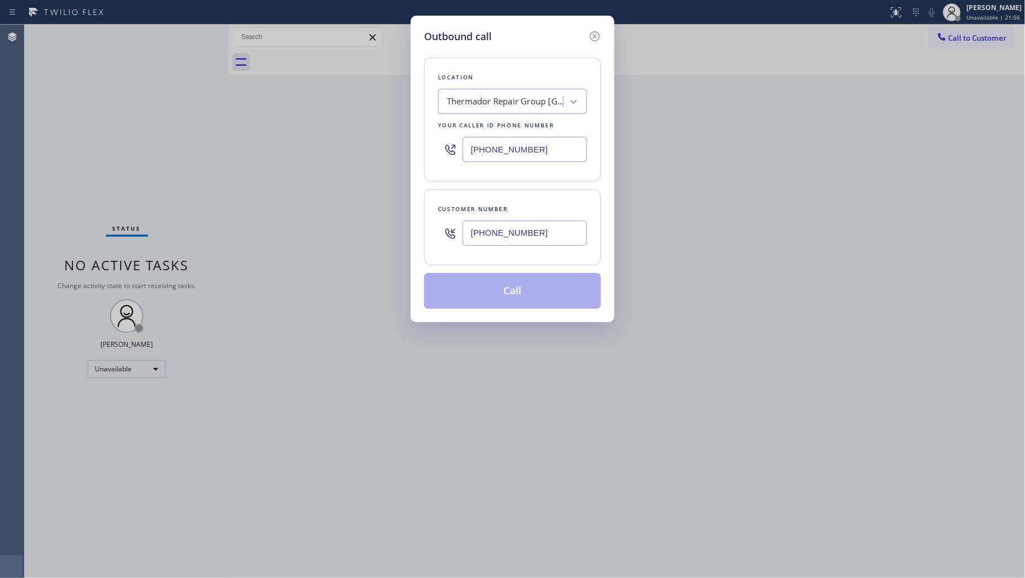
click at [535, 234] on input "[PHONE_NUMBER]" at bounding box center [525, 232] width 124 height 25
type input "[PHONE_NUMBER]"
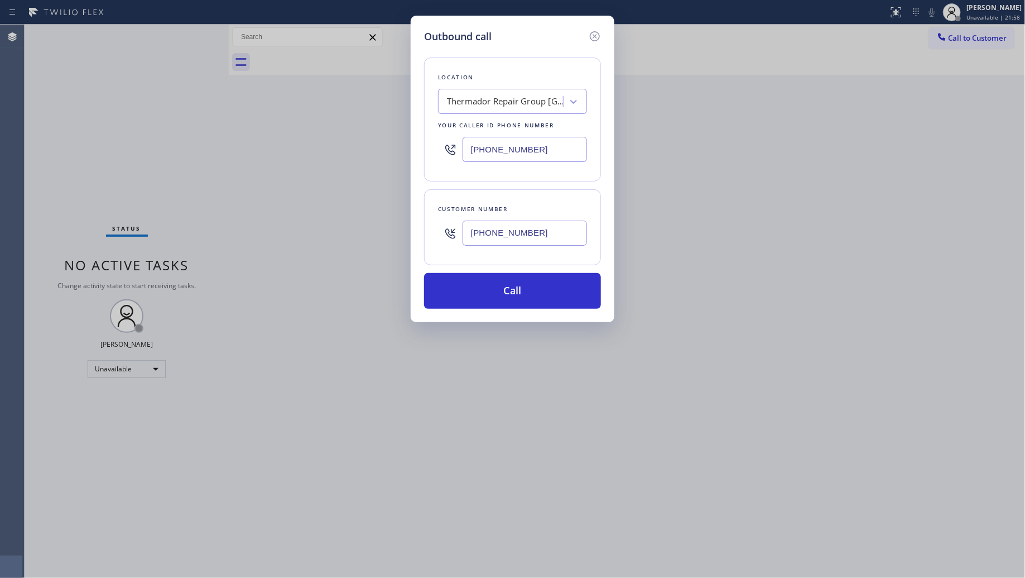
click at [543, 189] on div "Location Thermador Repair Group [GEOGRAPHIC_DATA] Your caller id phone number […" at bounding box center [512, 176] width 177 height 265
click at [517, 283] on button "Call" at bounding box center [512, 291] width 177 height 36
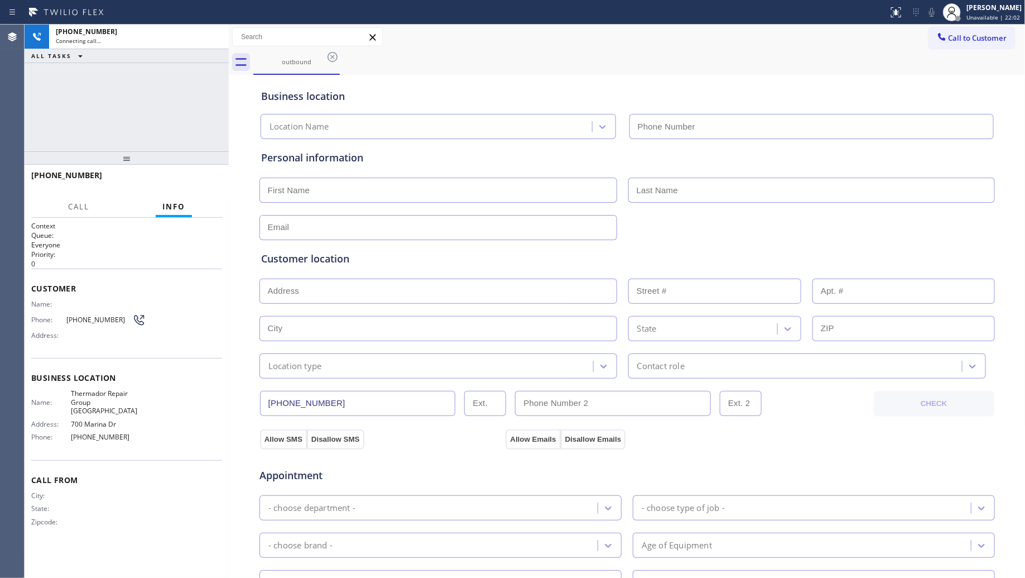
type input "[PHONE_NUMBER]"
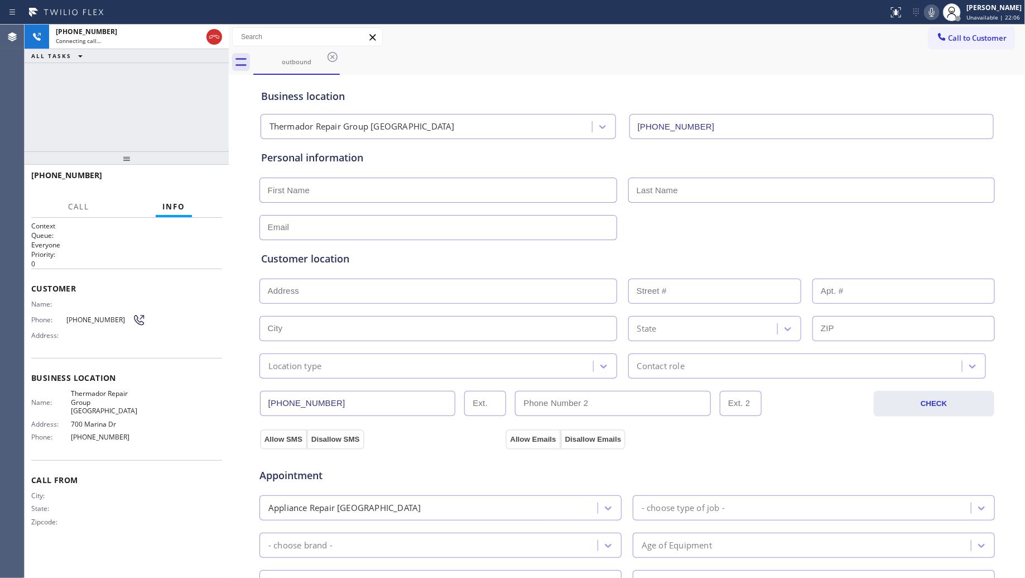
click at [405, 91] on div "Business location" at bounding box center [627, 96] width 732 height 15
click at [150, 90] on div "[PHONE_NUMBER] Connecting call… ALL TASKS ALL TASKS ACTIVE TASKS TASKS IN WRAP …" at bounding box center [127, 88] width 204 height 127
click at [213, 34] on icon at bounding box center [214, 36] width 13 height 13
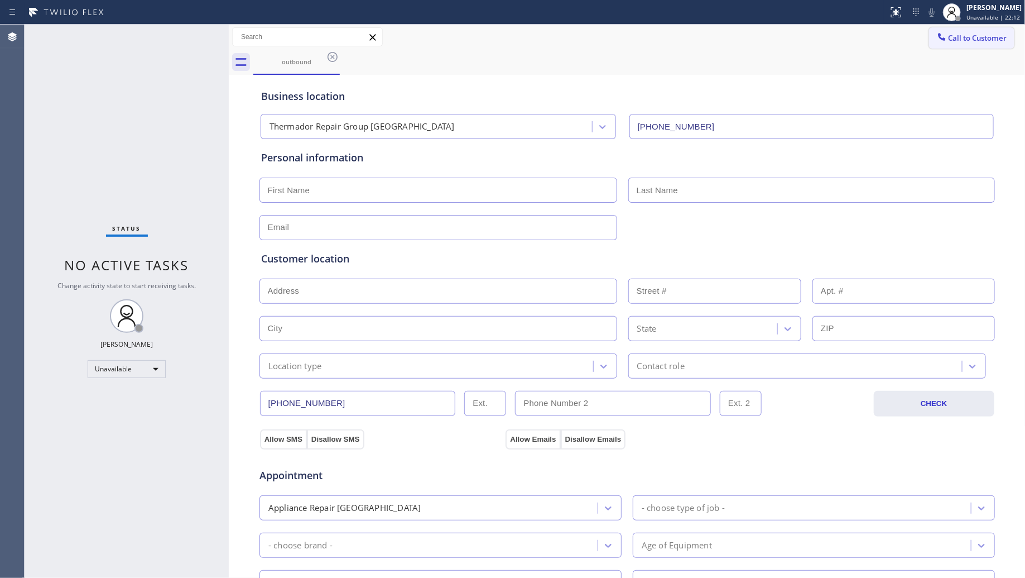
click at [938, 38] on div at bounding box center [941, 37] width 13 height 13
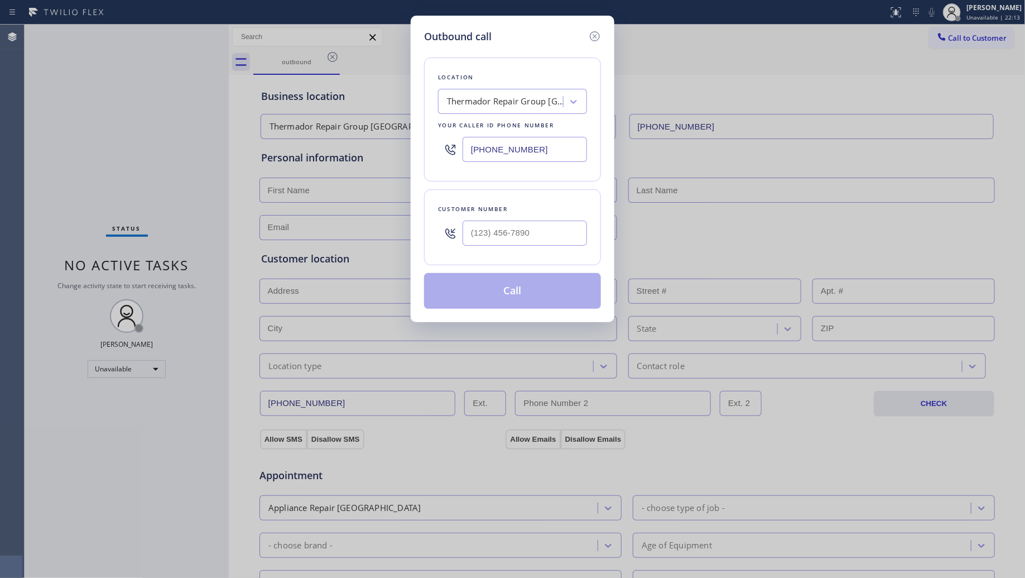
drag, startPoint x: 532, startPoint y: 156, endPoint x: 469, endPoint y: 157, distance: 63.1
click at [469, 157] on input "[PHONE_NUMBER]" at bounding box center [525, 149] width 124 height 25
paste input "949) 724-9281"
type input "[PHONE_NUMBER]"
click at [561, 241] on input "(___) ___-____" at bounding box center [525, 232] width 124 height 25
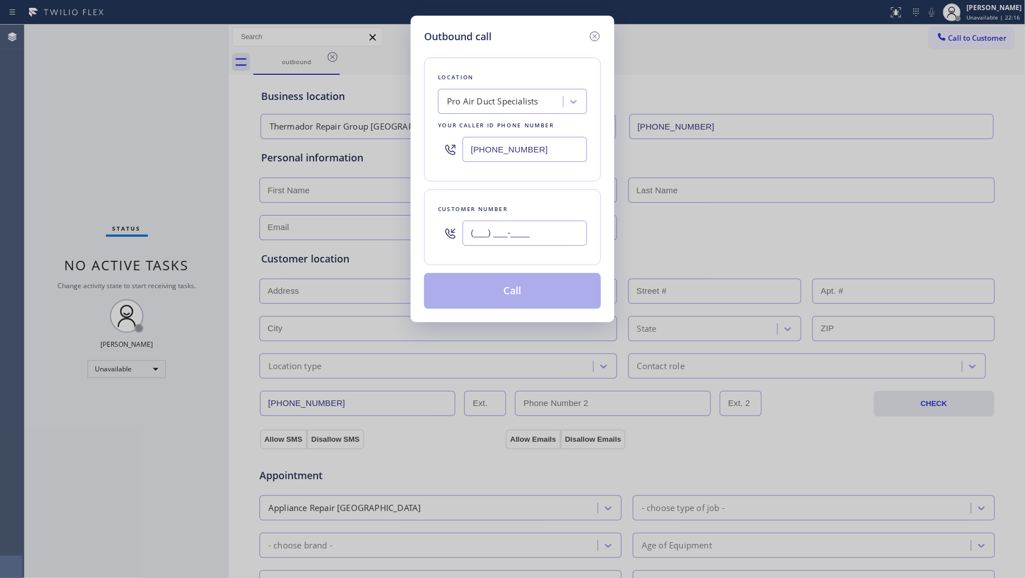
paste input "949) 693-2602"
type input "[PHONE_NUMBER]"
click at [523, 291] on button "Call" at bounding box center [512, 291] width 177 height 36
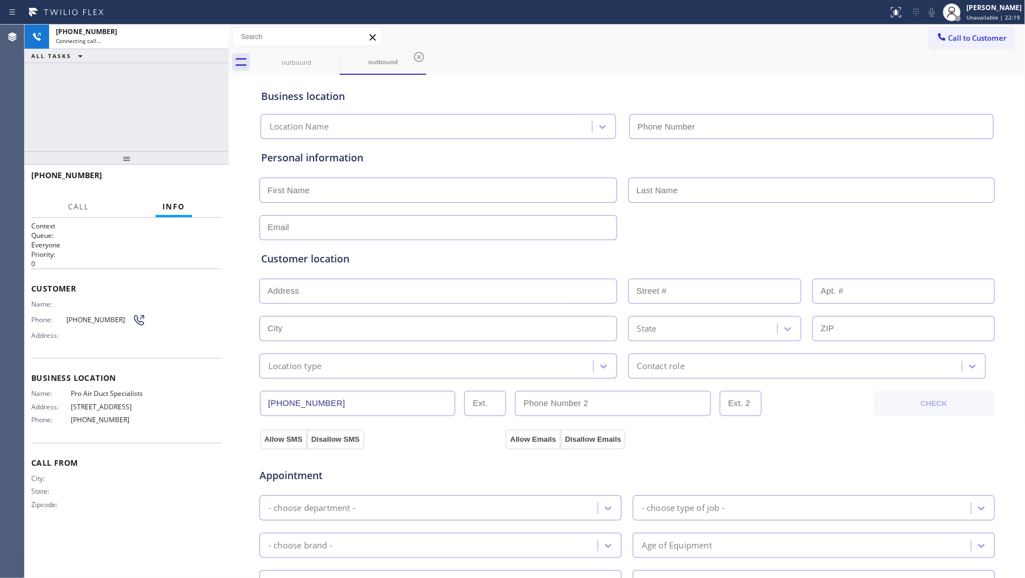
type input "[PHONE_NUMBER]"
click at [804, 54] on div "outbound outbound" at bounding box center [639, 62] width 772 height 25
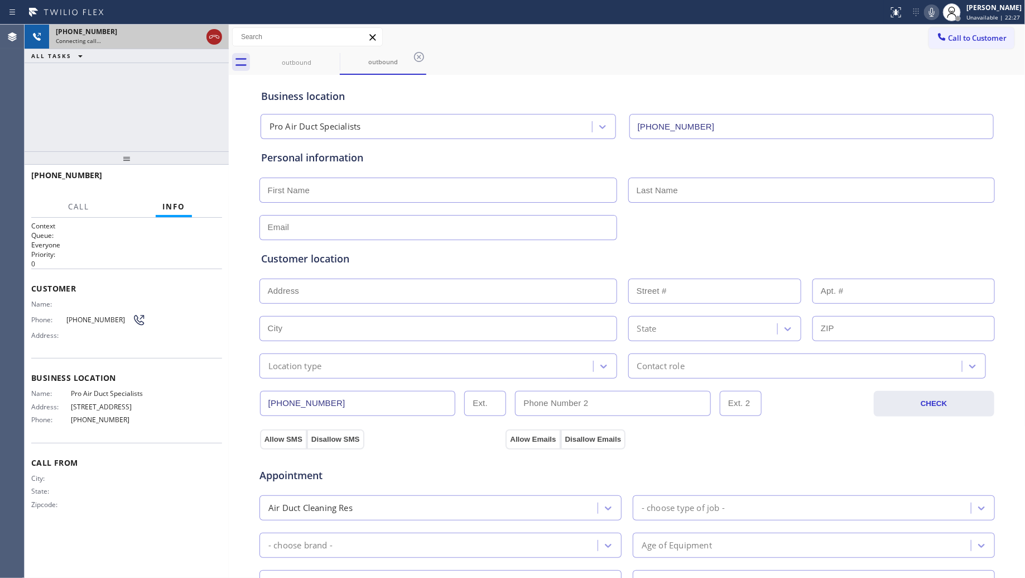
click at [213, 37] on icon at bounding box center [214, 36] width 13 height 13
click at [313, 58] on div "outbound" at bounding box center [296, 62] width 84 height 8
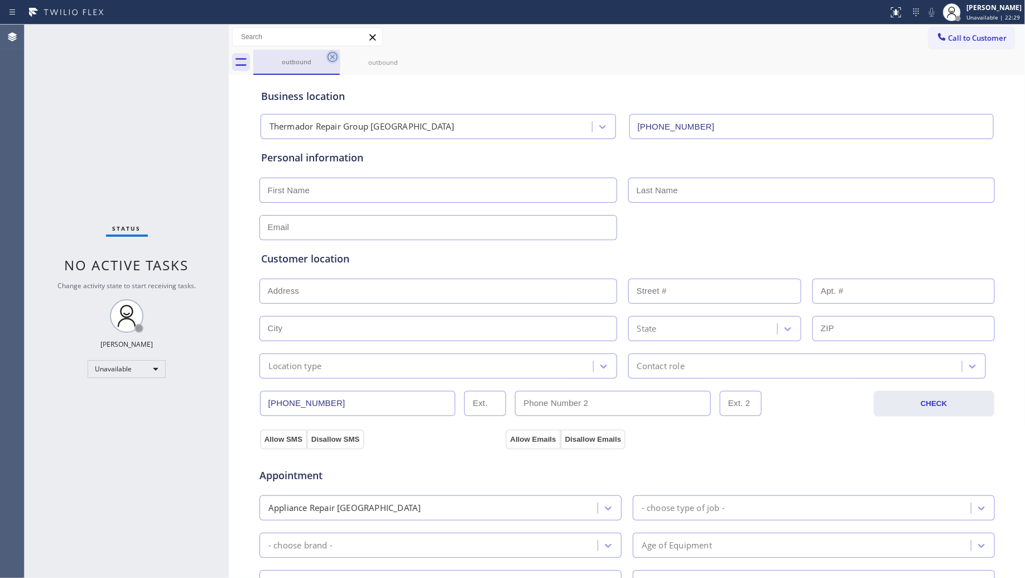
click at [328, 56] on icon at bounding box center [333, 57] width 10 height 10
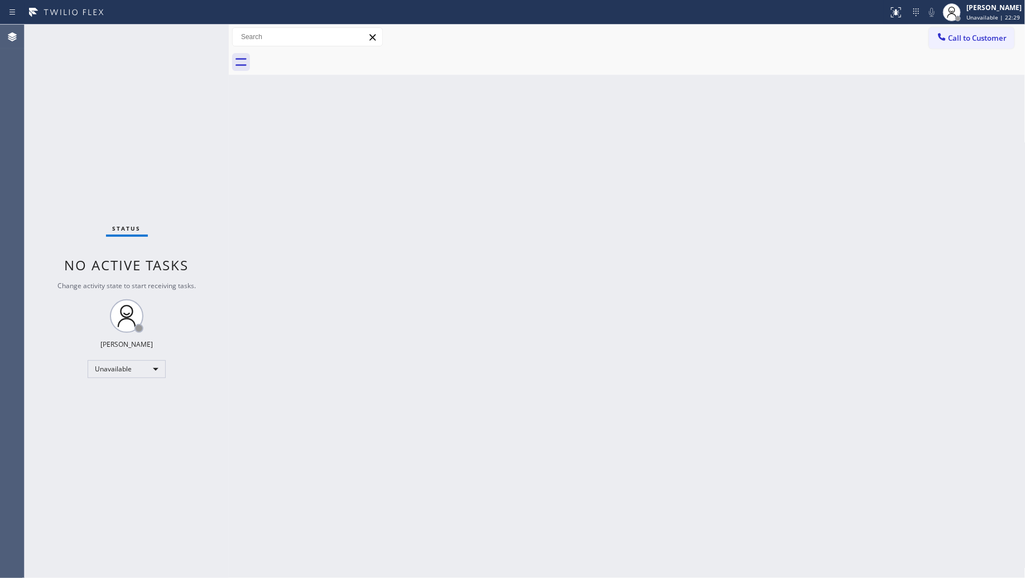
click at [328, 56] on div at bounding box center [639, 62] width 772 height 25
click at [953, 30] on button "Call to Customer" at bounding box center [971, 37] width 85 height 21
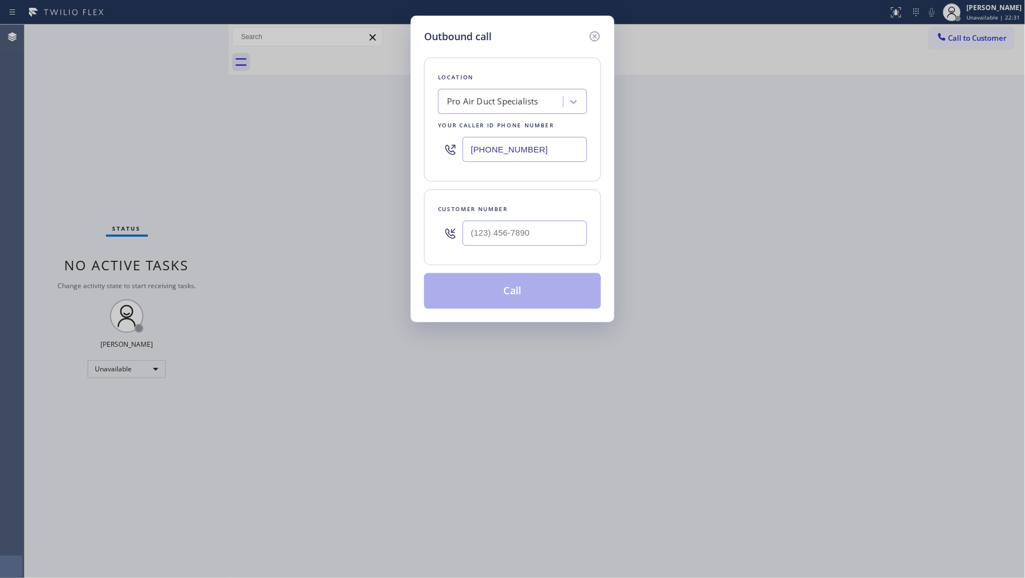
drag, startPoint x: 498, startPoint y: 151, endPoint x: 455, endPoint y: 151, distance: 43.0
click at [437, 151] on div "Location Pro Air Duct Specialists Your caller id phone number [PHONE_NUMBER]" at bounding box center [512, 119] width 177 height 124
paste input "213) 263-4073"
type input "[PHONE_NUMBER]"
click at [542, 237] on input "(___) ___-____" at bounding box center [525, 232] width 124 height 25
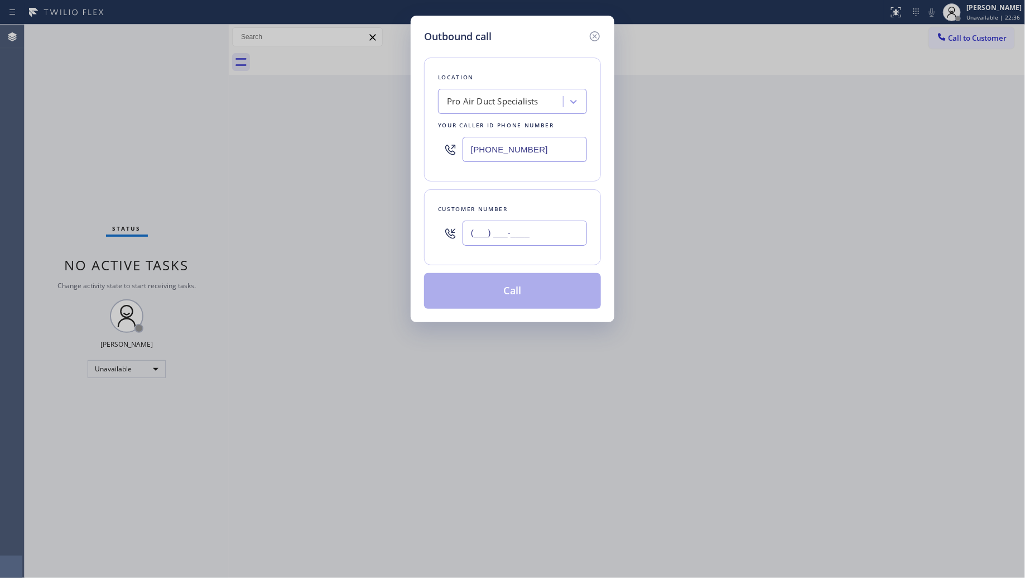
paste input "213) 767-1098"
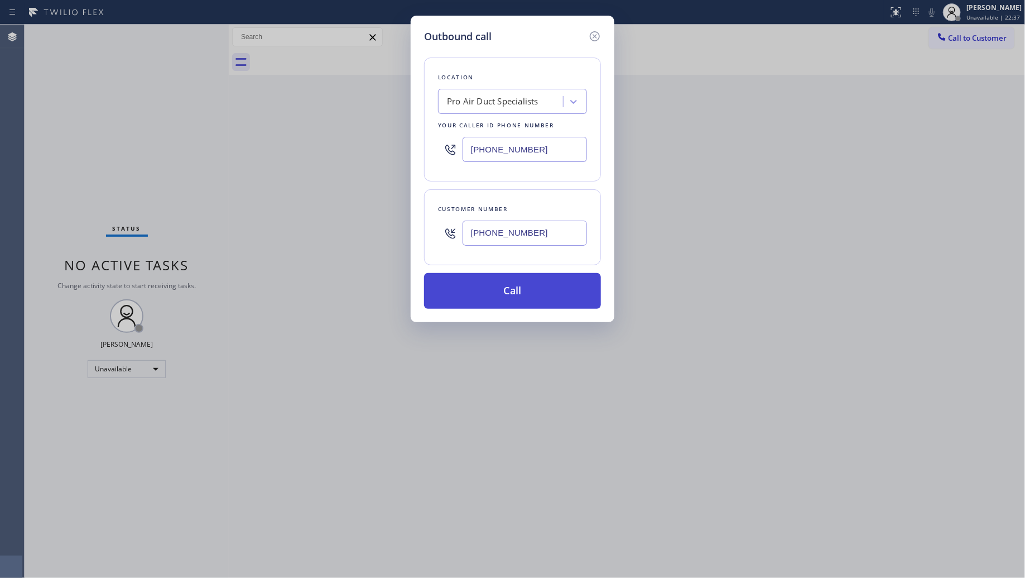
type input "[PHONE_NUMBER]"
click at [506, 294] on button "Call" at bounding box center [512, 291] width 177 height 36
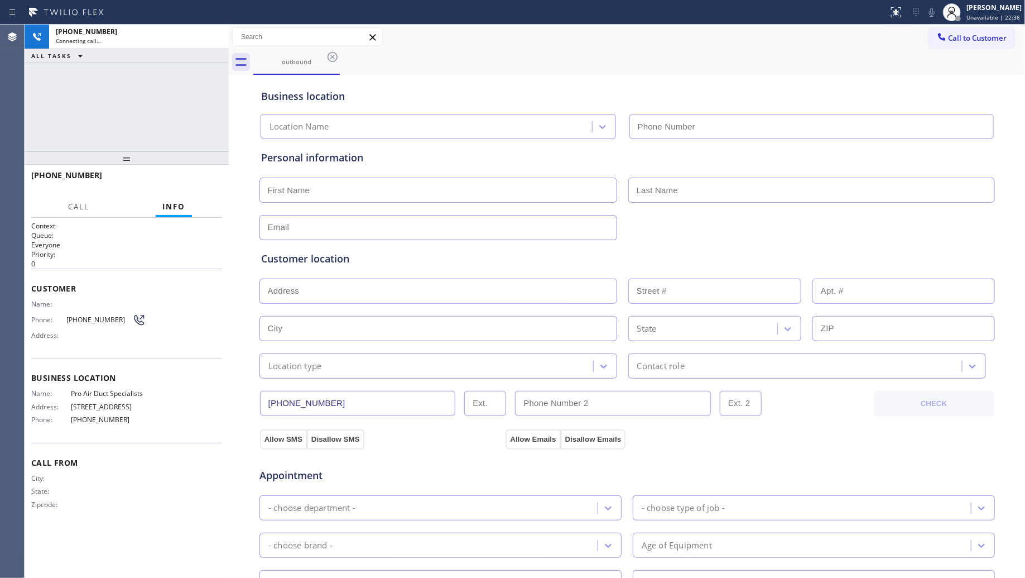
type input "[PHONE_NUMBER]"
click at [183, 180] on span "HANG UP" at bounding box center [196, 180] width 34 height 8
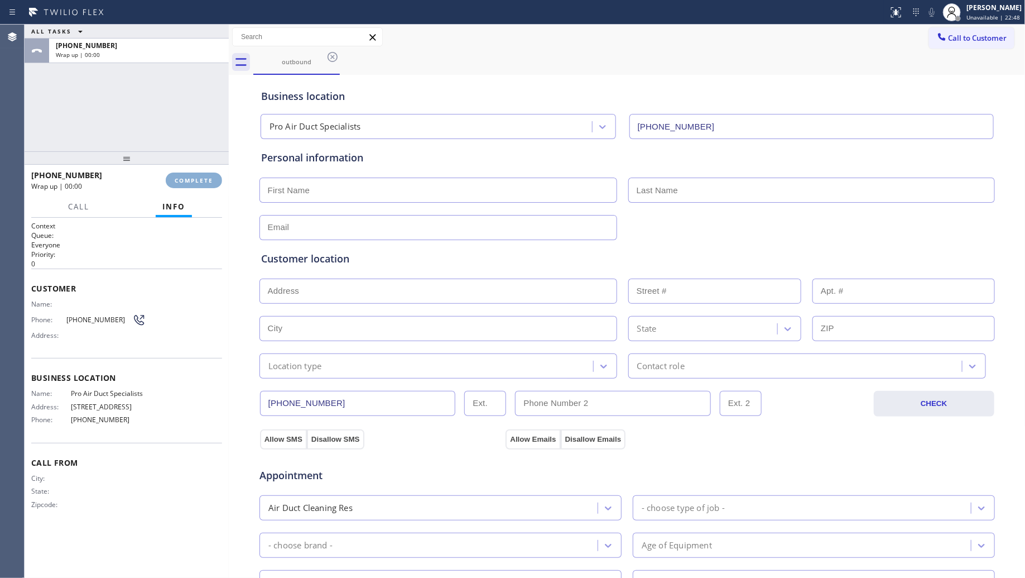
click at [183, 180] on span "COMPLETE" at bounding box center [194, 180] width 39 height 8
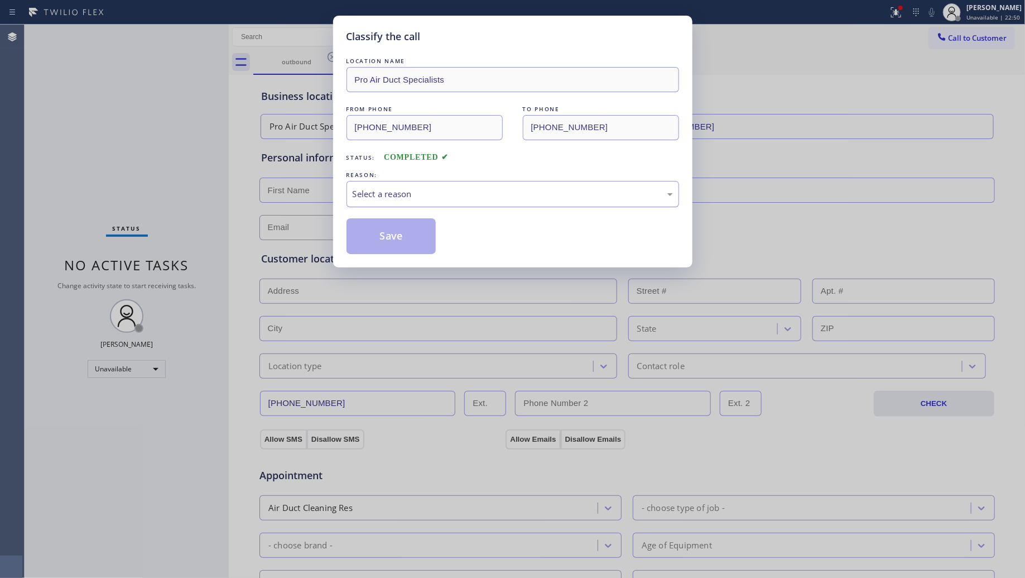
click at [470, 196] on div "Select a reason" at bounding box center [513, 194] width 320 height 13
click at [374, 248] on button "Save" at bounding box center [392, 236] width 90 height 36
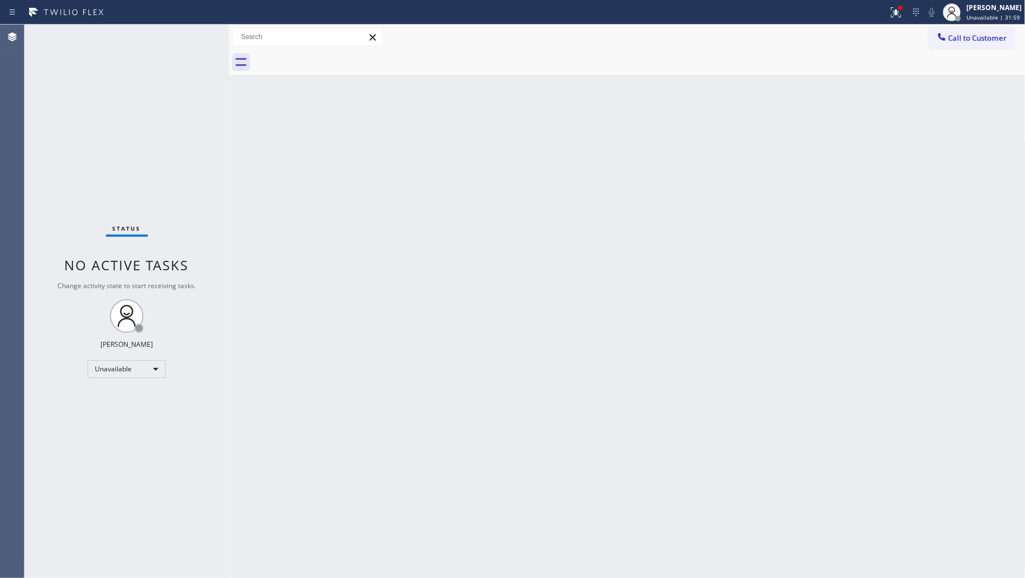
drag, startPoint x: 897, startPoint y: 14, endPoint x: 868, endPoint y: 140, distance: 129.5
click at [897, 15] on icon at bounding box center [894, 11] width 7 height 8
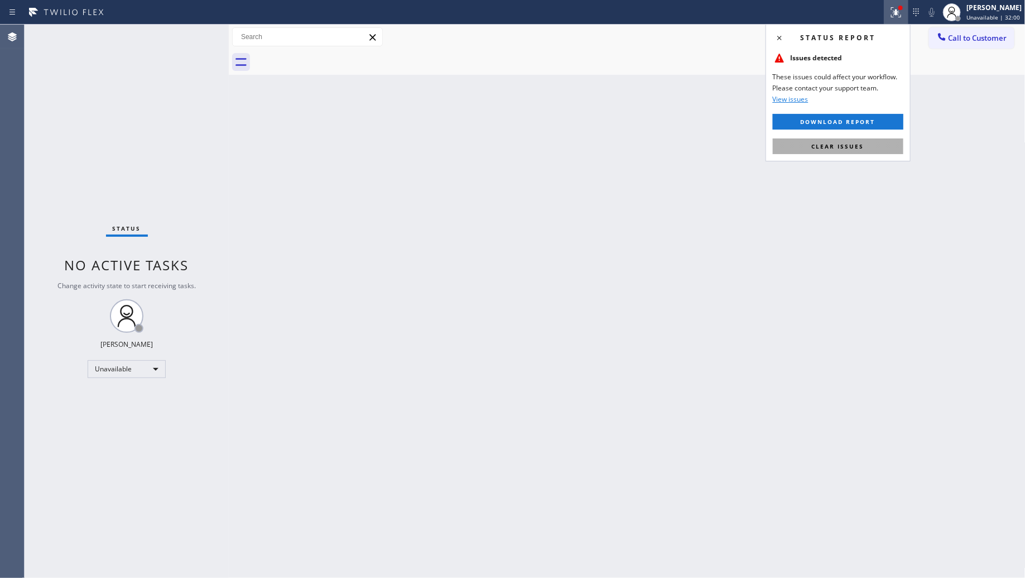
click at [847, 140] on button "Clear issues" at bounding box center [838, 146] width 131 height 16
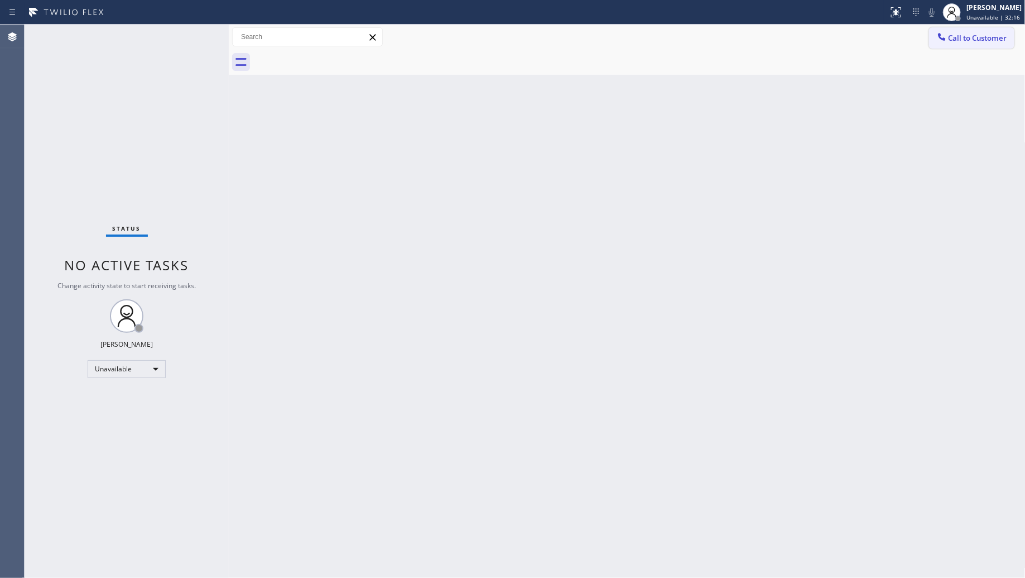
click at [952, 40] on span "Call to Customer" at bounding box center [978, 38] width 59 height 10
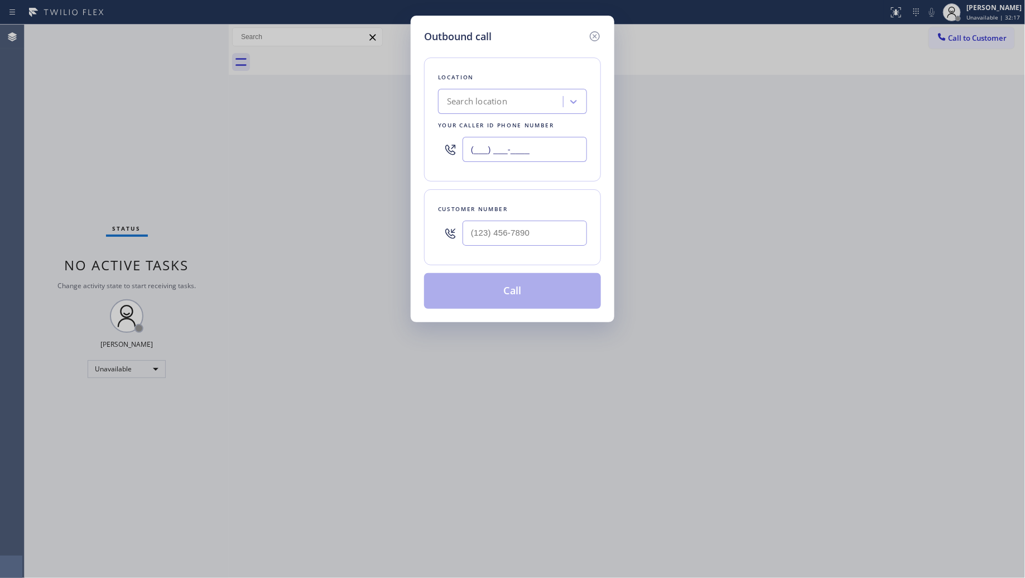
drag, startPoint x: 542, startPoint y: 154, endPoint x: 470, endPoint y: 145, distance: 72.5
click at [470, 152] on input "(___) ___-____" at bounding box center [525, 149] width 124 height 25
paste input "213) 263-4073"
type input "[PHONE_NUMBER]"
click at [511, 226] on input "(___) ___-____" at bounding box center [525, 232] width 124 height 25
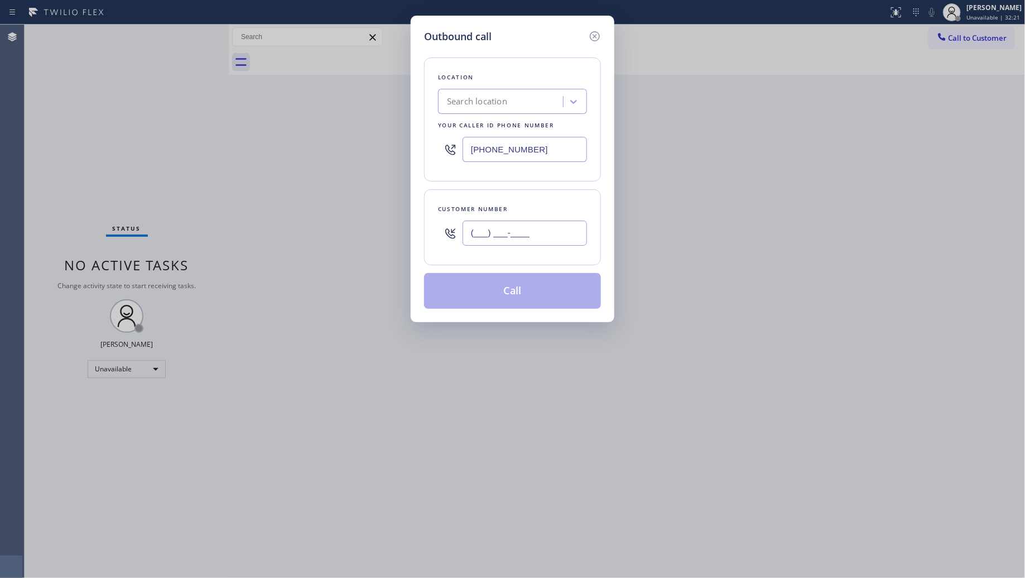
paste input "213) 767-1098"
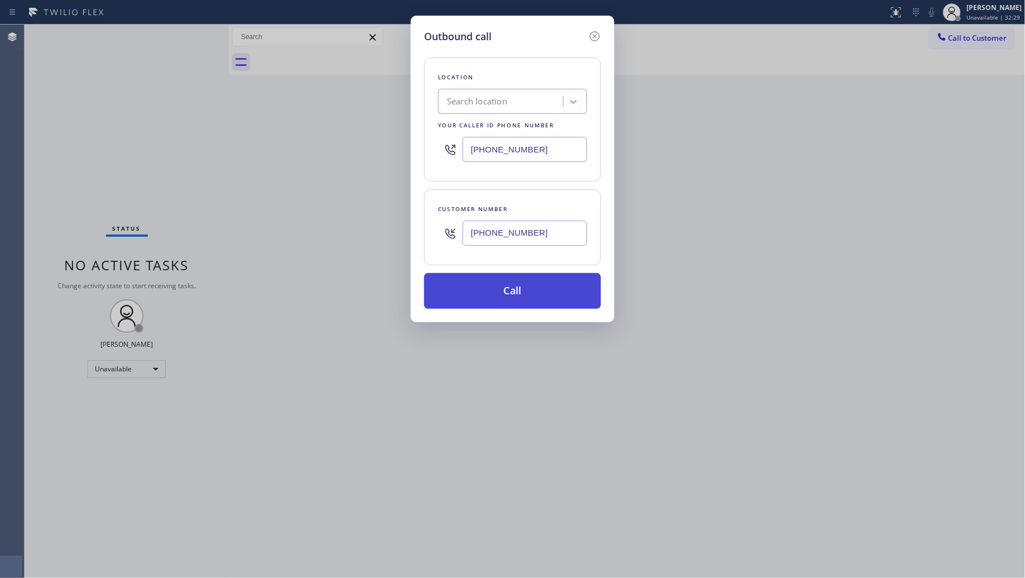
type input "[PHONE_NUMBER]"
click at [500, 286] on button "Call" at bounding box center [512, 291] width 177 height 36
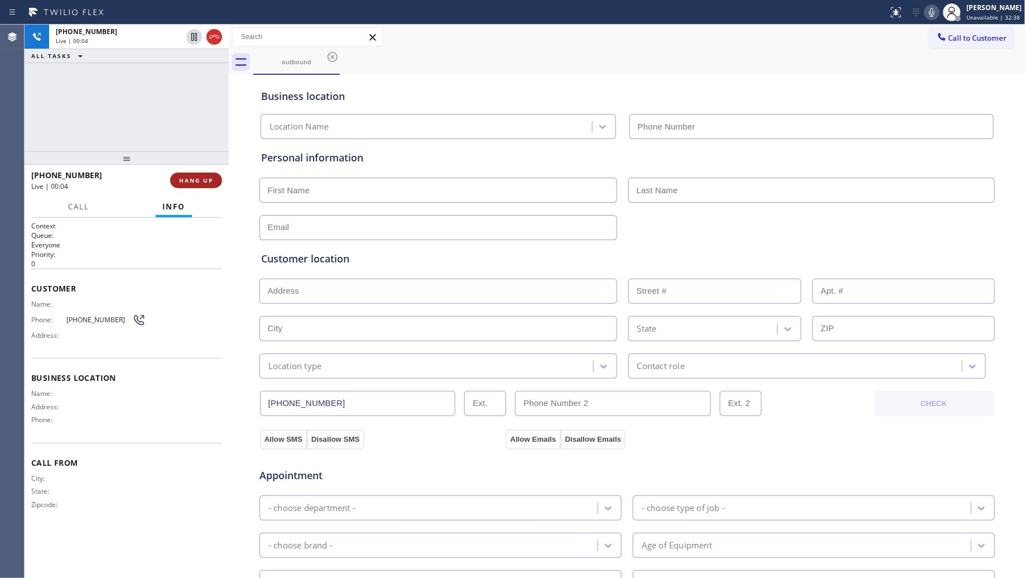
click at [203, 182] on span "HANG UP" at bounding box center [196, 180] width 34 height 8
click at [202, 180] on span "HANG UP" at bounding box center [196, 180] width 34 height 8
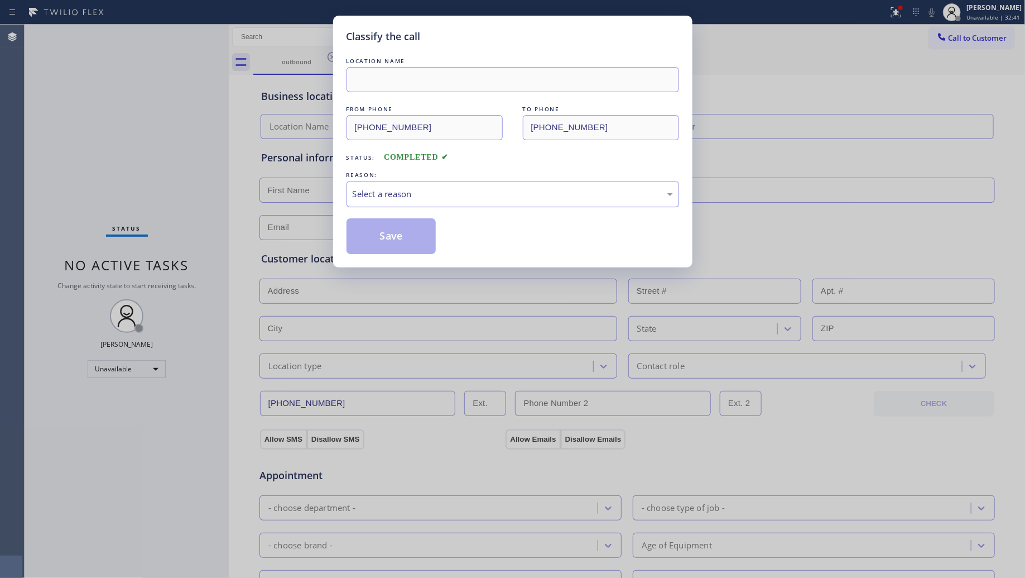
click at [486, 190] on div "Select a reason" at bounding box center [513, 194] width 320 height 13
click at [386, 230] on button "Save" at bounding box center [392, 236] width 90 height 36
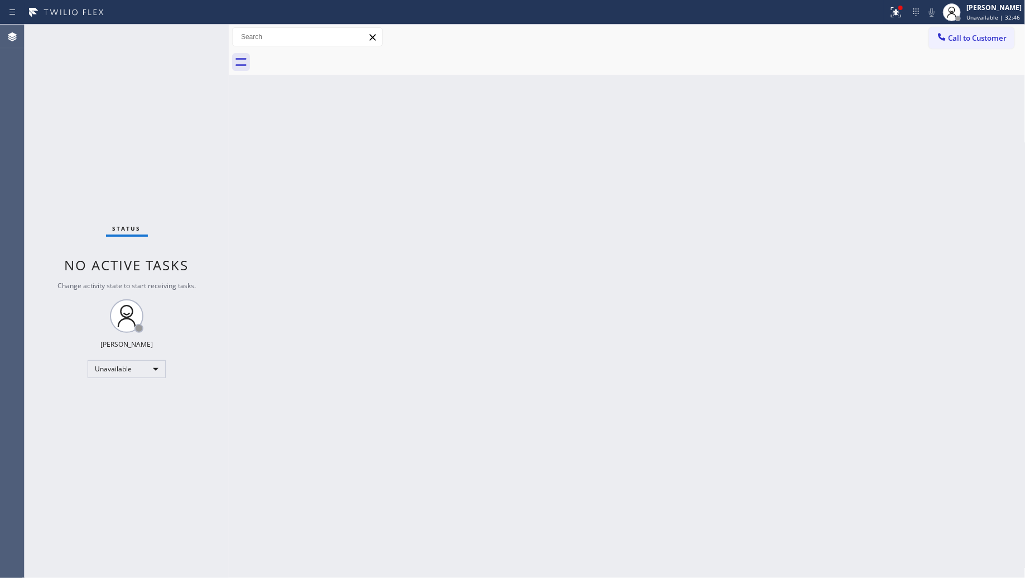
drag, startPoint x: 871, startPoint y: 77, endPoint x: 895, endPoint y: 48, distance: 37.3
click at [875, 73] on div "Back to Dashboard Change Sender ID Customers Technicians Select a contact Outbo…" at bounding box center [627, 301] width 797 height 553
click at [902, 9] on div at bounding box center [900, 8] width 4 height 4
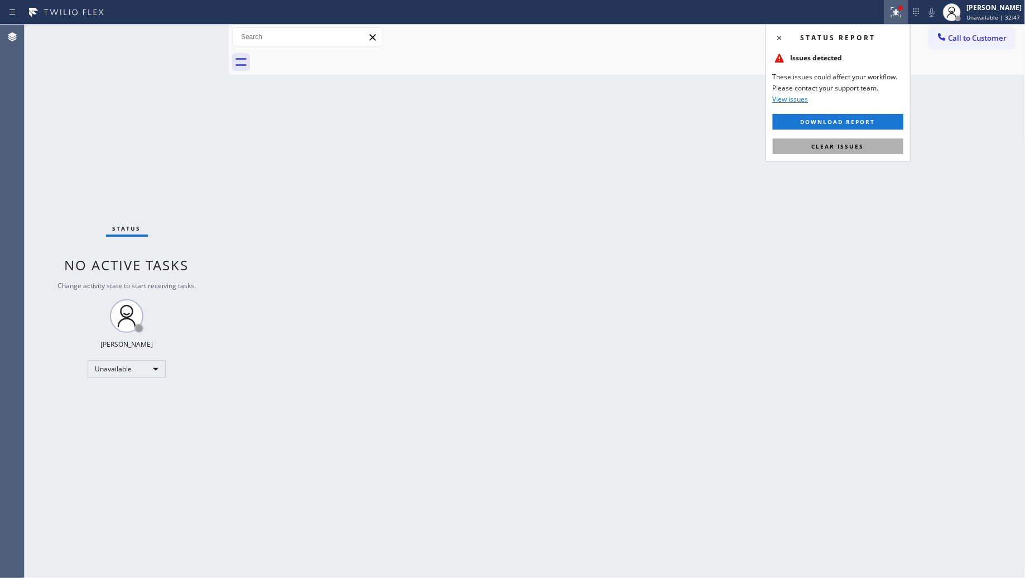
drag, startPoint x: 871, startPoint y: 127, endPoint x: 874, endPoint y: 144, distance: 17.5
click at [872, 136] on div "Status report Issues detected These issues could affect your workflow. Please c…" at bounding box center [838, 92] width 145 height 137
click at [874, 144] on button "Clear issues" at bounding box center [838, 146] width 131 height 16
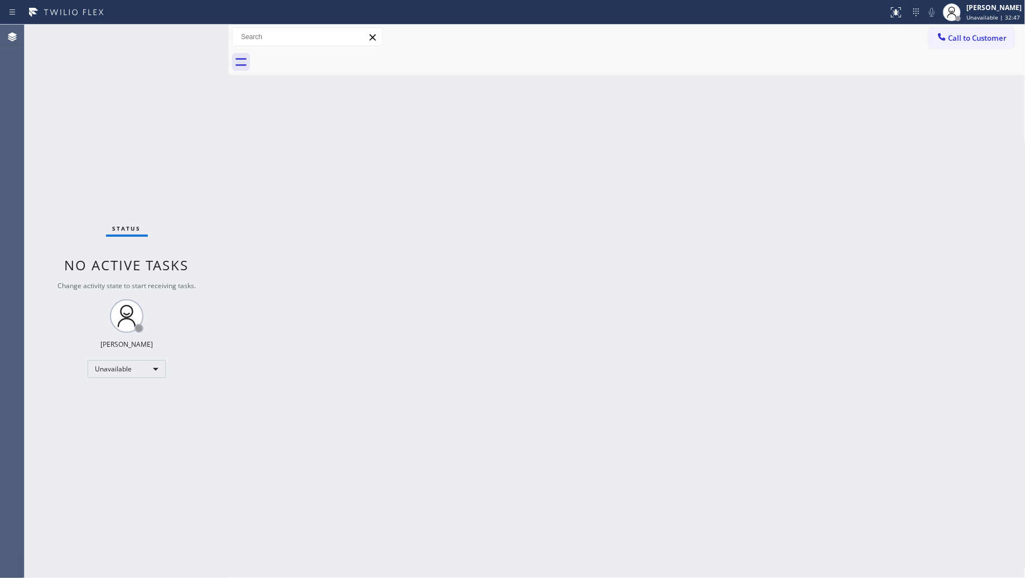
click at [964, 39] on span "Call to Customer" at bounding box center [978, 38] width 59 height 10
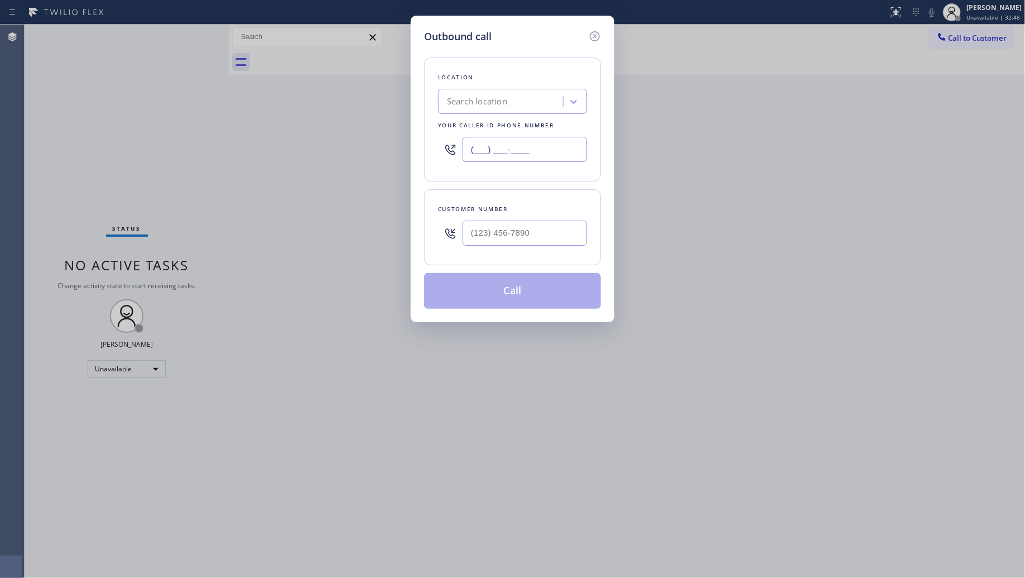
drag, startPoint x: 566, startPoint y: 146, endPoint x: 458, endPoint y: 145, distance: 108.3
click at [441, 148] on div "(___) ___-____" at bounding box center [512, 149] width 149 height 36
paste input "424) 772-3921"
type input "[PHONE_NUMBER]"
click at [559, 227] on input "(___) ___-____" at bounding box center [525, 232] width 124 height 25
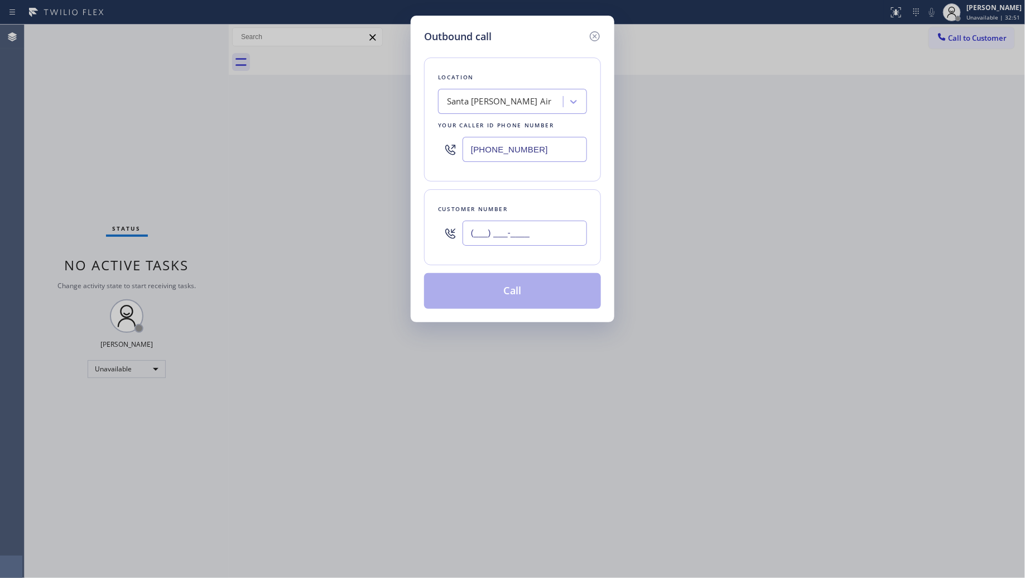
paste
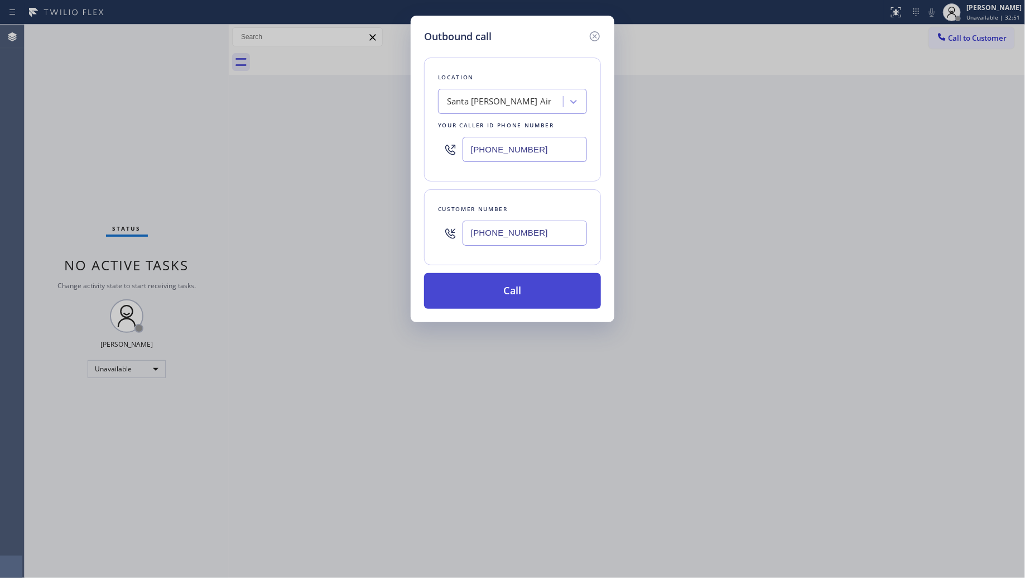
type input "[PHONE_NUMBER]"
click at [506, 300] on button "Call" at bounding box center [512, 291] width 177 height 36
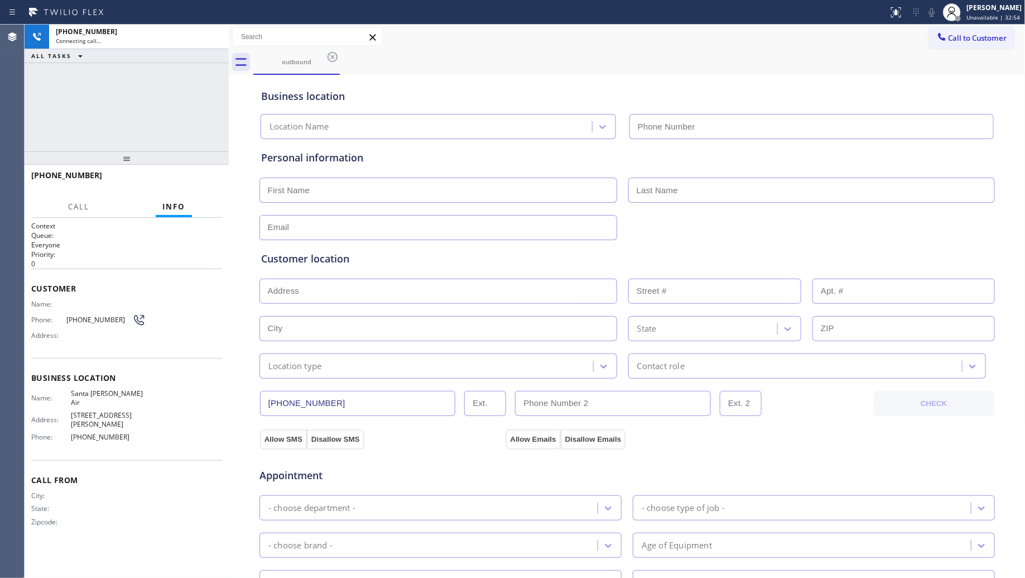
type input "[PHONE_NUMBER]"
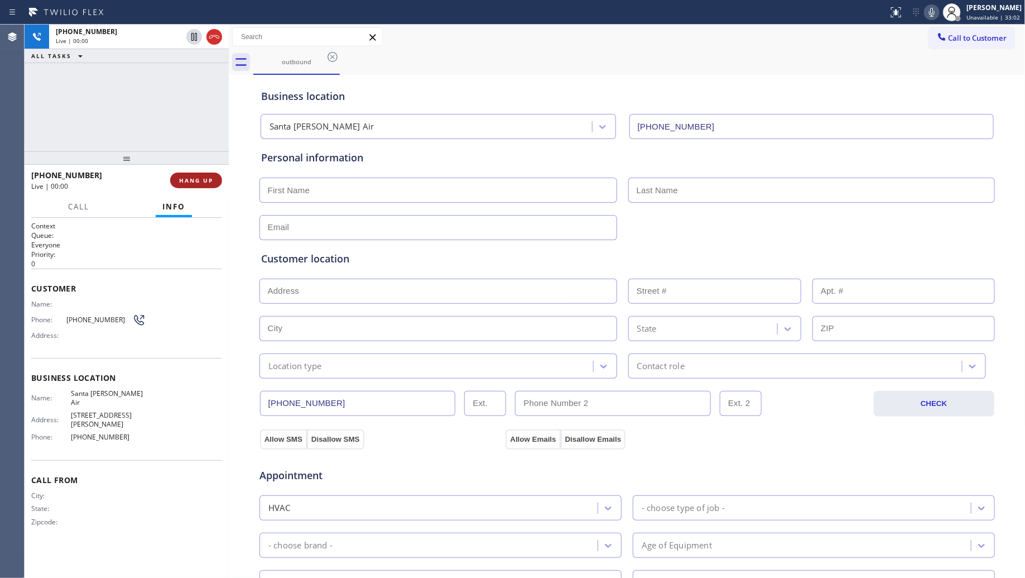
click at [187, 182] on span "HANG UP" at bounding box center [196, 180] width 34 height 8
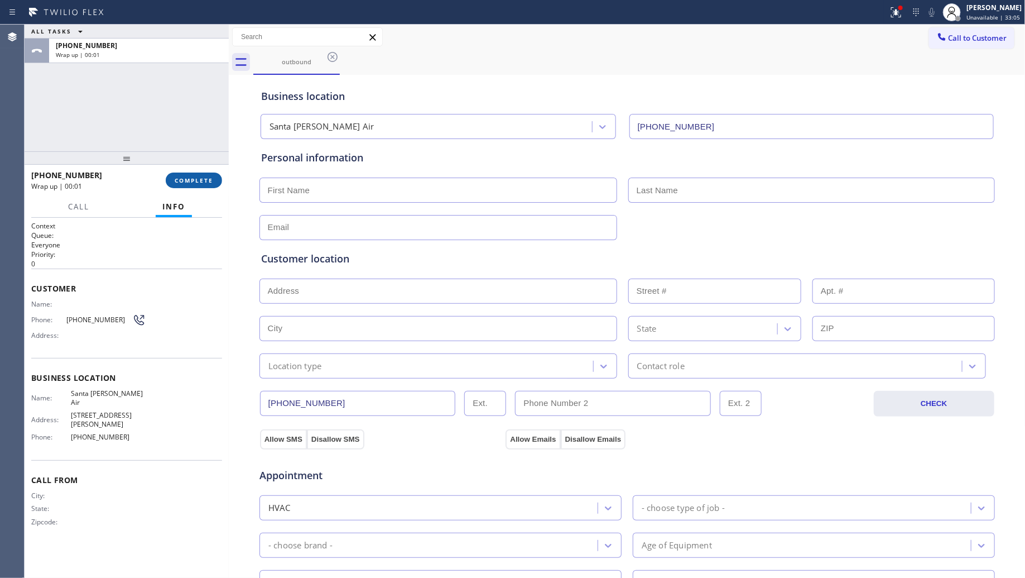
drag, startPoint x: 198, startPoint y: 177, endPoint x: 214, endPoint y: 176, distance: 15.7
click at [198, 177] on span "COMPLETE" at bounding box center [194, 180] width 39 height 8
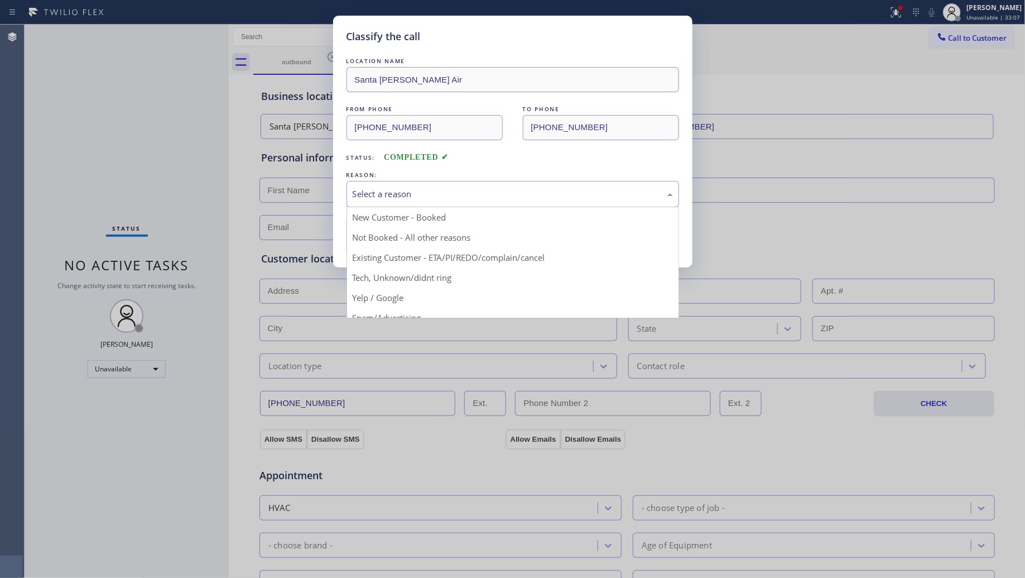
click at [433, 197] on div "Select a reason" at bounding box center [513, 194] width 320 height 13
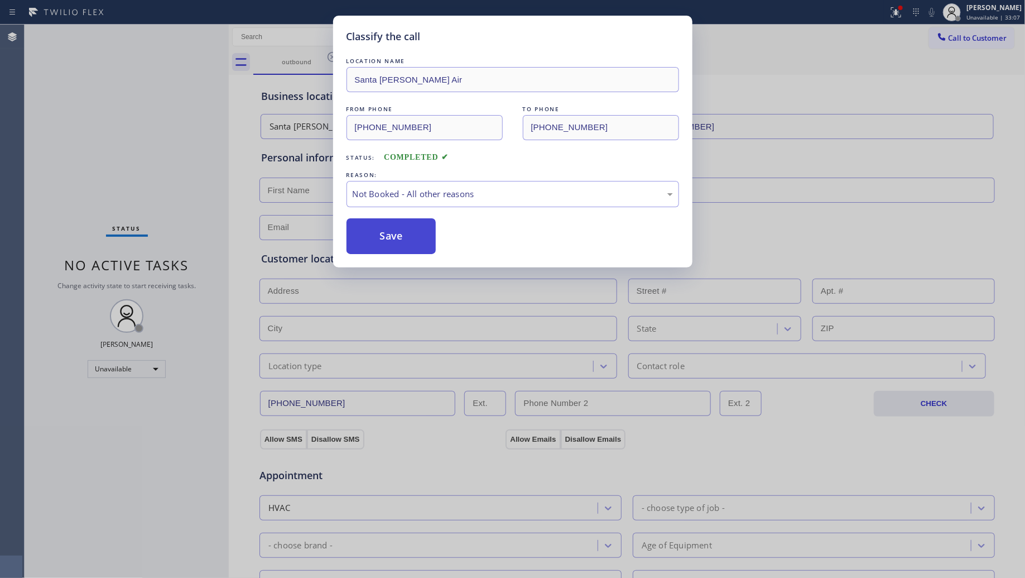
click at [383, 240] on button "Save" at bounding box center [392, 236] width 90 height 36
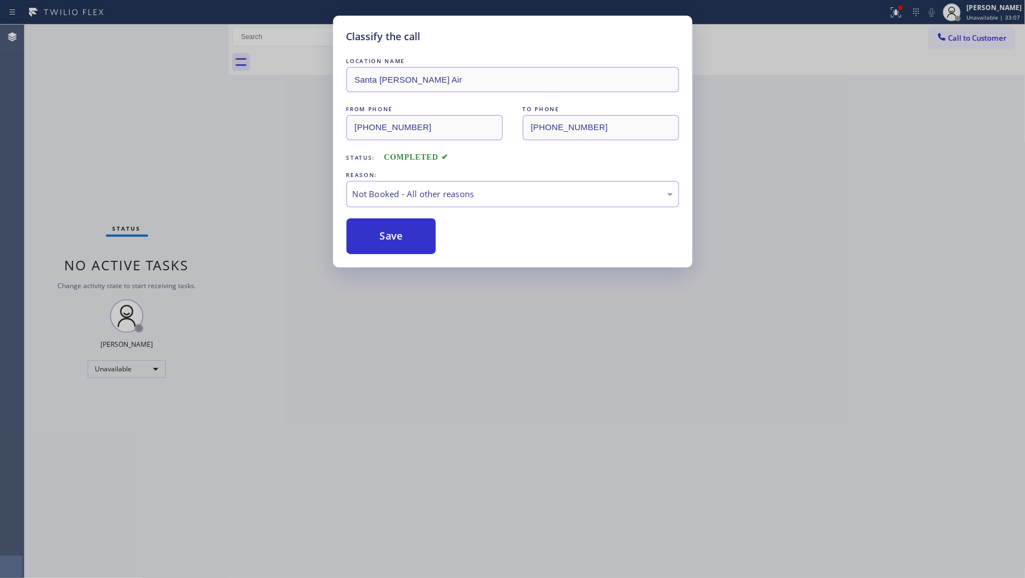
drag, startPoint x: 383, startPoint y: 239, endPoint x: 814, endPoint y: 201, distance: 432.5
click at [386, 239] on button "Save" at bounding box center [392, 236] width 90 height 36
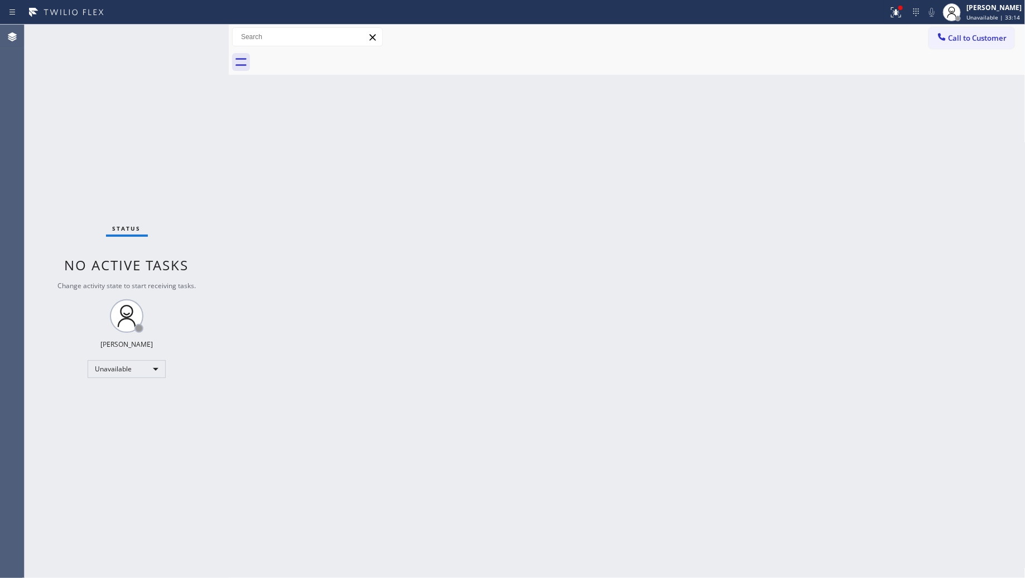
drag, startPoint x: 855, startPoint y: 164, endPoint x: 914, endPoint y: 78, distance: 103.2
click at [857, 160] on div "Back to Dashboard Change Sender ID Customers Technicians Select a contact Outbo…" at bounding box center [627, 301] width 797 height 553
click at [896, 15] on icon at bounding box center [896, 12] width 13 height 13
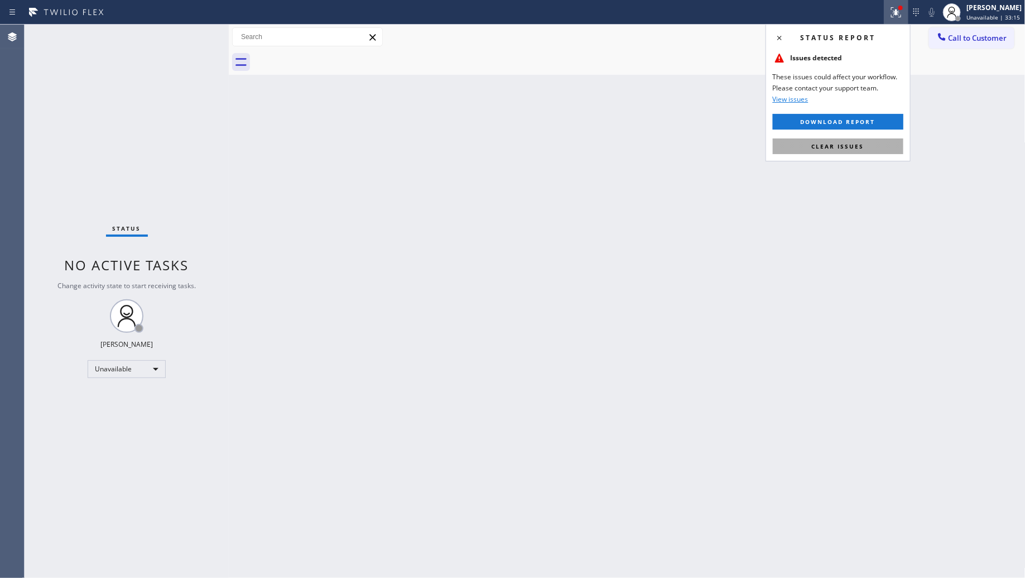
drag, startPoint x: 872, startPoint y: 157, endPoint x: 869, endPoint y: 151, distance: 6.7
click at [871, 155] on div "Status report Issues detected These issues could affect your workflow. Please c…" at bounding box center [838, 92] width 145 height 137
click at [869, 151] on button "Clear issues" at bounding box center [838, 146] width 131 height 16
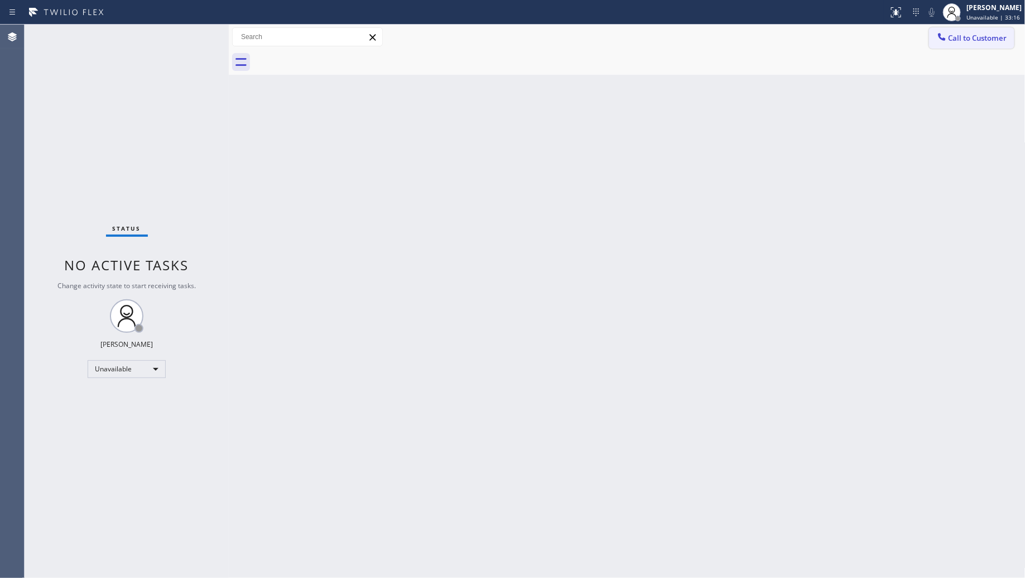
click at [959, 46] on button "Call to Customer" at bounding box center [971, 37] width 85 height 21
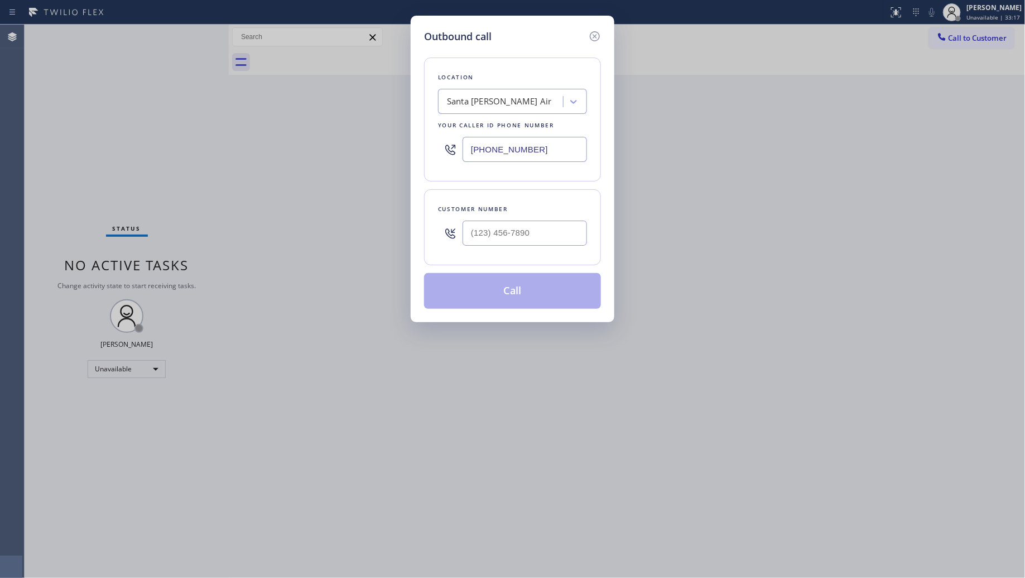
drag, startPoint x: 543, startPoint y: 144, endPoint x: 414, endPoint y: 132, distance: 129.4
click at [419, 146] on div "Outbound call Location [GEOGRAPHIC_DATA][PERSON_NAME] Air Your caller id phone …" at bounding box center [513, 169] width 204 height 306
type input "[PHONE_NUMBER]"
click at [562, 247] on div at bounding box center [525, 233] width 124 height 36
click at [558, 232] on input "(___) ___-____" at bounding box center [525, 232] width 124 height 25
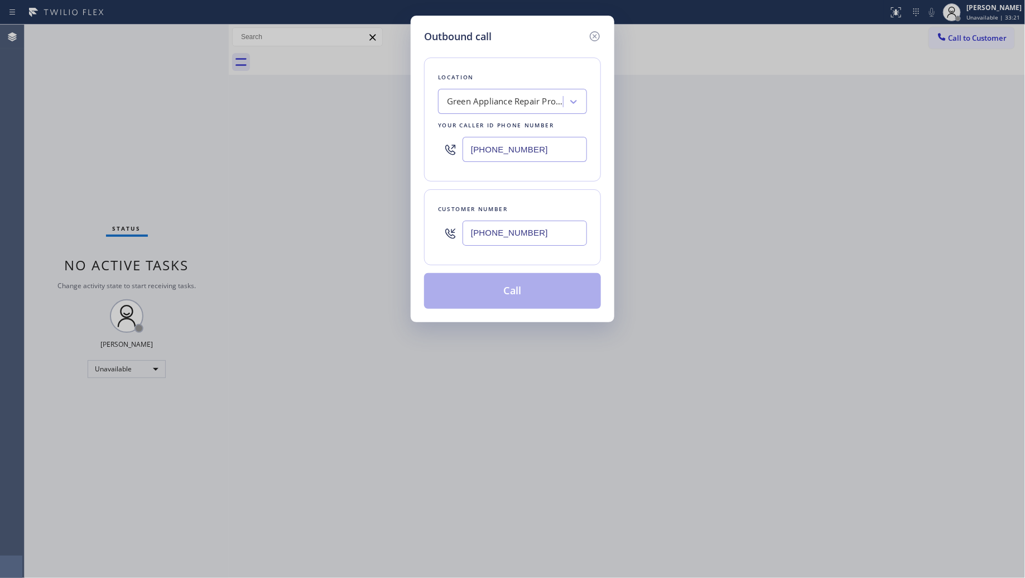
type input "[PHONE_NUMBER]"
click at [525, 285] on button "Call" at bounding box center [512, 291] width 177 height 36
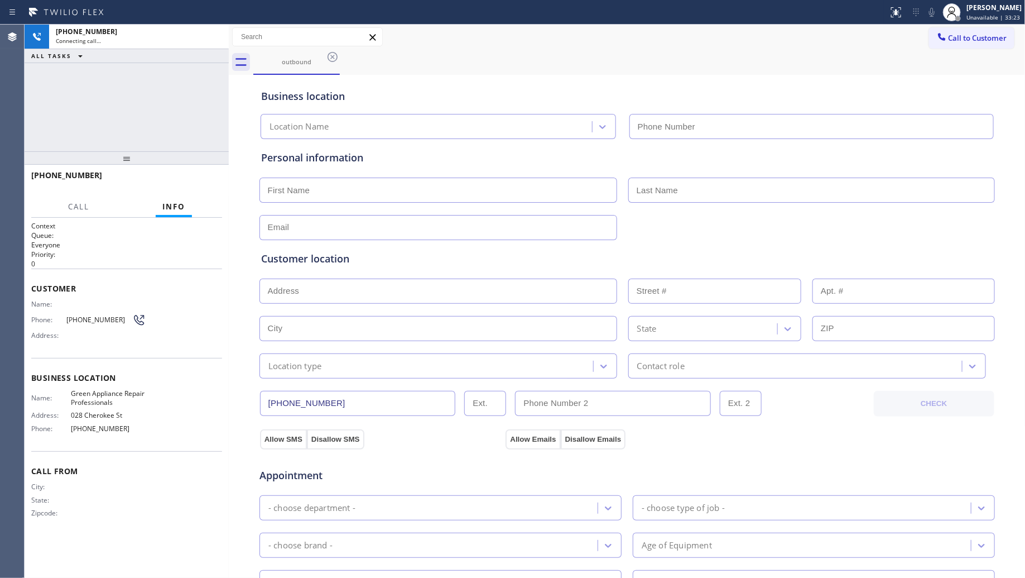
type input "[PHONE_NUMBER]"
drag, startPoint x: 515, startPoint y: 103, endPoint x: 496, endPoint y: 98, distance: 20.3
click at [512, 102] on div "Business location" at bounding box center [627, 96] width 732 height 15
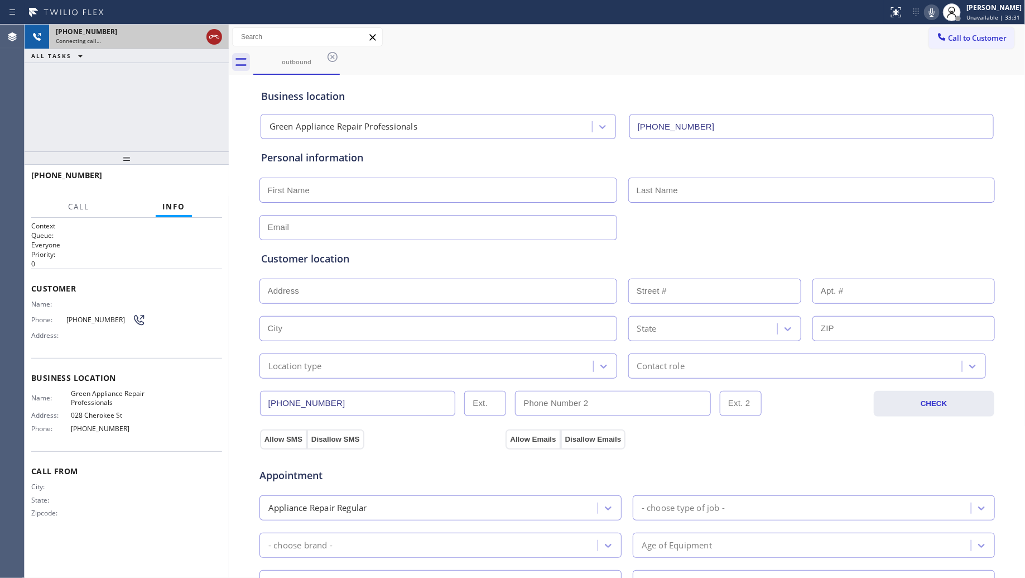
click at [221, 31] on div at bounding box center [214, 36] width 16 height 13
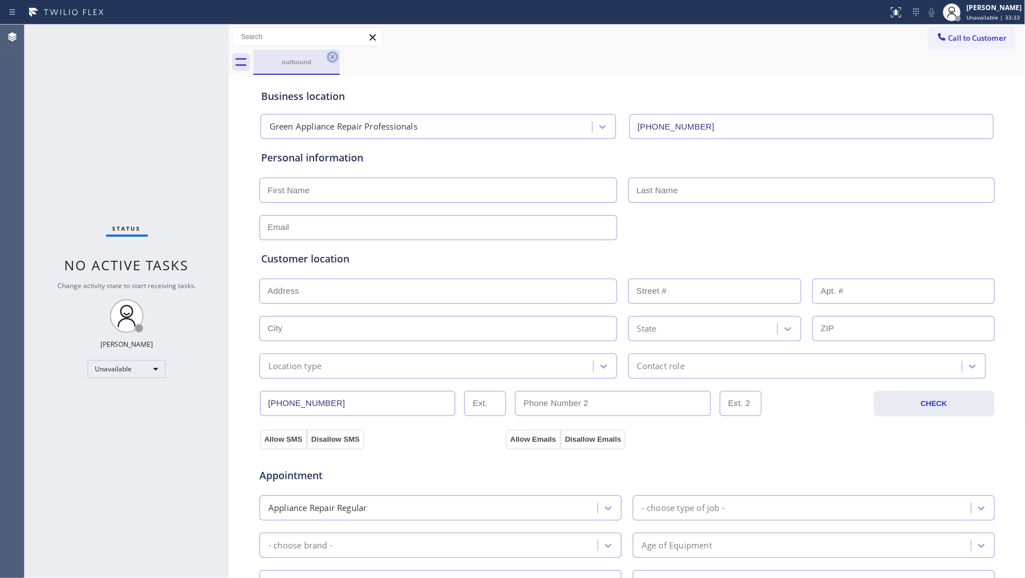
click at [335, 63] on icon at bounding box center [332, 56] width 13 height 13
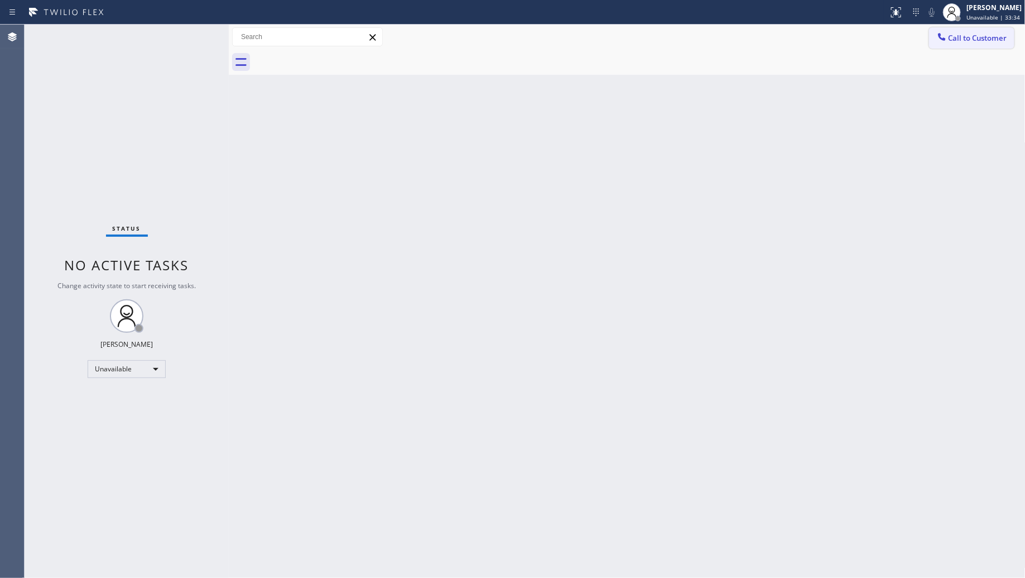
click at [946, 38] on icon at bounding box center [941, 36] width 11 height 11
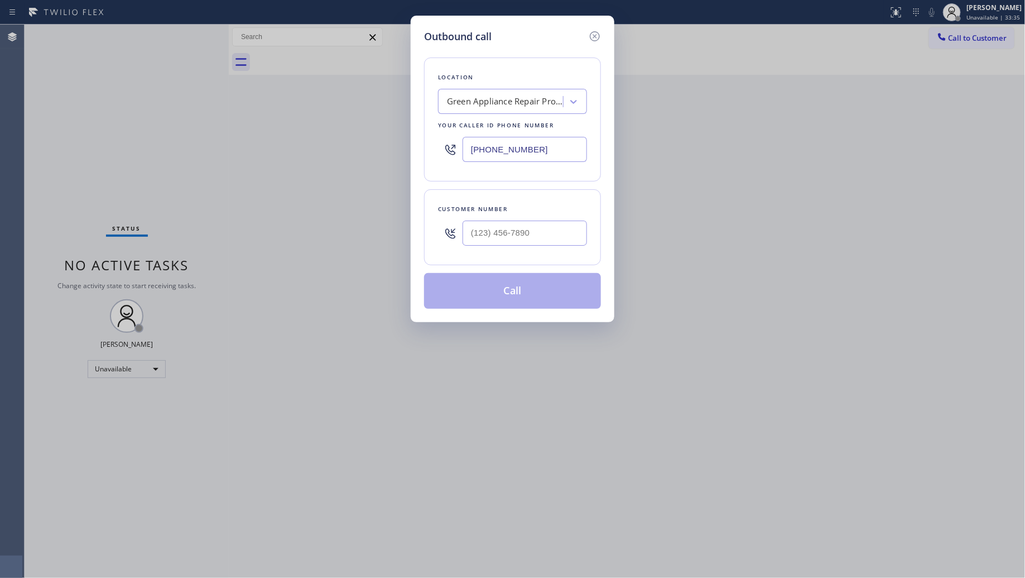
drag, startPoint x: 531, startPoint y: 151, endPoint x: 430, endPoint y: 151, distance: 101.6
click at [430, 151] on div "Location Green Appliance Repair Professionals Your caller id phone number [PHON…" at bounding box center [512, 119] width 177 height 124
type input "[PHONE_NUMBER]"
click at [582, 234] on input "(___) ___-____" at bounding box center [525, 232] width 124 height 25
type input "[PHONE_NUMBER]"
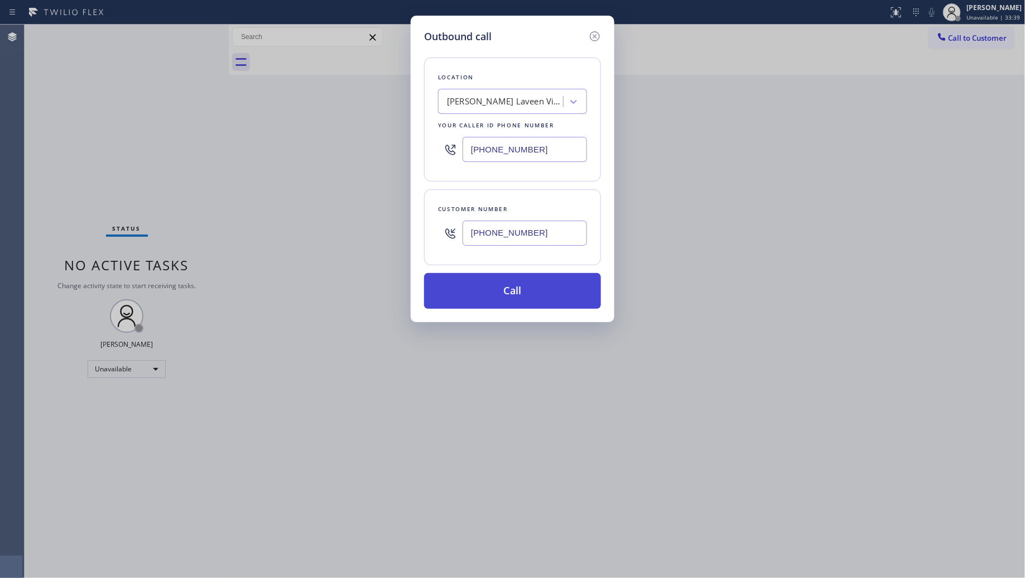
click at [522, 286] on button "Call" at bounding box center [512, 291] width 177 height 36
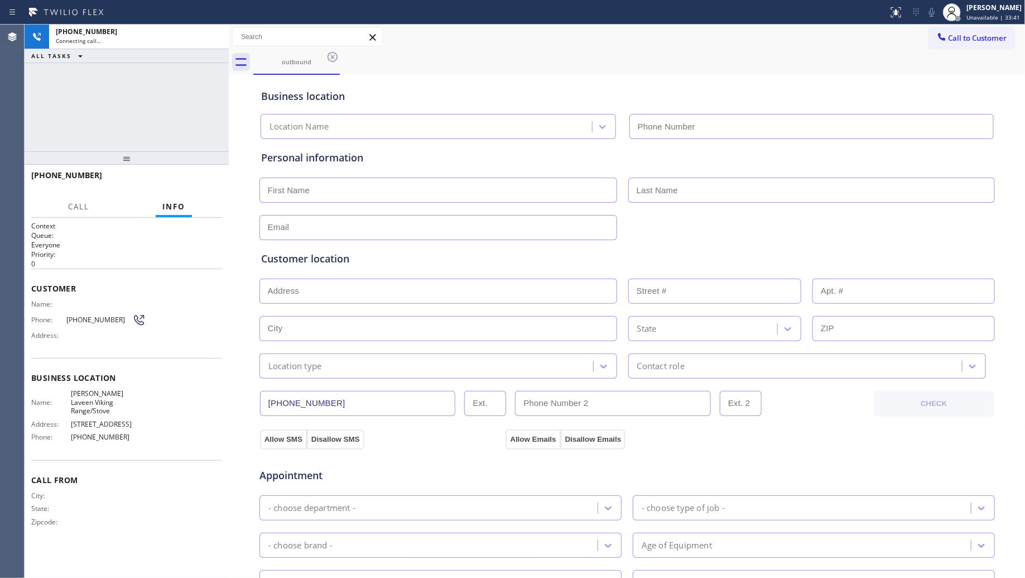
type input "[PHONE_NUMBER]"
click at [729, 79] on div "Business location [PERSON_NAME][GEOGRAPHIC_DATA]/Stove [PHONE_NUMBER]" at bounding box center [627, 108] width 737 height 61
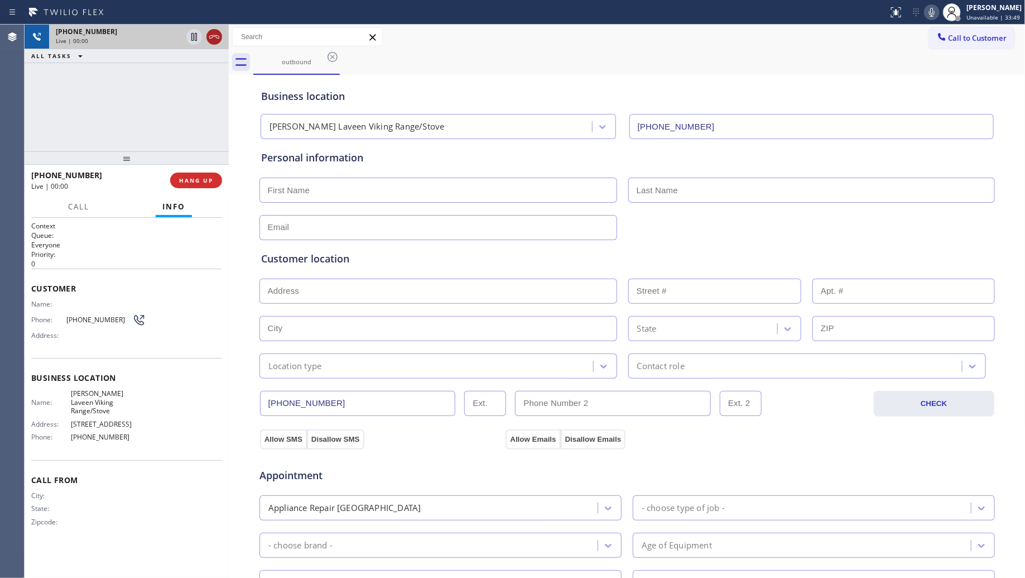
click at [216, 38] on icon at bounding box center [214, 36] width 13 height 13
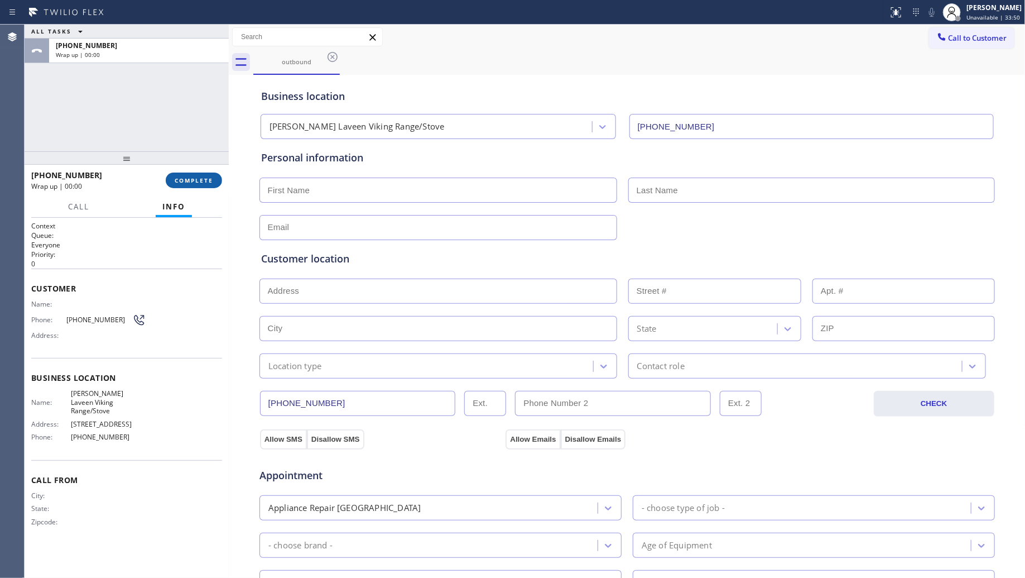
click at [208, 176] on span "COMPLETE" at bounding box center [194, 180] width 39 height 8
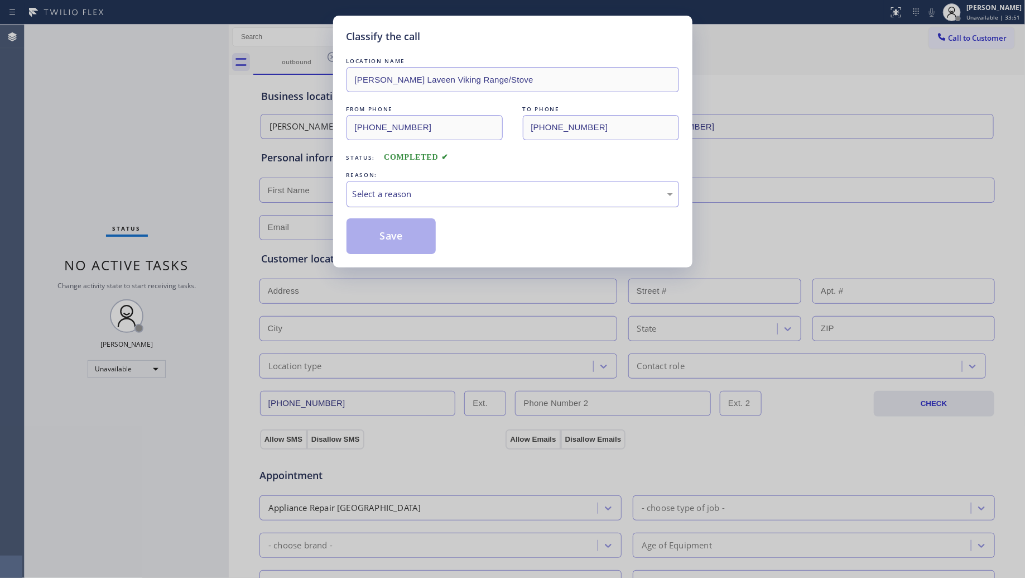
click at [430, 198] on div "Select a reason" at bounding box center [513, 194] width 320 height 13
click at [391, 235] on button "Save" at bounding box center [392, 236] width 90 height 36
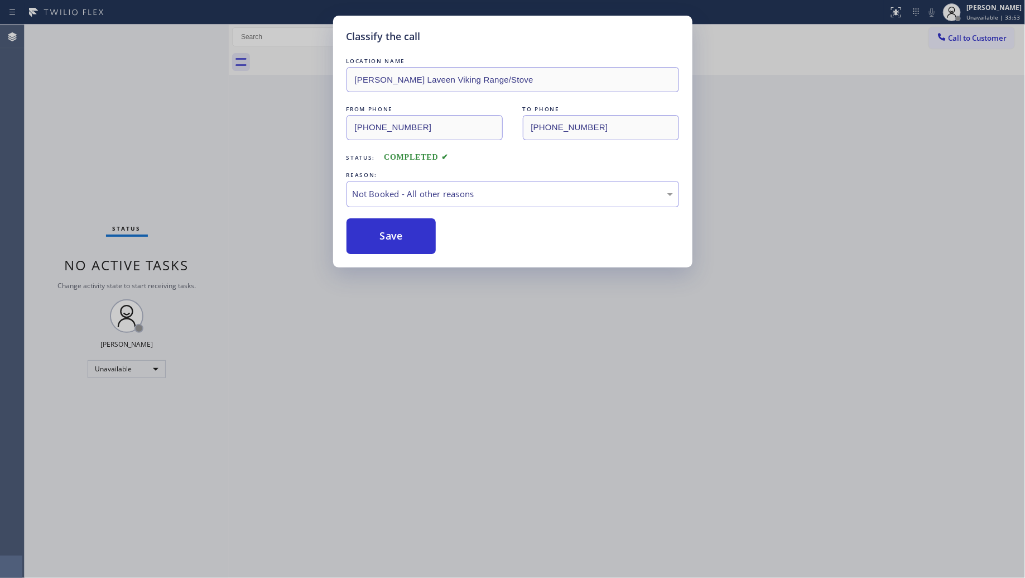
click at [958, 37] on div "Classify the call LOCATION NAME American Service Alliance West Covina FROM PHON…" at bounding box center [525, 301] width 1001 height 553
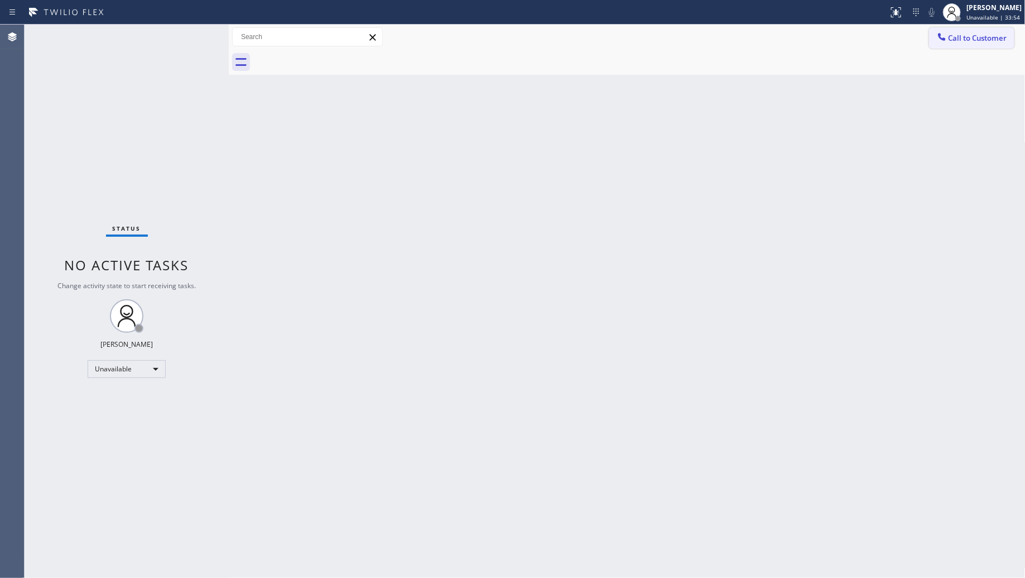
click at [949, 31] on button "Call to Customer" at bounding box center [971, 37] width 85 height 21
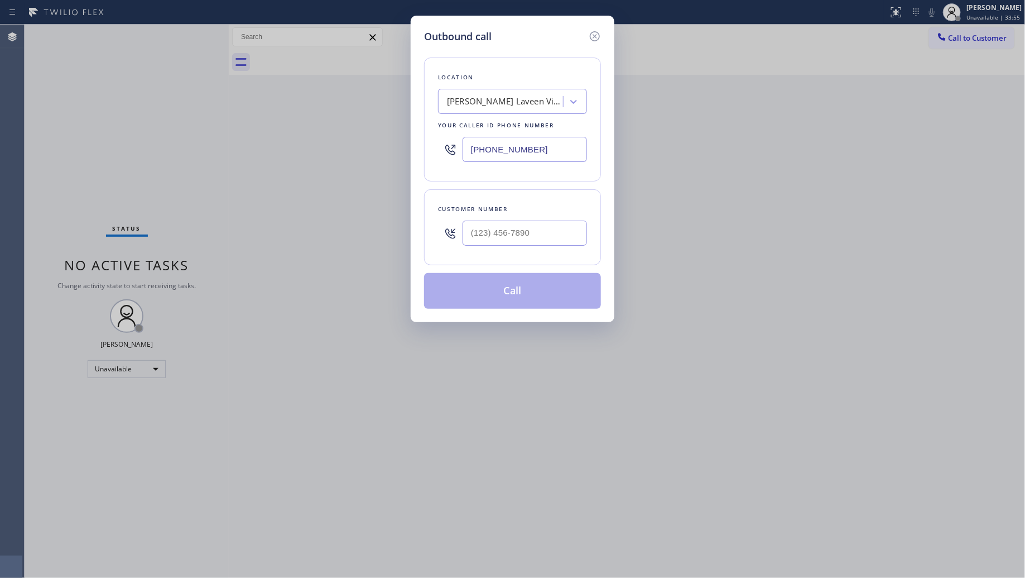
click at [421, 152] on div "Outbound call Location [GEOGRAPHIC_DATA] Laveen Viking Range/Stove Your caller …" at bounding box center [513, 169] width 204 height 306
type input "[PHONE_NUMBER]"
click at [559, 239] on input "(___) ___-____" at bounding box center [525, 232] width 124 height 25
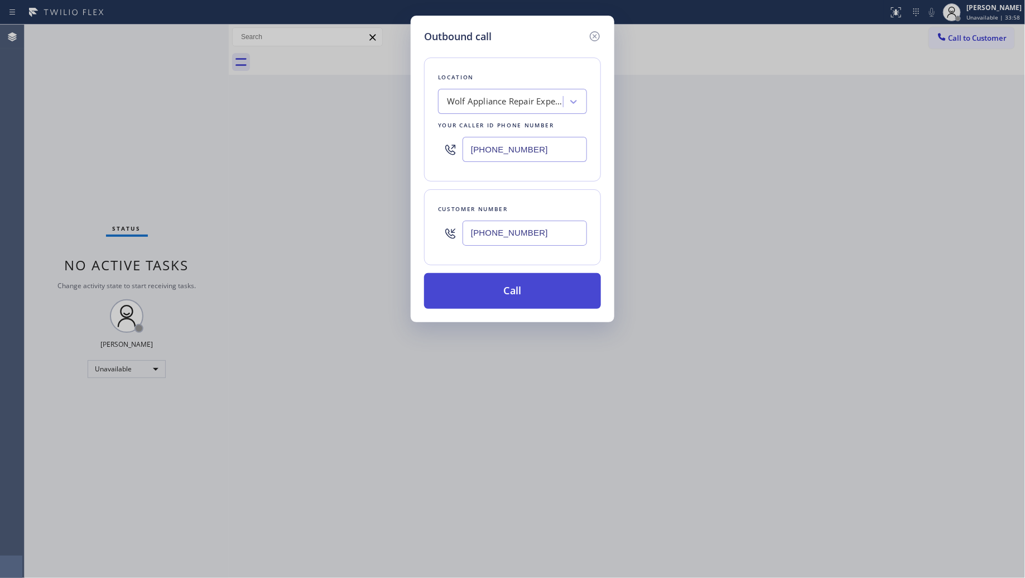
type input "[PHONE_NUMBER]"
click at [501, 289] on button "Call" at bounding box center [512, 291] width 177 height 36
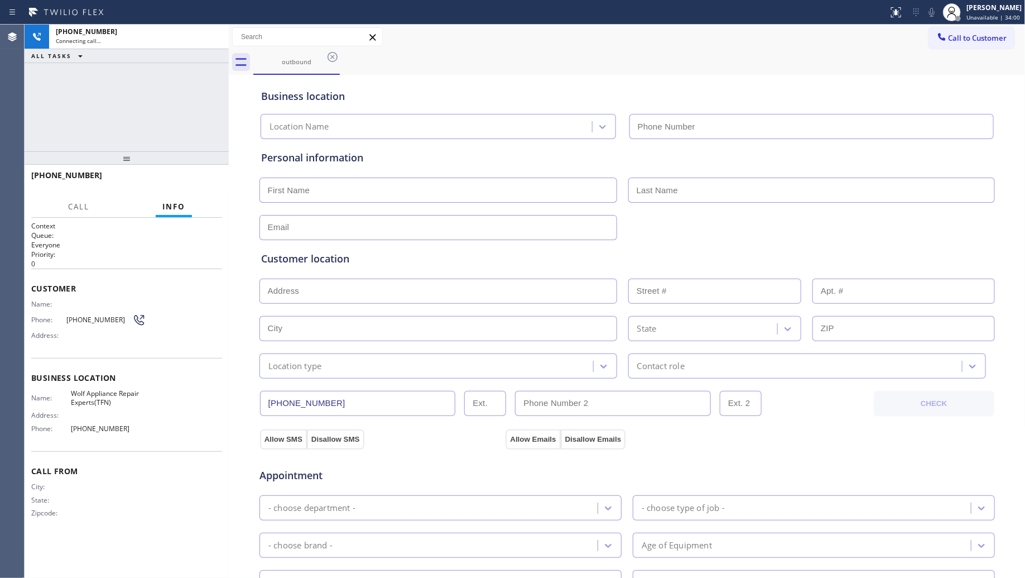
type input "[PHONE_NUMBER]"
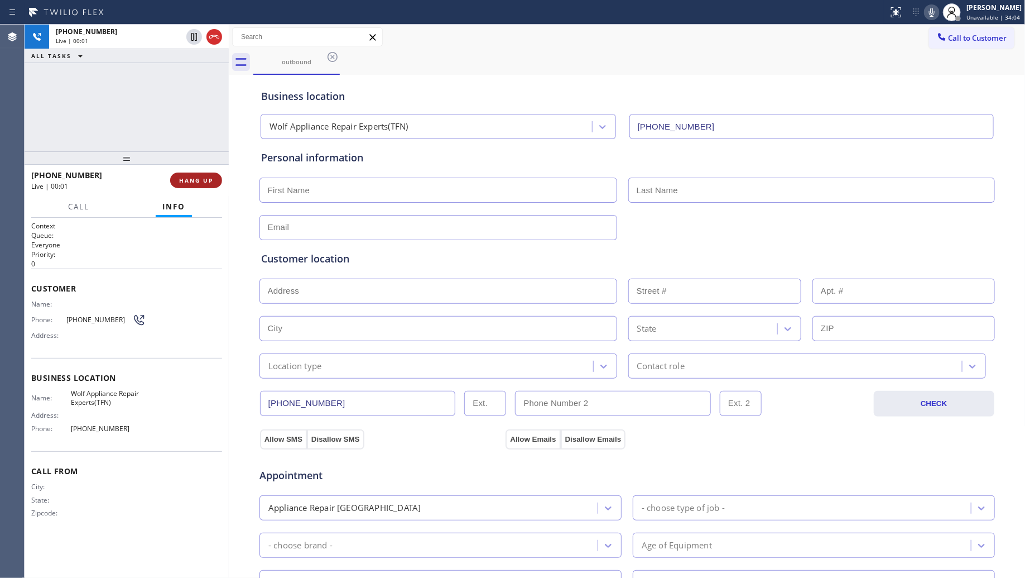
click at [179, 179] on button "HANG UP" at bounding box center [196, 180] width 52 height 16
click at [180, 179] on span "HANG UP" at bounding box center [196, 180] width 34 height 8
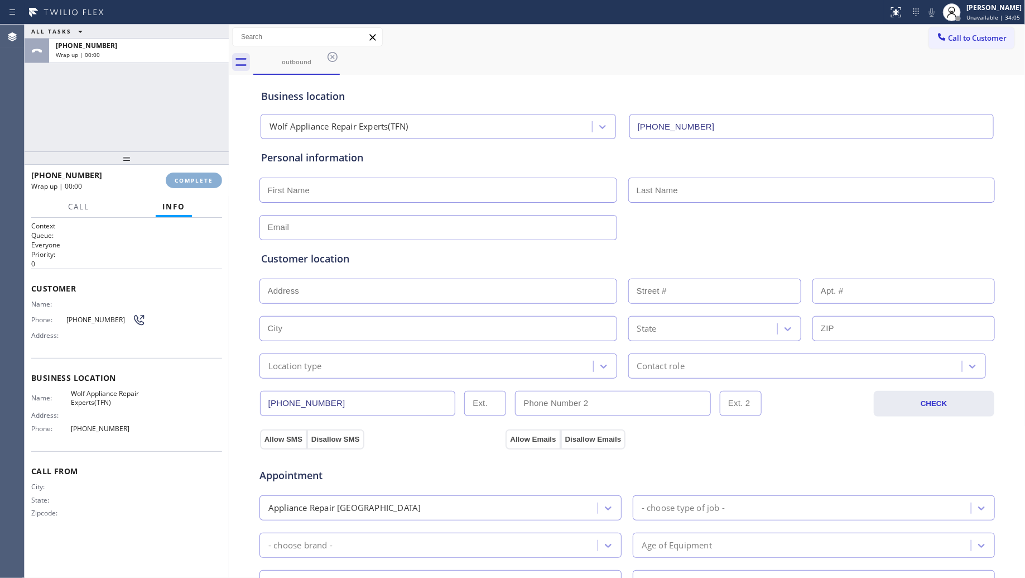
click at [181, 179] on span "COMPLETE" at bounding box center [194, 180] width 39 height 8
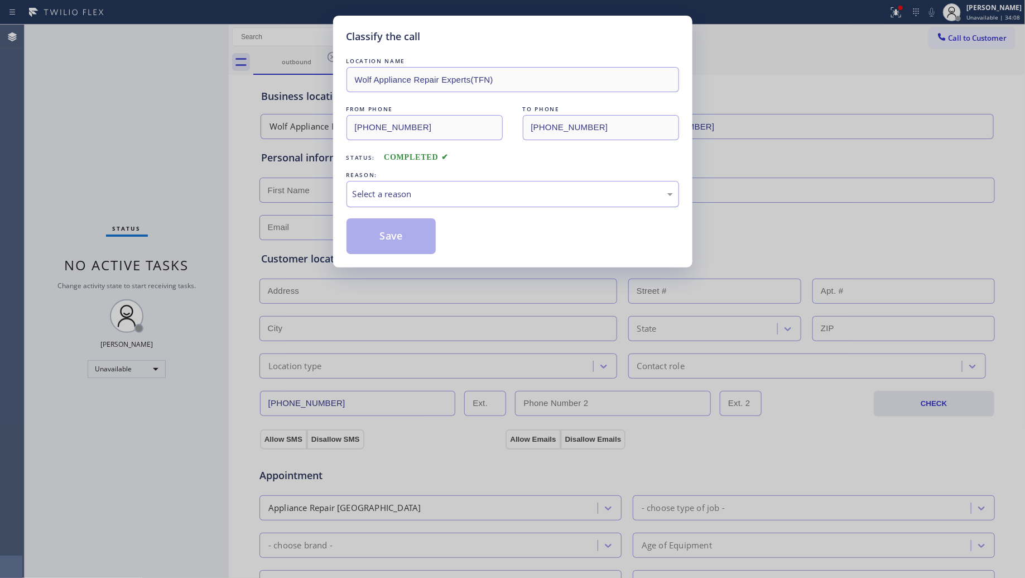
drag, startPoint x: 468, startPoint y: 194, endPoint x: 450, endPoint y: 204, distance: 20.5
click at [467, 194] on div "Select a reason" at bounding box center [513, 194] width 320 height 13
click at [386, 240] on button "Save" at bounding box center [392, 236] width 90 height 36
click at [386, 238] on button "Save" at bounding box center [392, 236] width 90 height 36
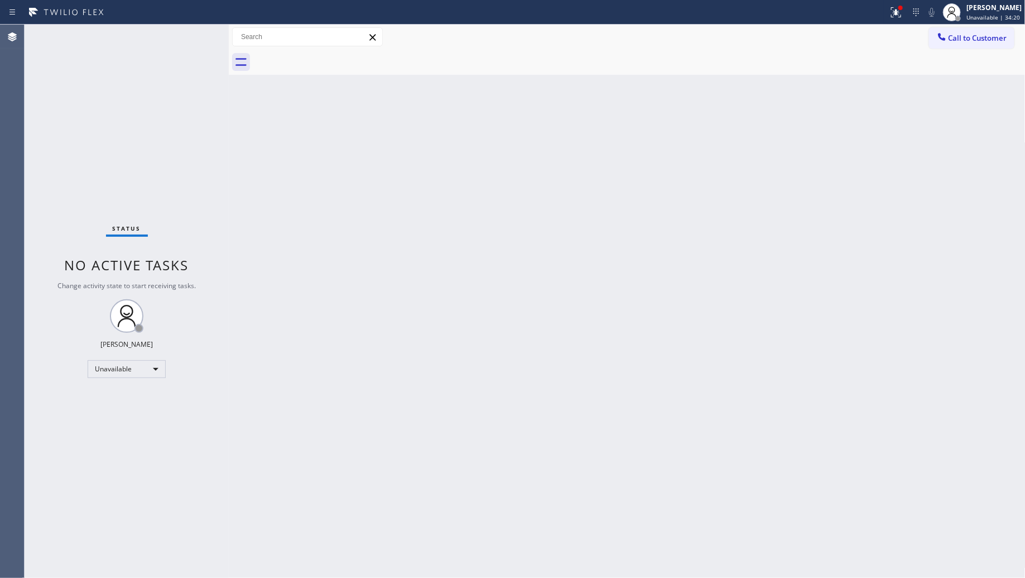
drag, startPoint x: 799, startPoint y: 171, endPoint x: 834, endPoint y: 151, distance: 40.7
click at [804, 168] on div "Back to Dashboard Change Sender ID Customers Technicians Select a contact Outbo…" at bounding box center [627, 301] width 797 height 553
click at [975, 49] on div "Call to Customer Outbound call Location Wolf Appliance Repair Experts(TFN) Your…" at bounding box center [627, 37] width 797 height 25
click at [955, 37] on span "Call to Customer" at bounding box center [978, 38] width 59 height 10
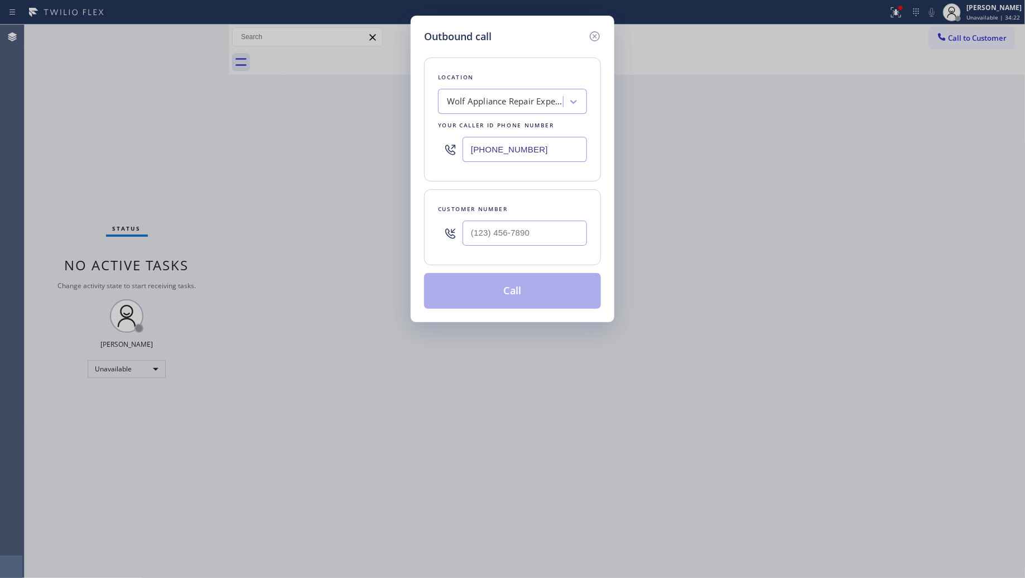
drag, startPoint x: 561, startPoint y: 146, endPoint x: 431, endPoint y: 143, distance: 129.5
click at [426, 148] on div "Location Wolf Appliance Repair Experts(TFN) Your caller id phone number [PHONE_…" at bounding box center [512, 119] width 177 height 124
type input "[PHONE_NUMBER]"
click at [530, 233] on input "(___) ___-____" at bounding box center [525, 232] width 124 height 25
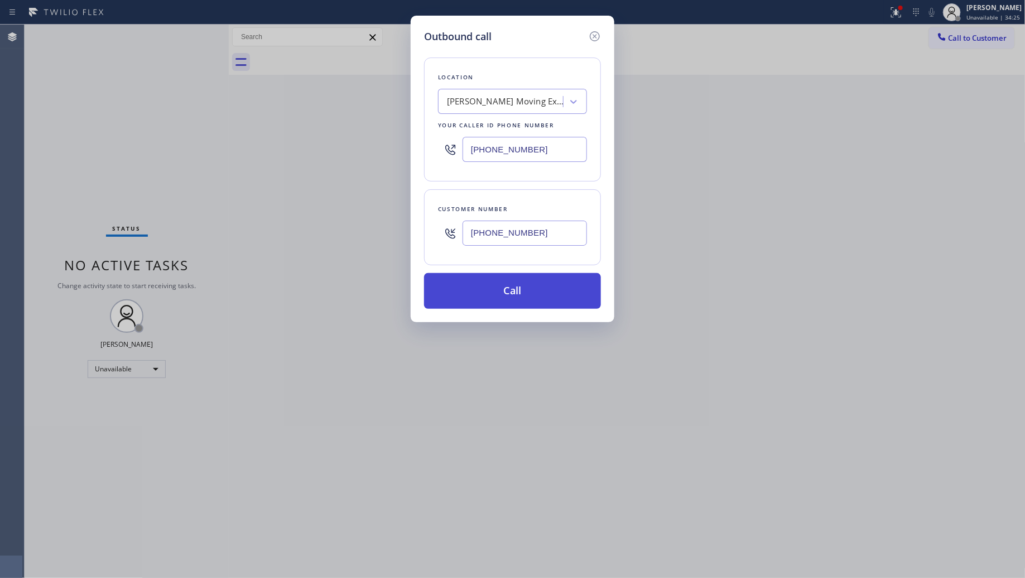
type input "[PHONE_NUMBER]"
click at [501, 299] on button "Call" at bounding box center [512, 291] width 177 height 36
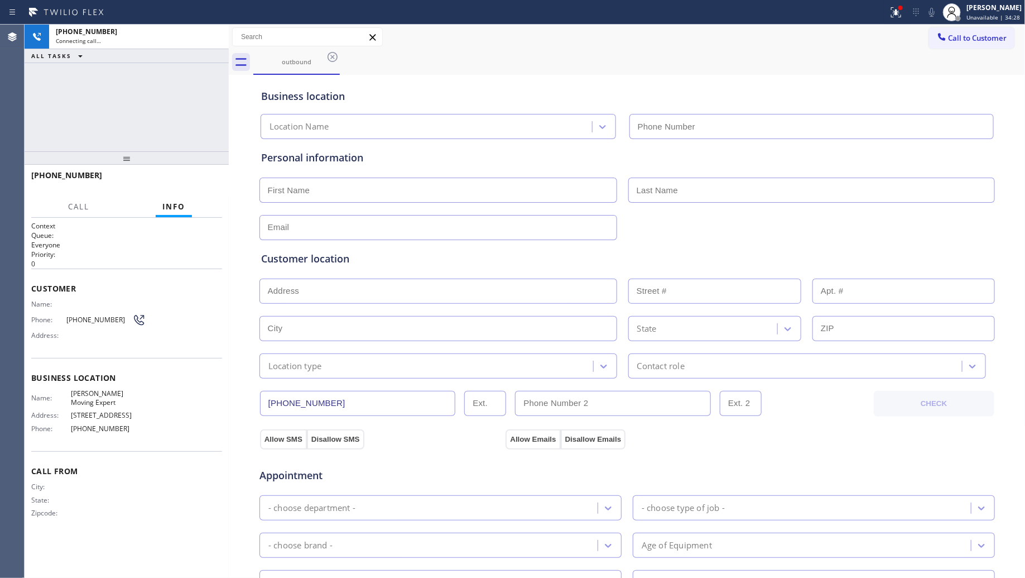
type input "[PHONE_NUMBER]"
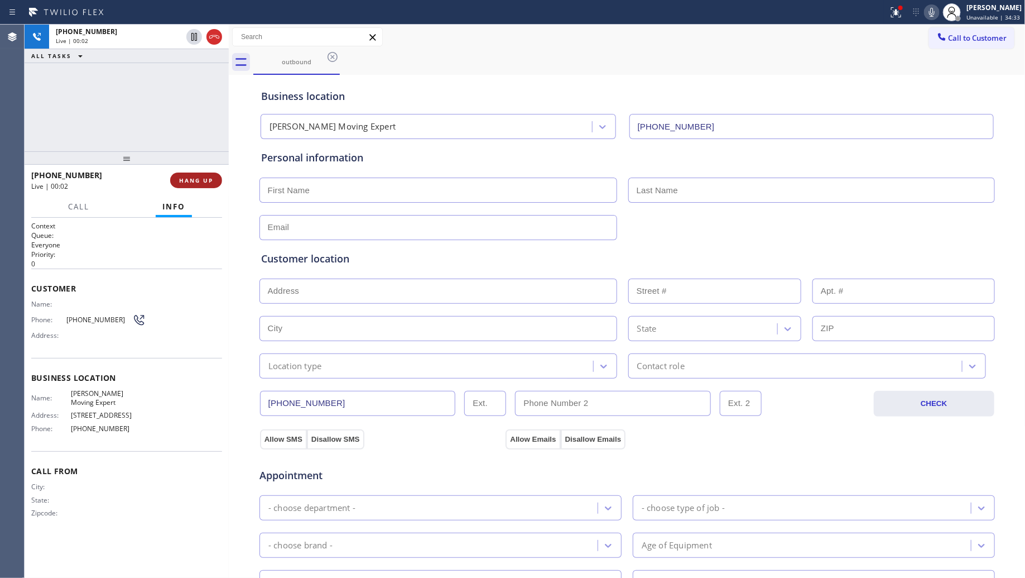
click at [191, 174] on button "HANG UP" at bounding box center [196, 180] width 52 height 16
click at [193, 175] on button "HANG UP" at bounding box center [196, 180] width 52 height 16
click at [194, 175] on button "HANG UP" at bounding box center [196, 180] width 52 height 16
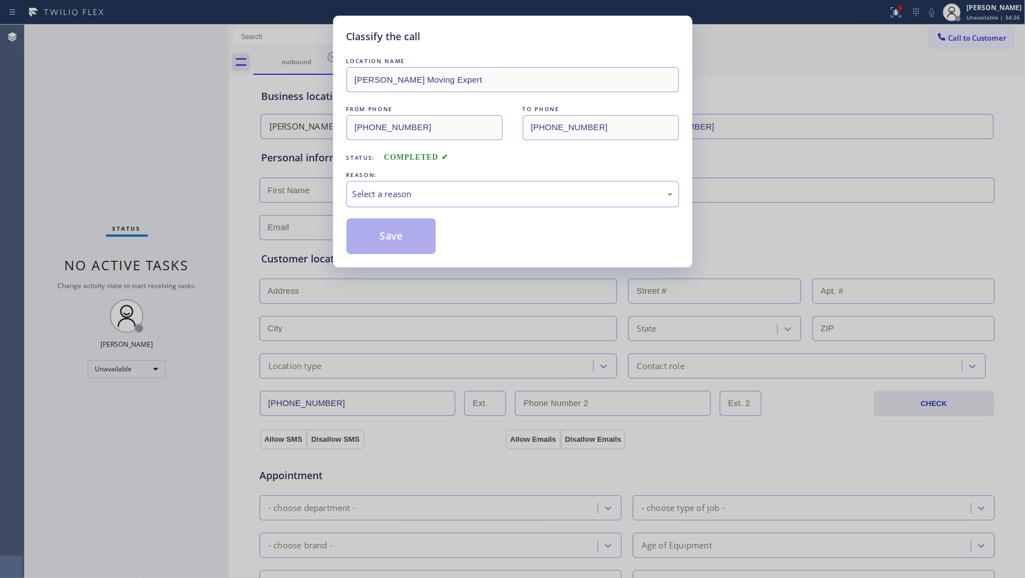
click at [378, 194] on div "Select a reason" at bounding box center [513, 194] width 320 height 13
drag, startPoint x: 382, startPoint y: 240, endPoint x: 395, endPoint y: 233, distance: 14.3
click at [383, 240] on button "Save" at bounding box center [392, 236] width 90 height 36
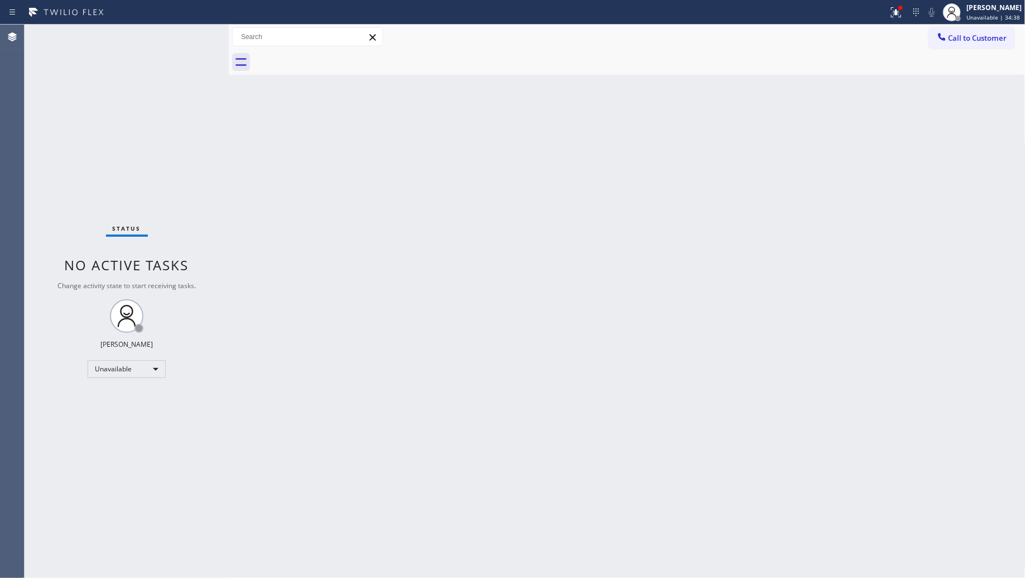
drag, startPoint x: 888, startPoint y: 2, endPoint x: 899, endPoint y: 109, distance: 107.7
click at [888, 4] on button at bounding box center [896, 12] width 25 height 25
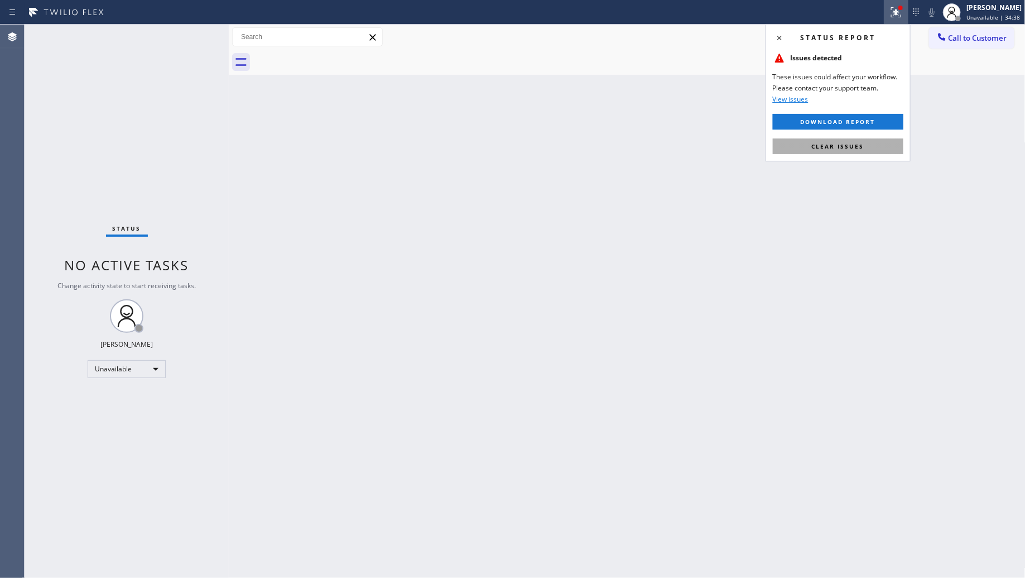
drag, startPoint x: 871, startPoint y: 145, endPoint x: 891, endPoint y: 116, distance: 35.3
click at [869, 144] on button "Clear issues" at bounding box center [838, 146] width 131 height 16
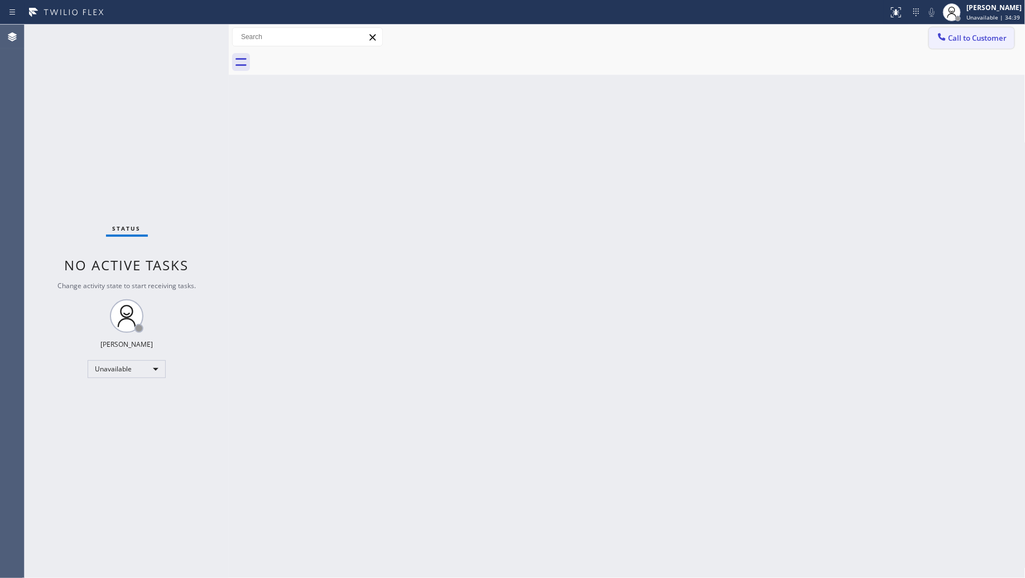
click at [957, 38] on span "Call to Customer" at bounding box center [978, 38] width 59 height 10
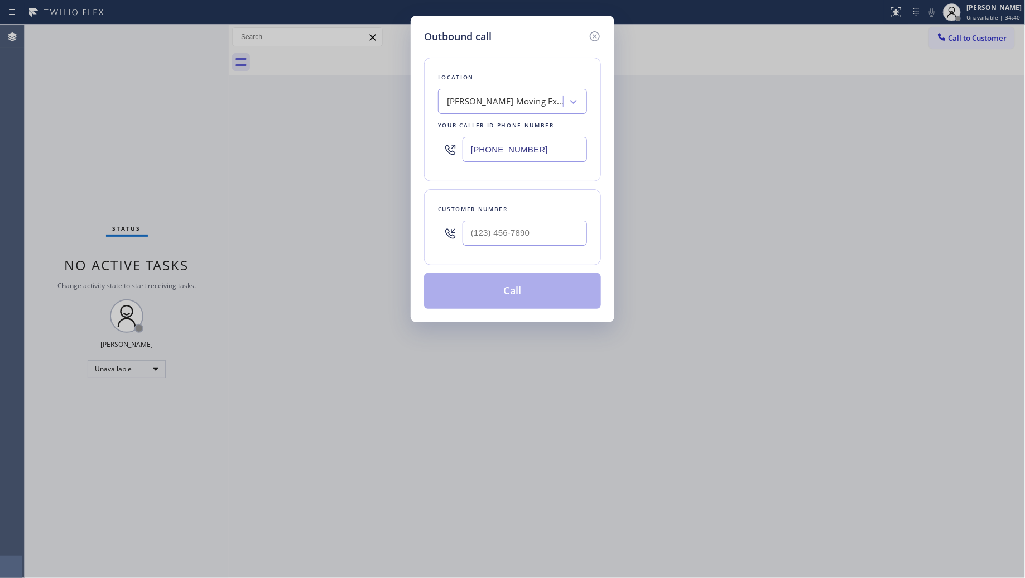
drag, startPoint x: 553, startPoint y: 152, endPoint x: 432, endPoint y: 146, distance: 120.7
click at [451, 152] on div "[PHONE_NUMBER]" at bounding box center [512, 149] width 149 height 36
type input "[PHONE_NUMBER]"
click at [575, 233] on input "(___) ___-____" at bounding box center [525, 232] width 124 height 25
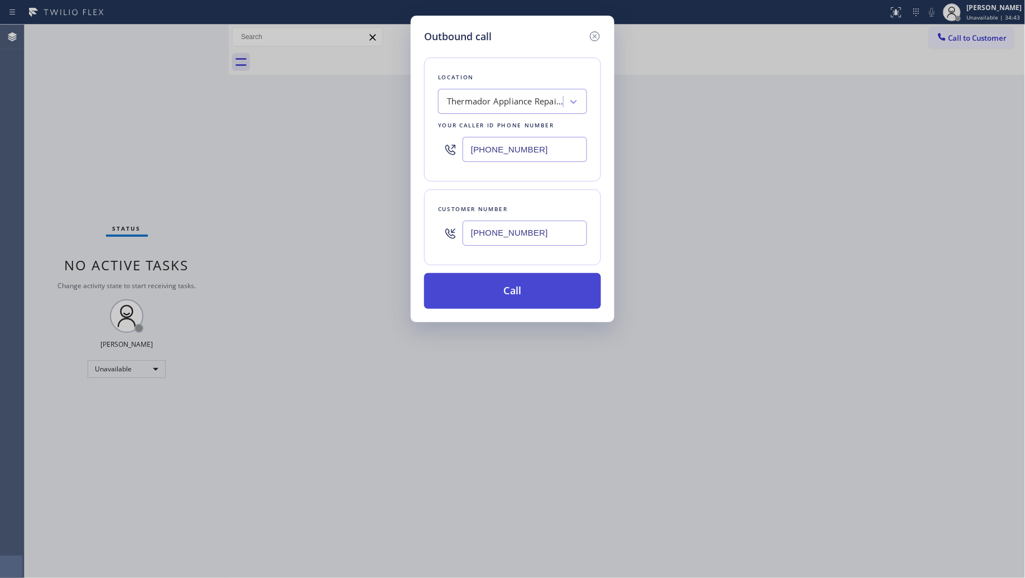
type input "[PHONE_NUMBER]"
click at [523, 291] on button "Call" at bounding box center [512, 291] width 177 height 36
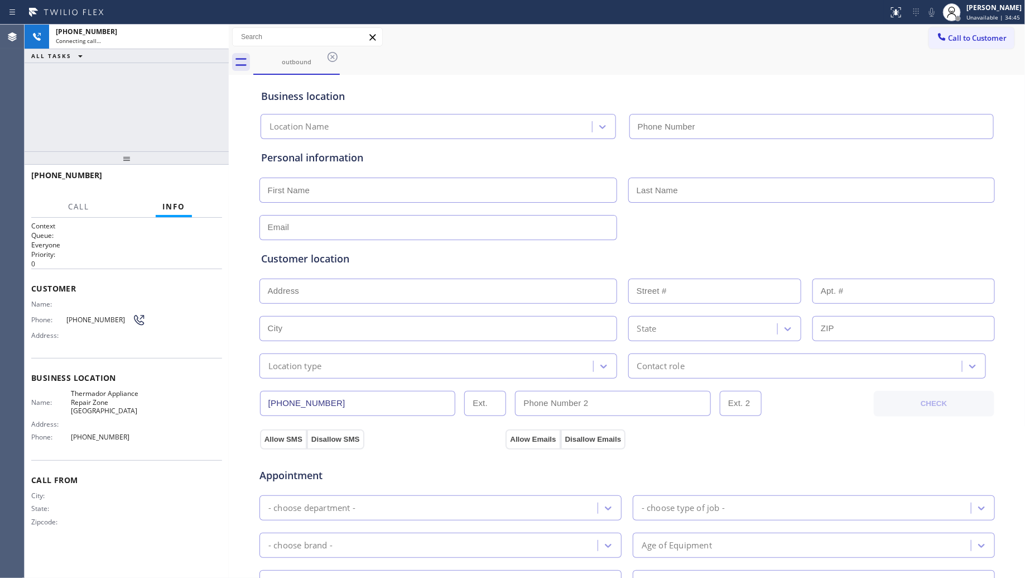
type input "[PHONE_NUMBER]"
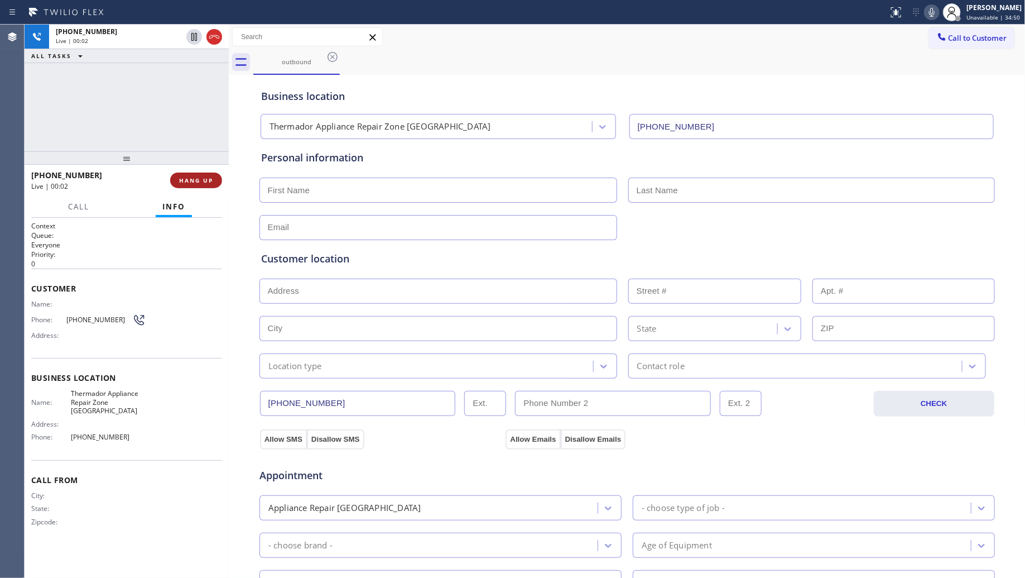
click at [190, 183] on button "HANG UP" at bounding box center [196, 180] width 52 height 16
click at [191, 183] on span "HANG UP" at bounding box center [196, 180] width 34 height 8
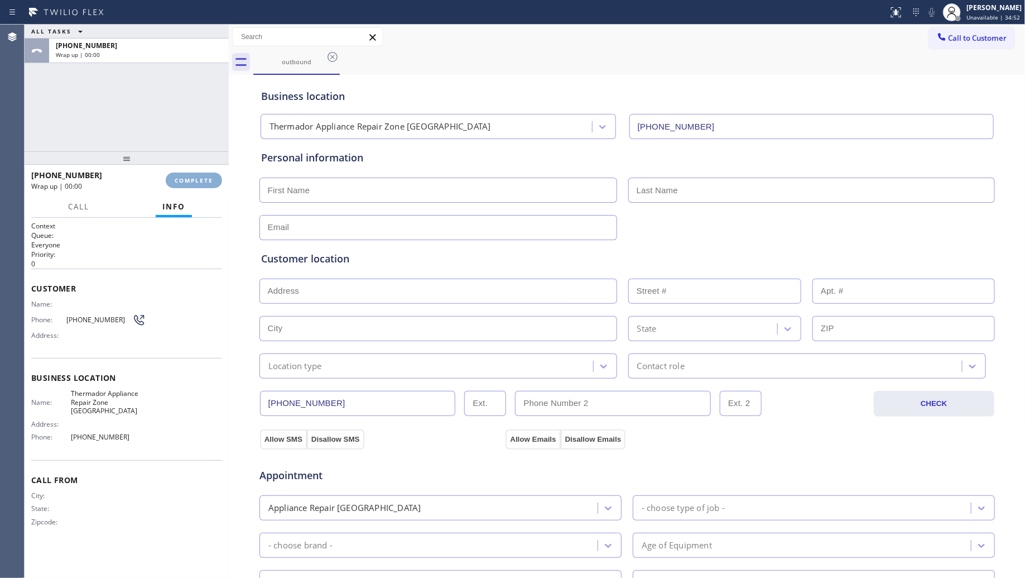
click at [193, 181] on span "COMPLETE" at bounding box center [194, 180] width 39 height 8
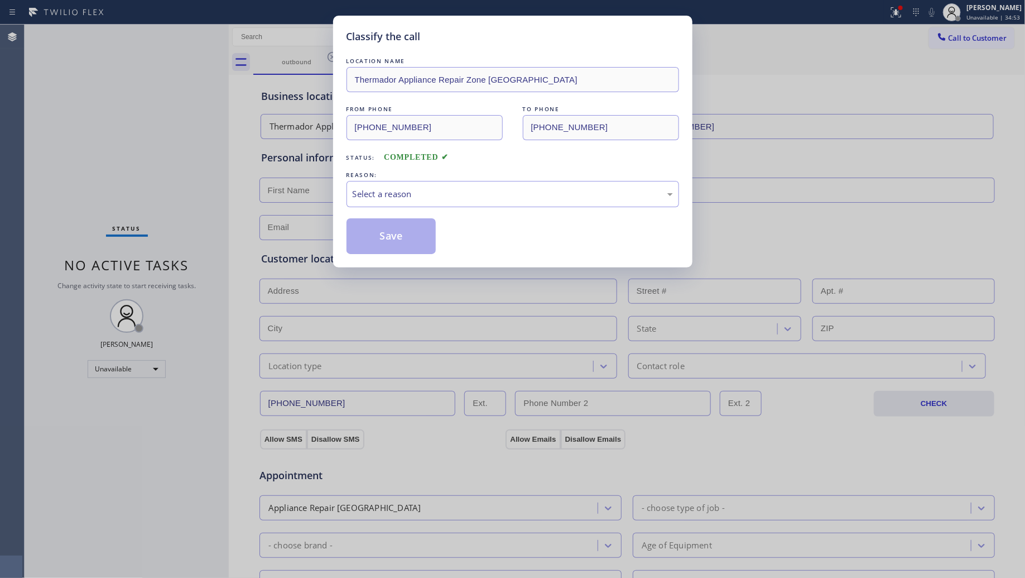
drag, startPoint x: 579, startPoint y: 212, endPoint x: 568, endPoint y: 211, distance: 11.2
click at [579, 212] on div "LOCATION NAME Thermador Appliance Repair Zone Aurora FROM PHONE [PHONE_NUMBER] …" at bounding box center [513, 154] width 333 height 199
click at [550, 201] on div "Select a reason" at bounding box center [513, 194] width 333 height 26
click at [397, 234] on button "Save" at bounding box center [392, 236] width 90 height 36
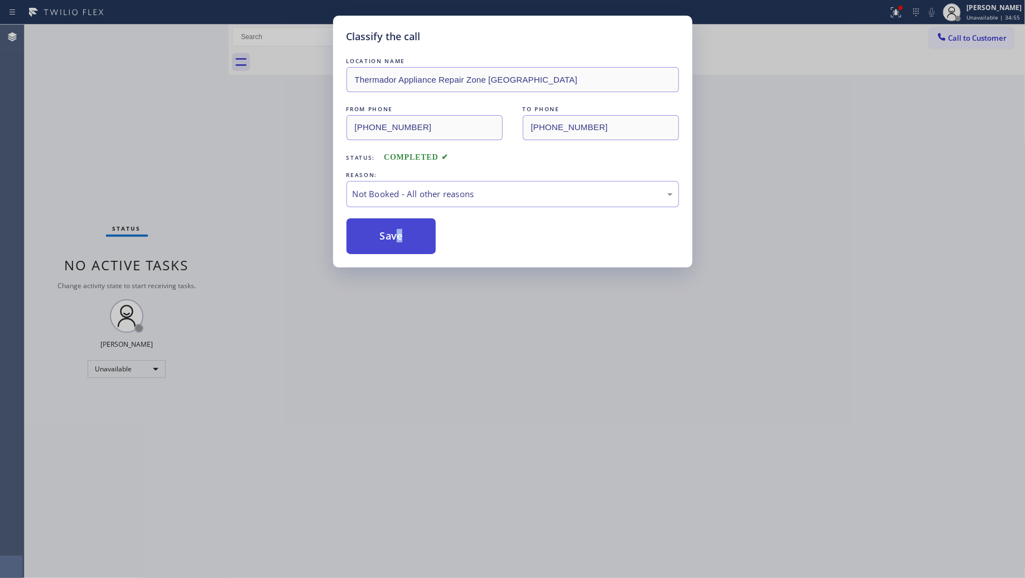
click at [397, 233] on button "Save" at bounding box center [392, 236] width 90 height 36
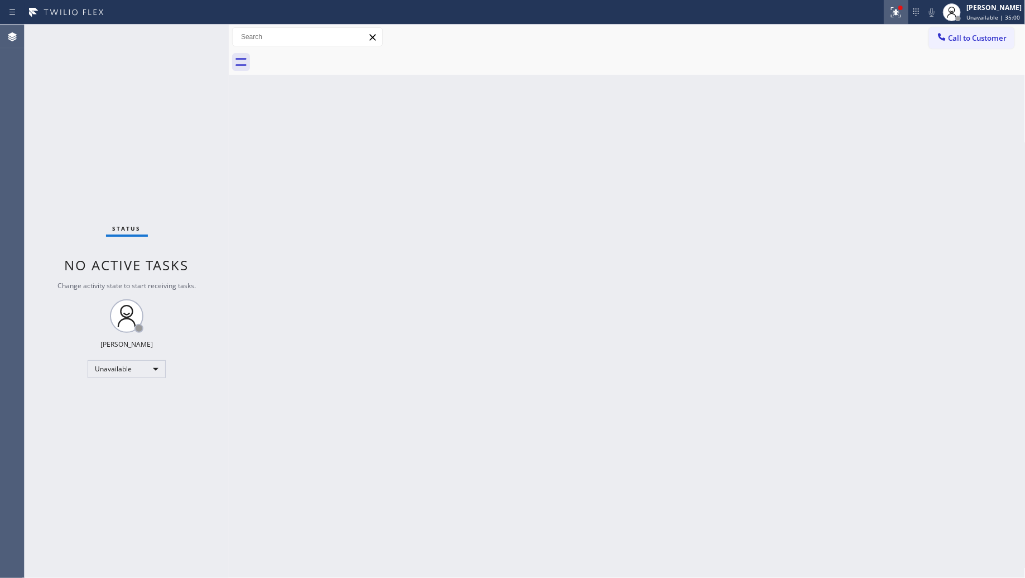
click at [897, 18] on icon at bounding box center [896, 12] width 13 height 13
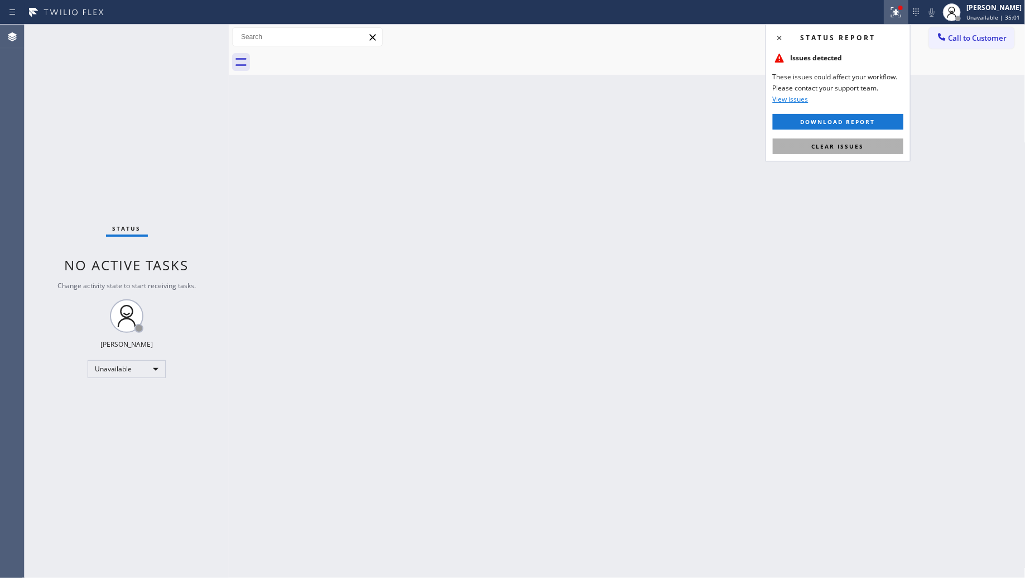
click at [846, 141] on button "Clear issues" at bounding box center [838, 146] width 131 height 16
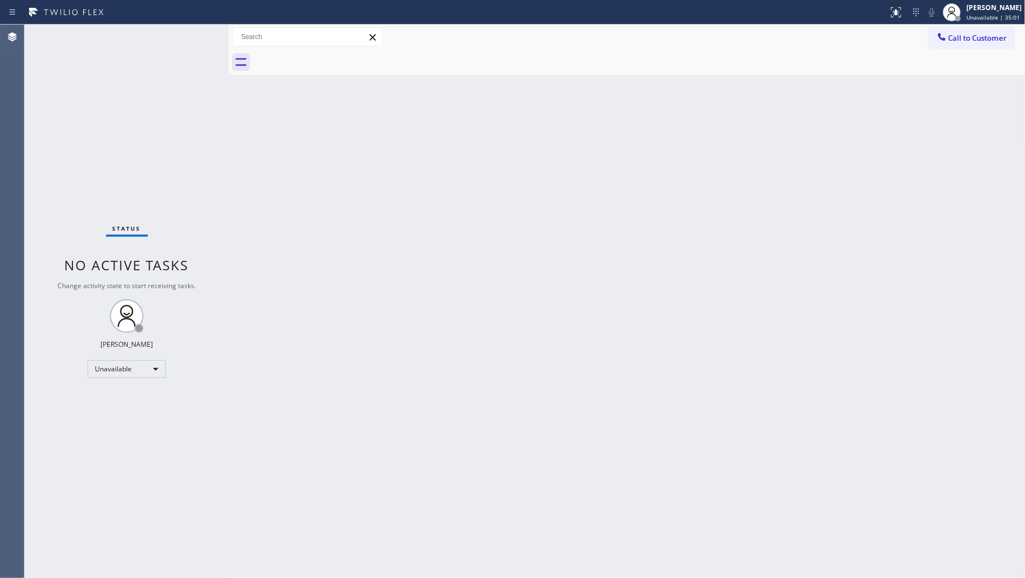
click at [949, 34] on span "Call to Customer" at bounding box center [978, 38] width 59 height 10
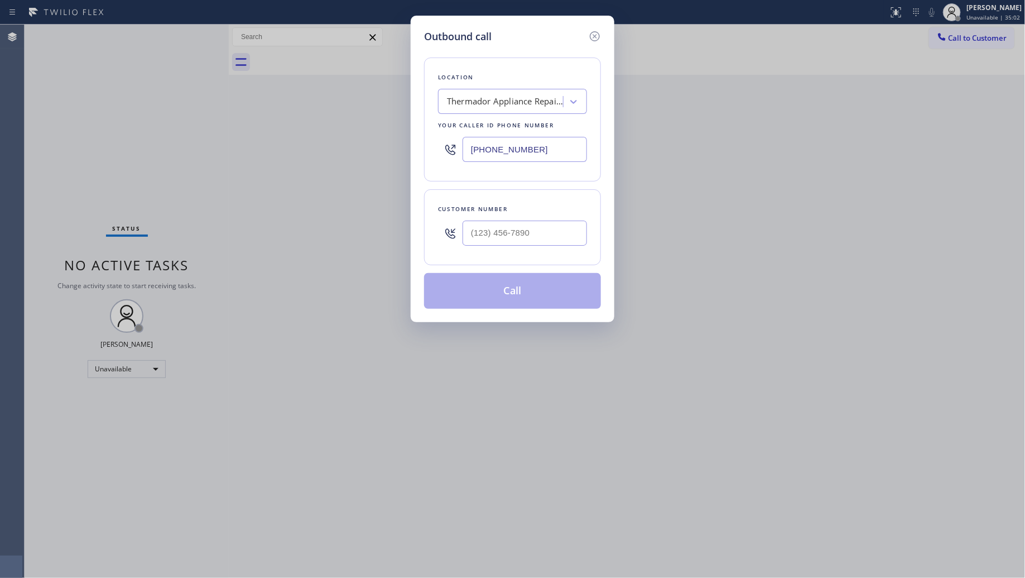
drag, startPoint x: 592, startPoint y: 148, endPoint x: 439, endPoint y: 148, distance: 152.9
click at [439, 148] on div "Location Thermador Appliance Repair Zone [GEOGRAPHIC_DATA] Your caller id phone…" at bounding box center [512, 119] width 177 height 124
click at [543, 157] on input "(___) ___-____" at bounding box center [525, 149] width 124 height 25
type input "[PHONE_NUMBER]"
click at [540, 234] on input "(___) ___-____" at bounding box center [525, 232] width 124 height 25
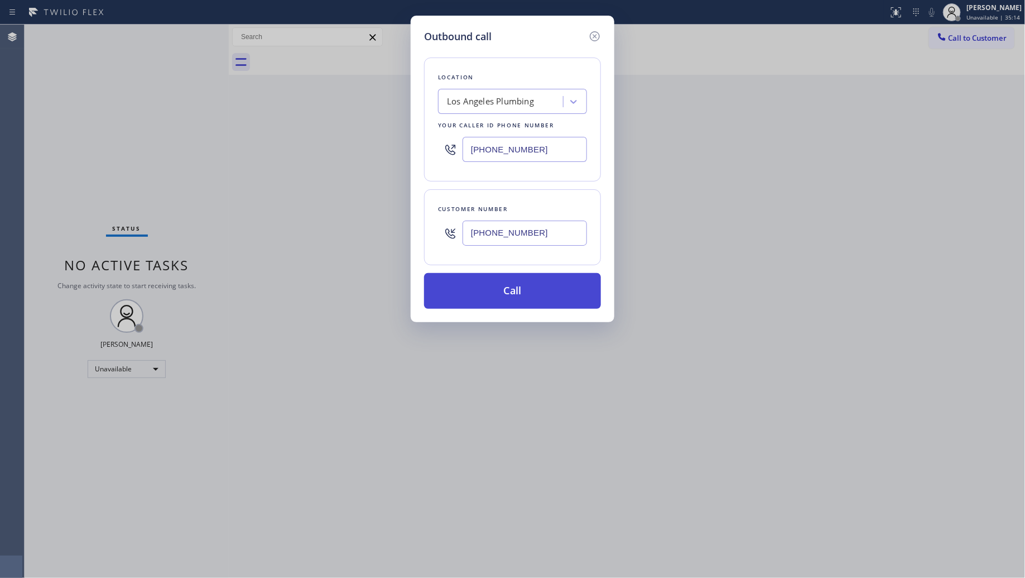
type input "[PHONE_NUMBER]"
drag, startPoint x: 506, startPoint y: 308, endPoint x: 513, endPoint y: 289, distance: 20.8
click at [507, 307] on button "Call" at bounding box center [512, 291] width 177 height 36
click at [513, 288] on button "Call" at bounding box center [512, 291] width 177 height 36
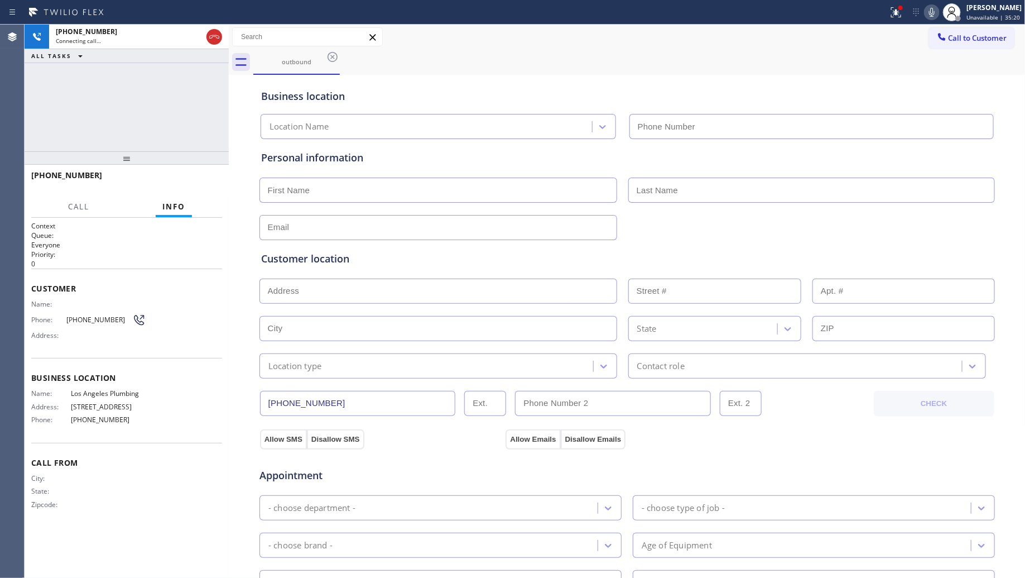
type input "[PHONE_NUMBER]"
drag, startPoint x: 685, startPoint y: 81, endPoint x: 666, endPoint y: 74, distance: 20.3
click at [684, 80] on div "Business location [GEOGRAPHIC_DATA] Plumbing [PHONE_NUMBER]" at bounding box center [627, 108] width 737 height 61
click at [908, 20] on button at bounding box center [896, 12] width 25 height 25
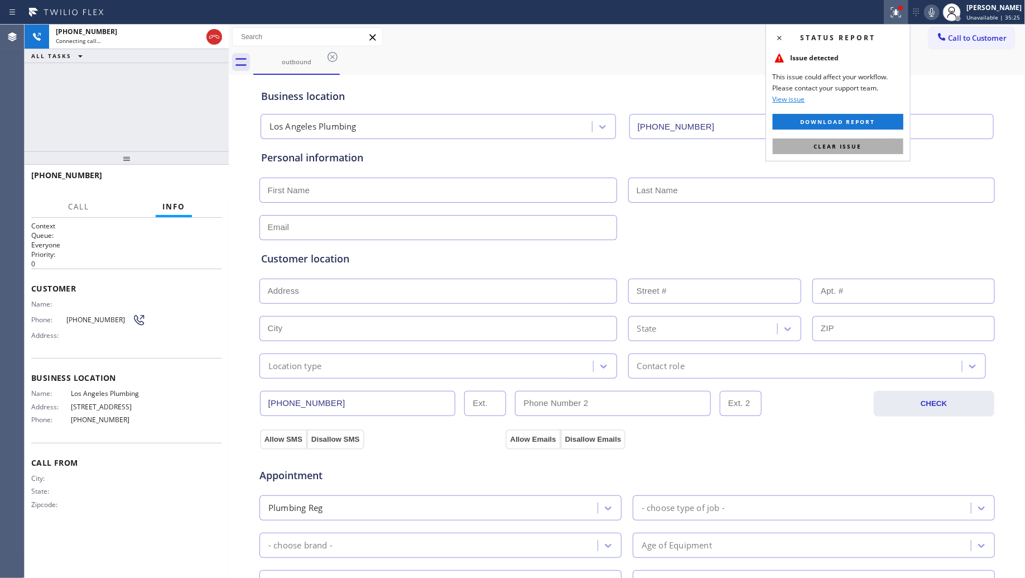
click at [857, 138] on button "Clear issue" at bounding box center [838, 146] width 131 height 16
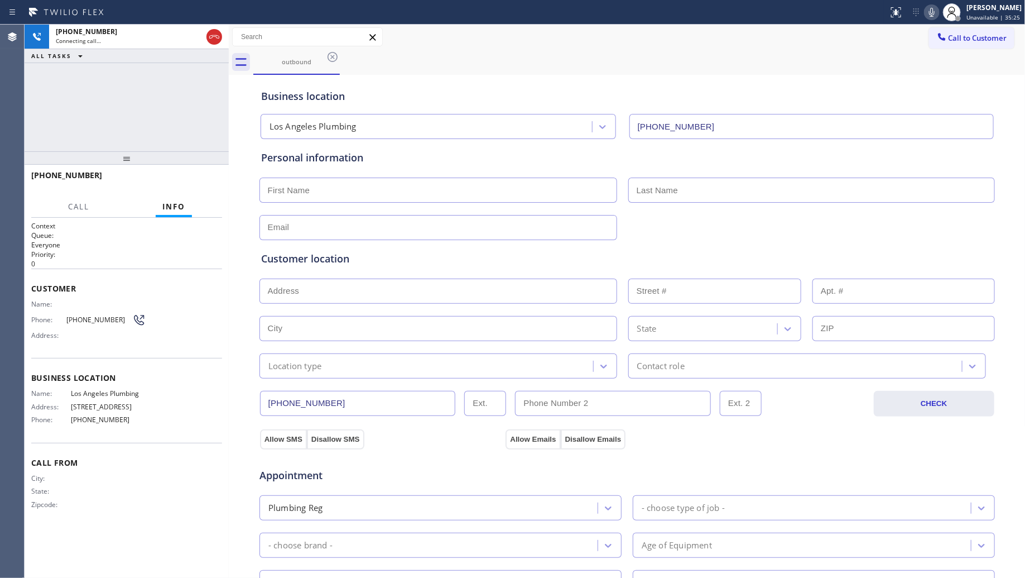
drag, startPoint x: 852, startPoint y: 140, endPoint x: 829, endPoint y: 122, distance: 29.4
click at [845, 137] on div "Personal information" at bounding box center [627, 186] width 737 height 105
click at [766, 50] on div "outbound" at bounding box center [639, 62] width 772 height 25
click at [217, 90] on div "[PHONE_NUMBER] Connecting call… ALL TASKS ALL TASKS ACTIVE TASKS TASKS IN WRAP …" at bounding box center [127, 88] width 204 height 127
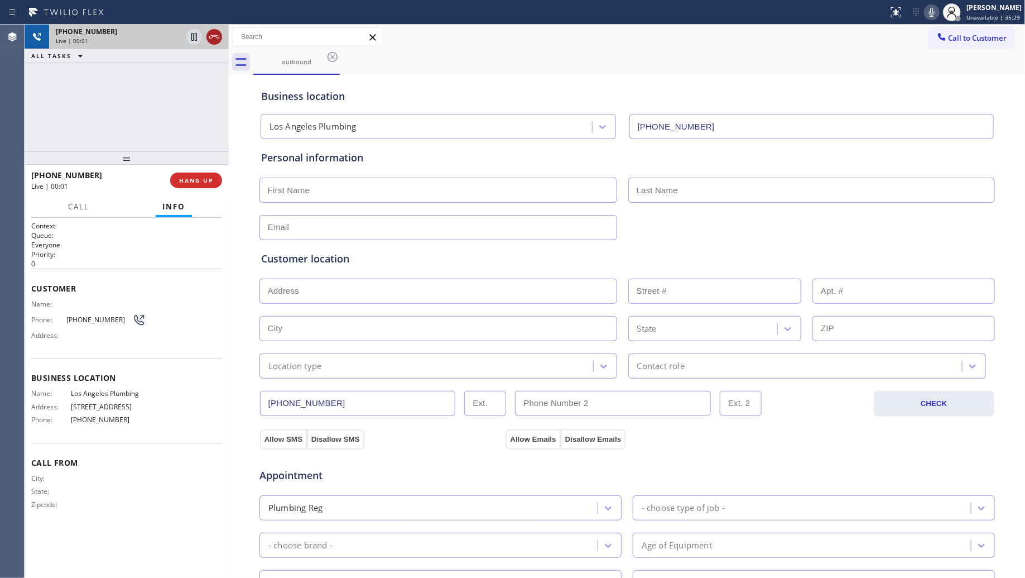
click at [219, 35] on icon at bounding box center [214, 36] width 13 height 13
drag, startPoint x: 219, startPoint y: 35, endPoint x: 232, endPoint y: 75, distance: 42.7
click at [219, 35] on div "[PHONE_NUMBER]" at bounding box center [139, 31] width 166 height 9
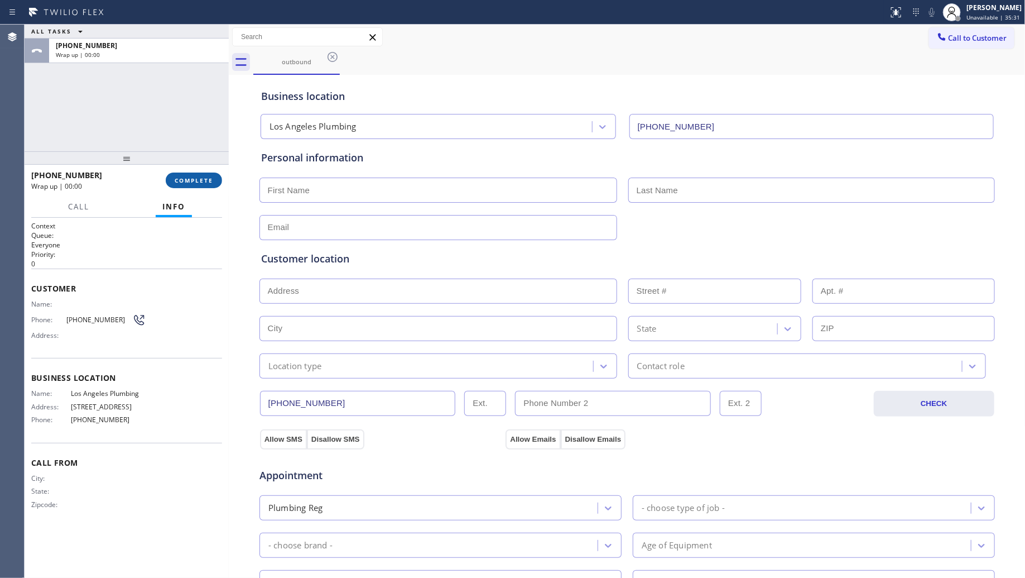
click at [194, 174] on button "COMPLETE" at bounding box center [194, 180] width 56 height 16
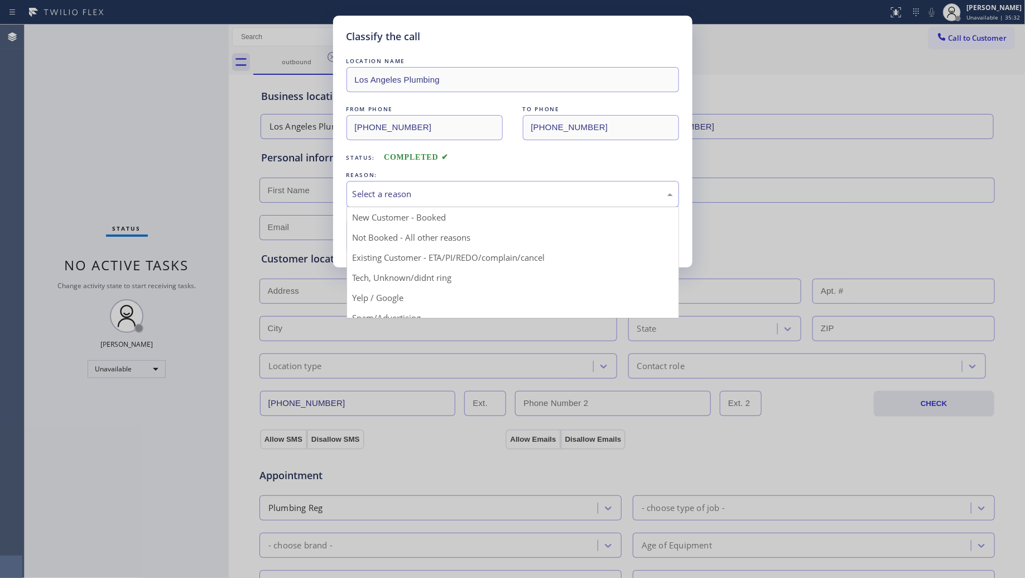
click at [383, 195] on div "Select a reason" at bounding box center [513, 194] width 320 height 13
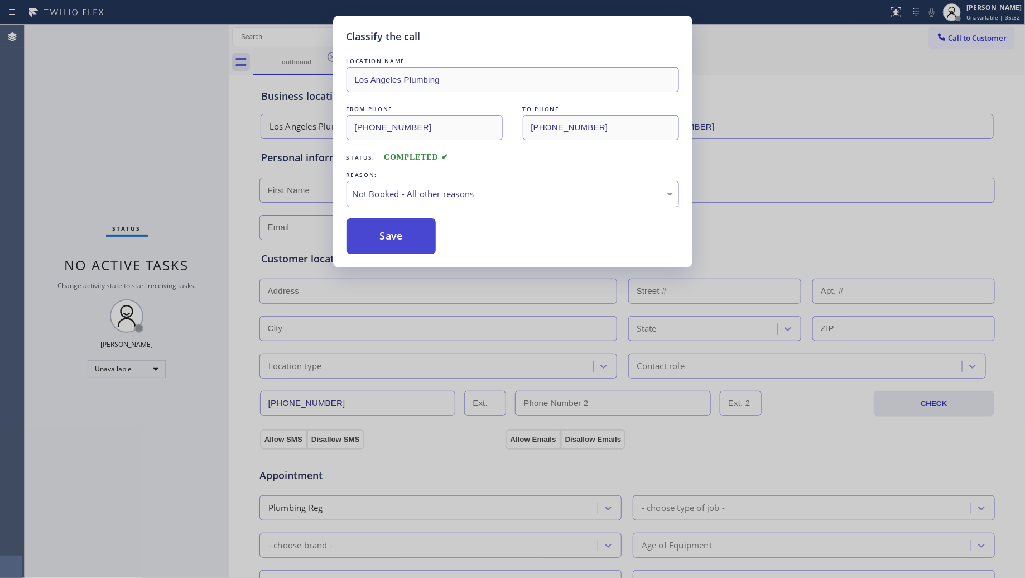
click at [390, 238] on button "Save" at bounding box center [392, 236] width 90 height 36
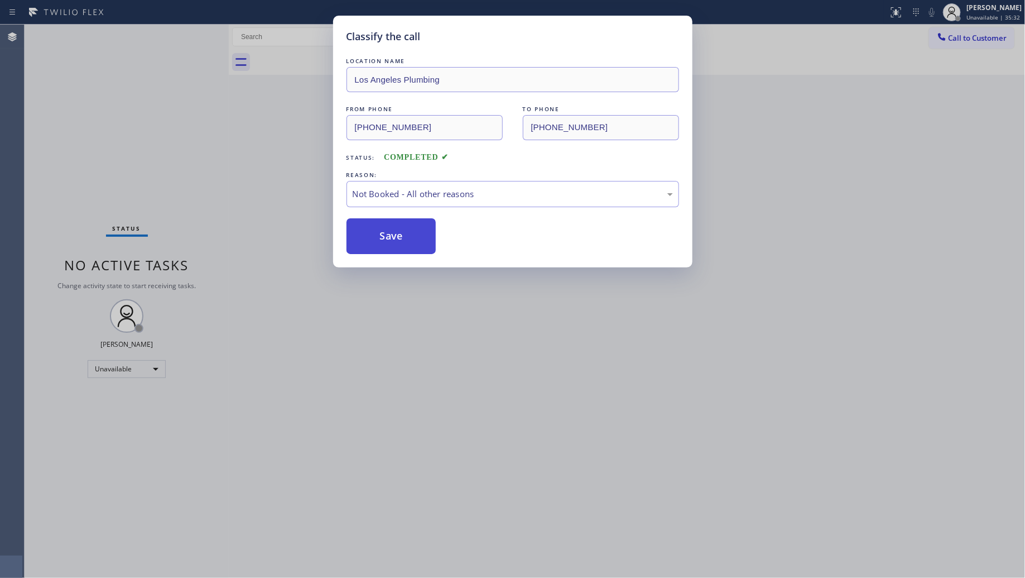
click at [390, 238] on button "Save" at bounding box center [392, 236] width 90 height 36
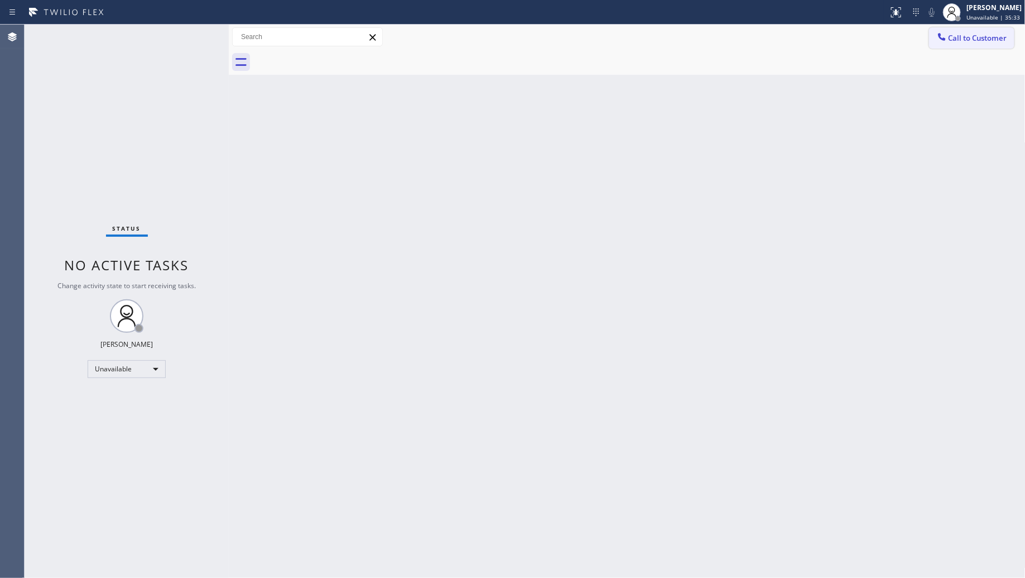
click at [946, 45] on button "Call to Customer" at bounding box center [971, 37] width 85 height 21
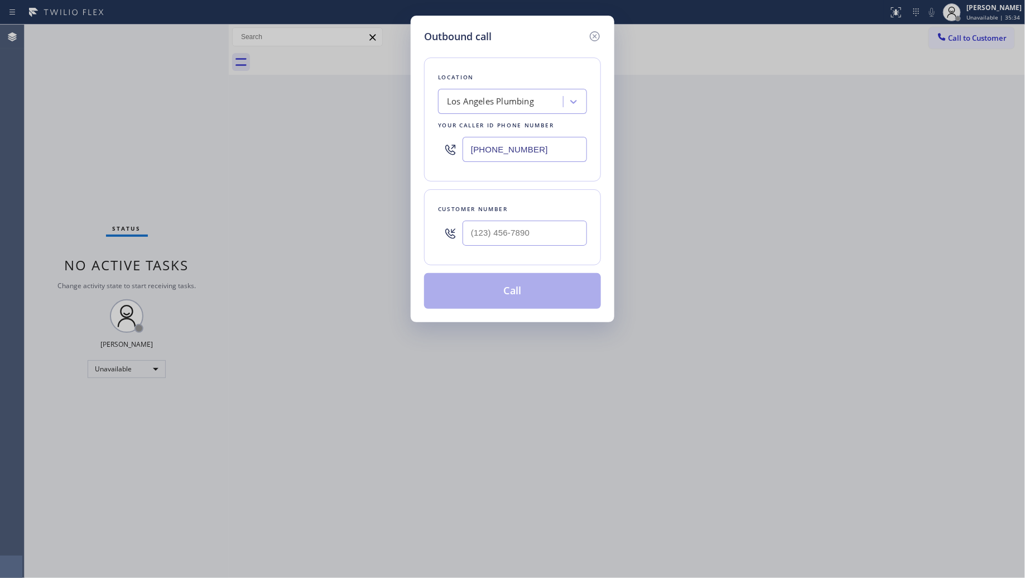
drag, startPoint x: 554, startPoint y: 153, endPoint x: 405, endPoint y: 149, distance: 149.1
click at [400, 151] on div "Outbound call Location [GEOGRAPHIC_DATA] Plumbing Your caller id phone number […" at bounding box center [512, 289] width 1025 height 578
type input "[PHONE_NUMBER]"
drag, startPoint x: 559, startPoint y: 223, endPoint x: 556, endPoint y: 236, distance: 13.1
click at [557, 228] on input "(___) ___-____" at bounding box center [525, 232] width 124 height 25
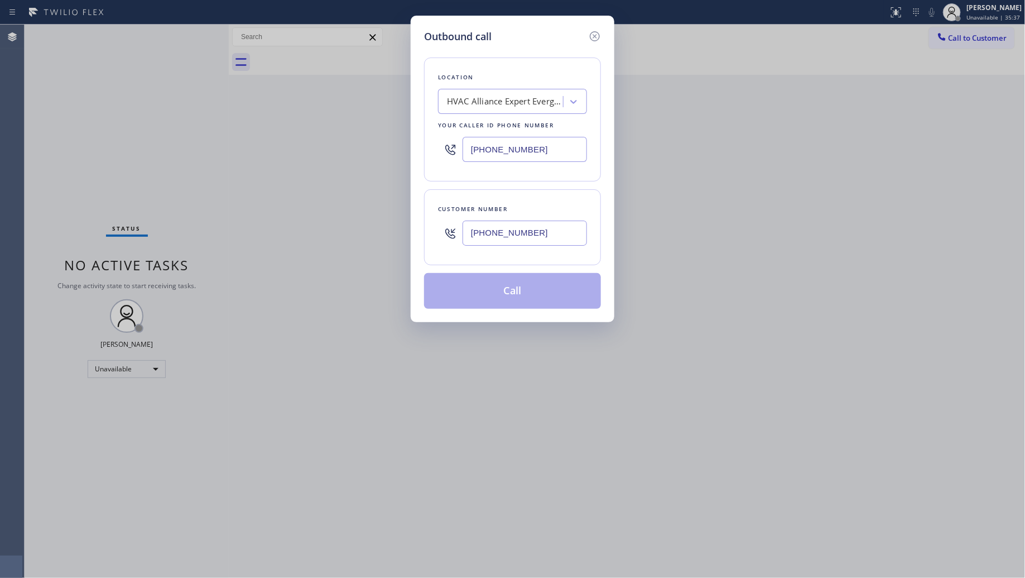
type input "[PHONE_NUMBER]"
click at [530, 296] on button "Call" at bounding box center [512, 291] width 177 height 36
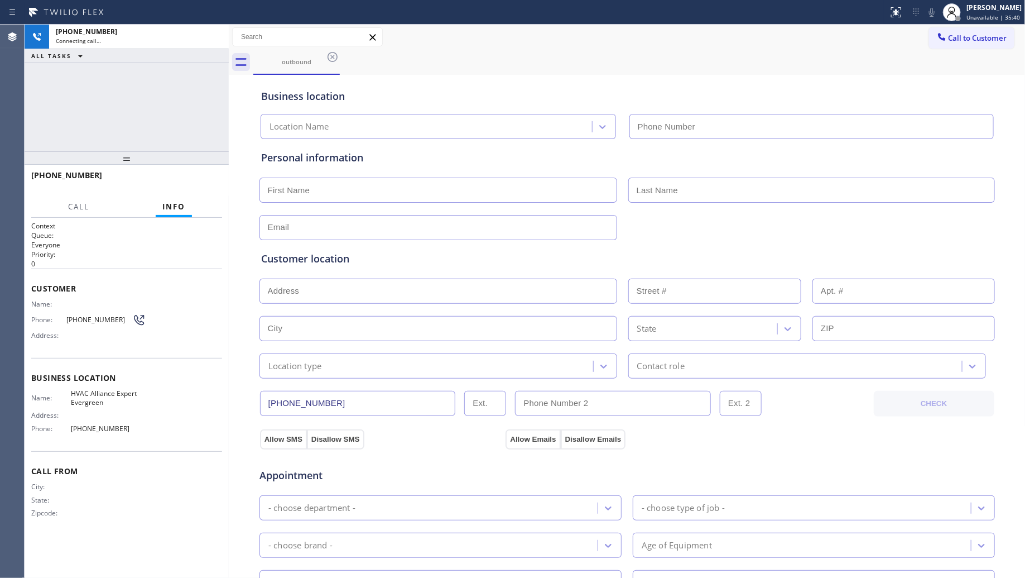
type input "[PHONE_NUMBER]"
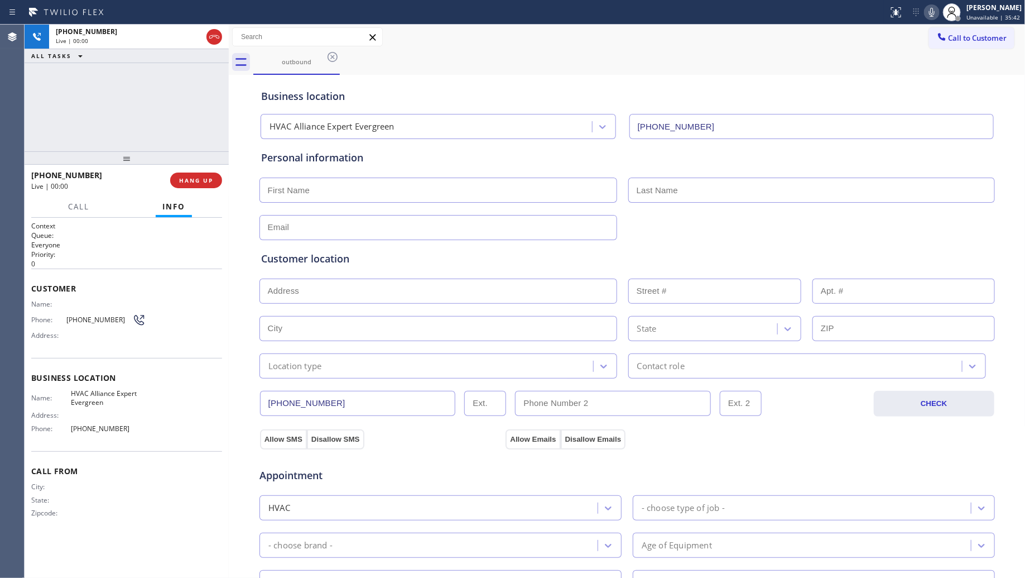
click at [709, 31] on div "Call to Customer Outbound call Location HVAC Alliance Expert Evergreen Your cal…" at bounding box center [627, 37] width 797 height 20
click at [773, 28] on div "Call to Customer Outbound call Location HVAC Alliance Expert Evergreen Your cal…" at bounding box center [627, 37] width 797 height 20
click at [184, 175] on button "HANG UP" at bounding box center [196, 180] width 52 height 16
click at [183, 174] on button "HANG UP" at bounding box center [196, 180] width 52 height 16
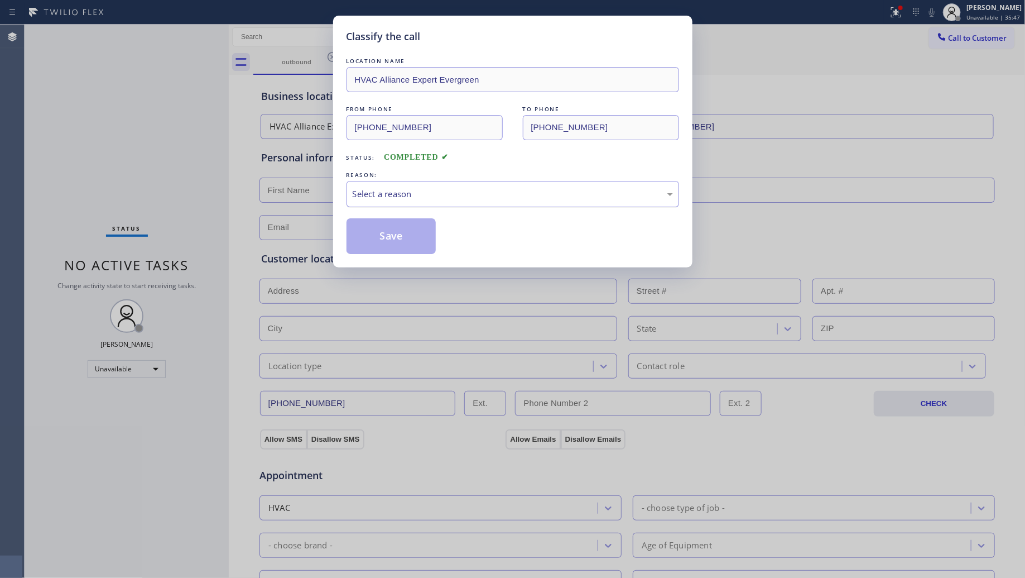
click at [532, 193] on div "Select a reason" at bounding box center [513, 194] width 320 height 13
drag, startPoint x: 400, startPoint y: 235, endPoint x: 409, endPoint y: 232, distance: 10.1
click at [399, 234] on button "Save" at bounding box center [392, 236] width 90 height 36
click at [403, 232] on button "Save" at bounding box center [392, 236] width 90 height 36
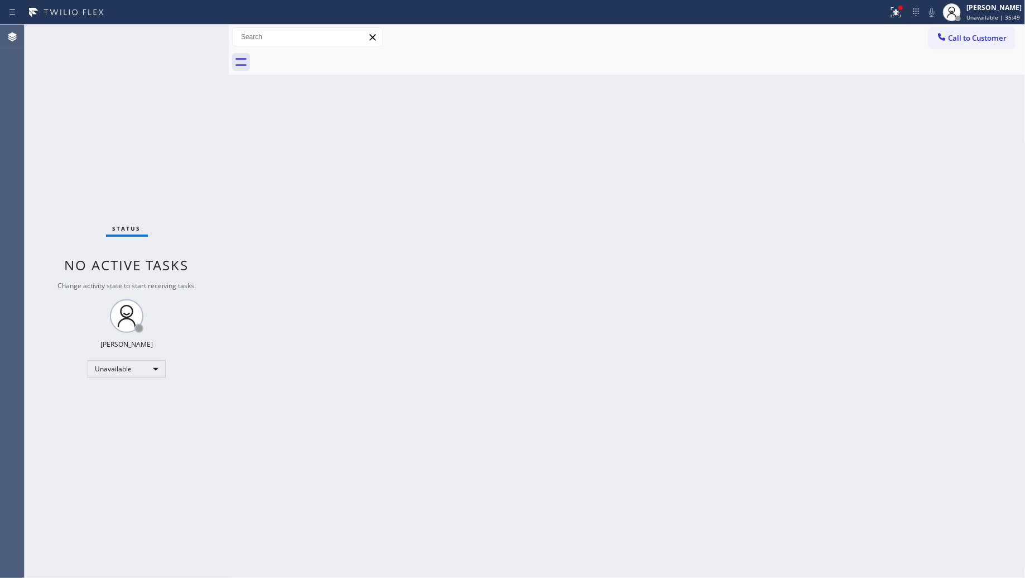
drag, startPoint x: 971, startPoint y: 18, endPoint x: 974, endPoint y: 31, distance: 12.6
click at [972, 20] on span "Unavailable | 35:49" at bounding box center [994, 17] width 54 height 8
drag, startPoint x: 874, startPoint y: 53, endPoint x: 951, endPoint y: 39, distance: 78.3
click at [877, 53] on div at bounding box center [639, 62] width 772 height 25
click at [955, 38] on span "Call to Customer" at bounding box center [978, 38] width 59 height 10
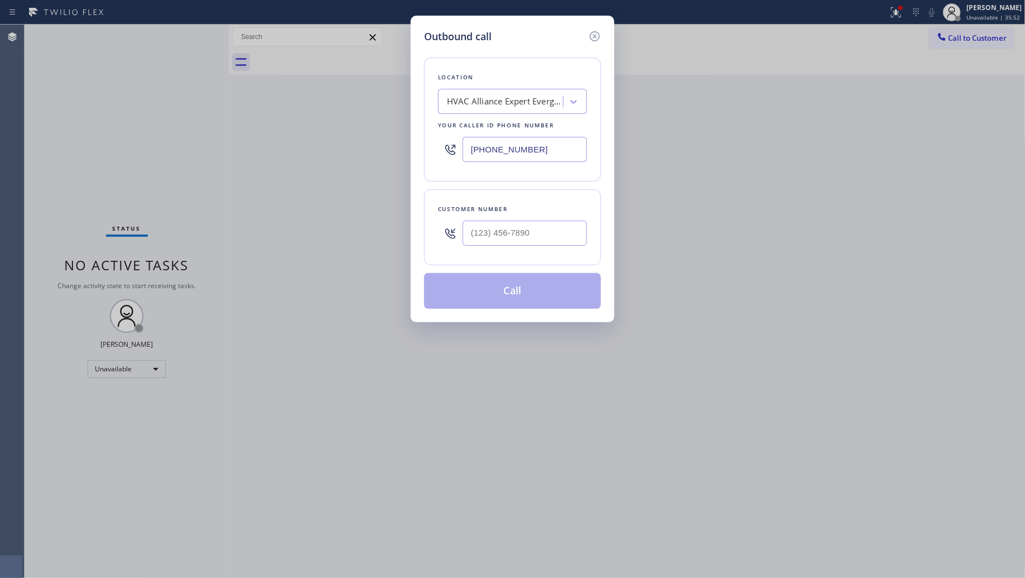
click at [596, 37] on icon at bounding box center [594, 36] width 13 height 13
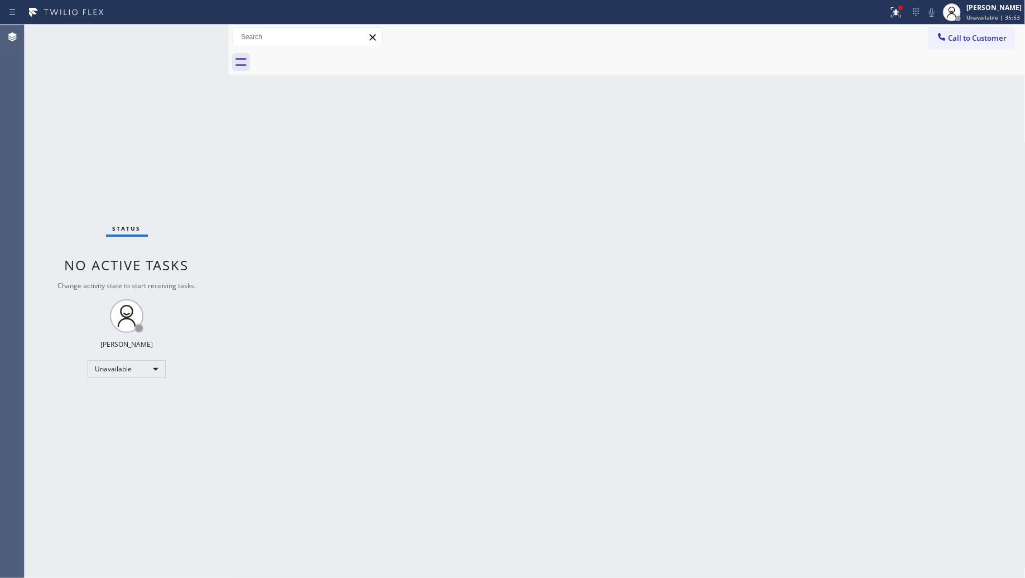
drag, startPoint x: 901, startPoint y: 12, endPoint x: 868, endPoint y: 73, distance: 69.4
click at [901, 13] on icon at bounding box center [896, 12] width 13 height 13
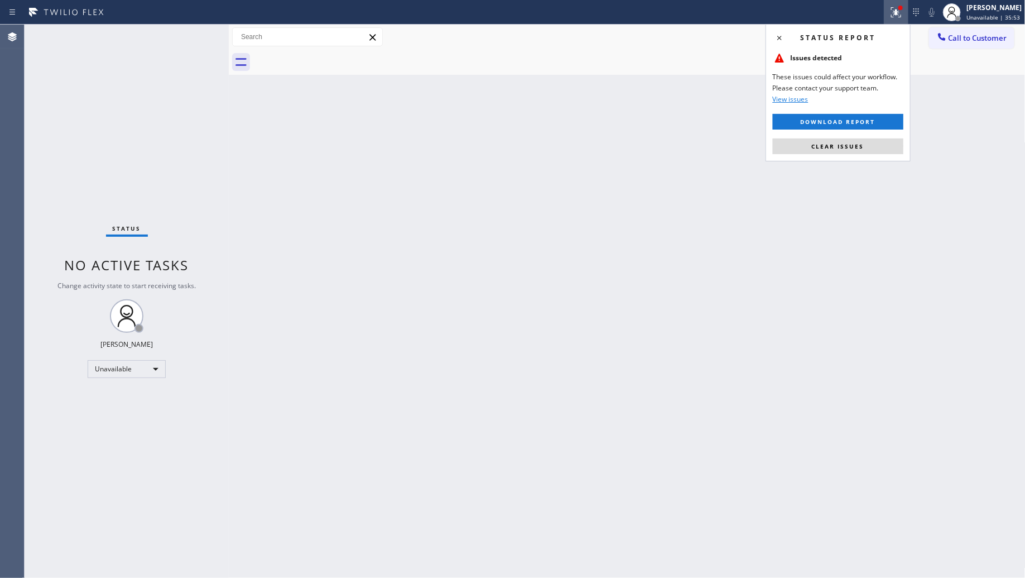
drag, startPoint x: 872, startPoint y: 153, endPoint x: 872, endPoint y: 147, distance: 6.7
click at [872, 153] on button "Clear issues" at bounding box center [838, 146] width 131 height 16
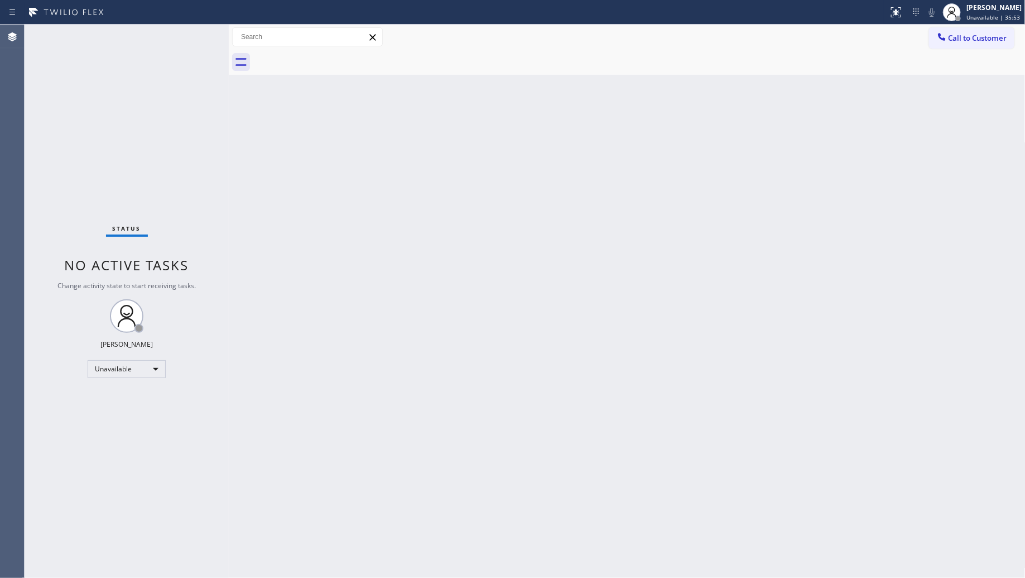
click at [872, 146] on div "Back to Dashboard Change Sender ID Customers Technicians Select a contact Outbo…" at bounding box center [627, 301] width 797 height 553
drag, startPoint x: 979, startPoint y: 27, endPoint x: 928, endPoint y: 65, distance: 64.2
click at [977, 31] on button "Call to Customer" at bounding box center [971, 37] width 85 height 21
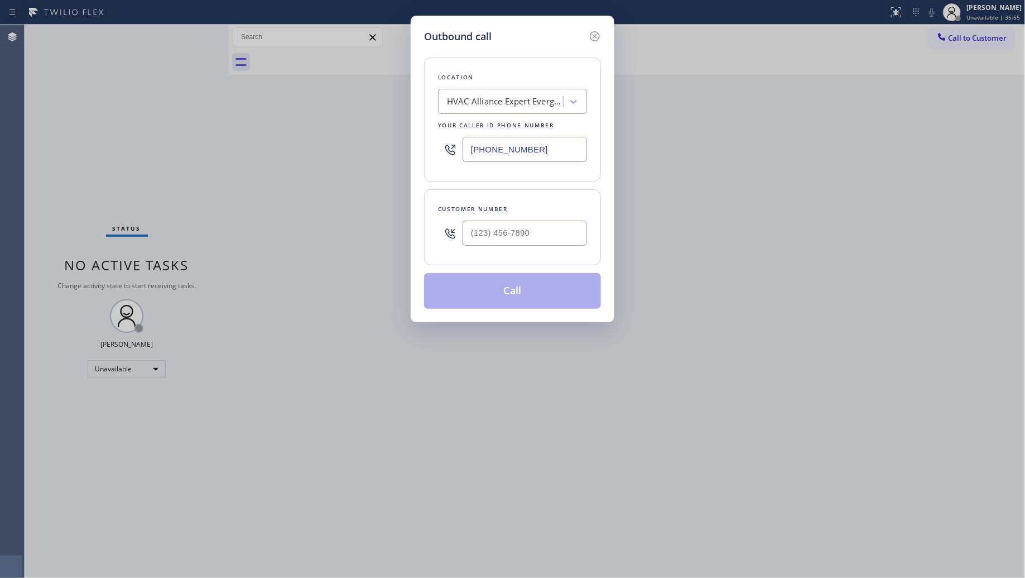
drag, startPoint x: 535, startPoint y: 147, endPoint x: 422, endPoint y: 143, distance: 112.2
click at [425, 144] on div "Location HVAC Alliance Expert Evergreen Your caller id phone number [PHONE_NUMB…" at bounding box center [512, 119] width 177 height 124
type input "[PHONE_NUMBER]"
click at [562, 235] on input "(___) ___-____" at bounding box center [525, 232] width 124 height 25
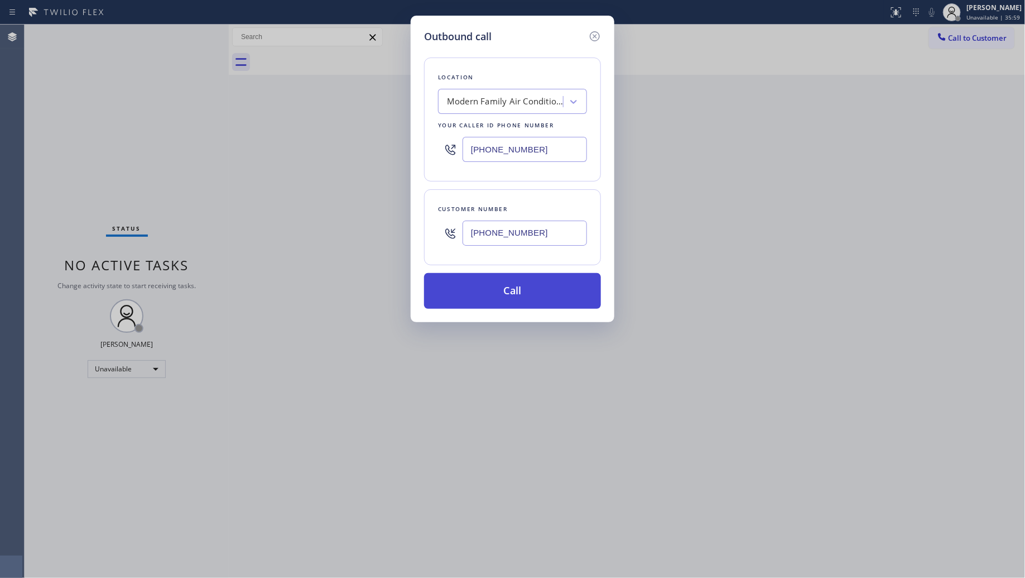
type input "[PHONE_NUMBER]"
click at [517, 282] on button "Call" at bounding box center [512, 291] width 177 height 36
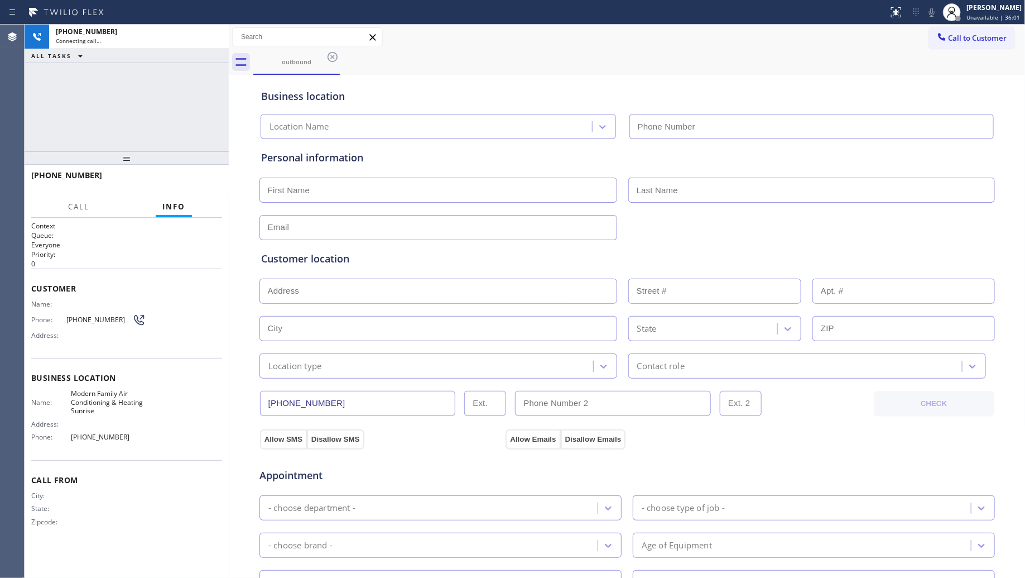
type input "[PHONE_NUMBER]"
click at [747, 68] on div "outbound" at bounding box center [639, 62] width 772 height 25
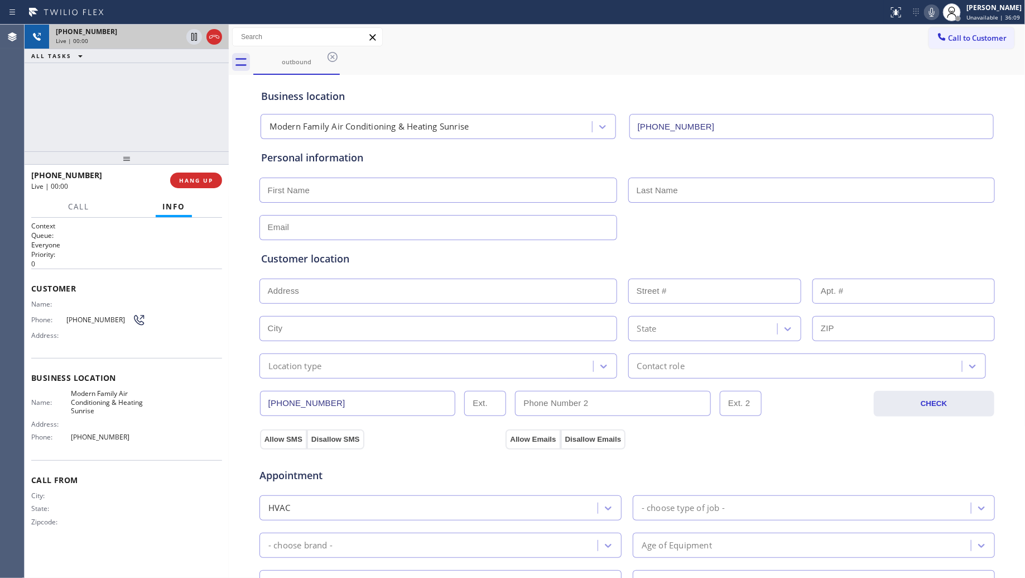
click at [216, 34] on icon at bounding box center [214, 36] width 13 height 13
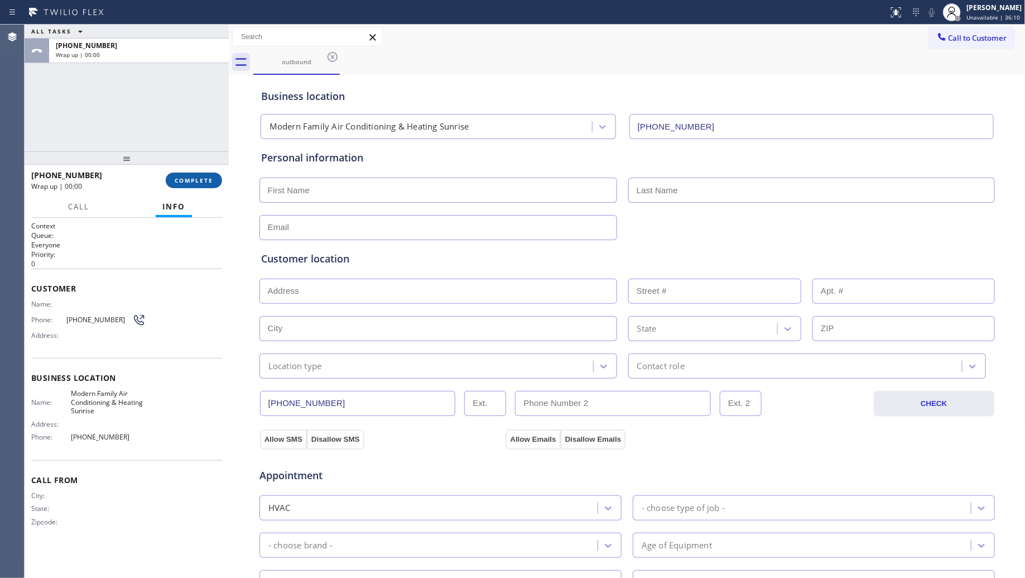
click at [213, 180] on span "COMPLETE" at bounding box center [194, 180] width 39 height 8
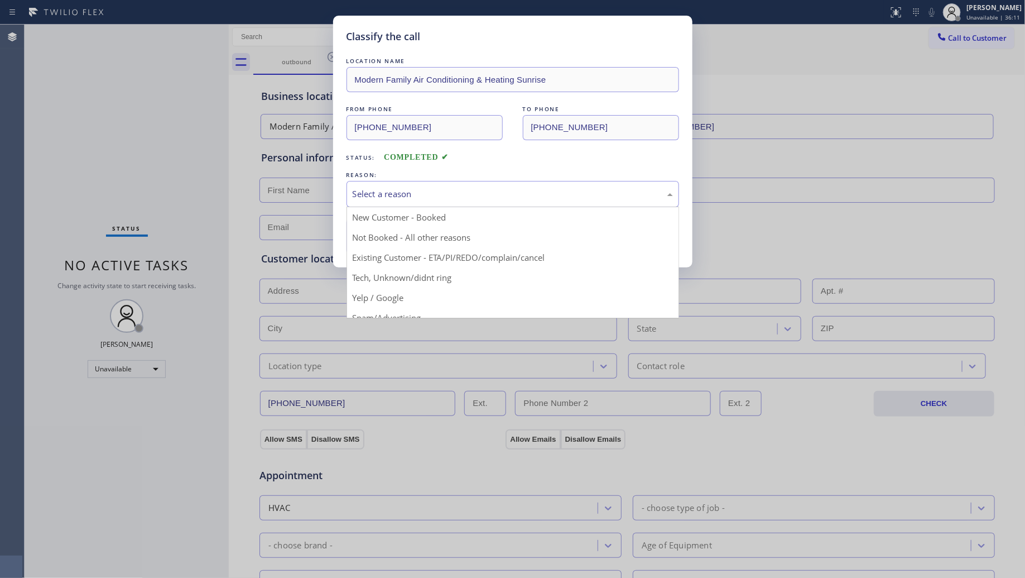
click at [381, 196] on div "Select a reason" at bounding box center [513, 194] width 320 height 13
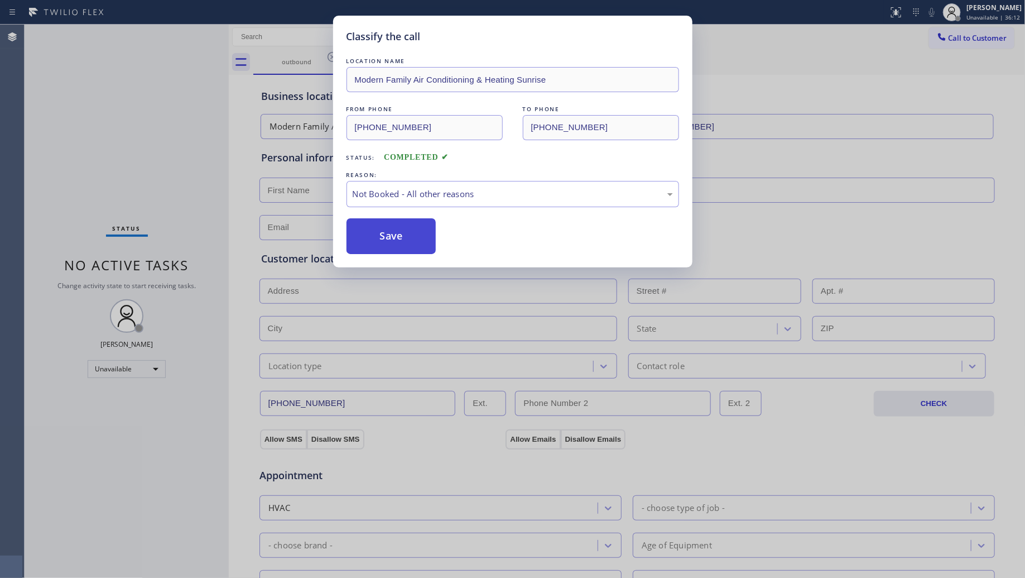
drag, startPoint x: 380, startPoint y: 243, endPoint x: 394, endPoint y: 232, distance: 18.2
click at [381, 243] on button "Save" at bounding box center [392, 236] width 90 height 36
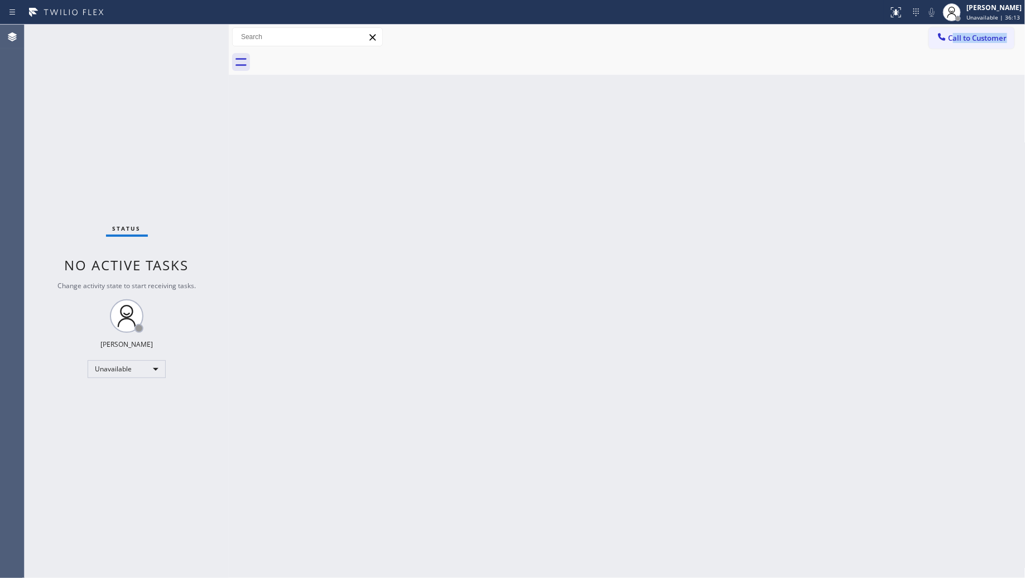
click at [953, 49] on div "Call to Customer Outbound call Location Modern Family Air Conditioning & Heatin…" at bounding box center [627, 50] width 797 height 50
click at [946, 42] on icon at bounding box center [941, 36] width 11 height 11
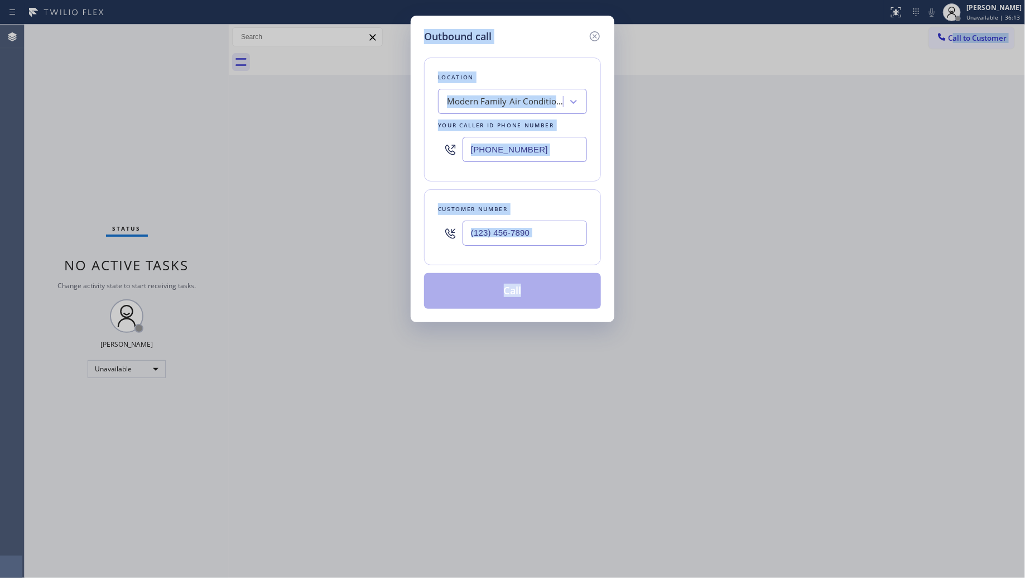
click at [835, 115] on div "Outbound call Location Modern Family Air Conditioning & Heating Sunrise Your ca…" at bounding box center [512, 289] width 1025 height 578
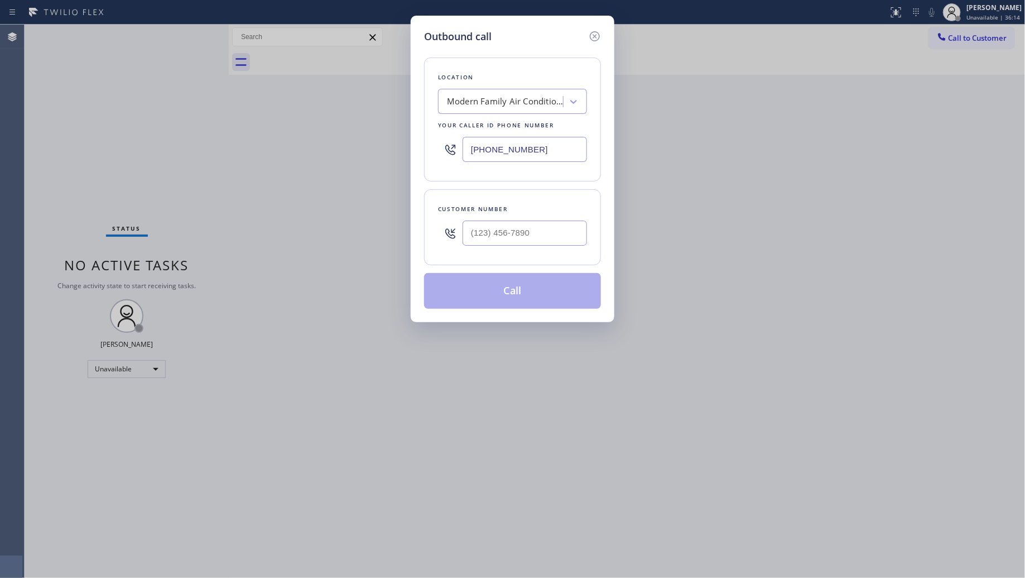
drag, startPoint x: 540, startPoint y: 148, endPoint x: 445, endPoint y: 152, distance: 95.5
click at [445, 152] on div "[PHONE_NUMBER]" at bounding box center [512, 149] width 149 height 36
type input "[PHONE_NUMBER]"
click at [551, 242] on input "(___) ___-____" at bounding box center [525, 232] width 124 height 25
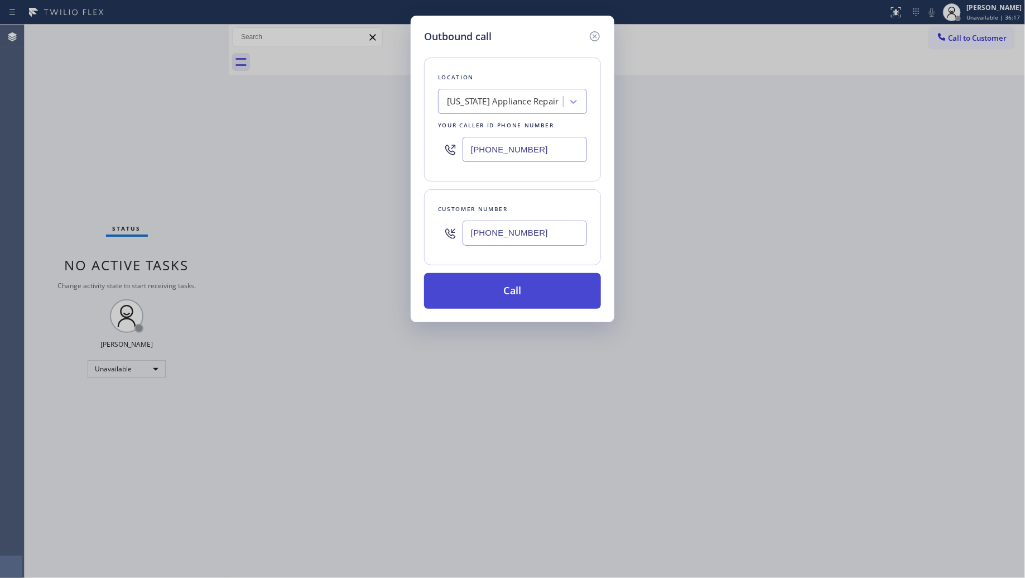
type input "[PHONE_NUMBER]"
click at [520, 296] on button "Call" at bounding box center [512, 291] width 177 height 36
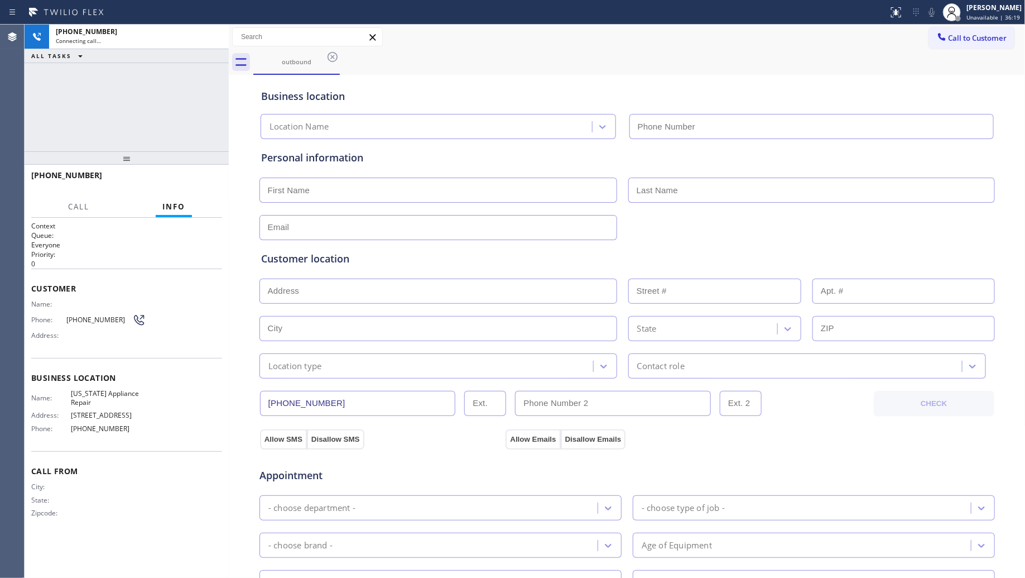
type input "[PHONE_NUMBER]"
click at [795, 59] on div "outbound" at bounding box center [639, 62] width 772 height 25
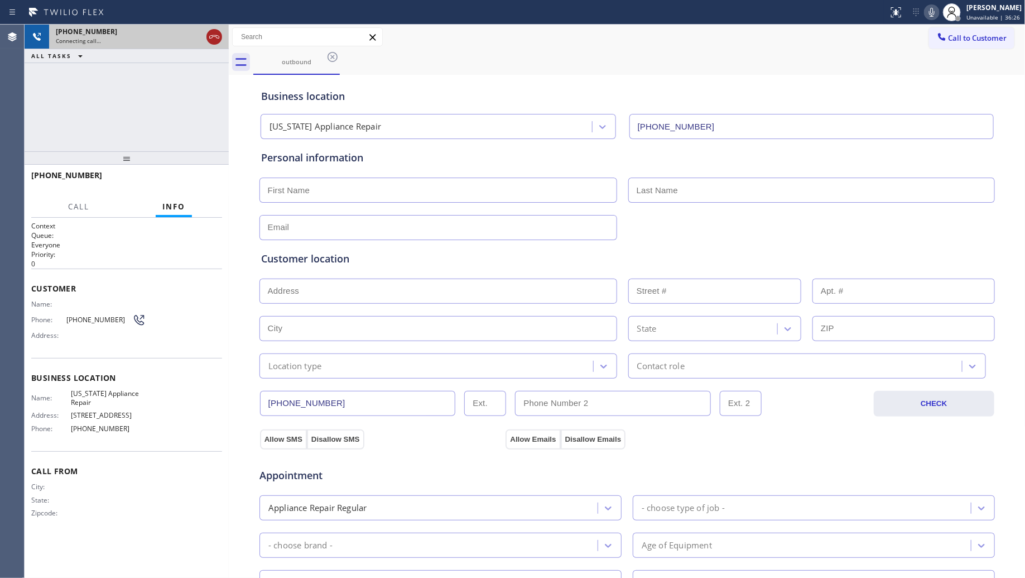
click at [219, 37] on icon at bounding box center [214, 36] width 10 height 3
click at [333, 54] on icon at bounding box center [332, 56] width 13 height 13
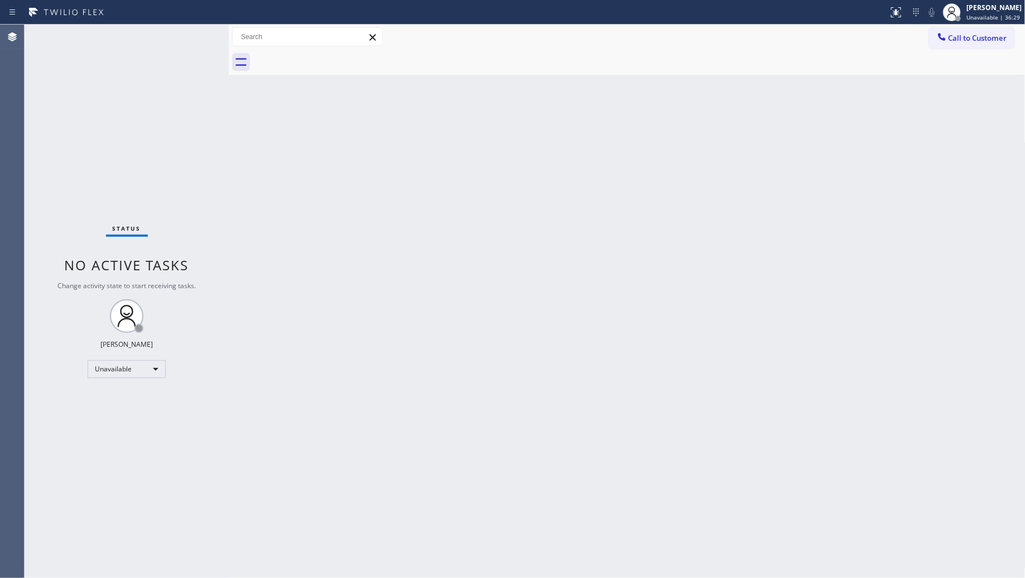
click at [950, 39] on span "Call to Customer" at bounding box center [978, 38] width 59 height 10
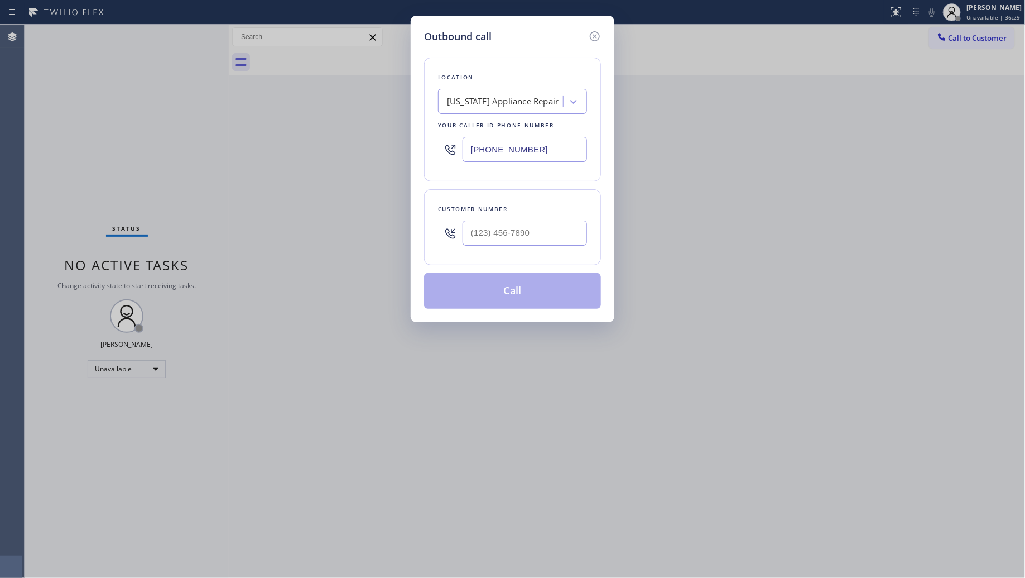
drag, startPoint x: 561, startPoint y: 155, endPoint x: 413, endPoint y: 156, distance: 148.5
click at [413, 156] on div "Outbound call Location [US_STATE] Appliance Repair Your caller id phone number …" at bounding box center [513, 169] width 204 height 306
type input "[PHONE_NUMBER]"
click at [503, 229] on input "(___) ___-____" at bounding box center [525, 232] width 124 height 25
type input "(452) 121-4300"
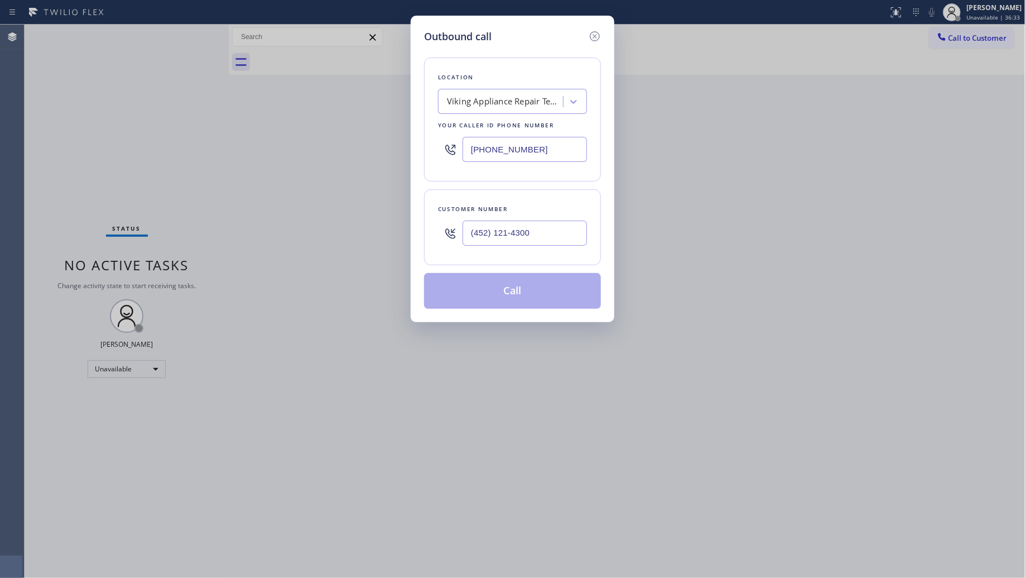
click at [523, 294] on button "Call" at bounding box center [512, 291] width 177 height 36
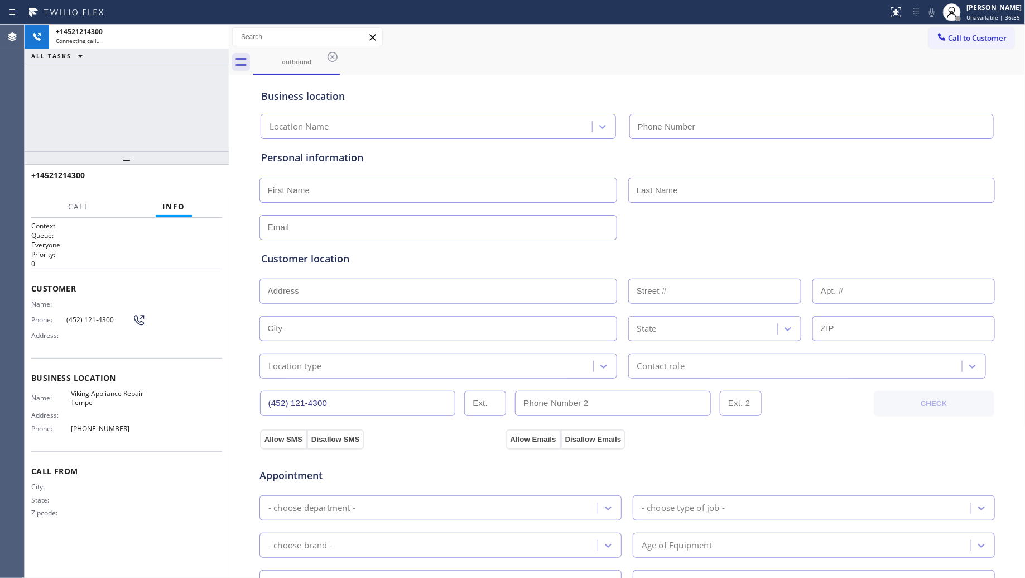
type input "[PHONE_NUMBER]"
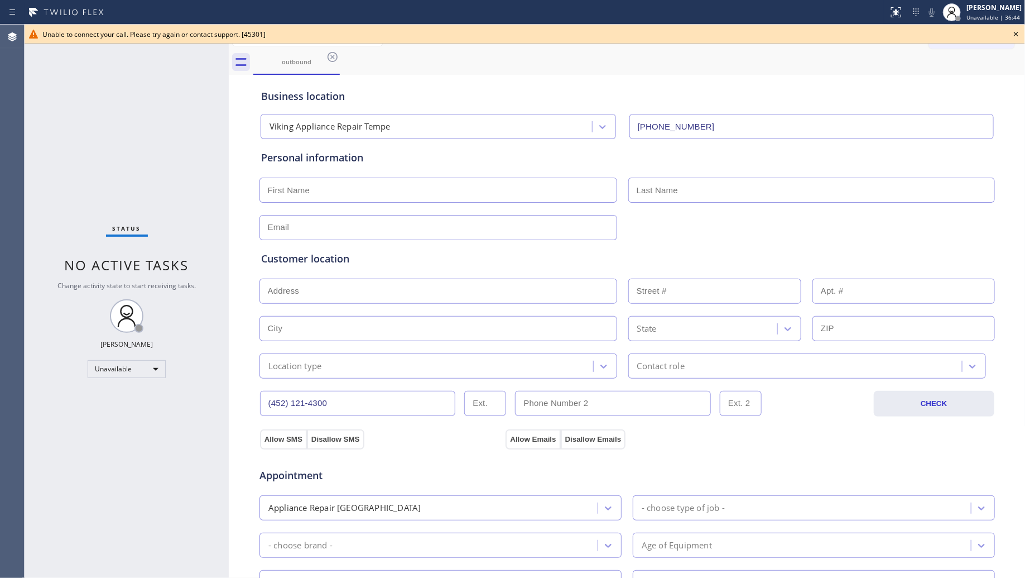
drag, startPoint x: 746, startPoint y: 68, endPoint x: 820, endPoint y: 68, distance: 74.8
click at [754, 68] on div "outbound" at bounding box center [639, 62] width 772 height 25
click at [1017, 40] on icon at bounding box center [1016, 33] width 13 height 13
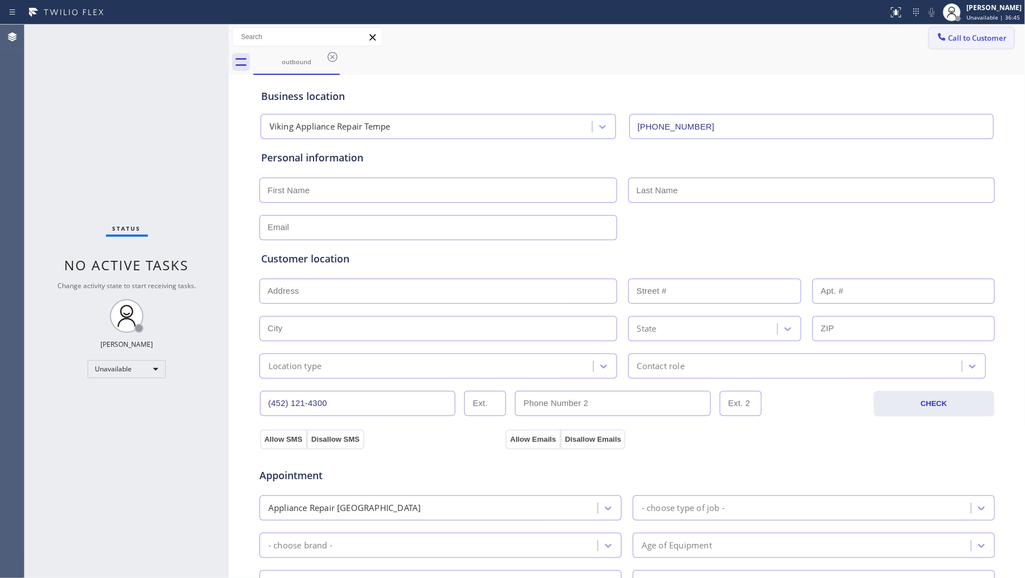
drag, startPoint x: 969, startPoint y: 37, endPoint x: 954, endPoint y: 40, distance: 15.3
click at [967, 38] on span "Call to Customer" at bounding box center [978, 38] width 59 height 10
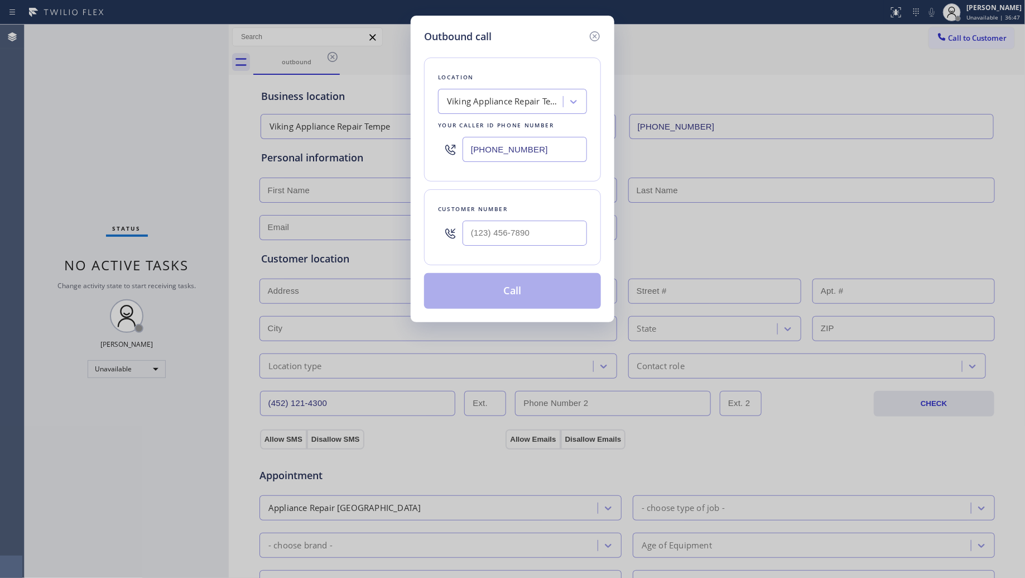
drag, startPoint x: 552, startPoint y: 147, endPoint x: 483, endPoint y: 146, distance: 69.8
click at [470, 150] on input "[PHONE_NUMBER]" at bounding box center [525, 149] width 124 height 25
type input "[PHONE_NUMBER]"
click at [558, 234] on input "(___) ___-____" at bounding box center [525, 232] width 124 height 25
type input "[PHONE_NUMBER]"
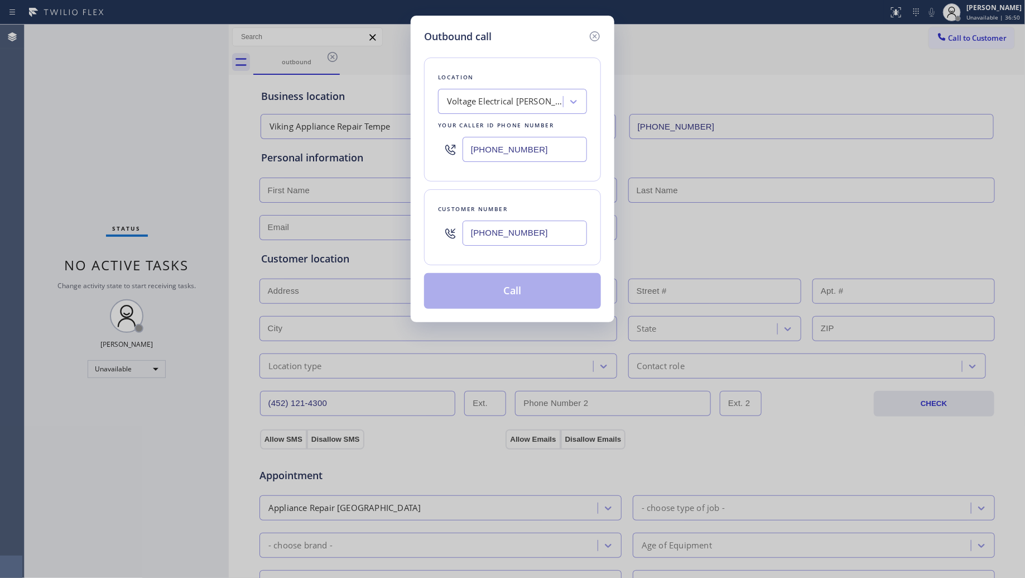
click at [501, 289] on button "Call" at bounding box center [512, 291] width 177 height 36
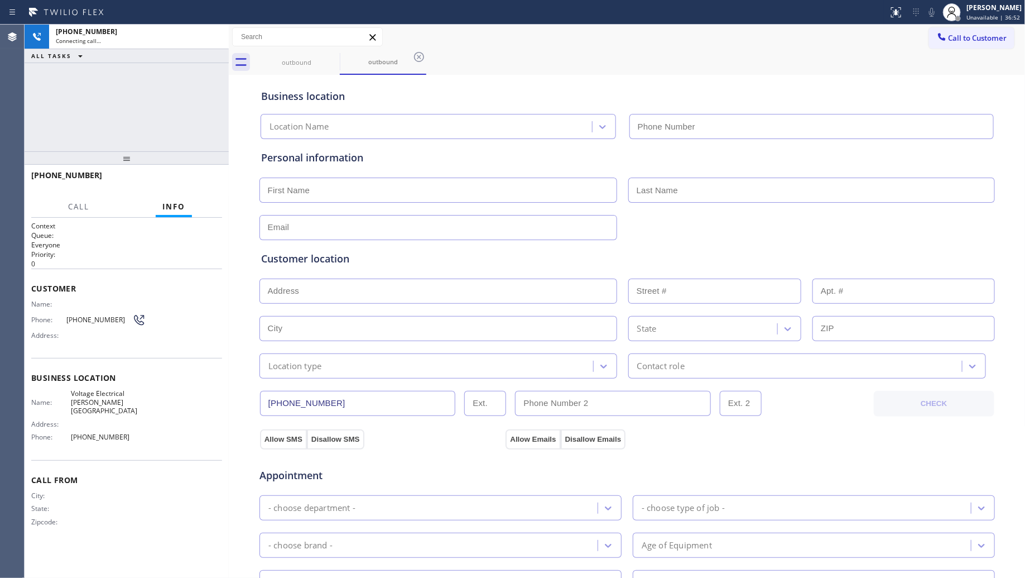
type input "[PHONE_NUMBER]"
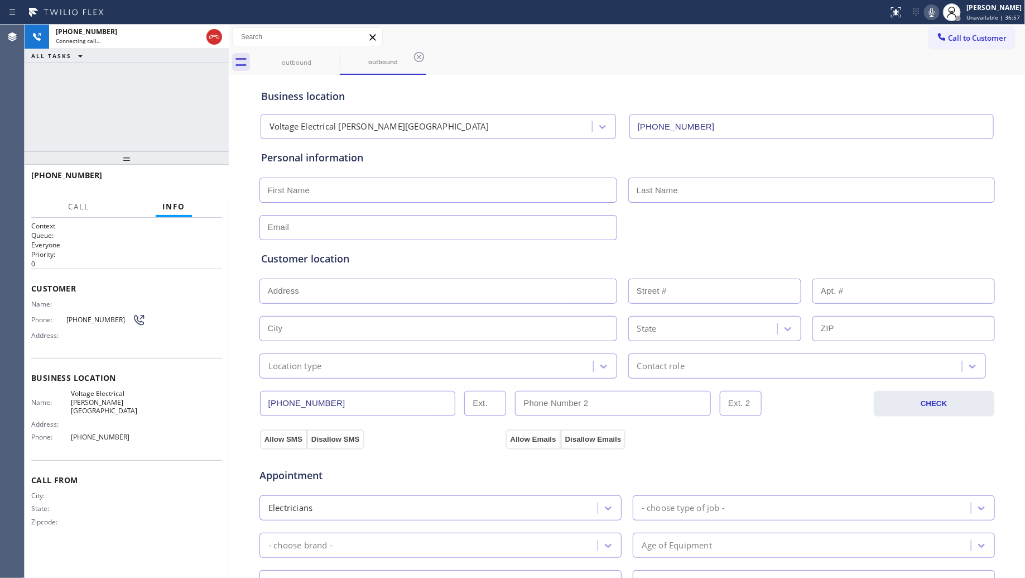
click at [770, 95] on div "Business location" at bounding box center [627, 96] width 732 height 15
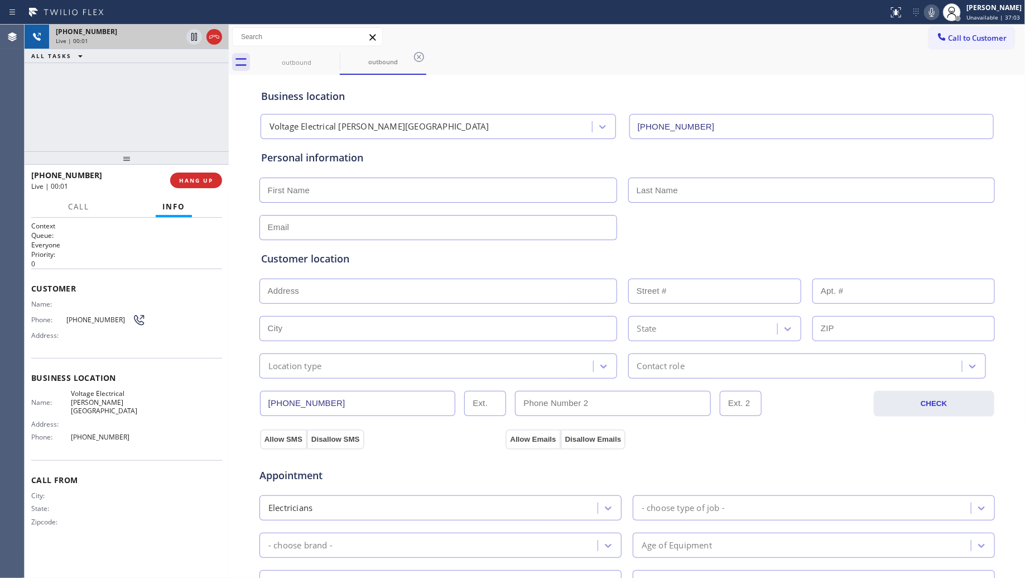
click at [210, 38] on icon at bounding box center [214, 36] width 13 height 13
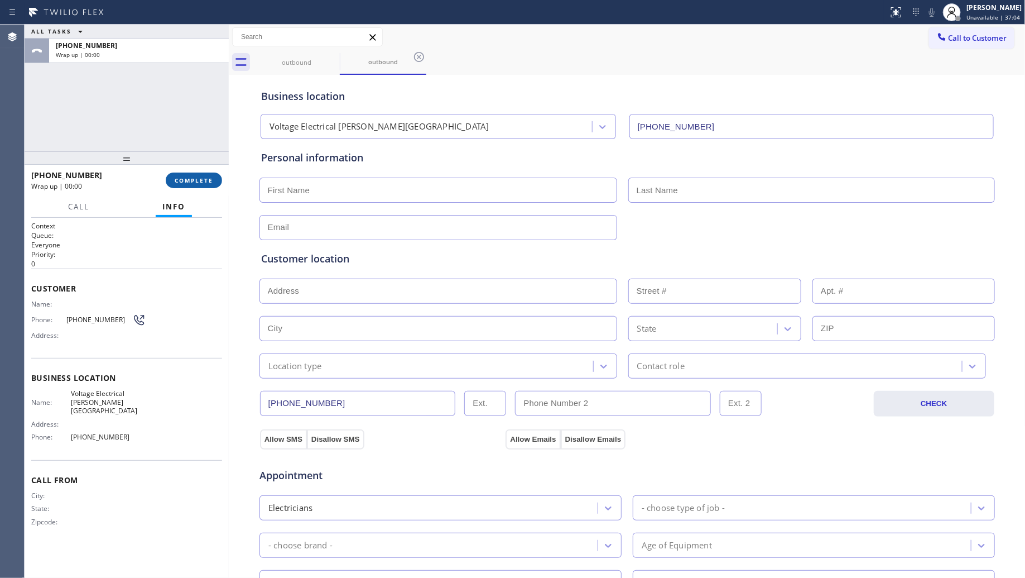
click at [198, 180] on span "COMPLETE" at bounding box center [194, 180] width 39 height 8
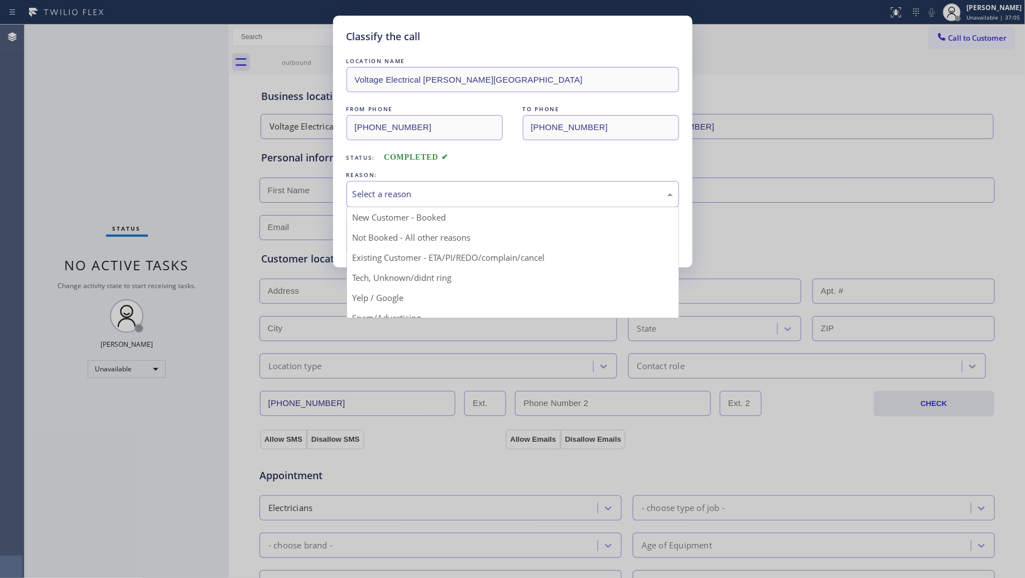
click at [391, 193] on div "Select a reason" at bounding box center [513, 194] width 320 height 13
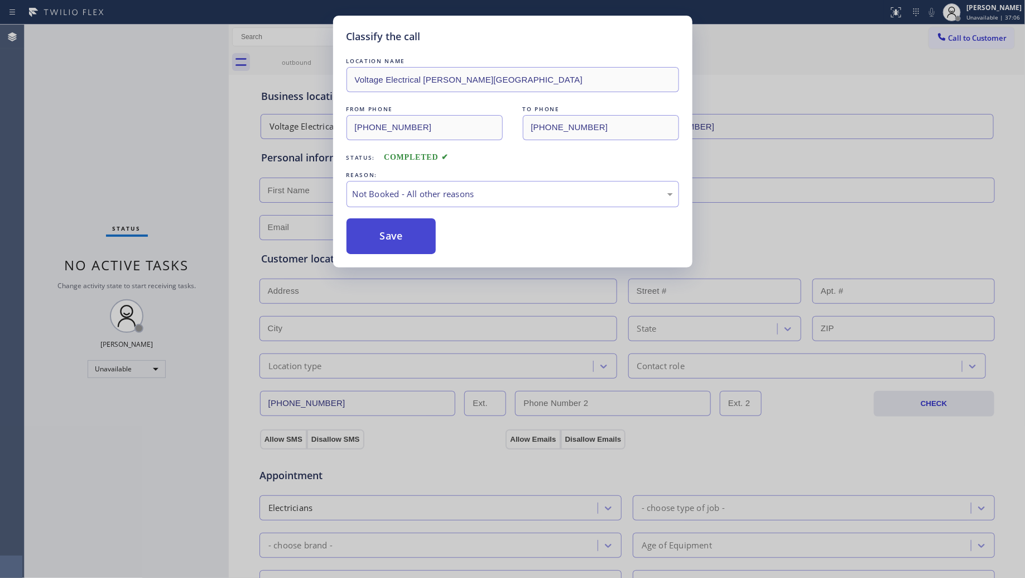
click at [392, 238] on button "Save" at bounding box center [392, 236] width 90 height 36
drag, startPoint x: 391, startPoint y: 235, endPoint x: 405, endPoint y: 233, distance: 13.7
click at [393, 235] on button "Save" at bounding box center [392, 236] width 90 height 36
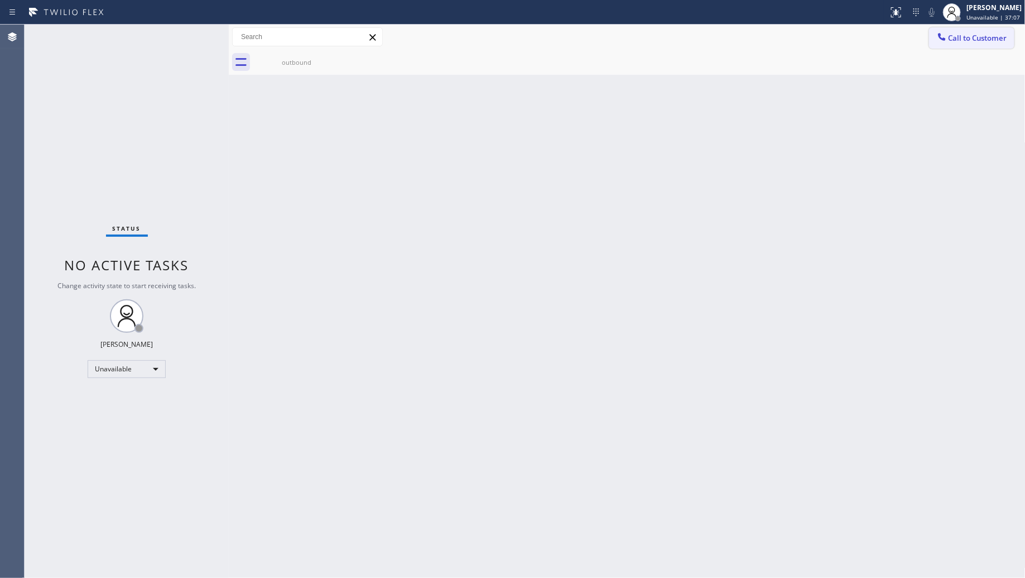
click at [950, 41] on span "Call to Customer" at bounding box center [978, 38] width 59 height 10
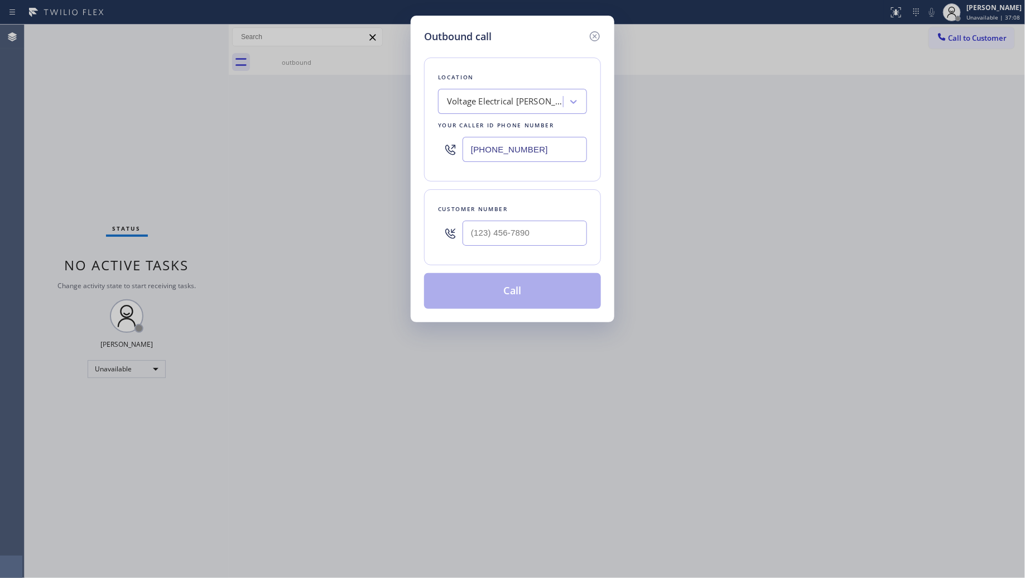
drag, startPoint x: 516, startPoint y: 155, endPoint x: 411, endPoint y: 150, distance: 105.6
click at [400, 151] on div "Outbound call Location Voltage Electrical [PERSON_NAME][GEOGRAPHIC_DATA] Your c…" at bounding box center [512, 289] width 1025 height 578
type input "[PHONE_NUMBER]"
click at [556, 232] on input "(___) ___-____" at bounding box center [525, 232] width 124 height 25
type input "[PHONE_NUMBER]"
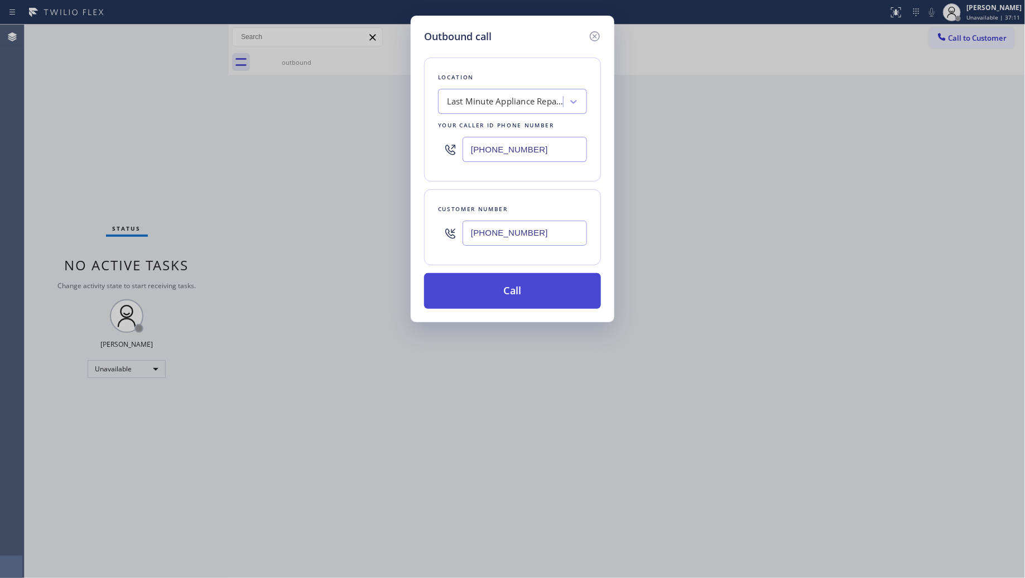
click at [508, 292] on button "Call" at bounding box center [512, 291] width 177 height 36
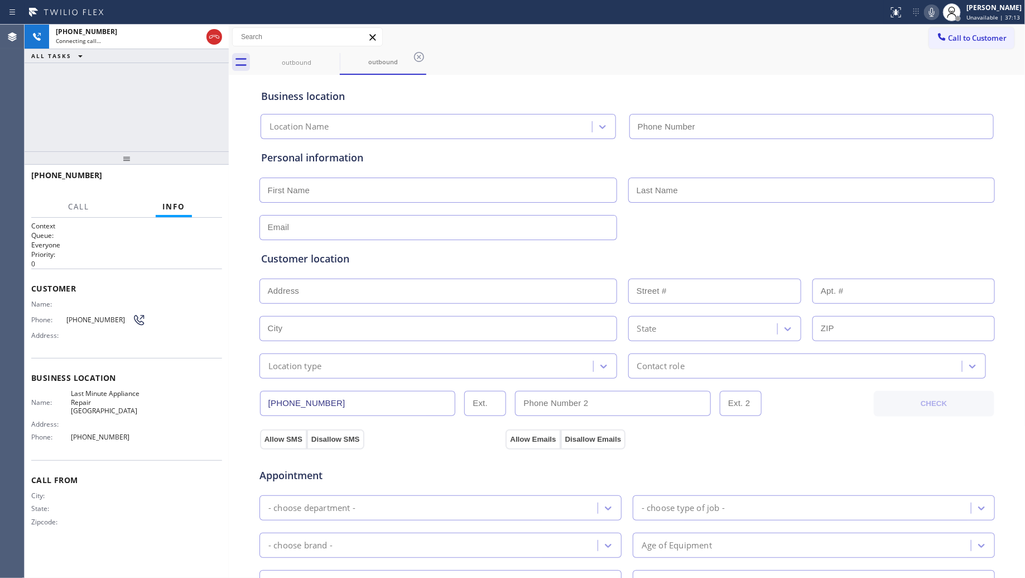
type input "[PHONE_NUMBER]"
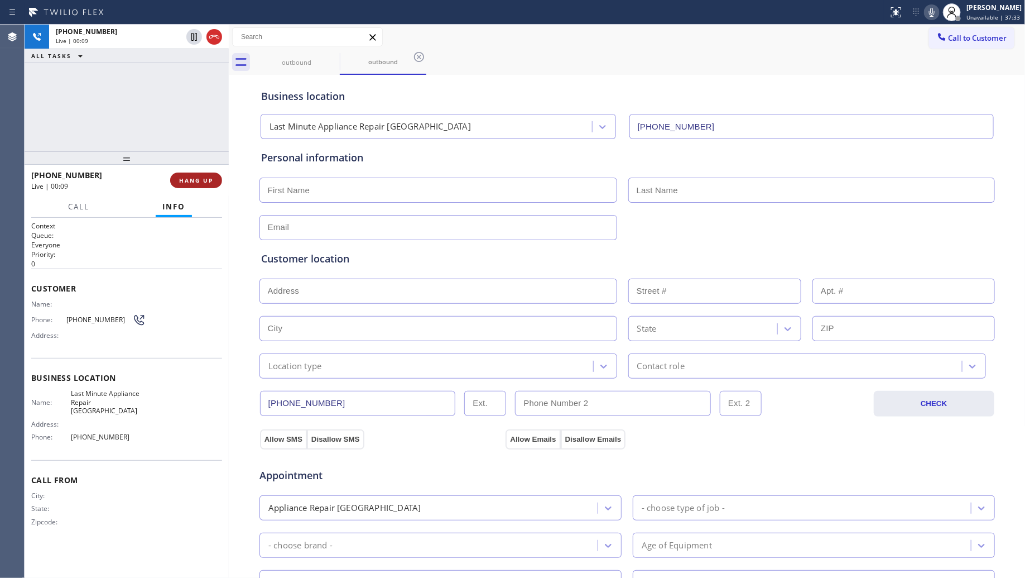
click at [198, 181] on span "HANG UP" at bounding box center [196, 180] width 34 height 8
click at [200, 185] on button "HANG UP" at bounding box center [196, 180] width 52 height 16
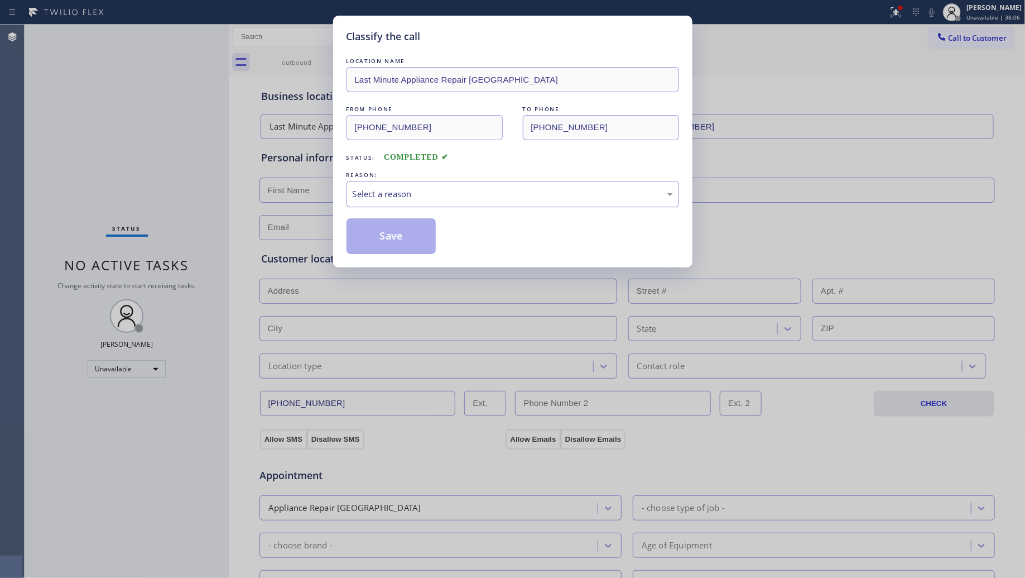
click at [426, 194] on div "Select a reason" at bounding box center [513, 194] width 320 height 13
click at [366, 238] on button "Save" at bounding box center [392, 236] width 90 height 36
click at [217, 126] on div "Classify the call LOCATION NAME Last Minute Appliance Repair [GEOGRAPHIC_DATA] …" at bounding box center [512, 289] width 1025 height 578
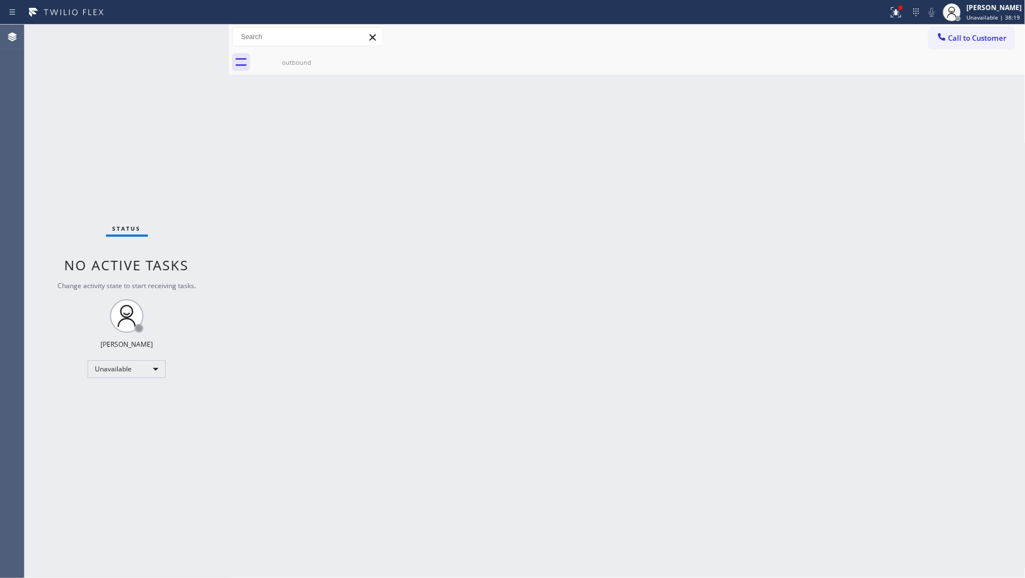
drag, startPoint x: 828, startPoint y: 153, endPoint x: 845, endPoint y: 127, distance: 31.7
click at [829, 151] on div "Back to Dashboard Change Sender ID Customers Technicians Select a contact Outbo…" at bounding box center [627, 301] width 797 height 553
click at [958, 35] on span "Call to Customer" at bounding box center [978, 38] width 59 height 10
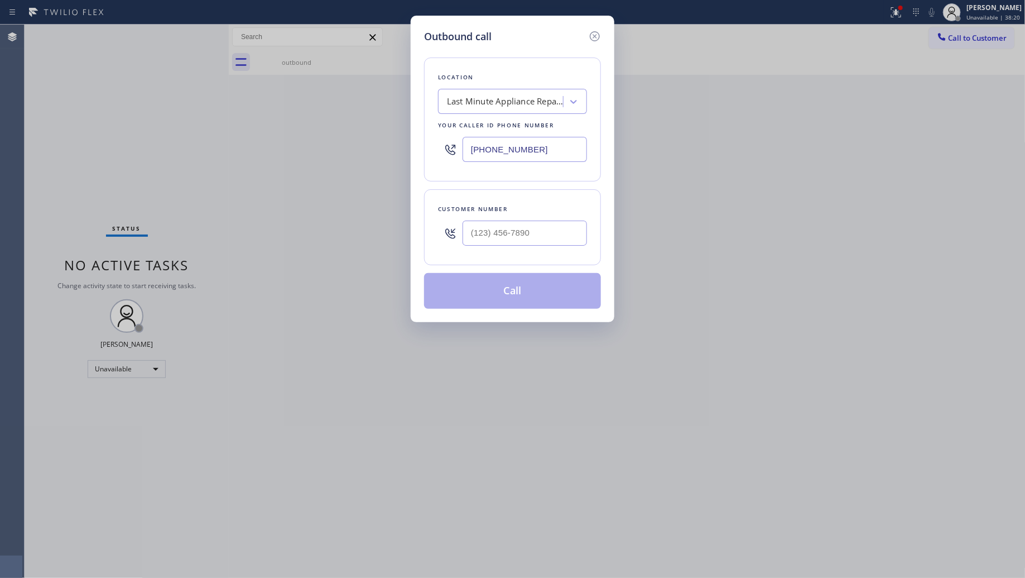
drag, startPoint x: 573, startPoint y: 152, endPoint x: 378, endPoint y: 146, distance: 194.3
click at [381, 150] on div "Outbound call Location Last Minute Appliance Repair [GEOGRAPHIC_DATA] Your call…" at bounding box center [512, 289] width 1025 height 578
type input "[PHONE_NUMBER]"
click at [556, 241] on input "(___) ___-____" at bounding box center [525, 232] width 124 height 25
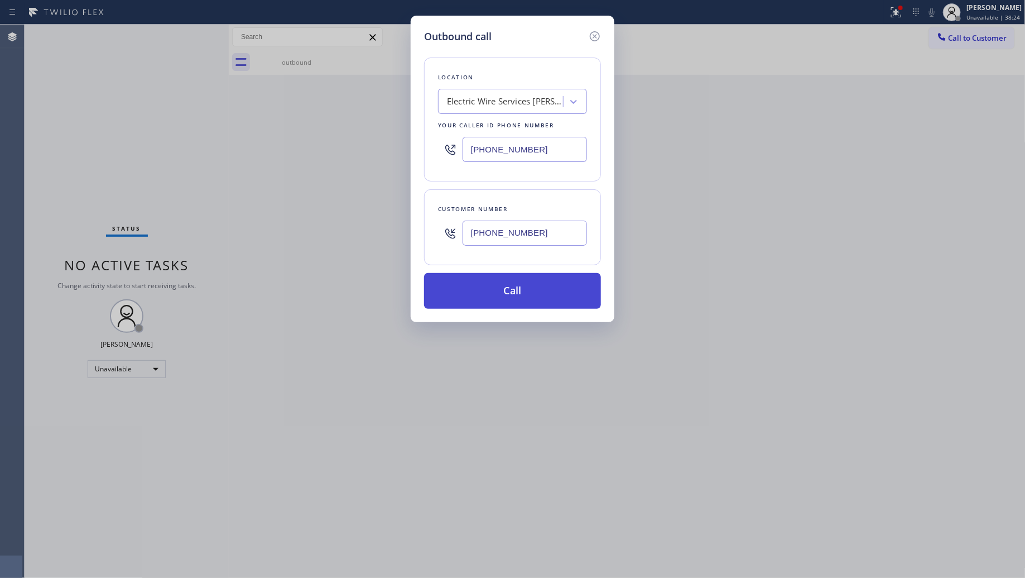
type input "[PHONE_NUMBER]"
click at [509, 286] on button "Call" at bounding box center [512, 291] width 177 height 36
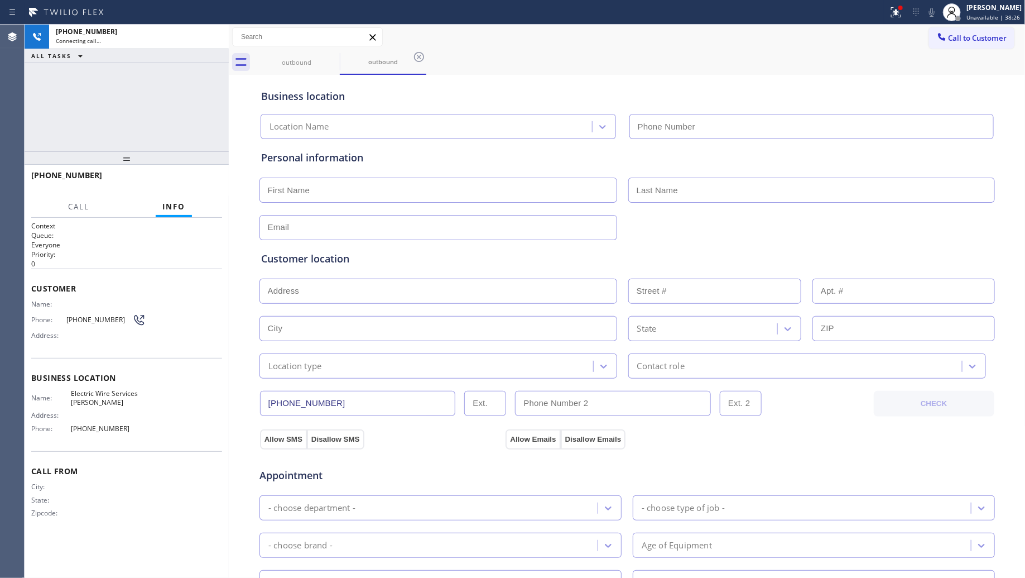
type input "[PHONE_NUMBER]"
click at [799, 87] on div "Business location Electric Wire Services [PERSON_NAME] [PHONE_NUMBER]" at bounding box center [627, 108] width 737 height 61
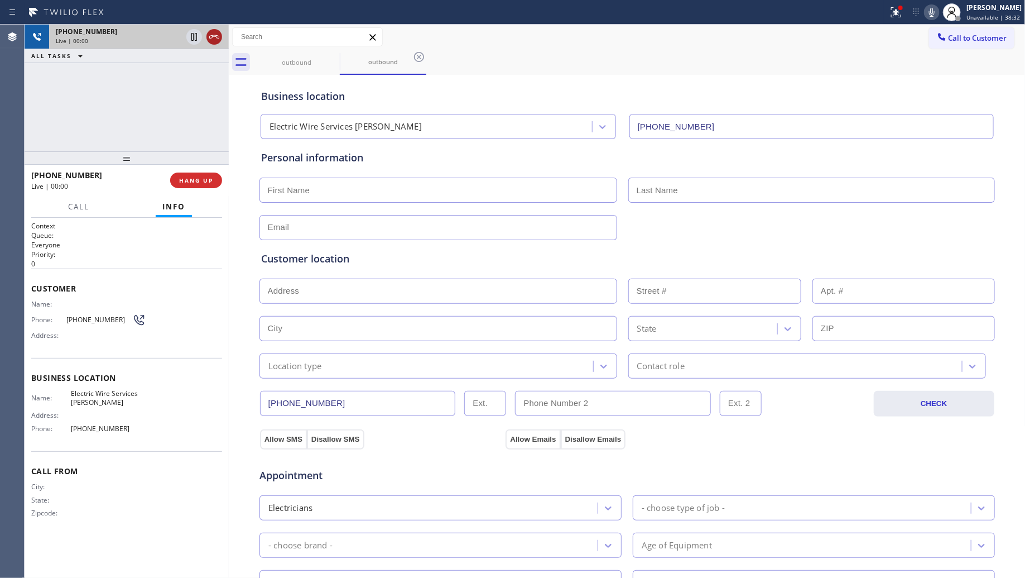
click at [219, 41] on icon at bounding box center [214, 36] width 13 height 13
click at [205, 175] on button "HANG UP" at bounding box center [196, 180] width 52 height 16
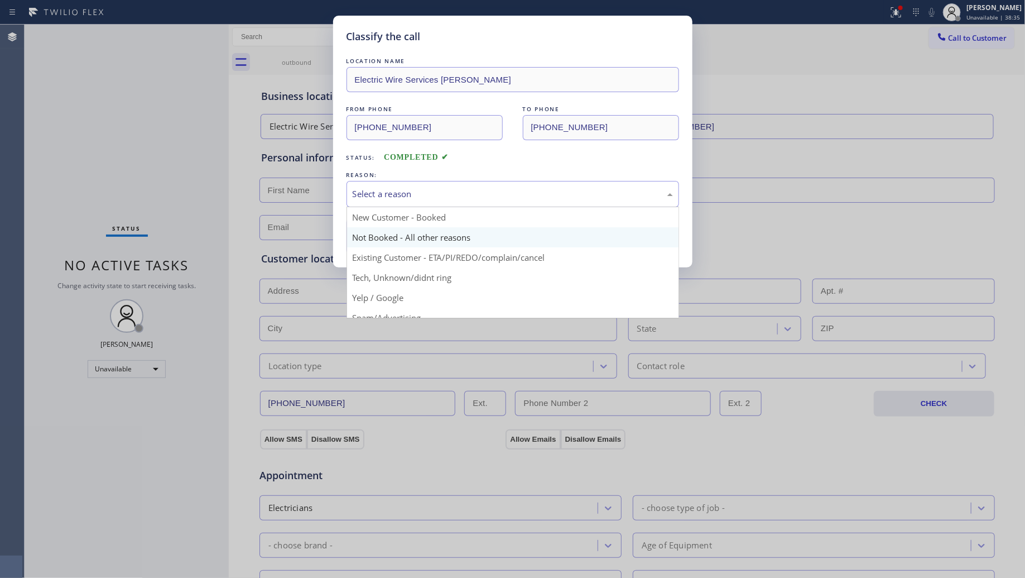
drag, startPoint x: 473, startPoint y: 194, endPoint x: 420, endPoint y: 233, distance: 66.3
click at [472, 194] on div "Select a reason" at bounding box center [513, 194] width 320 height 13
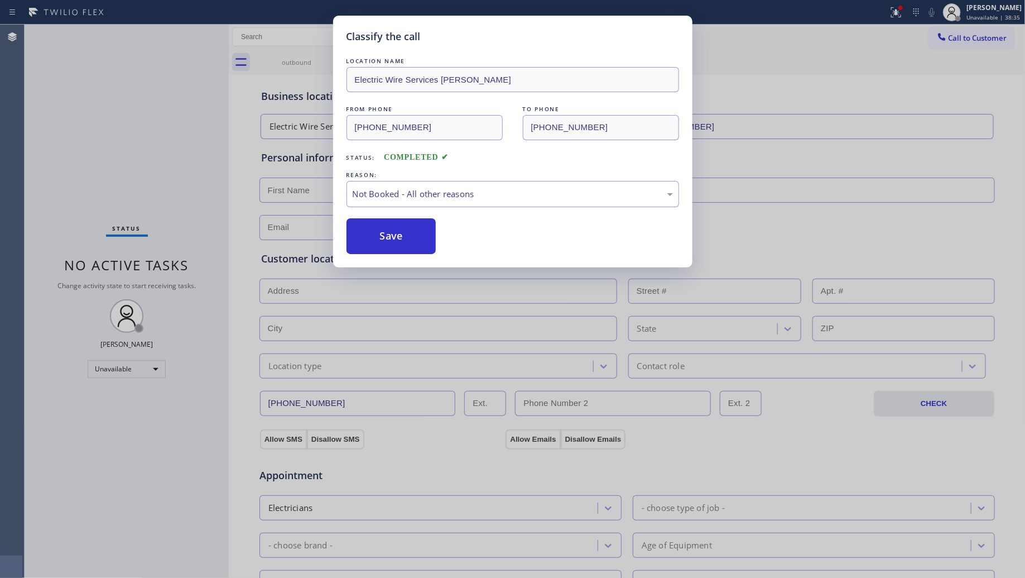
click at [417, 235] on button "Save" at bounding box center [392, 236] width 90 height 36
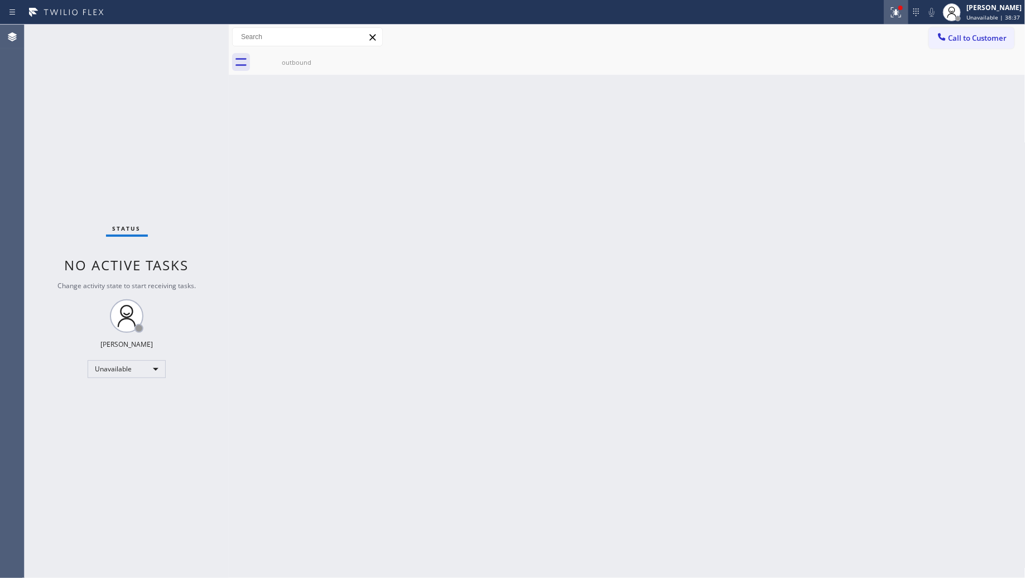
click at [893, 7] on icon at bounding box center [894, 11] width 7 height 8
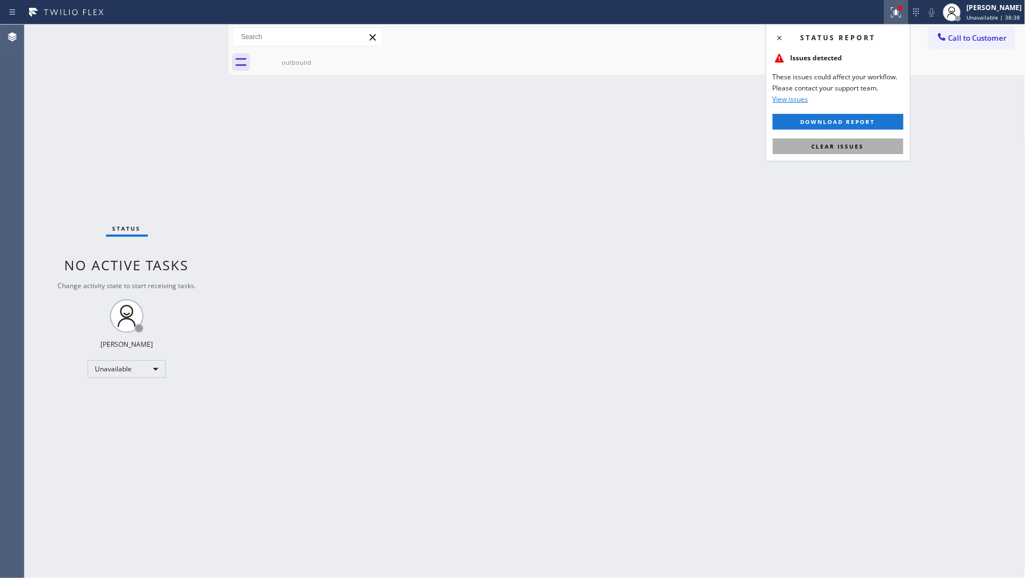
click at [860, 143] on span "Clear issues" at bounding box center [838, 146] width 52 height 8
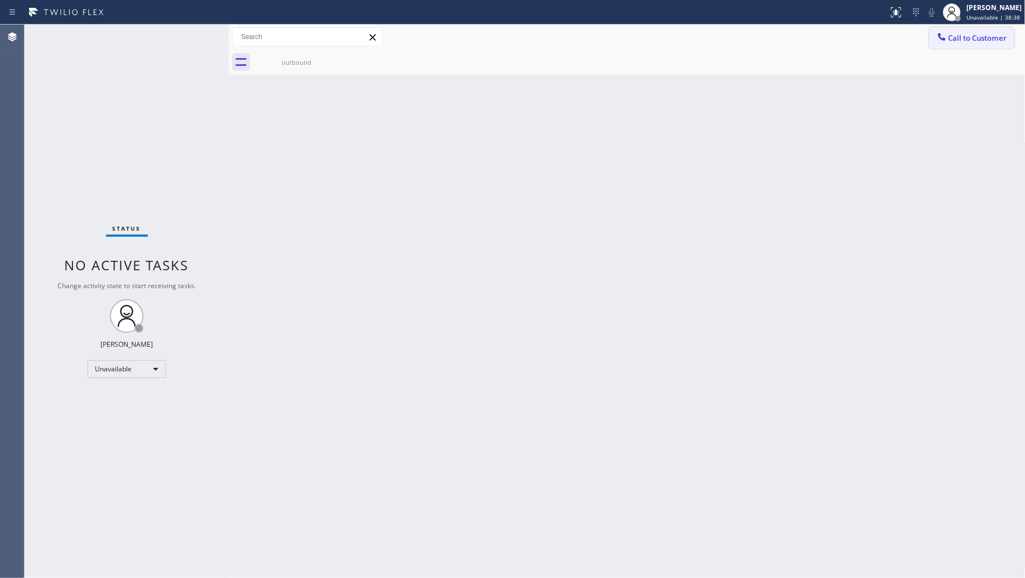
click at [956, 36] on span "Call to Customer" at bounding box center [978, 38] width 59 height 10
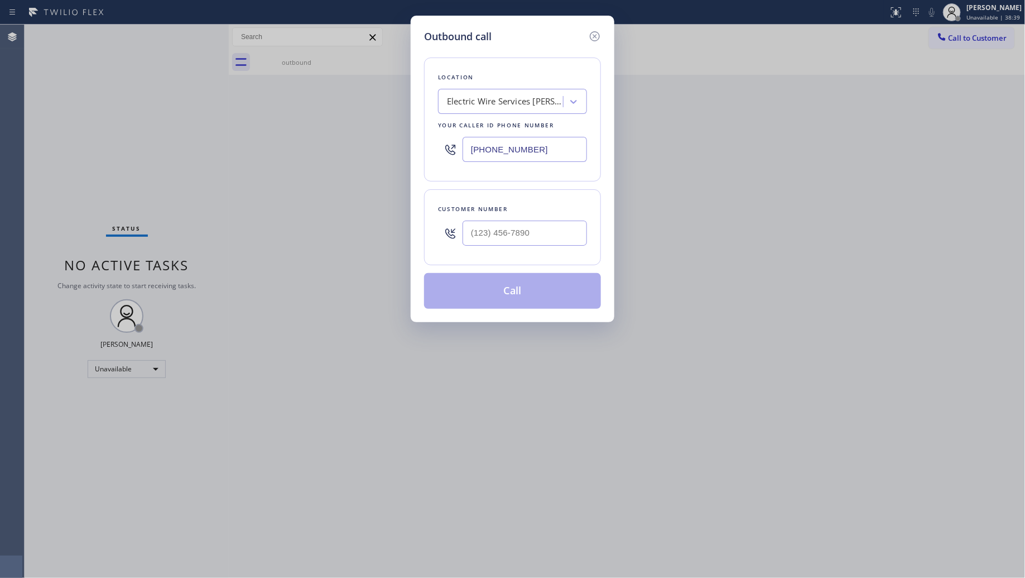
drag, startPoint x: 561, startPoint y: 147, endPoint x: 450, endPoint y: 148, distance: 110.5
click at [466, 147] on input "[PHONE_NUMBER]" at bounding box center [525, 149] width 124 height 25
type input "[PHONE_NUMBER]"
click at [533, 232] on input "(___) ___-____" at bounding box center [525, 232] width 124 height 25
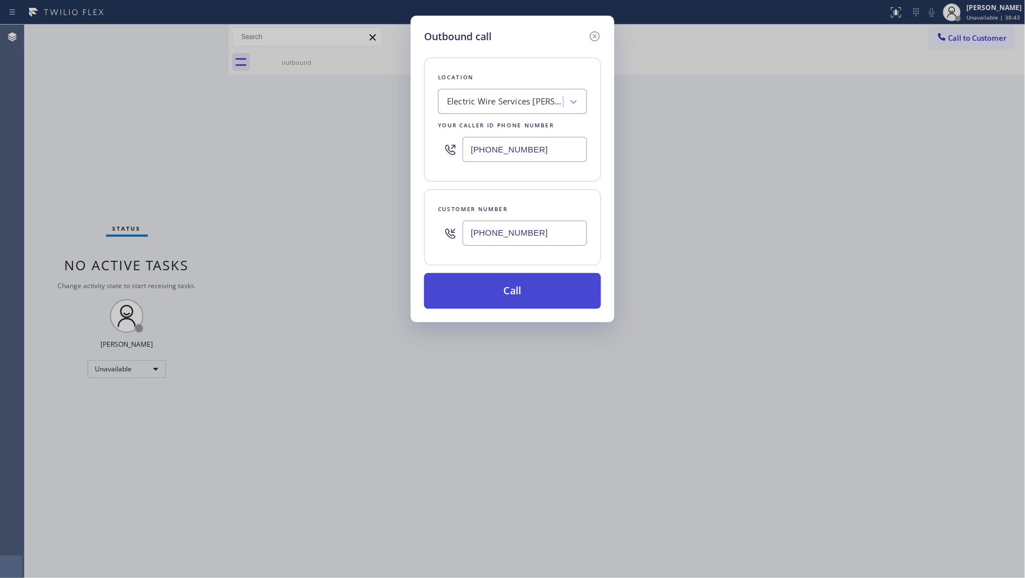
click at [525, 296] on button "Call" at bounding box center [512, 291] width 177 height 36
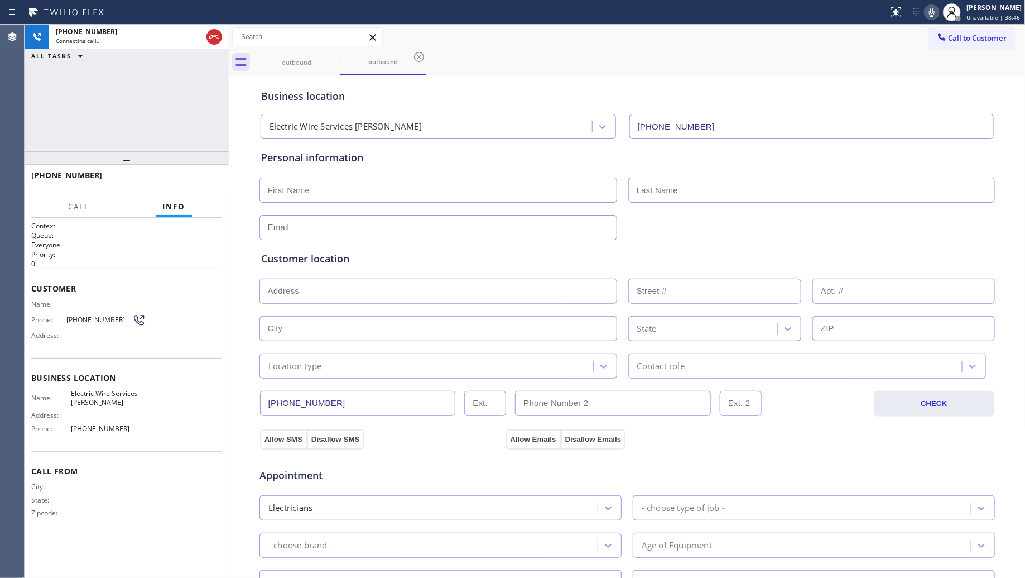
click at [642, 45] on div "Call to Customer Outbound call Location Electric Wire Services [PERSON_NAME] Yo…" at bounding box center [627, 37] width 797 height 20
click at [215, 30] on icon at bounding box center [214, 36] width 13 height 13
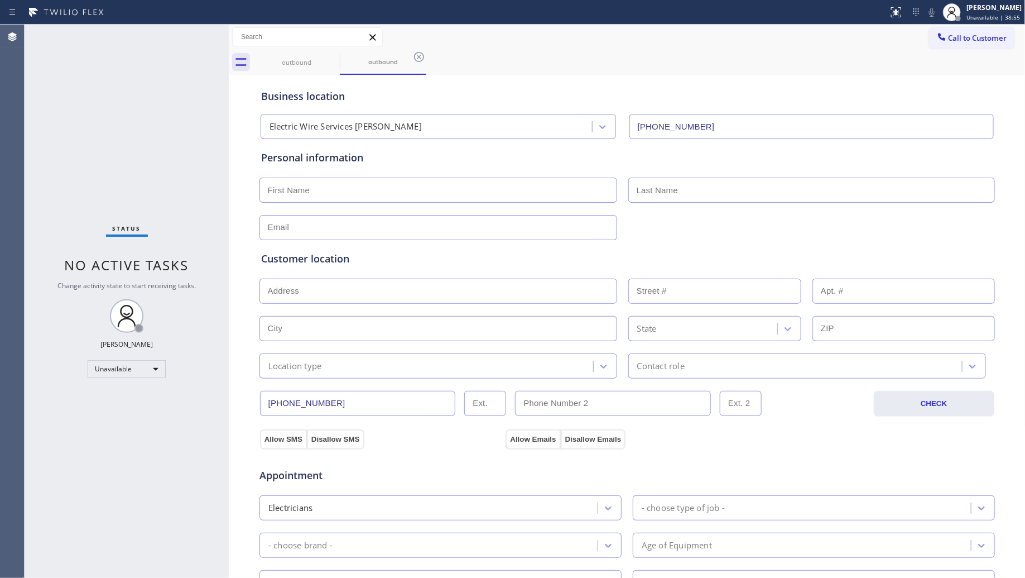
drag, startPoint x: 972, startPoint y: 35, endPoint x: 905, endPoint y: 54, distance: 69.2
click at [970, 35] on span "Call to Customer" at bounding box center [978, 38] width 59 height 10
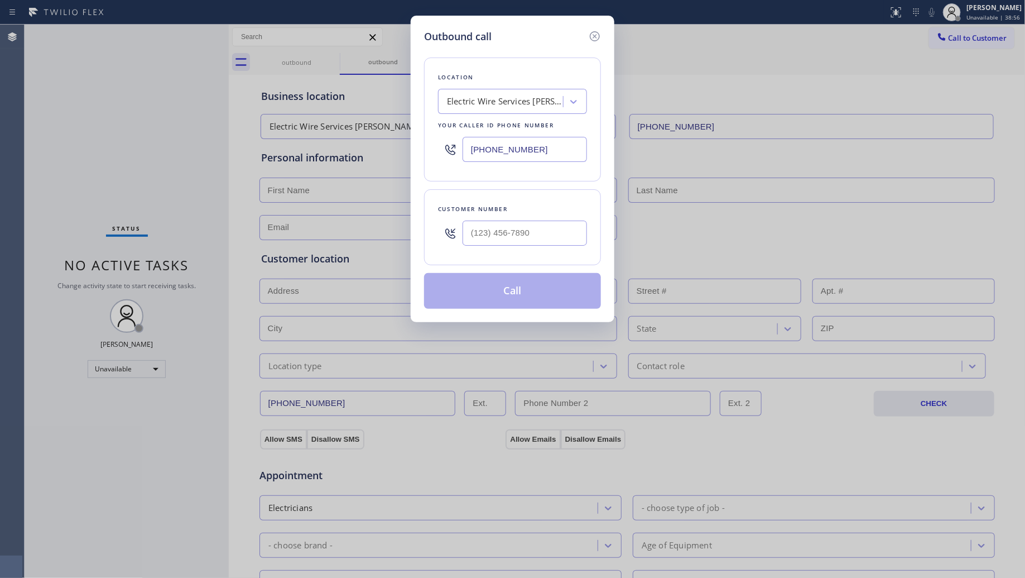
click at [384, 149] on div "Outbound call Location Electric Wire Services [PERSON_NAME] Your caller id phon…" at bounding box center [512, 289] width 1025 height 578
click at [575, 233] on input "(___) ___-____" at bounding box center [525, 232] width 124 height 25
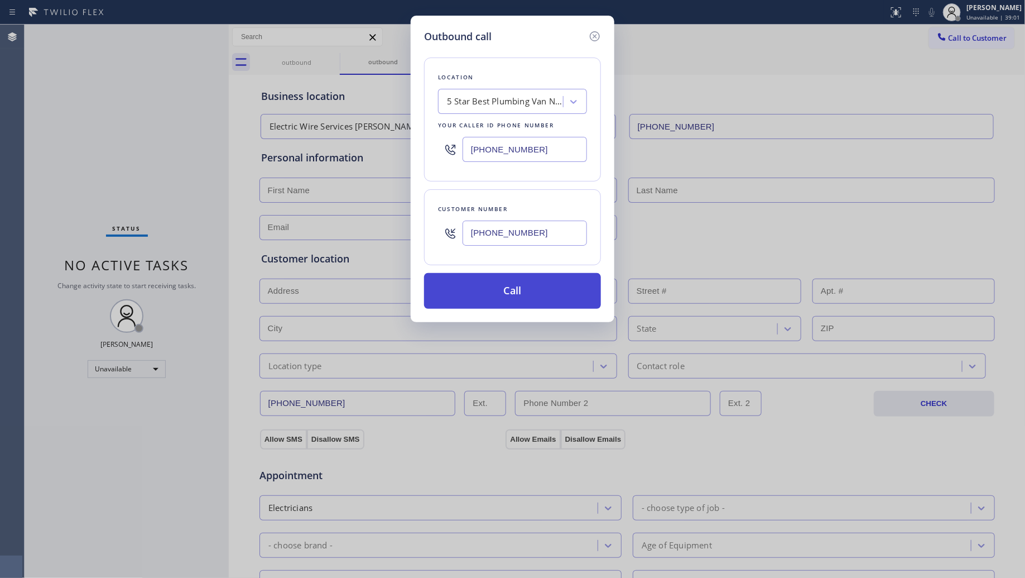
click at [512, 291] on button "Call" at bounding box center [512, 291] width 177 height 36
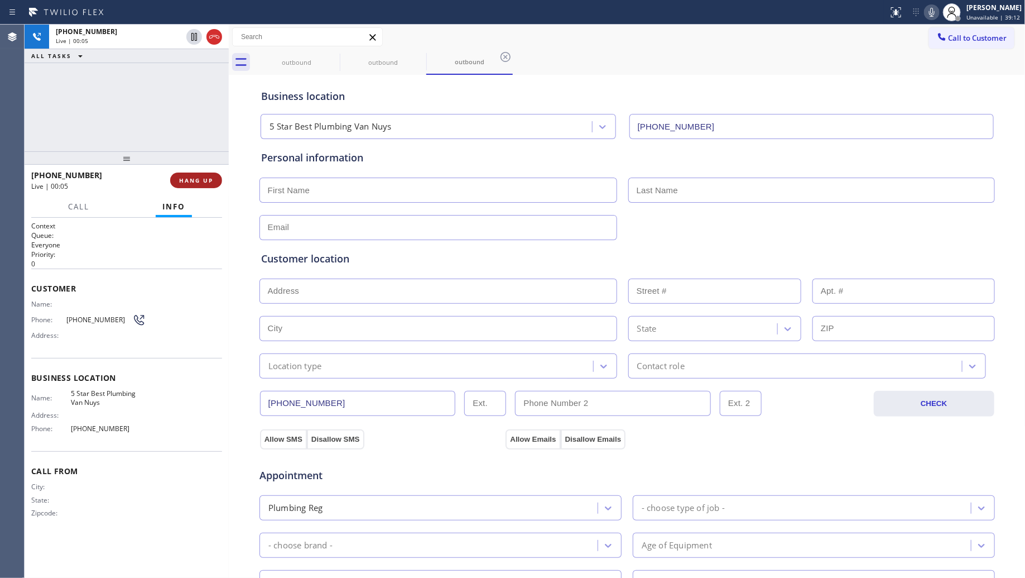
click at [197, 179] on span "HANG UP" at bounding box center [196, 180] width 34 height 8
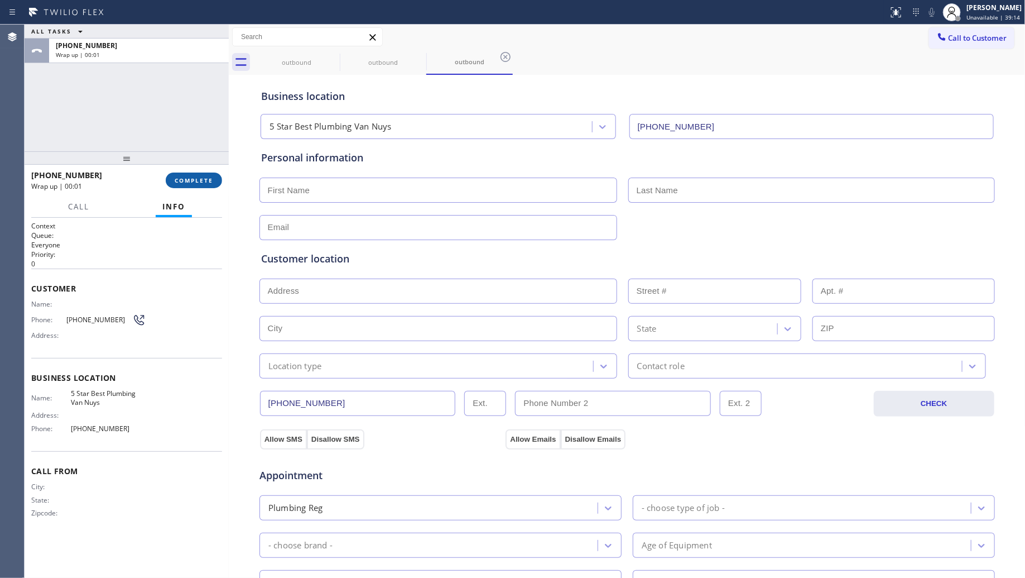
click at [205, 183] on span "COMPLETE" at bounding box center [194, 180] width 39 height 8
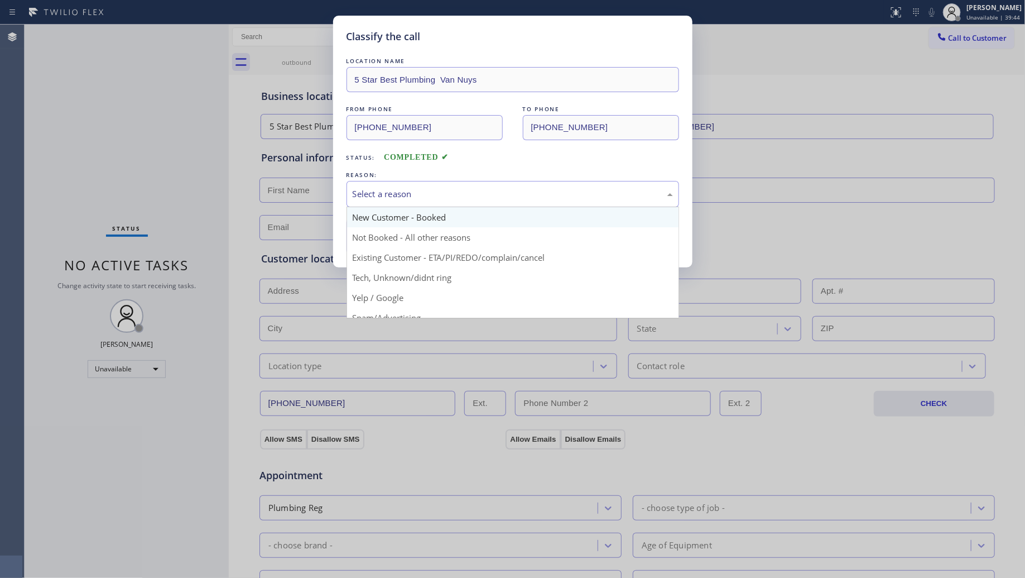
drag, startPoint x: 425, startPoint y: 198, endPoint x: 403, endPoint y: 215, distance: 27.5
click at [425, 200] on div "Select a reason" at bounding box center [513, 194] width 320 height 13
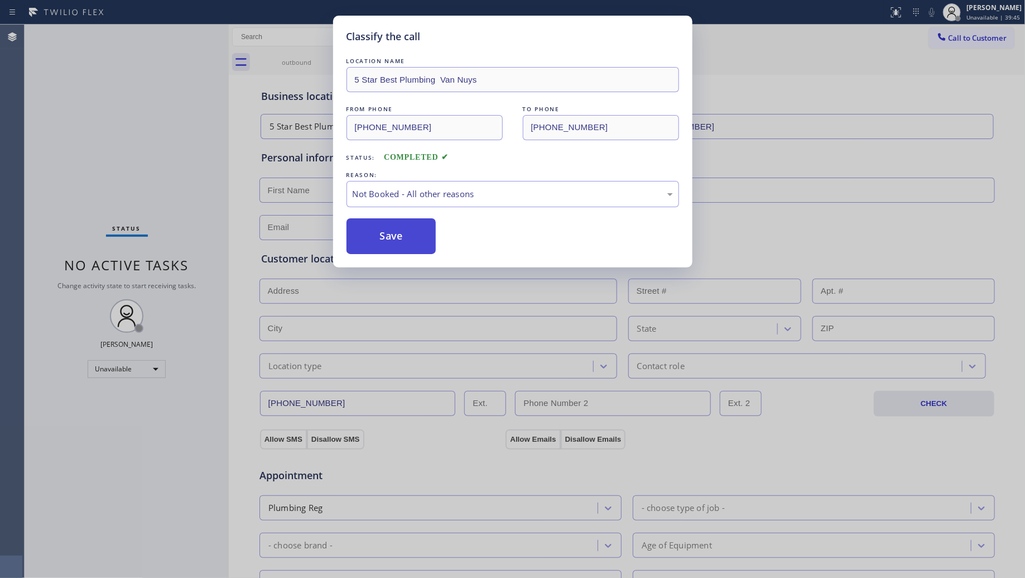
click at [388, 232] on button "Save" at bounding box center [392, 236] width 90 height 36
click at [965, 14] on div "Classify the call LOCATION NAME 5 Star Best Plumbing Van Nuys FROM PHONE [PHONE…" at bounding box center [512, 289] width 1025 height 578
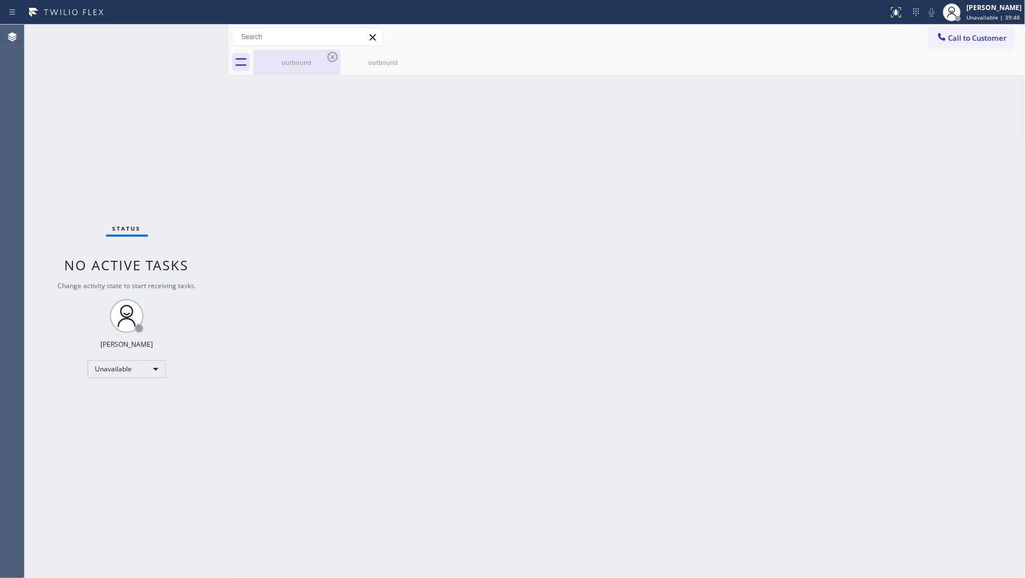
drag, startPoint x: 305, startPoint y: 62, endPoint x: 316, endPoint y: 59, distance: 11.0
click at [306, 62] on div "outbound" at bounding box center [296, 62] width 84 height 8
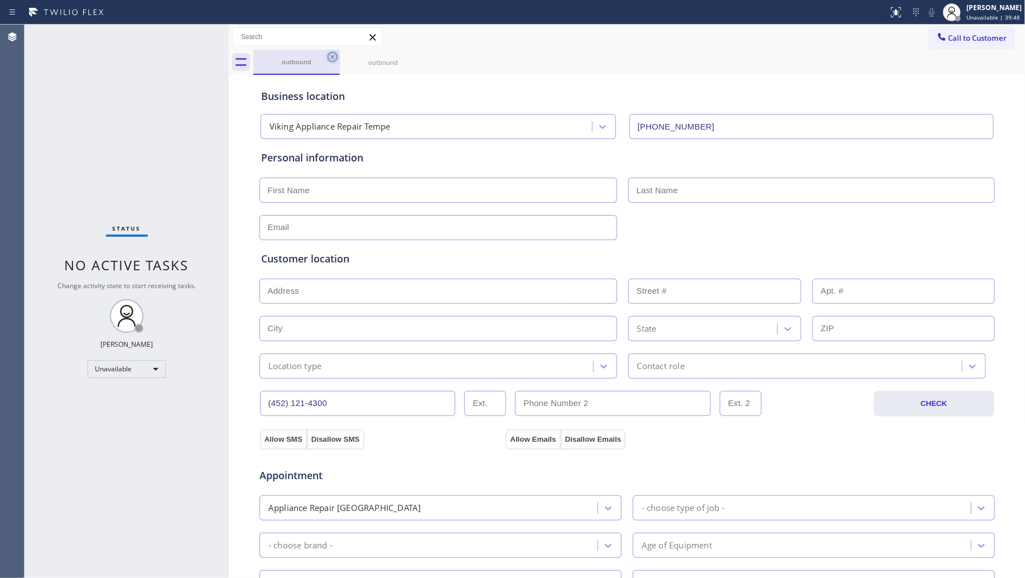
click at [337, 54] on icon at bounding box center [333, 57] width 10 height 10
click at [0, 0] on icon at bounding box center [0, 0] width 0 height 0
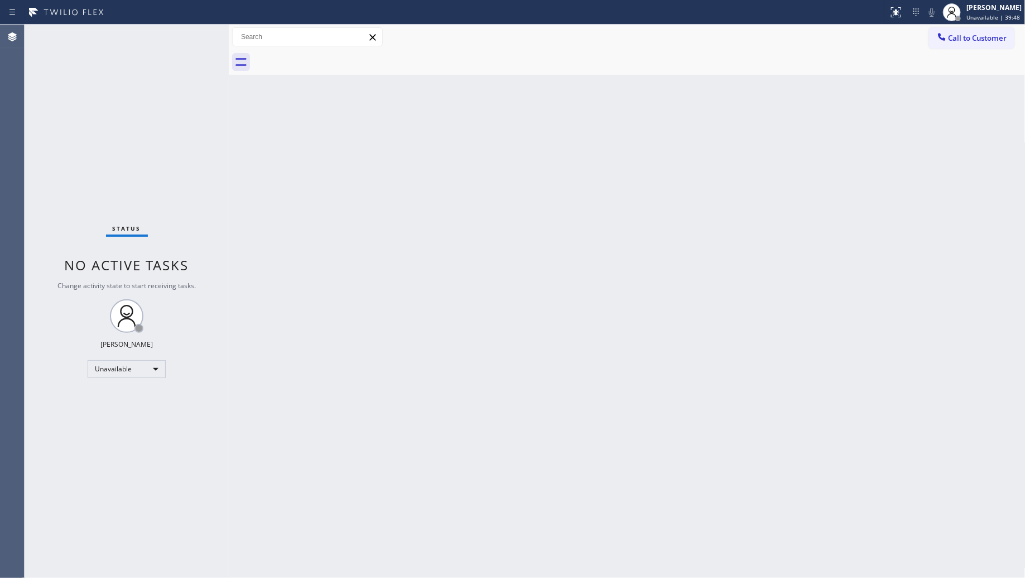
click at [337, 54] on div at bounding box center [639, 62] width 772 height 25
click at [971, 13] on span "Unavailable | 39:50" at bounding box center [994, 17] width 54 height 8
click at [936, 49] on button "Offline" at bounding box center [970, 44] width 112 height 15
click at [970, 17] on span "Unavailable | 39:51" at bounding box center [994, 17] width 54 height 8
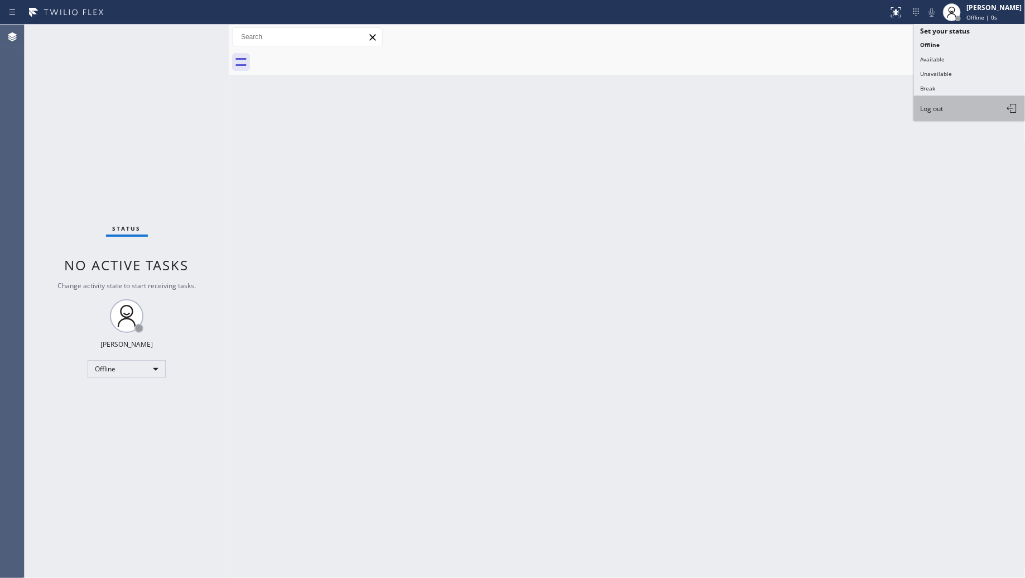
click at [935, 113] on button "Log out" at bounding box center [970, 108] width 112 height 25
